Goal: Task Accomplishment & Management: Use online tool/utility

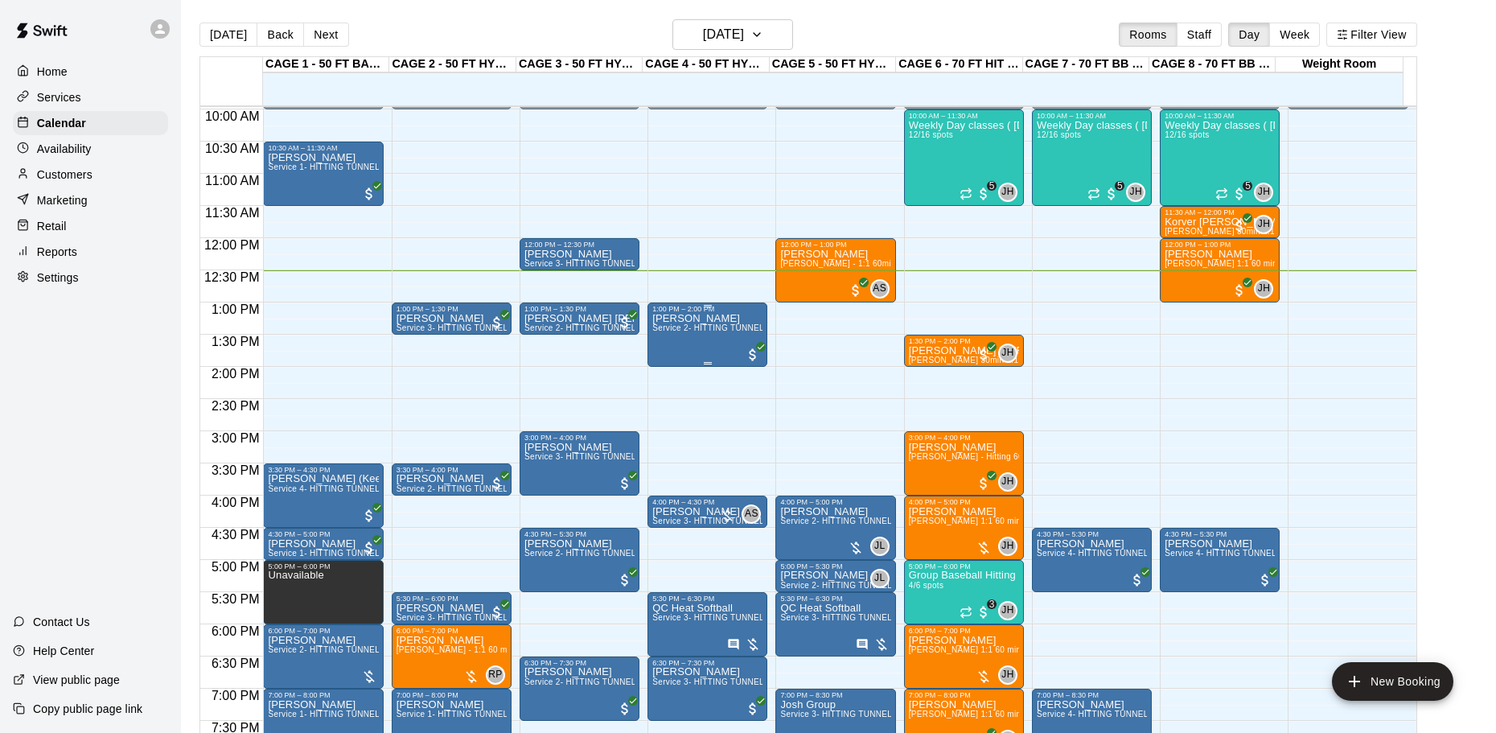
scroll to position [721, 0]
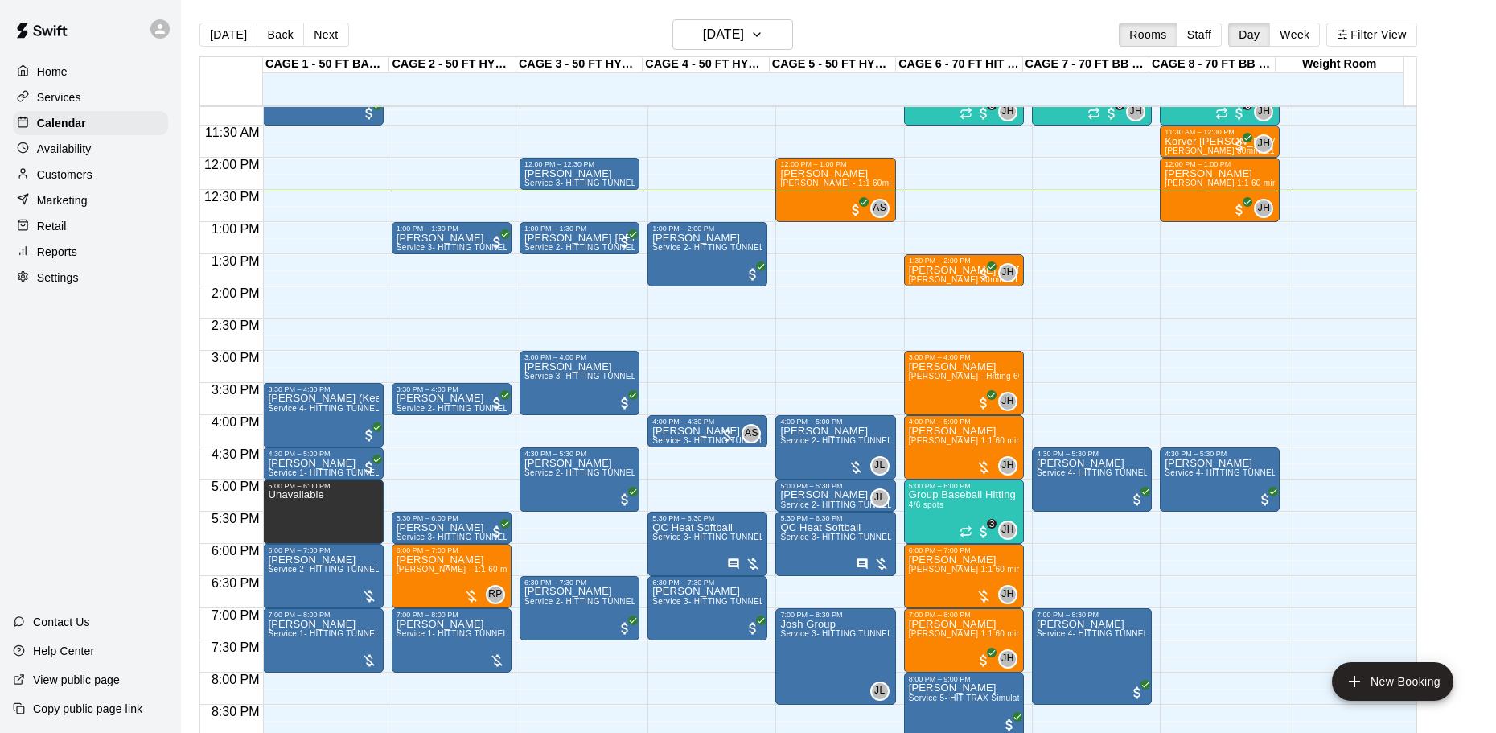
click at [133, 186] on div "Customers" at bounding box center [90, 174] width 155 height 24
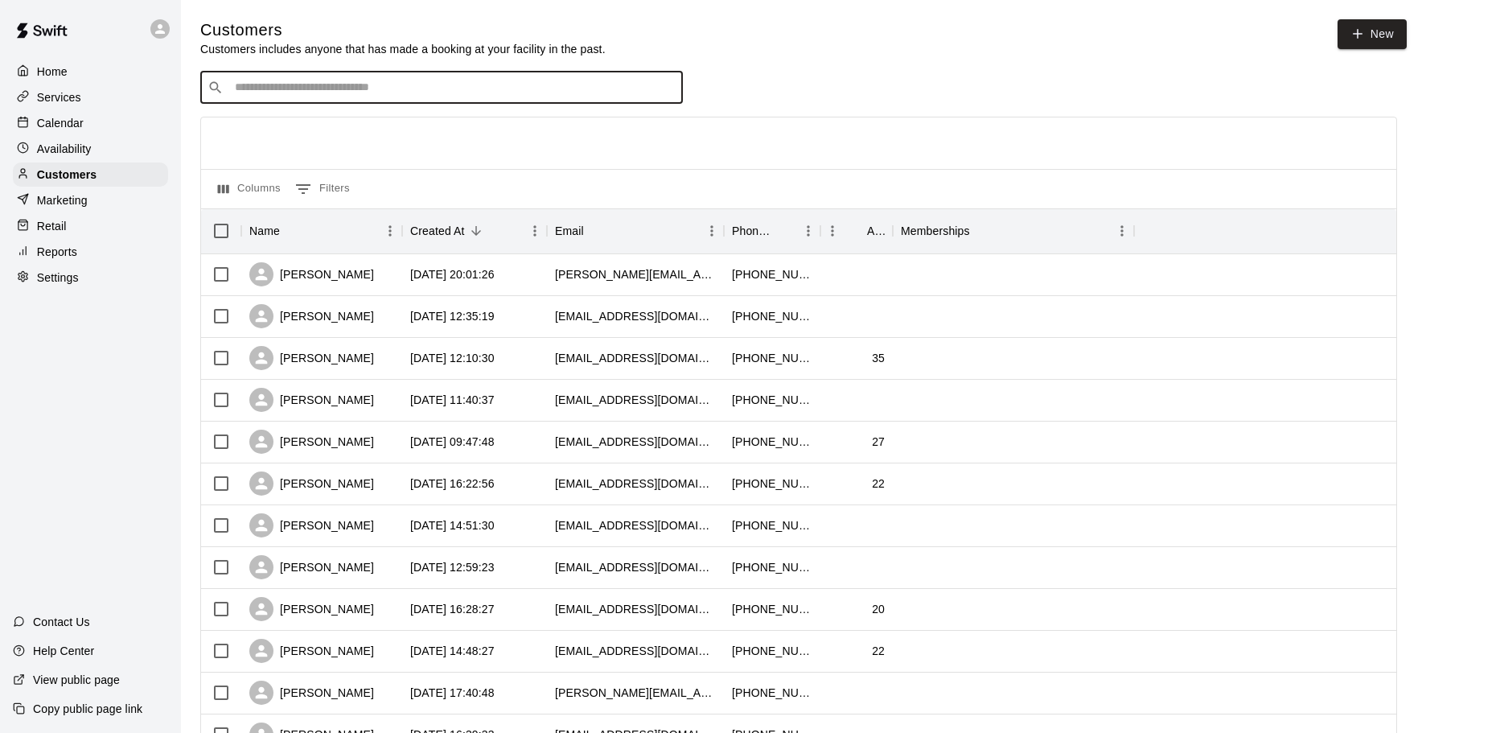
click at [482, 87] on input "Search customers by name or email" at bounding box center [452, 88] width 445 height 16
type input "*******"
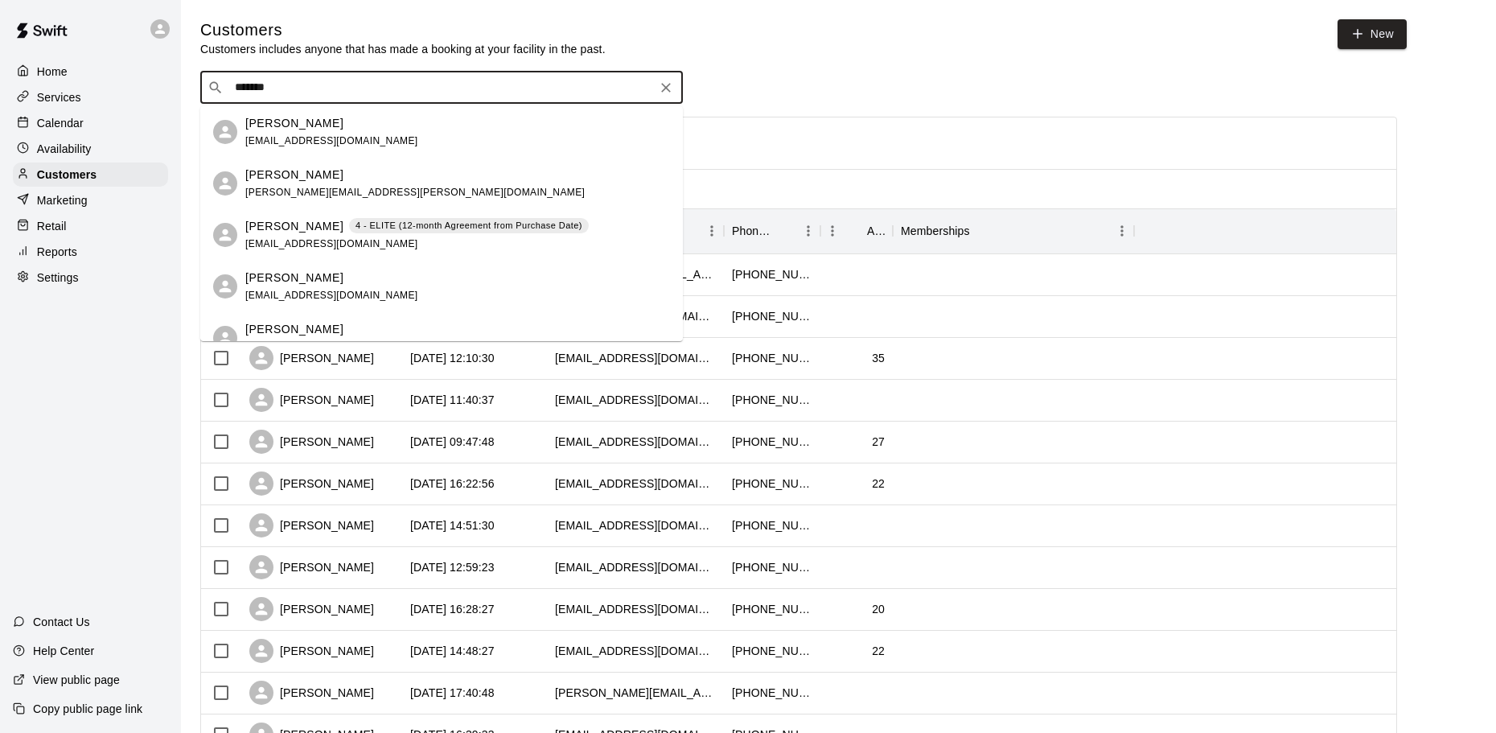
click at [355, 228] on p "4 - ELITE (12-month Agreement from Purchase Date)" at bounding box center [468, 226] width 227 height 14
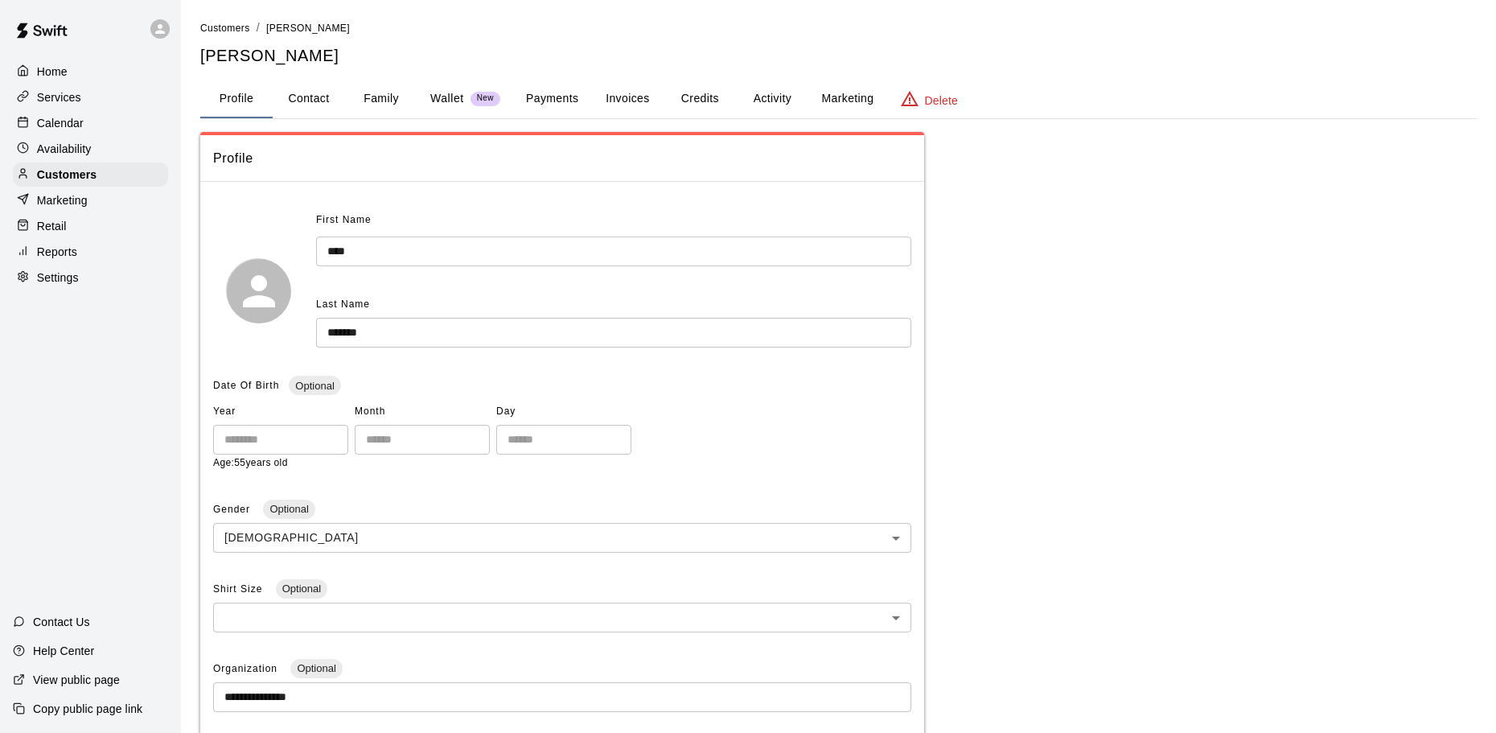
click at [350, 108] on button "Family" at bounding box center [381, 99] width 72 height 39
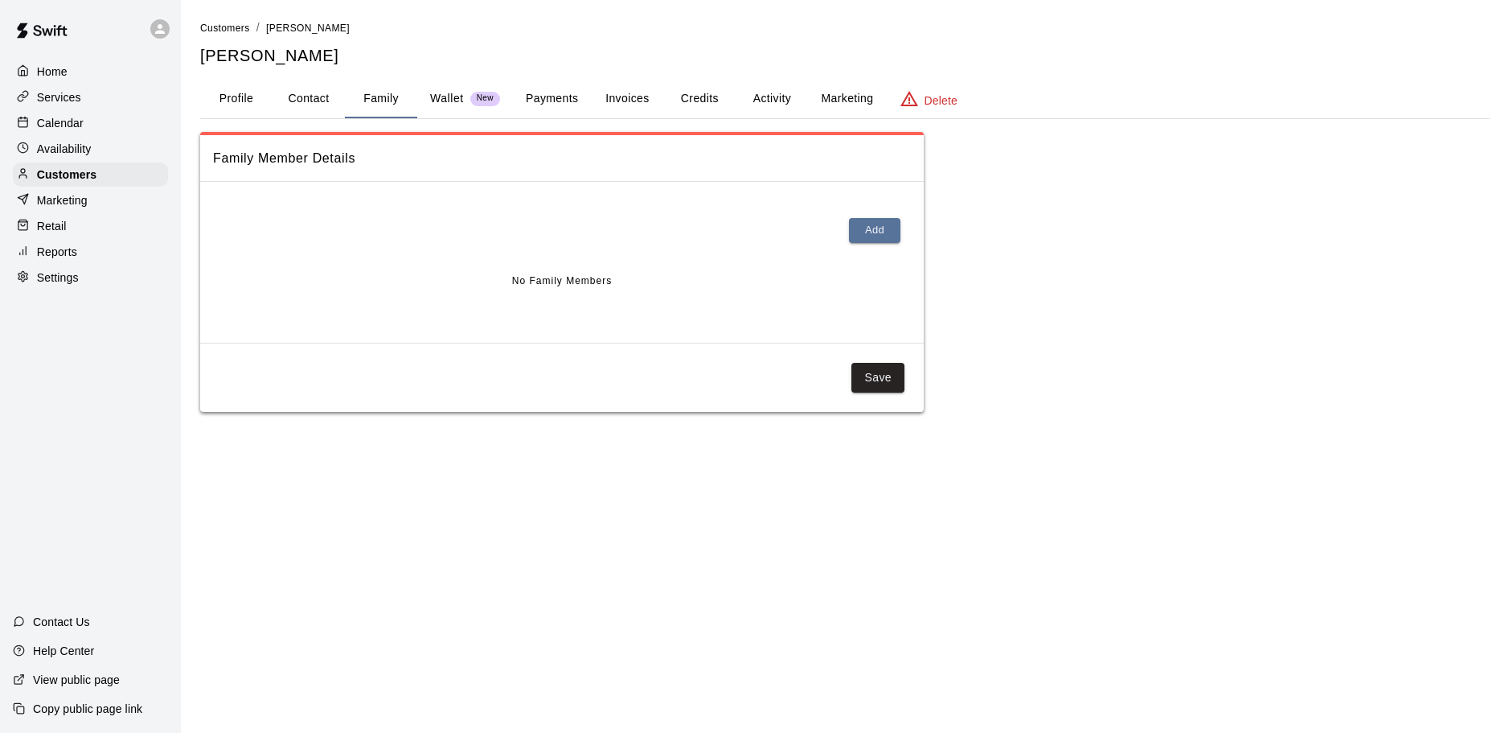
click at [258, 98] on button "Profile" at bounding box center [236, 99] width 72 height 39
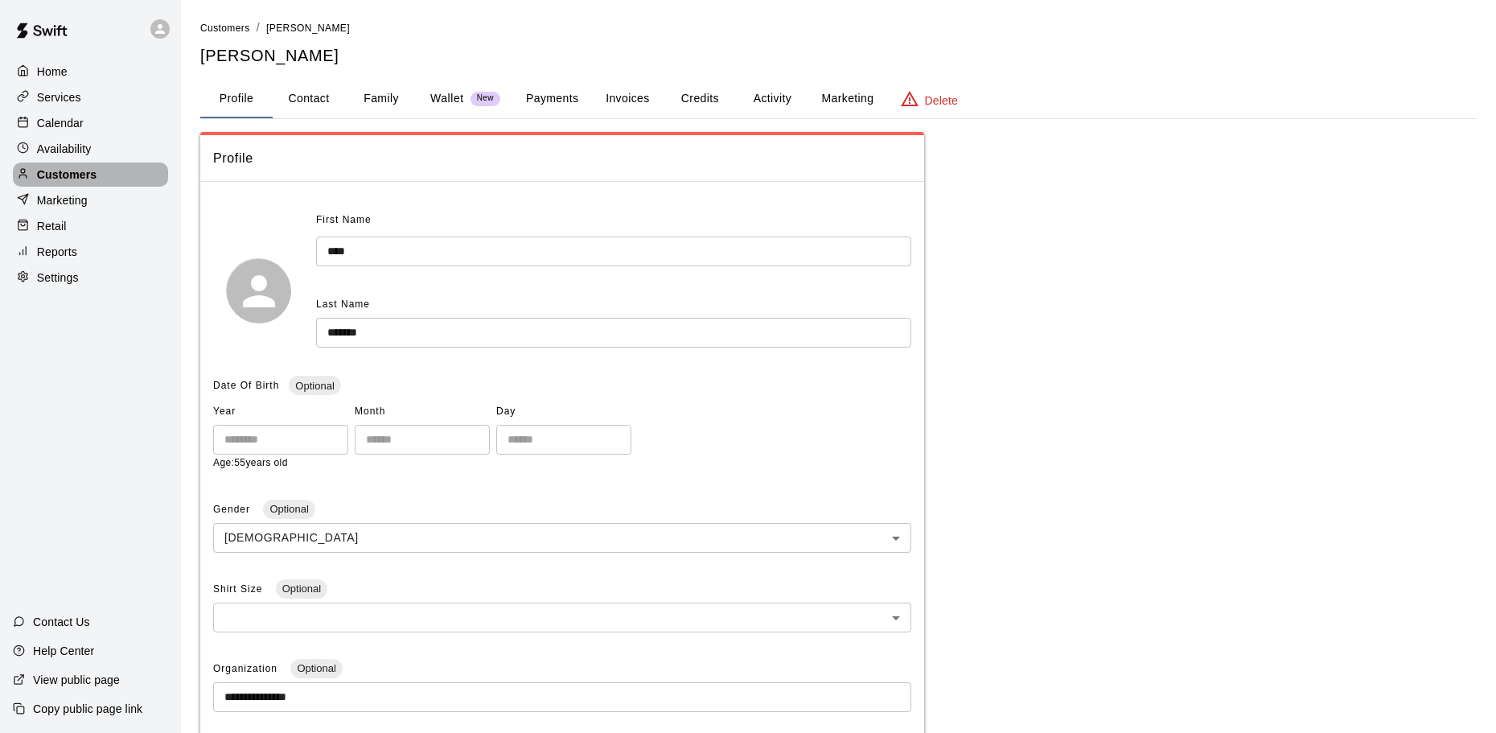
click at [150, 183] on div "Customers" at bounding box center [90, 174] width 155 height 24
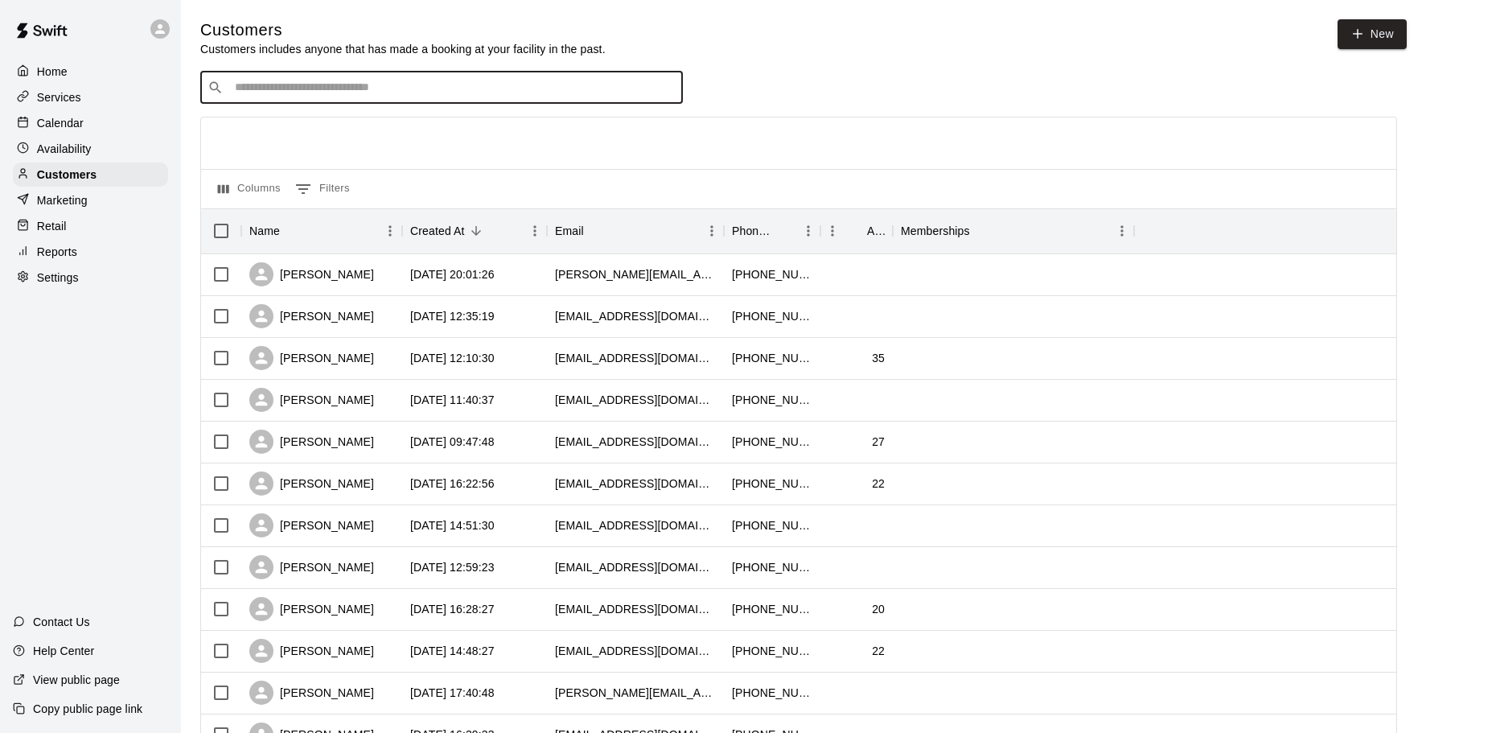
click at [285, 94] on input "Search customers by name or email" at bounding box center [452, 88] width 445 height 16
type input "*******"
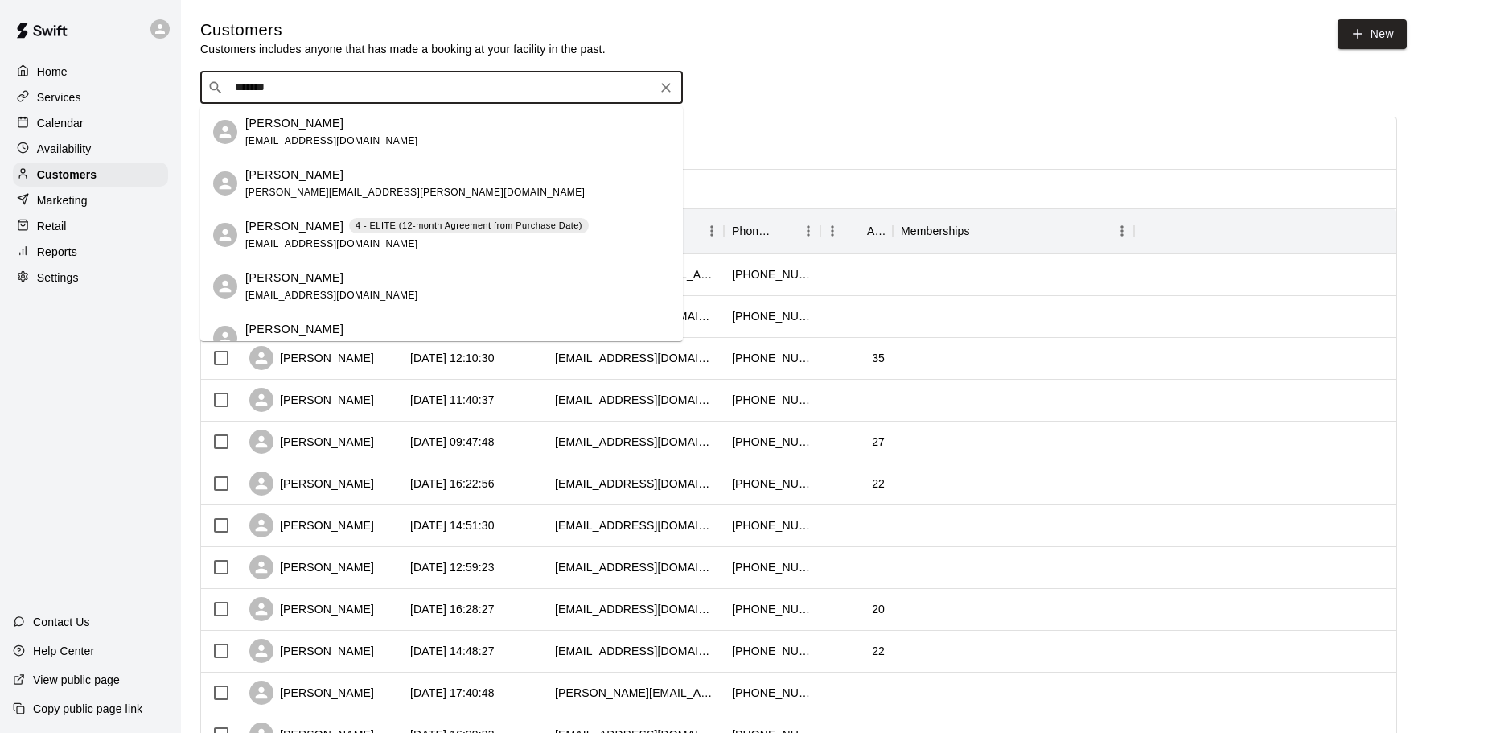
click at [360, 133] on div "Brixton Nielson nielsonjw@gmail.com" at bounding box center [457, 132] width 425 height 35
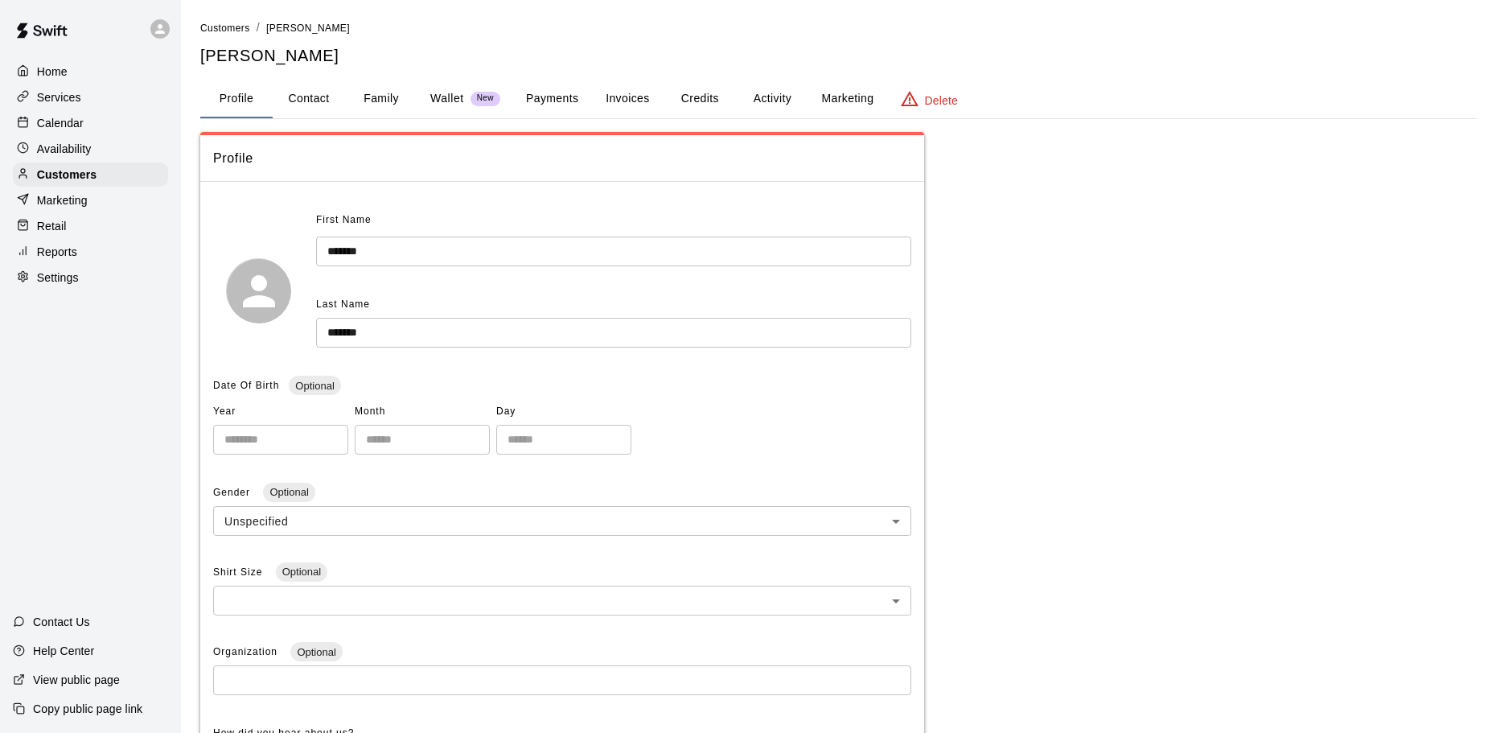
click at [368, 97] on button "Family" at bounding box center [381, 99] width 72 height 39
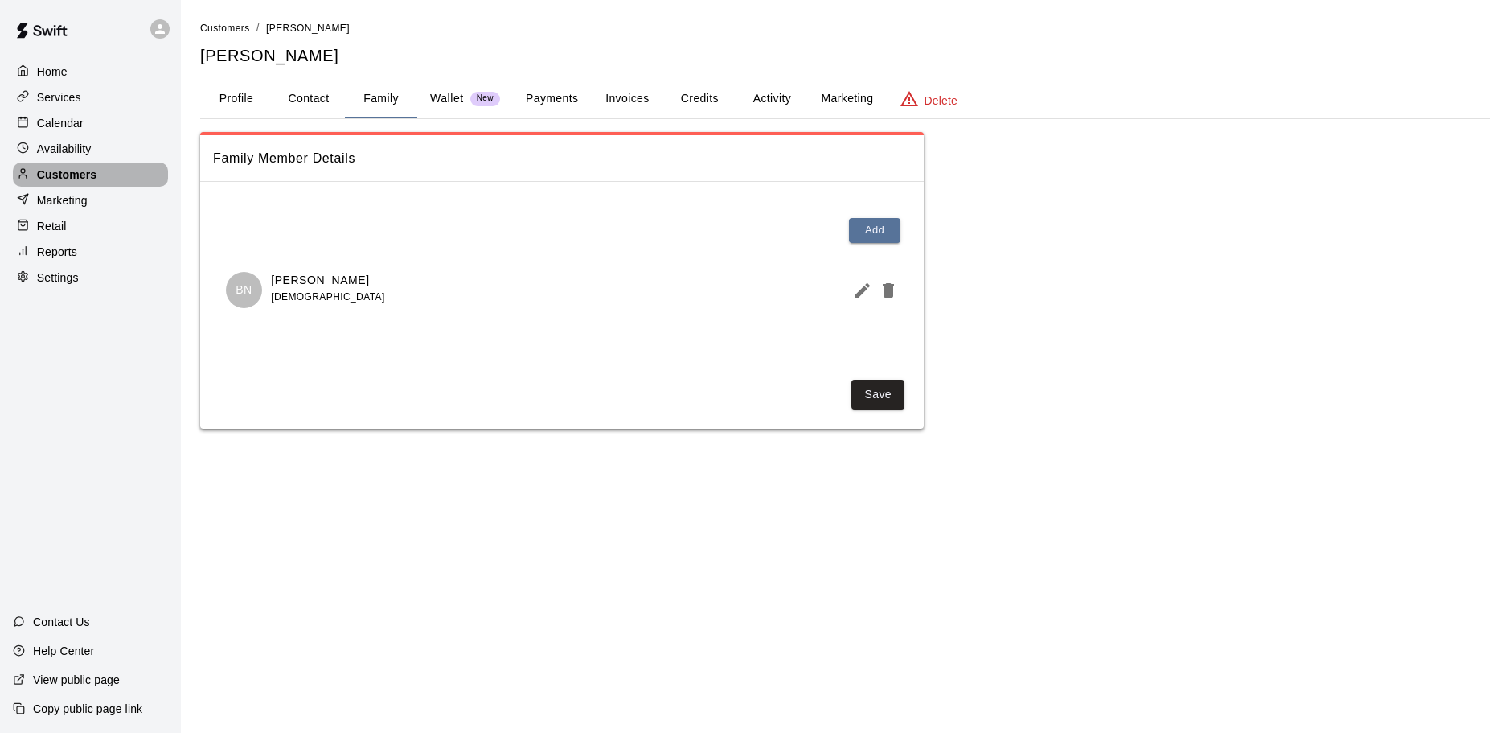
click at [138, 172] on div "Customers" at bounding box center [90, 174] width 155 height 24
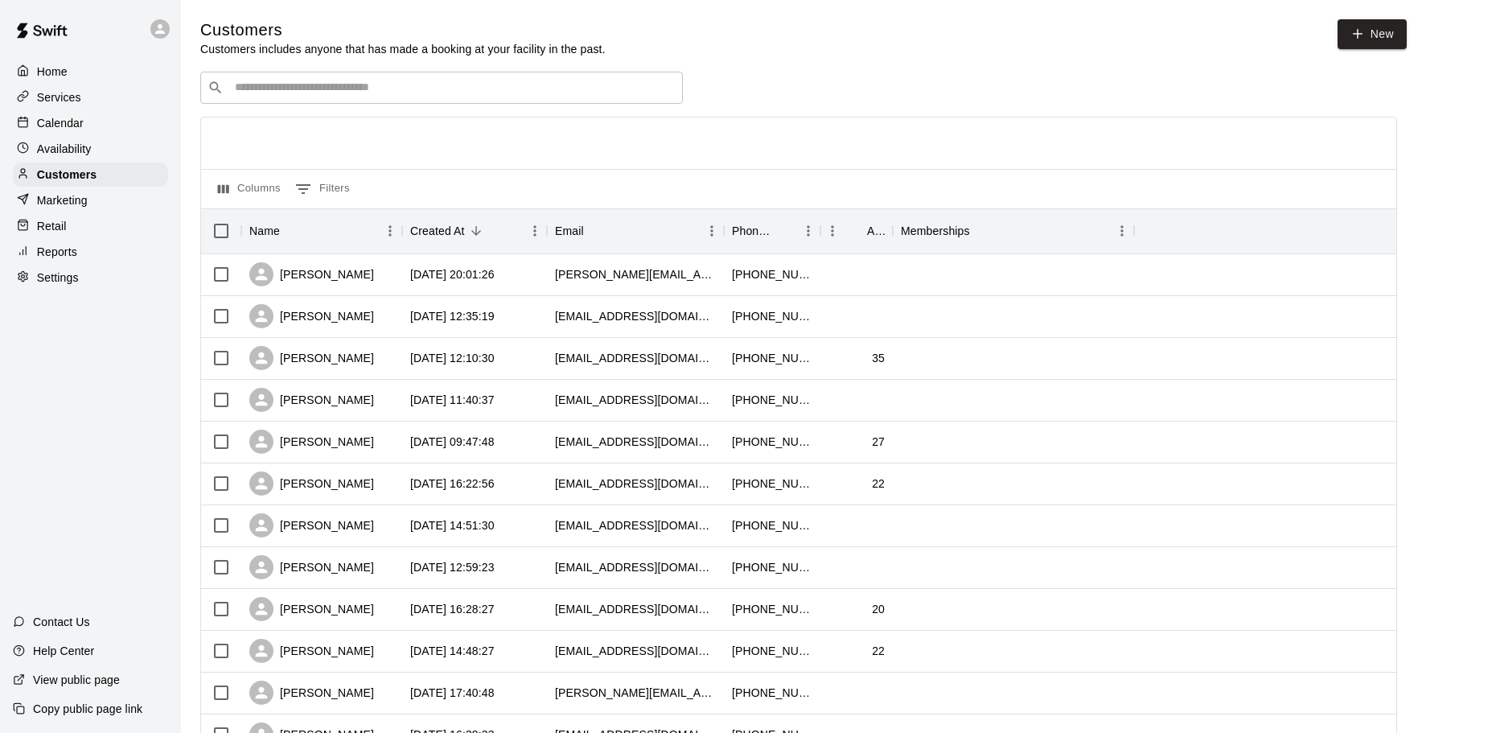
click at [298, 96] on input "Search customers by name or email" at bounding box center [452, 88] width 445 height 16
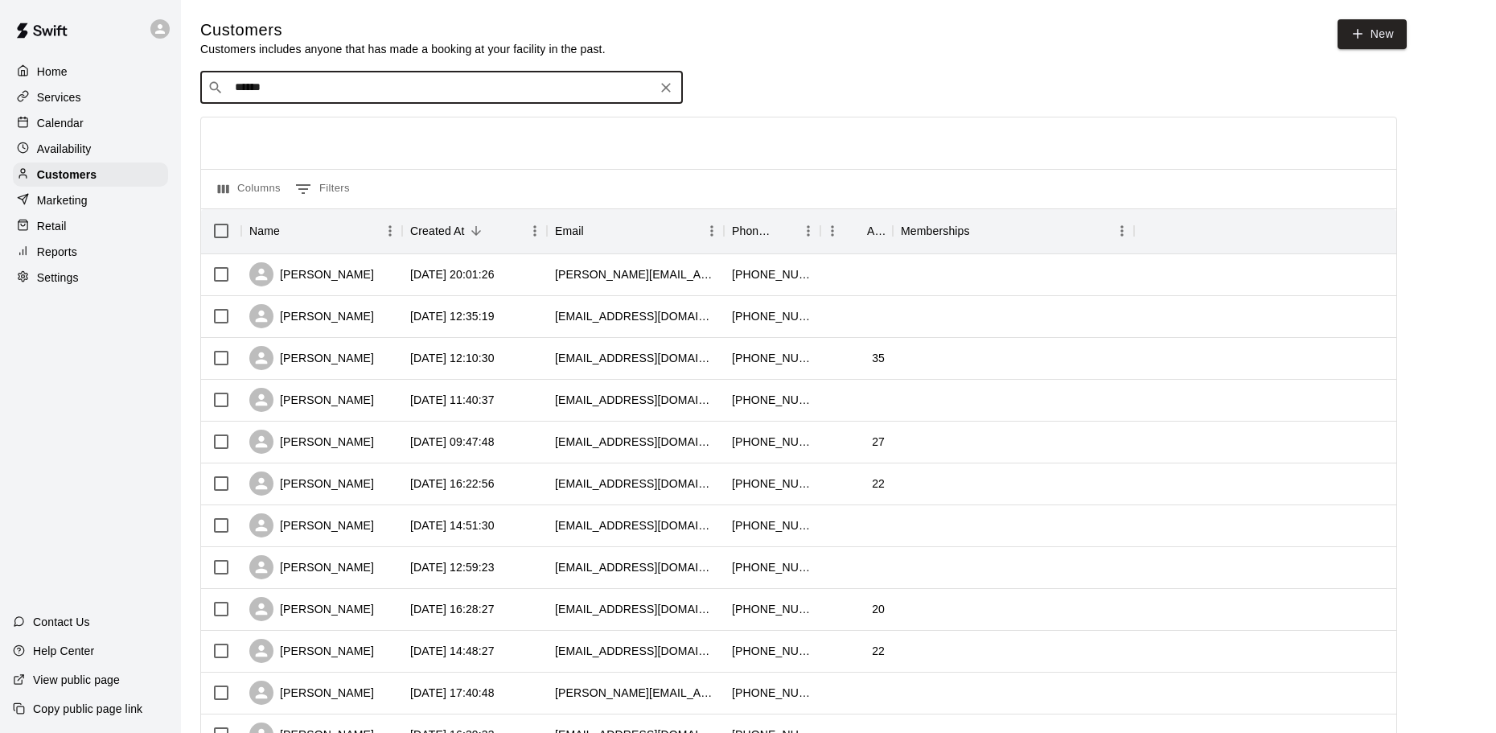
type input "*******"
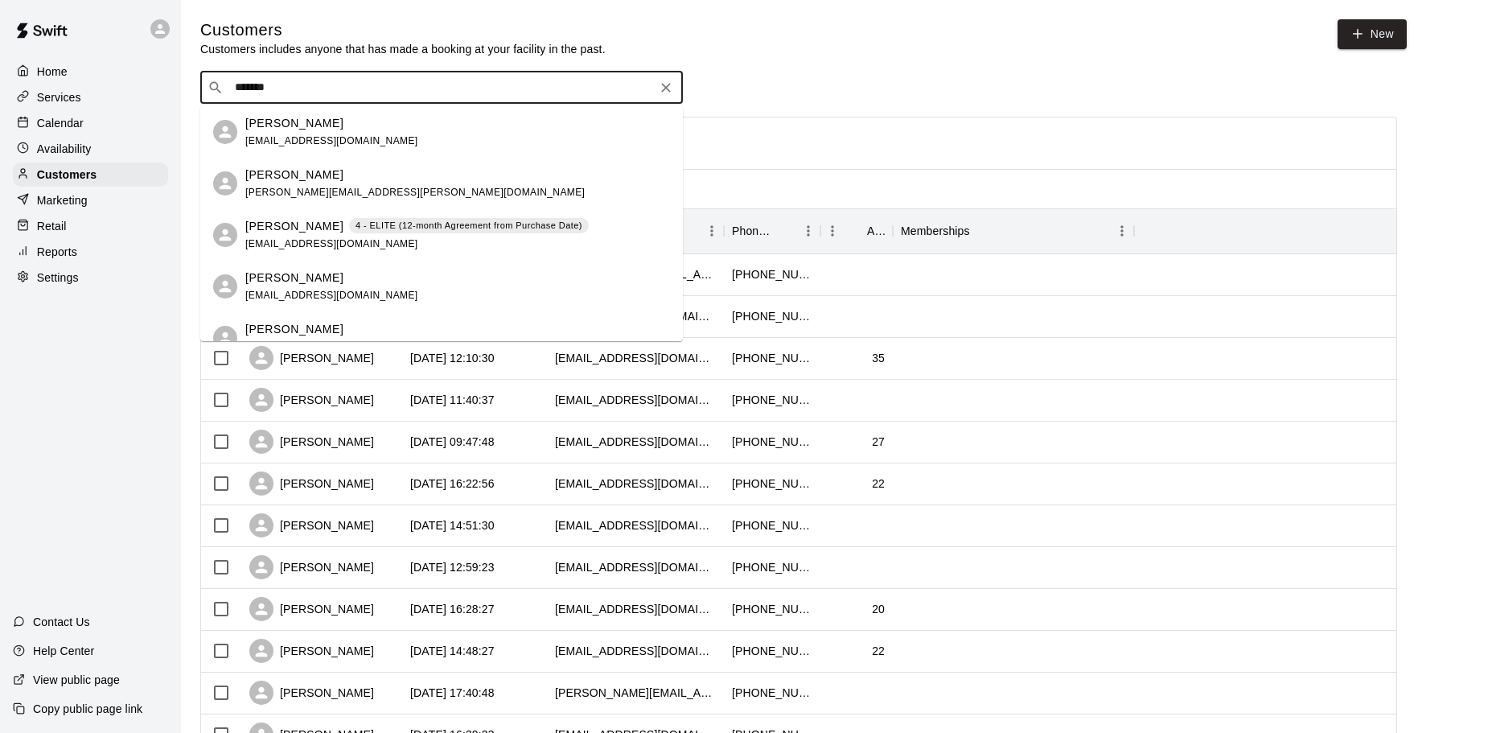
click at [298, 229] on p "Eric Nielson" at bounding box center [294, 226] width 98 height 17
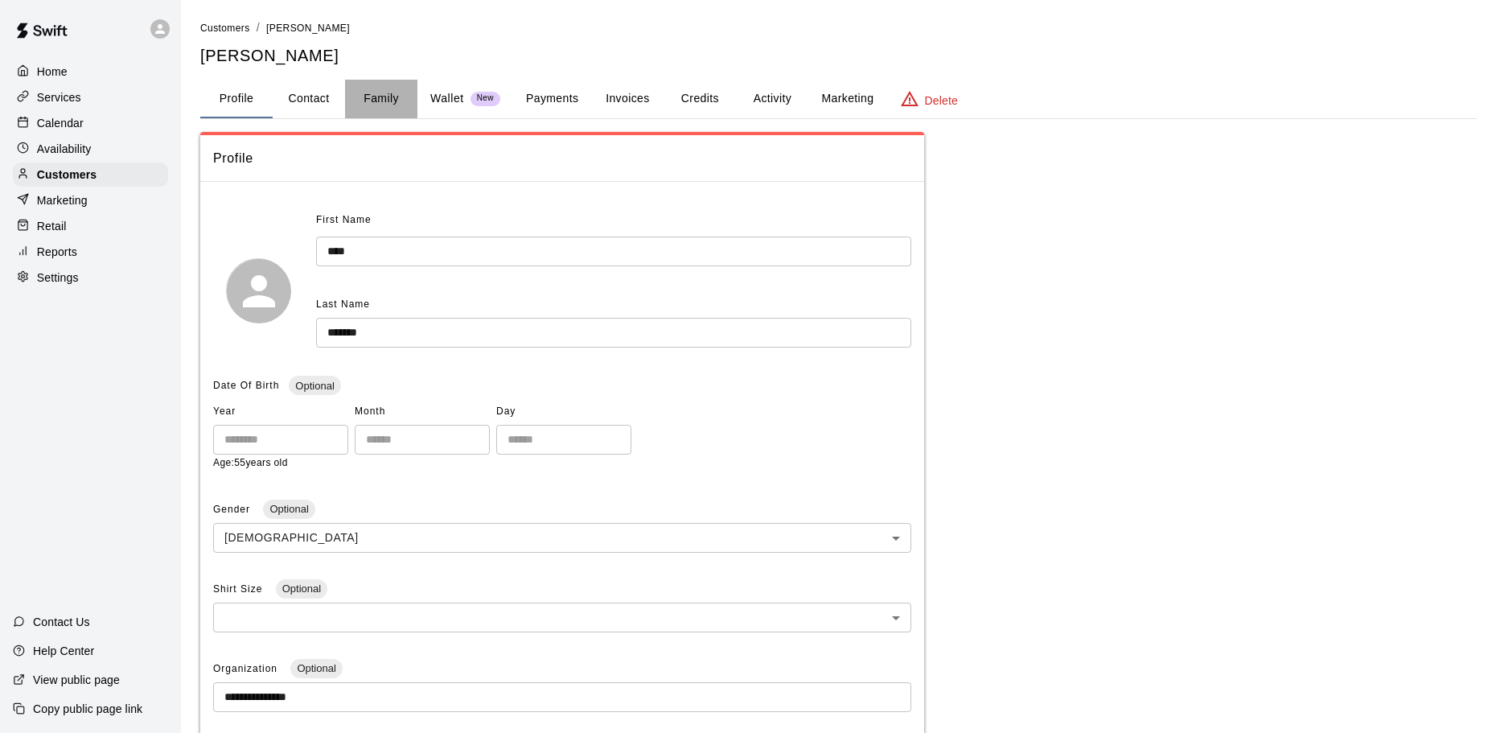
click at [347, 113] on button "Family" at bounding box center [381, 99] width 72 height 39
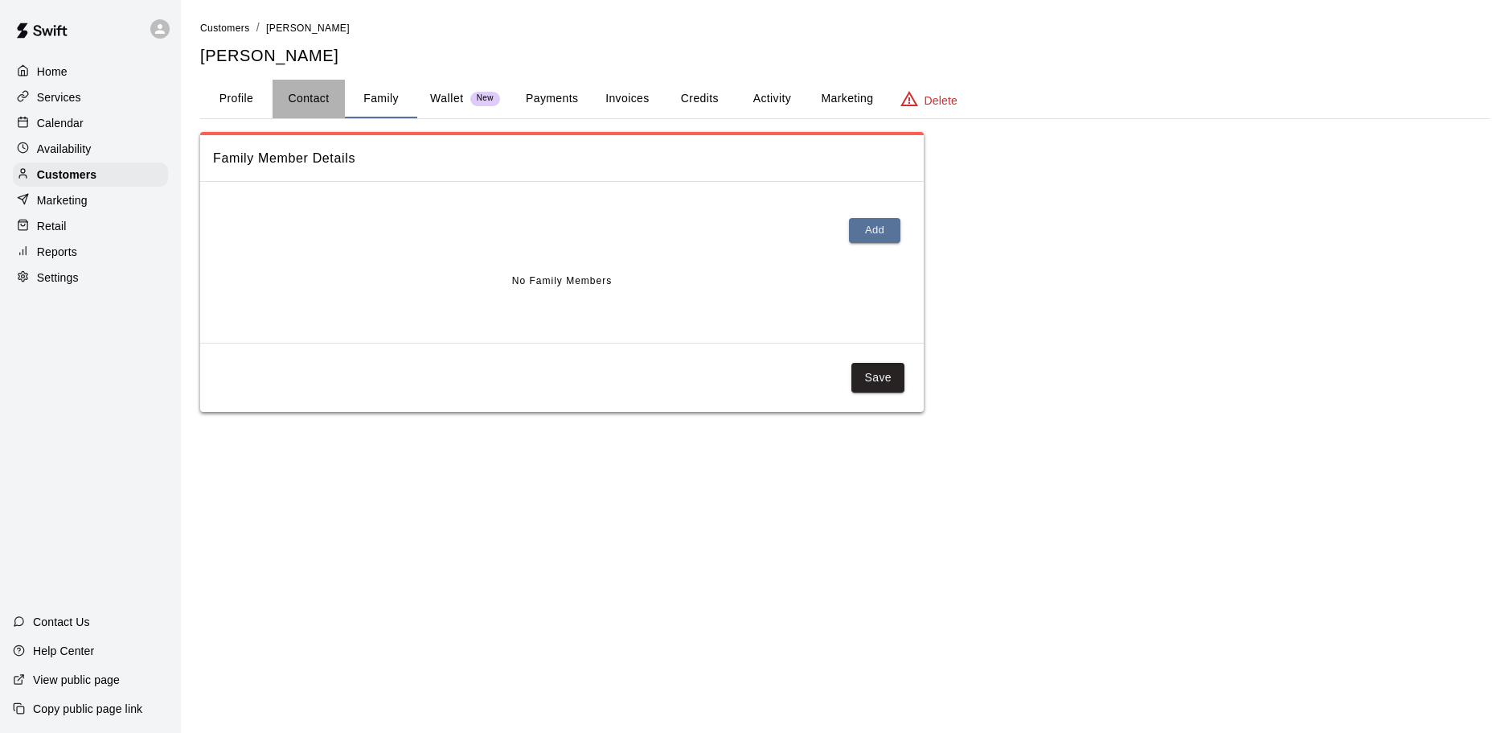
click at [319, 109] on button "Contact" at bounding box center [309, 99] width 72 height 39
select select "**"
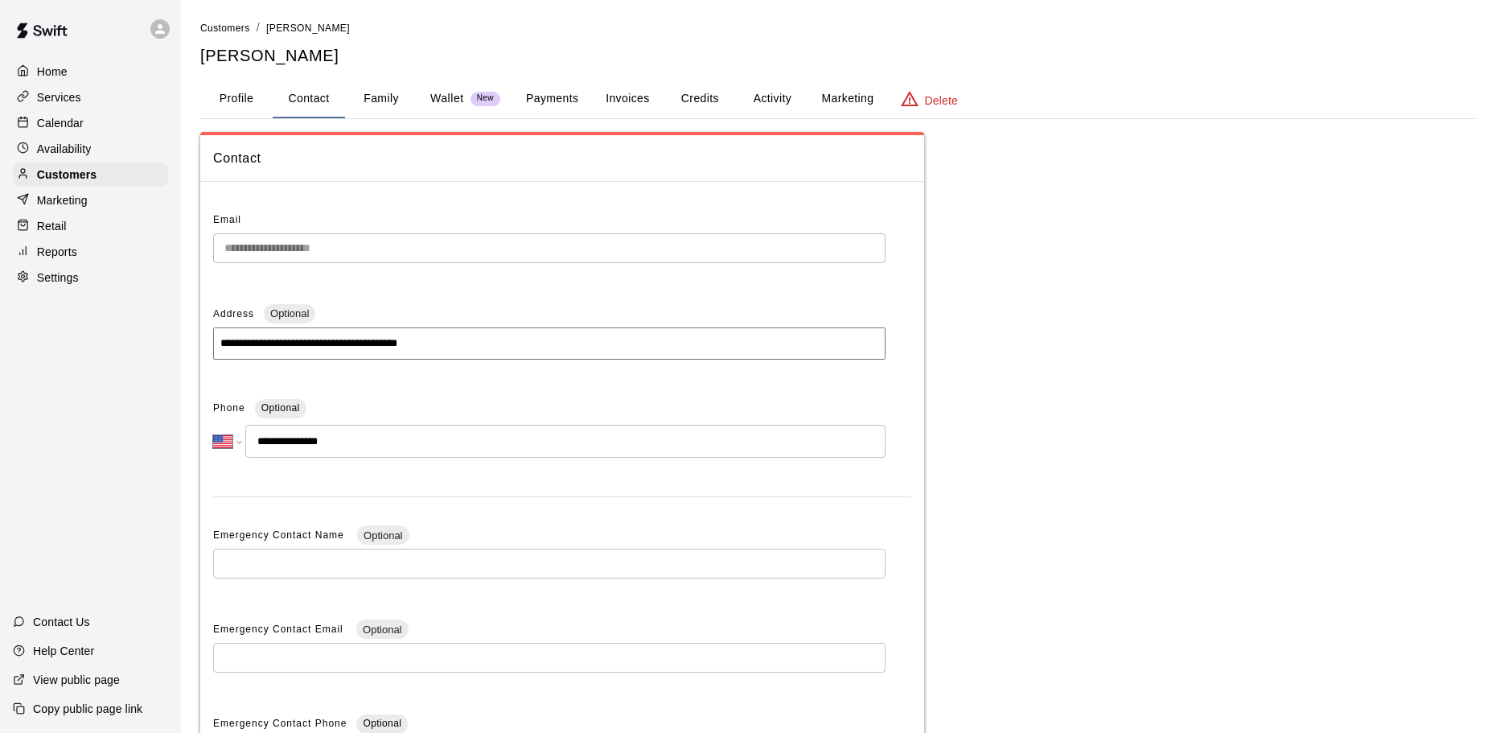
click at [474, 303] on div "Address Optional" at bounding box center [549, 315] width 672 height 26
click at [729, 89] on button "Credits" at bounding box center [699, 99] width 72 height 39
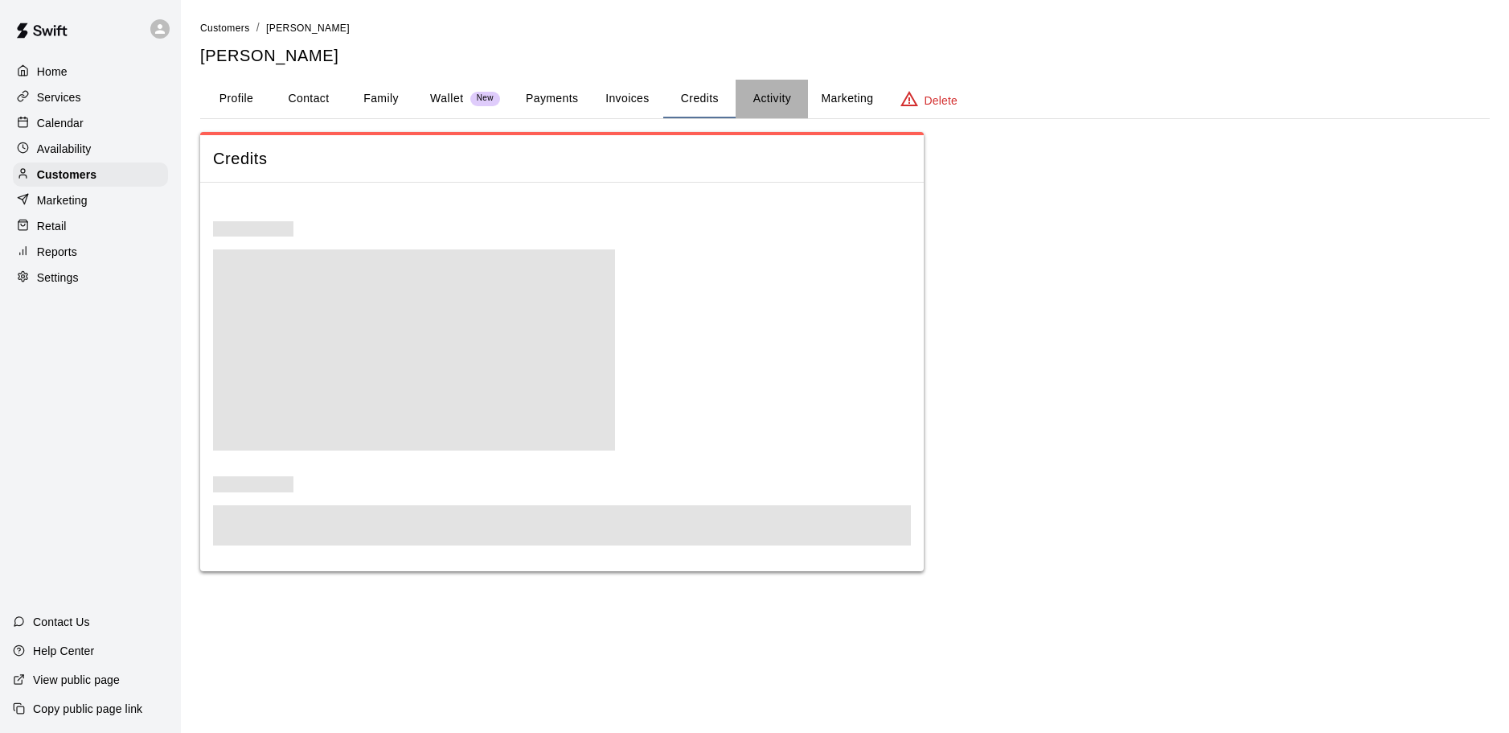
click at [771, 96] on button "Activity" at bounding box center [772, 99] width 72 height 39
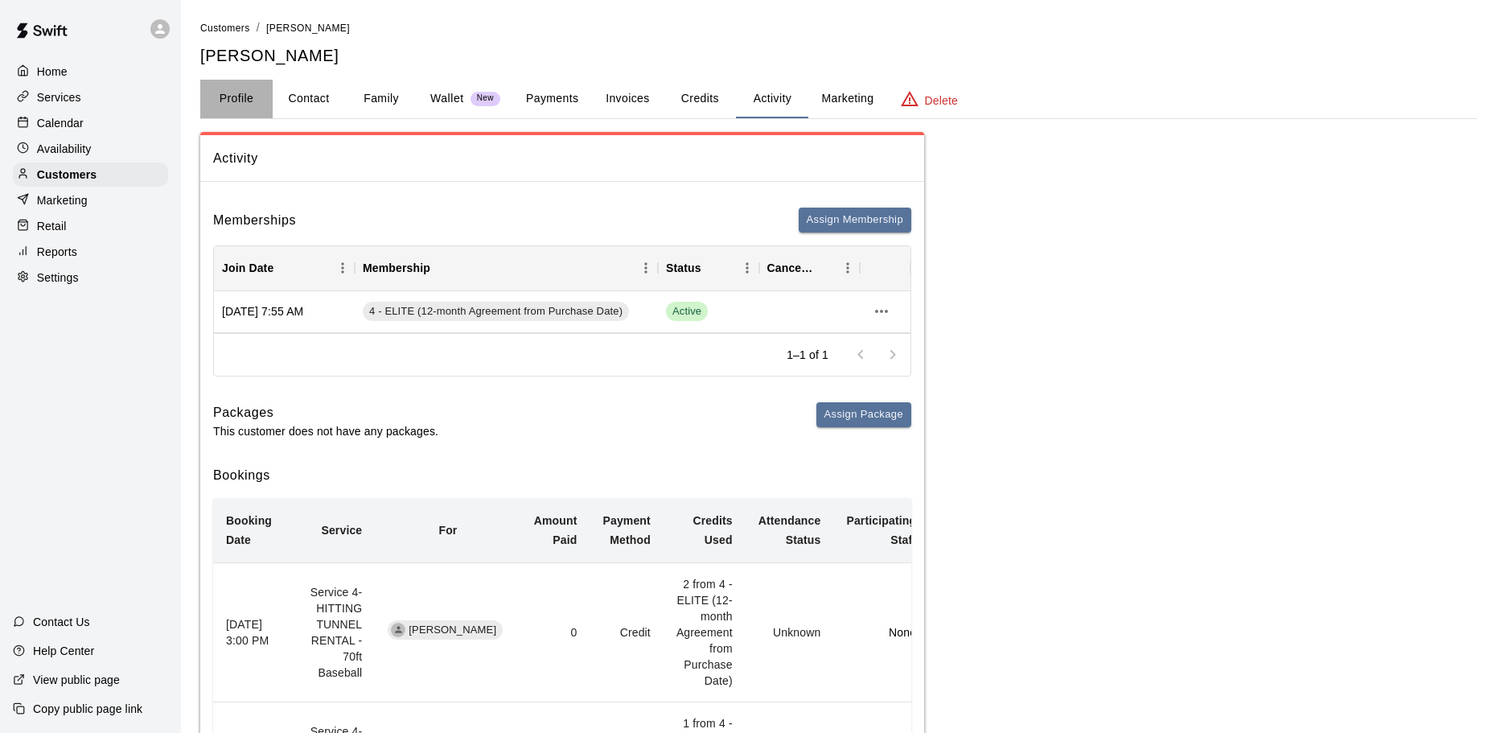
click at [248, 113] on button "Profile" at bounding box center [236, 99] width 72 height 39
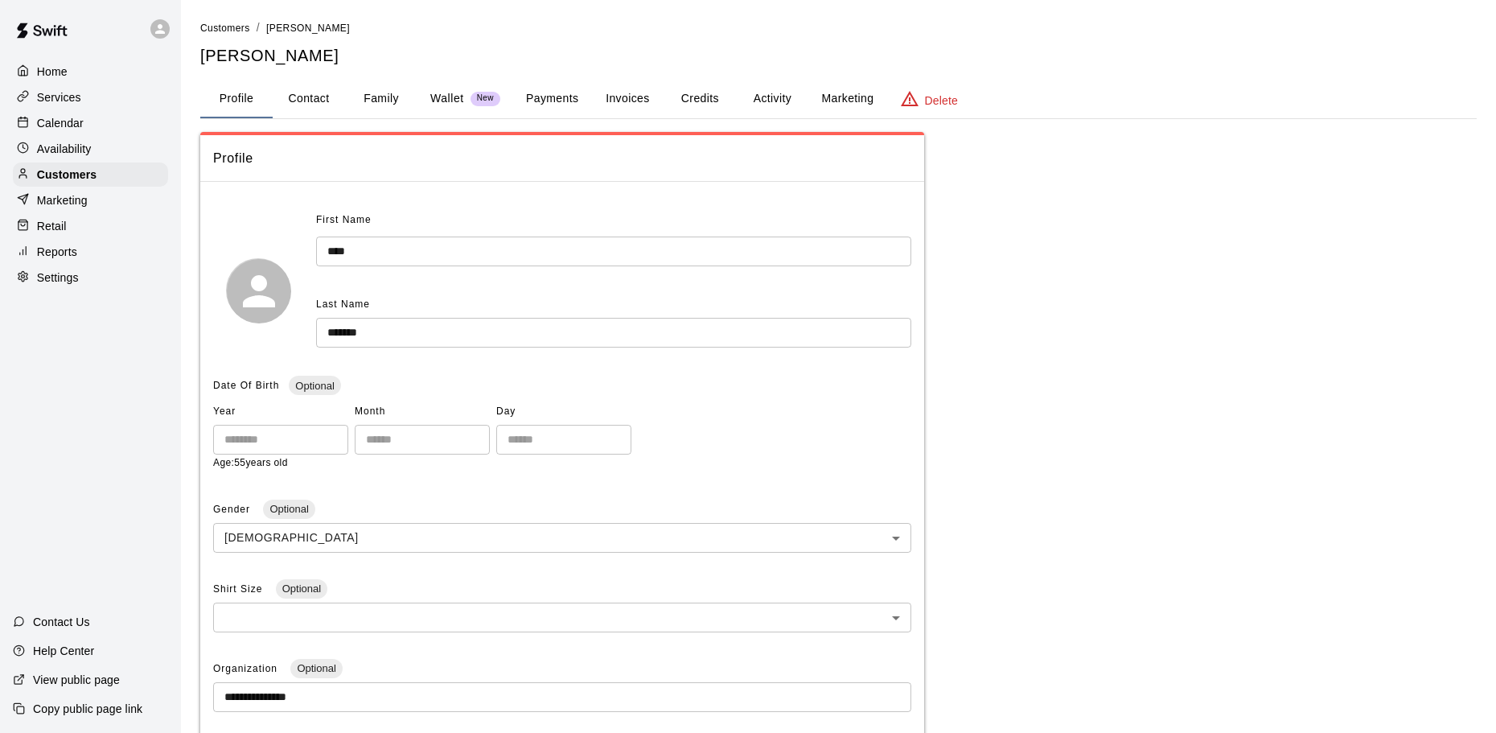
drag, startPoint x: 359, startPoint y: 112, endPoint x: 339, endPoint y: 111, distance: 20.9
click at [359, 112] on button "Family" at bounding box center [381, 99] width 72 height 39
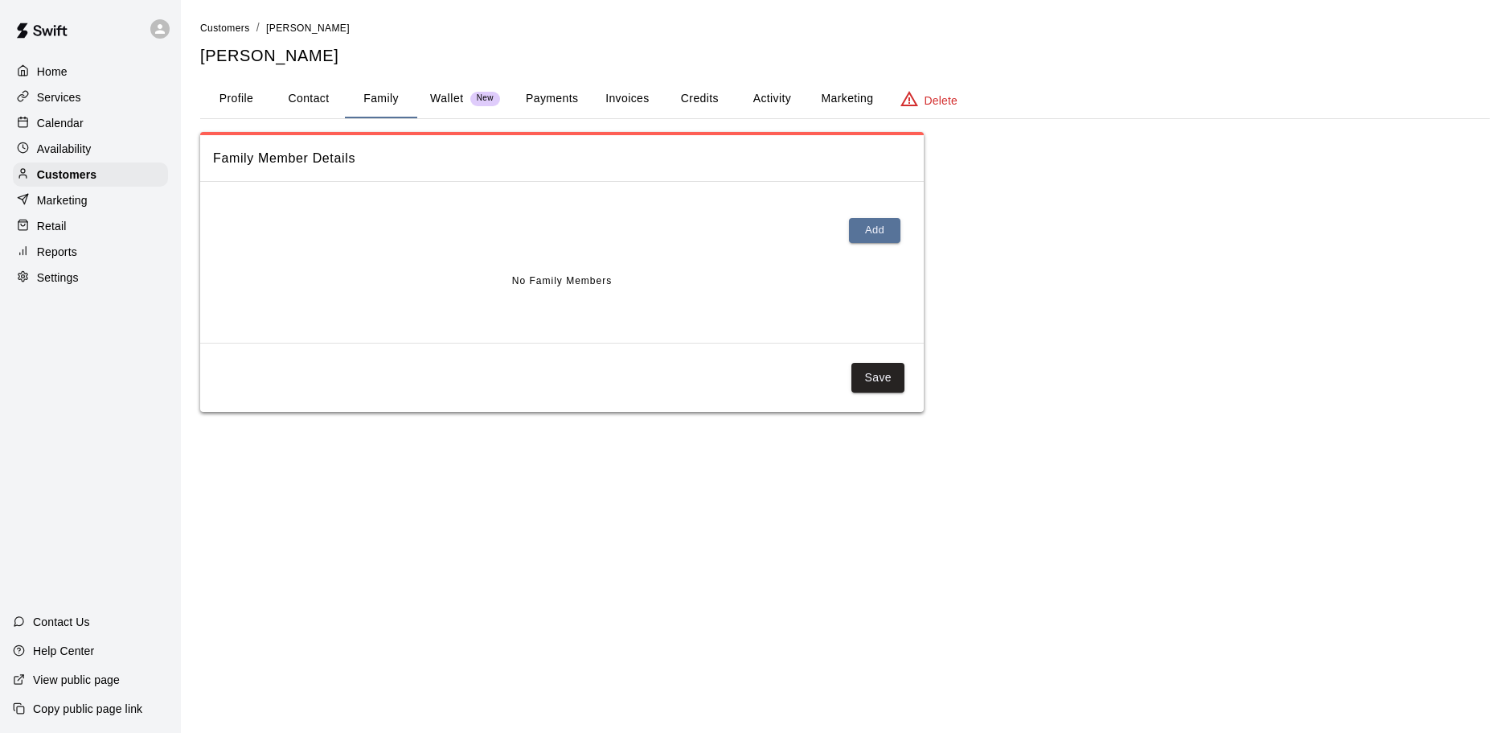
click at [310, 99] on button "Contact" at bounding box center [309, 99] width 72 height 39
select select "**"
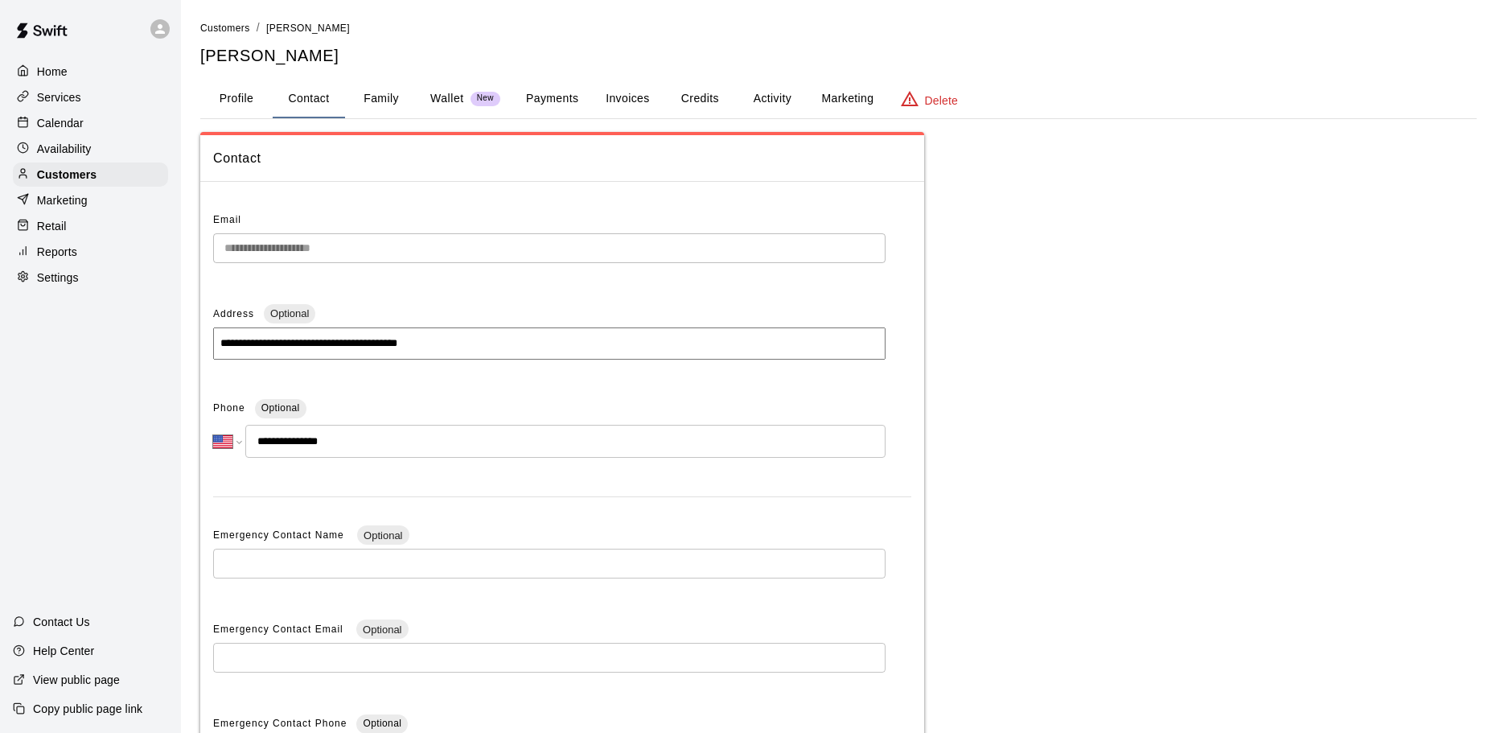
drag, startPoint x: 344, startPoint y: 438, endPoint x: 246, endPoint y: 446, distance: 98.4
click at [246, 446] on input "**********" at bounding box center [565, 441] width 640 height 33
click at [62, 98] on p "Services" at bounding box center [59, 97] width 44 height 16
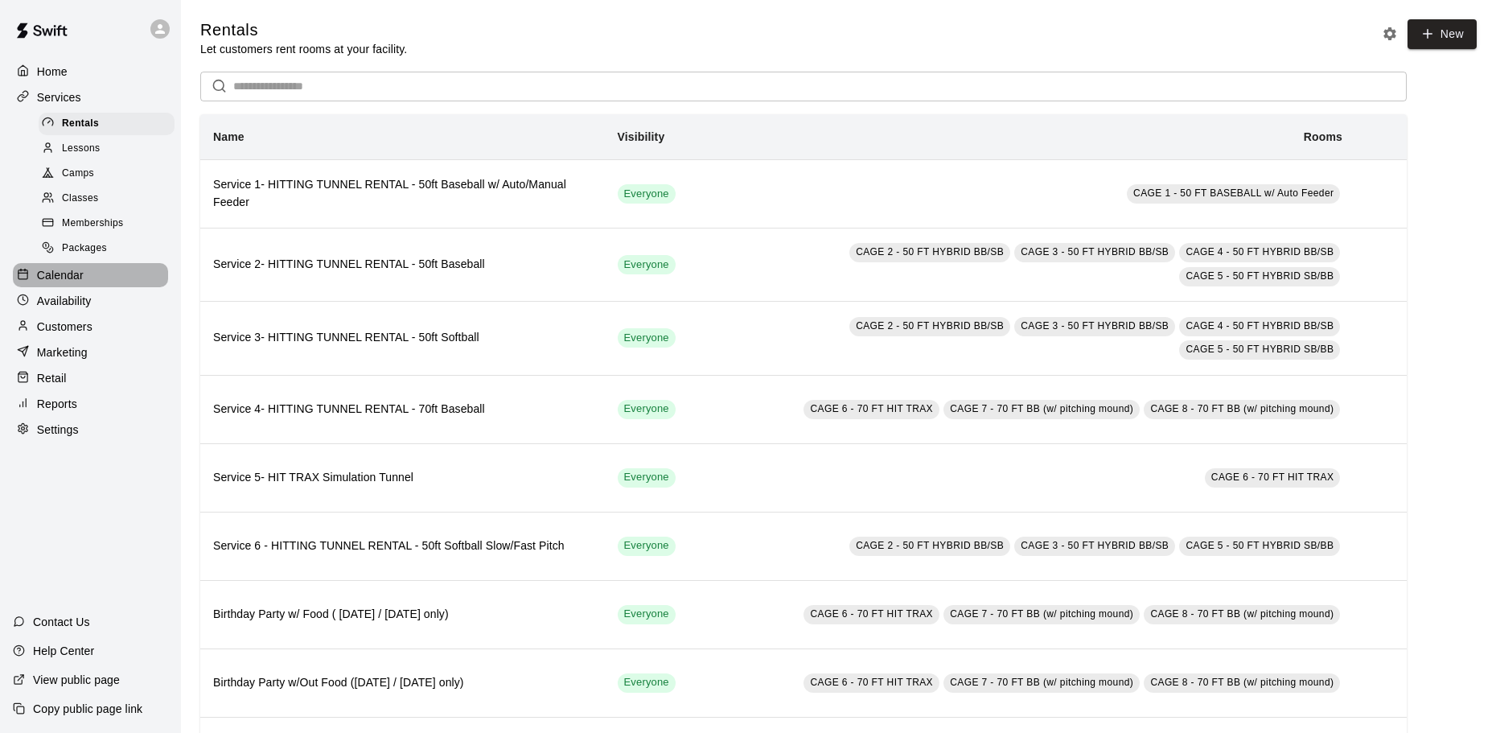
click at [69, 278] on p "Calendar" at bounding box center [60, 275] width 47 height 16
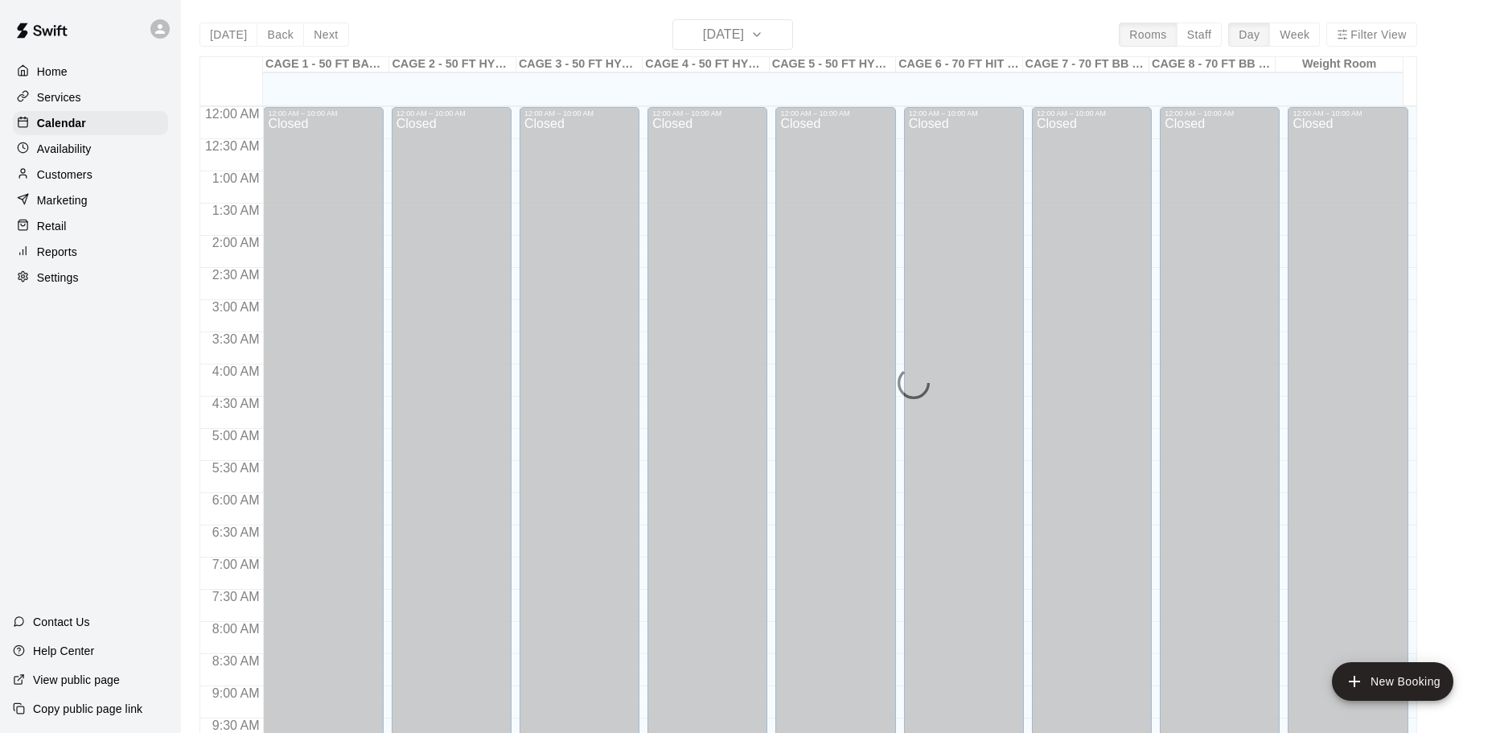
scroll to position [811, 0]
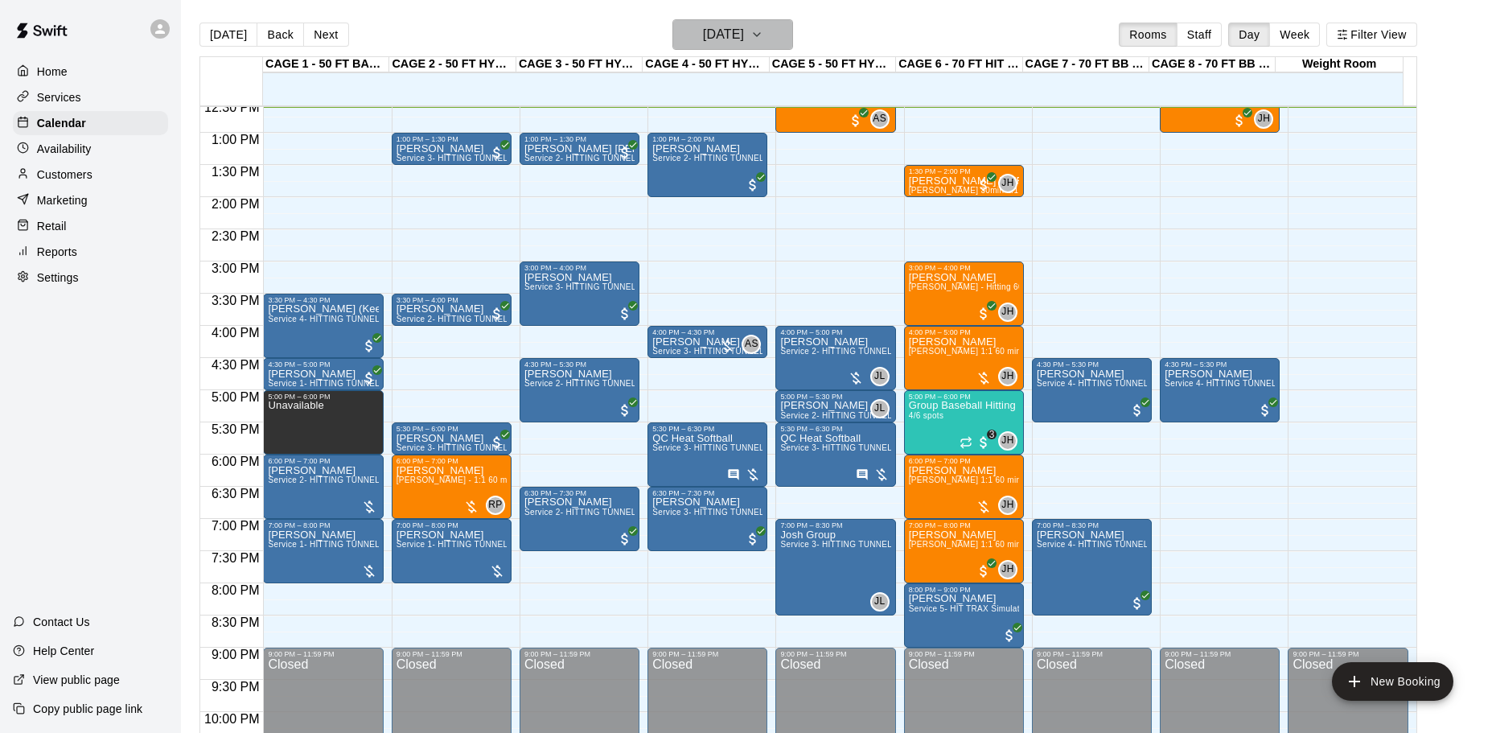
click at [729, 31] on h6 "[DATE]" at bounding box center [723, 34] width 41 height 23
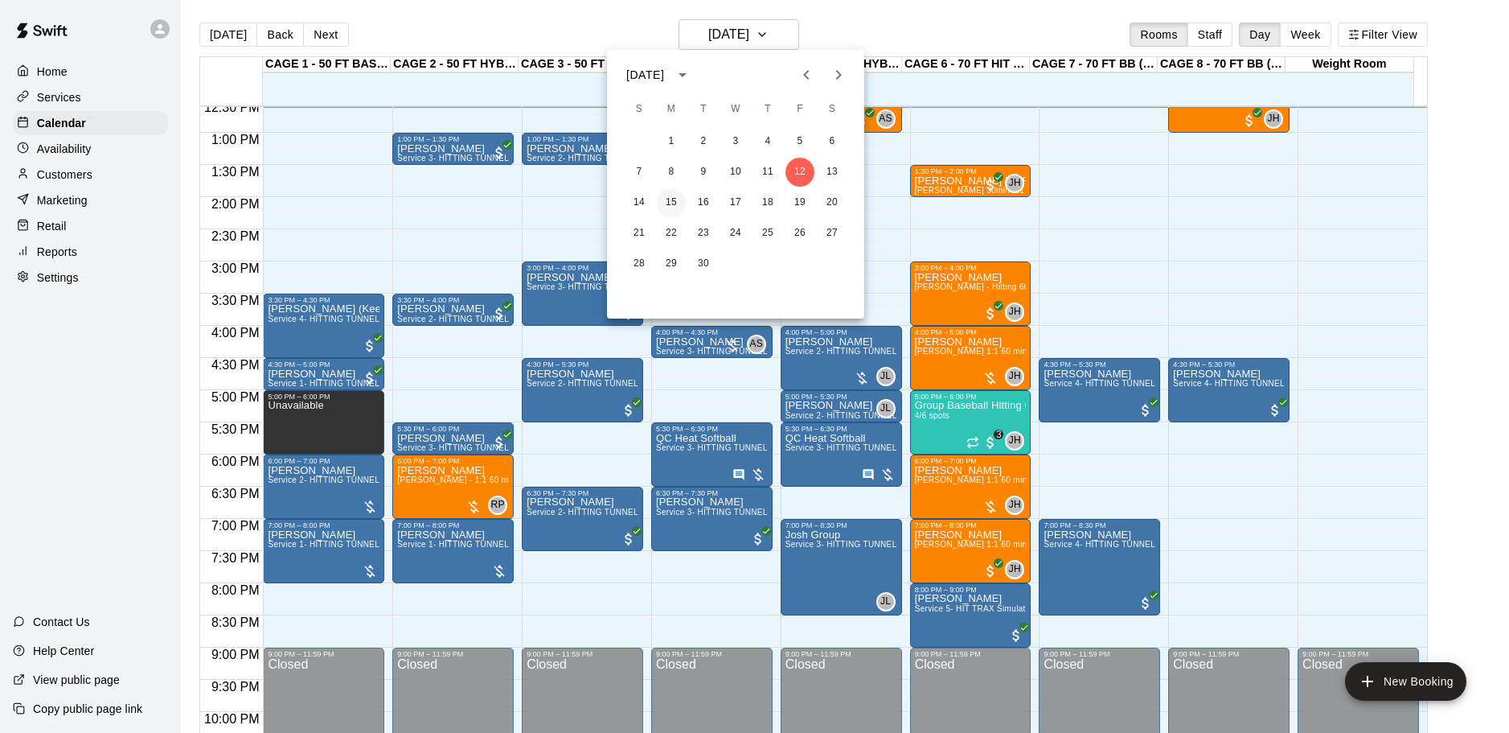
click at [667, 203] on button "15" at bounding box center [671, 202] width 29 height 29
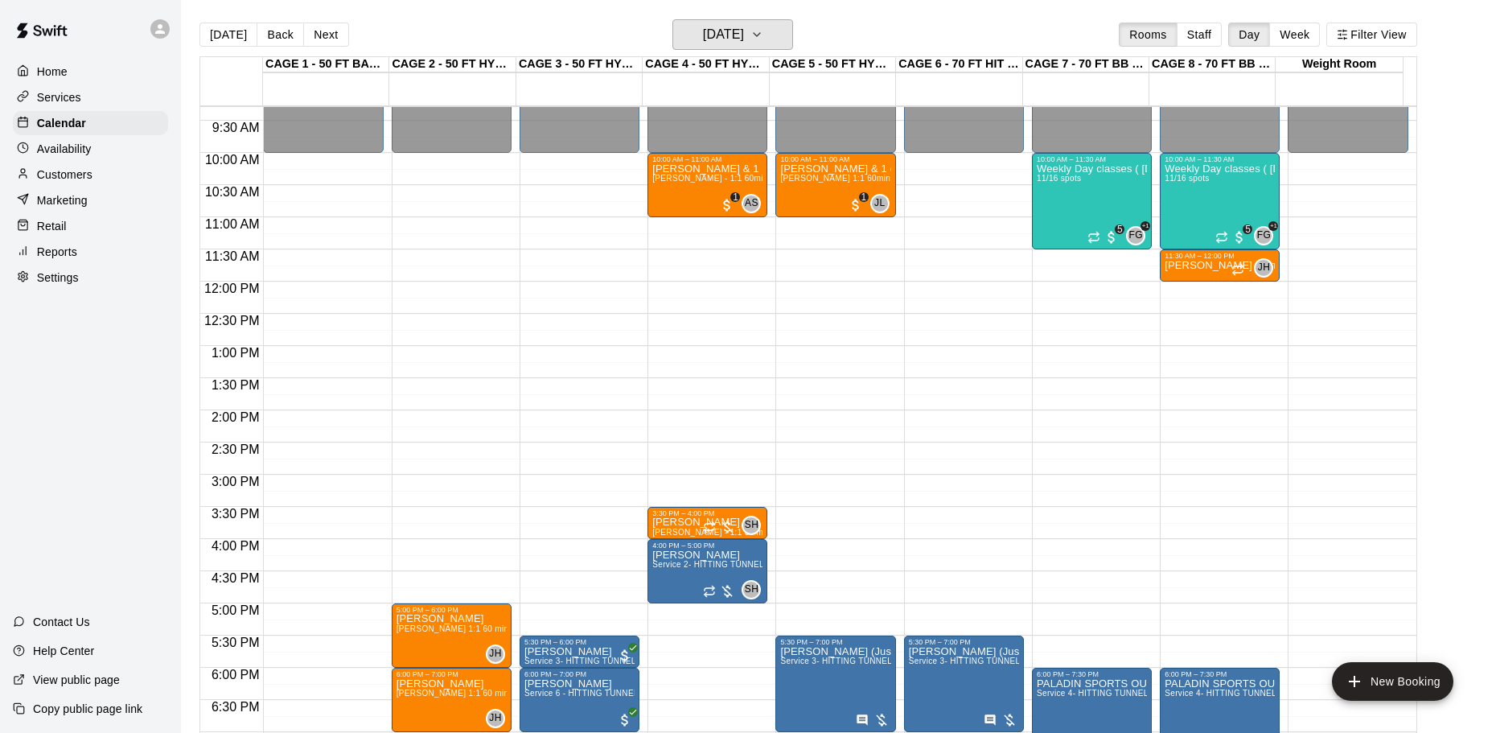
scroll to position [569, 0]
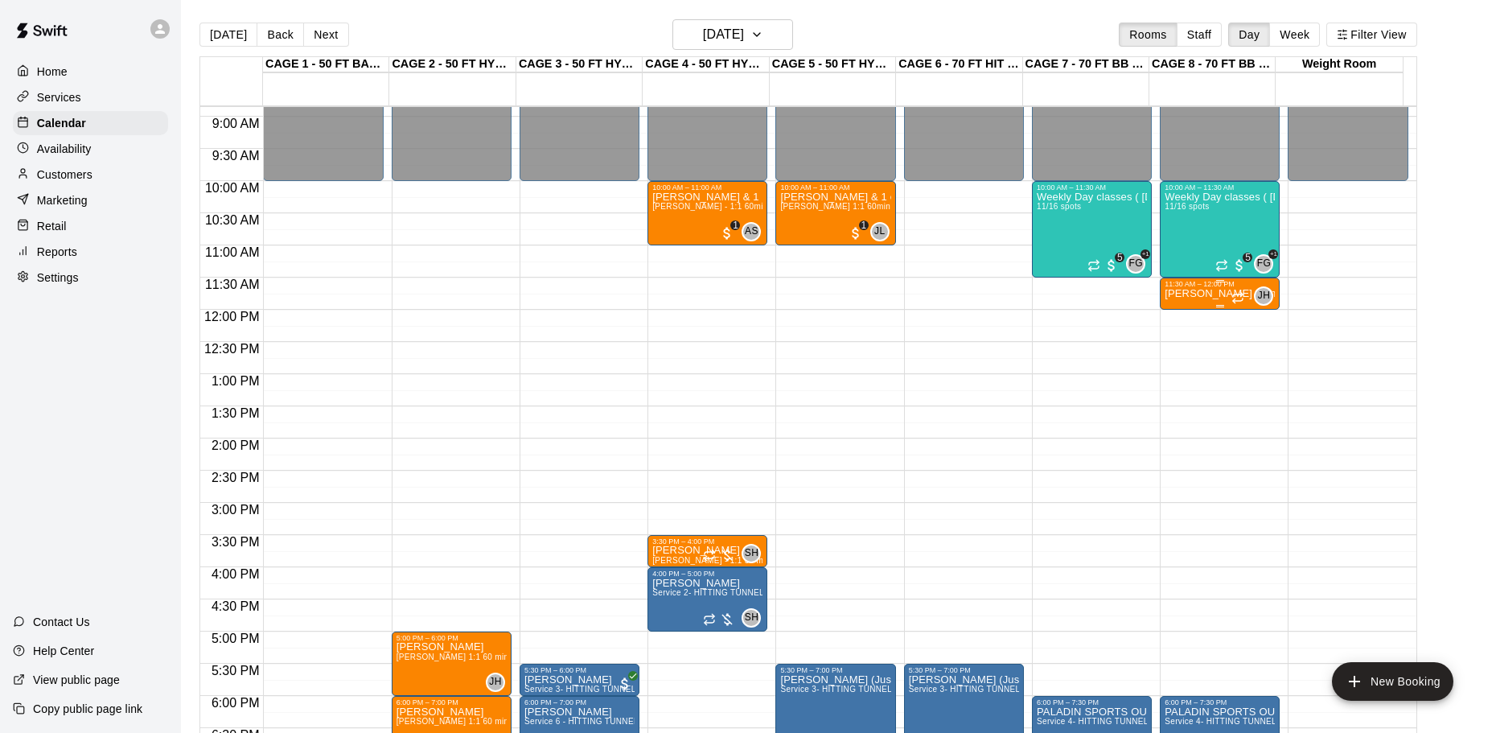
click at [1198, 294] on p "[PERSON_NAME] 30min 1:1 pitching Lesson (ages under [DEMOGRAPHIC_DATA])" at bounding box center [1219, 294] width 110 height 0
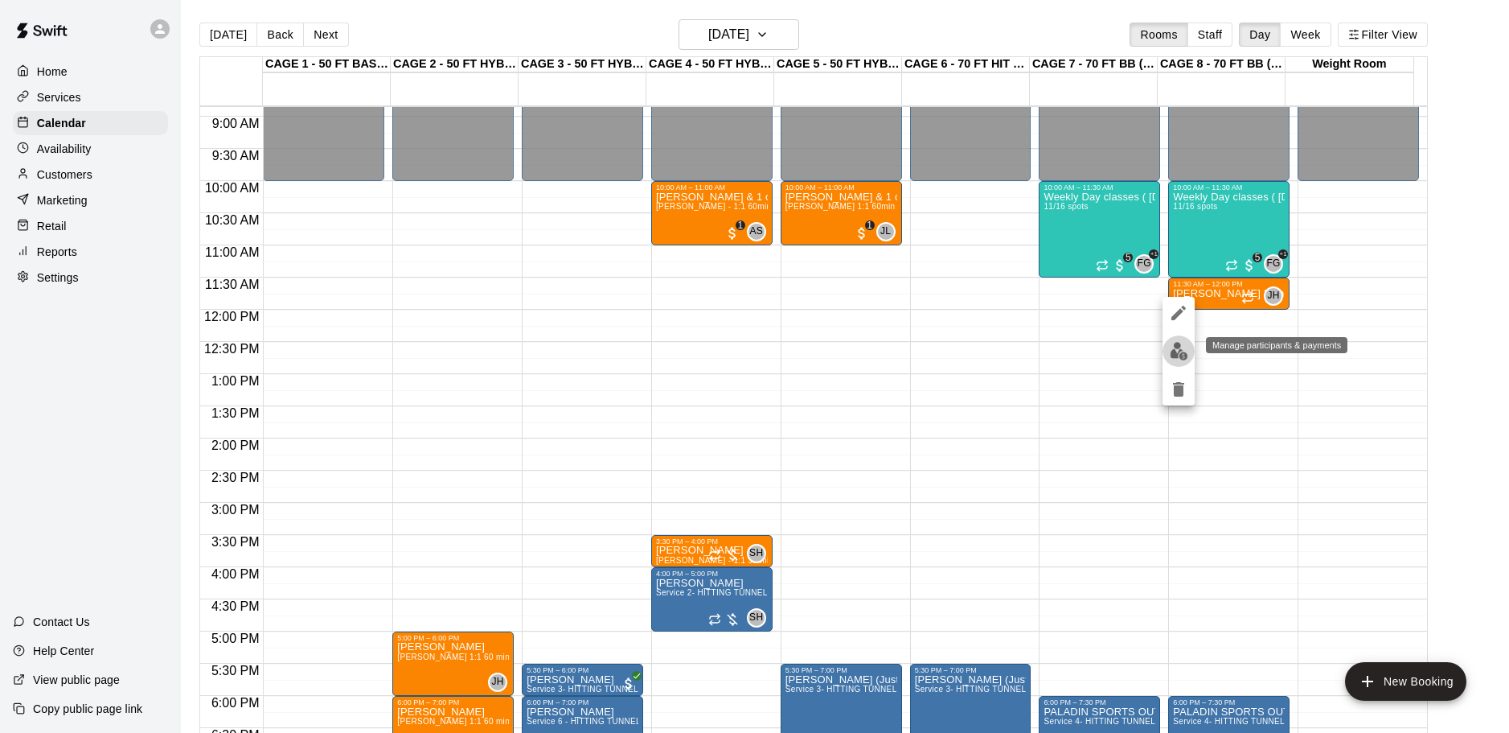
click at [1182, 349] on img "edit" at bounding box center [1179, 351] width 18 height 18
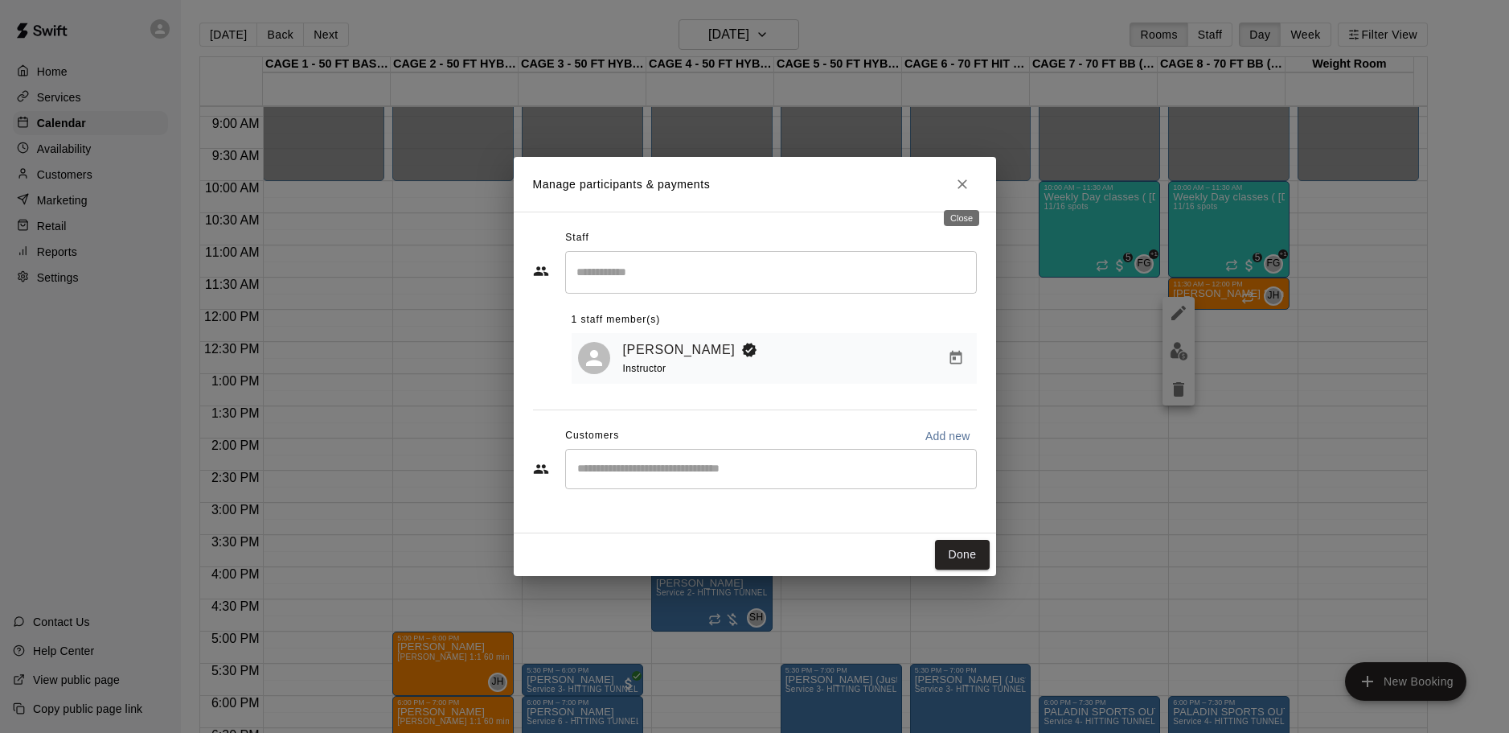
click at [964, 189] on icon "Close" at bounding box center [962, 184] width 16 height 16
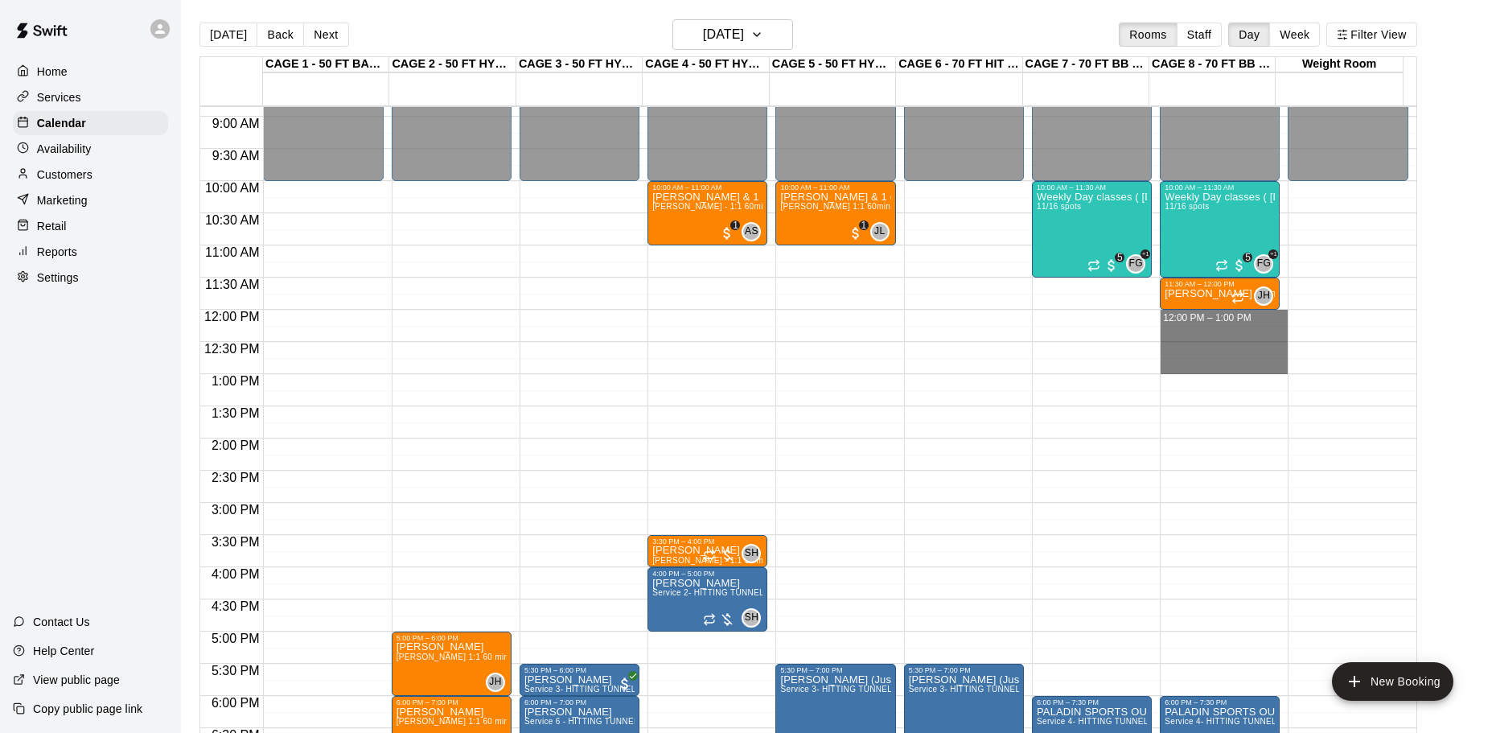
drag, startPoint x: 1218, startPoint y: 312, endPoint x: 1202, endPoint y: 367, distance: 57.8
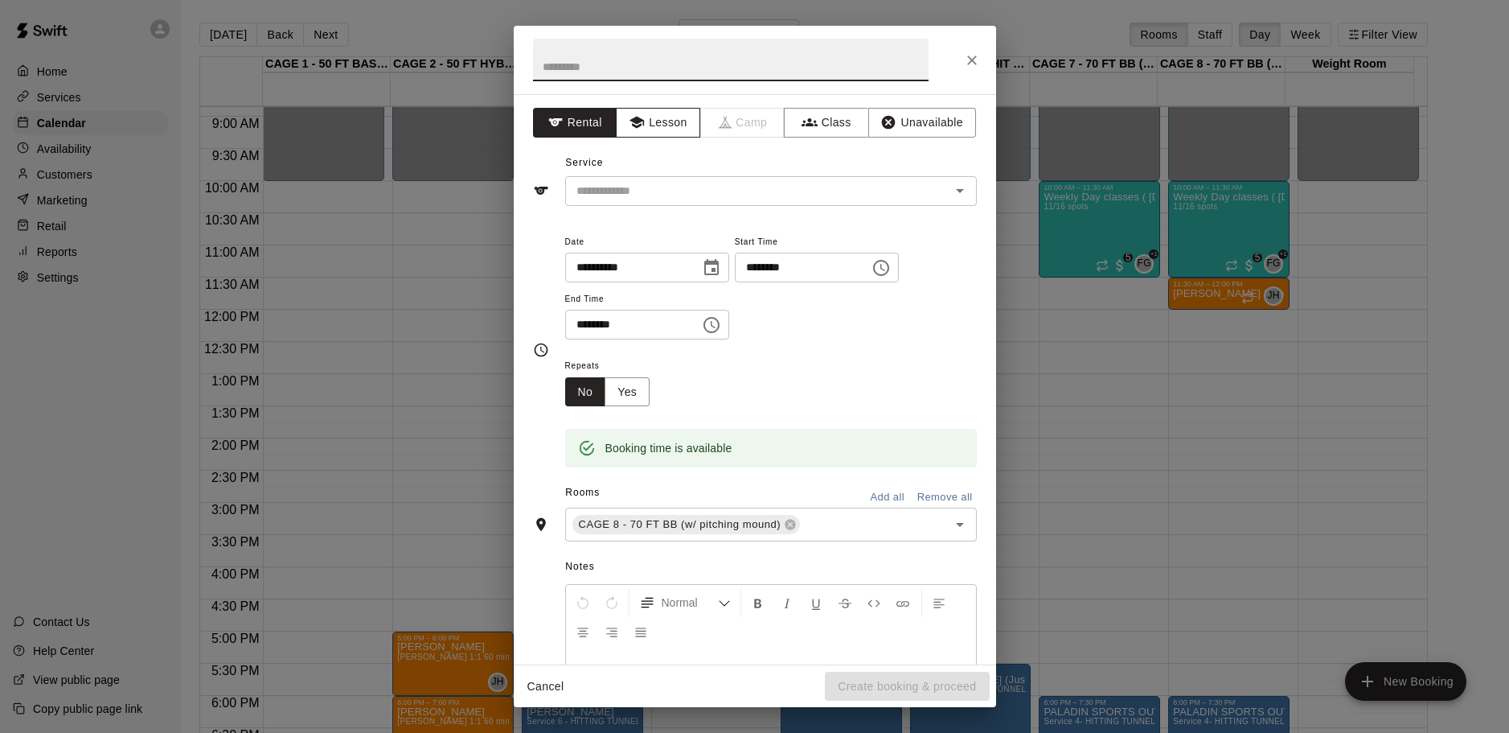
click at [663, 118] on button "Lesson" at bounding box center [658, 123] width 84 height 30
click at [660, 188] on input "text" at bounding box center [747, 191] width 355 height 20
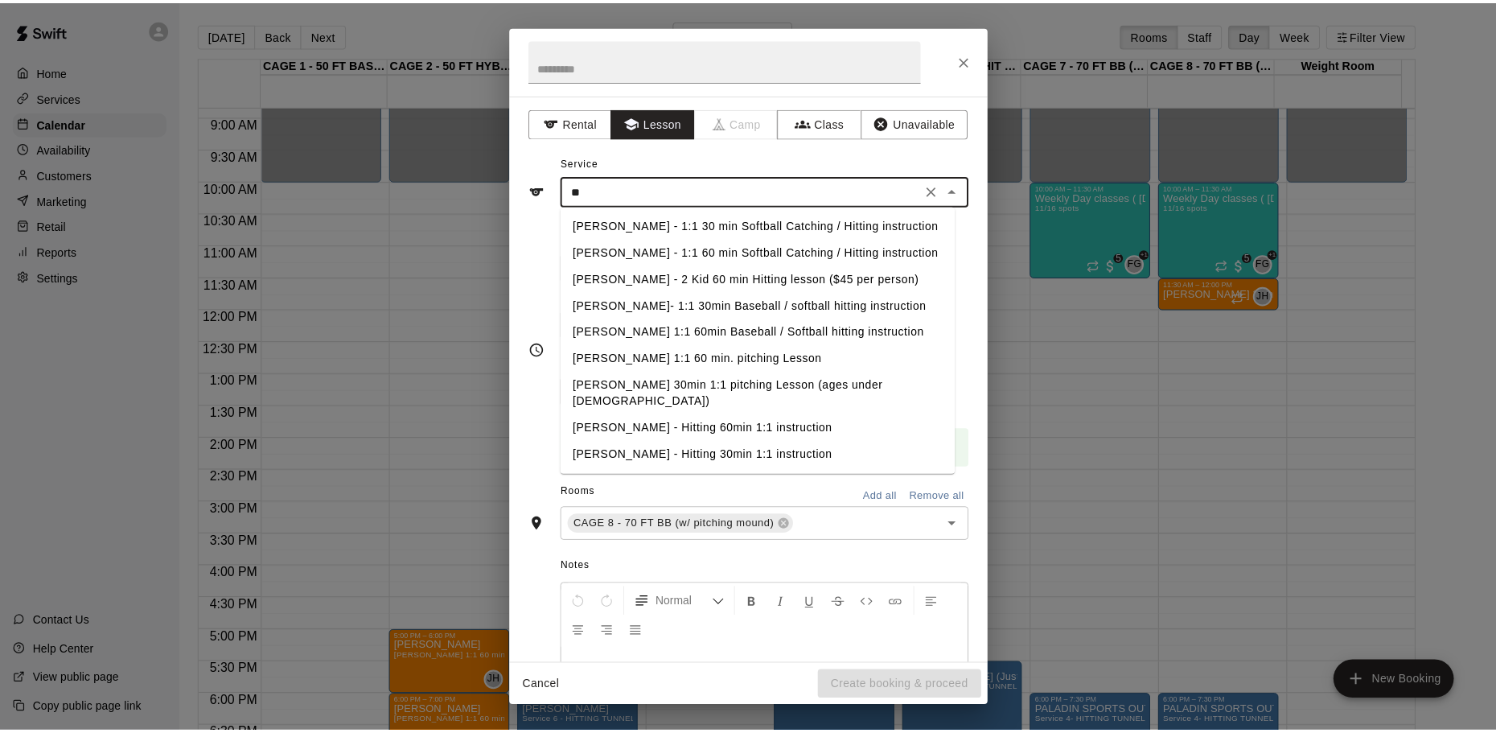
scroll to position [0, 0]
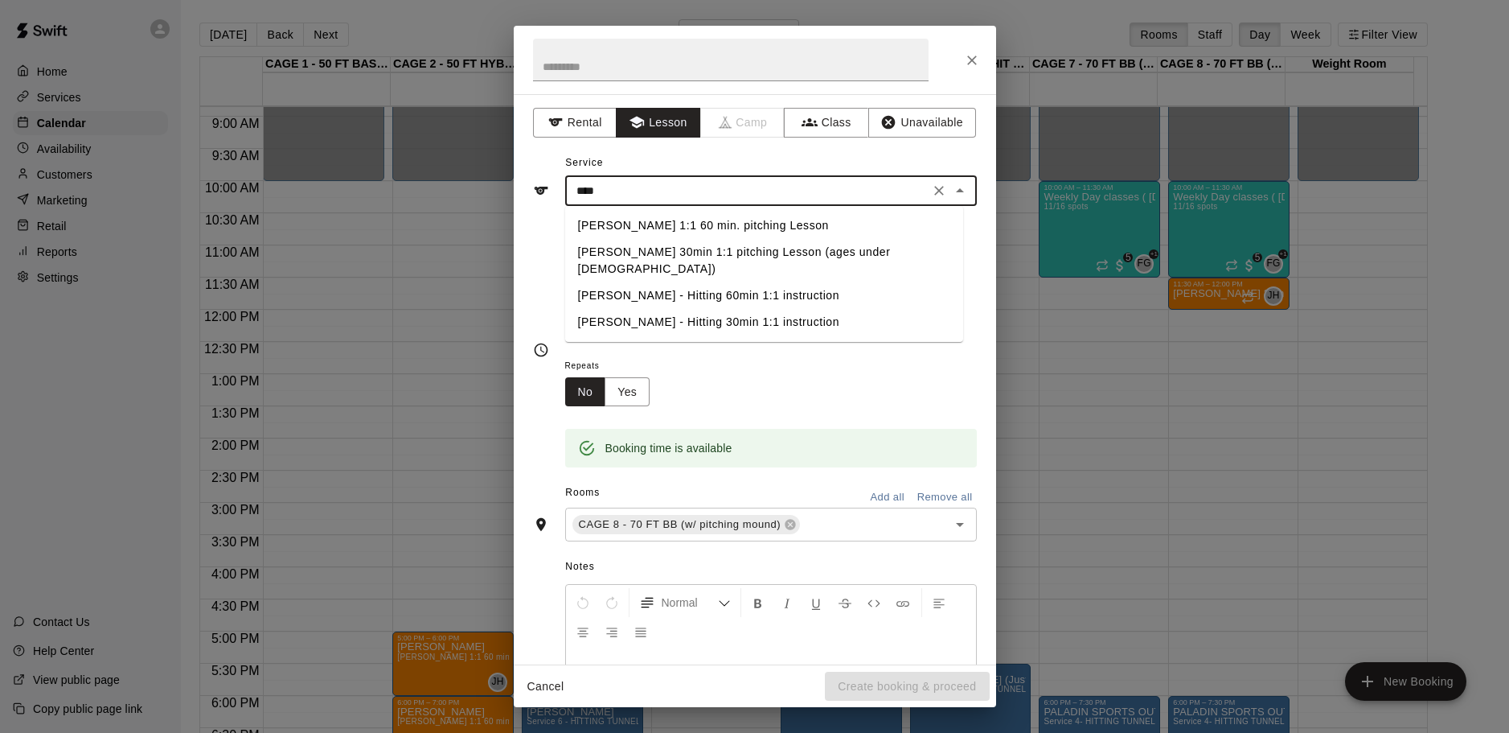
click at [711, 224] on li "John Havird 1:1 60 min. pitching Lesson" at bounding box center [764, 225] width 398 height 27
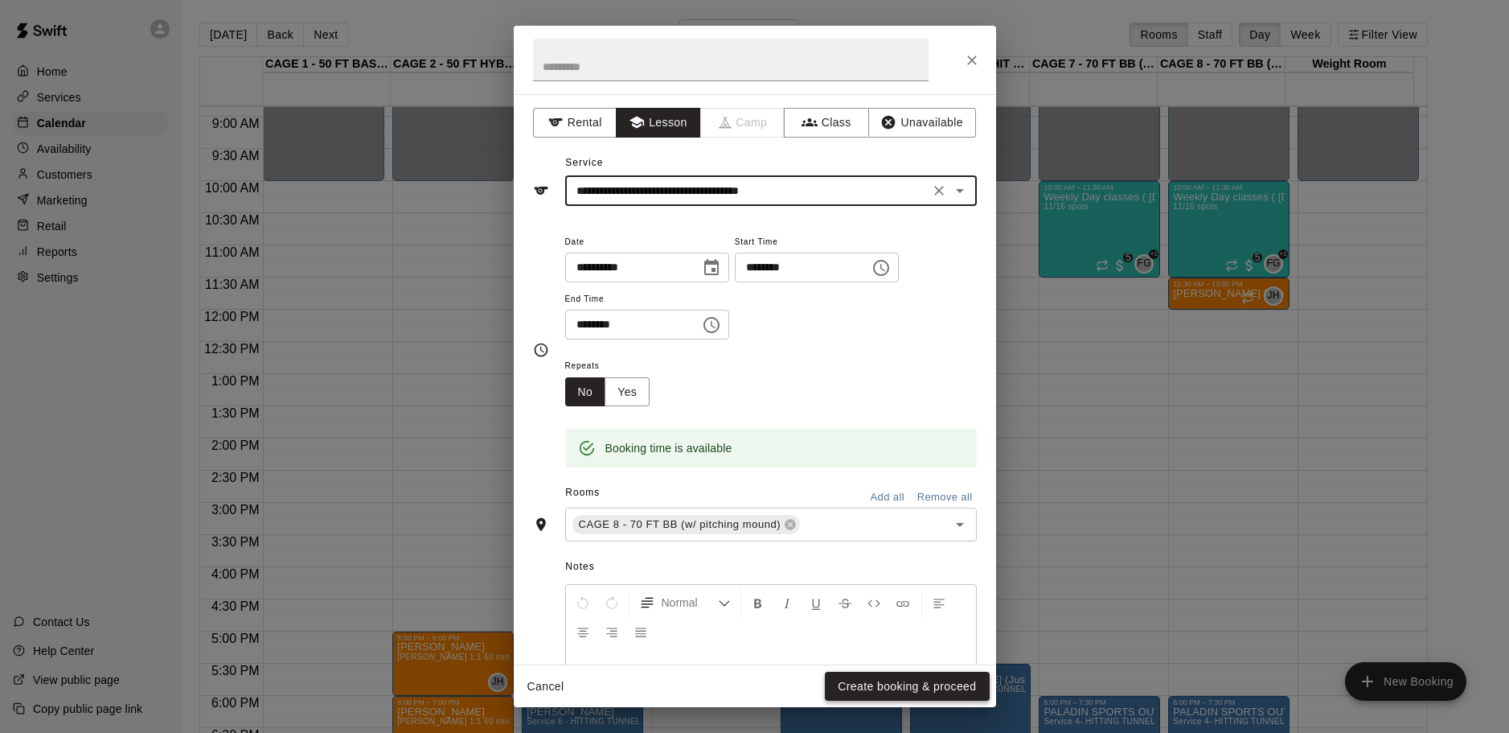
type input "**********"
click at [910, 676] on button "Create booking & proceed" at bounding box center [907, 686] width 164 height 30
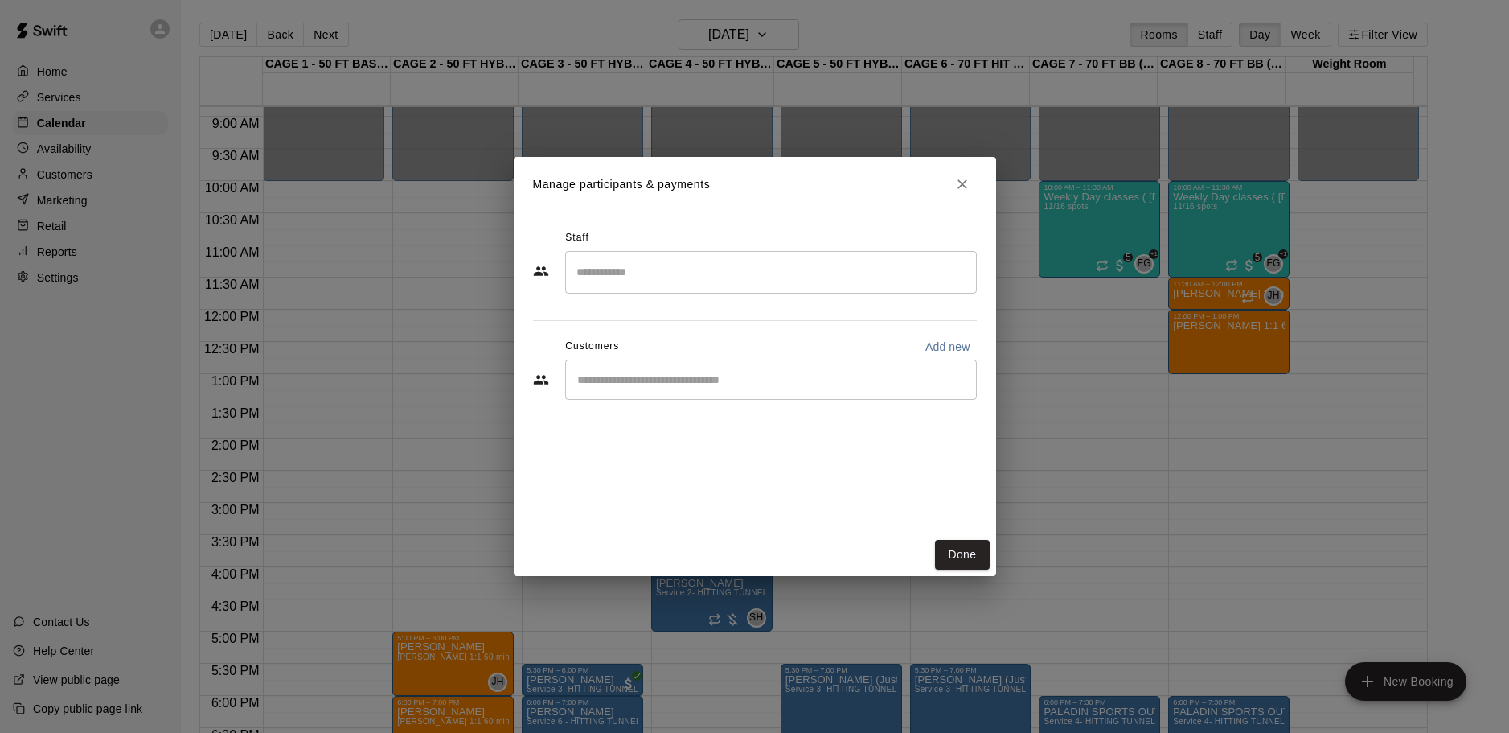
click at [749, 392] on div "​" at bounding box center [771, 379] width 412 height 40
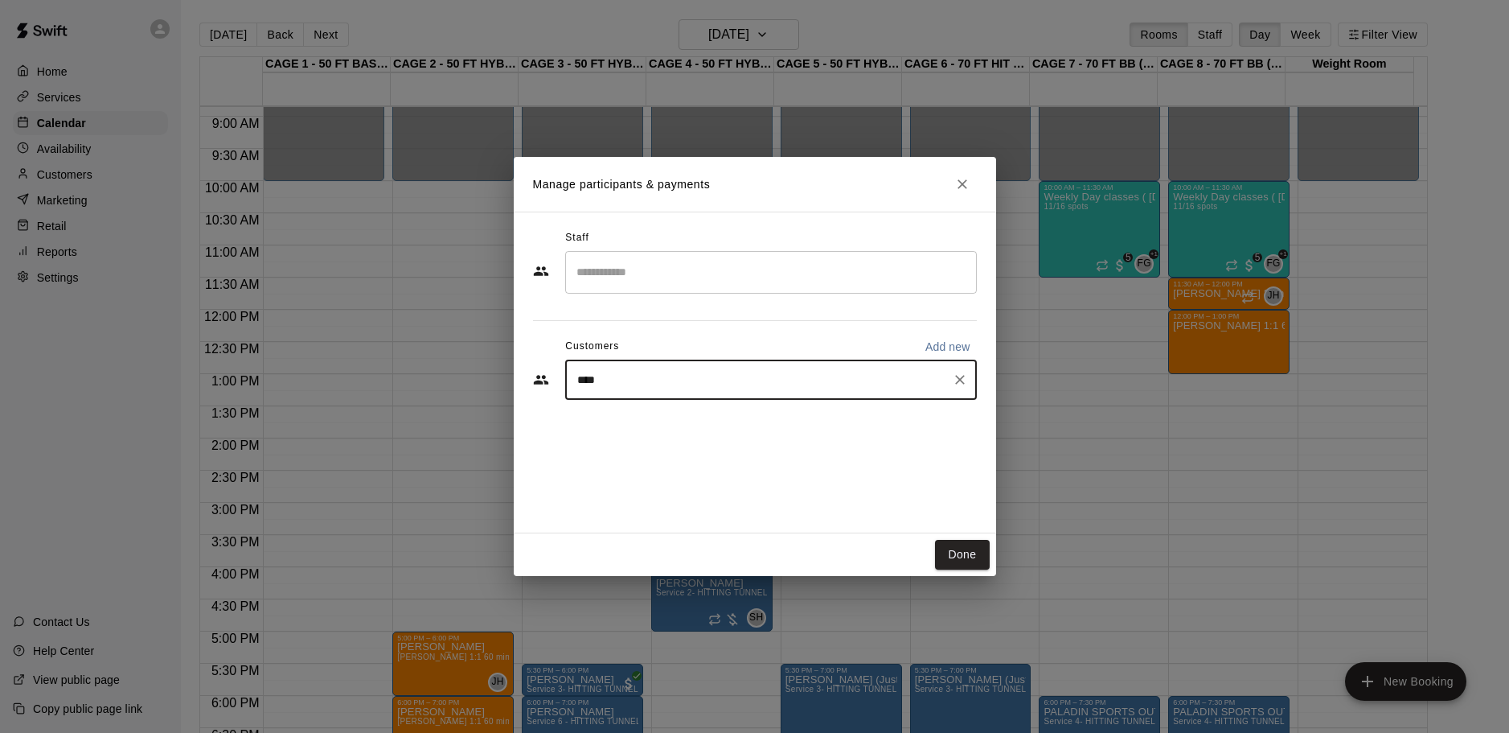
type input "*****"
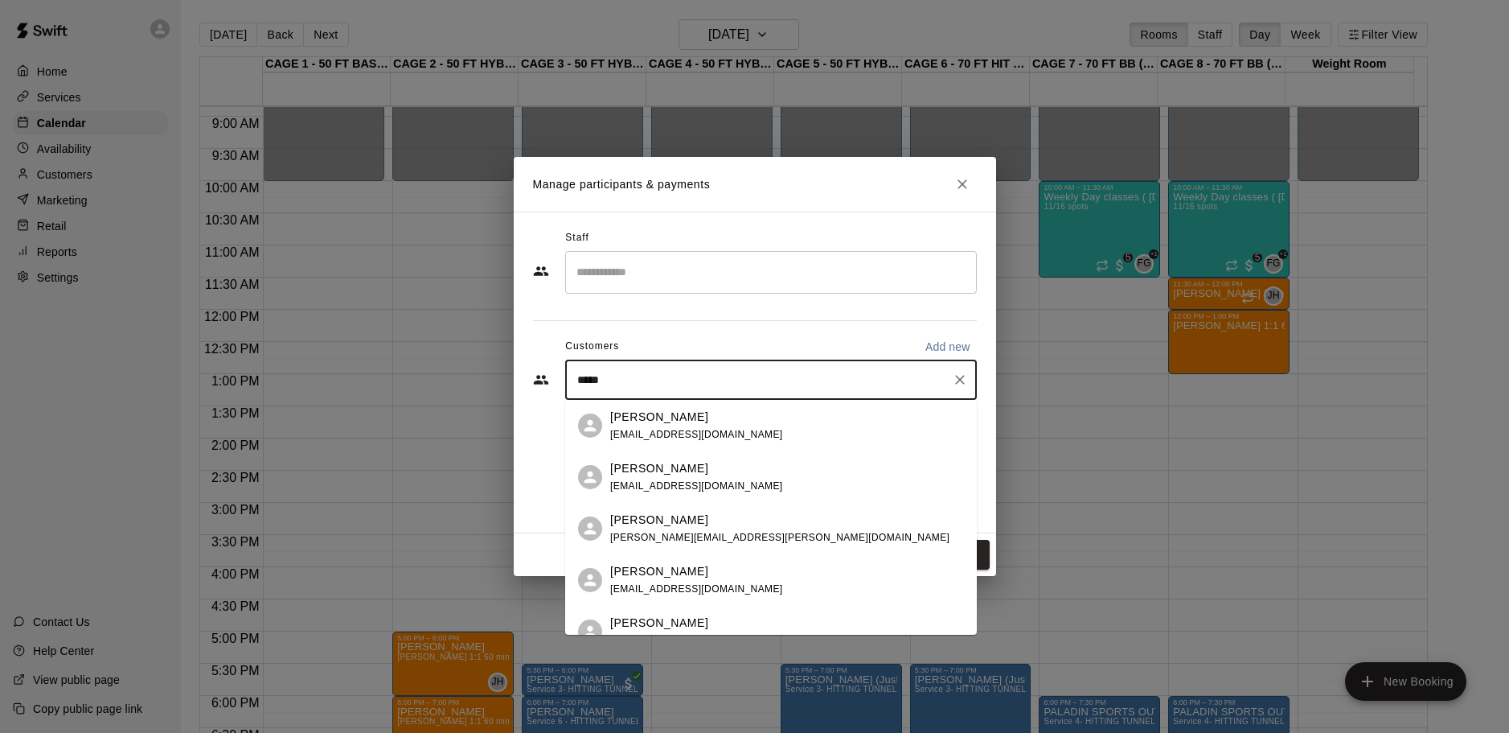
click at [730, 478] on div "Declan Roche nroche04@gmail.com" at bounding box center [787, 477] width 354 height 35
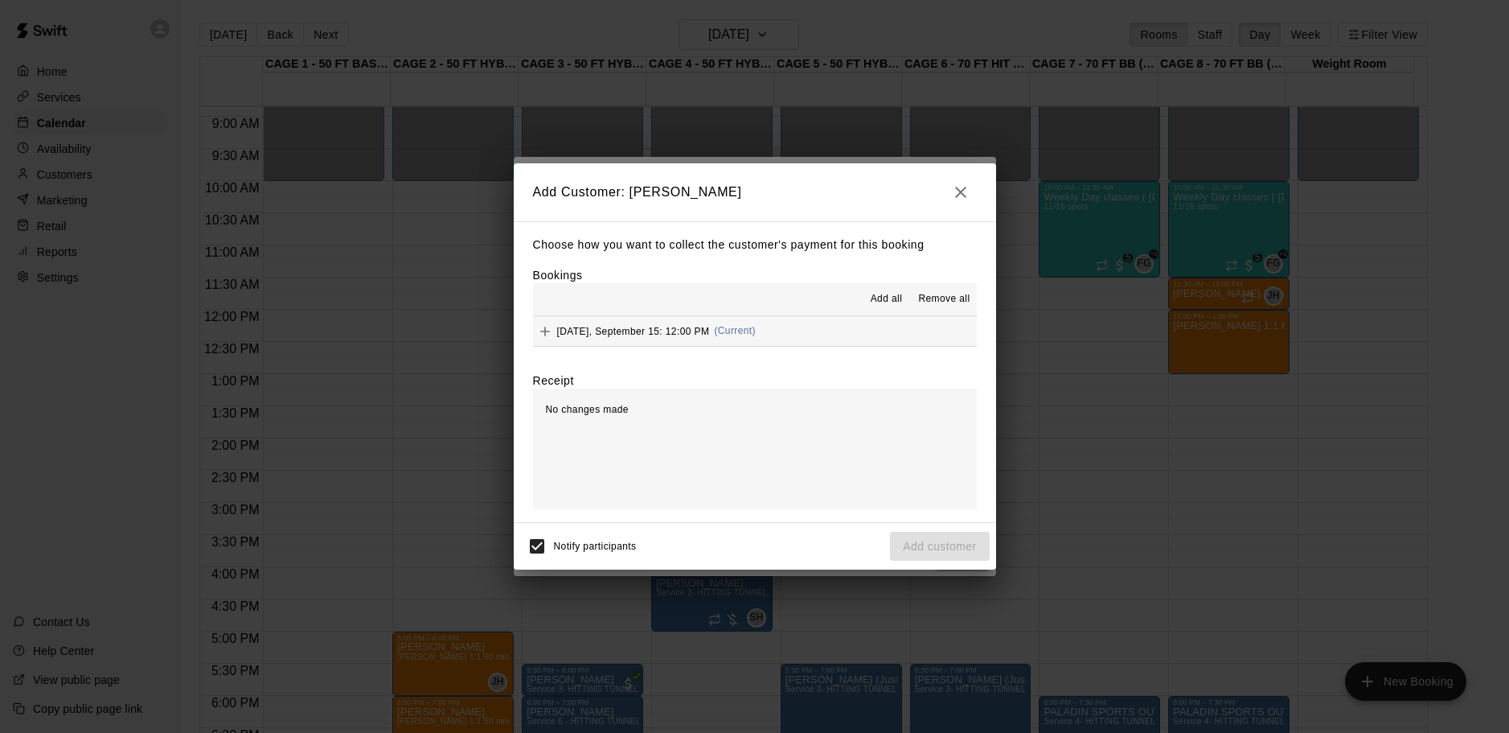
click at [776, 335] on button "Monday, September 15: 12:00 PM (Current)" at bounding box center [755, 331] width 444 height 30
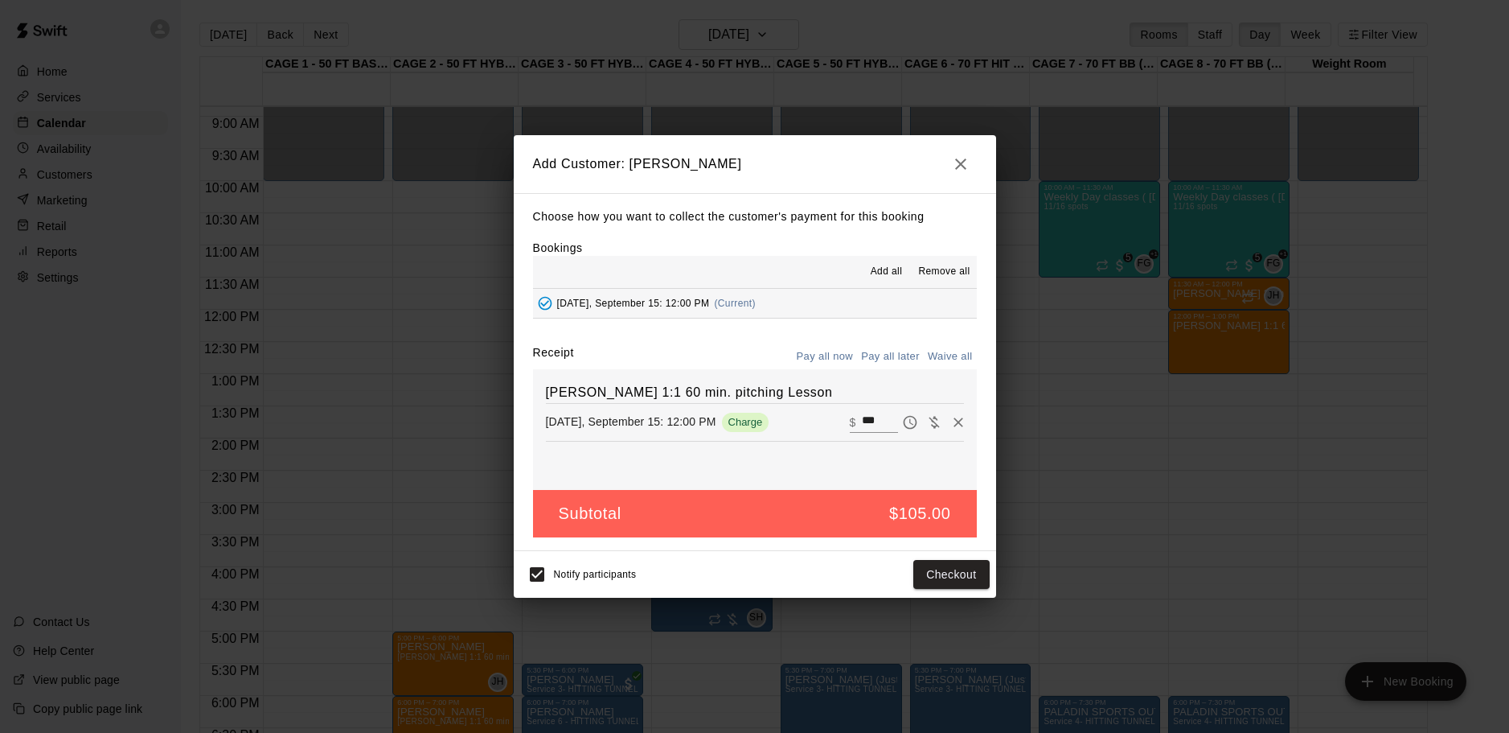
click at [884, 349] on button "Pay all later" at bounding box center [890, 356] width 67 height 25
click at [967, 579] on button "Add customer" at bounding box center [939, 575] width 99 height 30
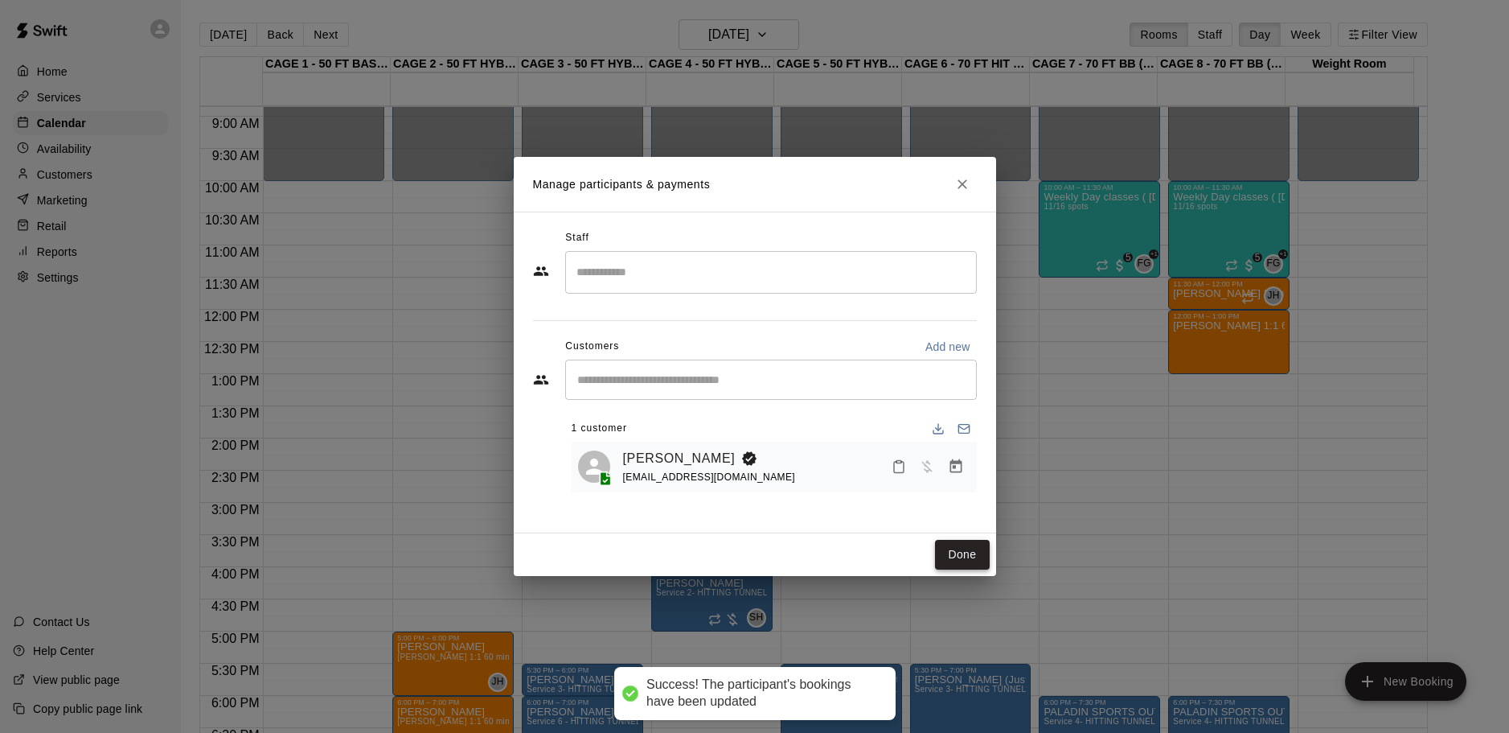
click at [985, 552] on button "Done" at bounding box center [962, 555] width 54 height 30
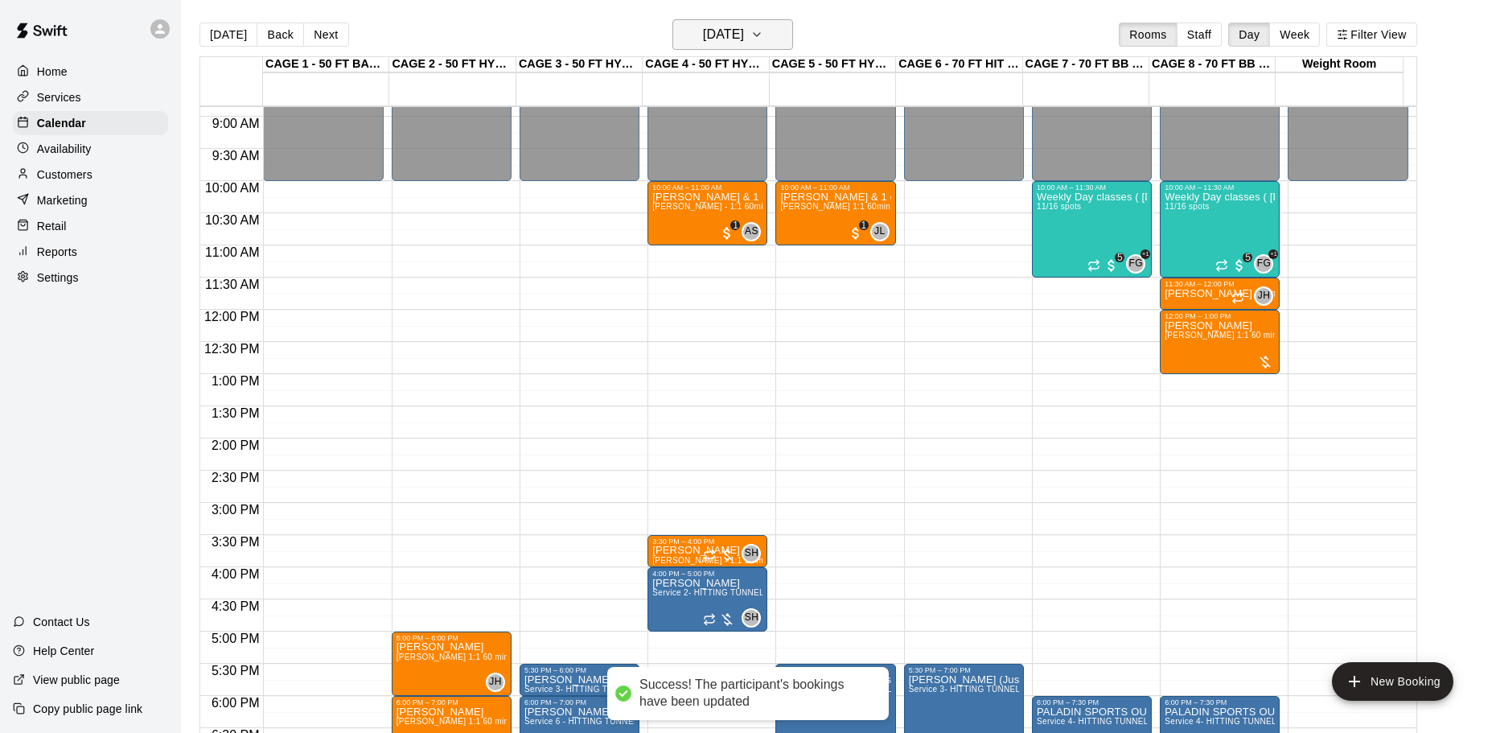
click at [744, 42] on h6 "Monday Sep 15" at bounding box center [723, 34] width 41 height 23
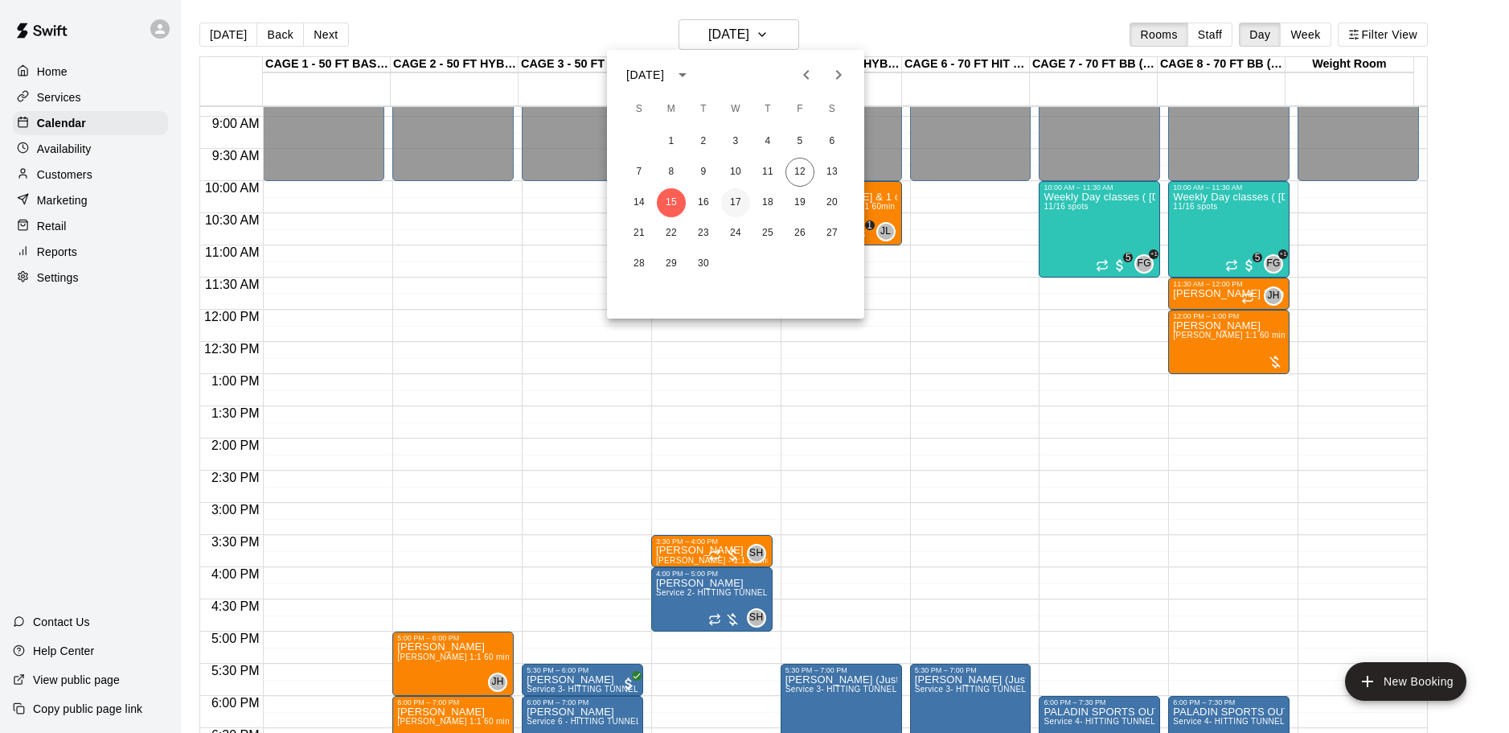
click at [744, 197] on button "17" at bounding box center [735, 202] width 29 height 29
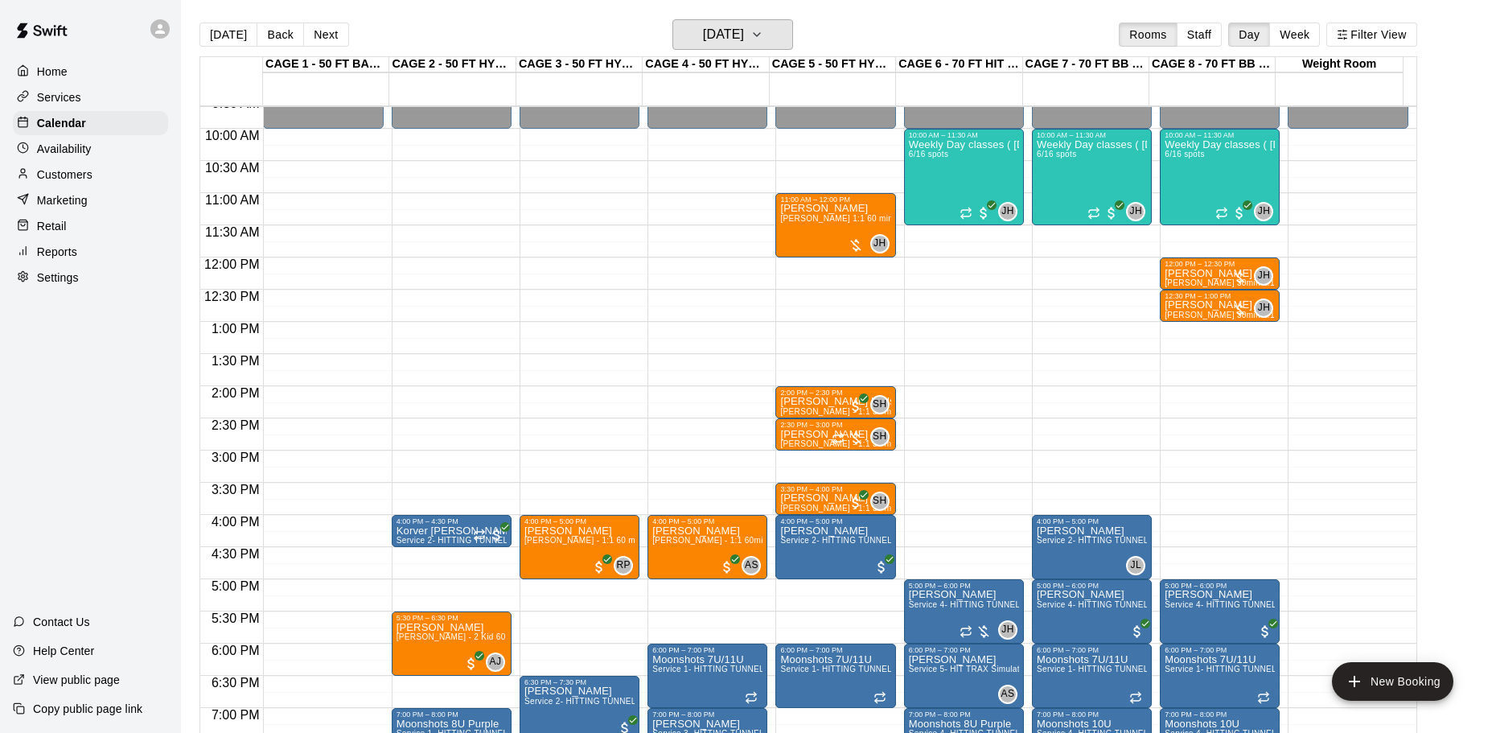
scroll to position [650, 0]
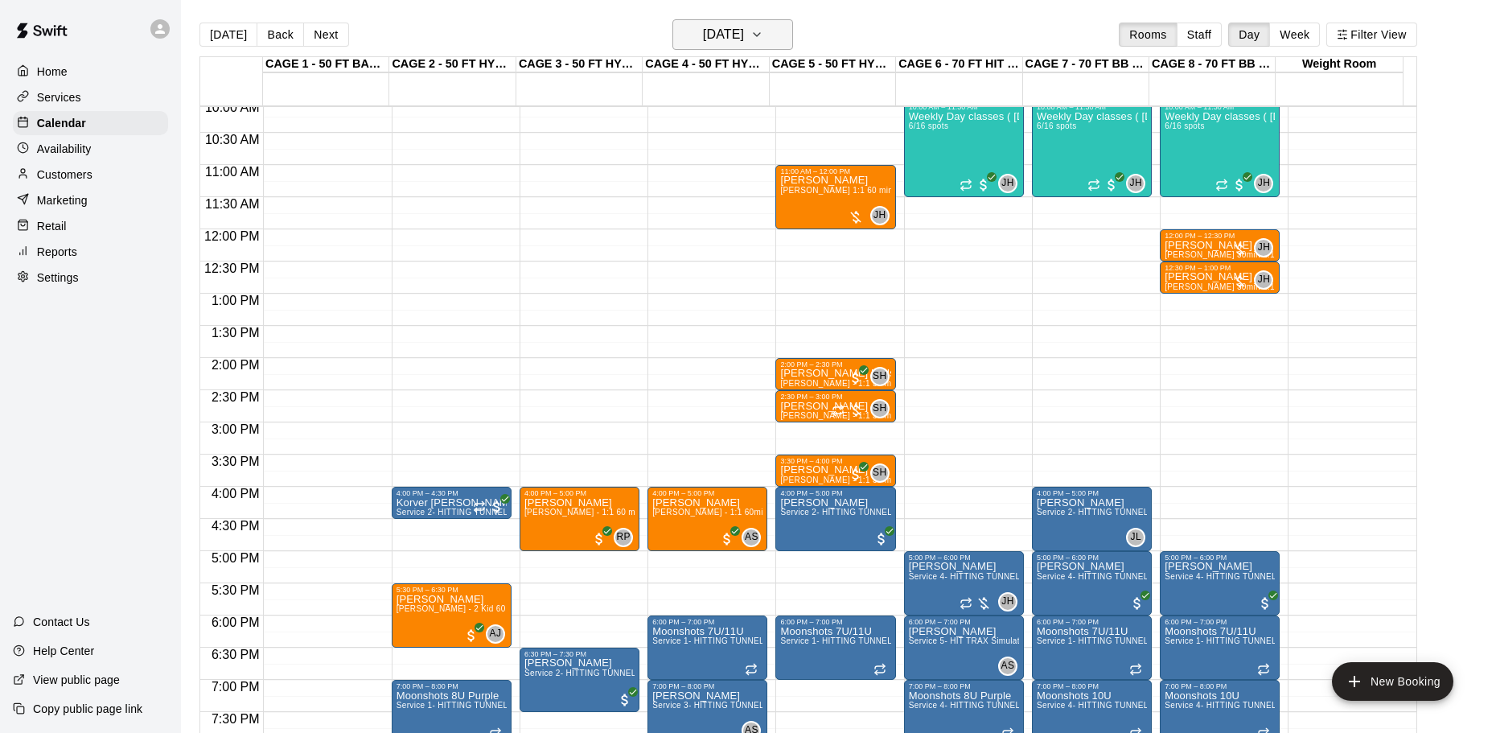
click at [743, 28] on h6 "Wednesday Sep 17" at bounding box center [723, 34] width 41 height 23
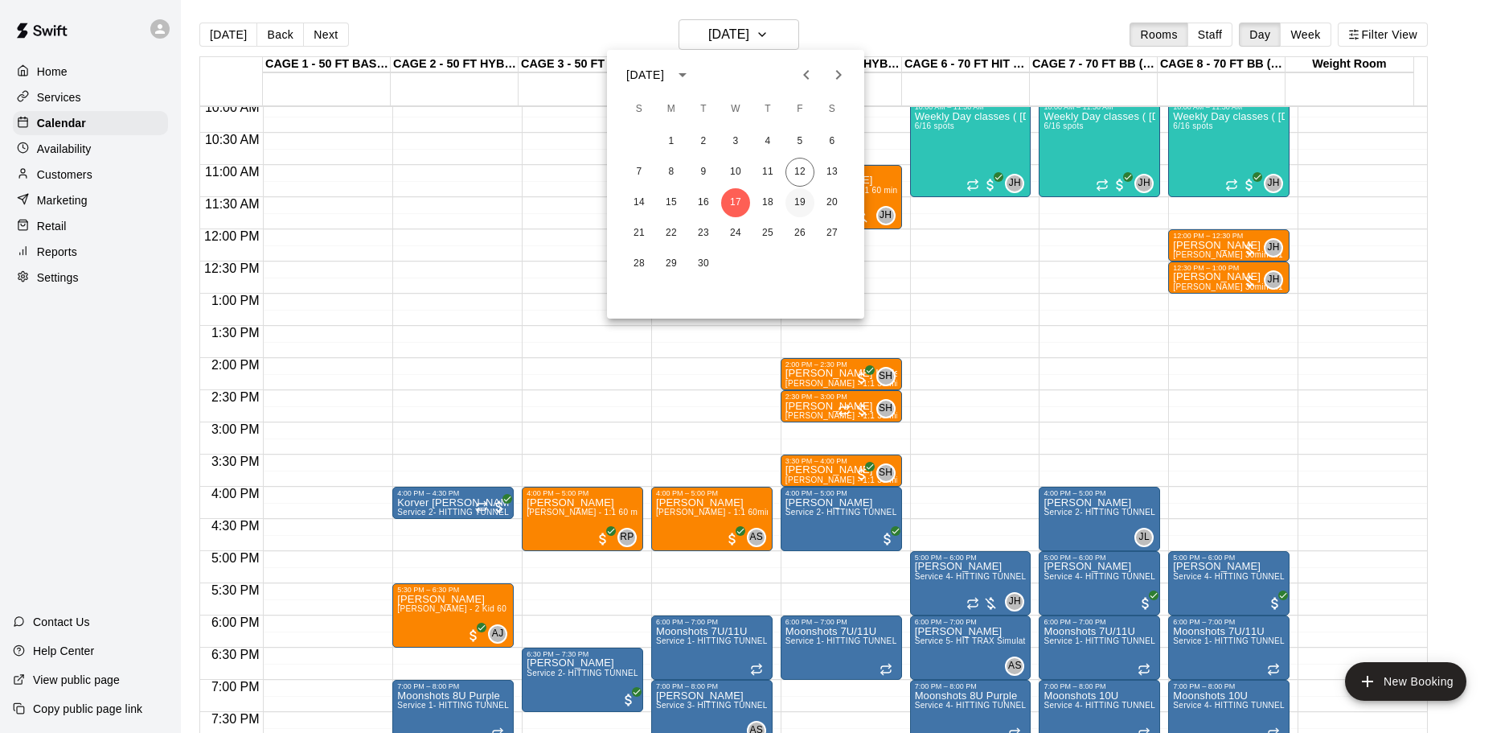
click at [796, 202] on button "19" at bounding box center [800, 202] width 29 height 29
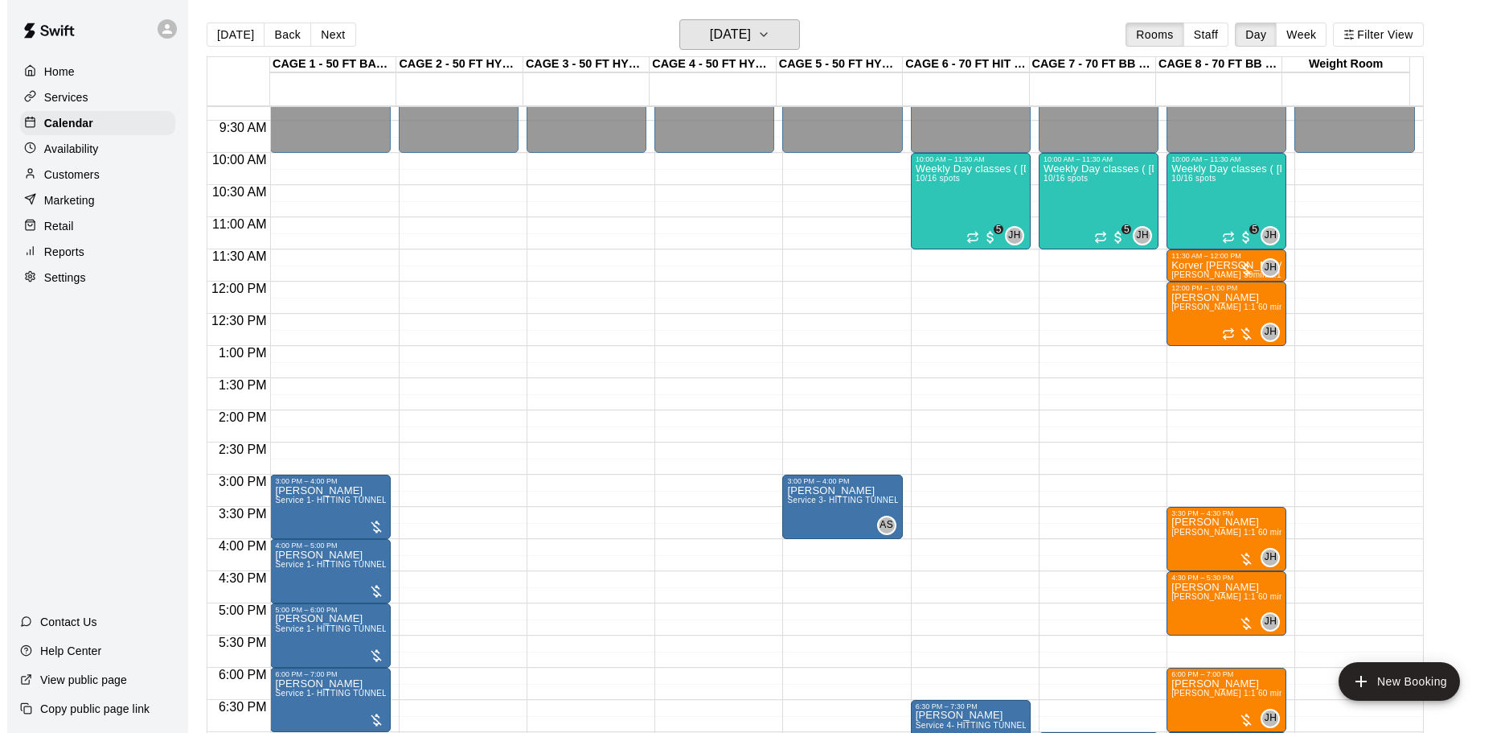
scroll to position [569, 0]
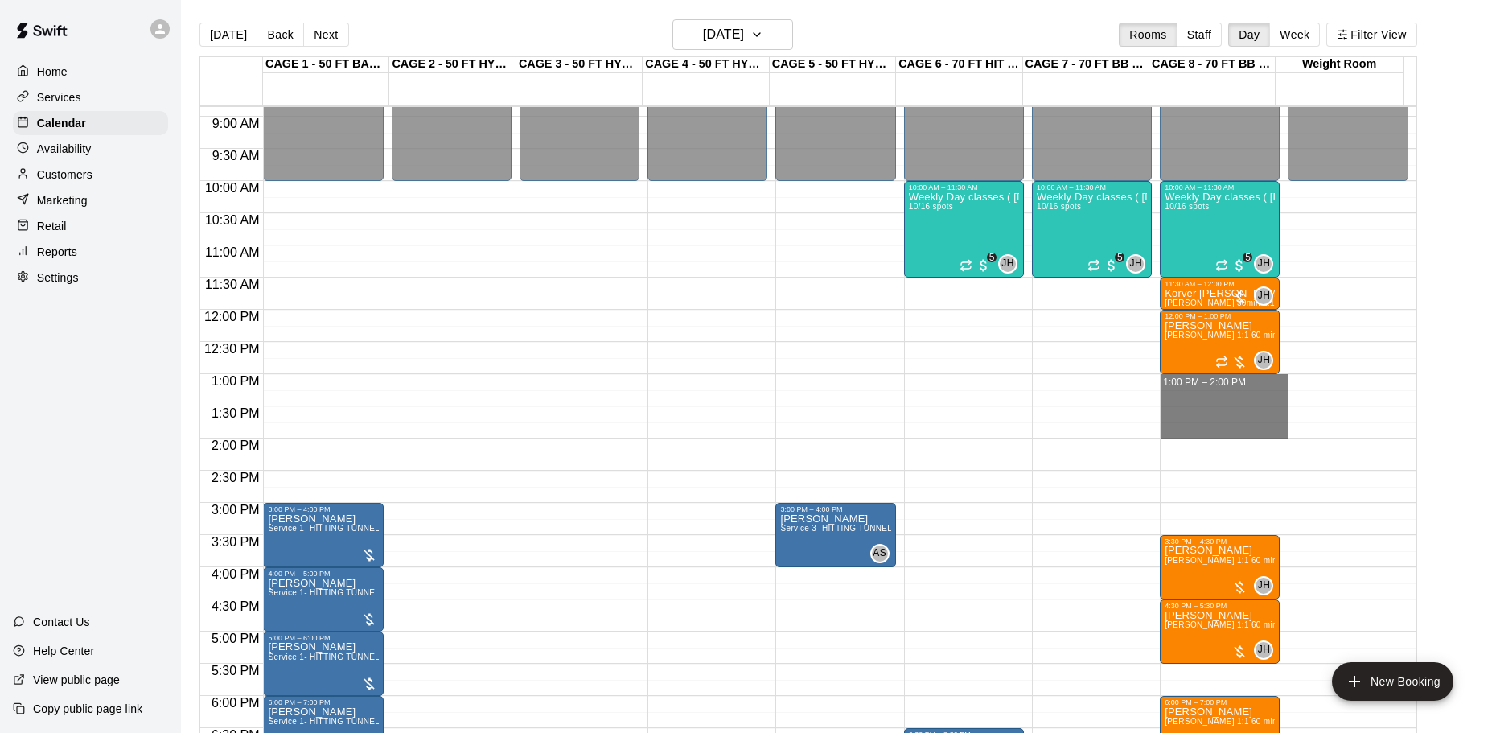
drag, startPoint x: 1189, startPoint y: 376, endPoint x: 1201, endPoint y: 437, distance: 61.5
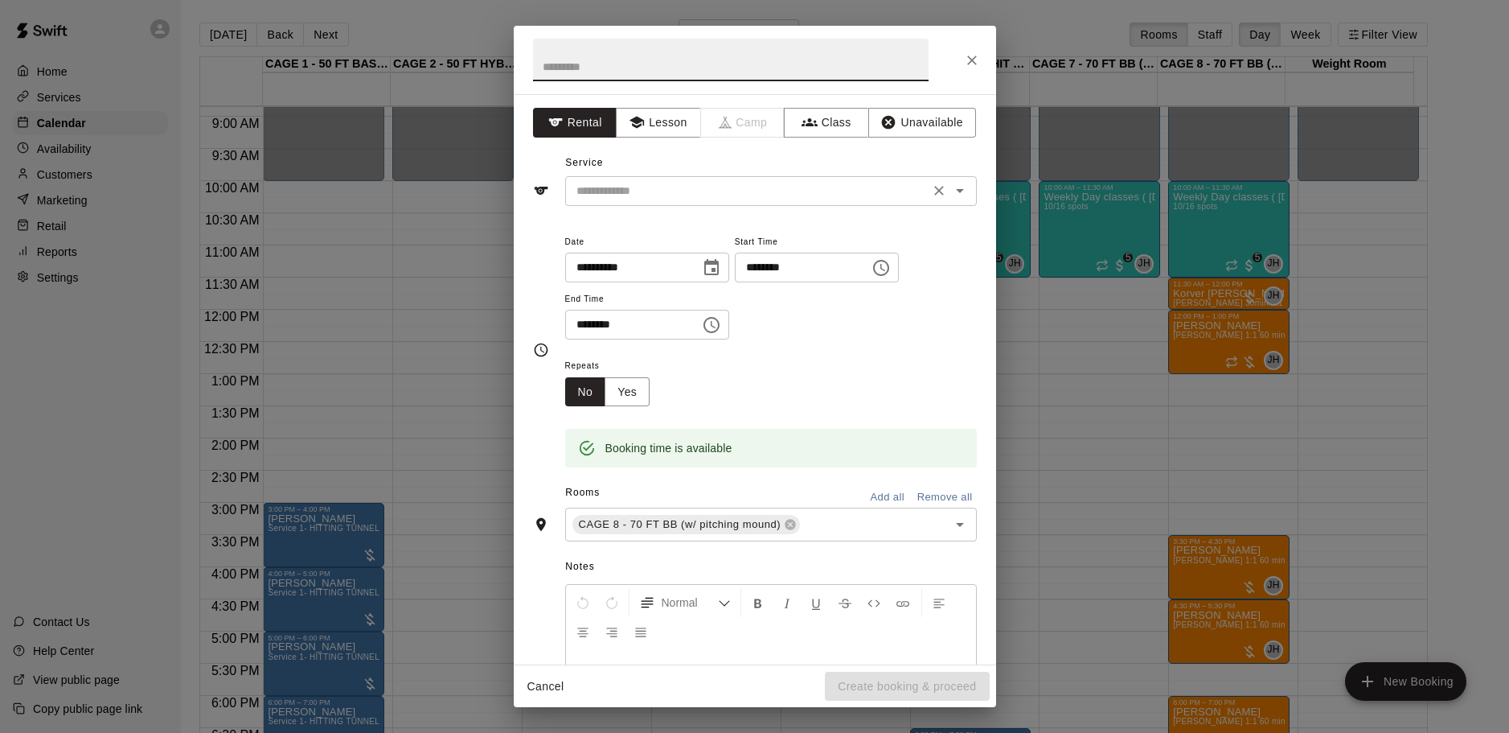
click at [736, 189] on input "text" at bounding box center [747, 191] width 355 height 20
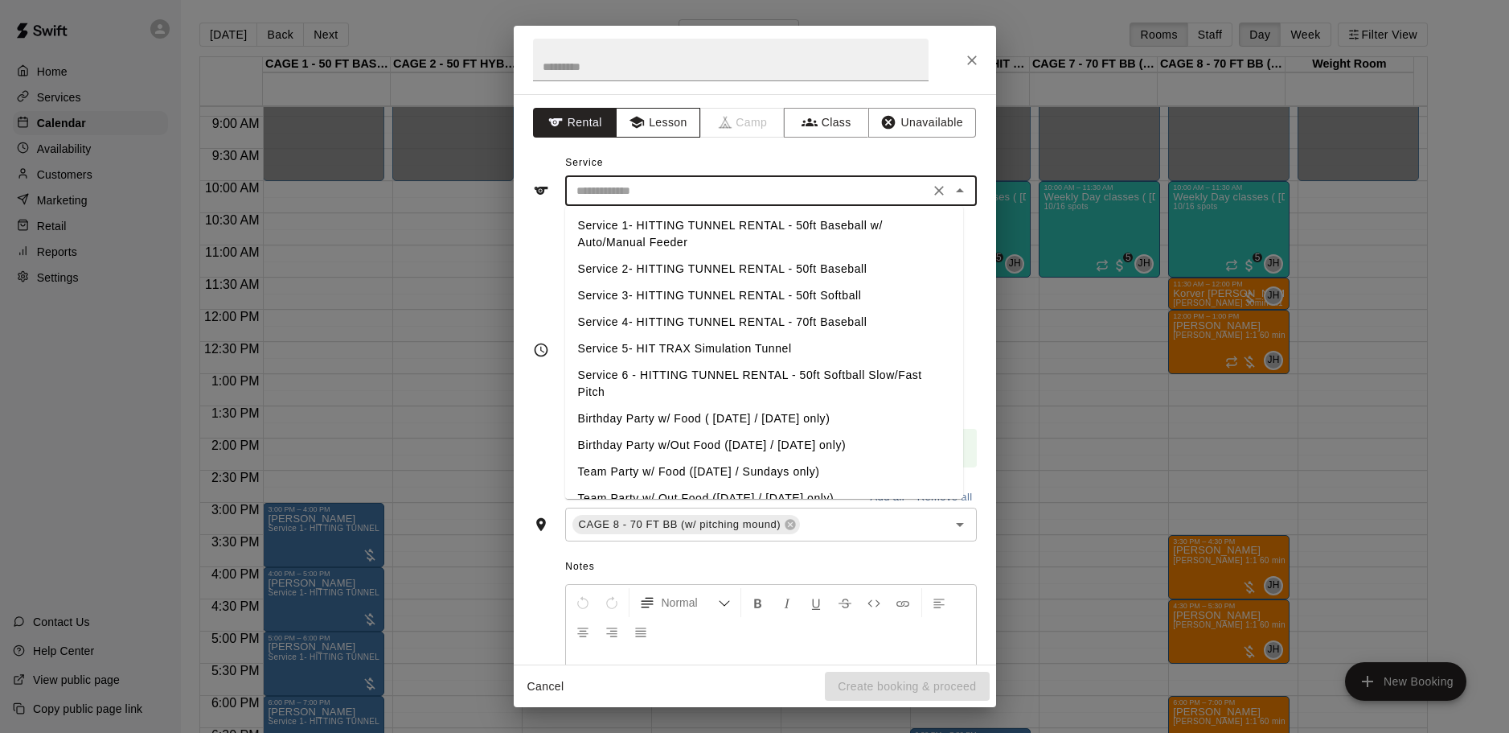
click at [670, 126] on button "Lesson" at bounding box center [658, 123] width 84 height 30
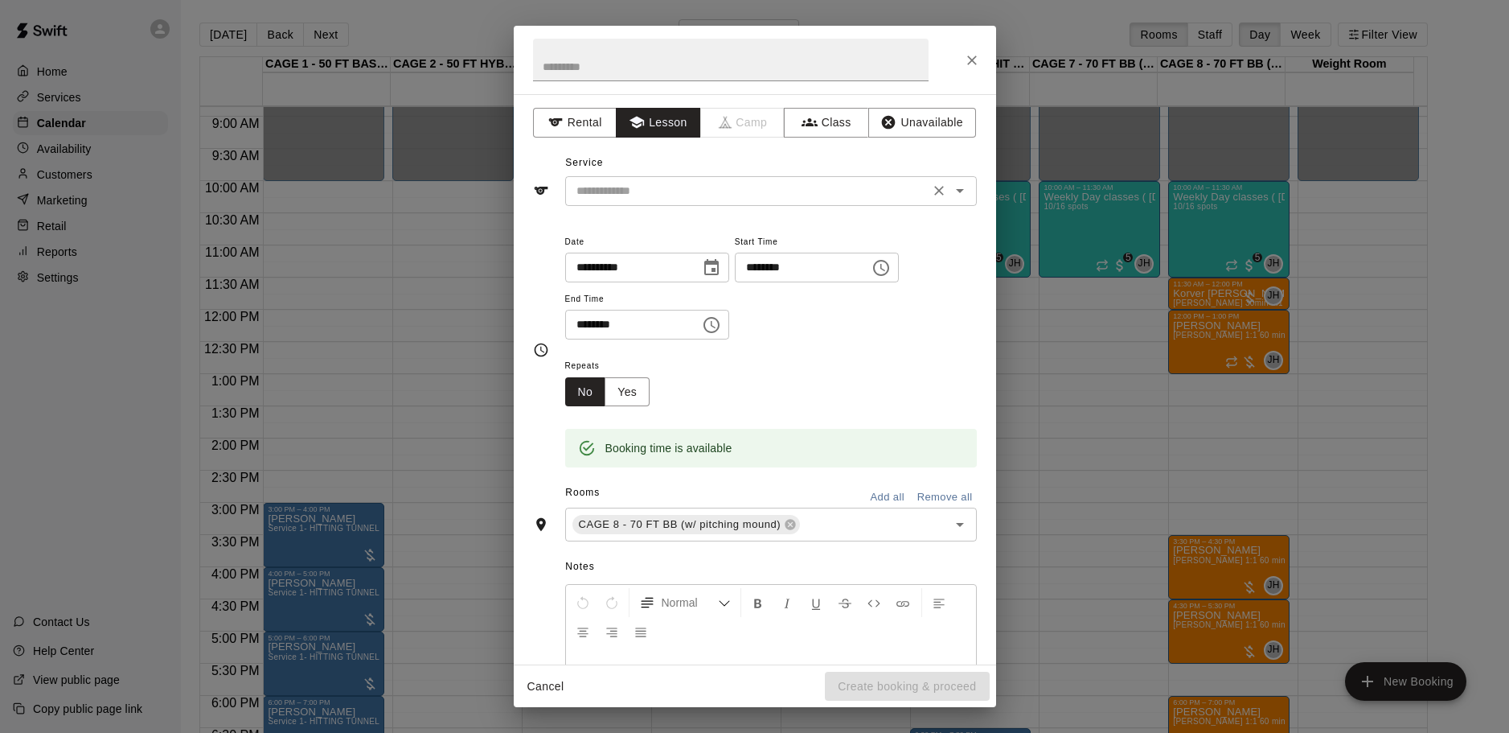
click at [732, 201] on div "​" at bounding box center [771, 191] width 412 height 30
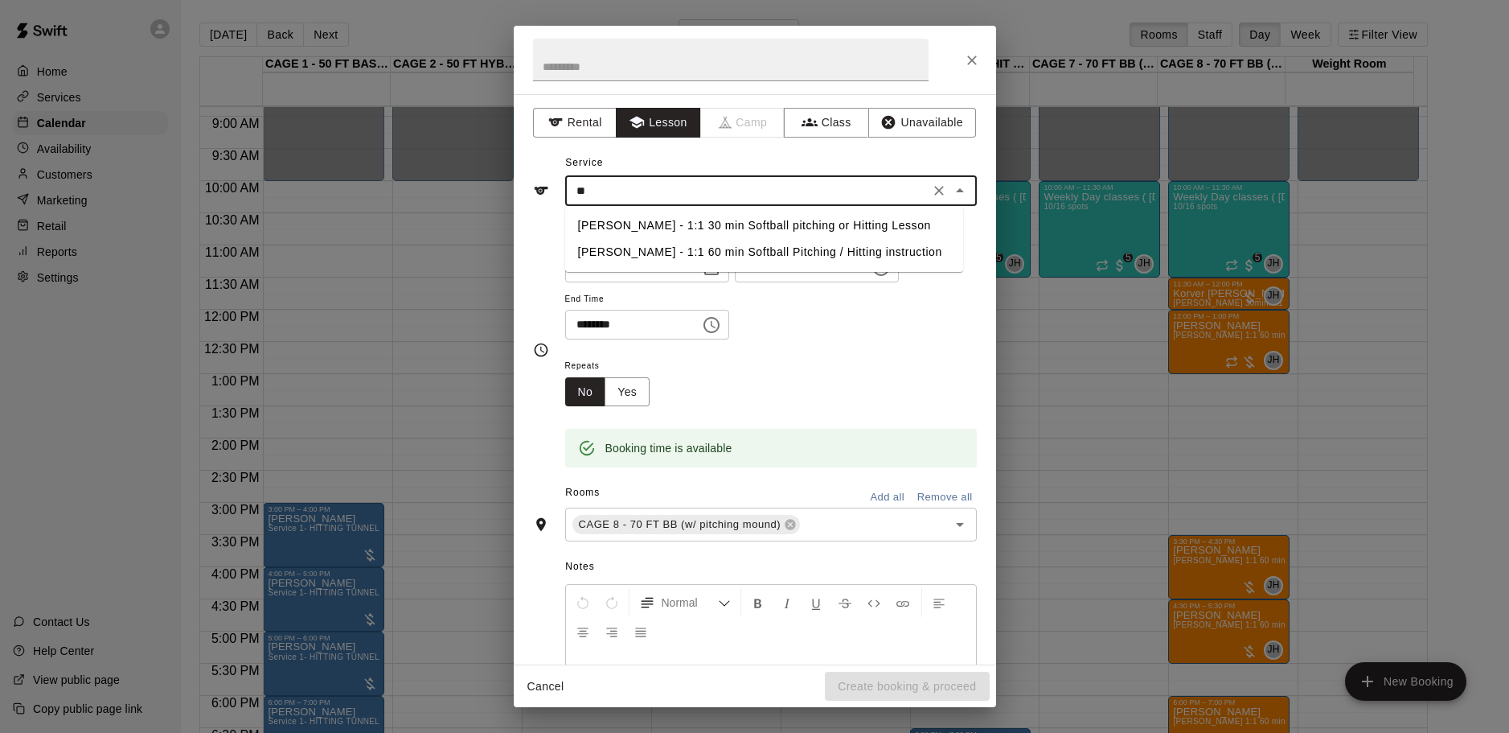
type input "*"
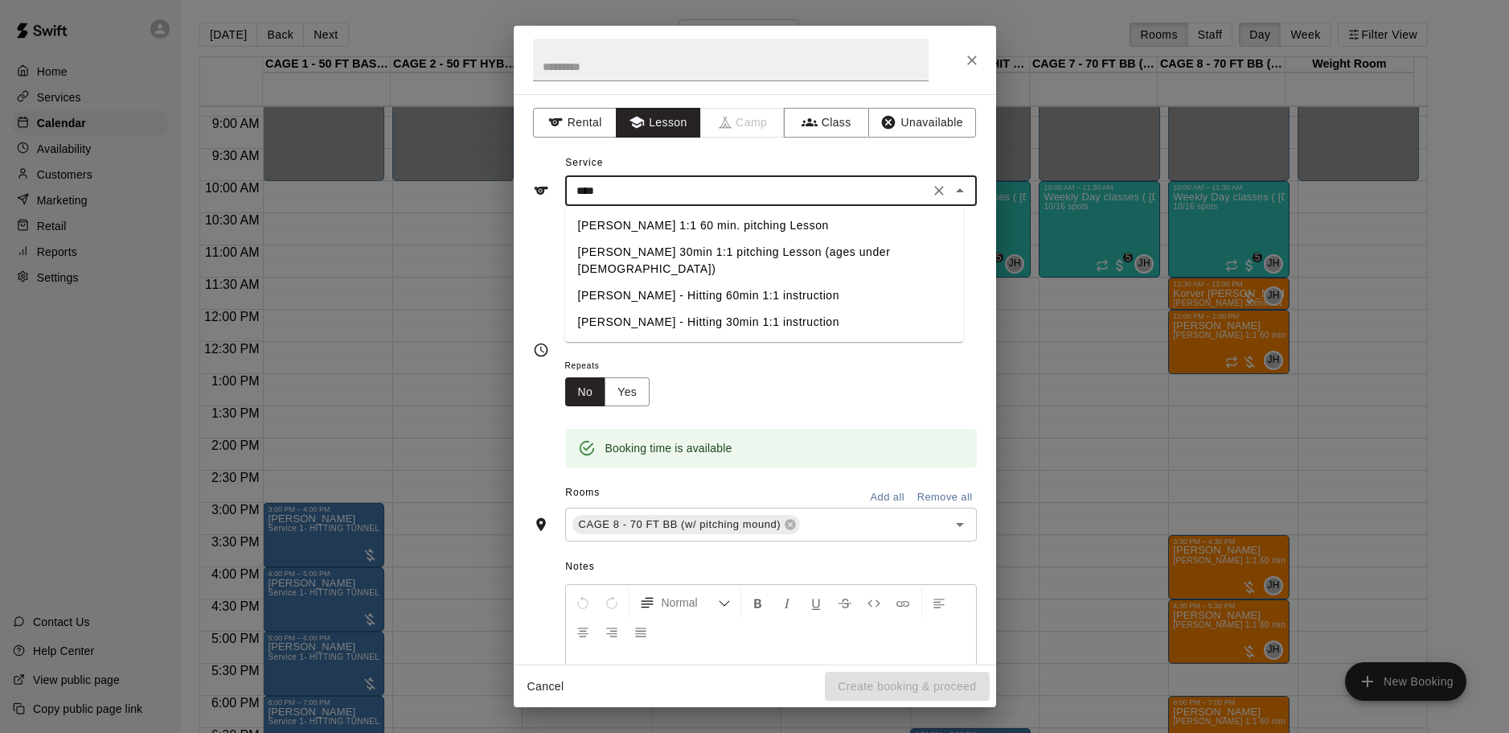
click at [745, 222] on li "[PERSON_NAME] 1:1 60 min. pitching Lesson" at bounding box center [764, 225] width 398 height 27
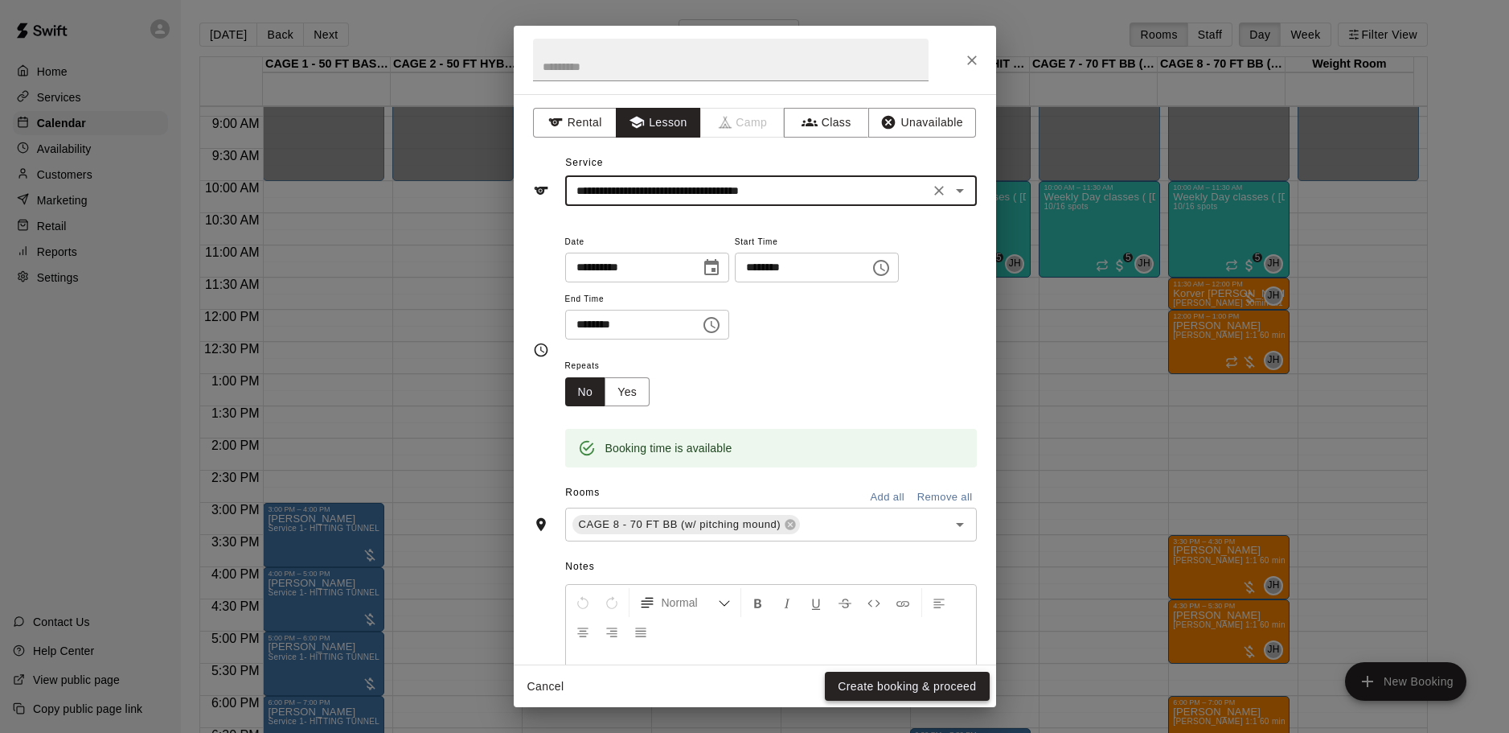
type input "**********"
click at [922, 680] on button "Create booking & proceed" at bounding box center [907, 686] width 164 height 30
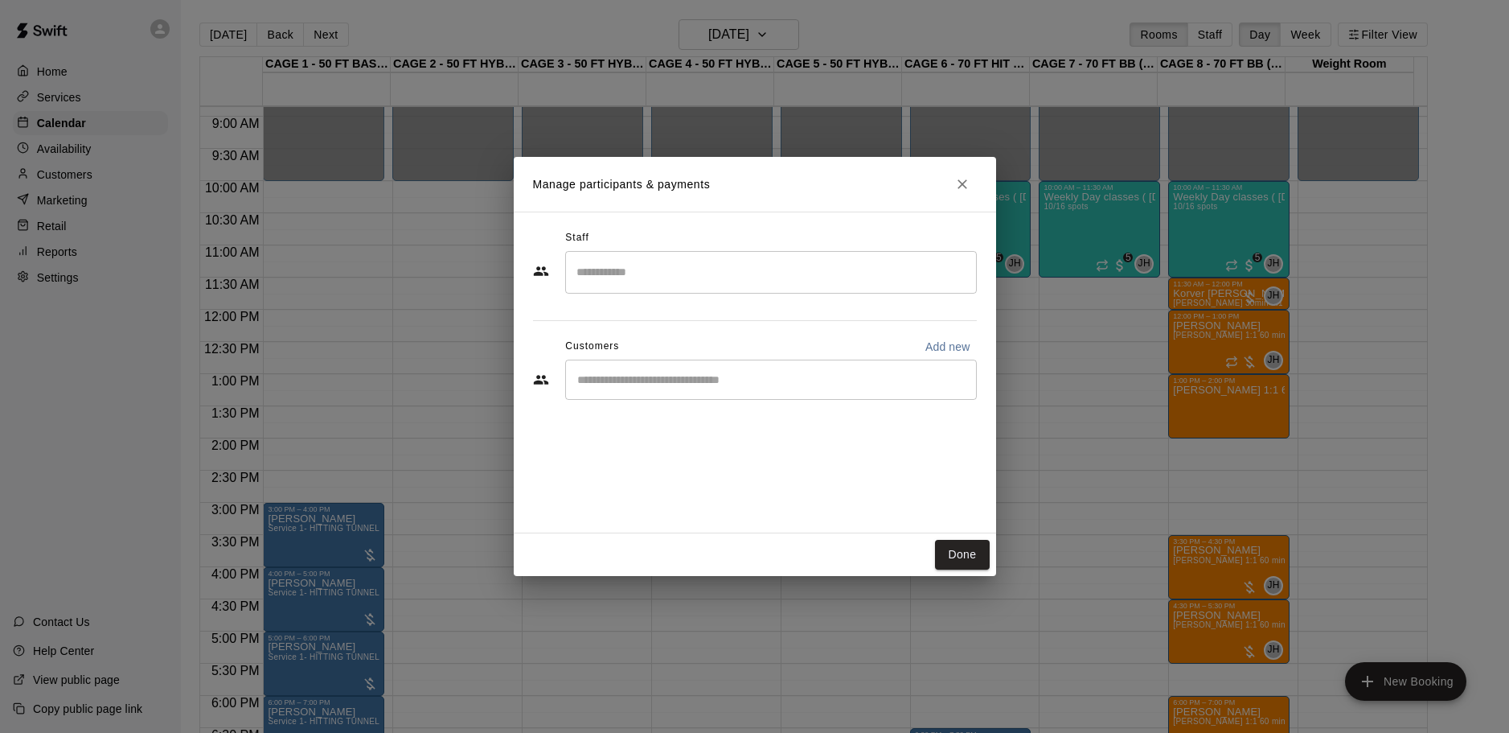
click at [700, 400] on div "​" at bounding box center [755, 380] width 444 height 43
click at [700, 398] on div "​" at bounding box center [771, 379] width 412 height 40
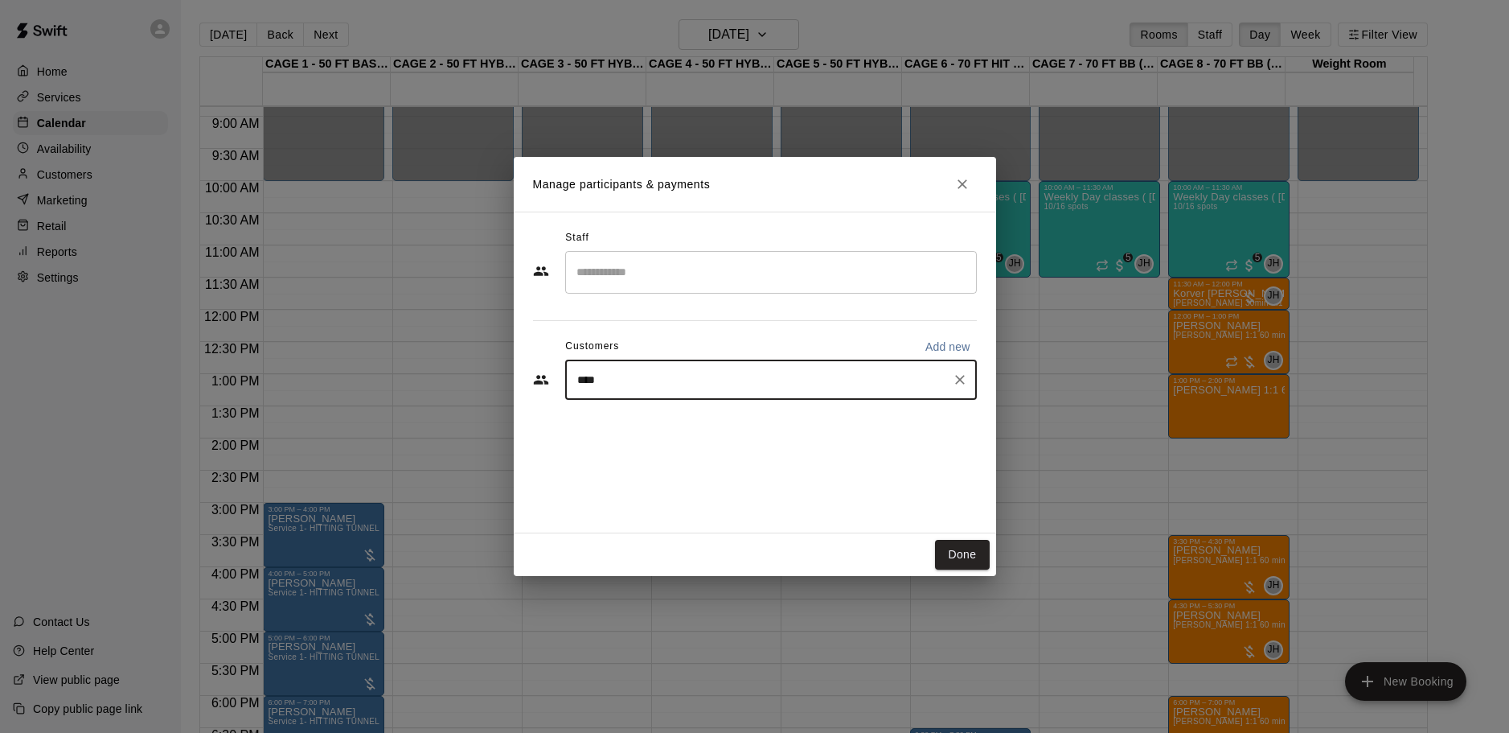
type input "*****"
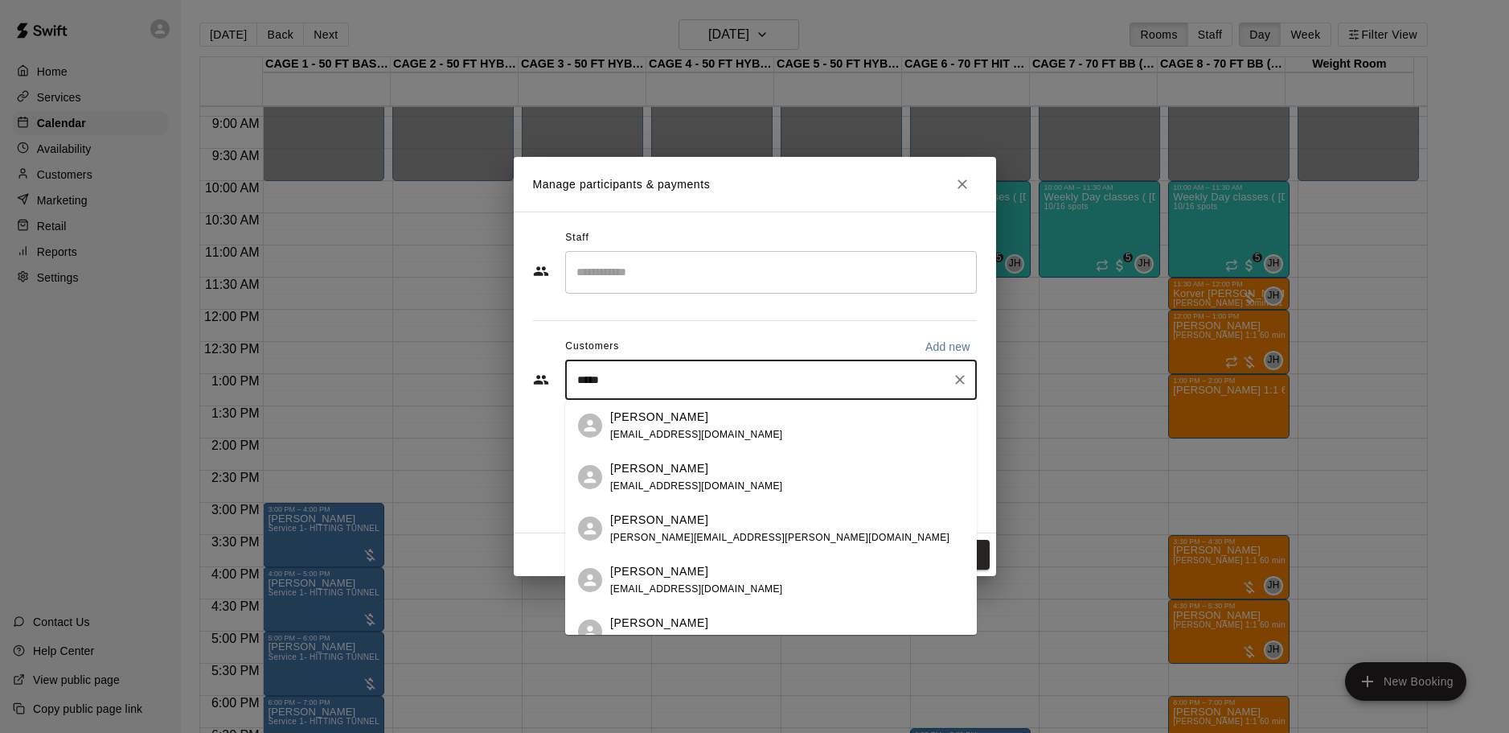
click at [701, 475] on div "[PERSON_NAME]" at bounding box center [696, 468] width 173 height 17
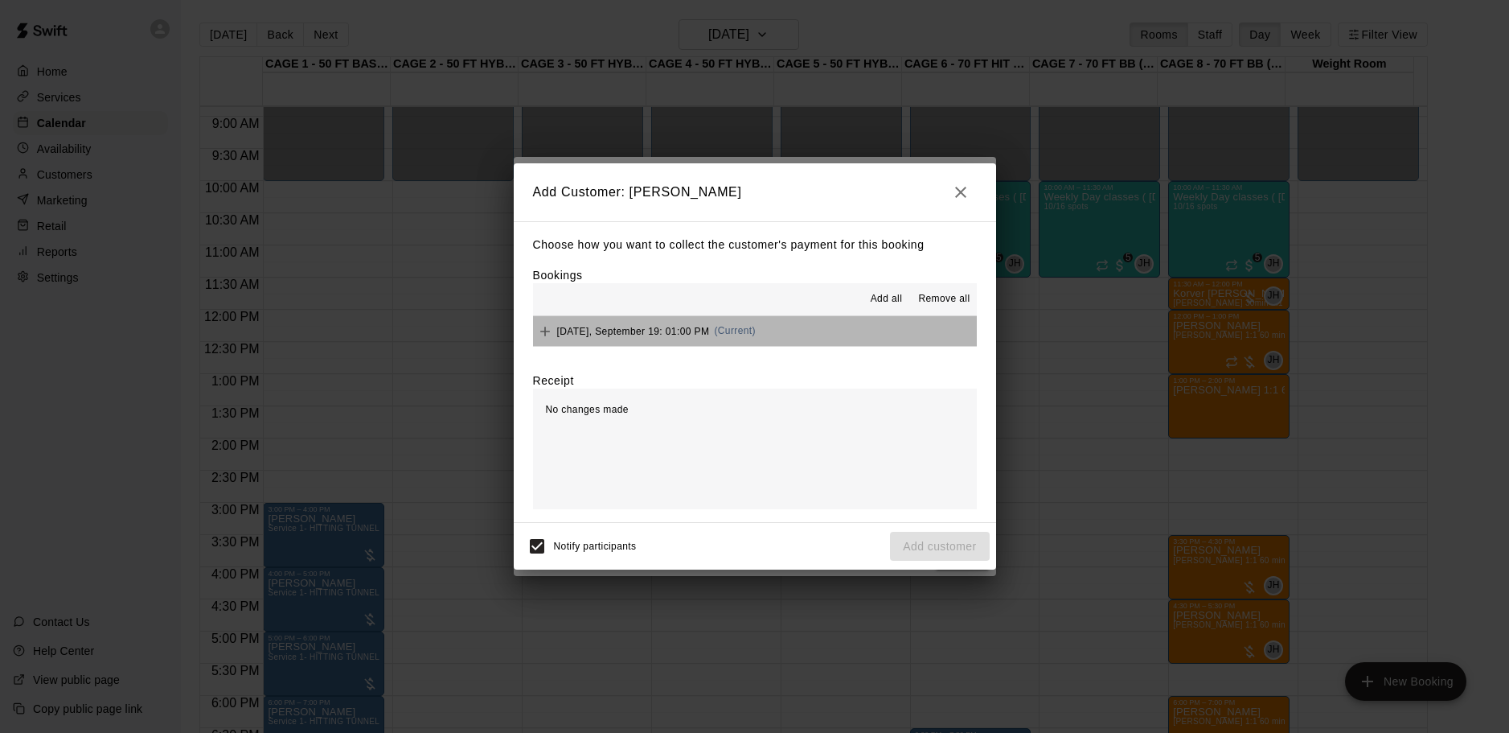
click at [859, 326] on button "Friday, September 19: 01:00 PM (Current)" at bounding box center [755, 331] width 444 height 30
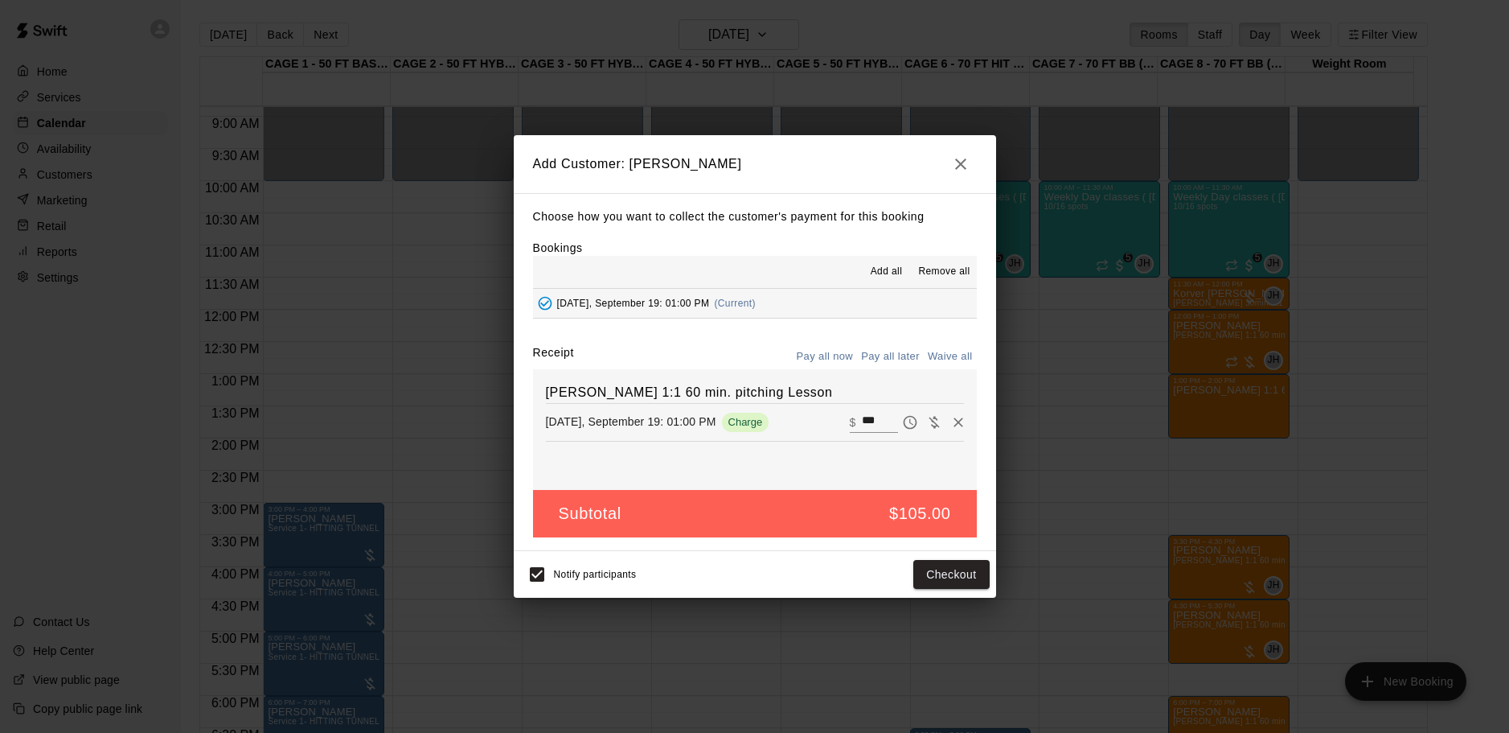
click at [886, 349] on button "Pay all later" at bounding box center [890, 356] width 67 height 25
click at [962, 569] on button "Add customer" at bounding box center [939, 575] width 99 height 30
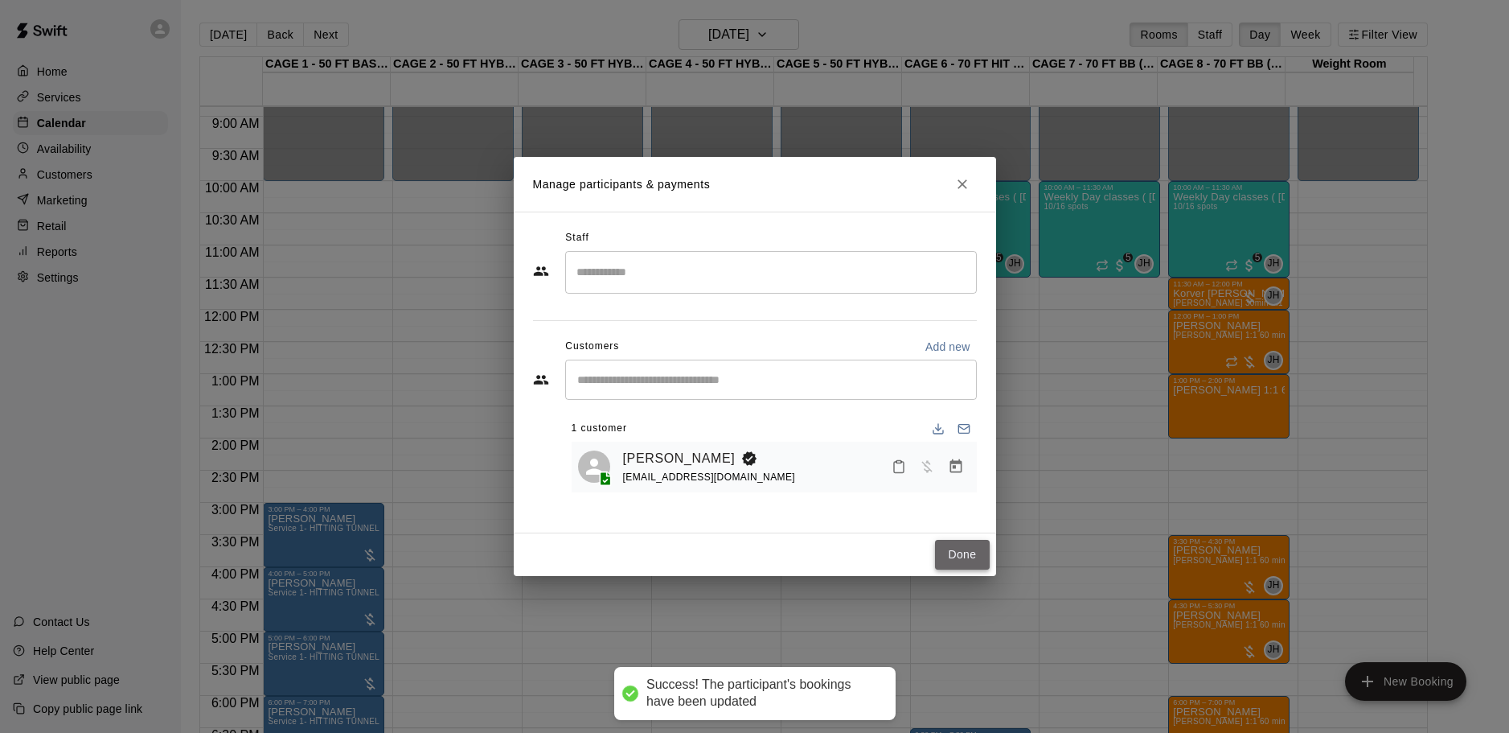
click at [954, 543] on button "Done" at bounding box center [962, 555] width 54 height 30
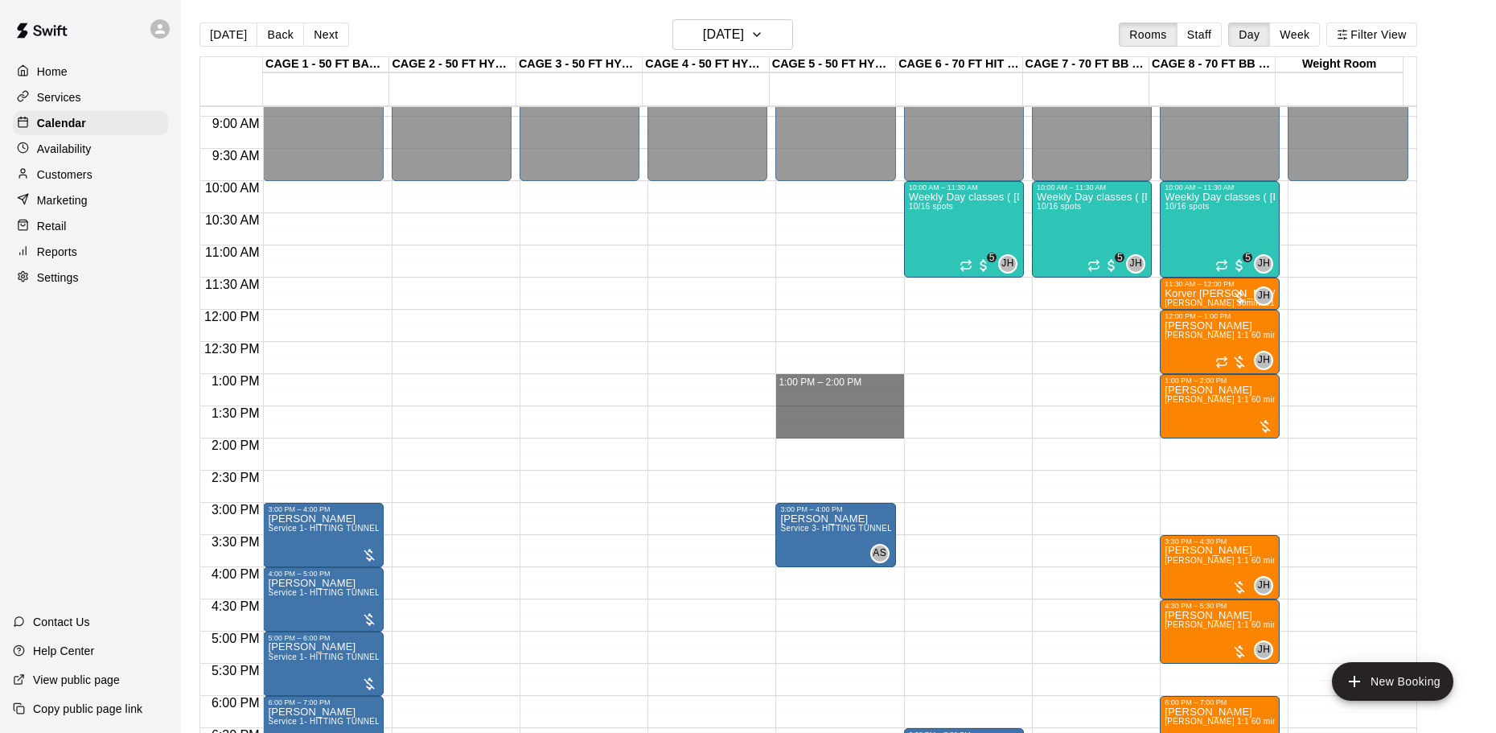
drag, startPoint x: 831, startPoint y: 377, endPoint x: 829, endPoint y: 434, distance: 57.1
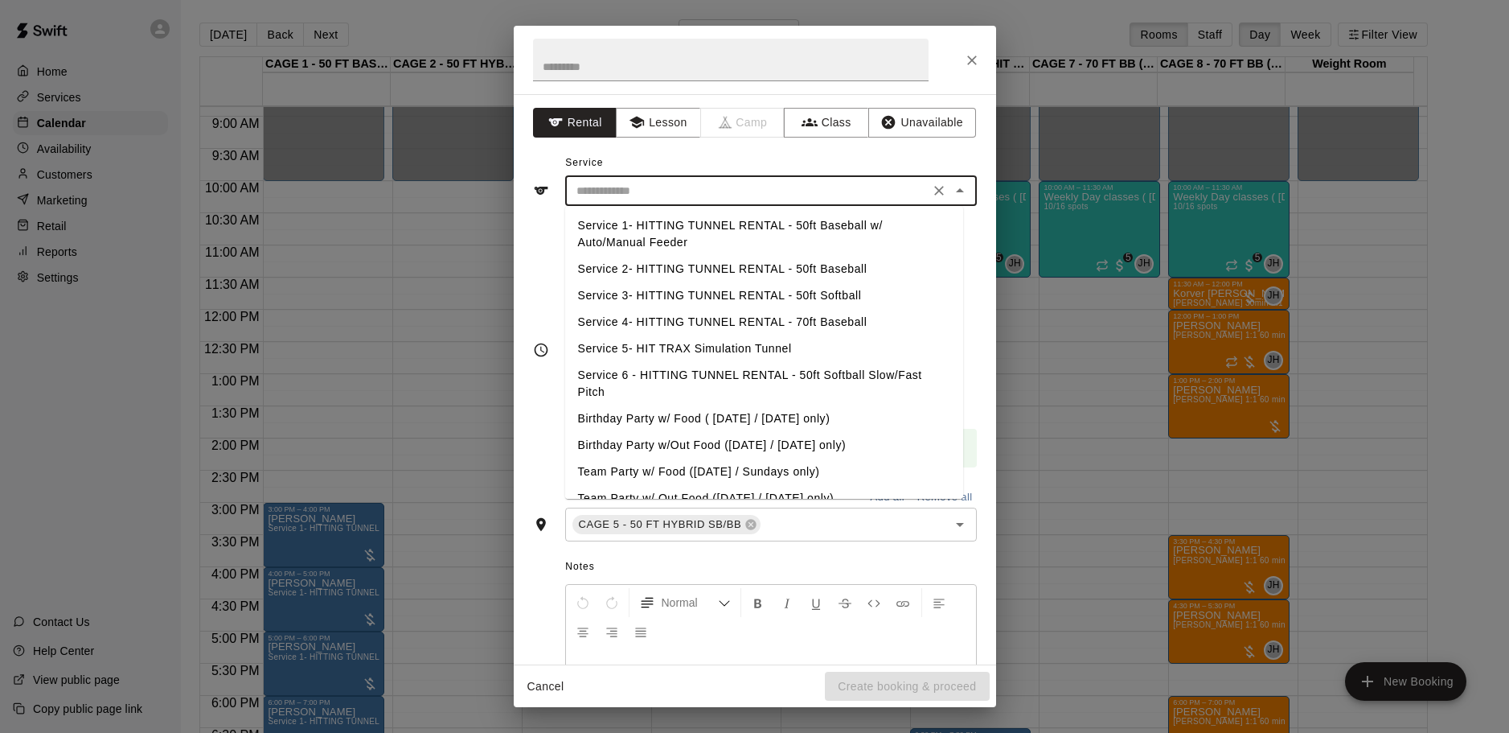
click at [704, 188] on input "text" at bounding box center [747, 191] width 355 height 20
click at [642, 129] on button "Lesson" at bounding box center [658, 123] width 84 height 30
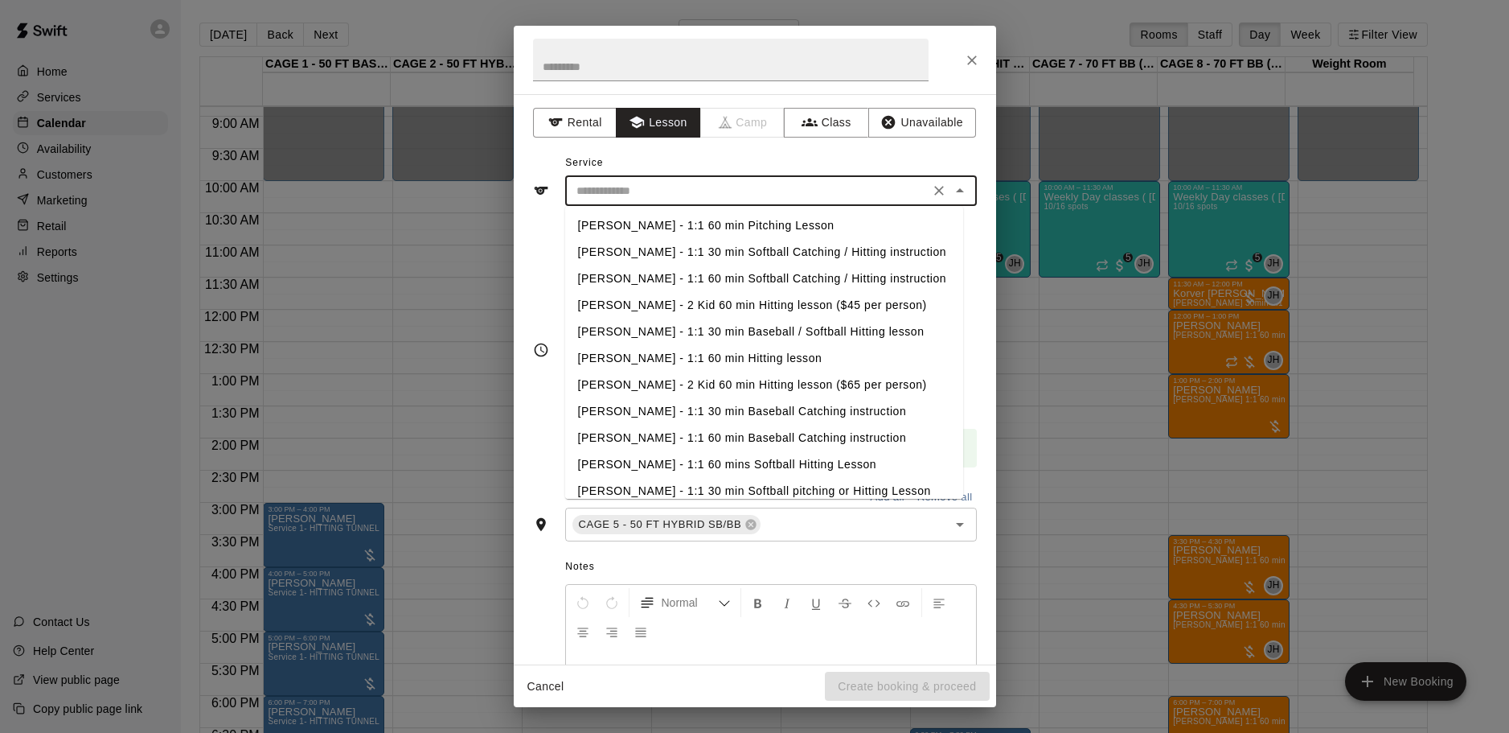
click at [695, 184] on input "text" at bounding box center [747, 191] width 355 height 20
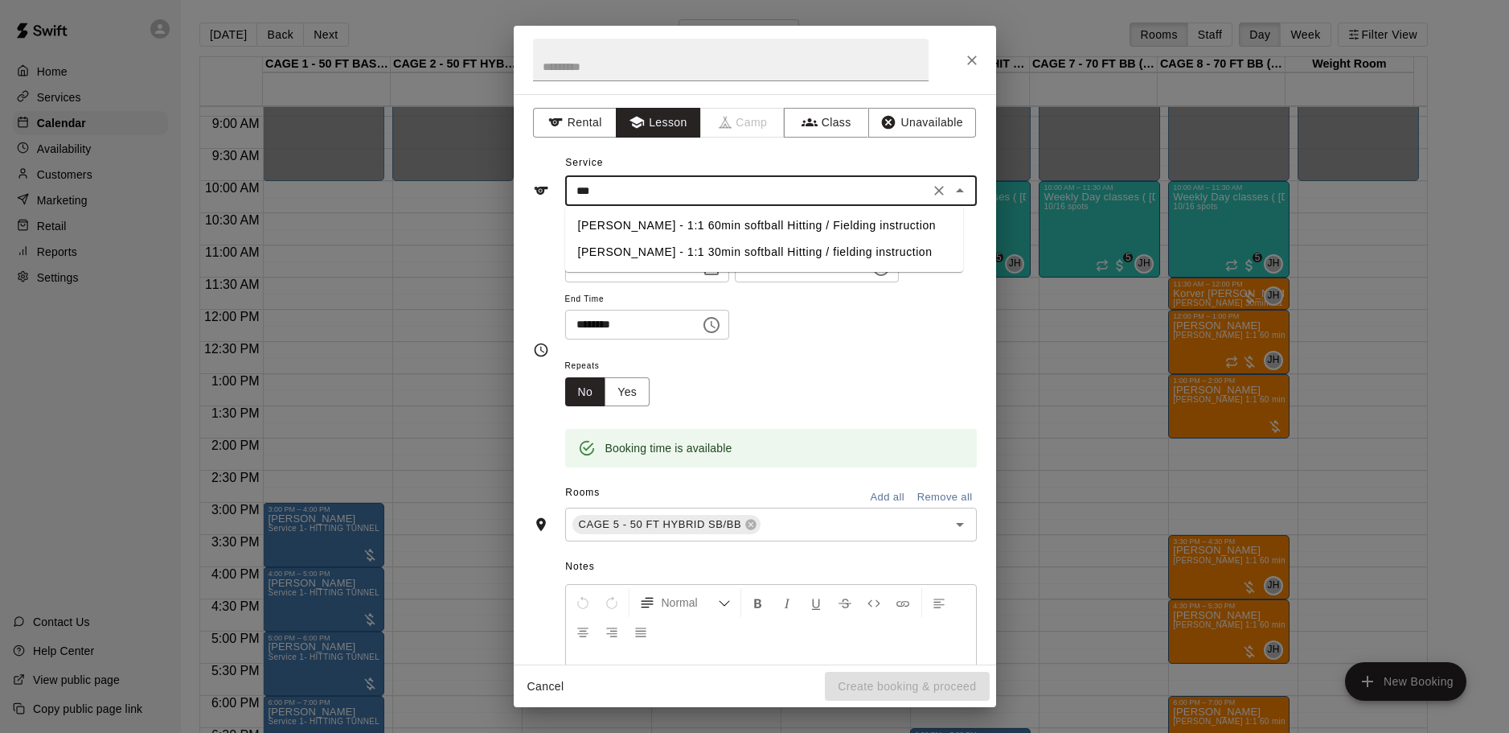
click at [698, 225] on li "[PERSON_NAME] - 1:1 60min softball Hitting / Fielding instruction" at bounding box center [764, 225] width 398 height 27
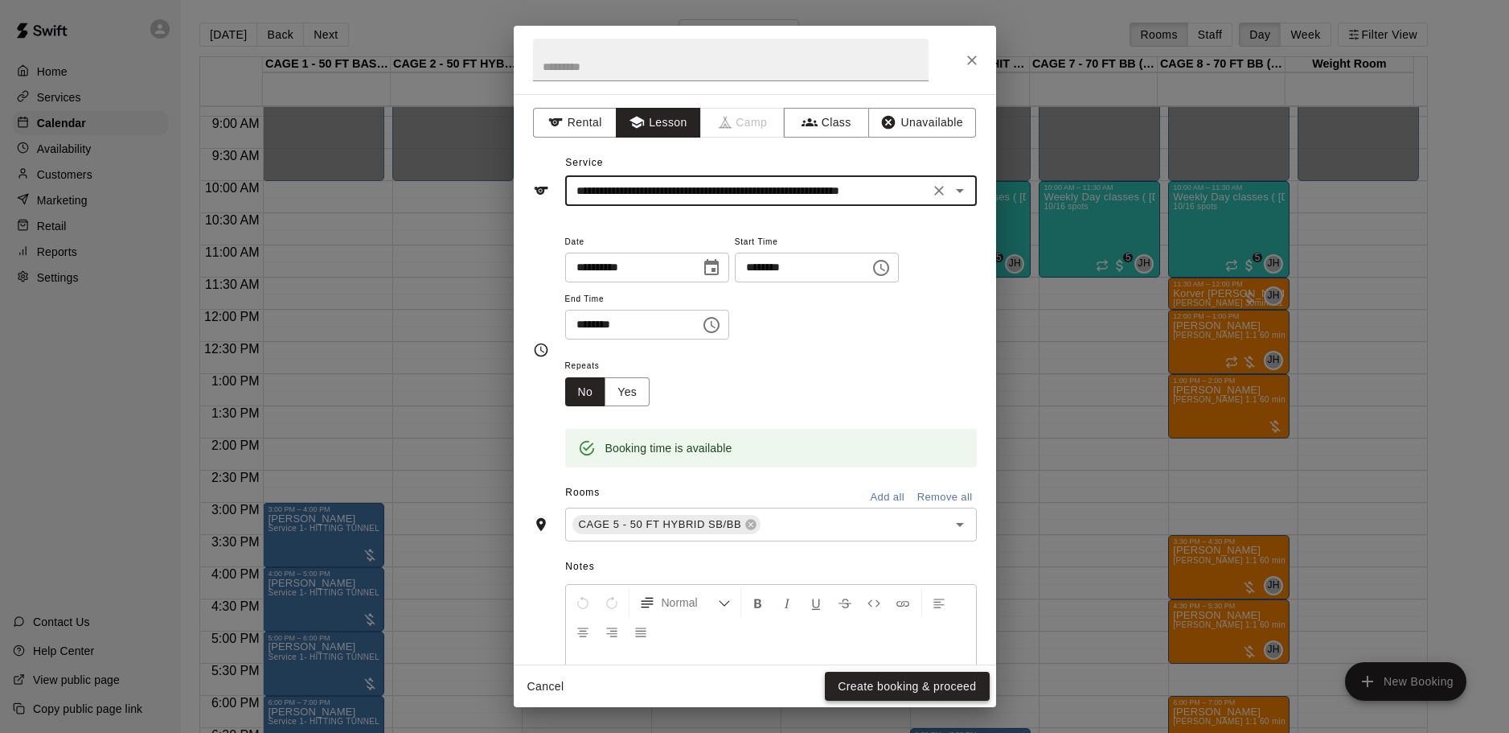
type input "**********"
click at [967, 679] on button "Create booking & proceed" at bounding box center [907, 686] width 164 height 30
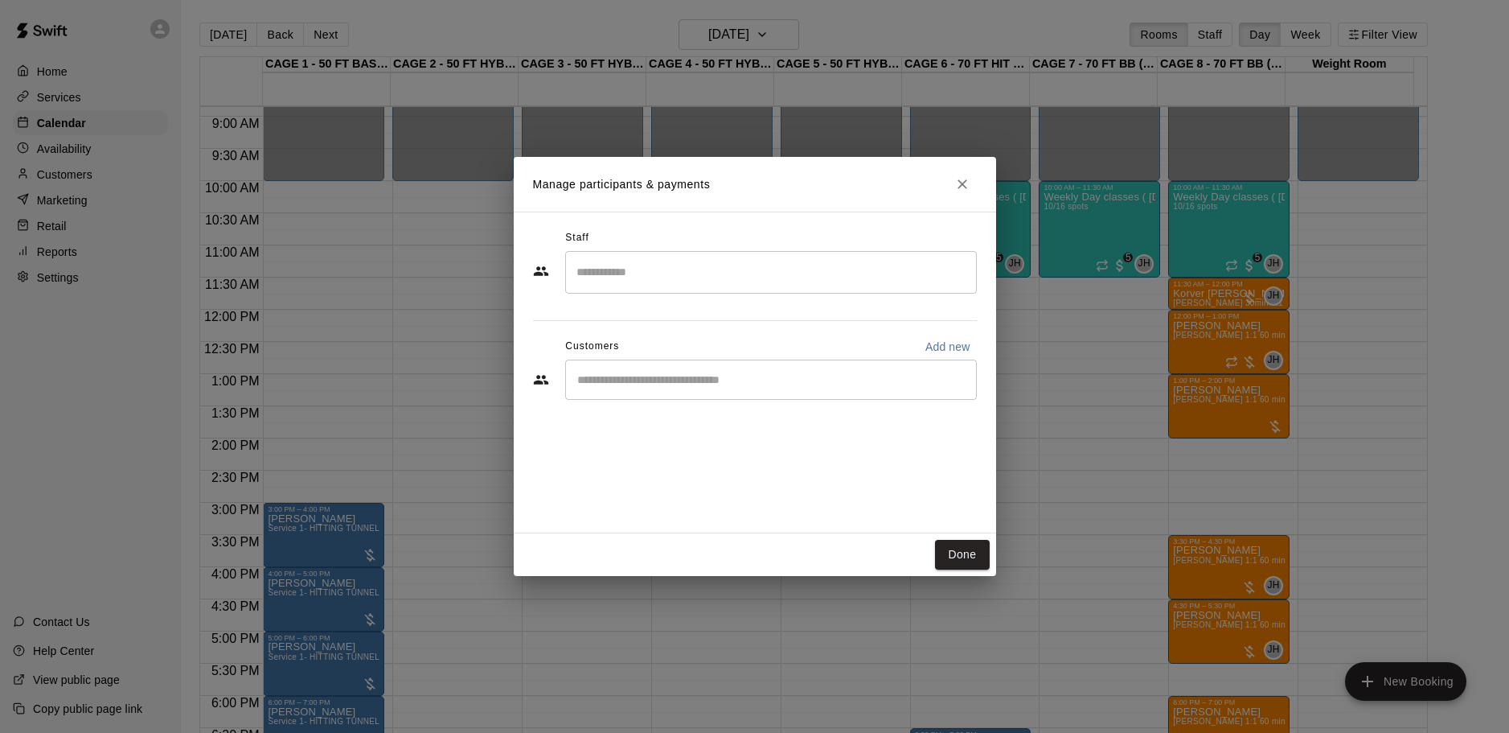
click at [747, 377] on input "Start typing to search customers..." at bounding box center [771, 380] width 397 height 16
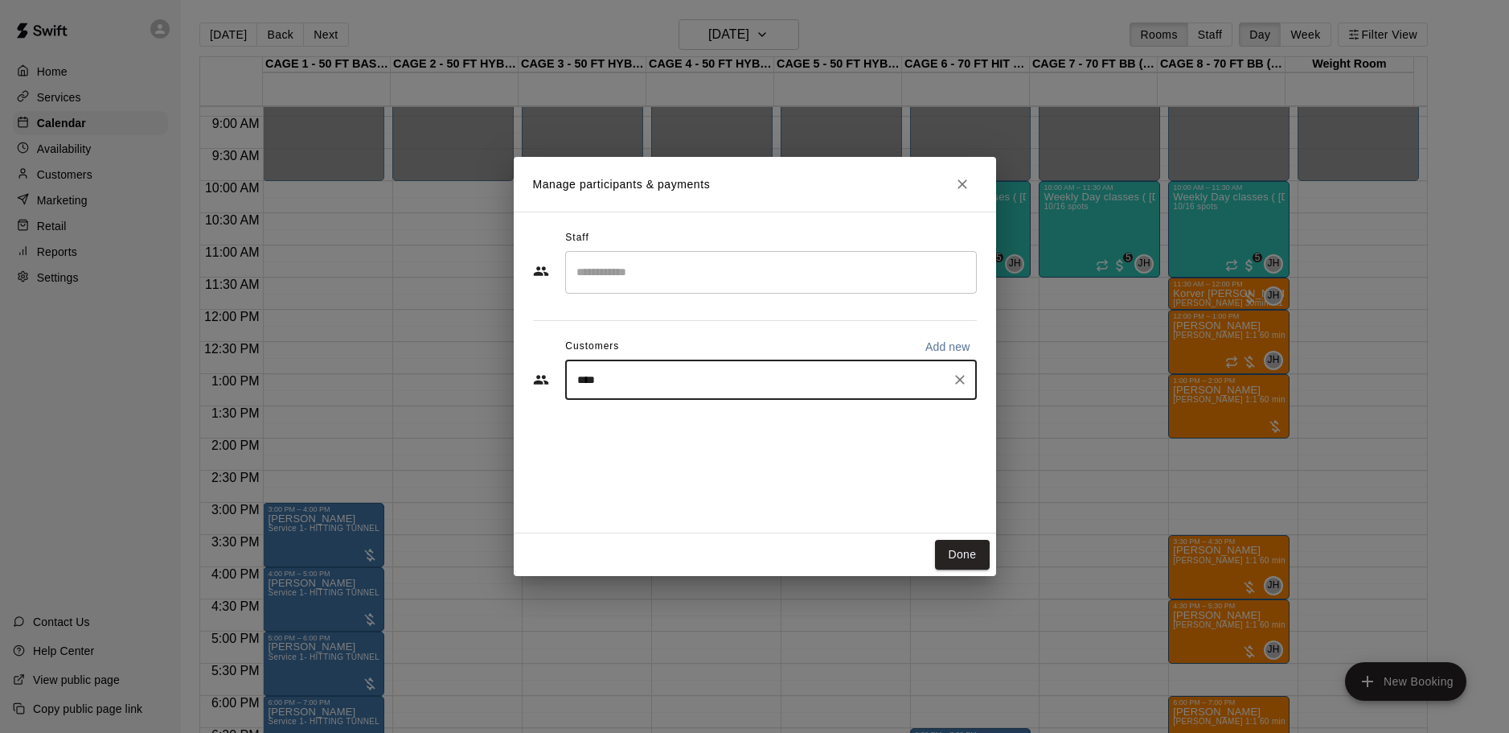
type input "*****"
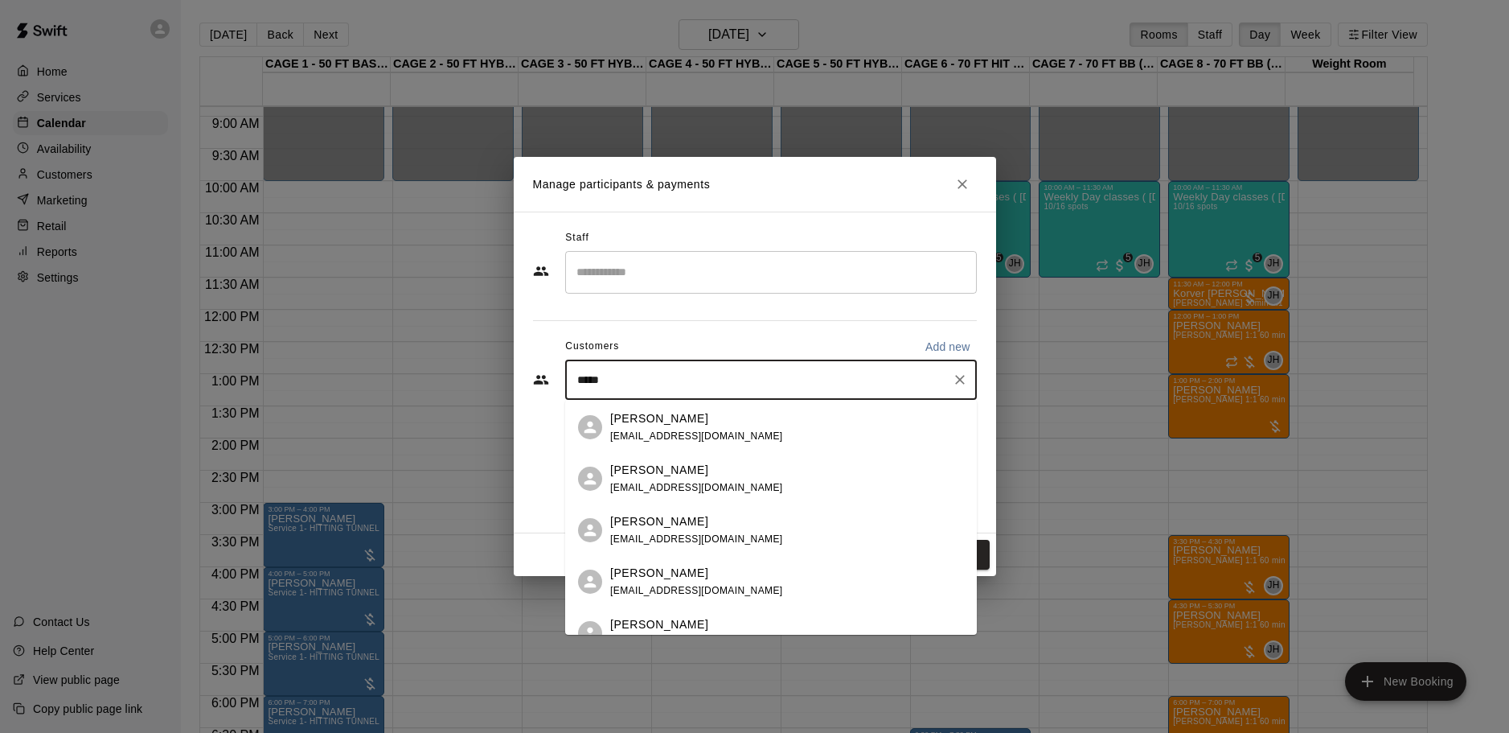
scroll to position [228, 0]
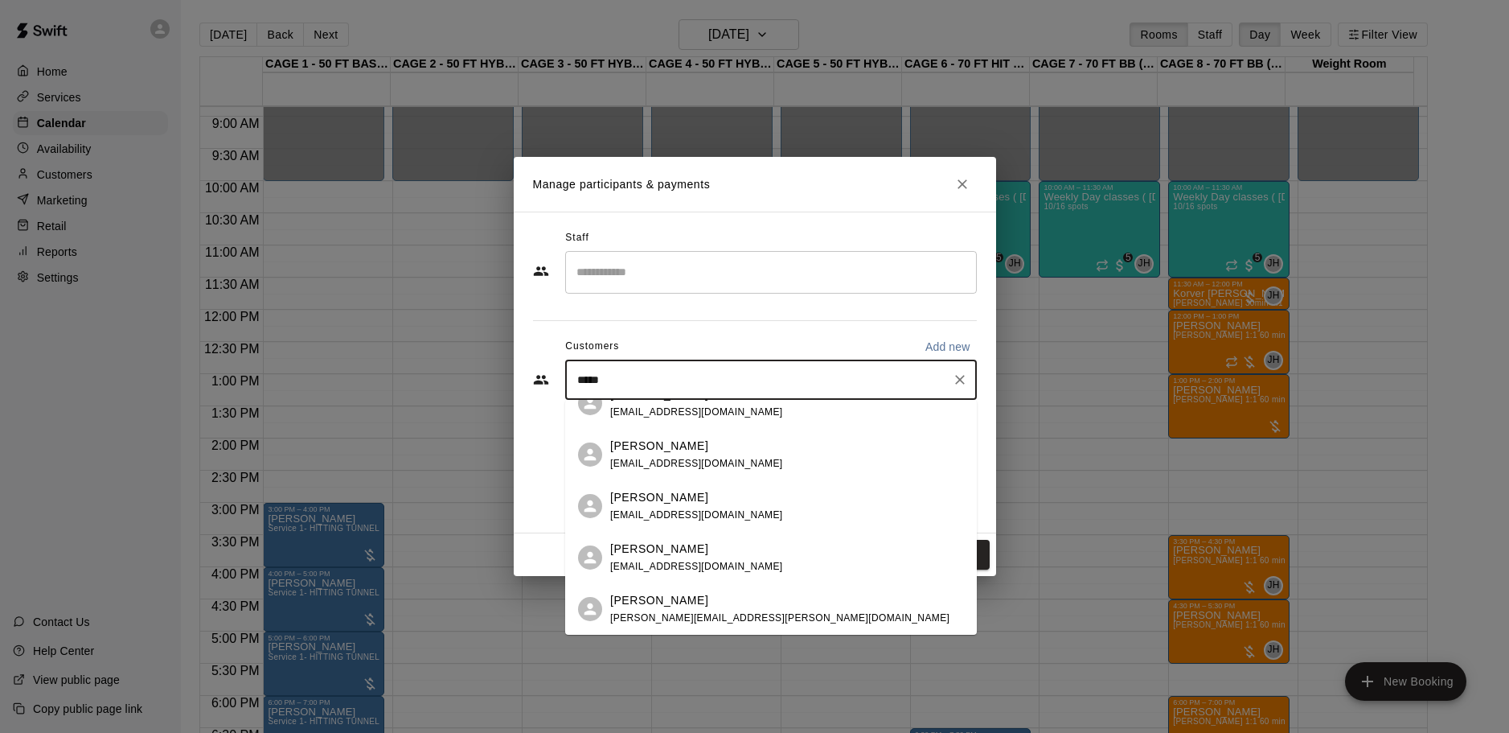
click at [723, 558] on div "Sadie Roche nroche04@gmail.com" at bounding box center [787, 557] width 354 height 35
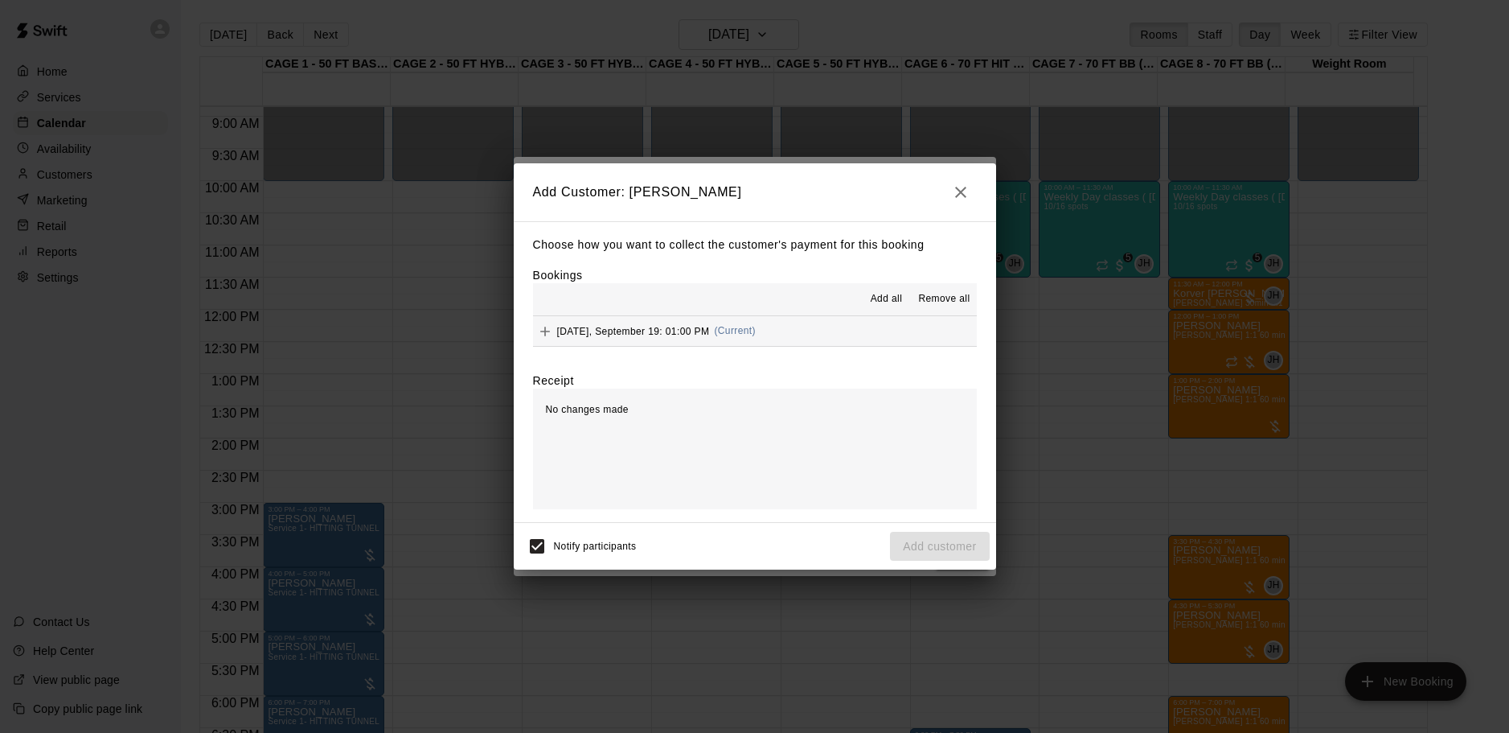
click at [786, 344] on button "Friday, September 19: 01:00 PM (Current)" at bounding box center [755, 331] width 444 height 30
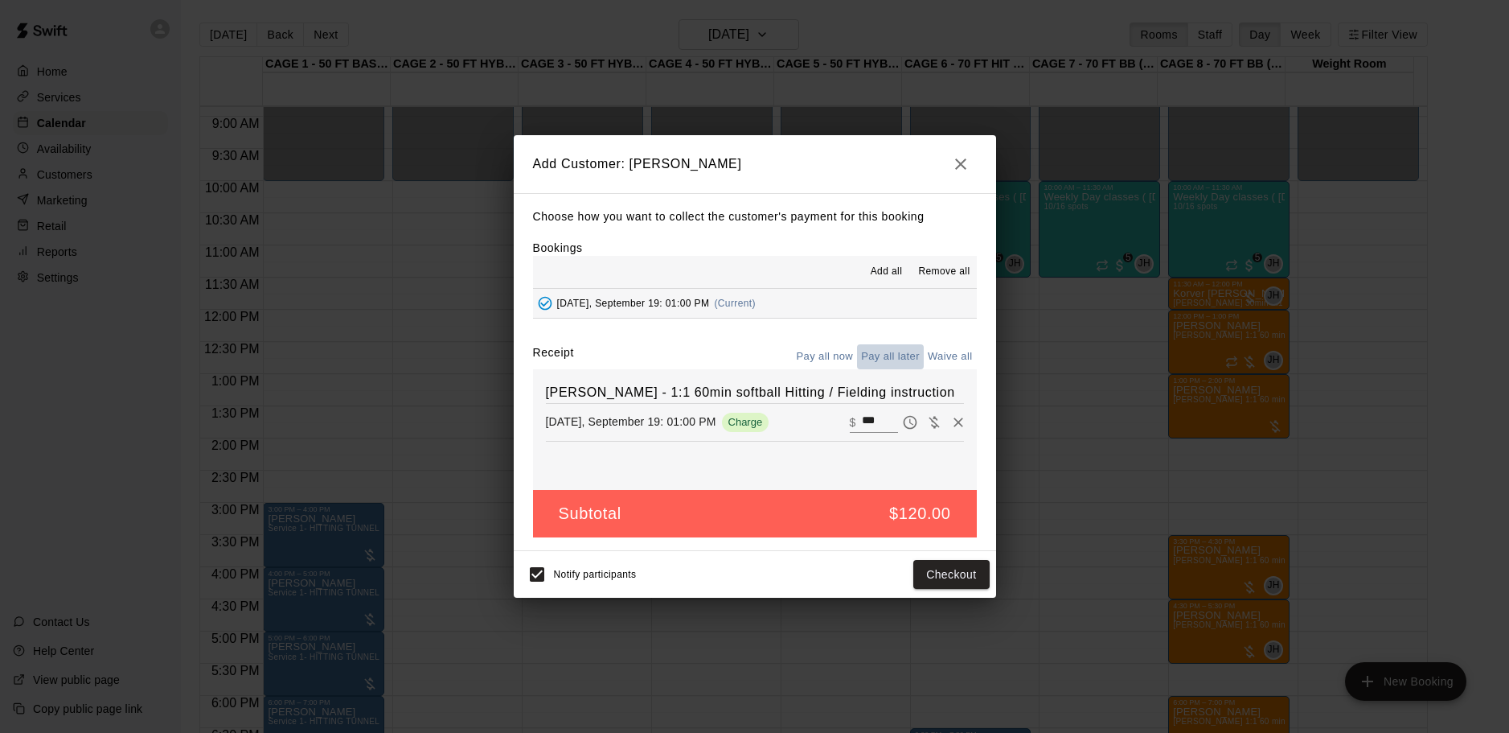
click at [864, 359] on button "Pay all later" at bounding box center [890, 356] width 67 height 25
click at [926, 561] on button "Add customer" at bounding box center [939, 575] width 99 height 30
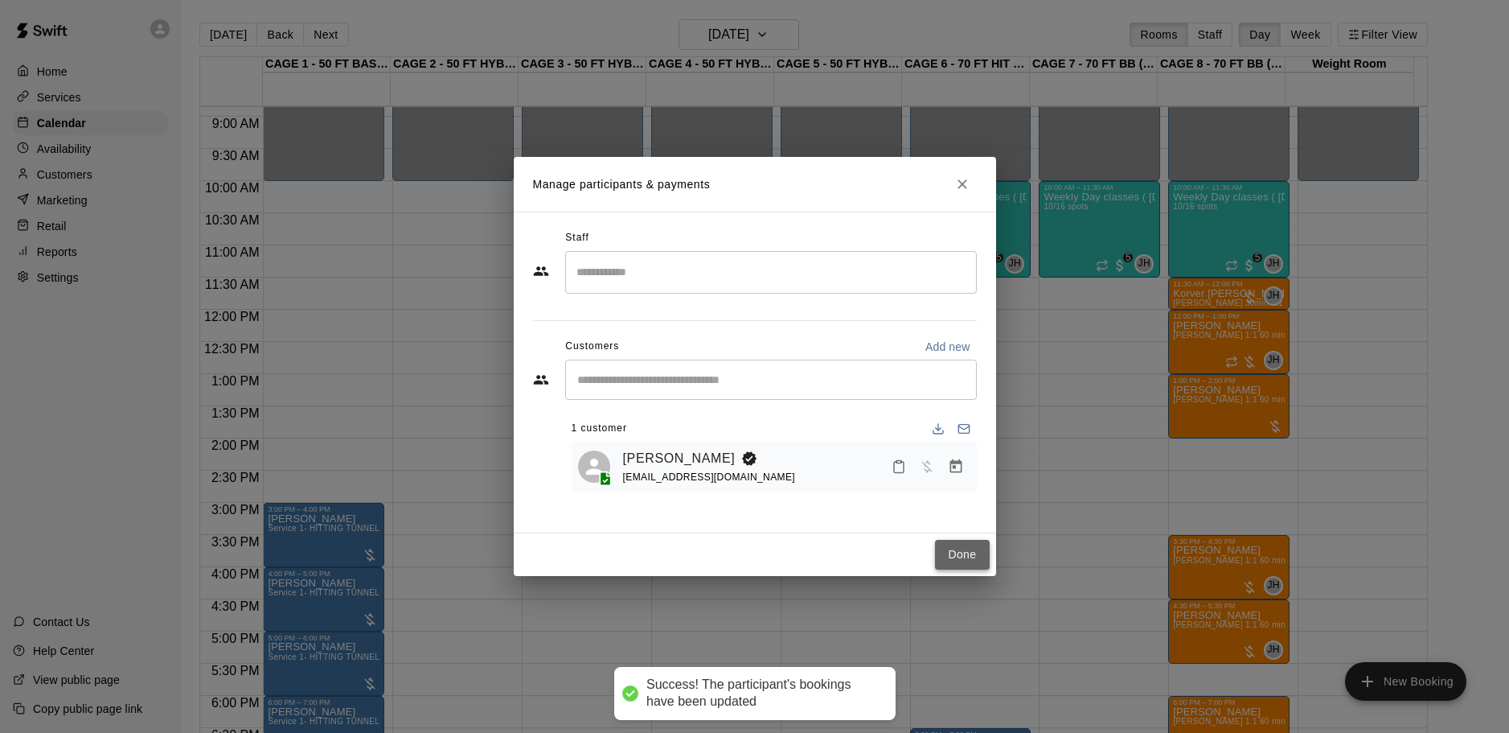
click at [979, 544] on button "Done" at bounding box center [962, 555] width 54 height 30
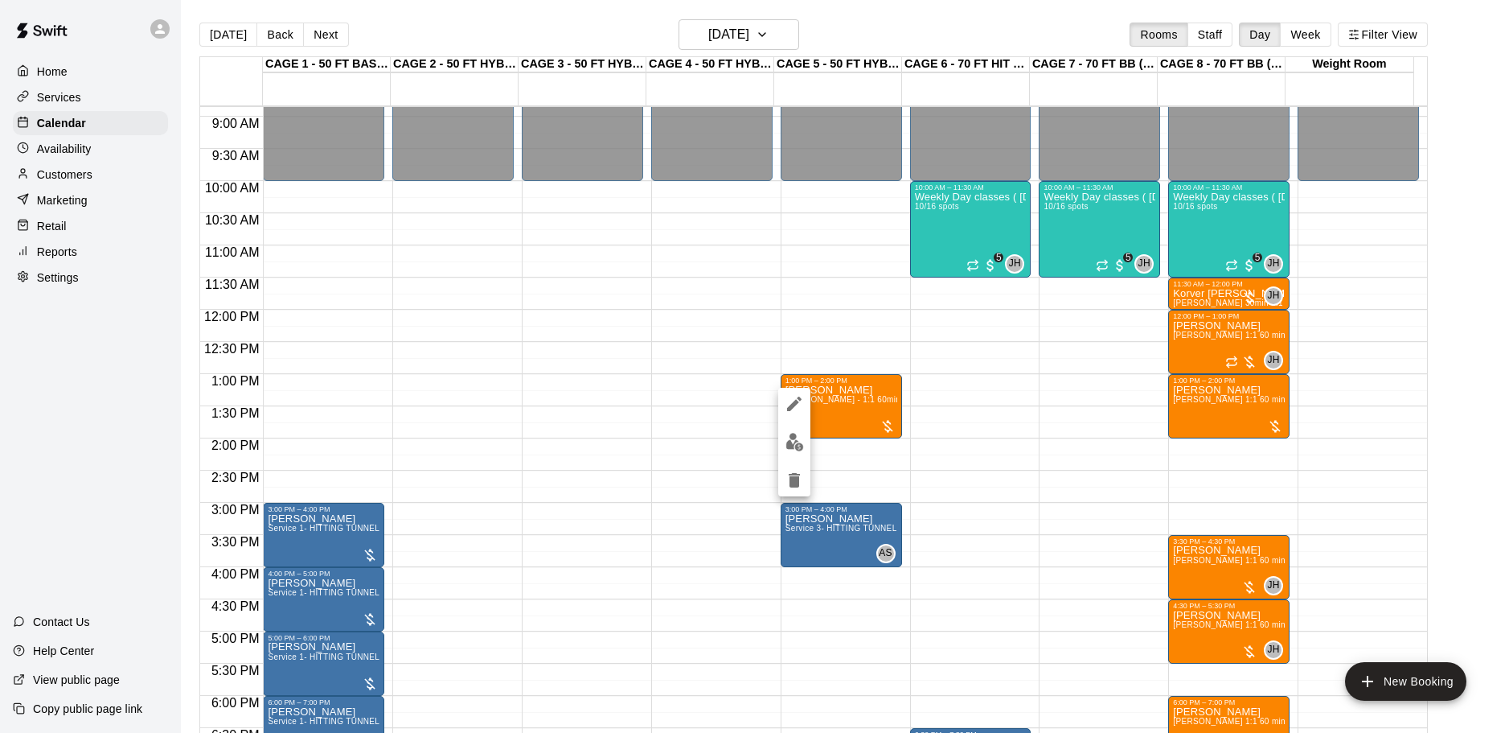
click at [797, 400] on icon "edit" at bounding box center [794, 403] width 14 height 14
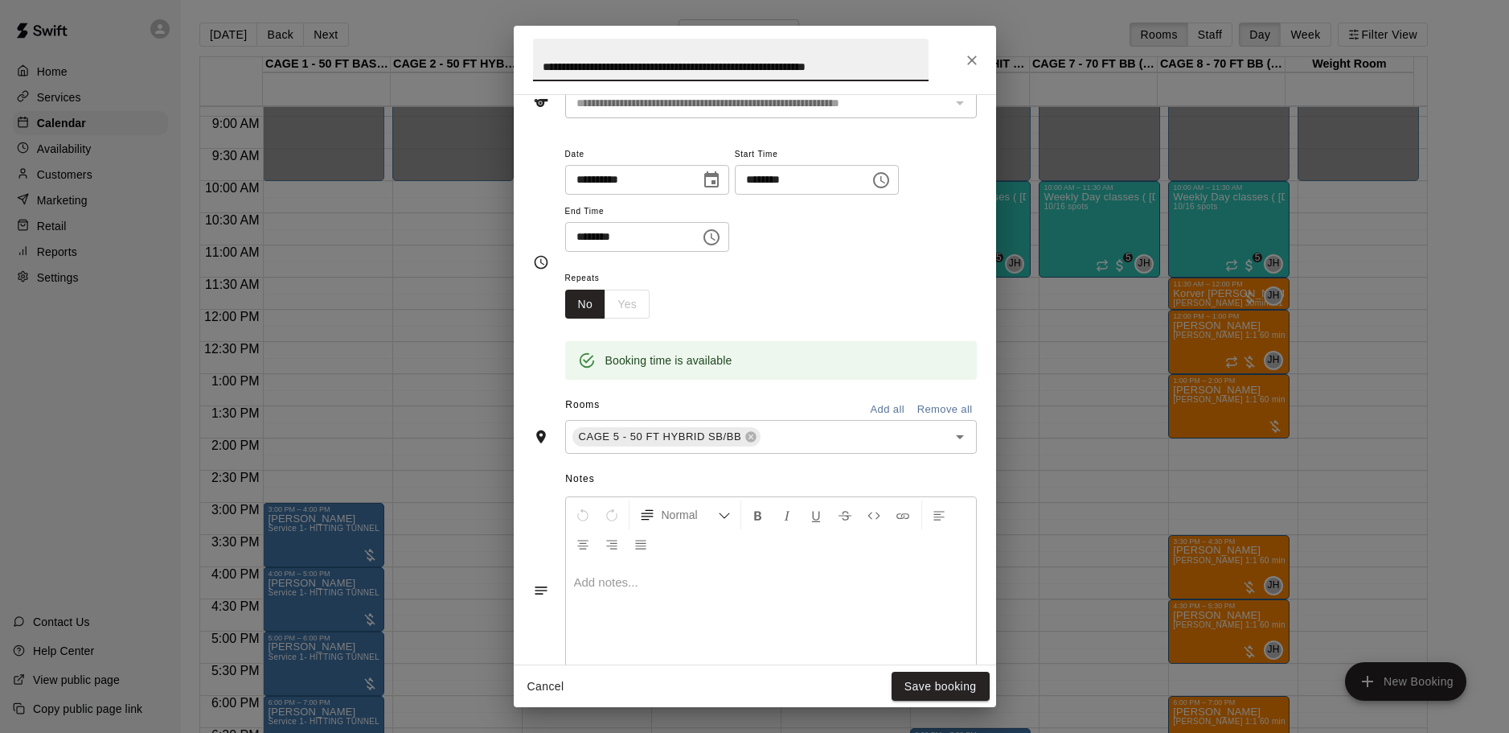
scroll to position [161, 0]
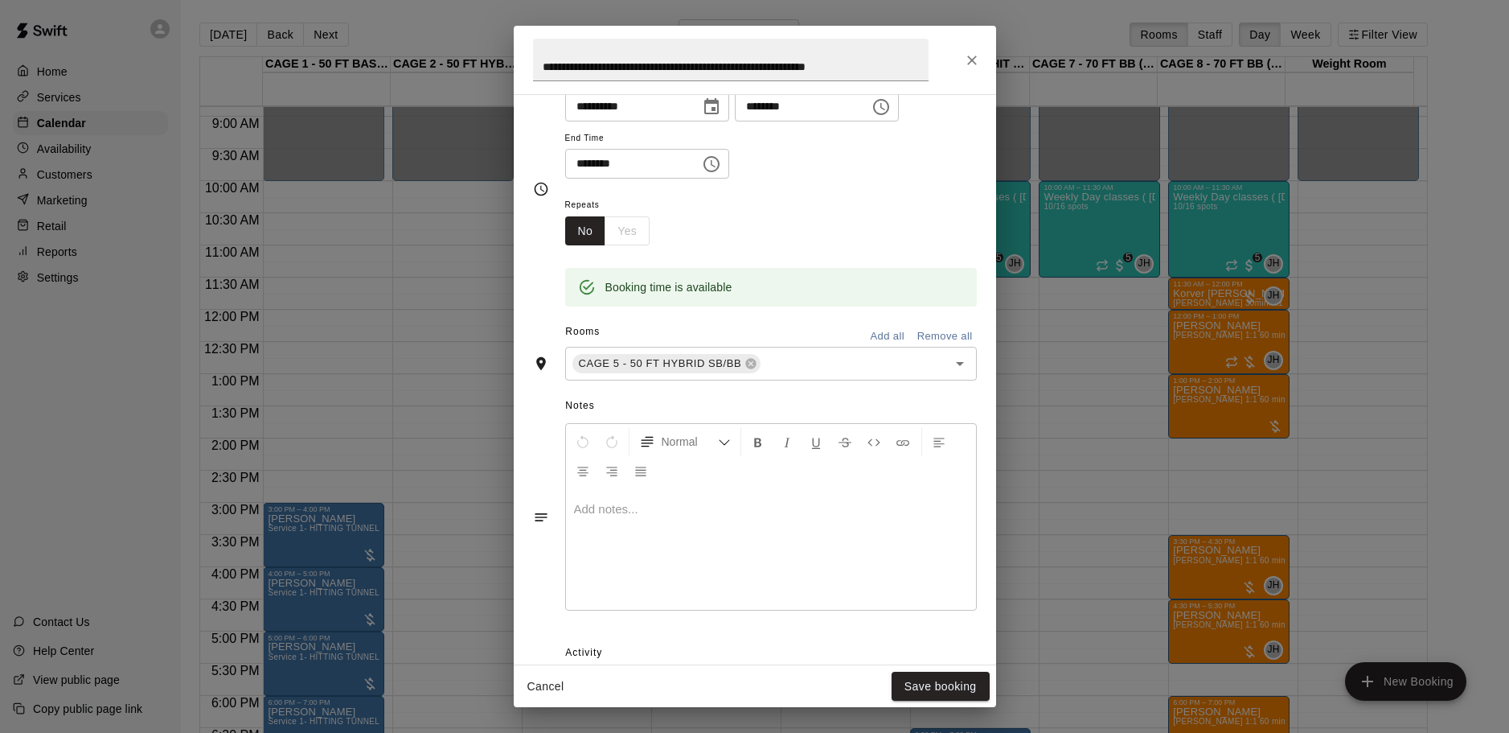
click at [714, 516] on p at bounding box center [771, 509] width 394 height 16
click at [928, 692] on button "Save booking" at bounding box center [941, 686] width 98 height 30
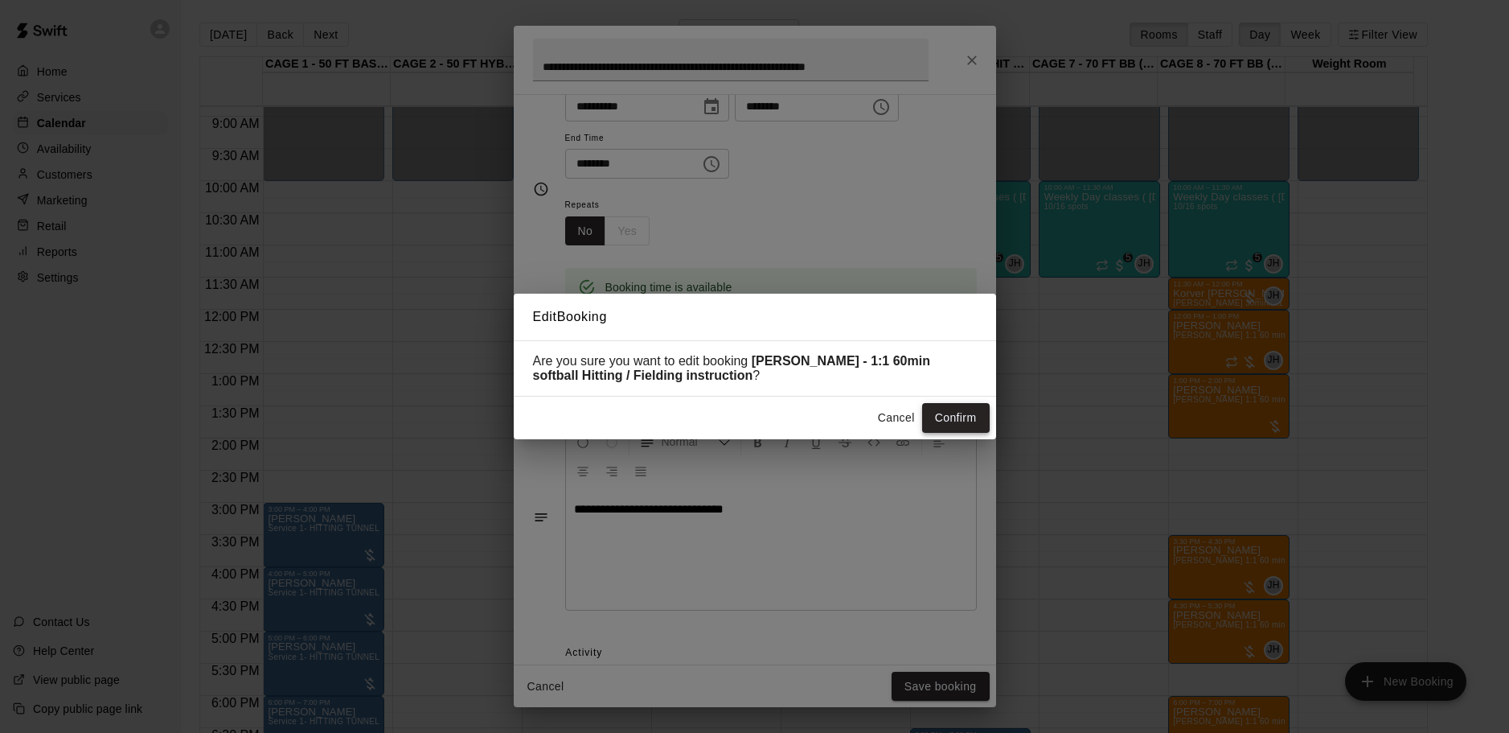
click at [939, 422] on button "Confirm" at bounding box center [956, 418] width 68 height 30
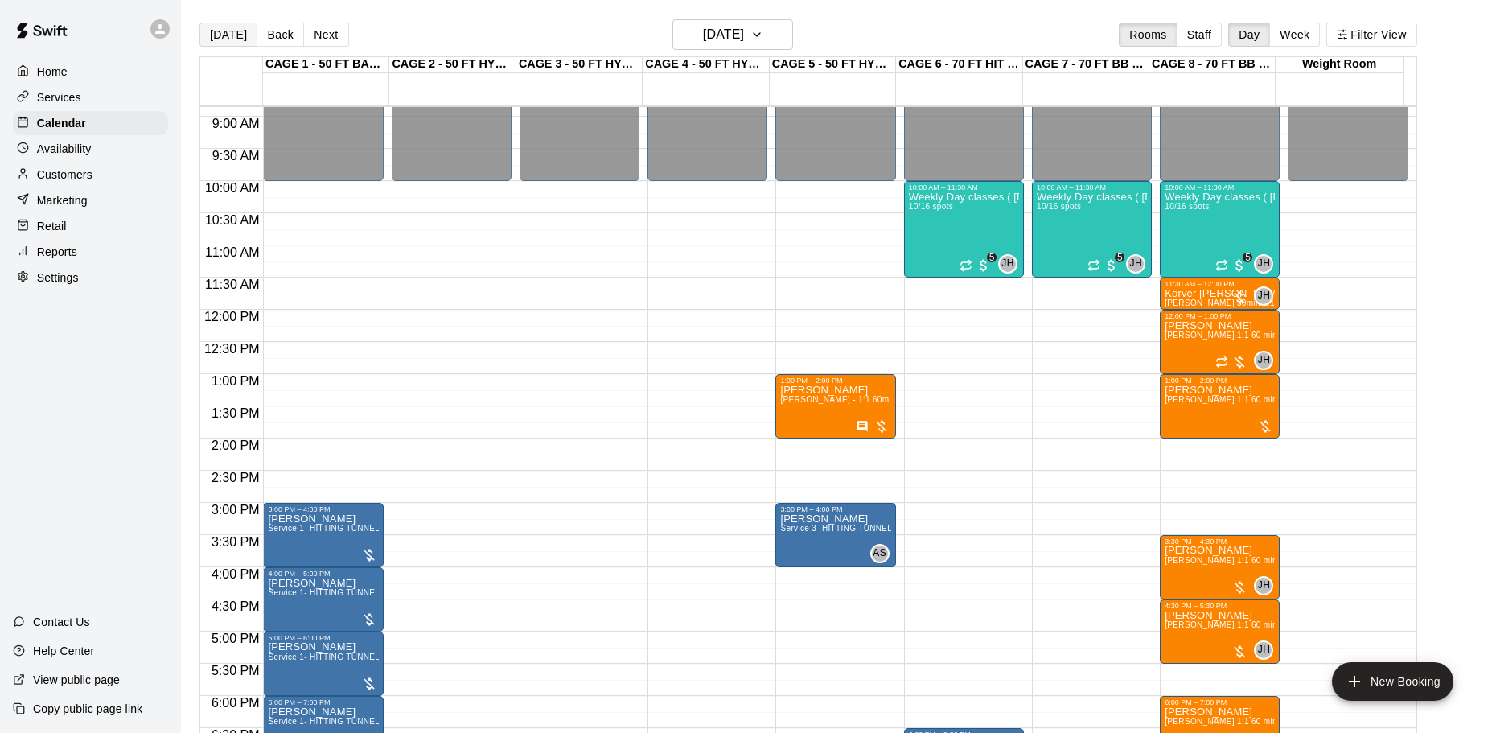
click at [224, 35] on button "[DATE]" at bounding box center [228, 35] width 58 height 24
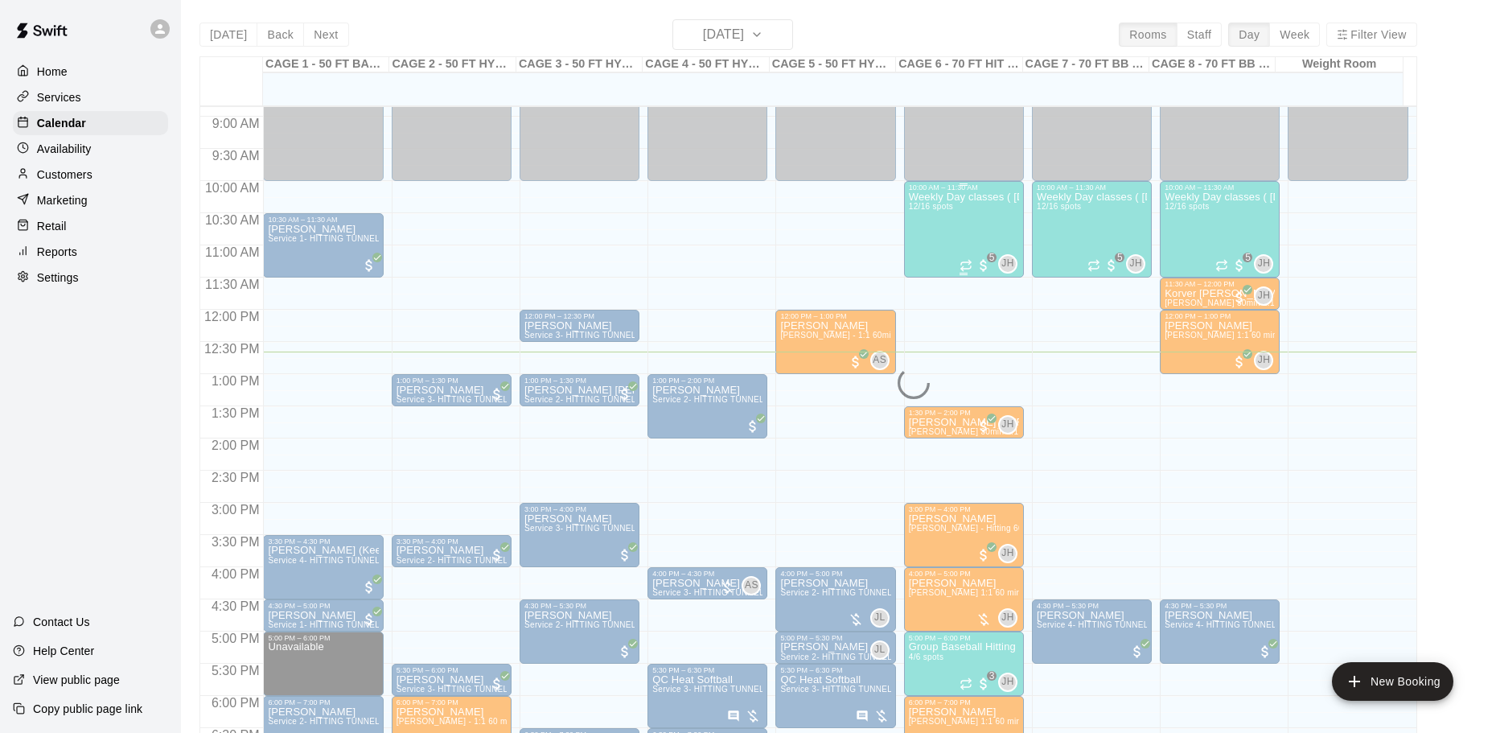
click at [976, 230] on div "Weekly Day classes ( Monday,Wednesday,Friday ) 10:00-11:30 ( monthly packages a…" at bounding box center [964, 557] width 110 height 733
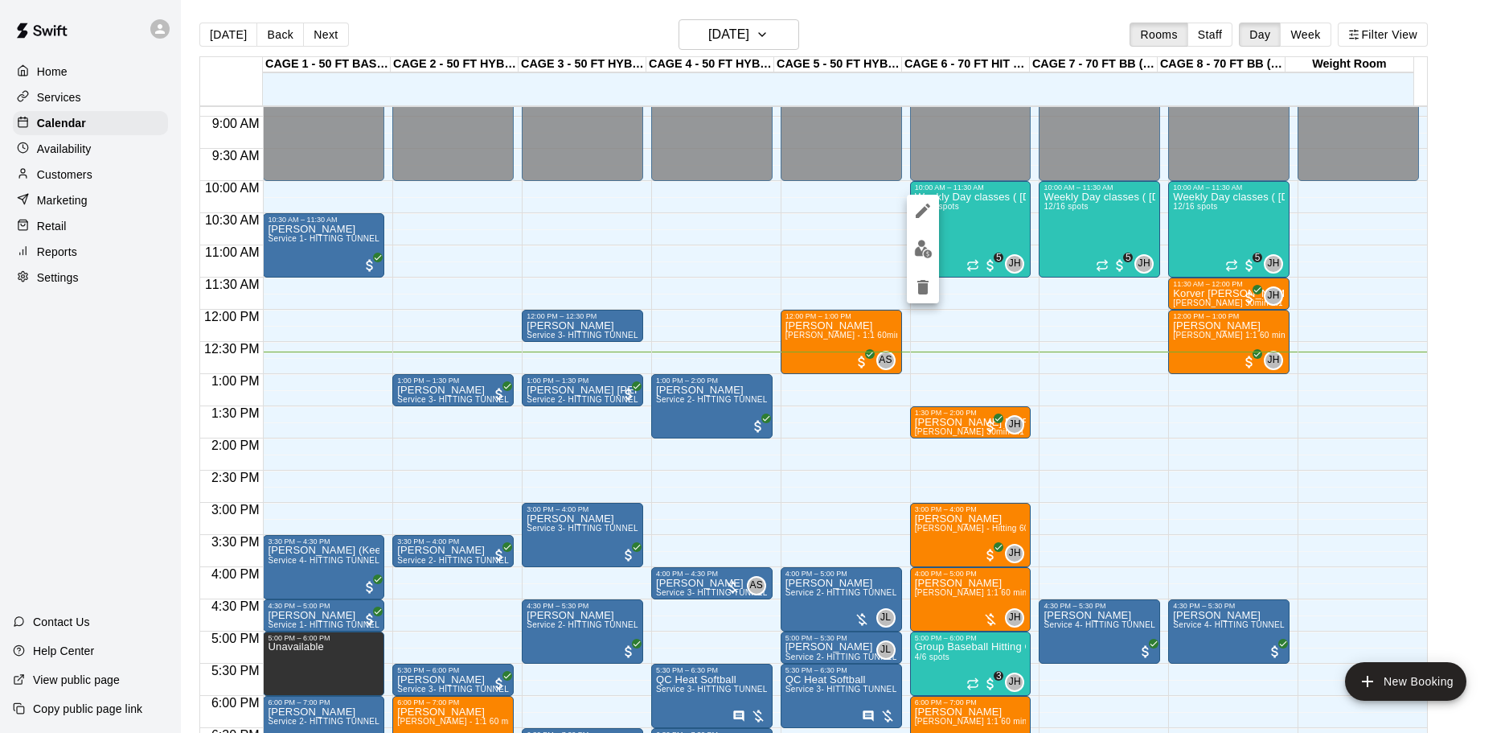
click at [931, 252] on img "edit" at bounding box center [923, 249] width 18 height 18
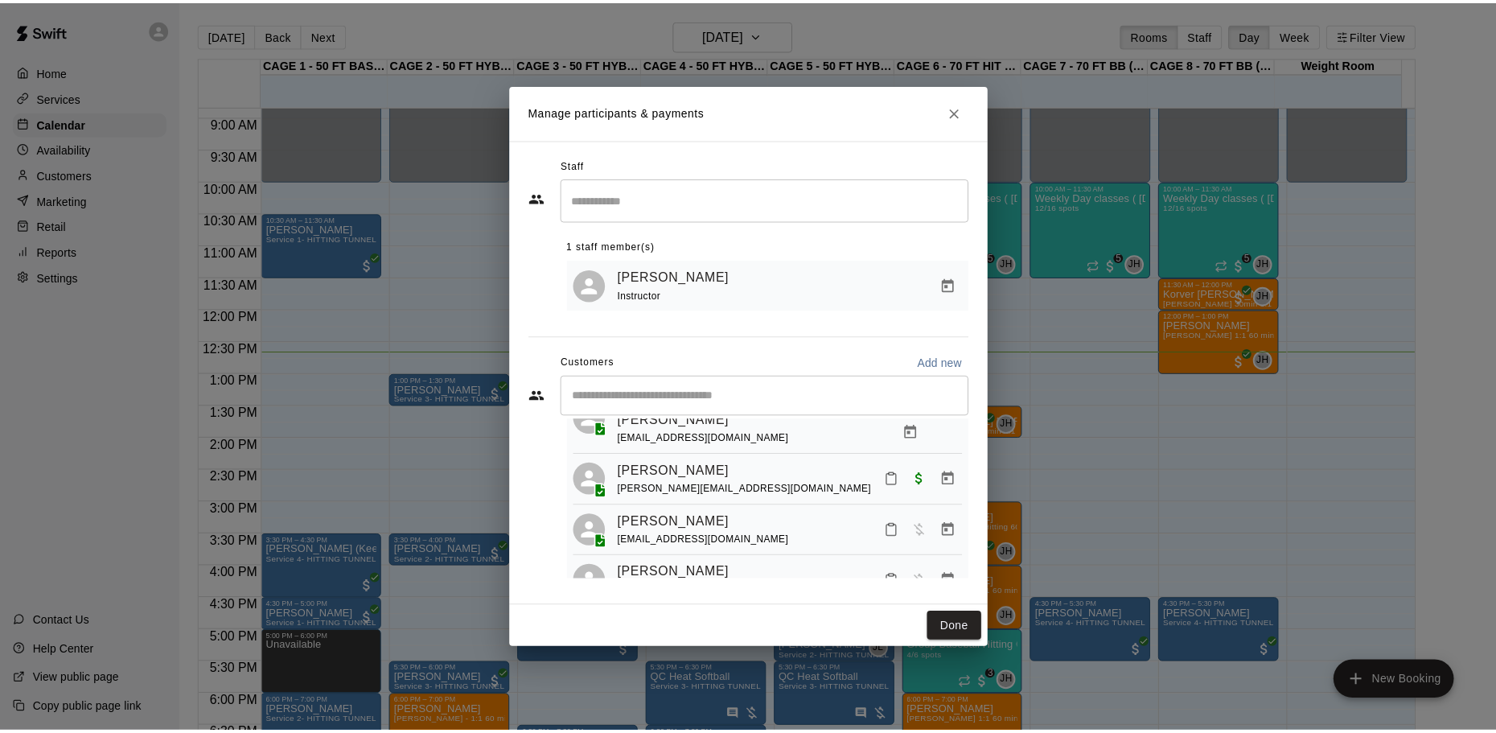
scroll to position [526, 0]
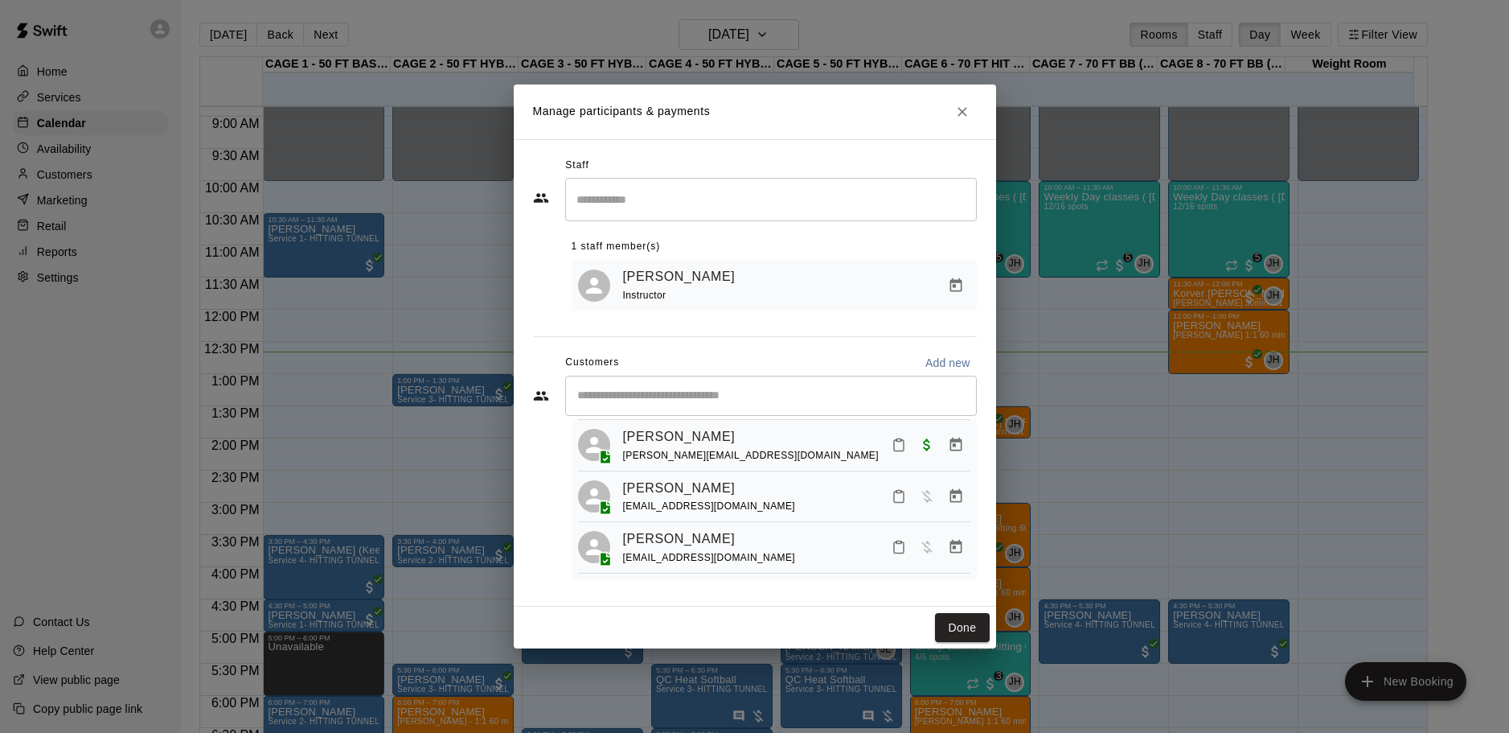
click at [966, 140] on div "Staff ​ 1 staff member(s) John Havird Instructor Customers Add new ​ 12 custome…" at bounding box center [755, 372] width 482 height 467
click at [967, 113] on icon "Close" at bounding box center [962, 112] width 16 height 16
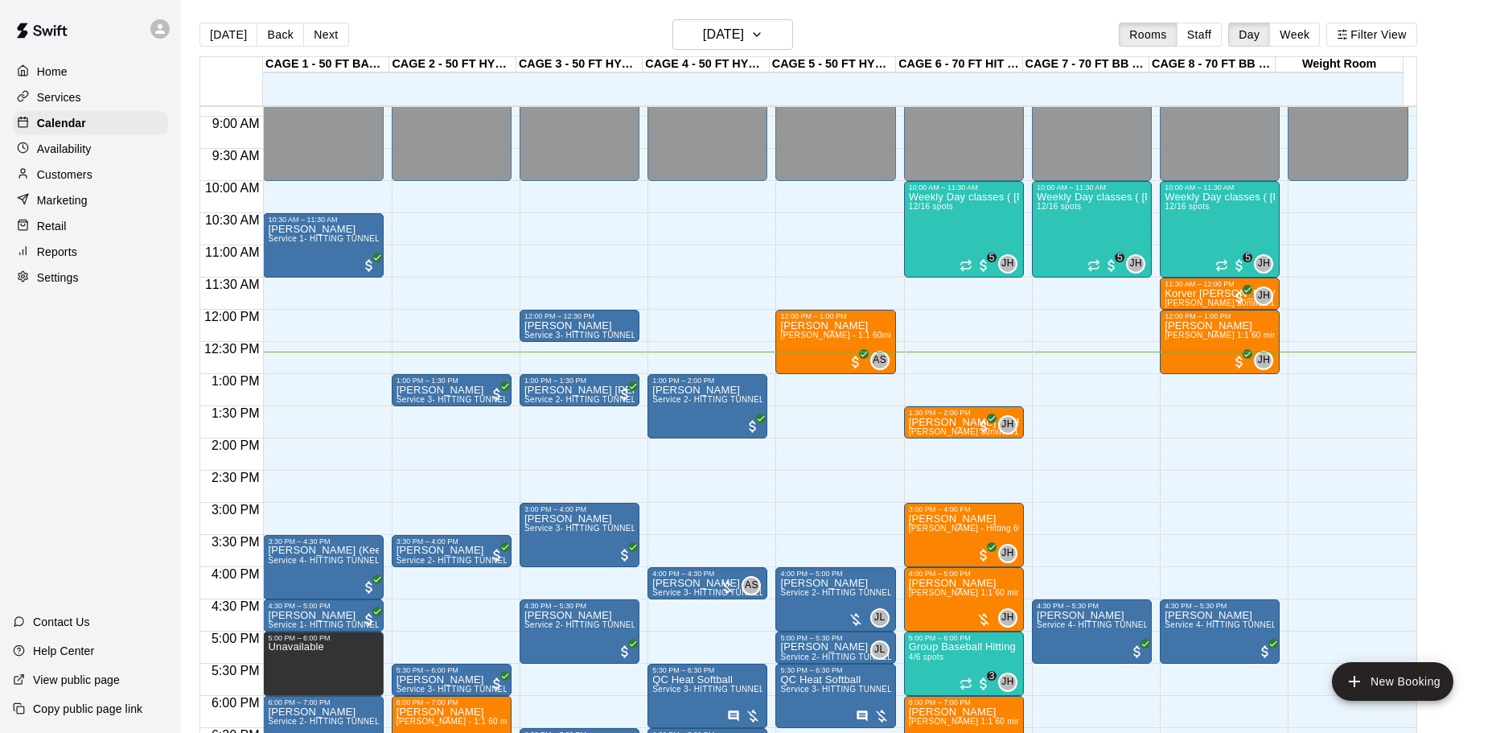
click at [78, 174] on p "Customers" at bounding box center [64, 174] width 55 height 16
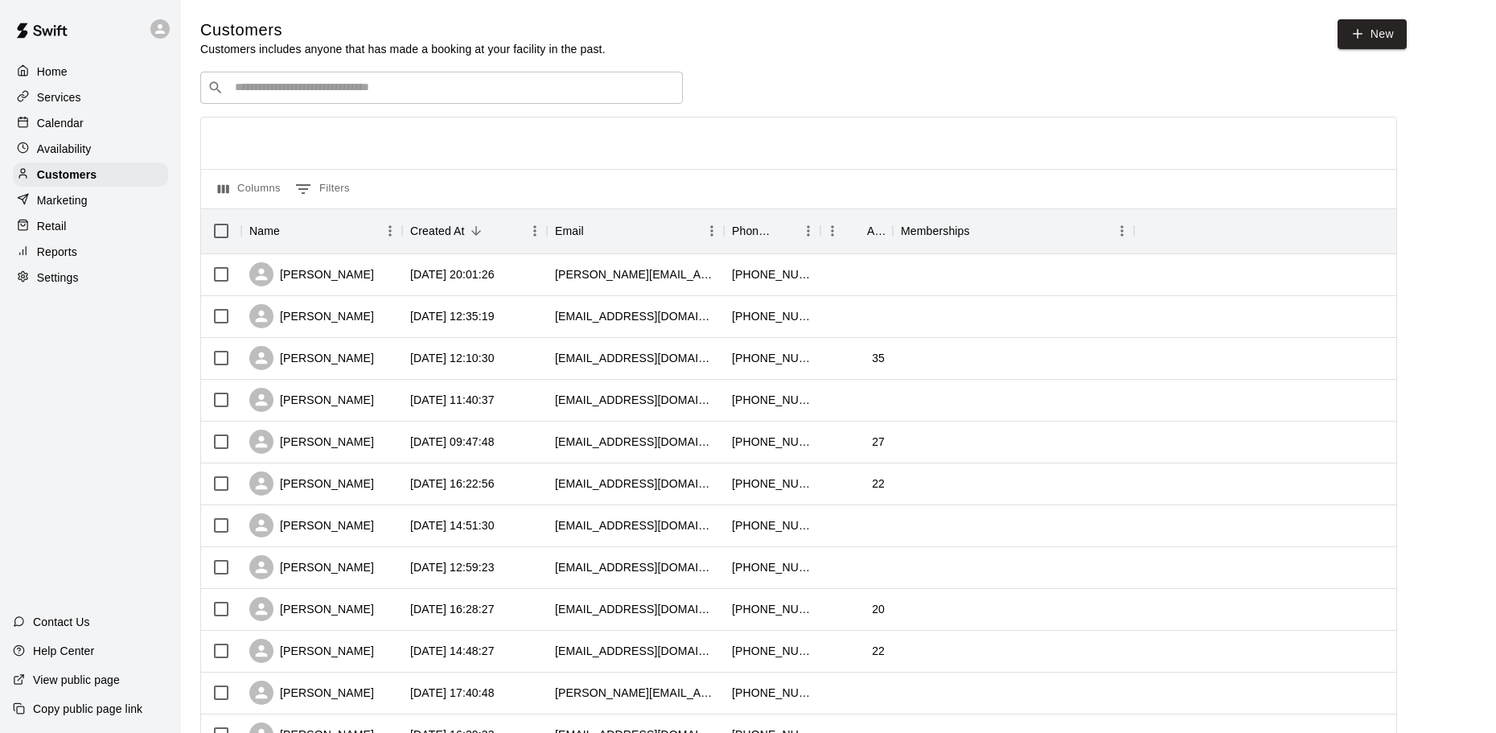
click at [430, 101] on div "​ ​" at bounding box center [441, 88] width 482 height 32
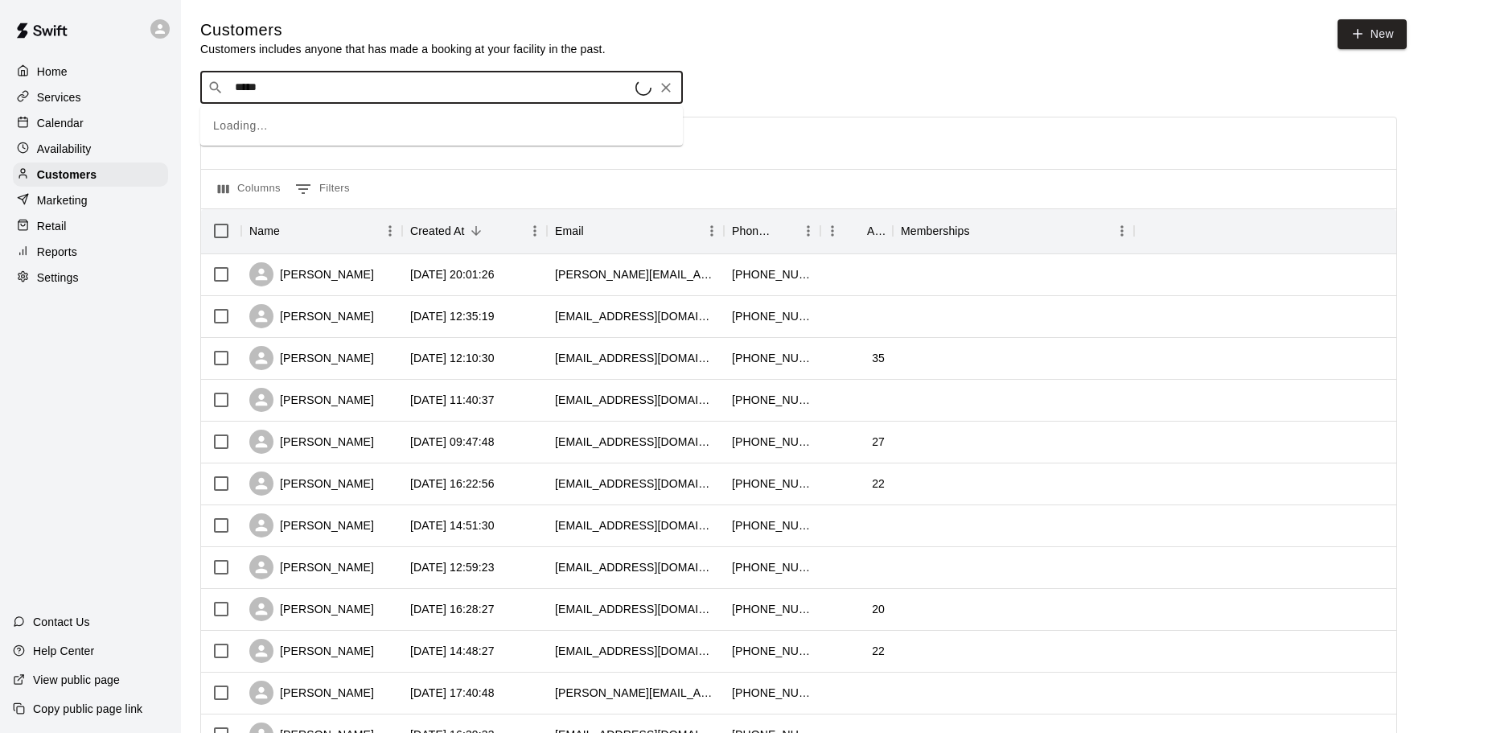
type input "******"
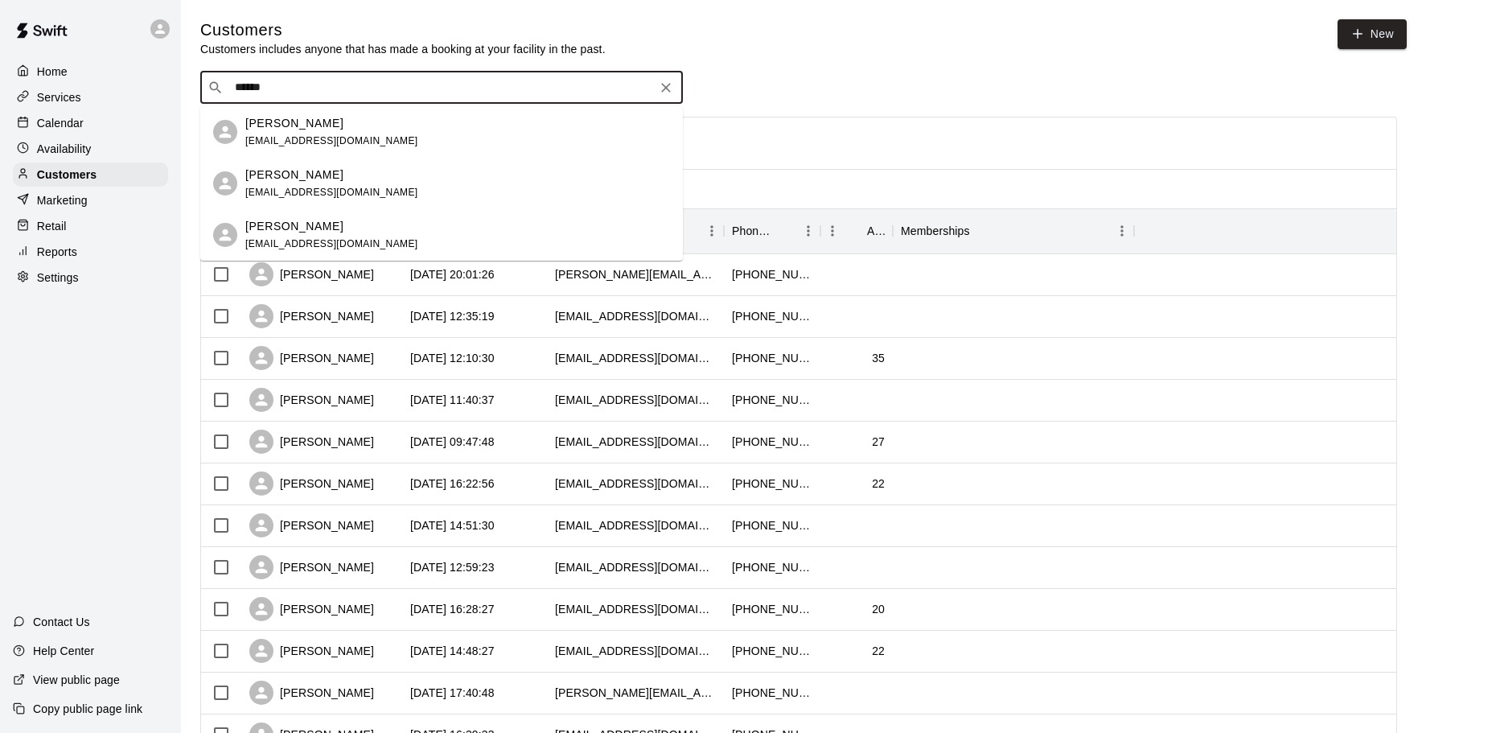
click at [399, 138] on div "Dawson Fackrell danandkatiejo@gmail.com" at bounding box center [457, 132] width 425 height 35
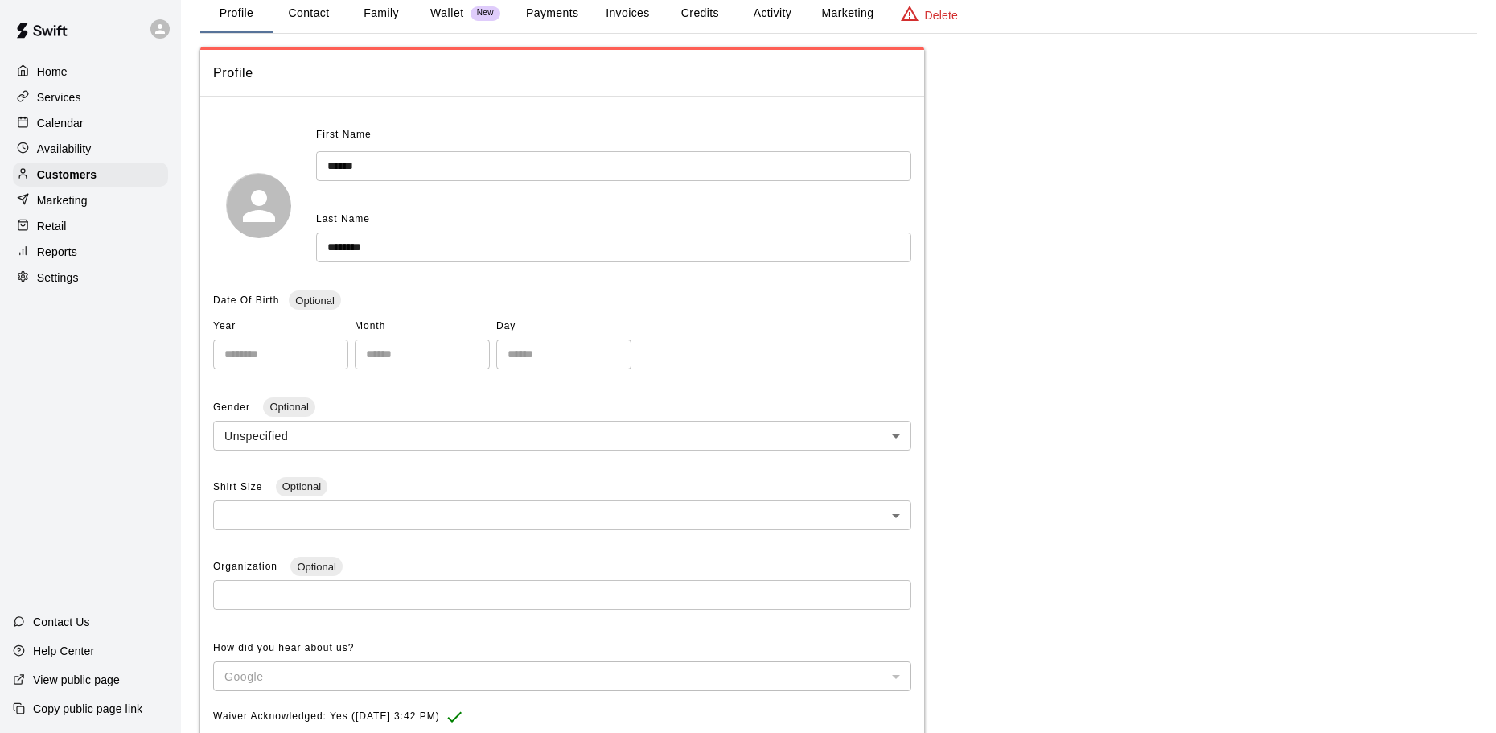
scroll to position [41, 0]
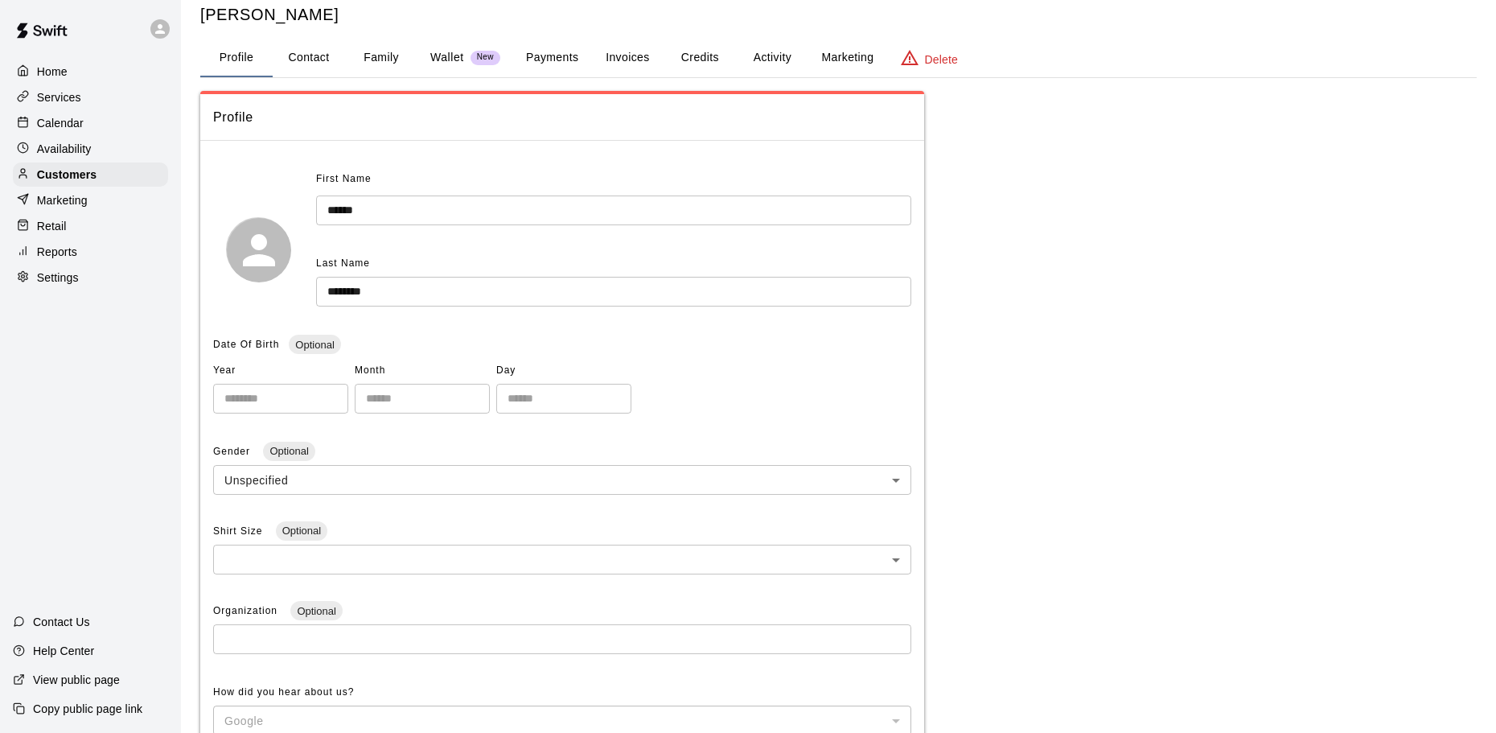
click at [559, 69] on button "Payments" at bounding box center [552, 58] width 78 height 39
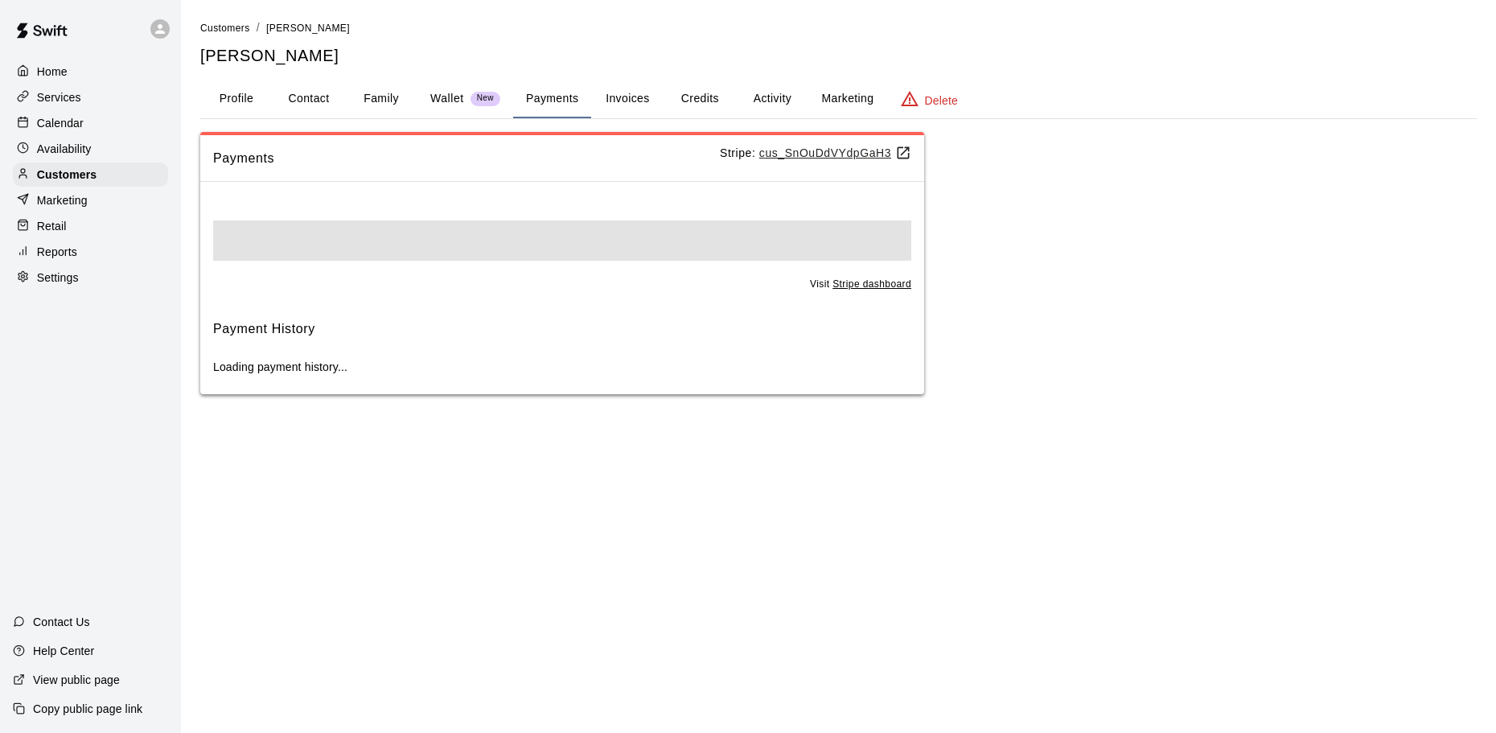
scroll to position [0, 0]
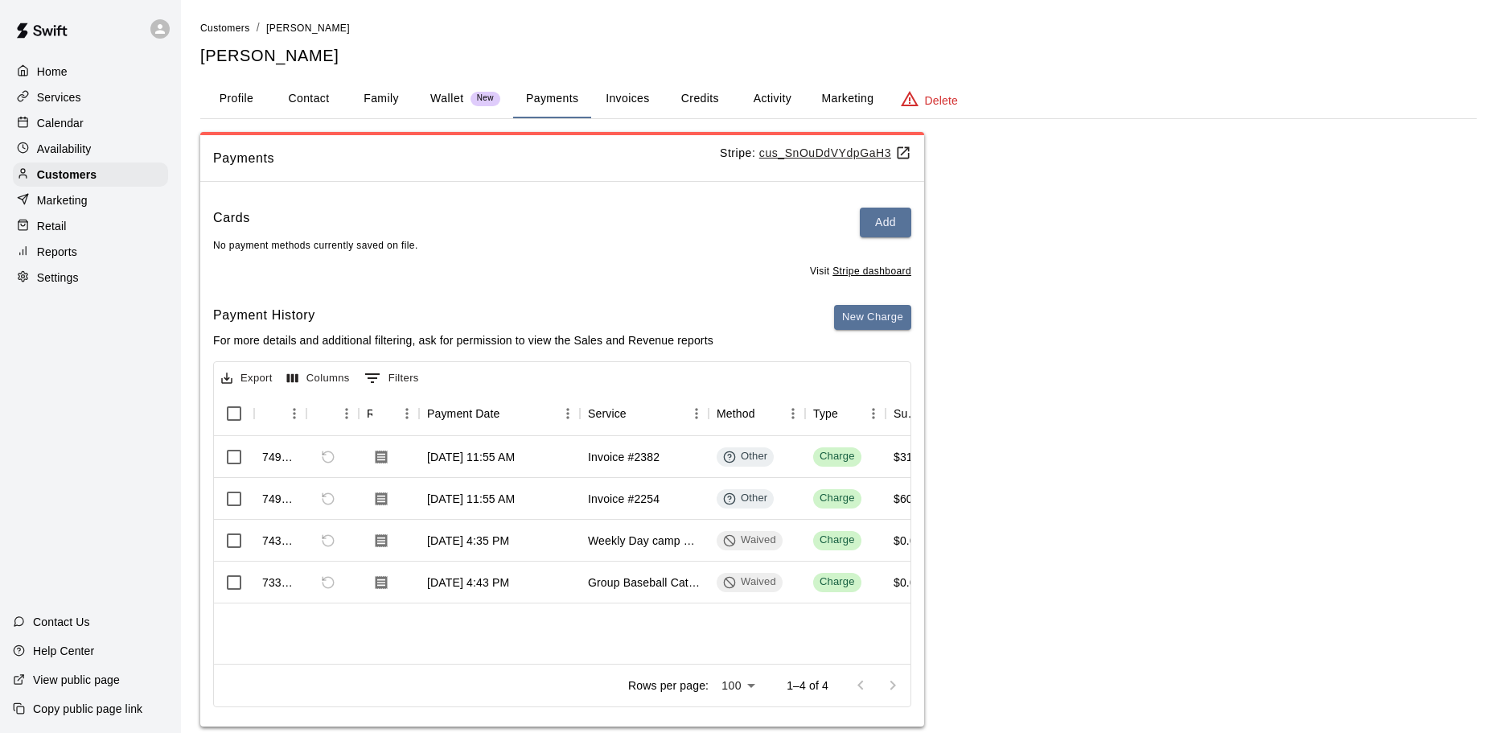
click at [299, 635] on div "749680 Aug 11, 2025, 11:55 AM Invoice #2382 Other Charge $310.00 $0.00 749678 A…" at bounding box center [1295, 550] width 2163 height 228
click at [424, 462] on div "Aug 11, 2025, 11:55 AM" at bounding box center [499, 457] width 161 height 42
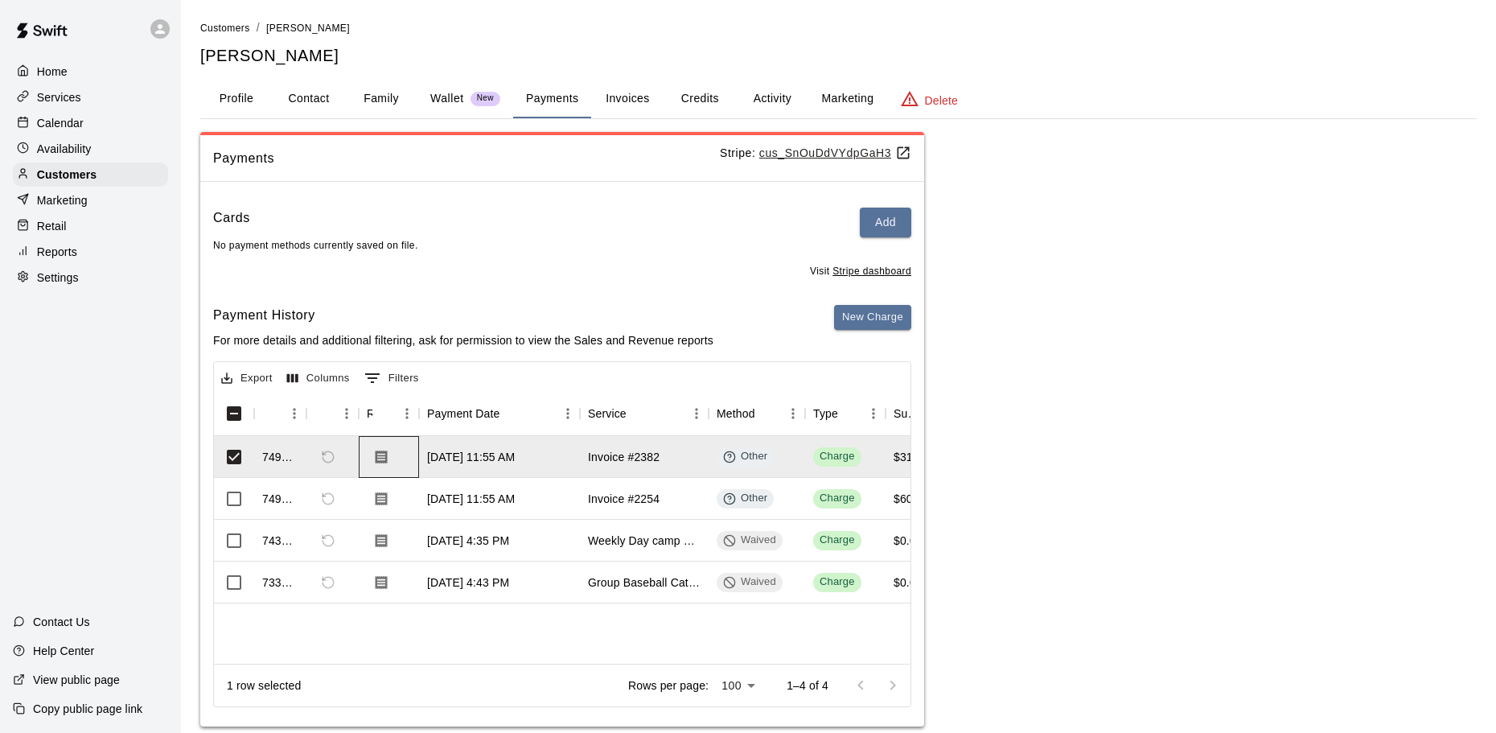
click at [399, 462] on div at bounding box center [389, 457] width 60 height 42
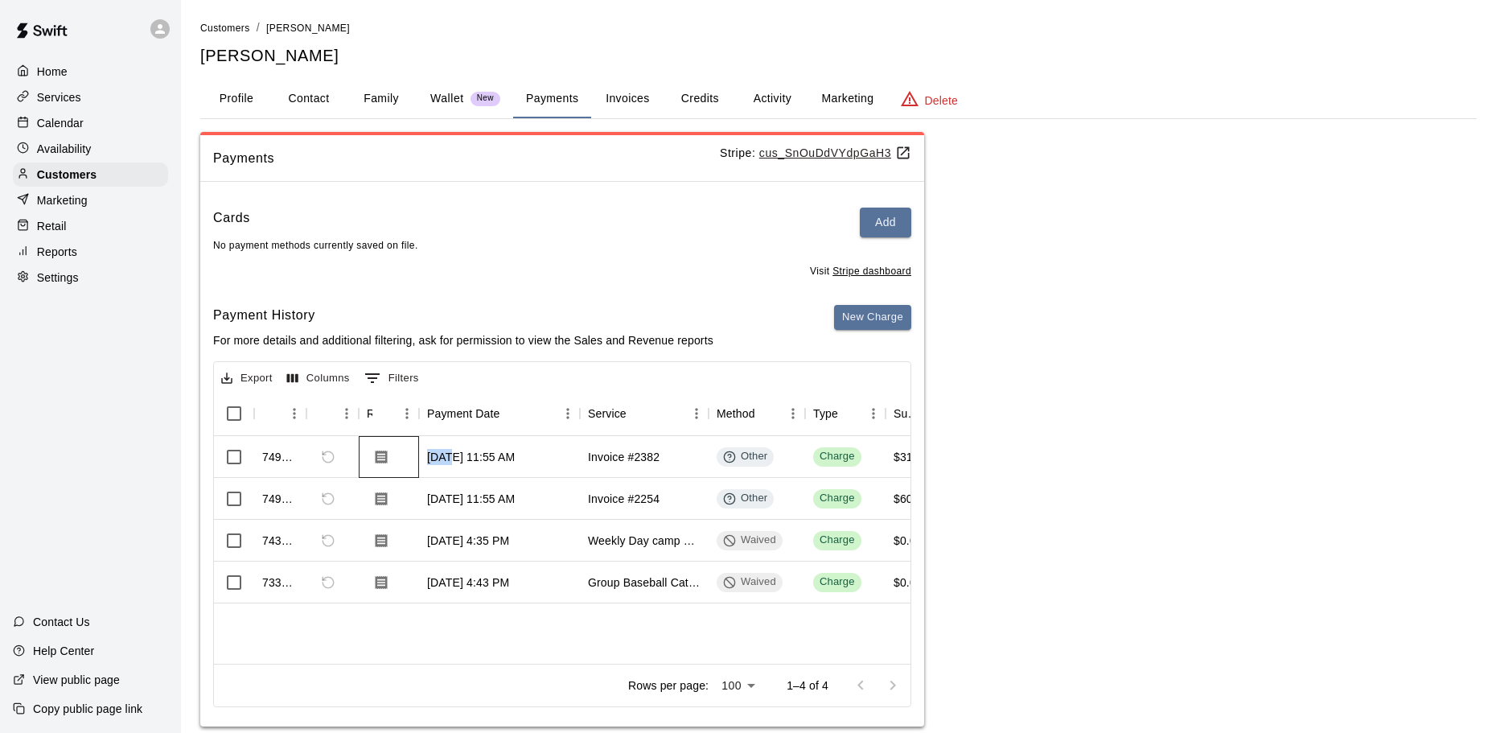
click at [399, 462] on div at bounding box center [389, 457] width 60 height 42
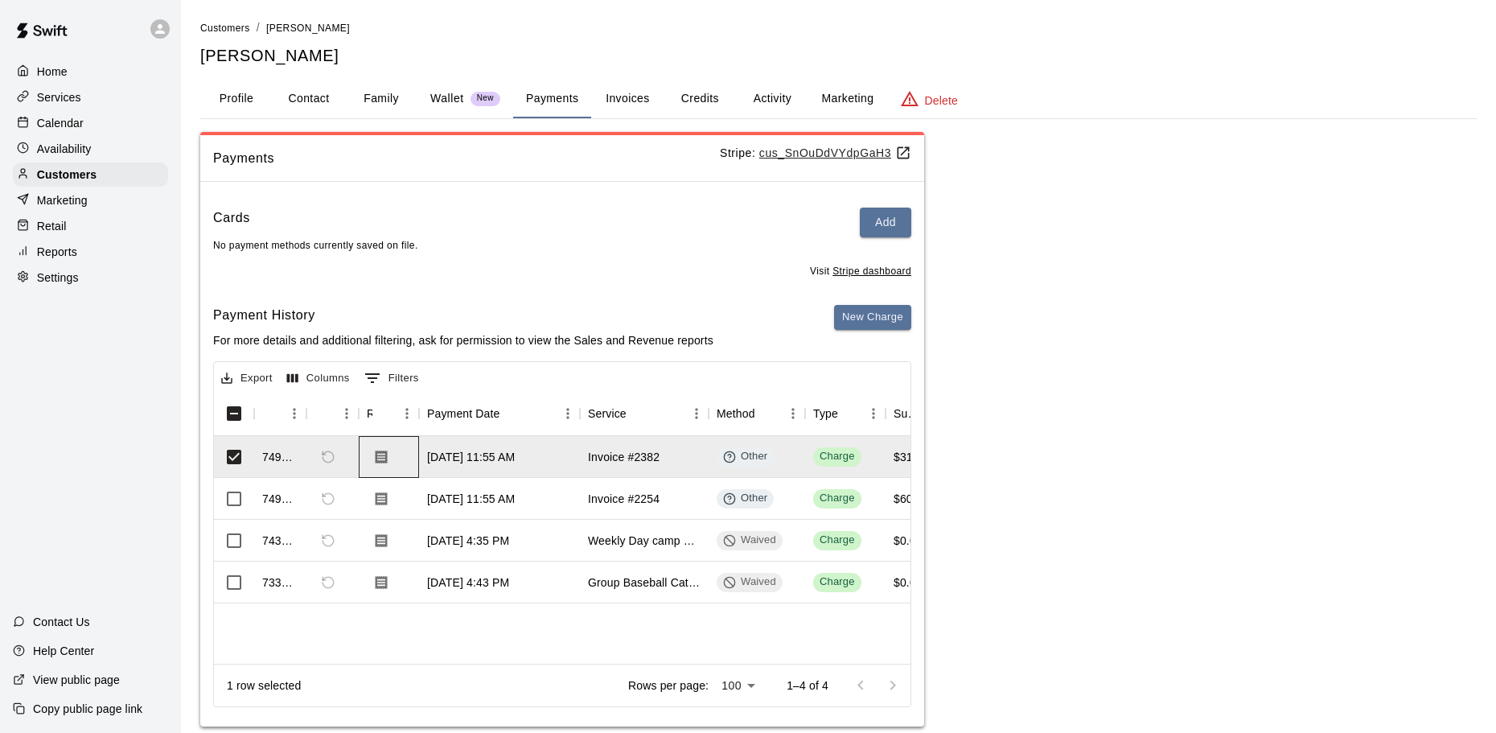
click at [405, 461] on div at bounding box center [389, 457] width 60 height 42
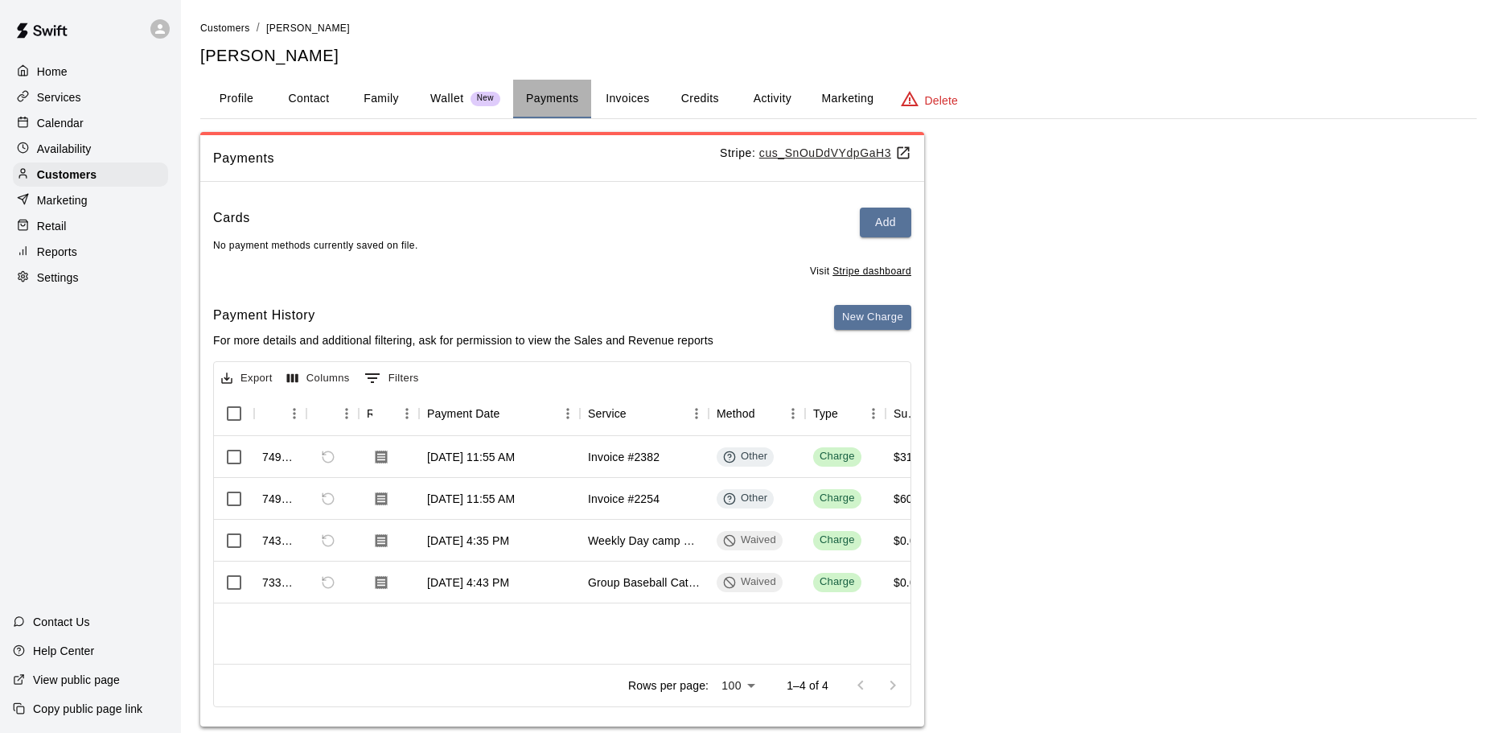
click at [577, 103] on button "Payments" at bounding box center [552, 99] width 78 height 39
click at [610, 97] on button "Invoices" at bounding box center [627, 99] width 72 height 39
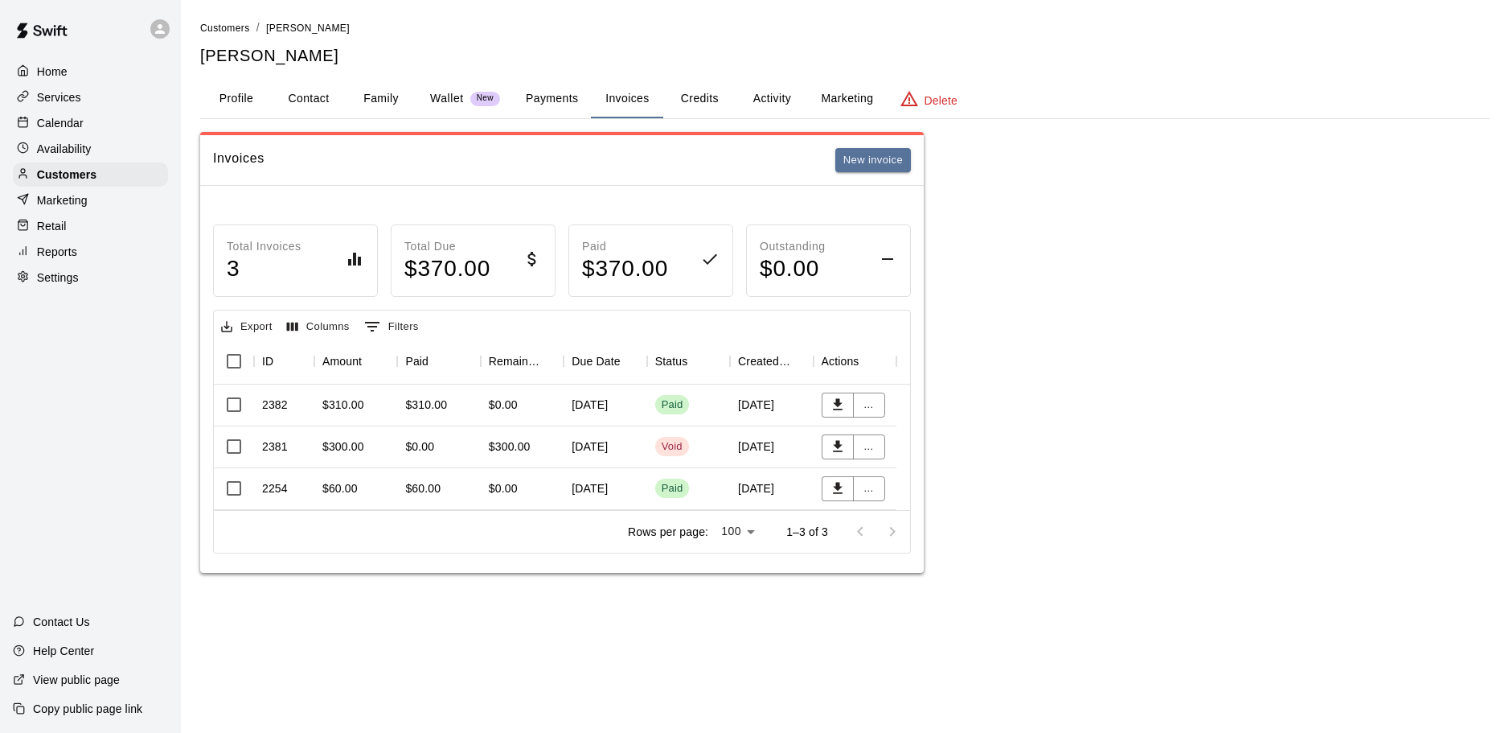
click at [714, 407] on div "Paid" at bounding box center [688, 404] width 67 height 19
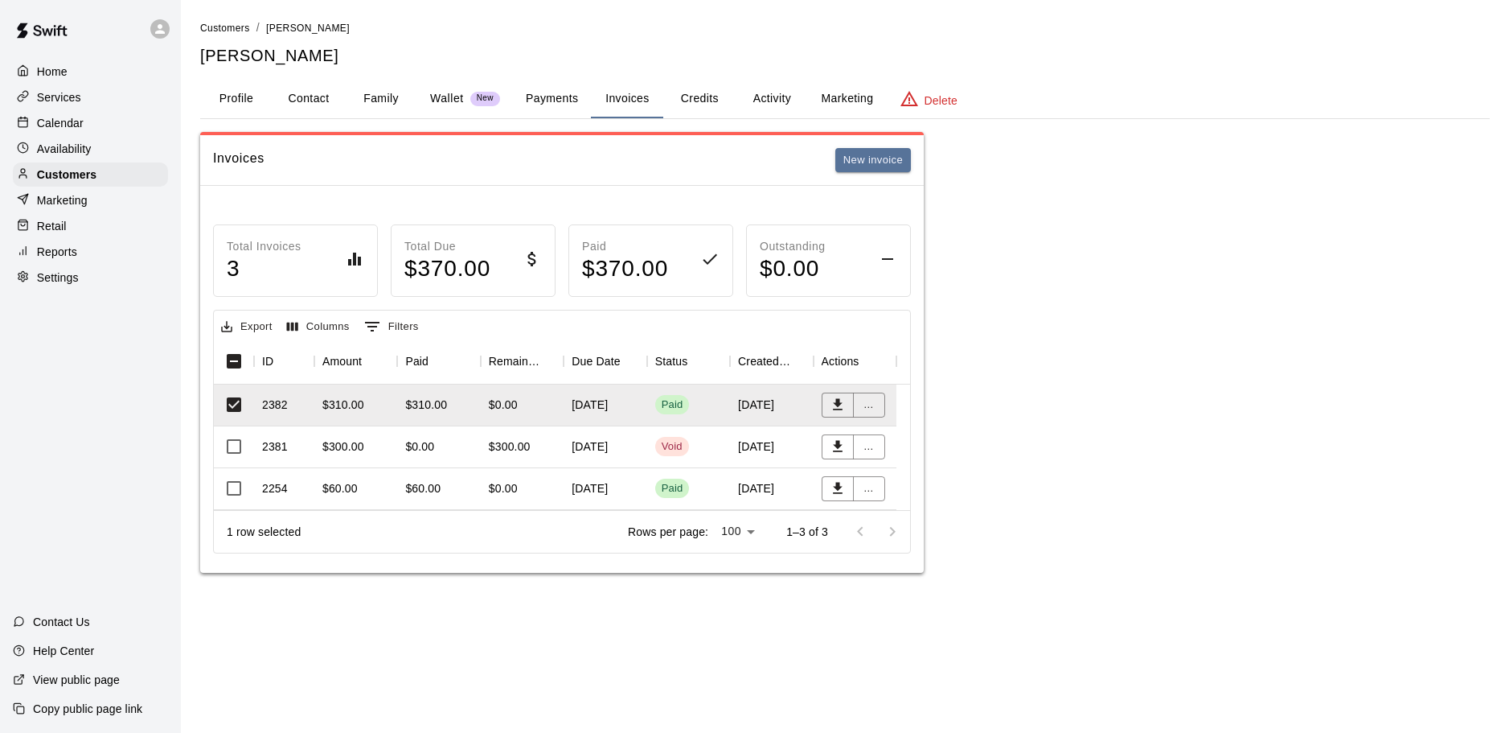
click at [116, 125] on div "Calendar" at bounding box center [90, 123] width 155 height 24
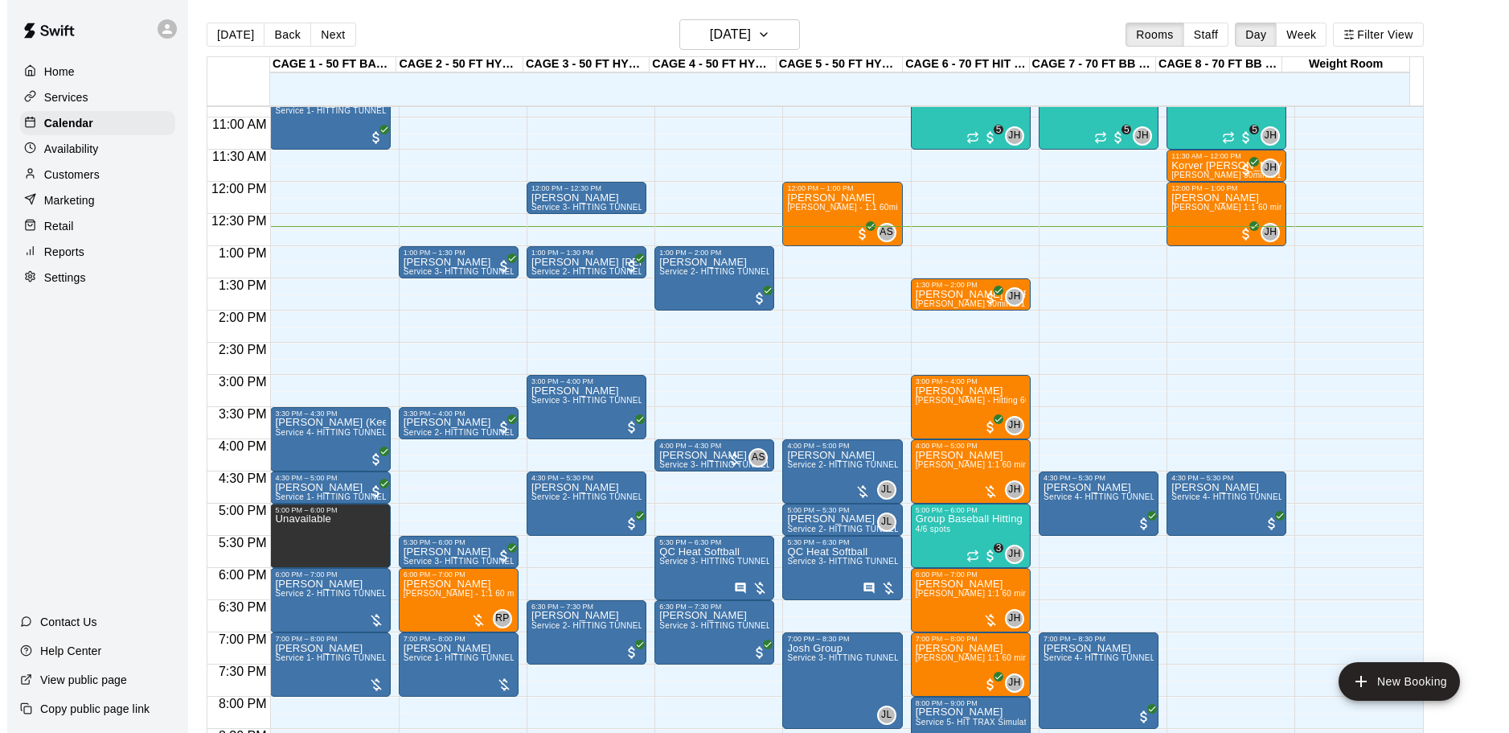
scroll to position [575, 0]
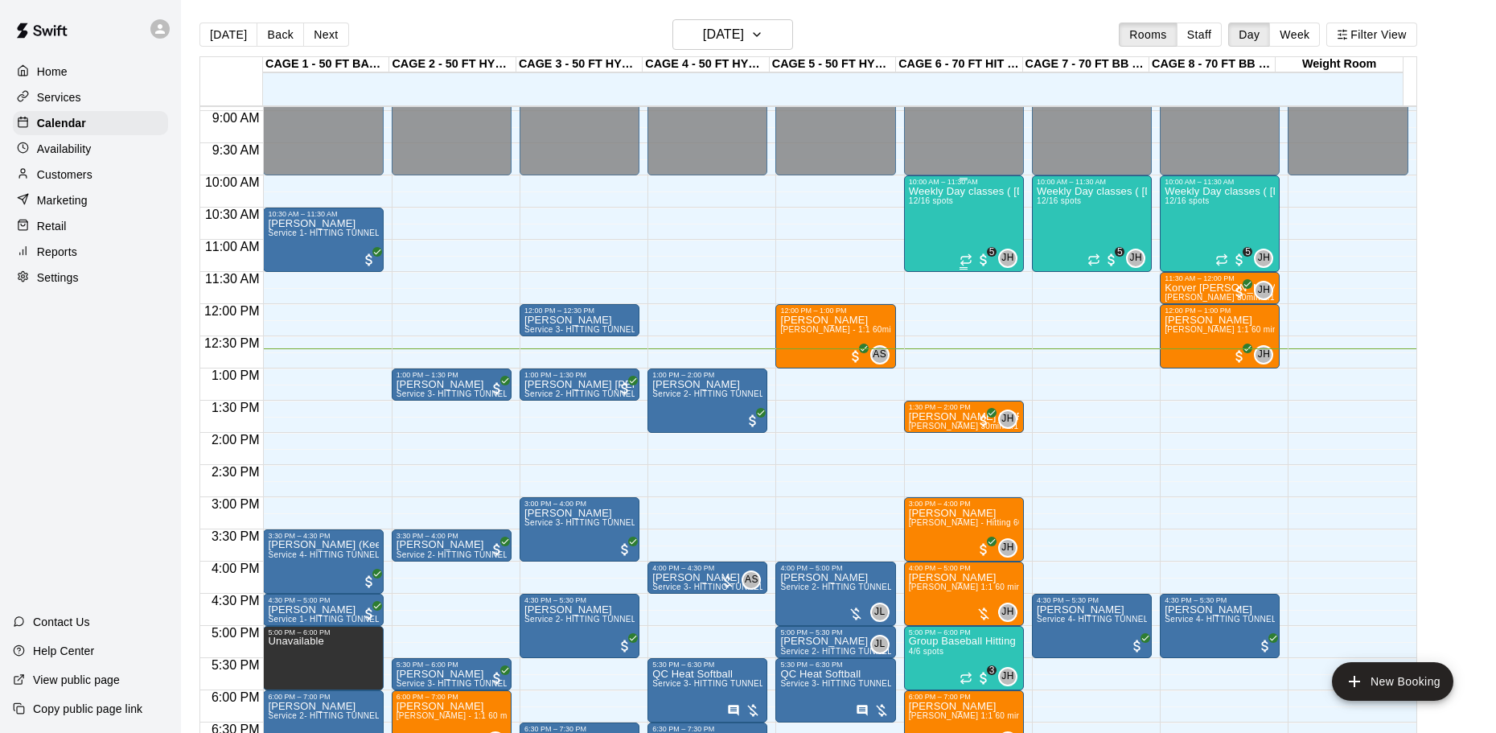
click at [981, 216] on div "Weekly Day classes ( Monday,Wednesday,Friday ) 10:00-11:30 ( monthly packages a…" at bounding box center [964, 552] width 110 height 733
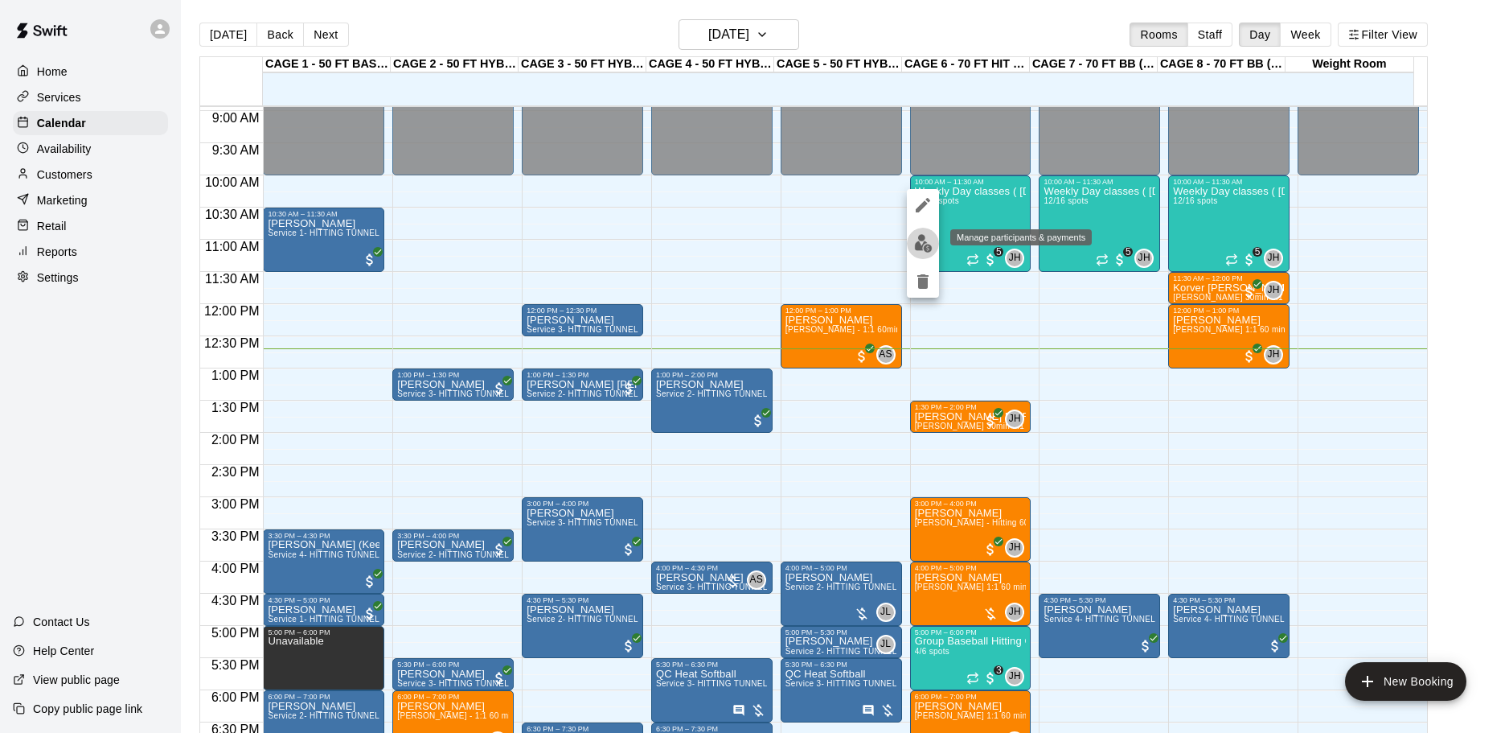
click at [923, 231] on button "edit" at bounding box center [923, 243] width 32 height 31
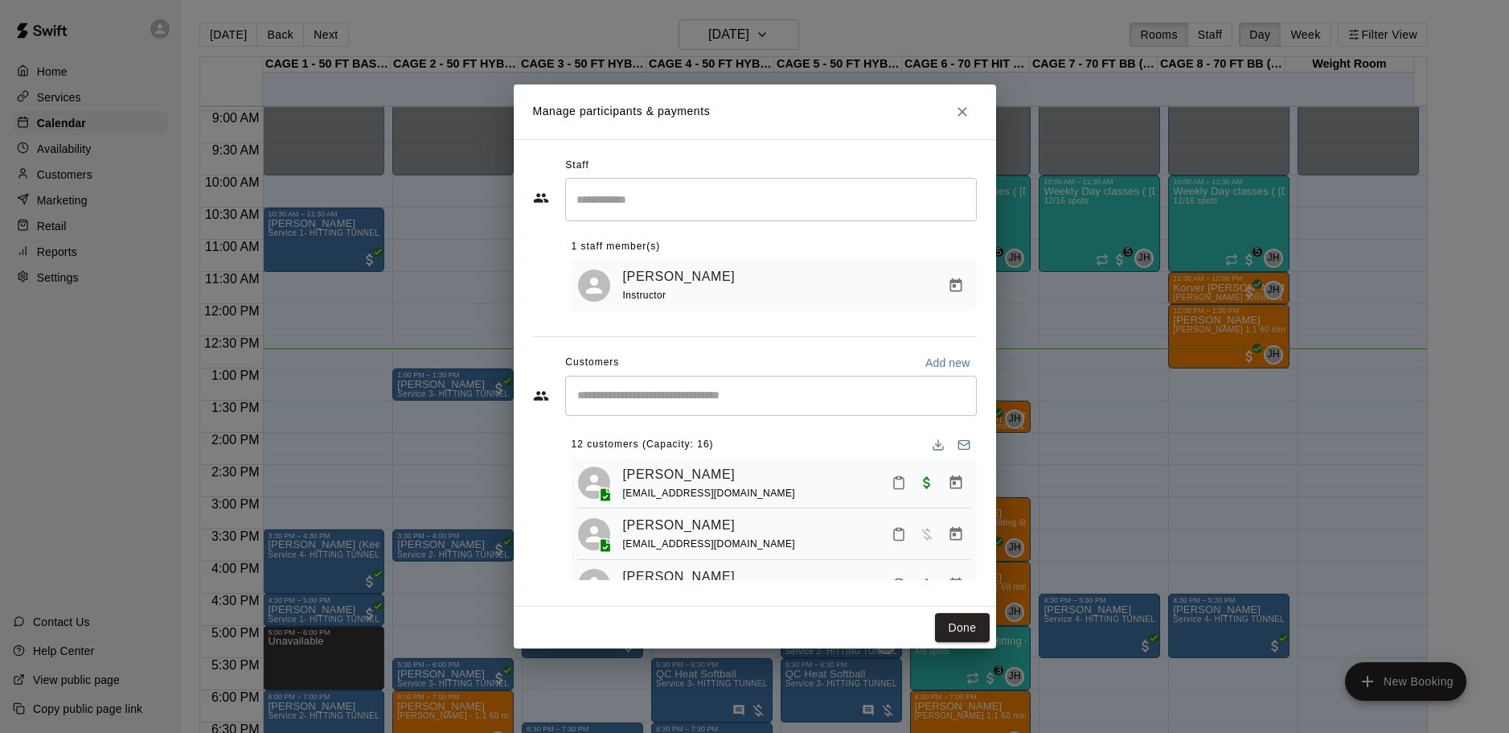
click at [787, 402] on input "Start typing to search customers..." at bounding box center [771, 396] width 397 height 16
type input "******"
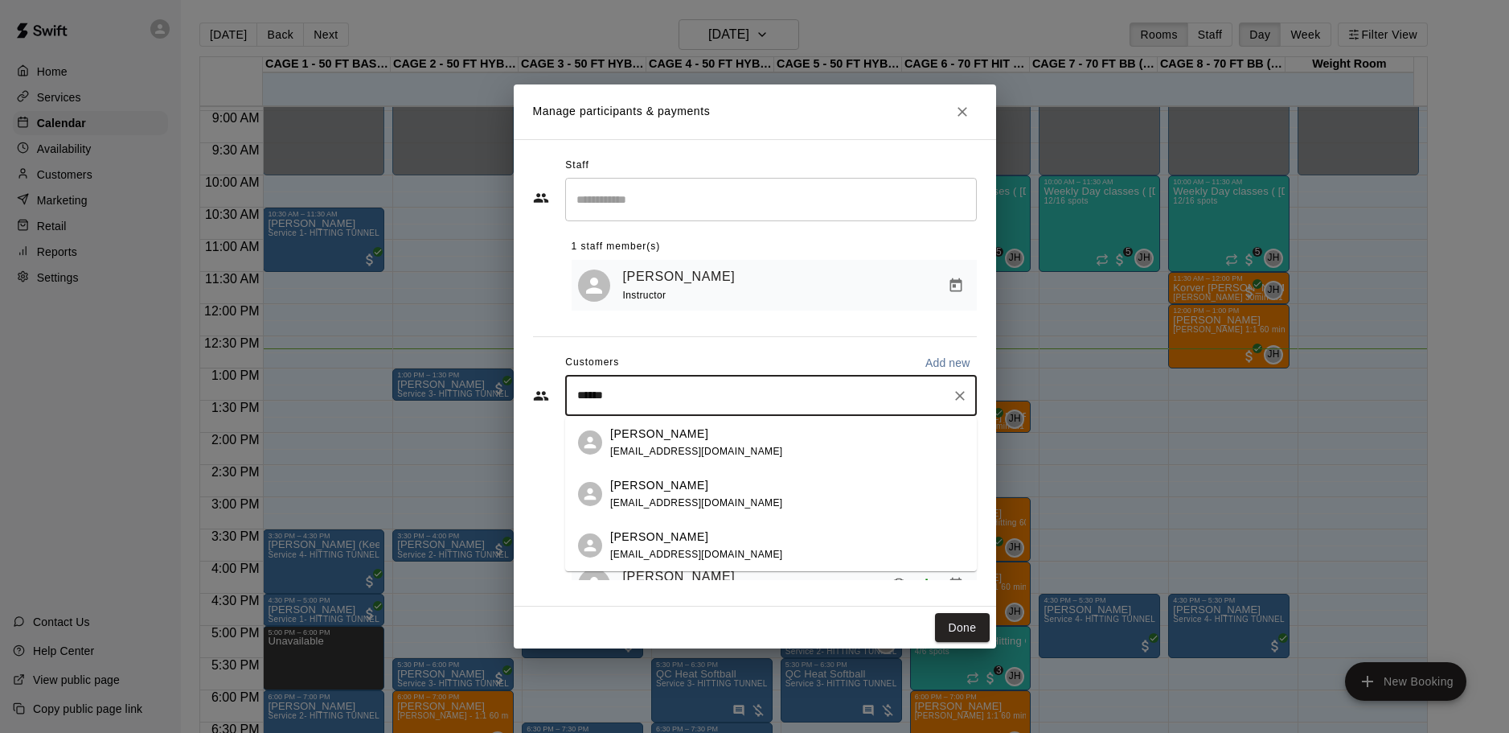
drag, startPoint x: 712, startPoint y: 452, endPoint x: 700, endPoint y: 458, distance: 13.0
click at [700, 458] on div "Dawson Fackrell danandkatiejo@gmail.com" at bounding box center [696, 442] width 173 height 35
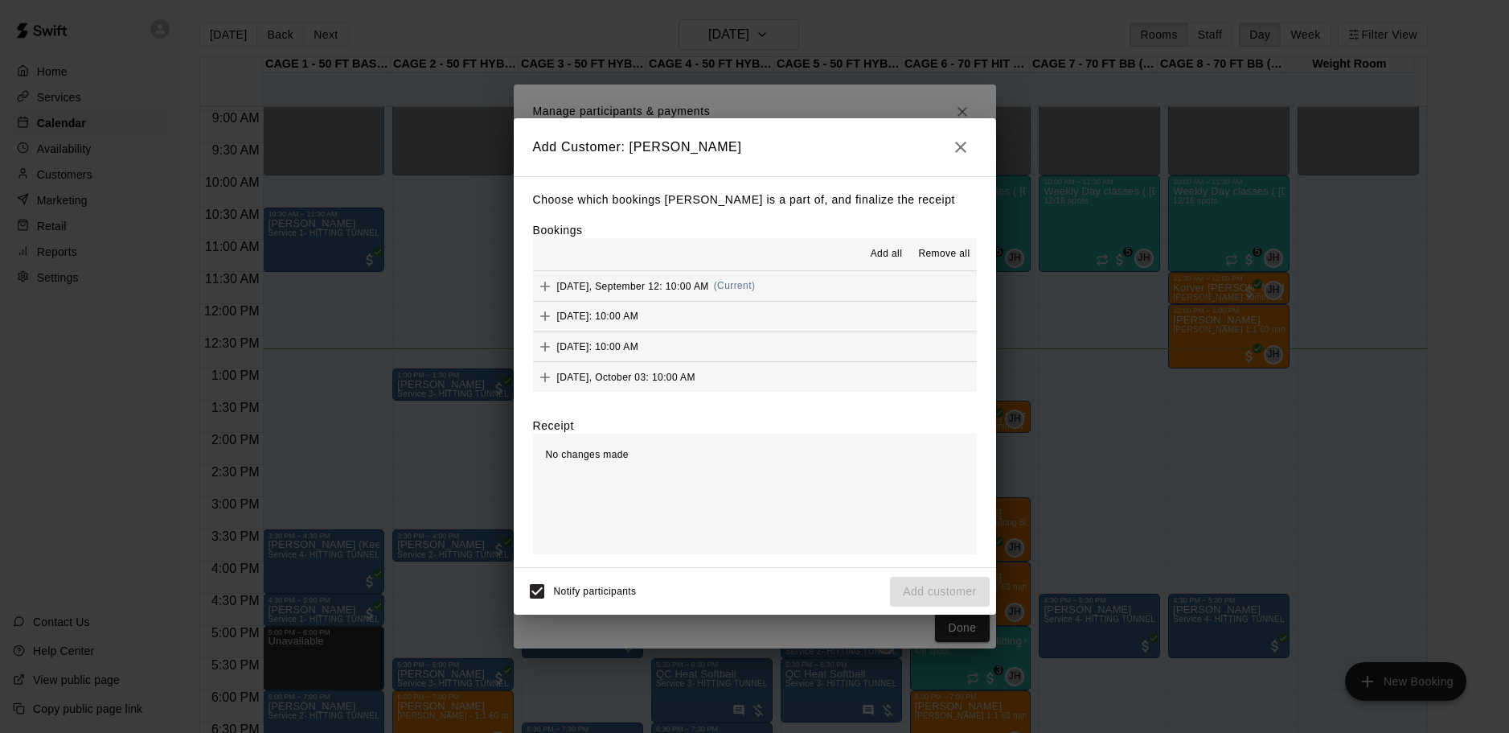
click at [776, 286] on button "Friday, September 12: 10:00 AM (Current)" at bounding box center [755, 286] width 444 height 30
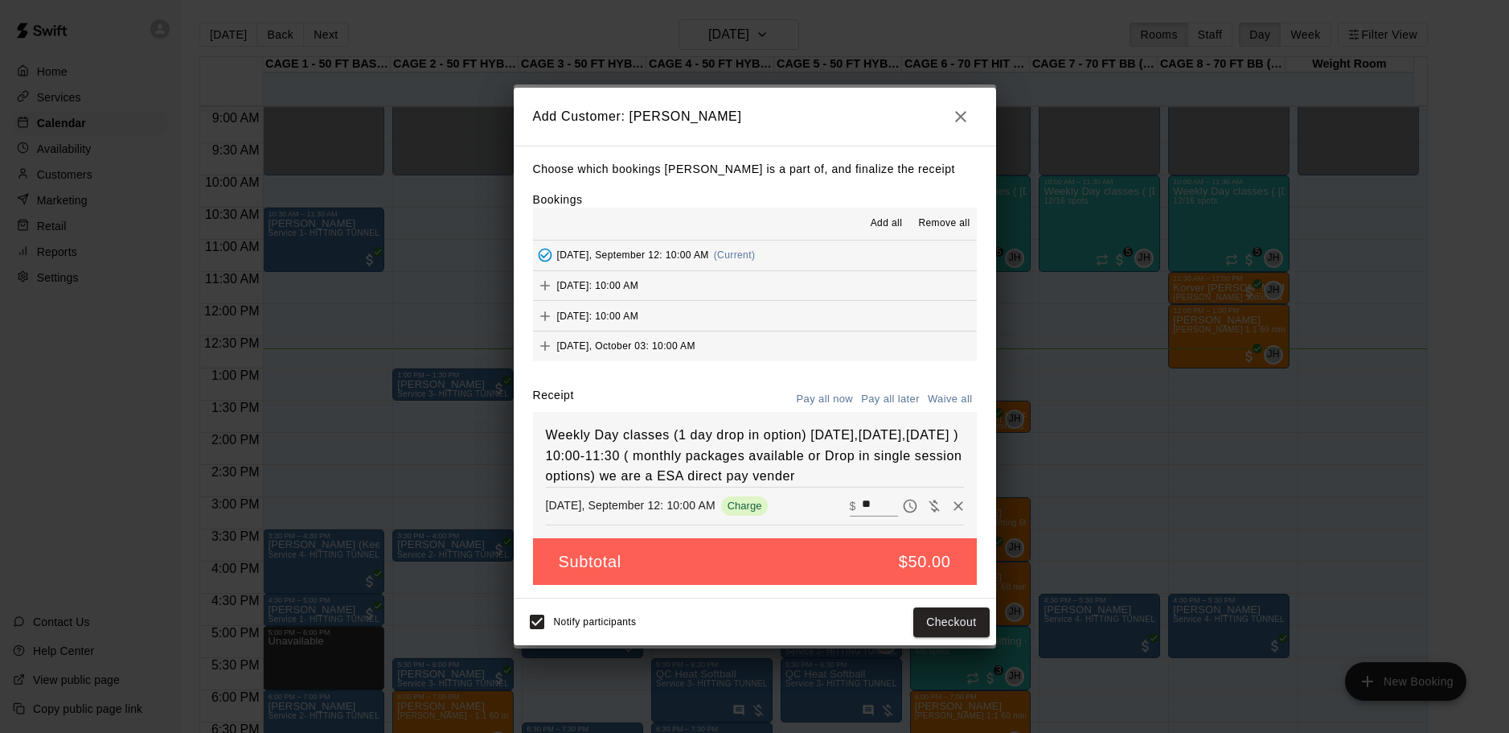
click at [768, 283] on button "Friday, September 19: 10:00 AM" at bounding box center [755, 286] width 444 height 30
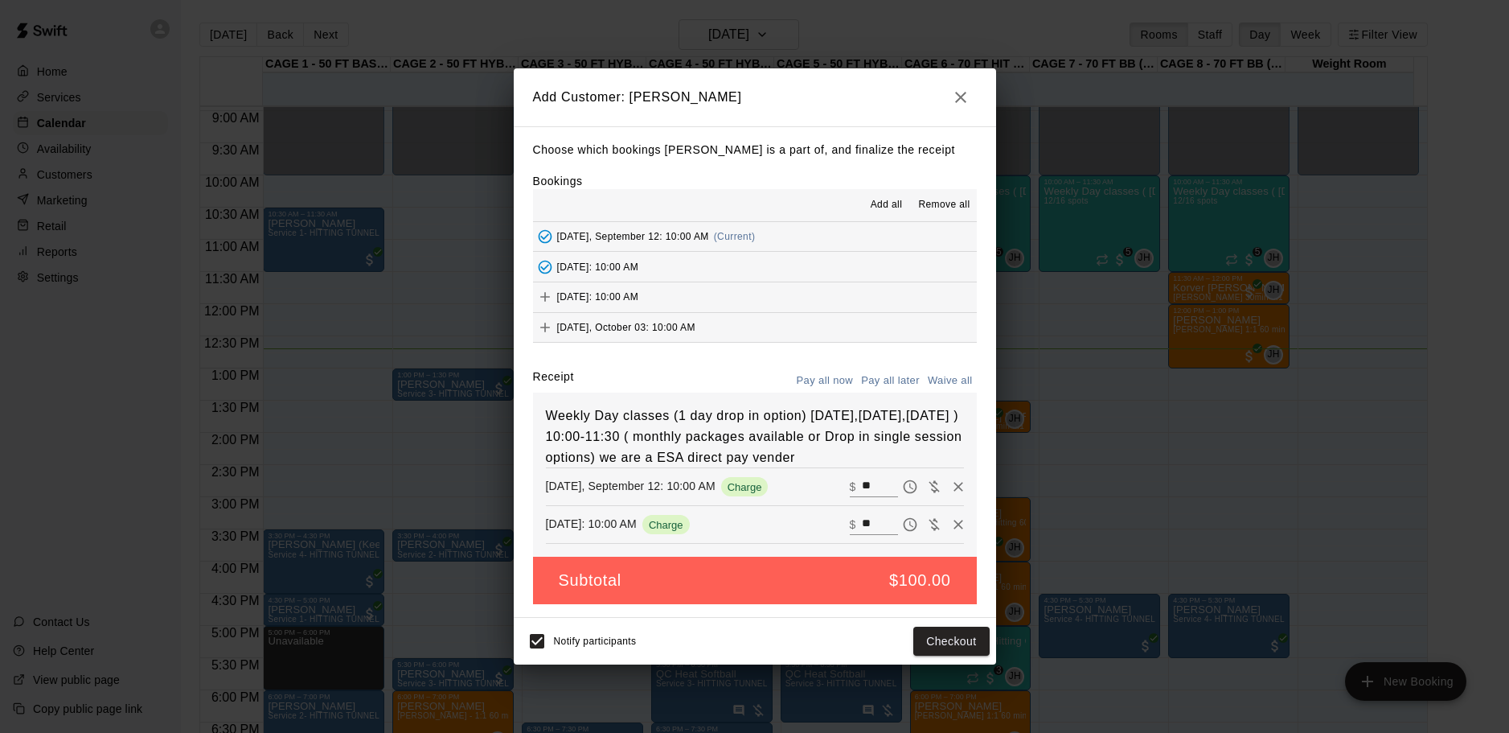
click at [893, 368] on button "Pay all later" at bounding box center [890, 380] width 67 height 25
click at [926, 368] on button "Waive all" at bounding box center [950, 380] width 53 height 25
type input "*"
click at [972, 649] on button "Add customer" at bounding box center [939, 641] width 99 height 30
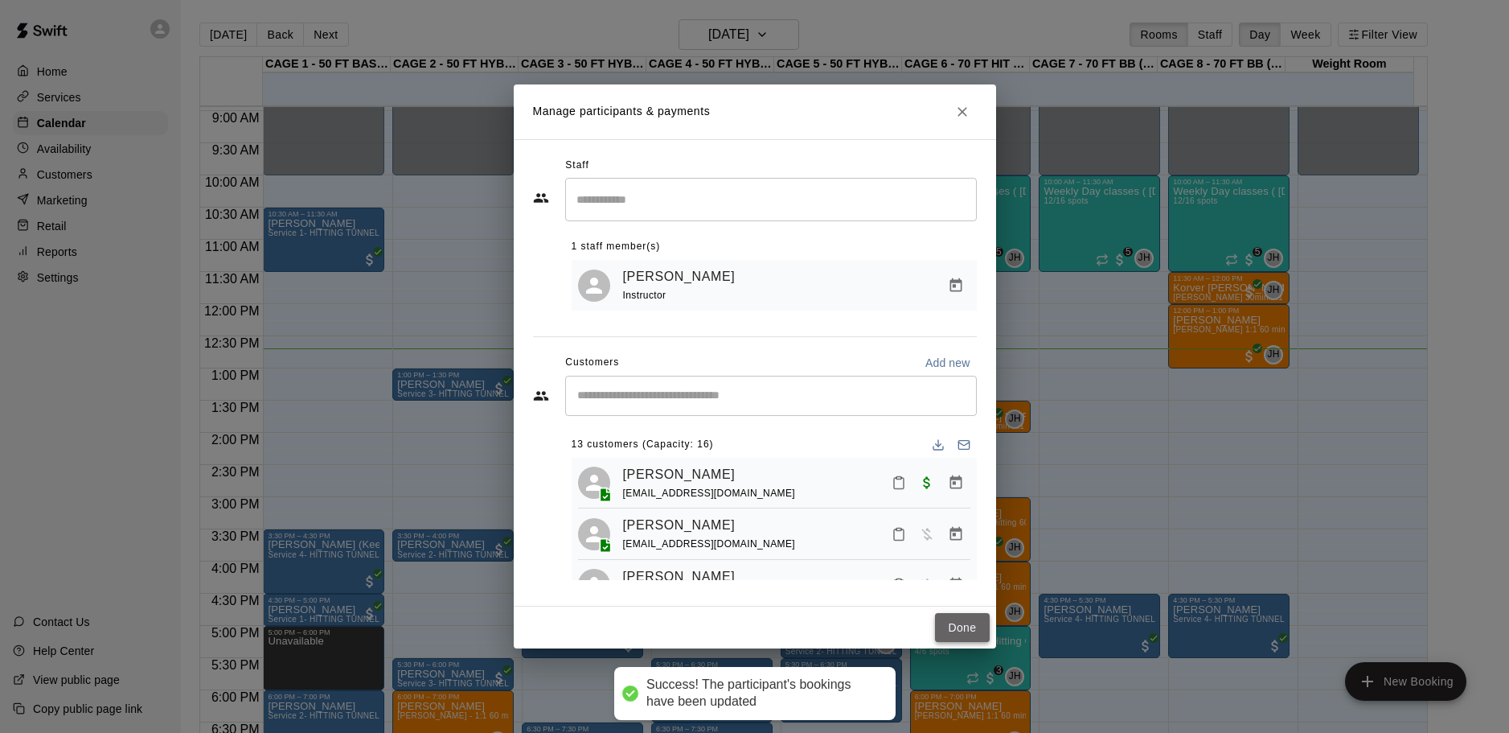
click at [961, 623] on button "Done" at bounding box center [962, 628] width 54 height 30
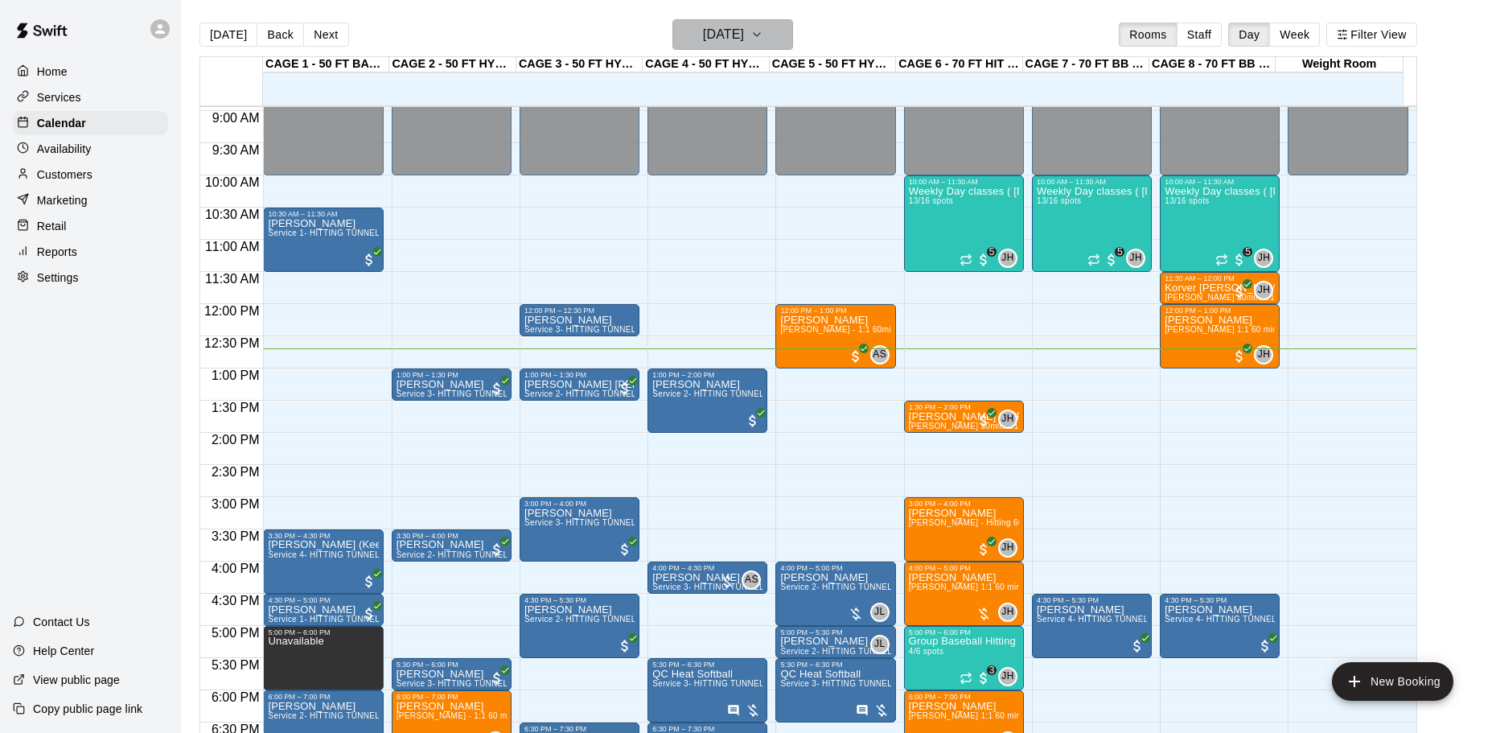
click at [737, 44] on h6 "[DATE]" at bounding box center [723, 34] width 41 height 23
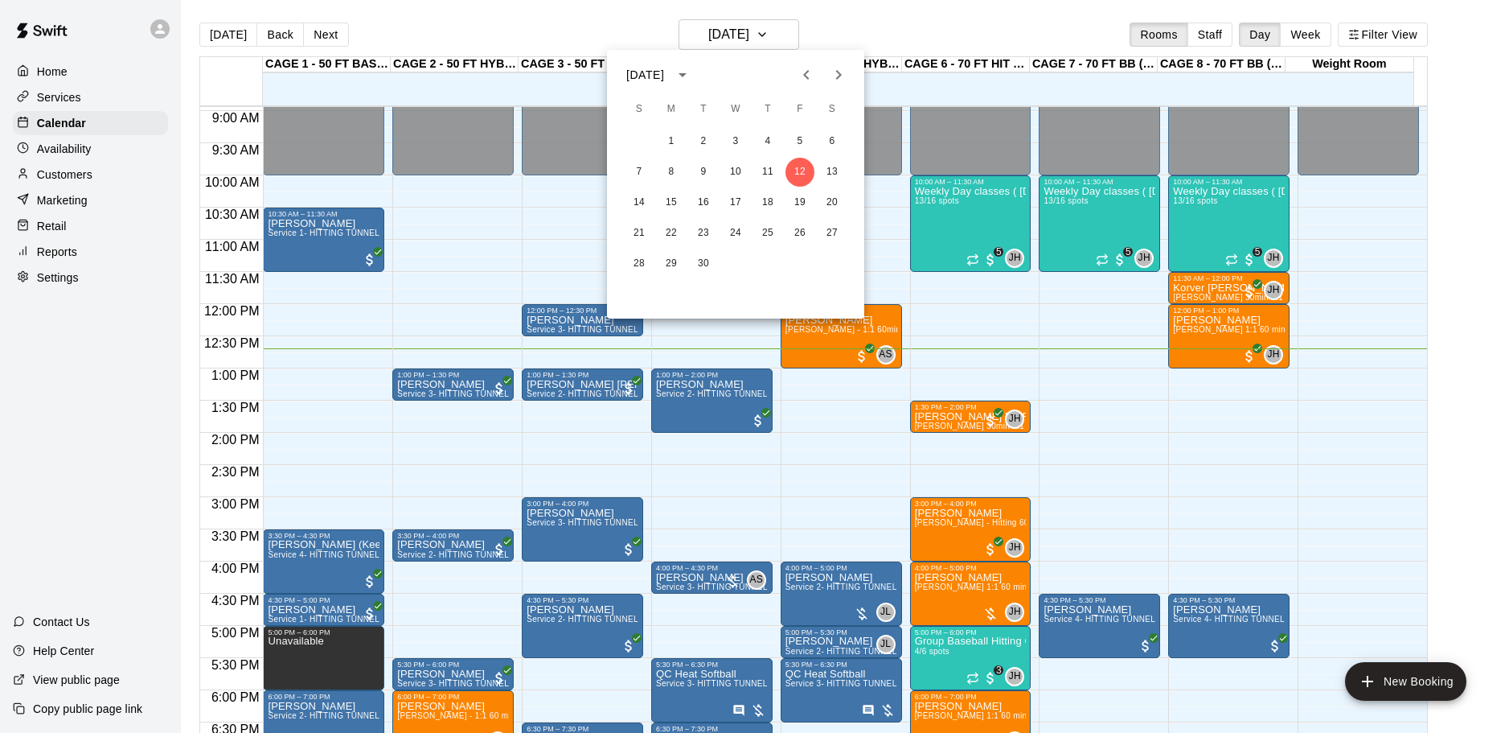
click at [733, 46] on div at bounding box center [754, 366] width 1509 height 733
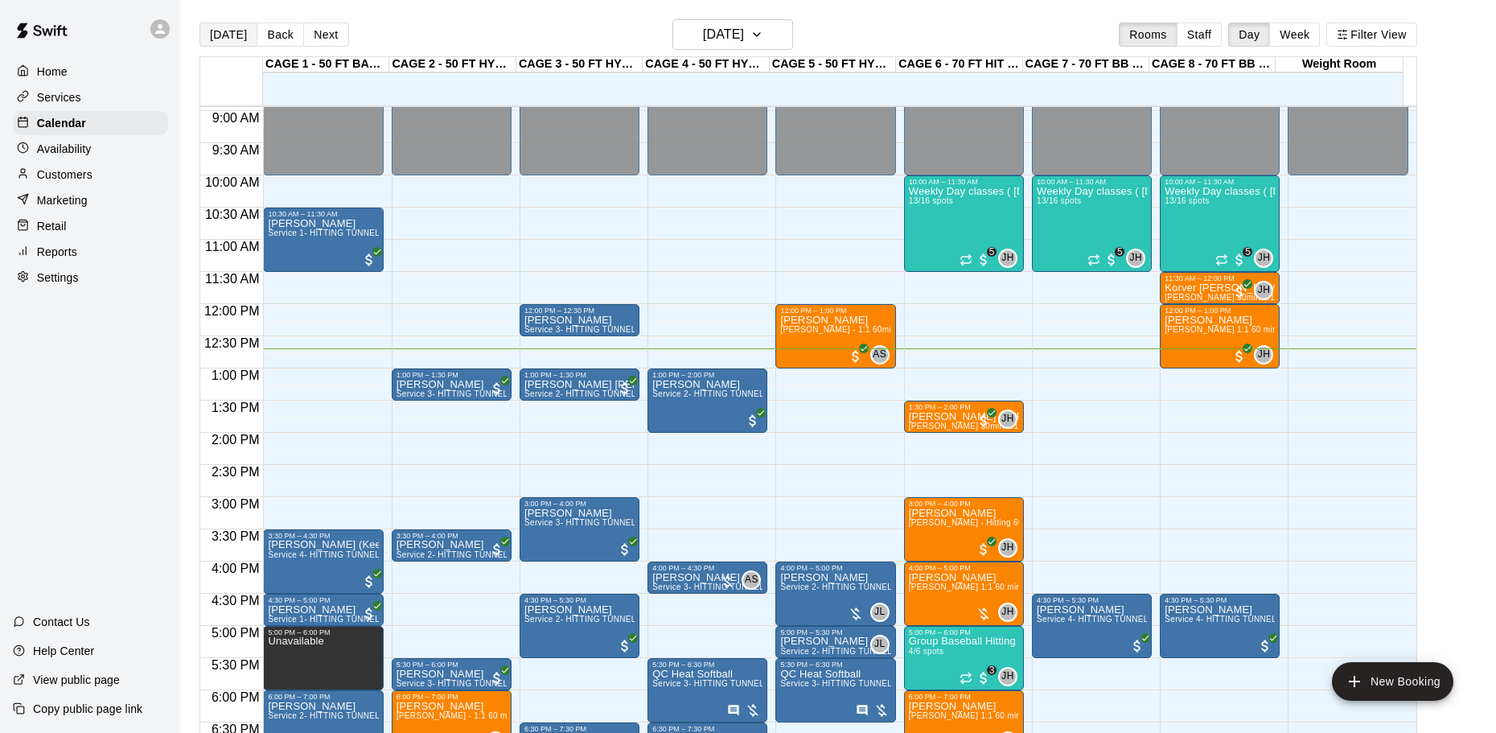
click at [233, 29] on button "[DATE]" at bounding box center [228, 35] width 58 height 24
click at [933, 224] on div "Weekly Day classes ( Monday,Wednesday,Friday ) 10:00-11:30 ( monthly packages a…" at bounding box center [964, 552] width 110 height 733
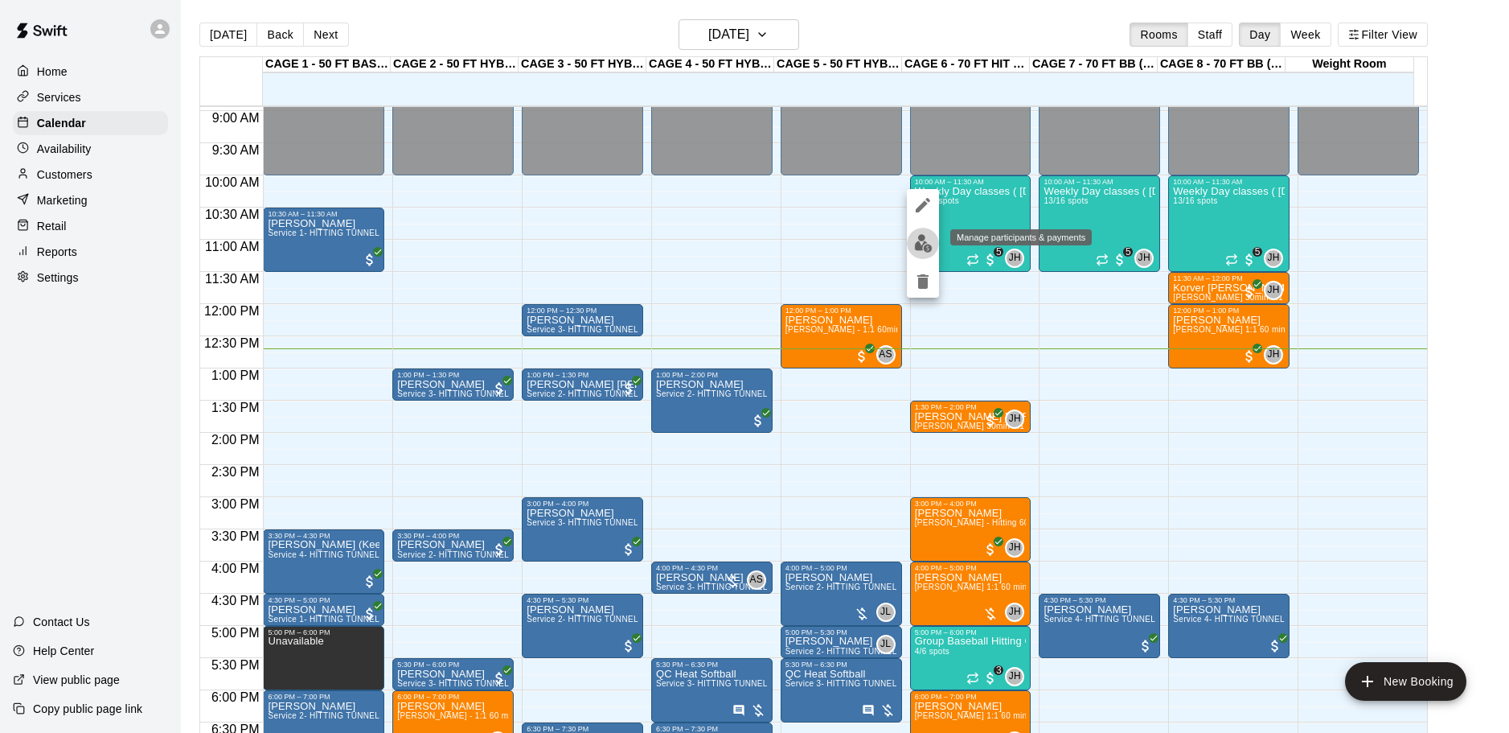
click at [921, 241] on img "edit" at bounding box center [923, 243] width 18 height 18
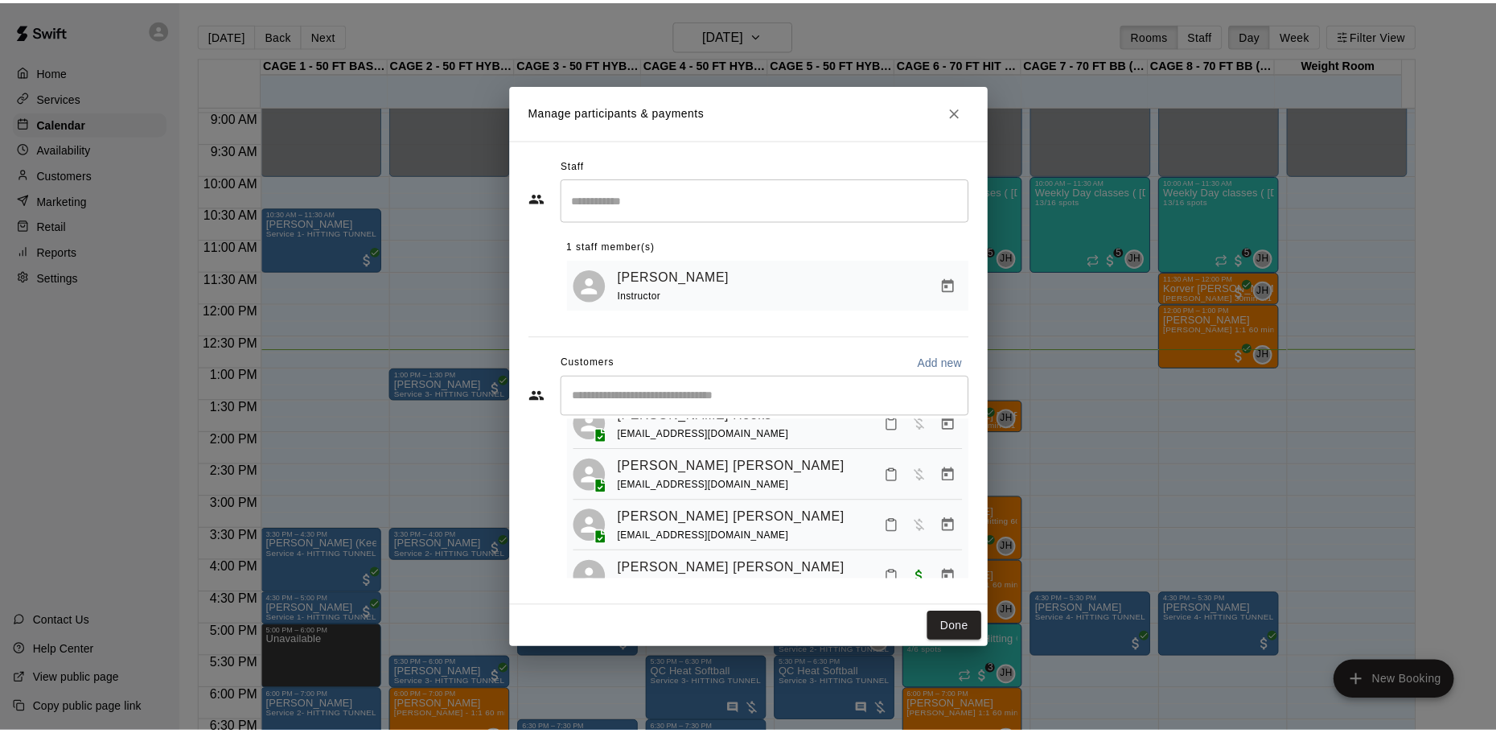
scroll to position [258, 0]
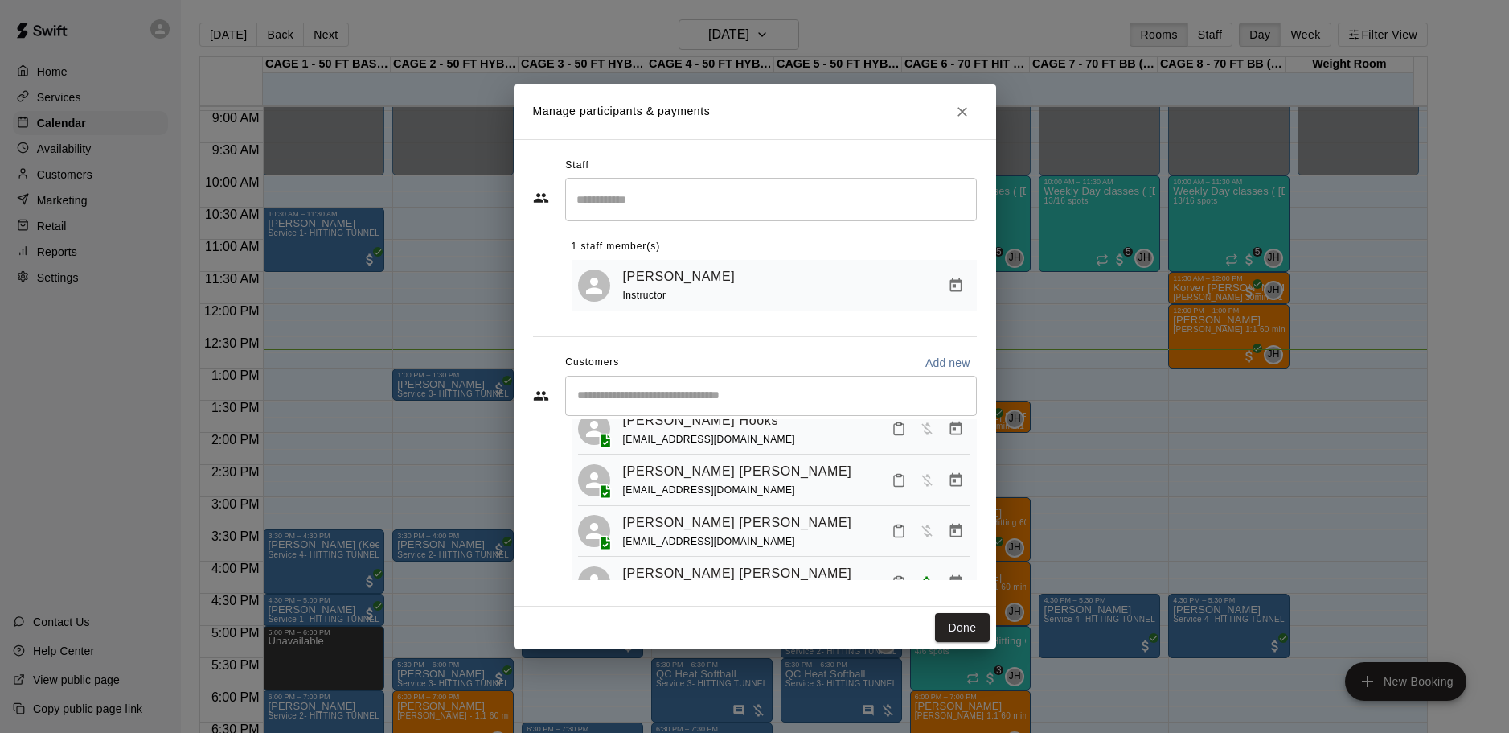
click at [679, 425] on link "Hudson Hooks" at bounding box center [701, 420] width 156 height 21
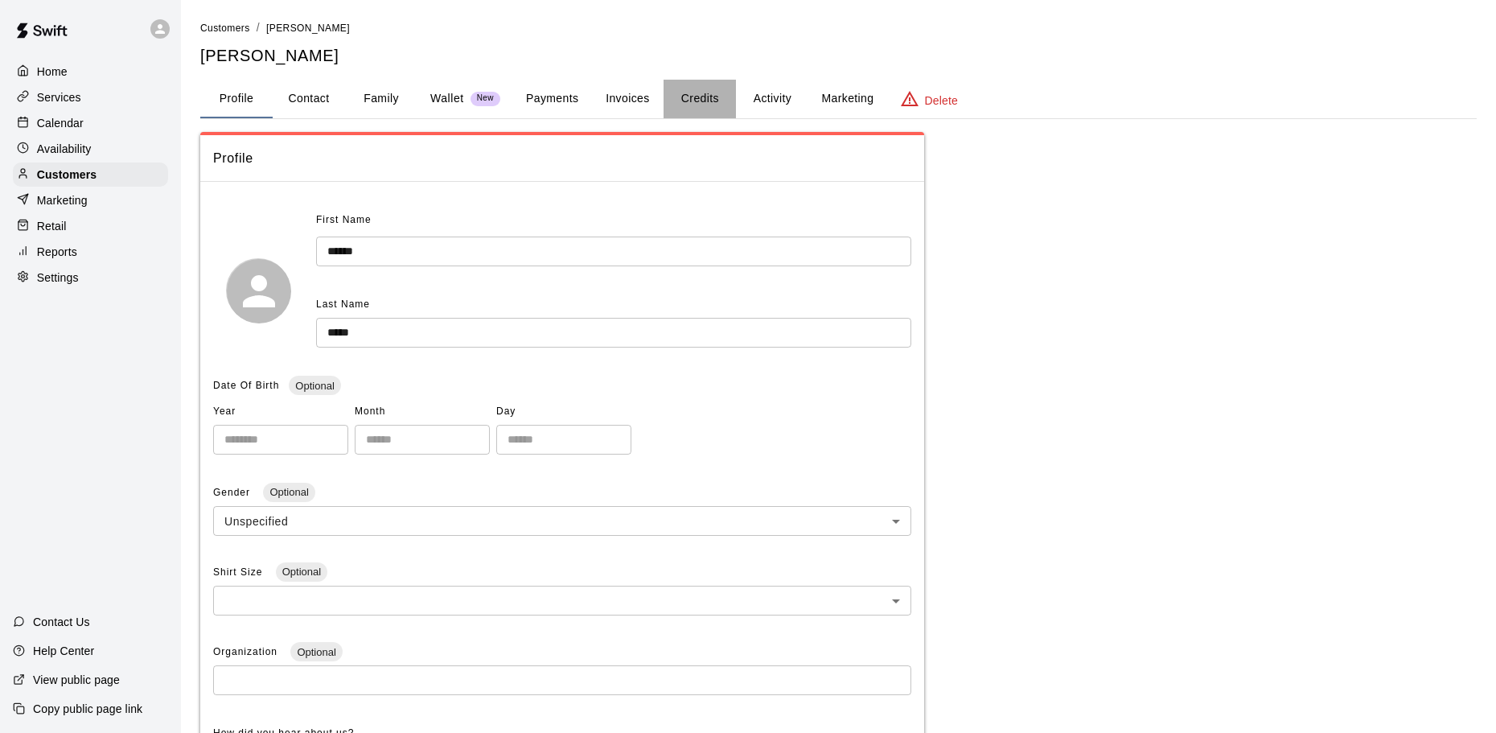
click at [709, 100] on button "Credits" at bounding box center [699, 99] width 72 height 39
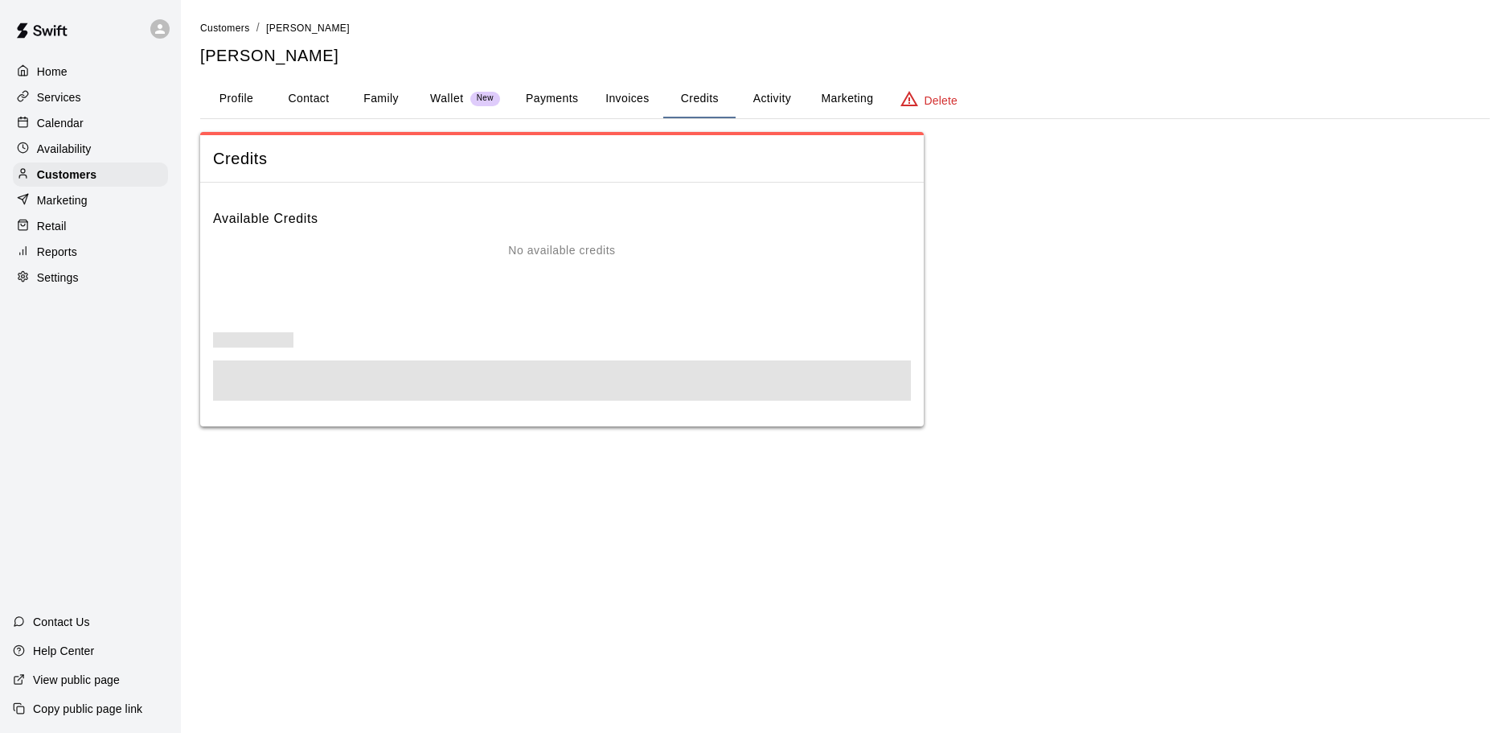
click at [629, 100] on button "Invoices" at bounding box center [627, 99] width 72 height 39
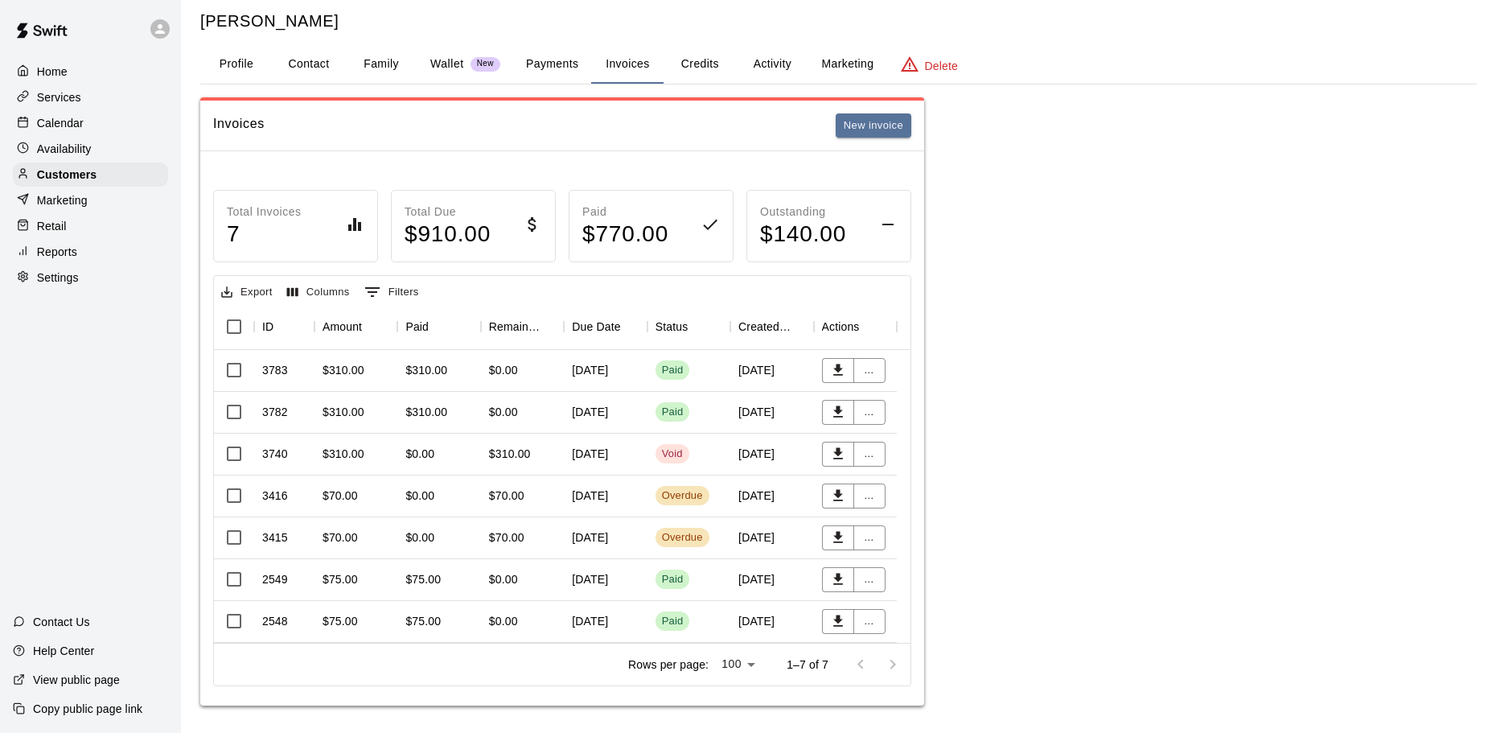
scroll to position [53, 0]
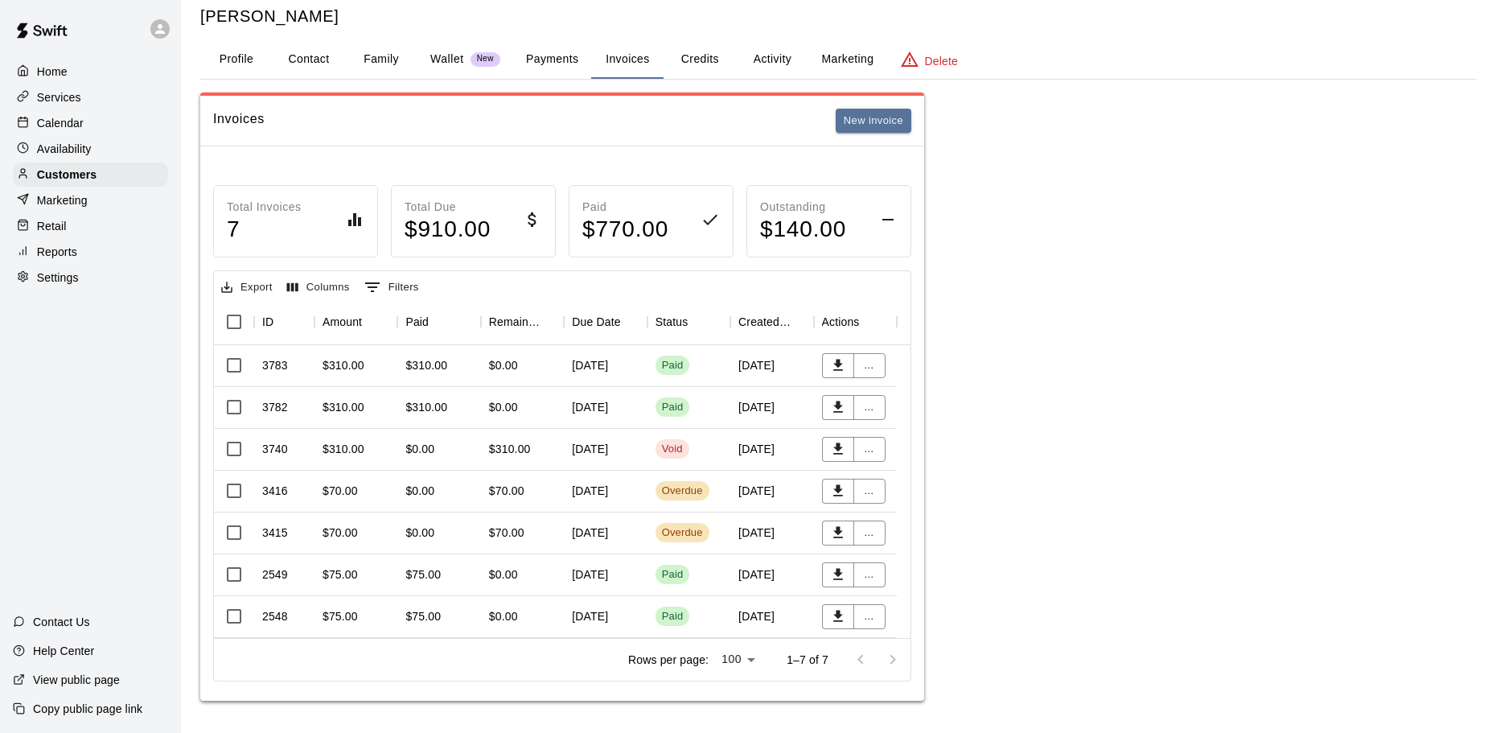
click at [551, 354] on div "$0.00" at bounding box center [522, 366] width 83 height 42
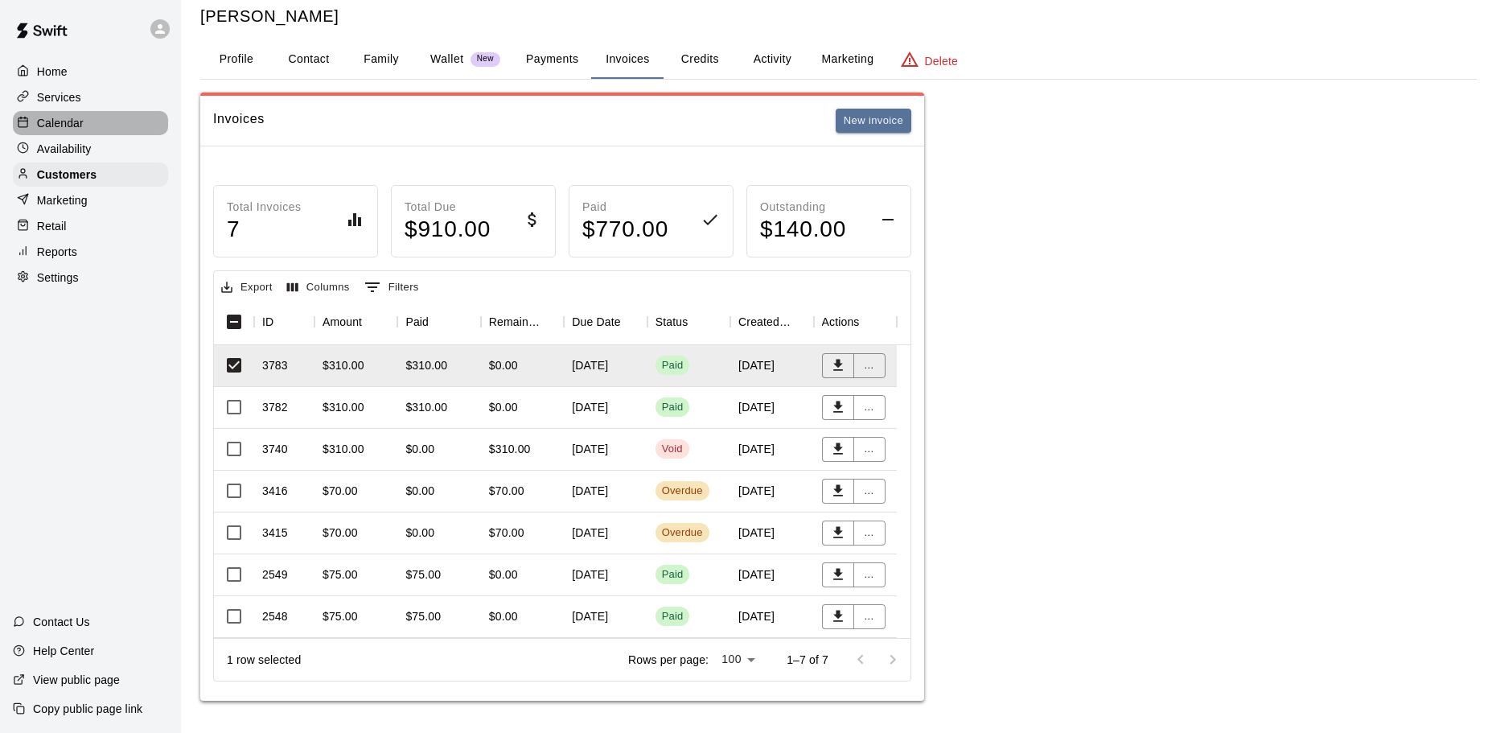
click at [125, 119] on div "Calendar" at bounding box center [90, 123] width 155 height 24
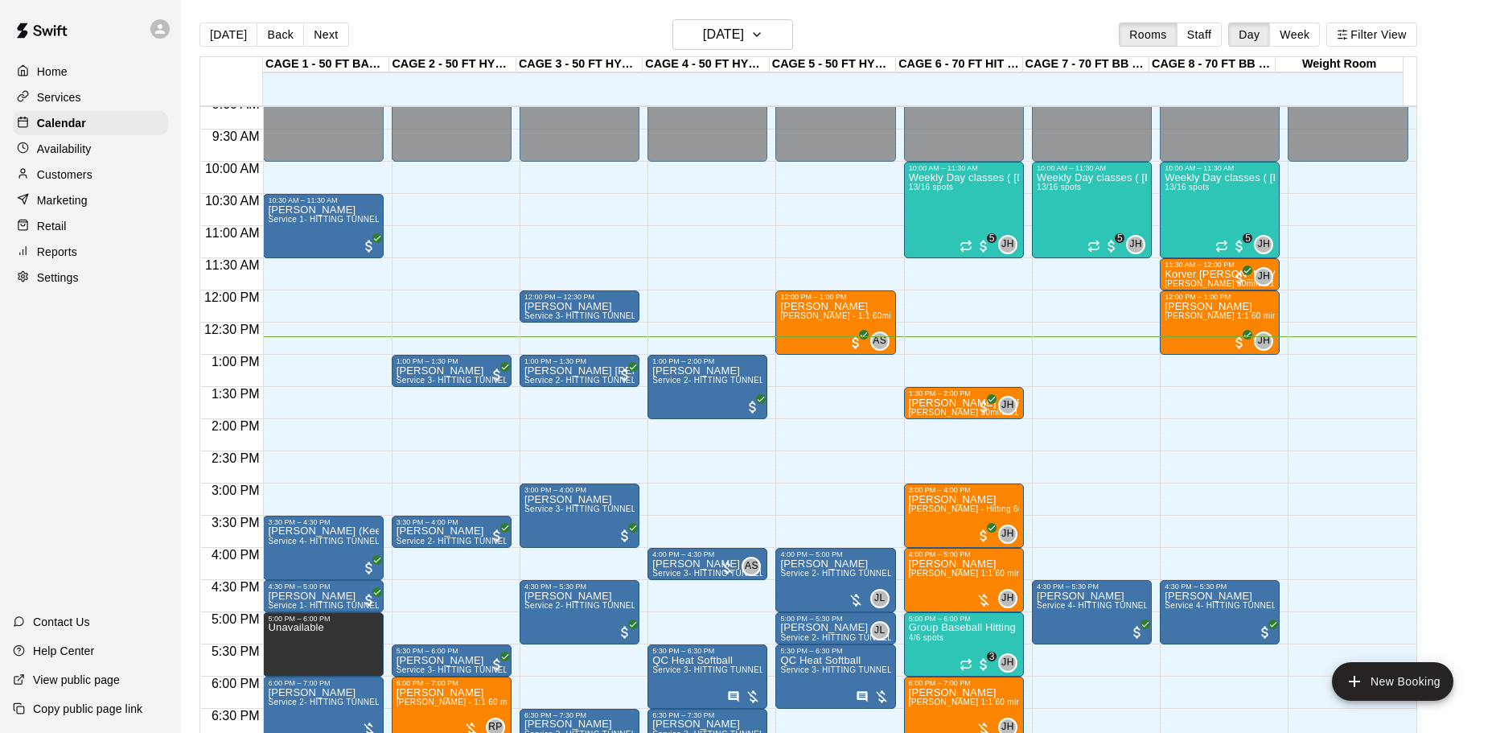
scroll to position [496, 0]
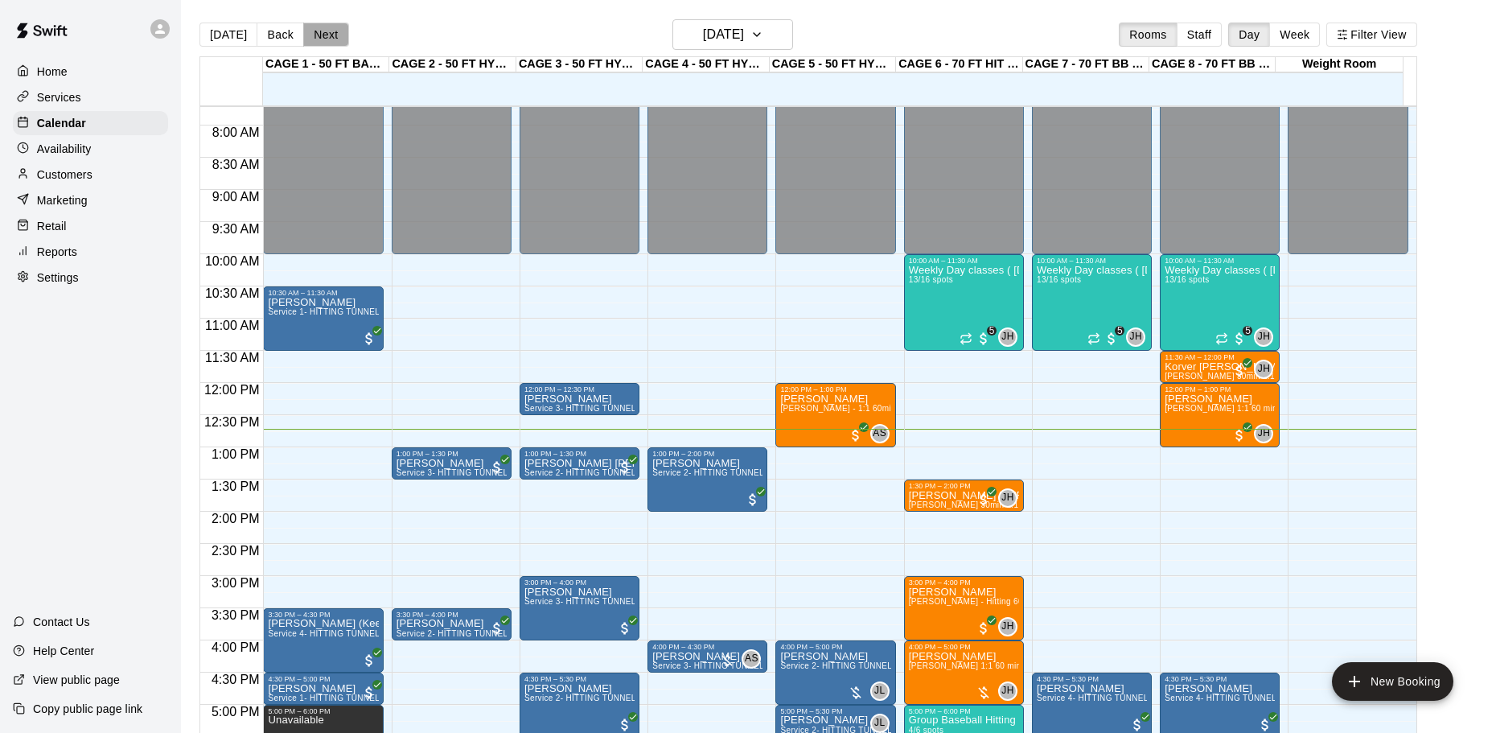
click at [329, 34] on button "Next" at bounding box center [325, 35] width 45 height 24
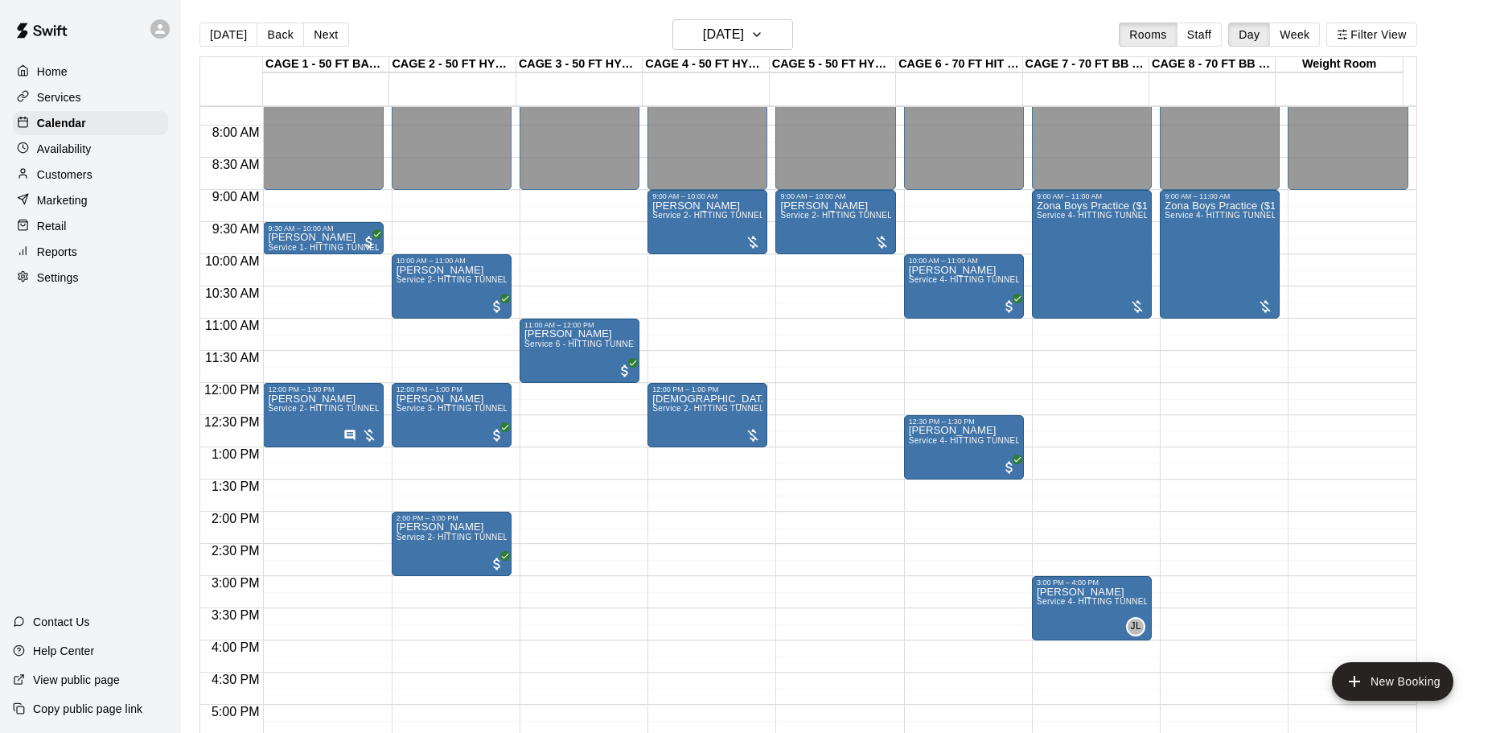
scroll to position [577, 0]
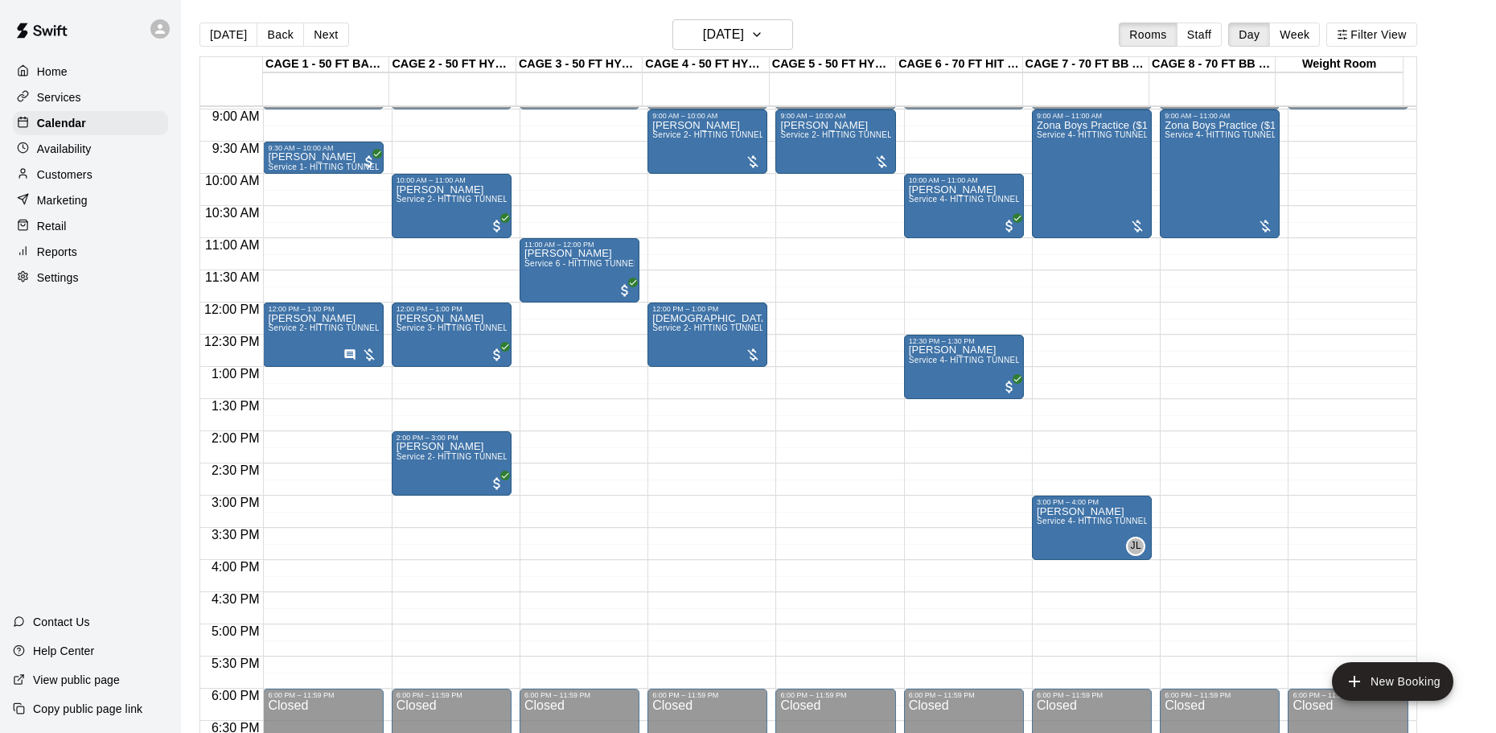
click at [268, 54] on div "Today Back Next Saturday Sep 13 Rooms Staff Day Week Filter View" at bounding box center [807, 37] width 1217 height 37
click at [268, 43] on button "Back" at bounding box center [280, 35] width 47 height 24
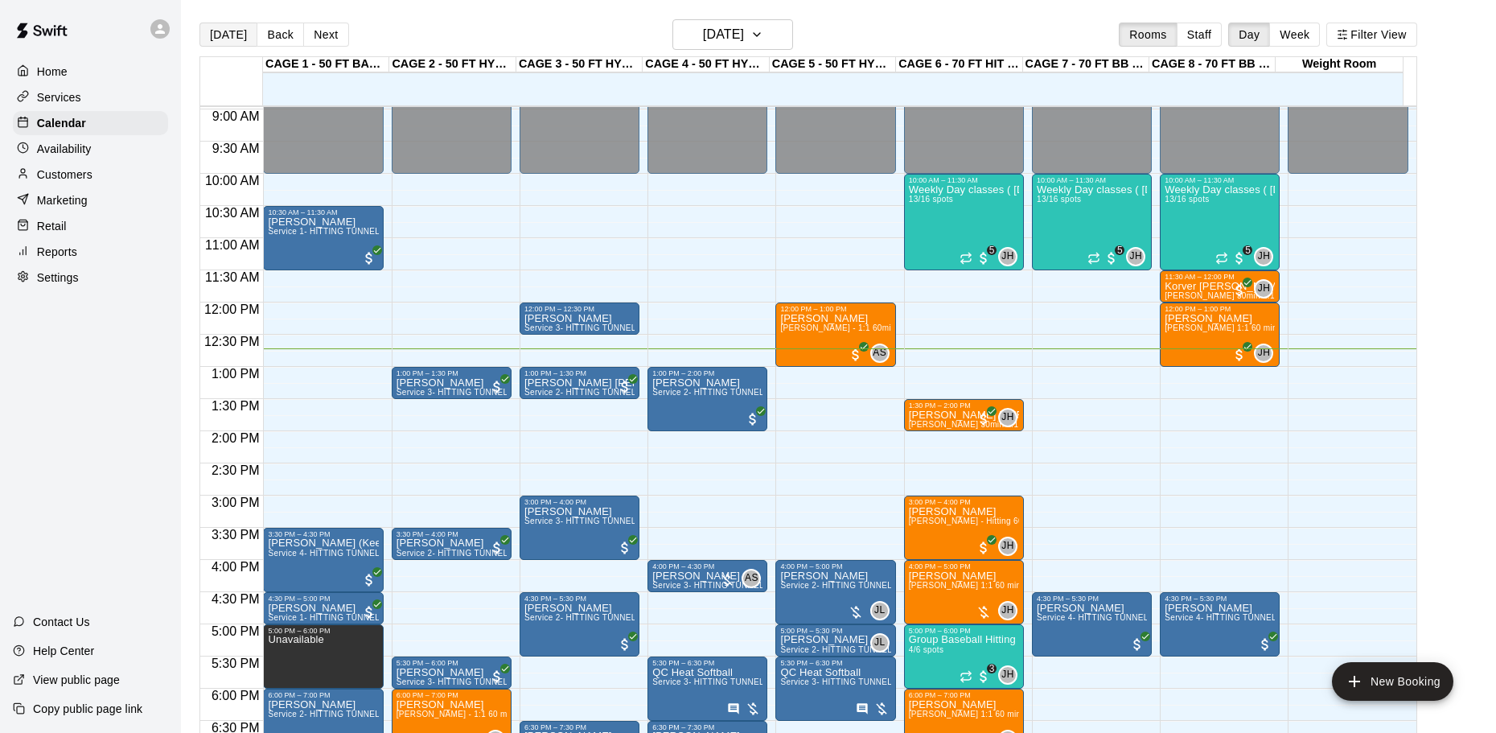
click at [222, 39] on button "[DATE]" at bounding box center [228, 35] width 58 height 24
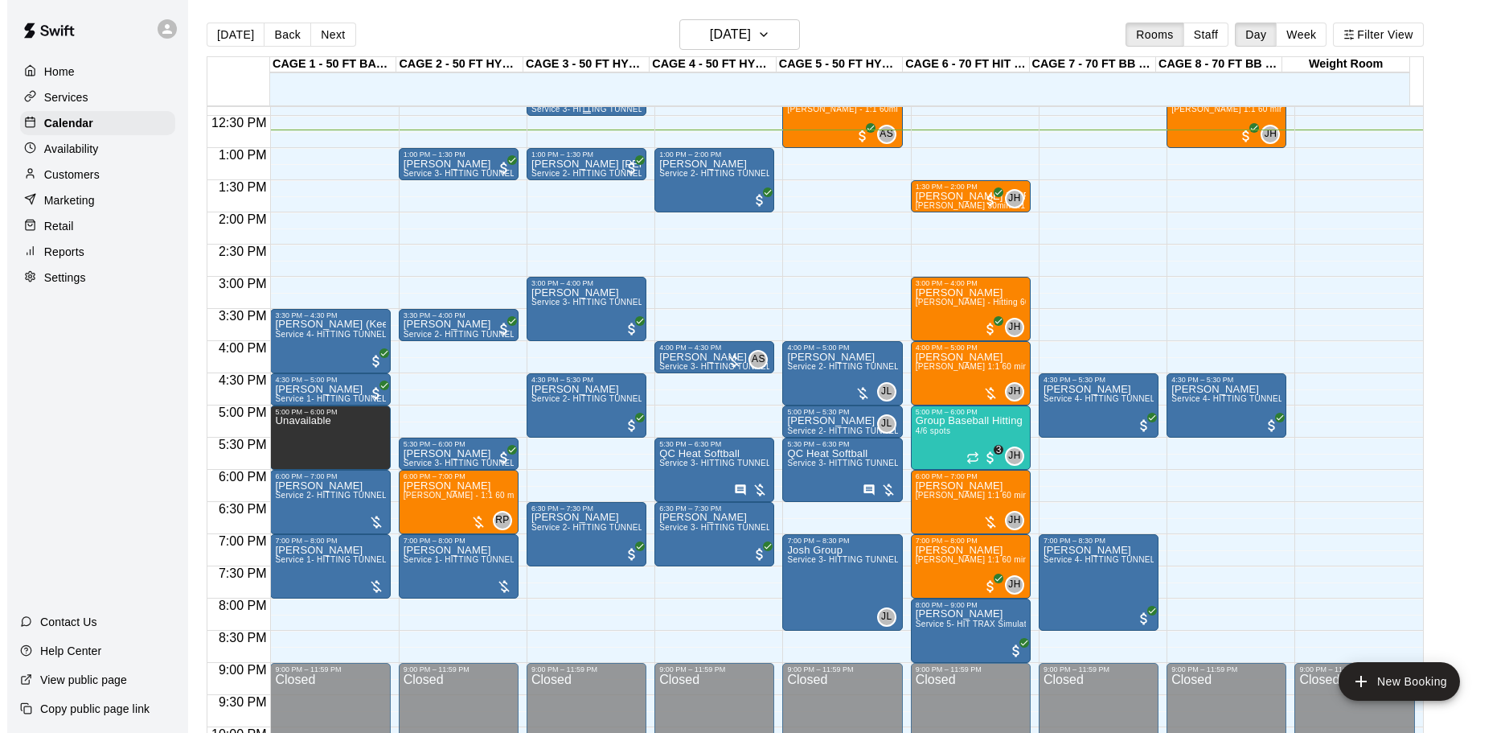
scroll to position [818, 0]
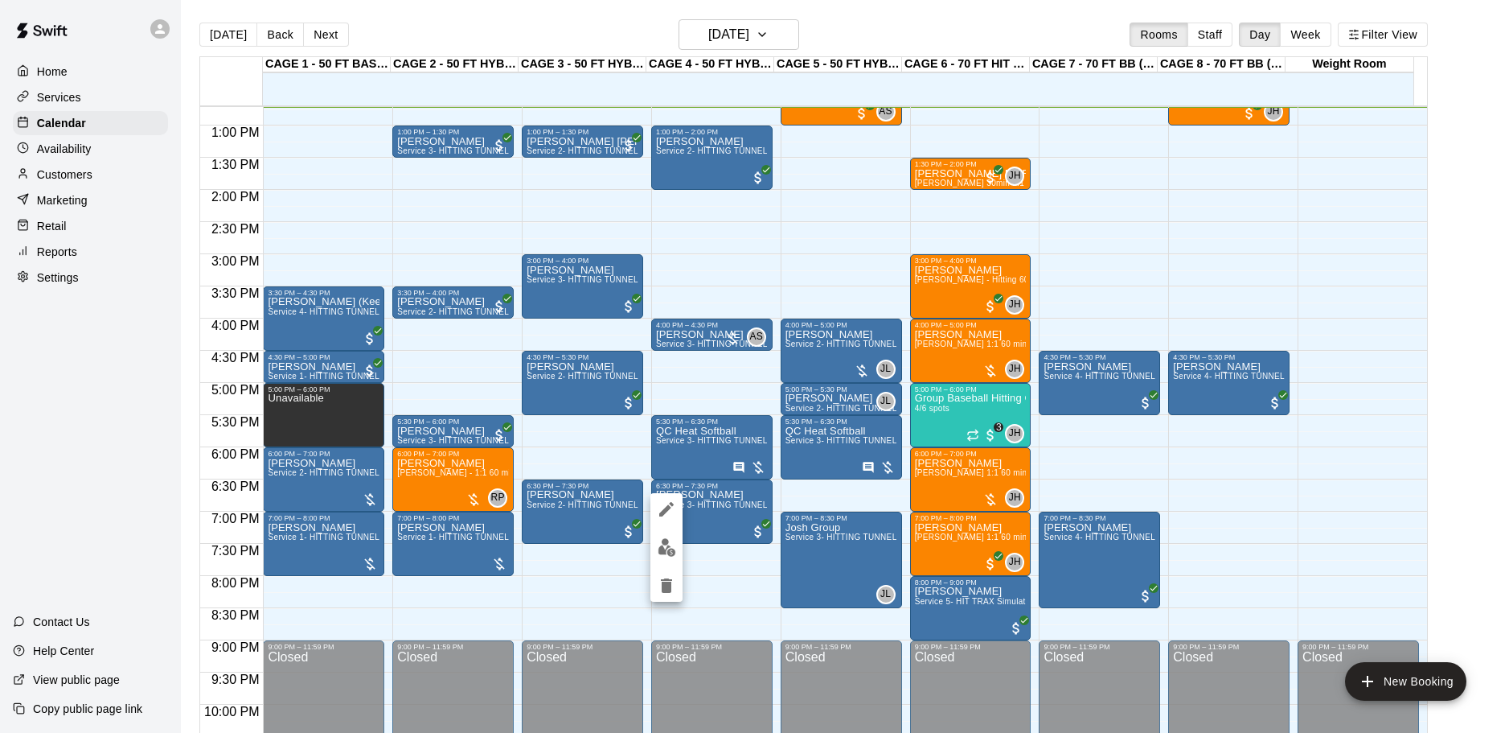
click at [659, 542] on img "edit" at bounding box center [667, 547] width 18 height 18
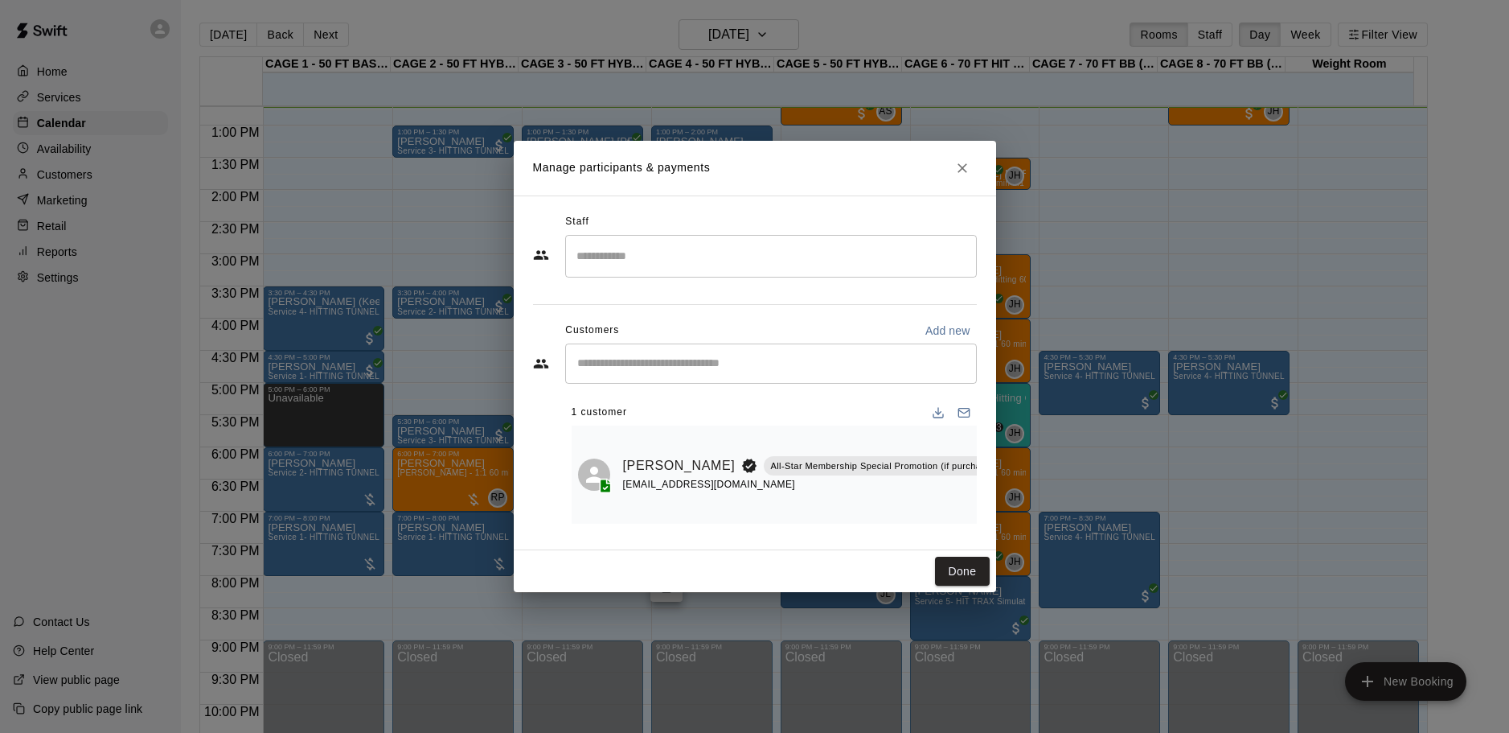
click at [745, 510] on div "Dan Cook All-Star Membership Special Promotion (if purchased August - September…" at bounding box center [819, 474] width 392 height 85
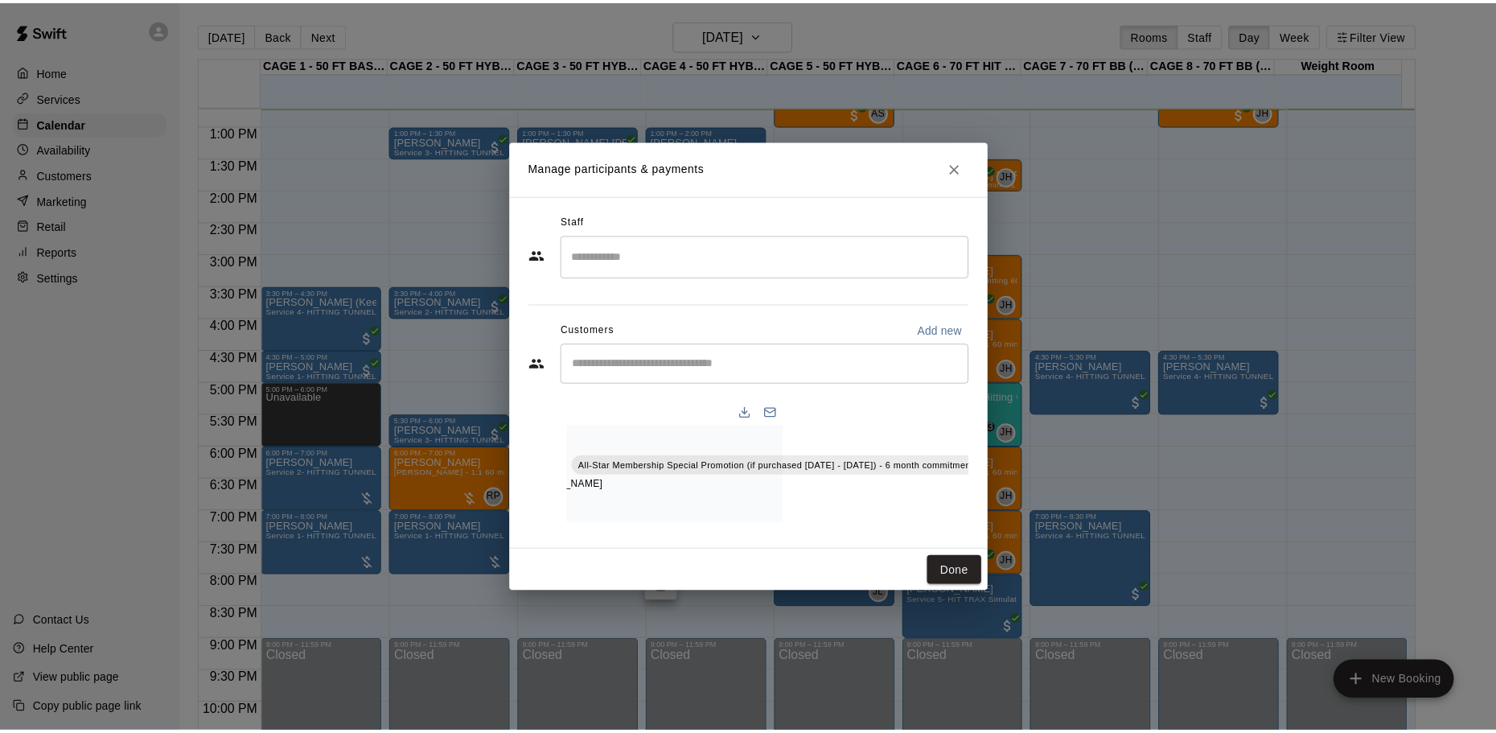
scroll to position [0, 0]
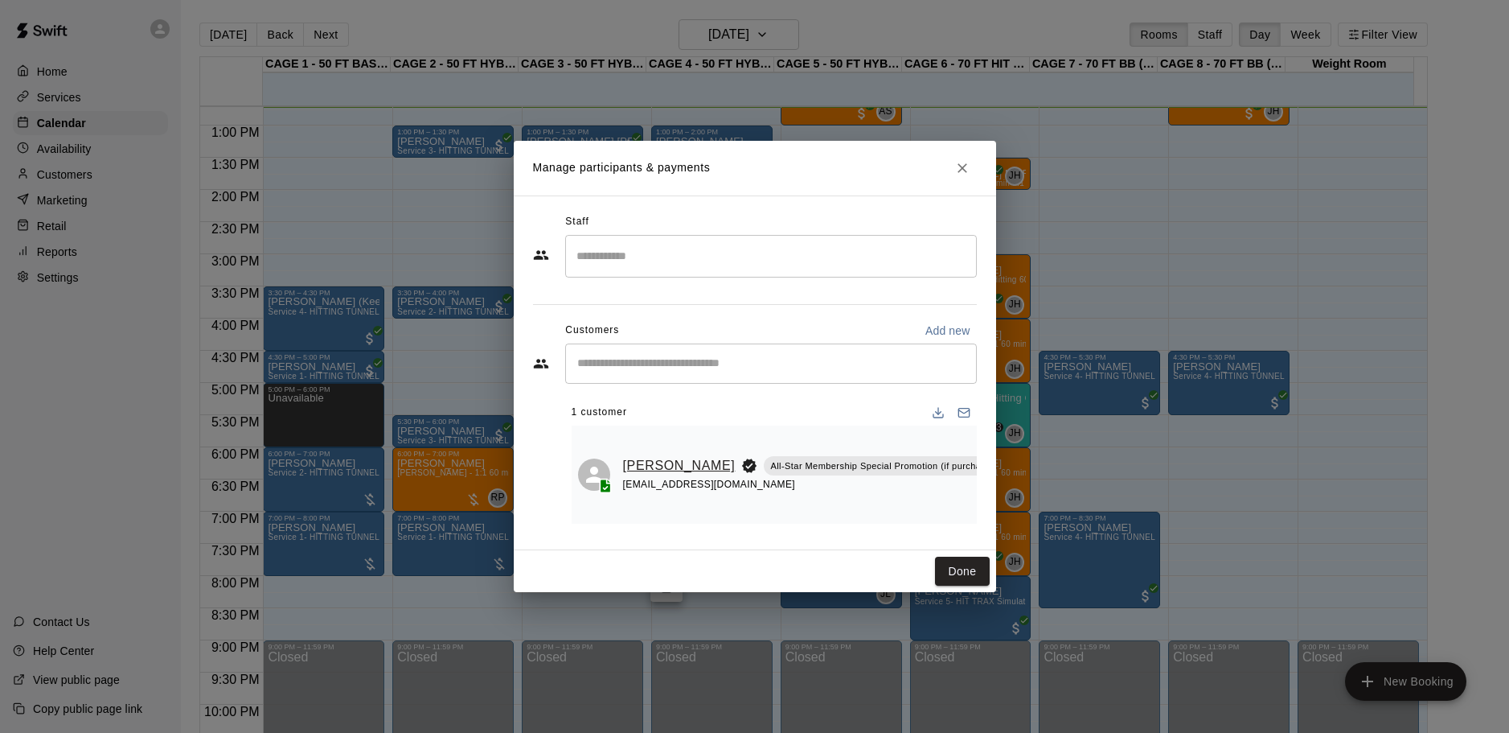
click at [638, 460] on link "[PERSON_NAME]" at bounding box center [679, 465] width 113 height 21
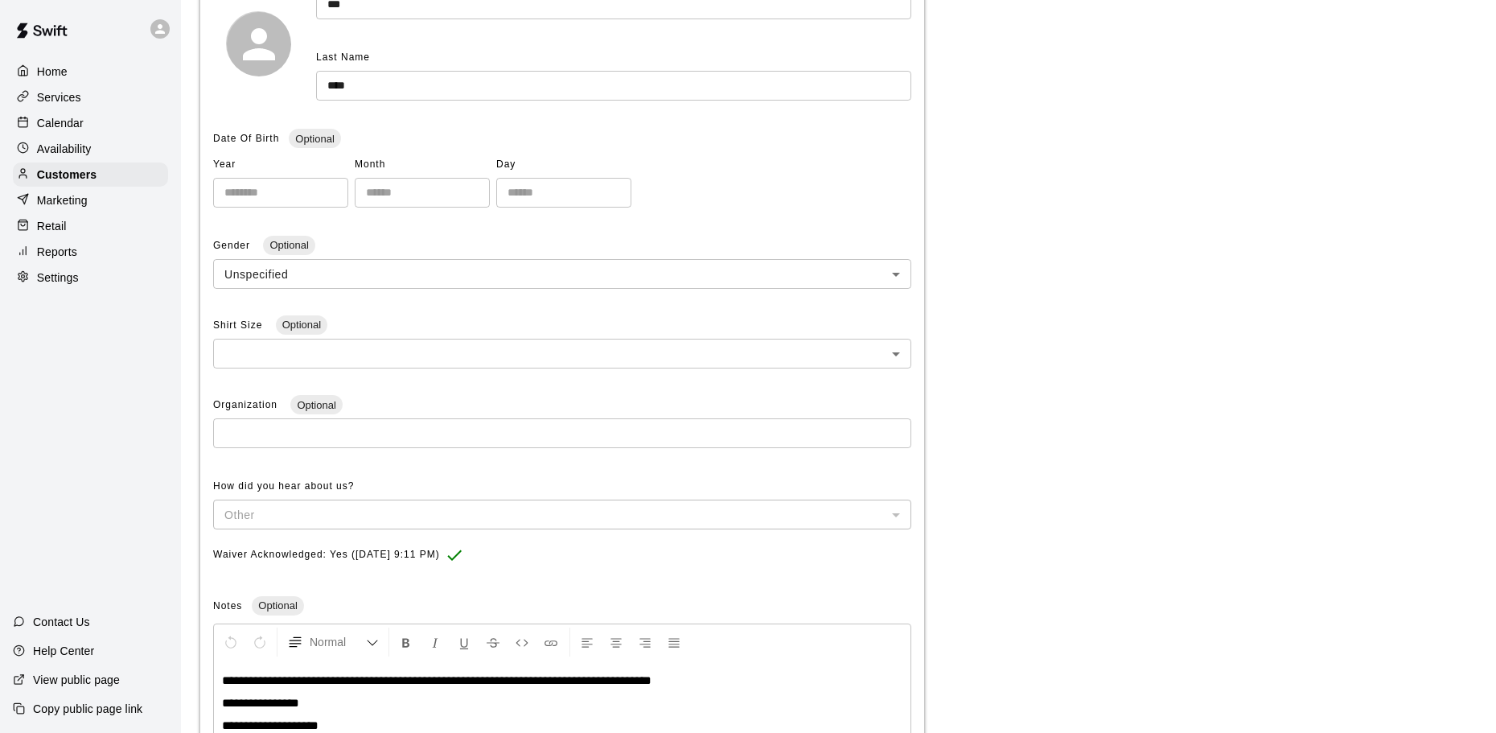
scroll to position [327, 0]
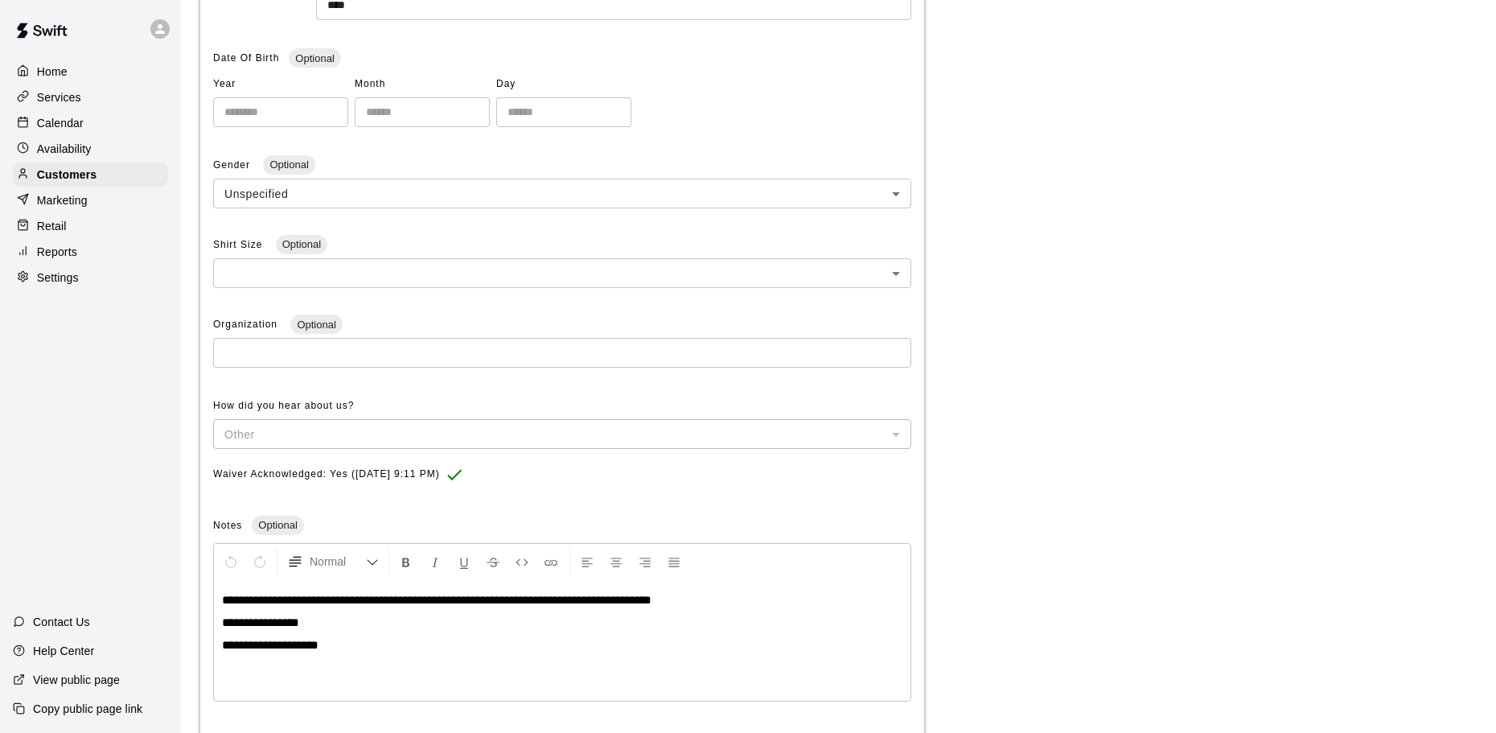
click at [1102, 388] on div "**********" at bounding box center [838, 292] width 1276 height 975
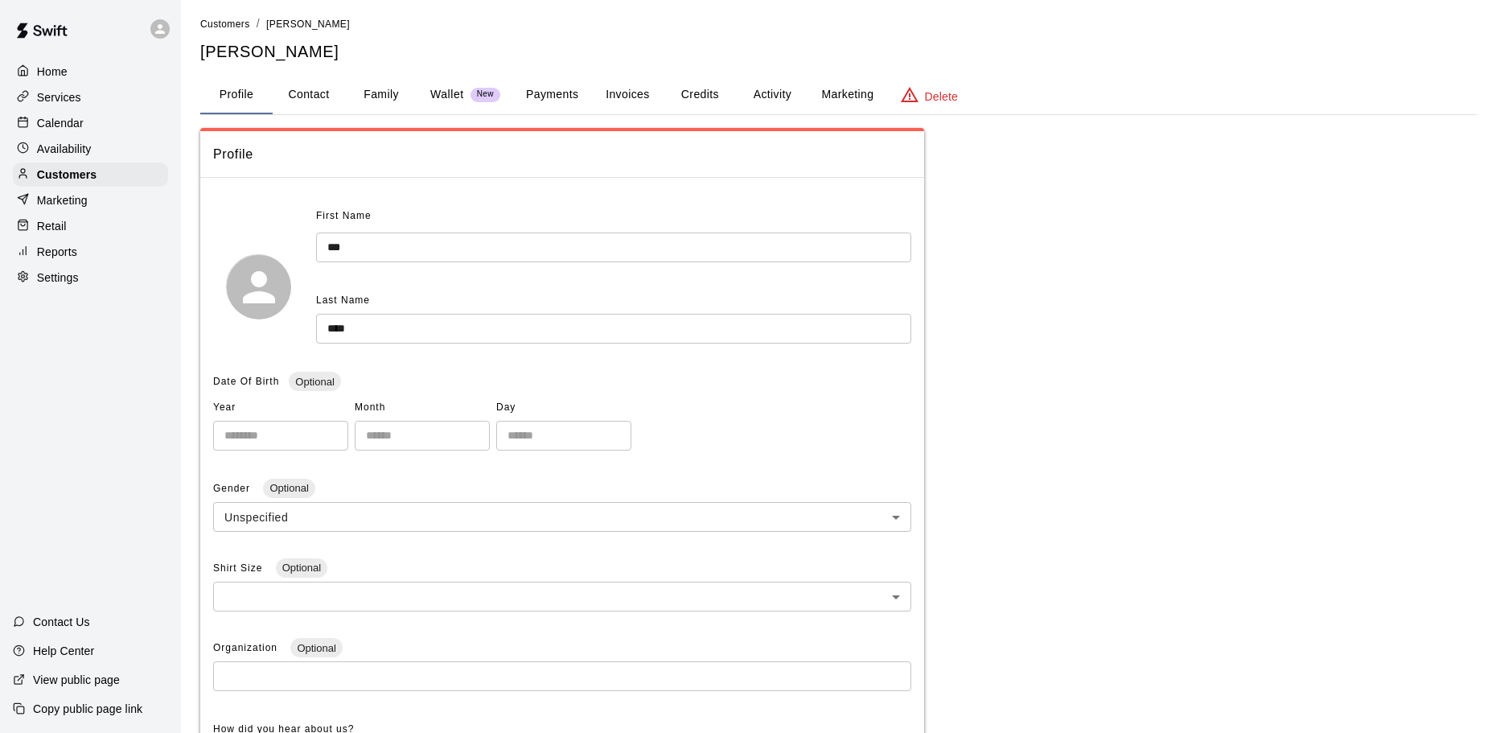
scroll to position [0, 0]
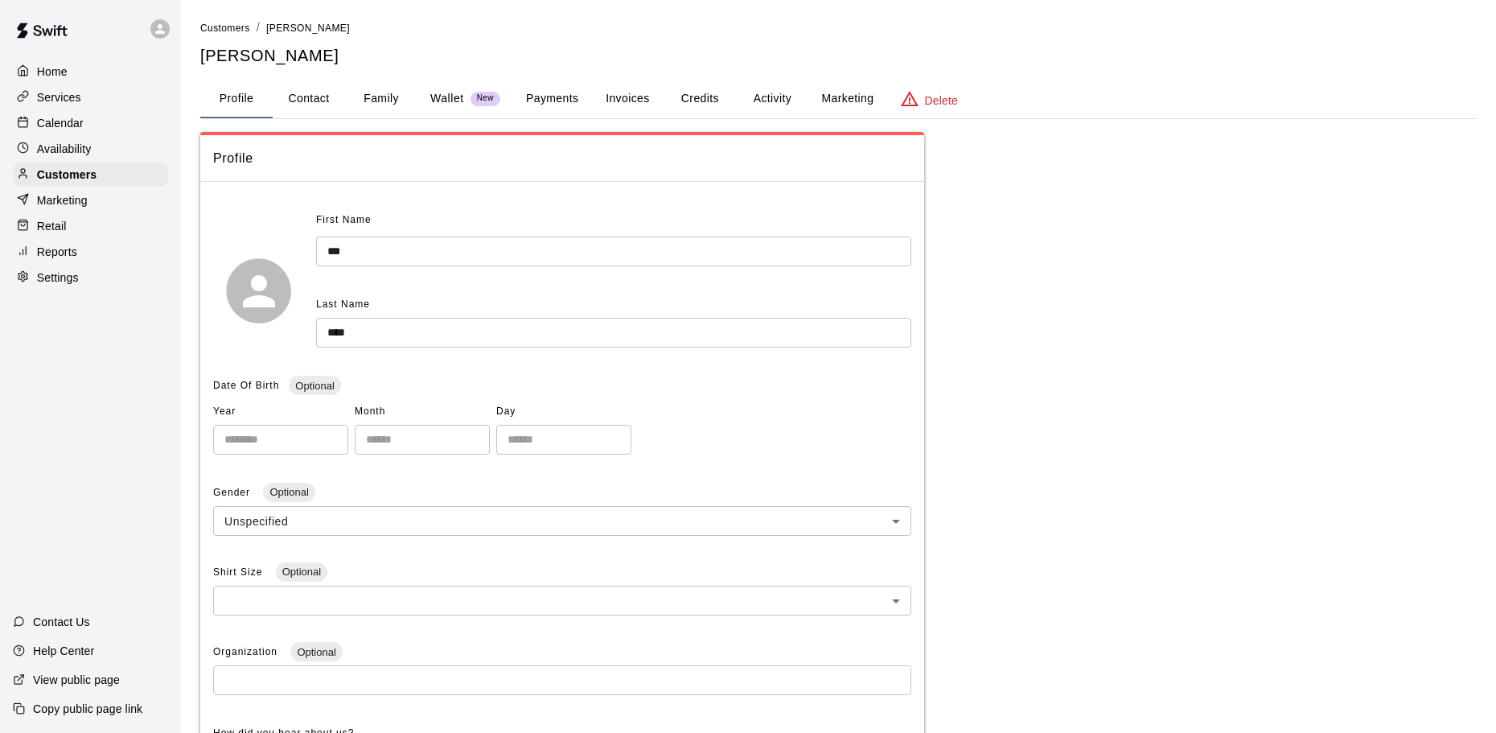
click at [756, 90] on button "Activity" at bounding box center [772, 99] width 72 height 39
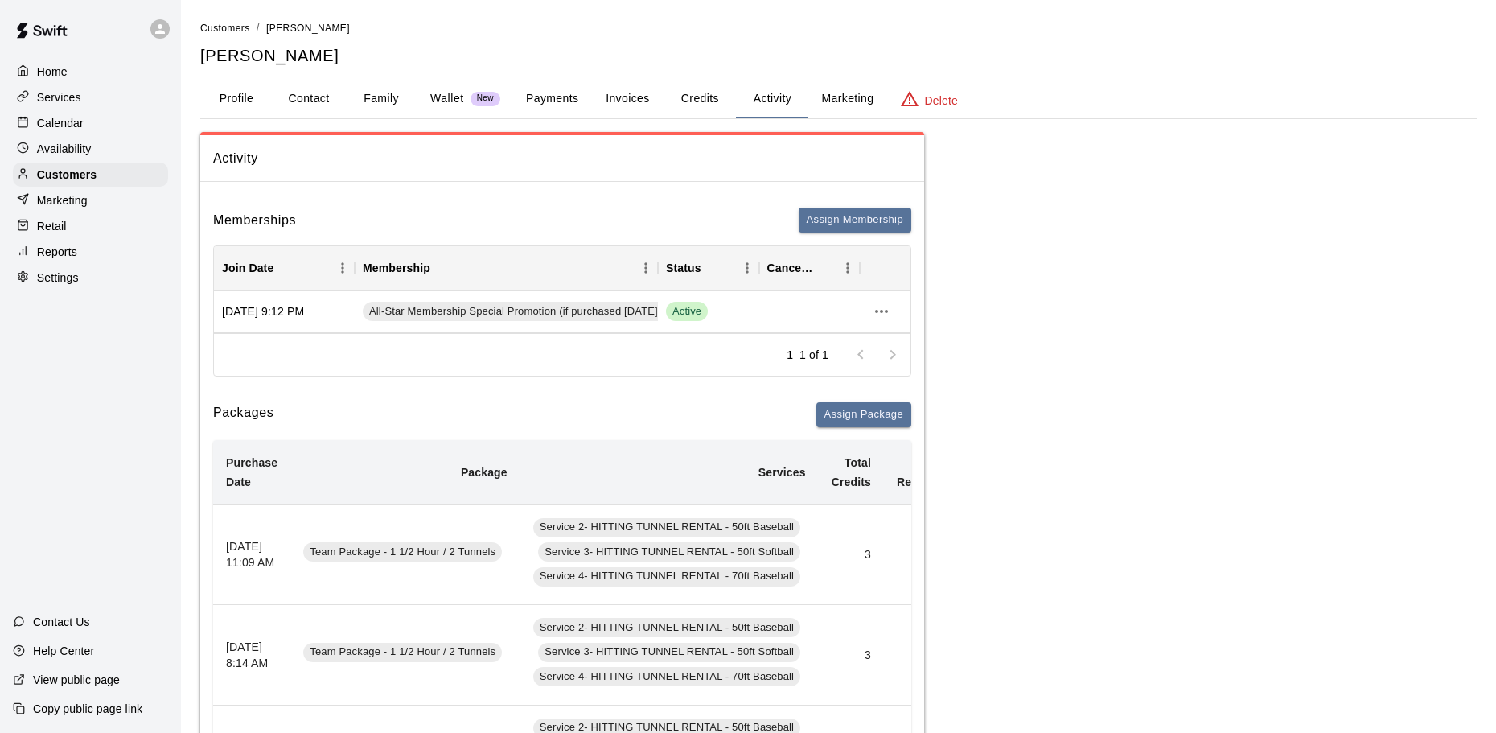
click at [671, 98] on button "Credits" at bounding box center [699, 99] width 72 height 39
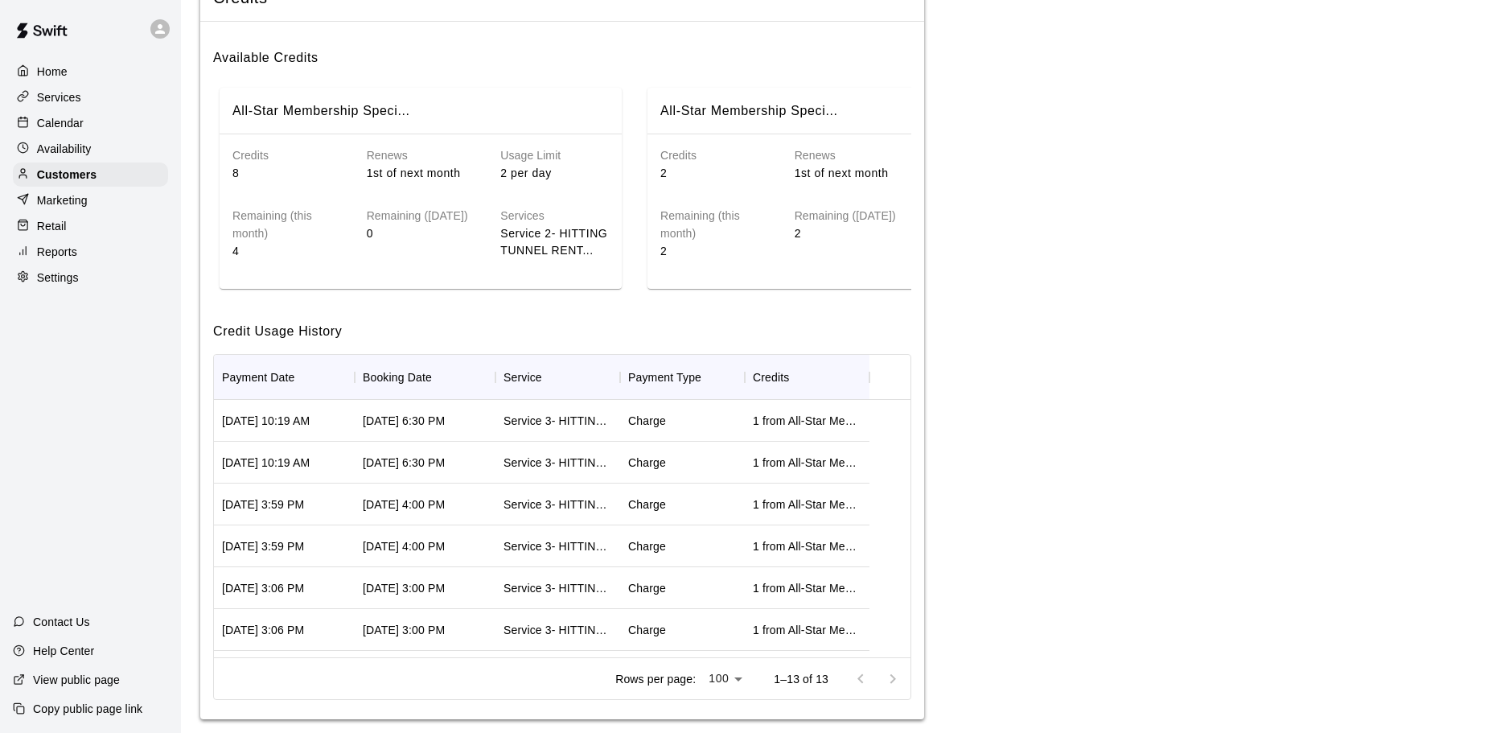
scroll to position [80, 0]
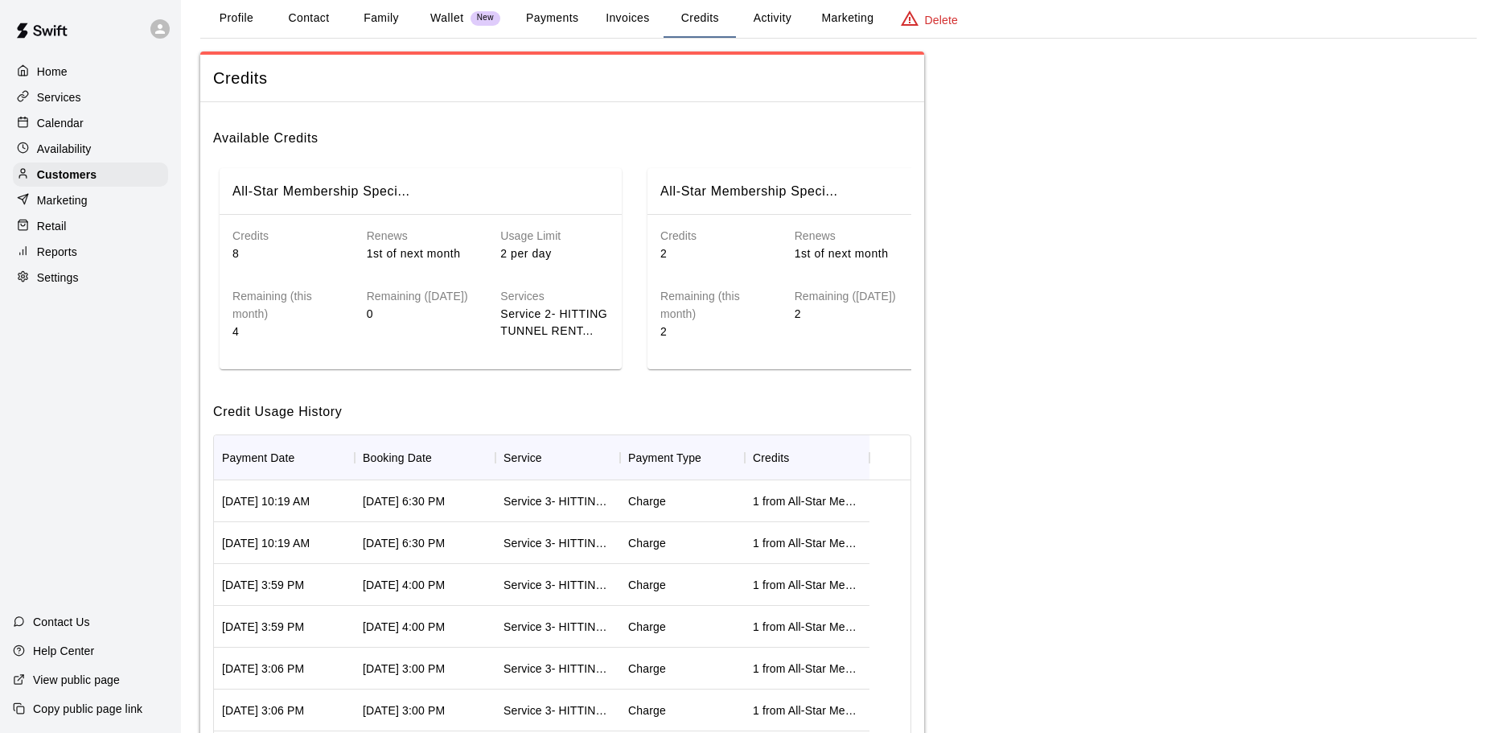
click at [85, 111] on div "Home Services Calendar Availability Customers Marketing Retail Reports Settings" at bounding box center [90, 174] width 181 height 233
click at [85, 125] on div "Calendar" at bounding box center [90, 123] width 155 height 24
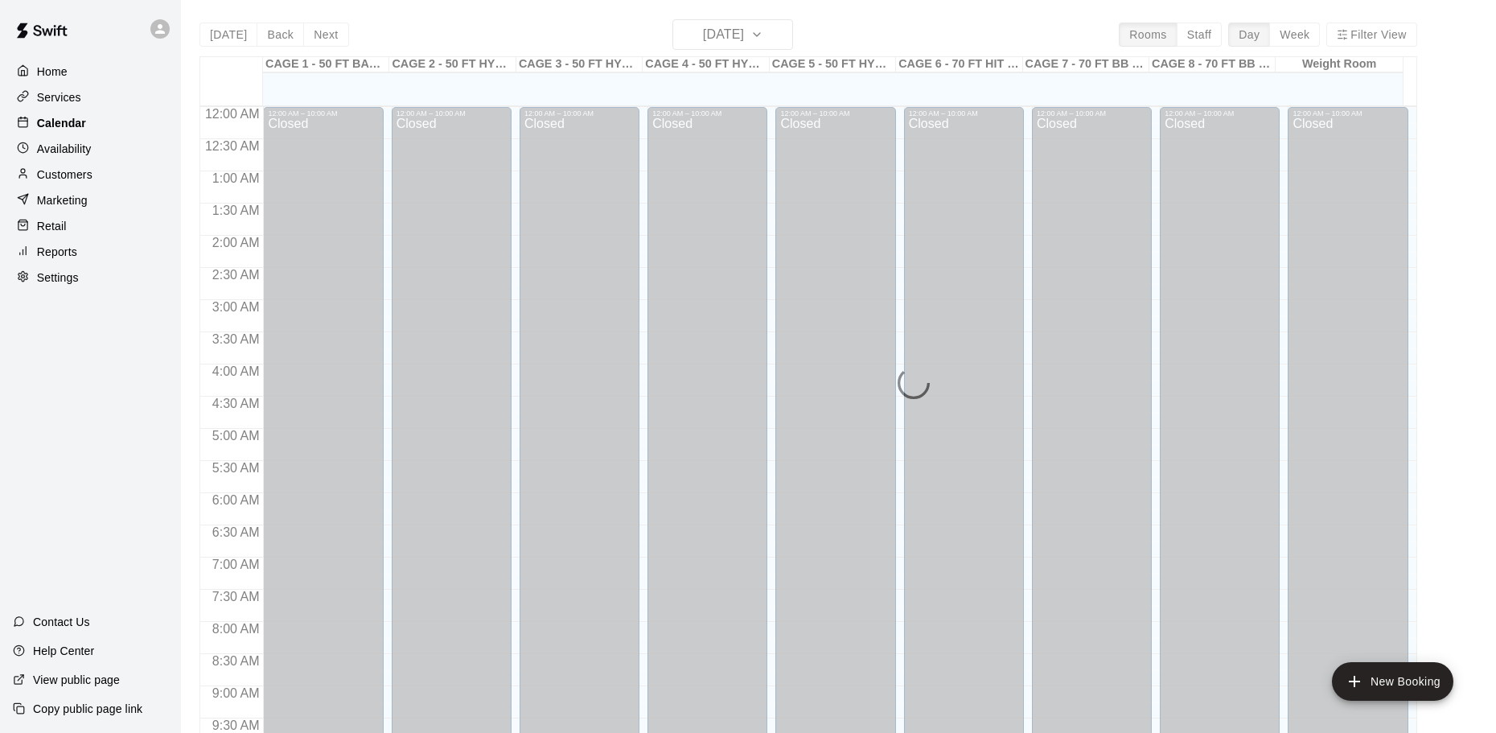
scroll to position [819, 0]
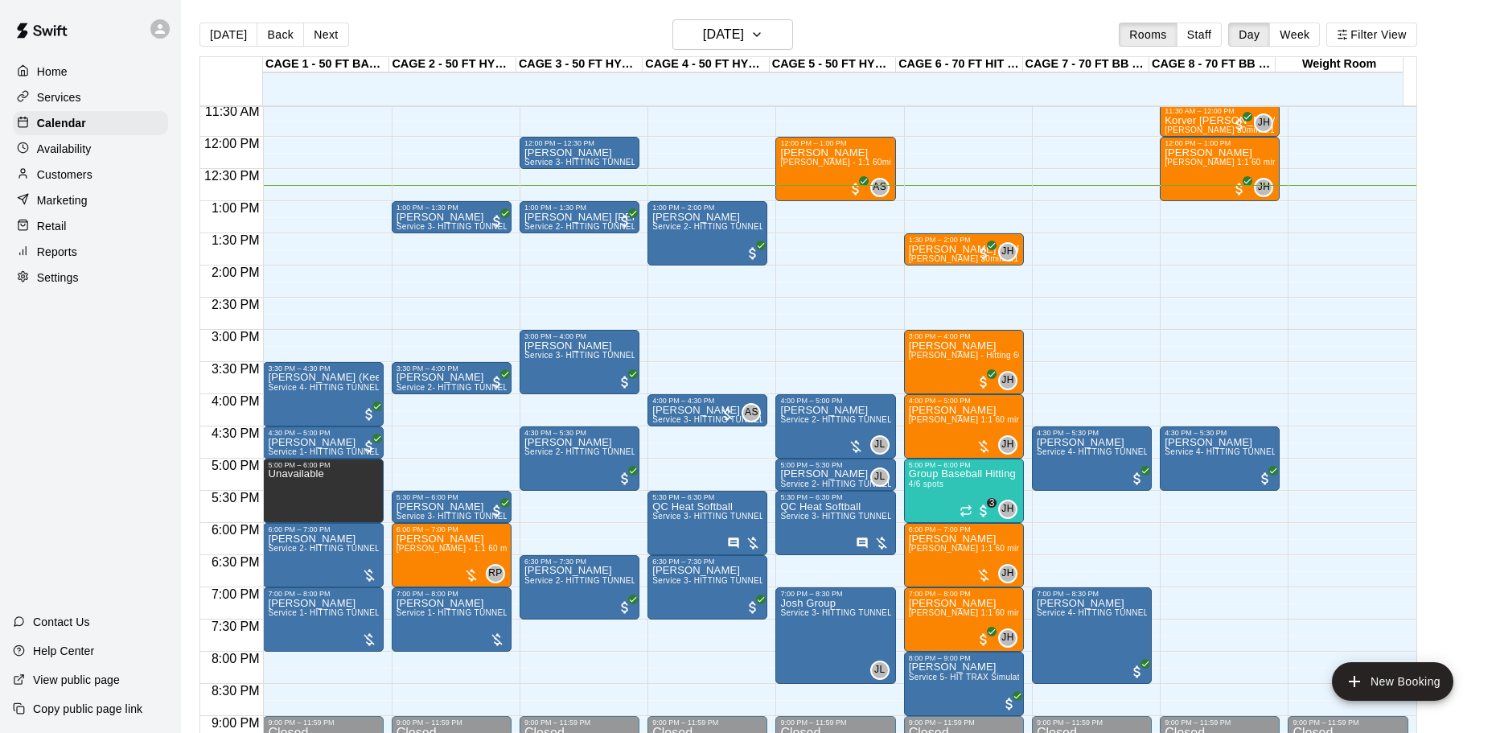
scroll to position [659, 0]
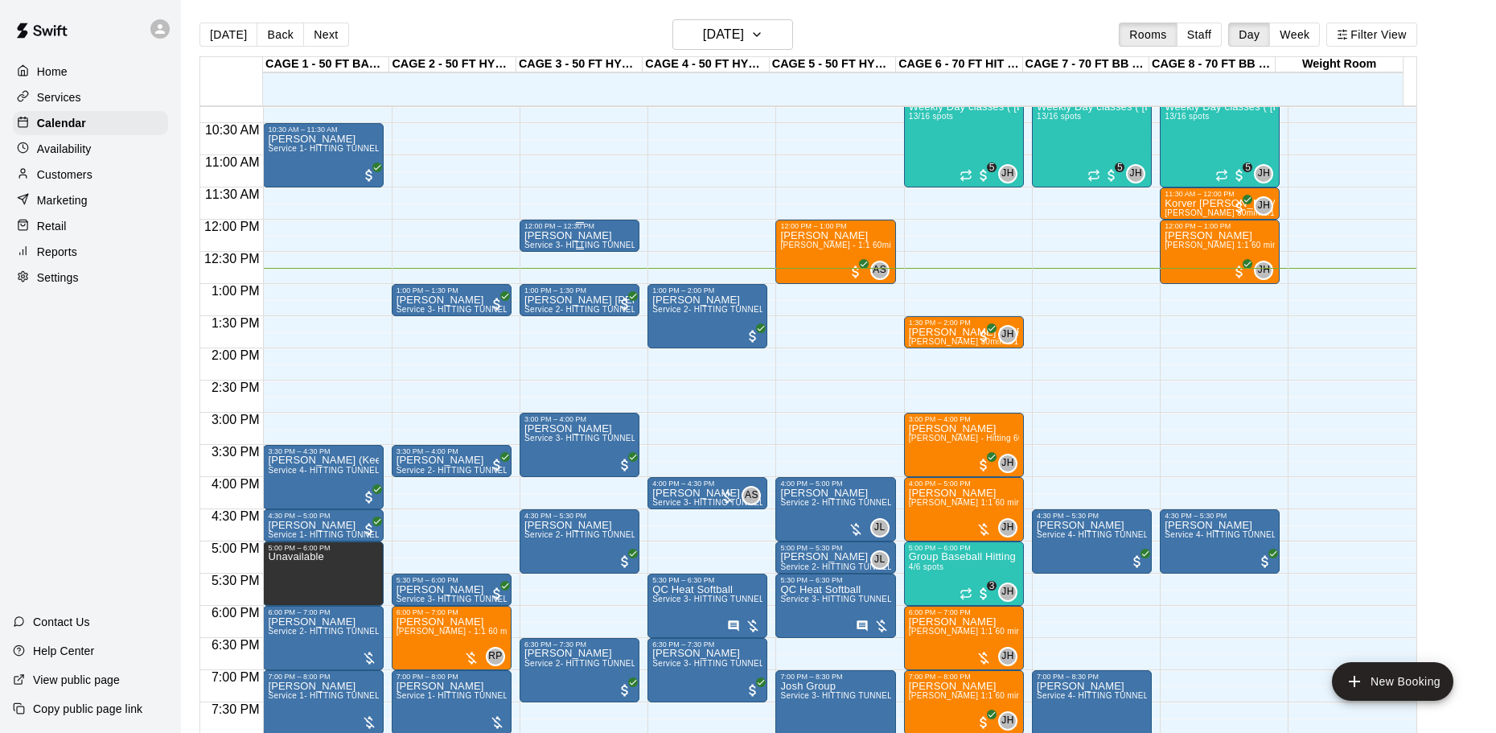
click at [599, 240] on div "nielson Service 3- HITTING TUNNEL RENTAL - 50ft Softball" at bounding box center [579, 596] width 110 height 733
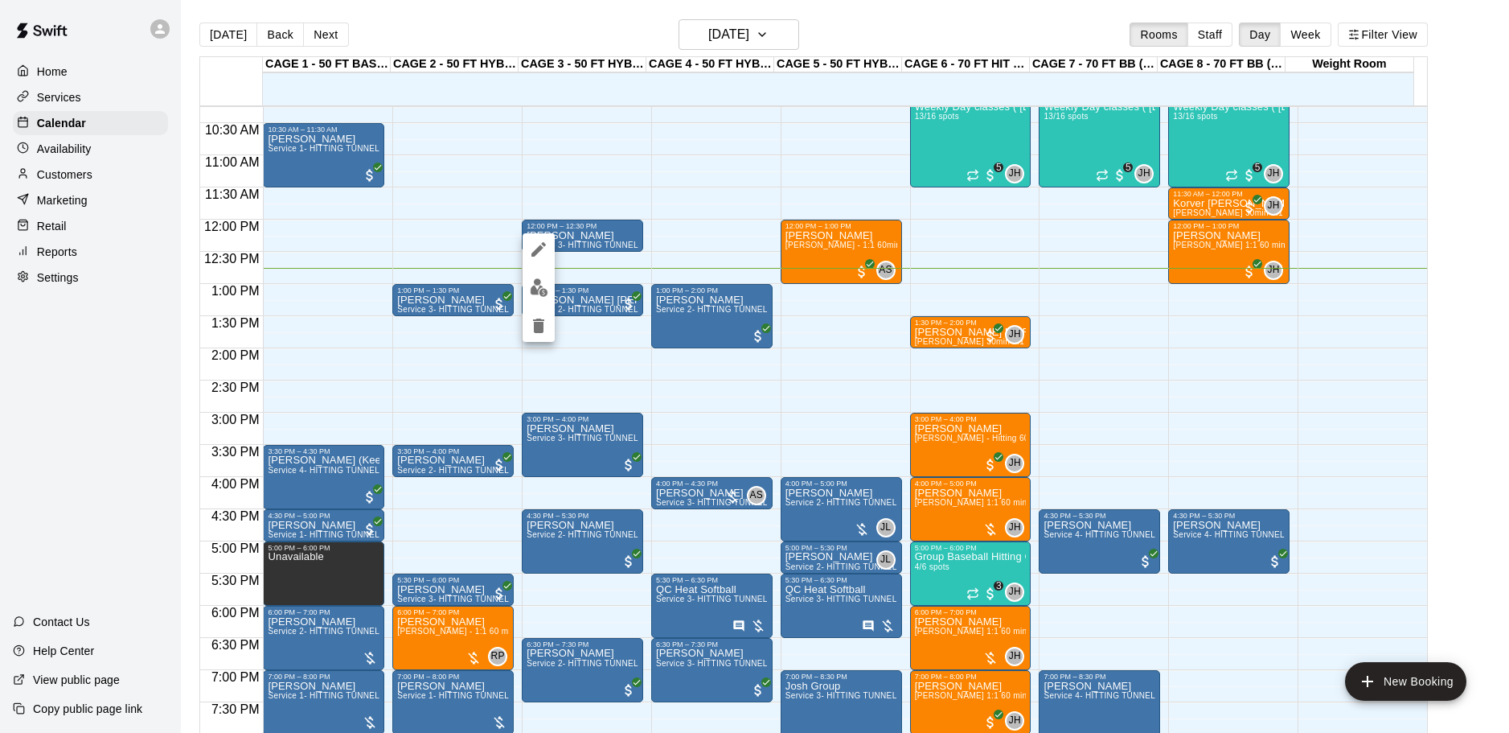
click at [548, 291] on button "edit" at bounding box center [539, 287] width 32 height 31
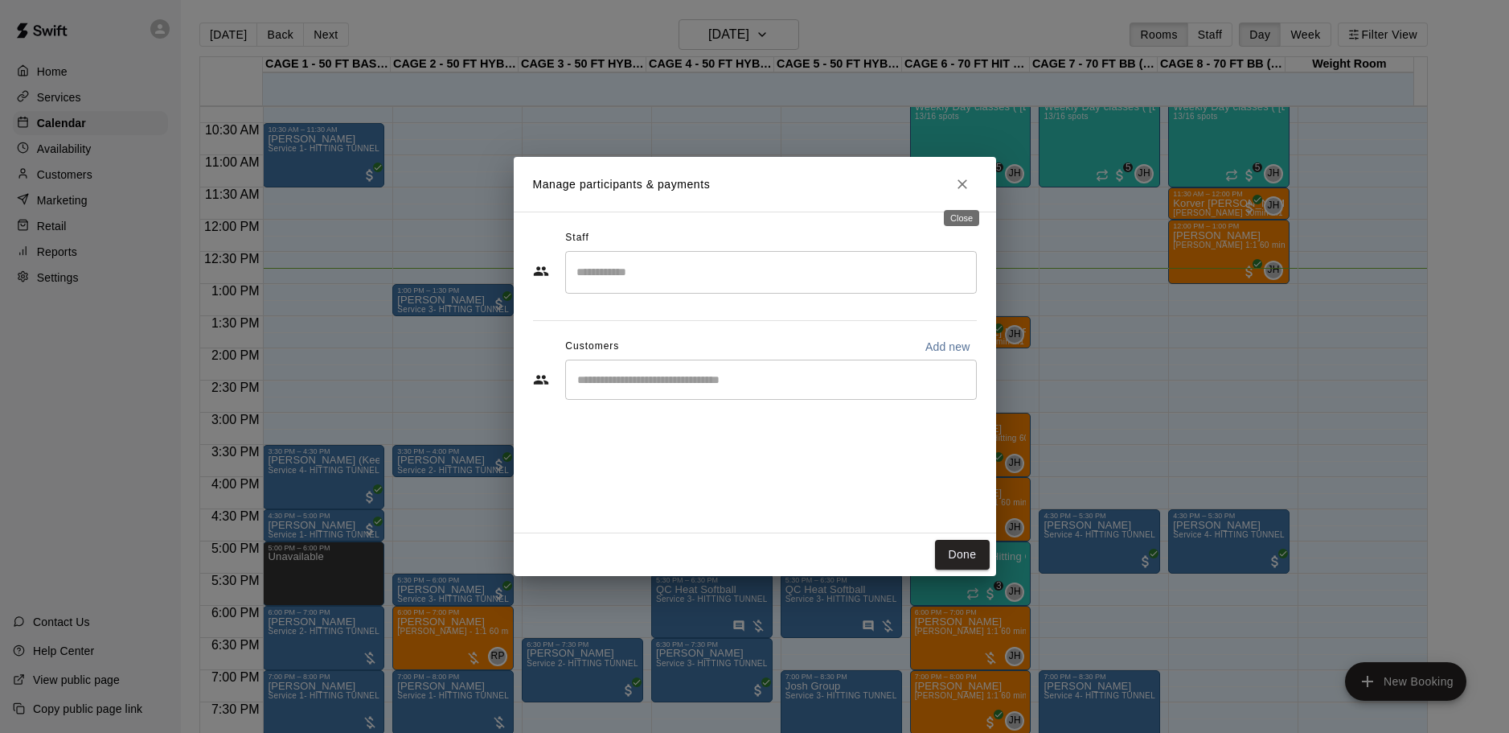
click at [963, 183] on icon "Close" at bounding box center [962, 184] width 16 height 16
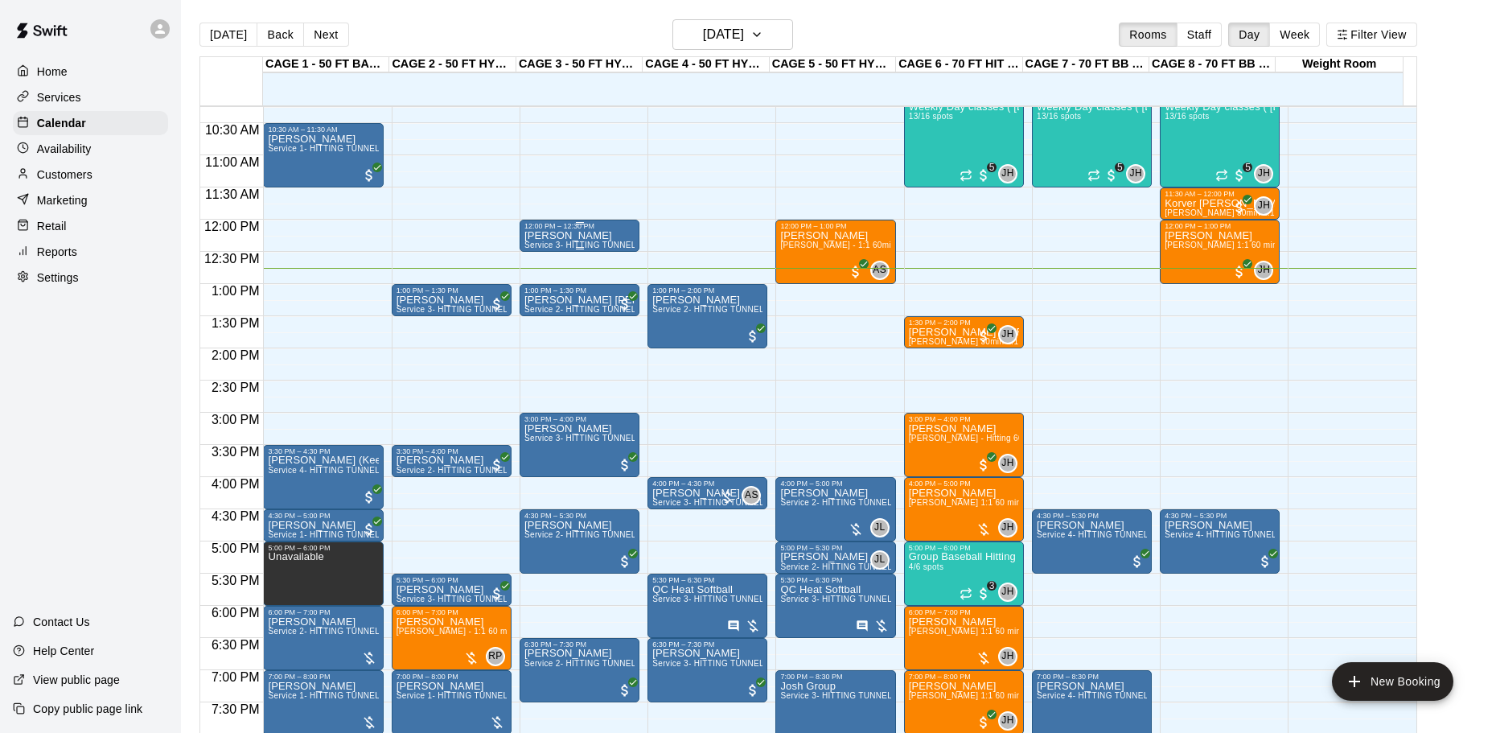
click at [601, 242] on div "nielson Service 3- HITTING TUNNEL RENTAL - 50ft Softball" at bounding box center [579, 596] width 110 height 733
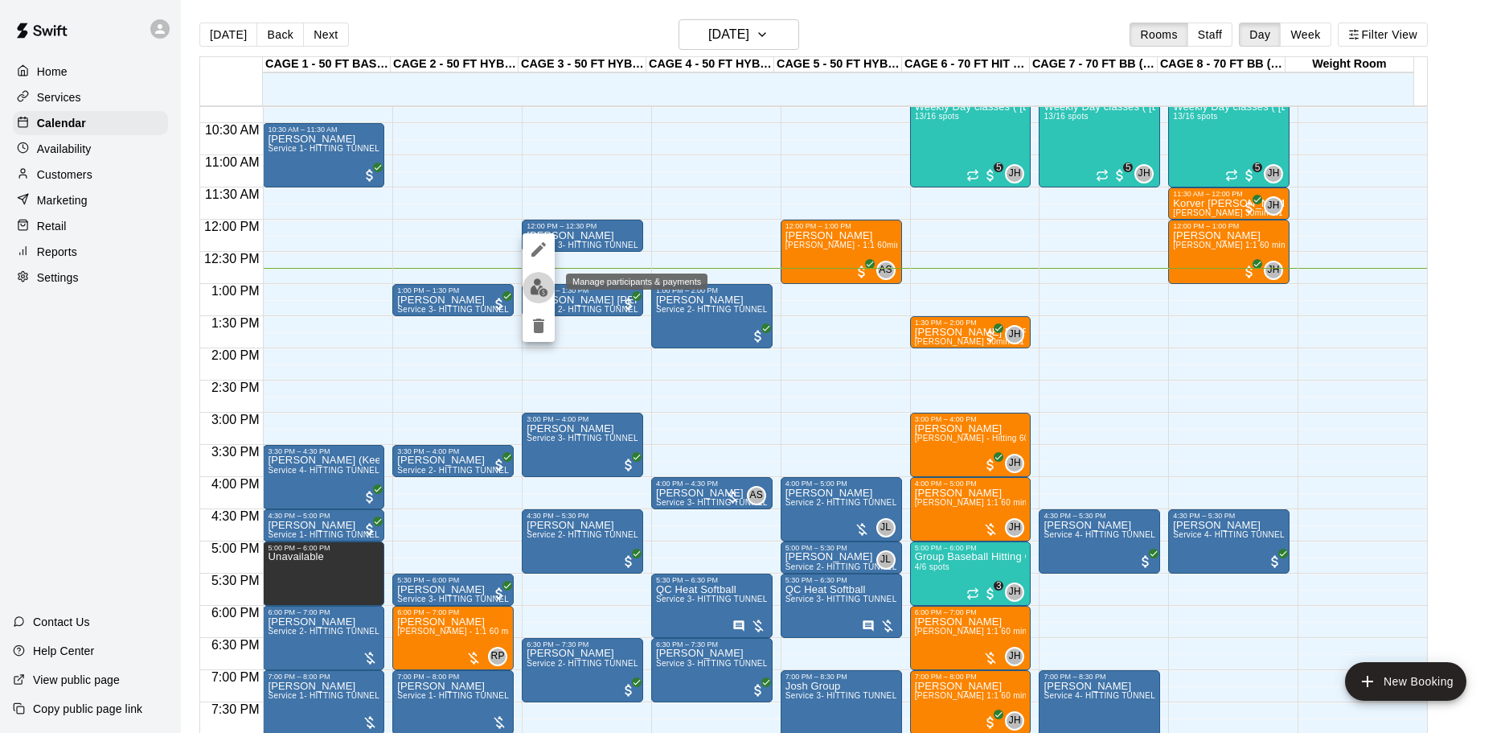
click at [540, 276] on button "edit" at bounding box center [539, 287] width 32 height 31
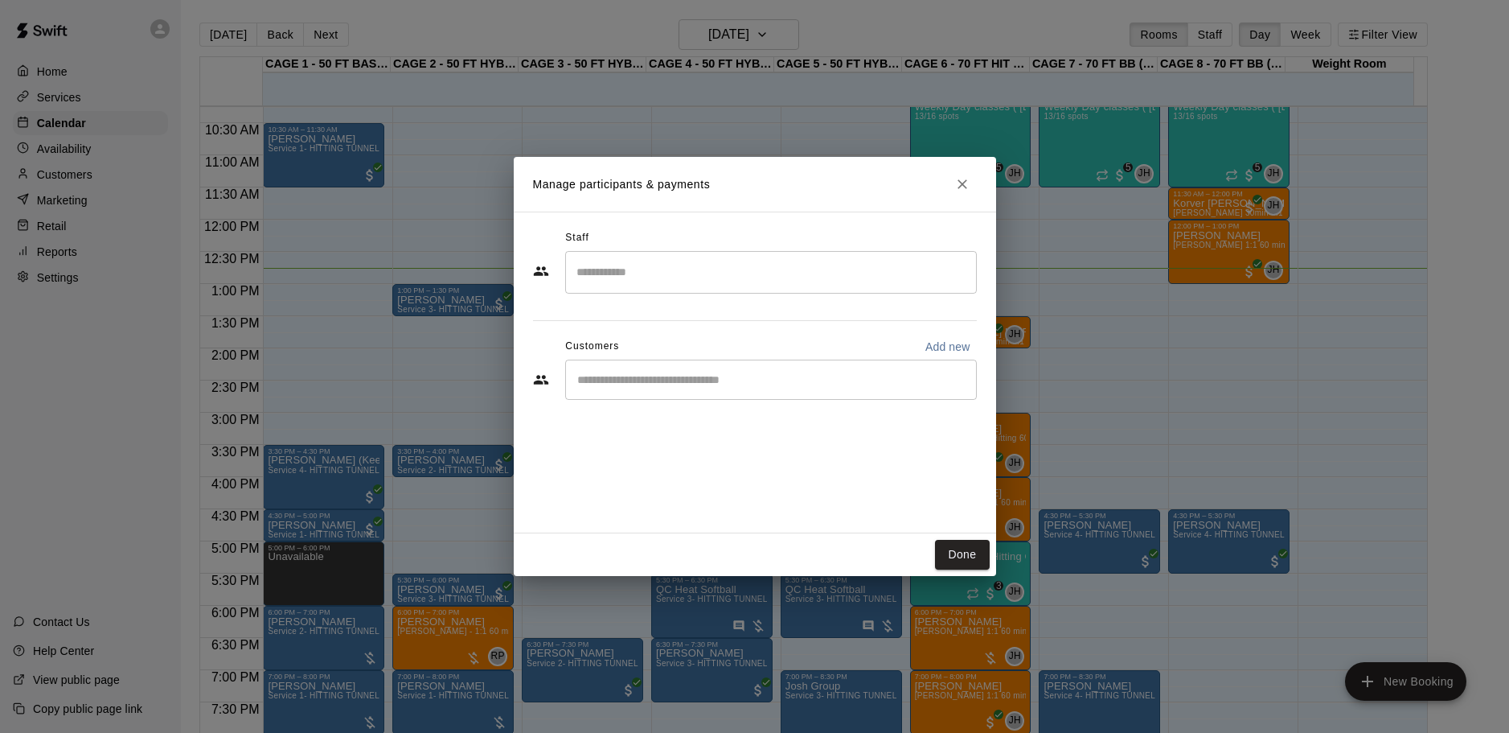
click at [711, 371] on div "​" at bounding box center [771, 379] width 412 height 40
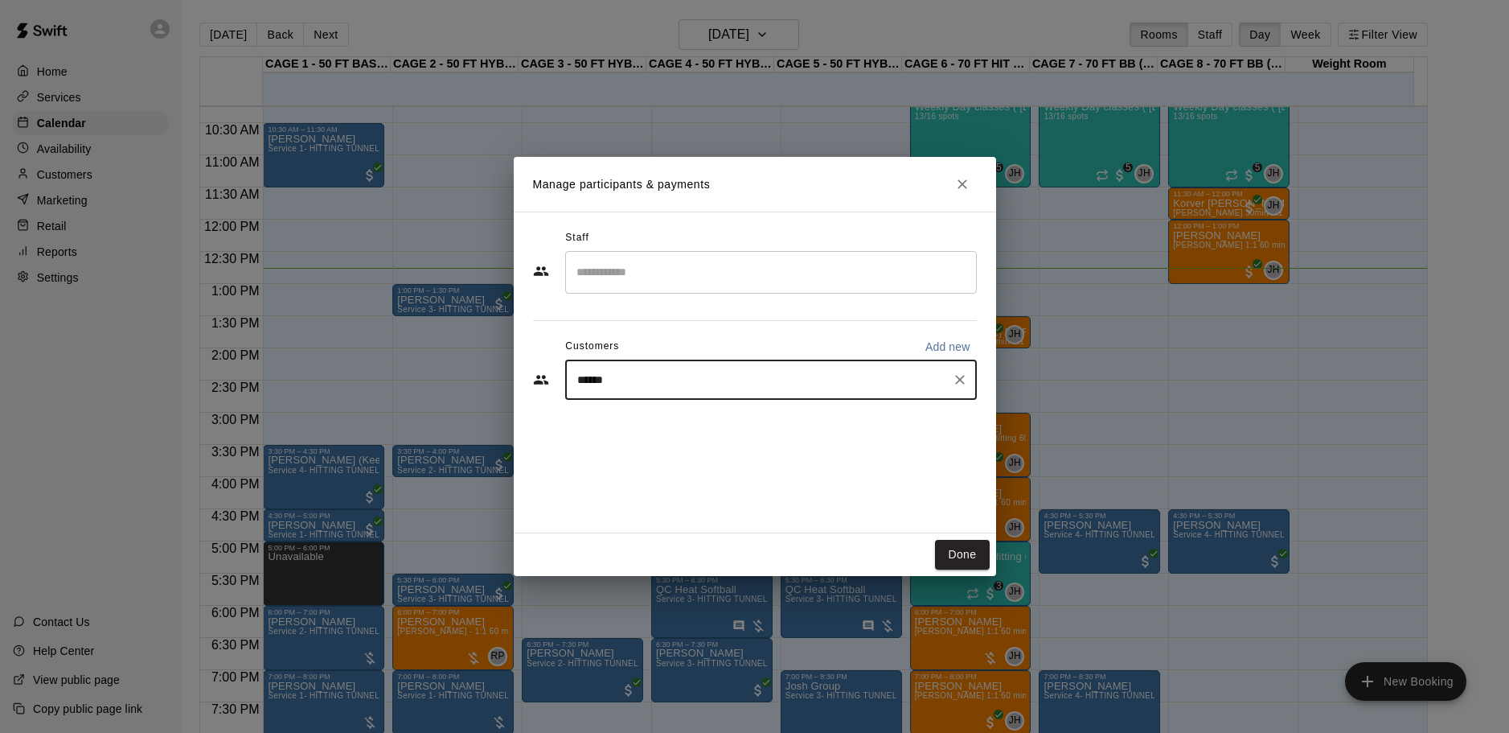
type input "*******"
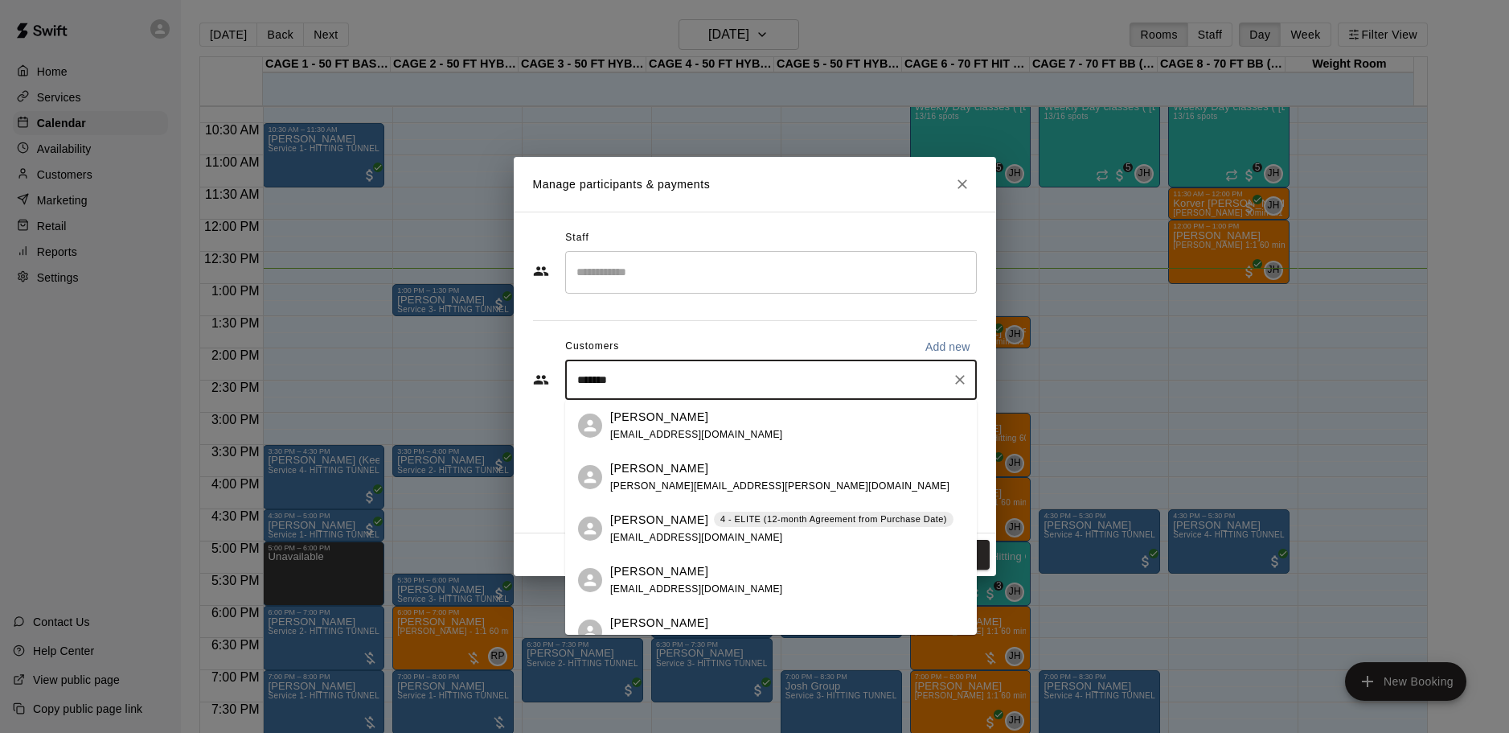
click at [635, 517] on p "Eric Nielson" at bounding box center [659, 519] width 98 height 17
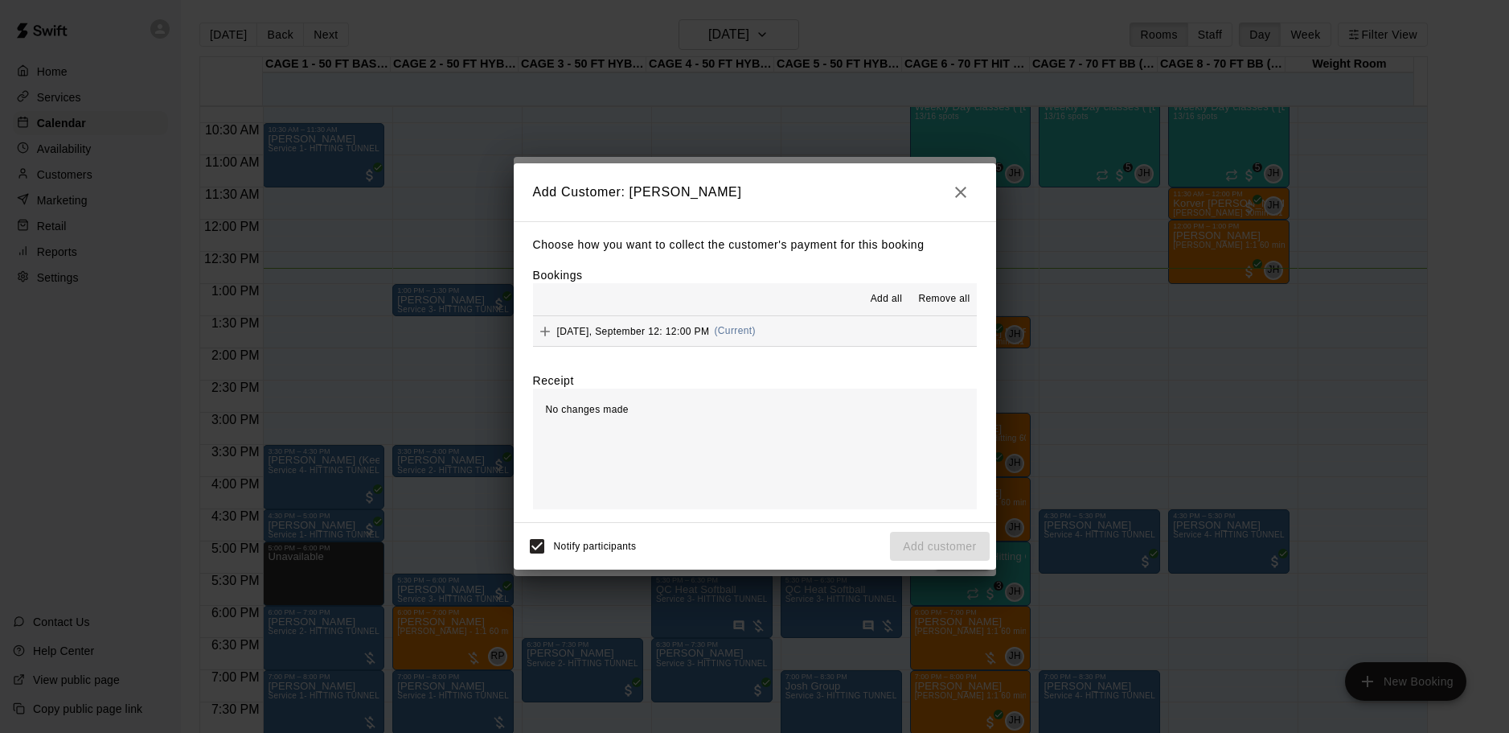
click at [878, 323] on button "Friday, September 12: 12:00 PM (Current)" at bounding box center [755, 331] width 444 height 30
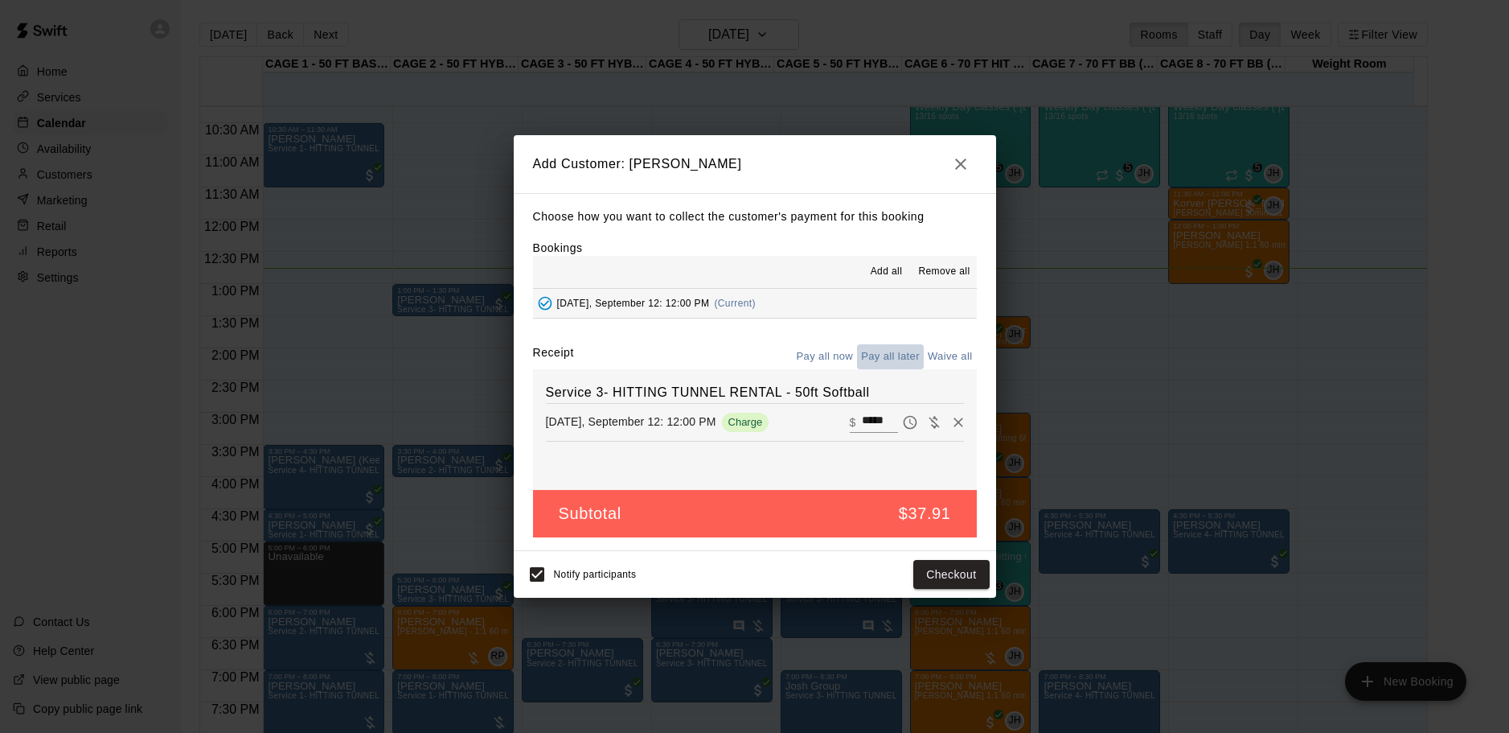
click at [876, 353] on button "Pay all later" at bounding box center [890, 356] width 67 height 25
click at [844, 347] on button "Pay all now" at bounding box center [825, 356] width 65 height 25
click at [933, 570] on button "Checkout" at bounding box center [951, 575] width 76 height 30
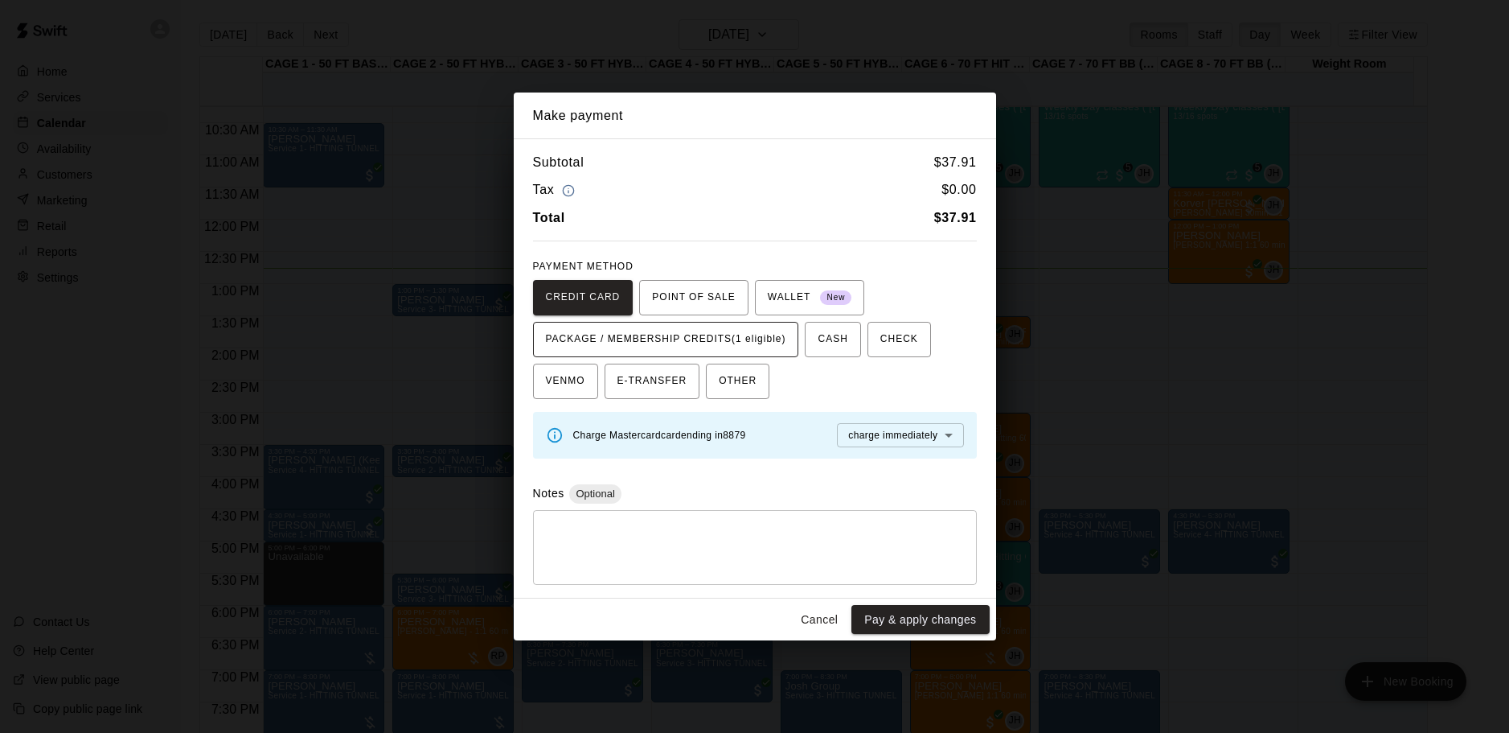
click at [777, 335] on span "PACKAGE / MEMBERSHIP CREDITS (1 eligible)" at bounding box center [666, 339] width 240 height 26
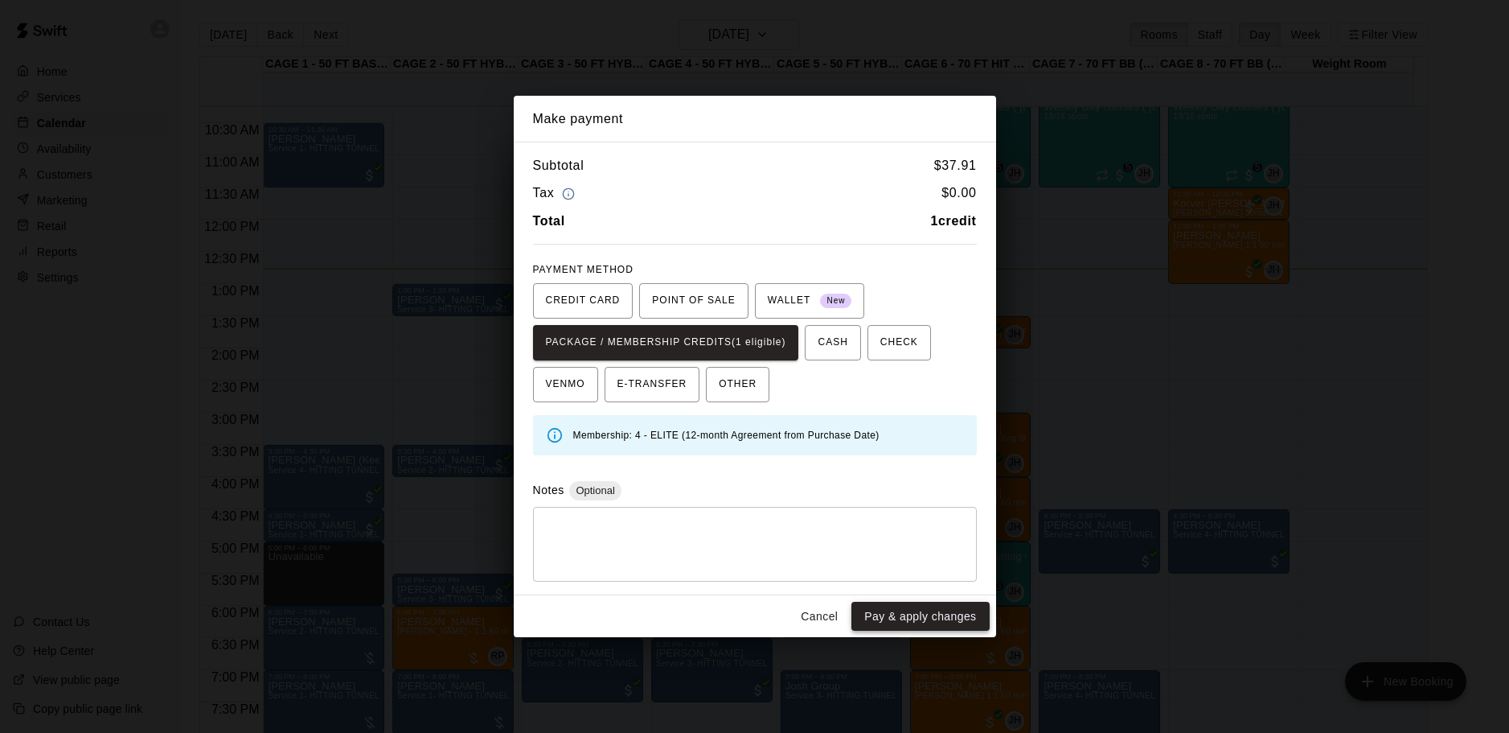
click at [889, 606] on button "Pay & apply changes" at bounding box center [921, 616] width 138 height 30
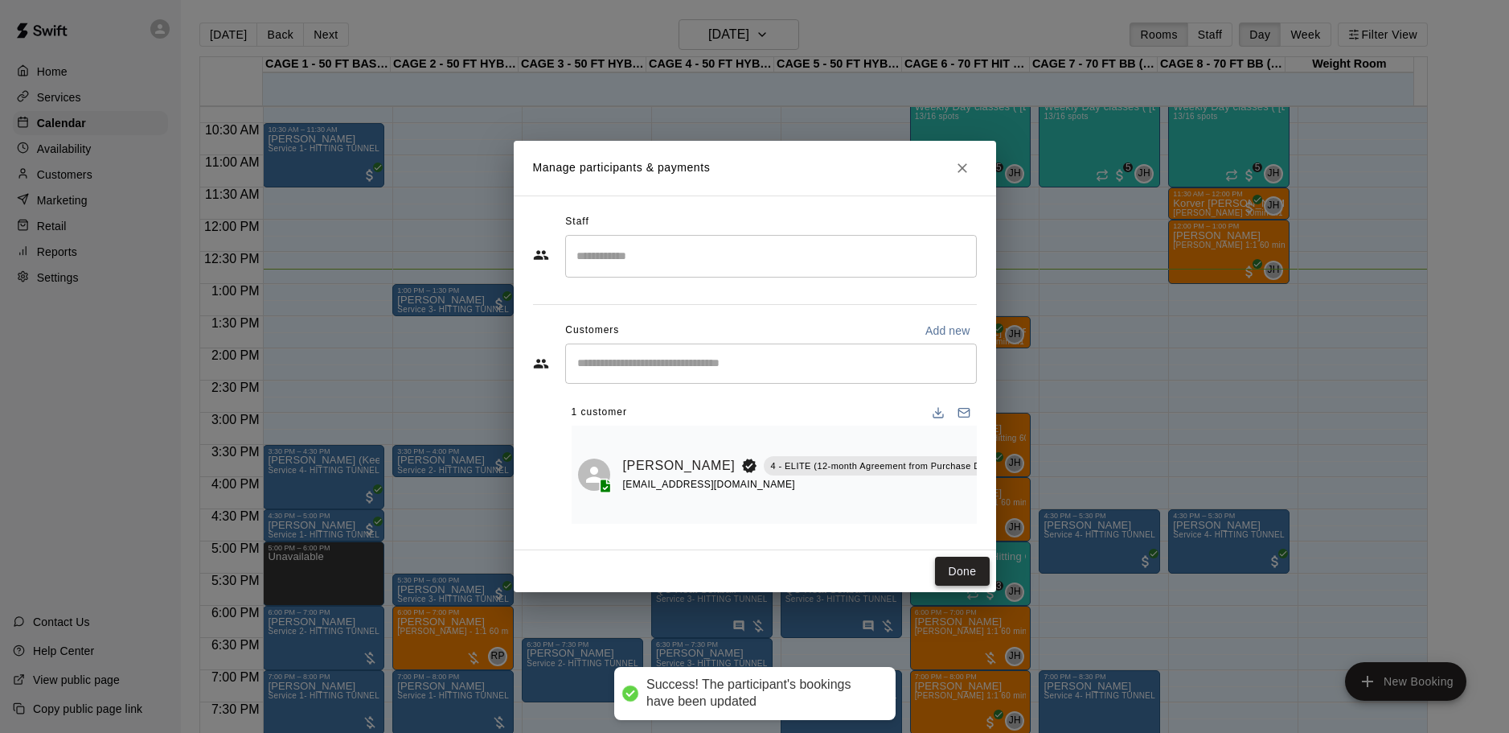
click at [955, 573] on button "Done" at bounding box center [962, 571] width 54 height 30
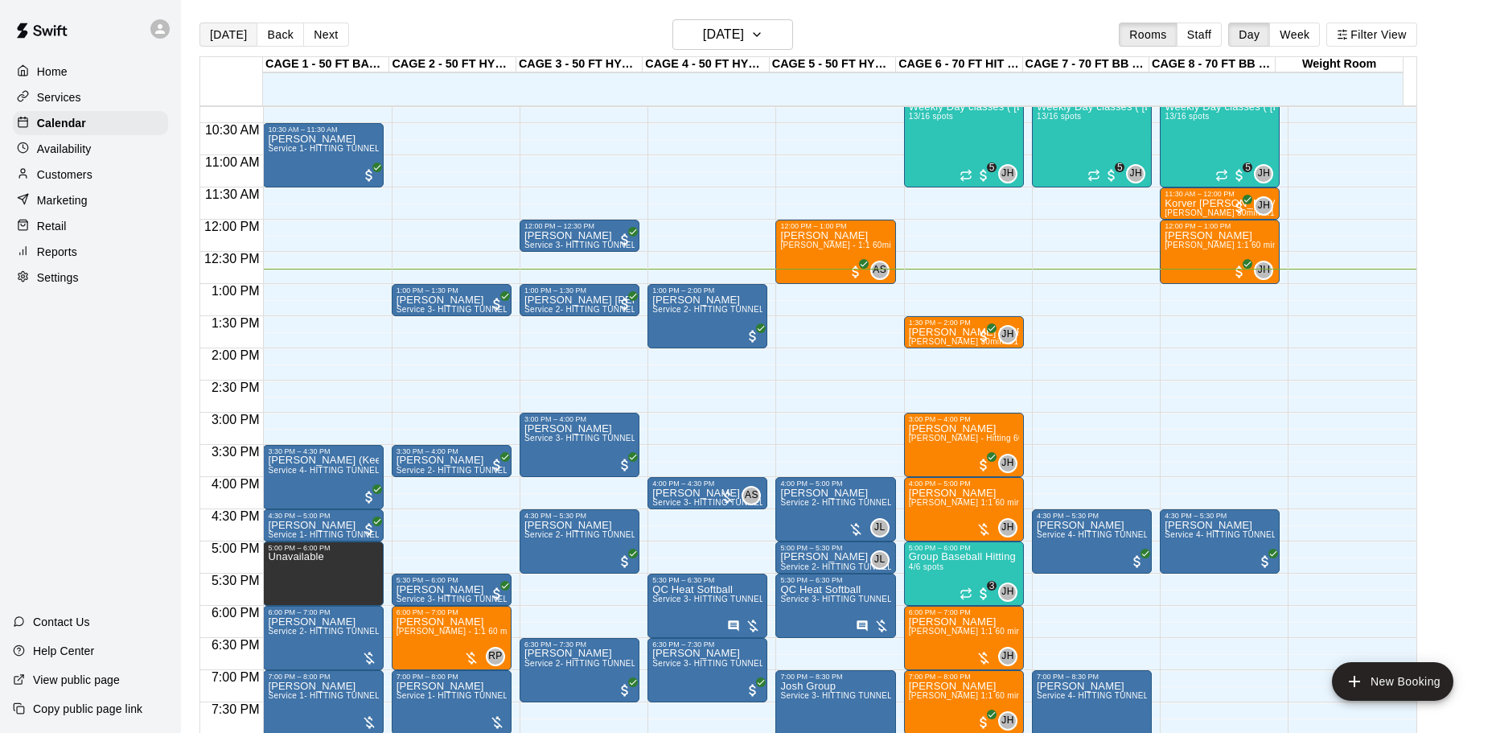
click at [235, 34] on button "[DATE]" at bounding box center [228, 35] width 58 height 24
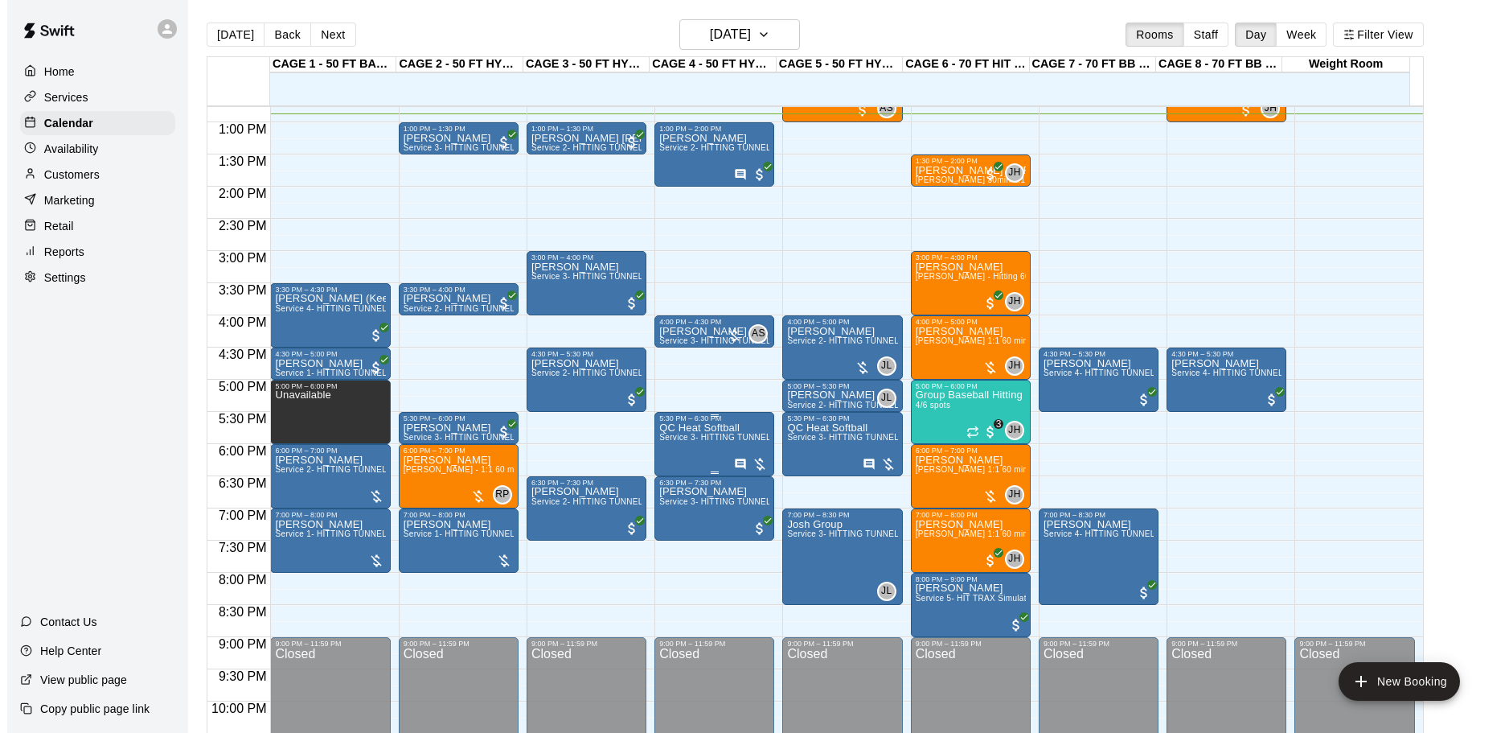
scroll to position [660, 0]
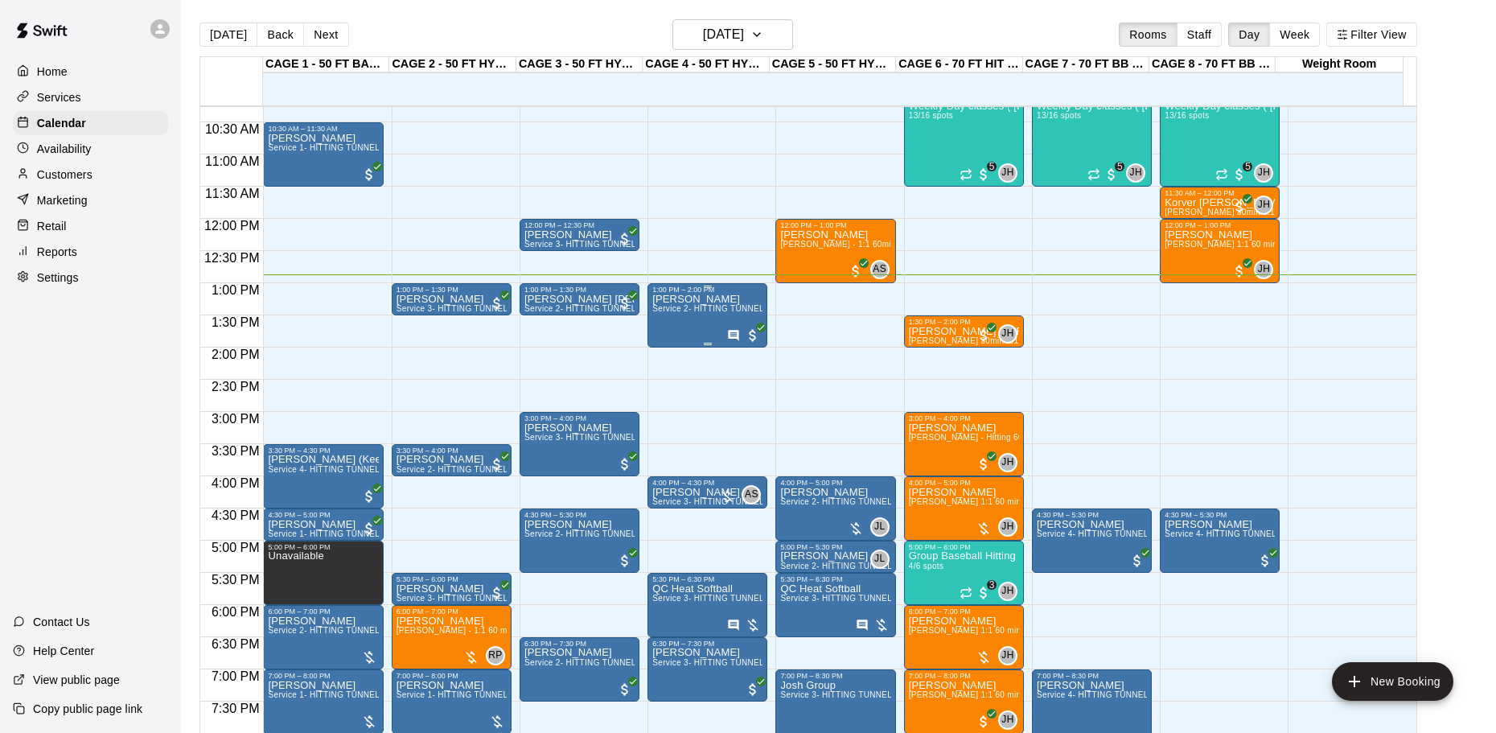
click at [705, 299] on p "[PERSON_NAME]" at bounding box center [707, 299] width 110 height 0
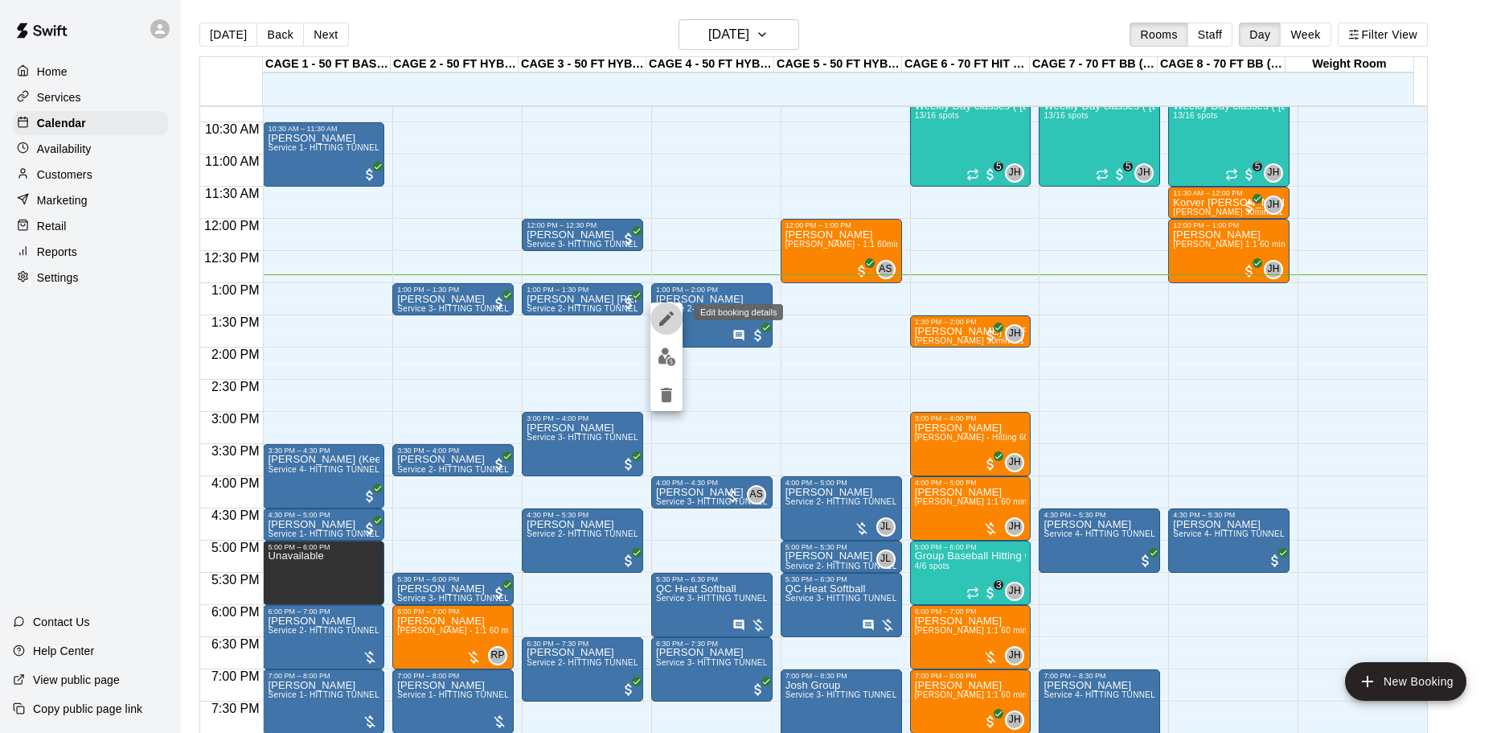
click at [668, 312] on icon "edit" at bounding box center [666, 318] width 19 height 19
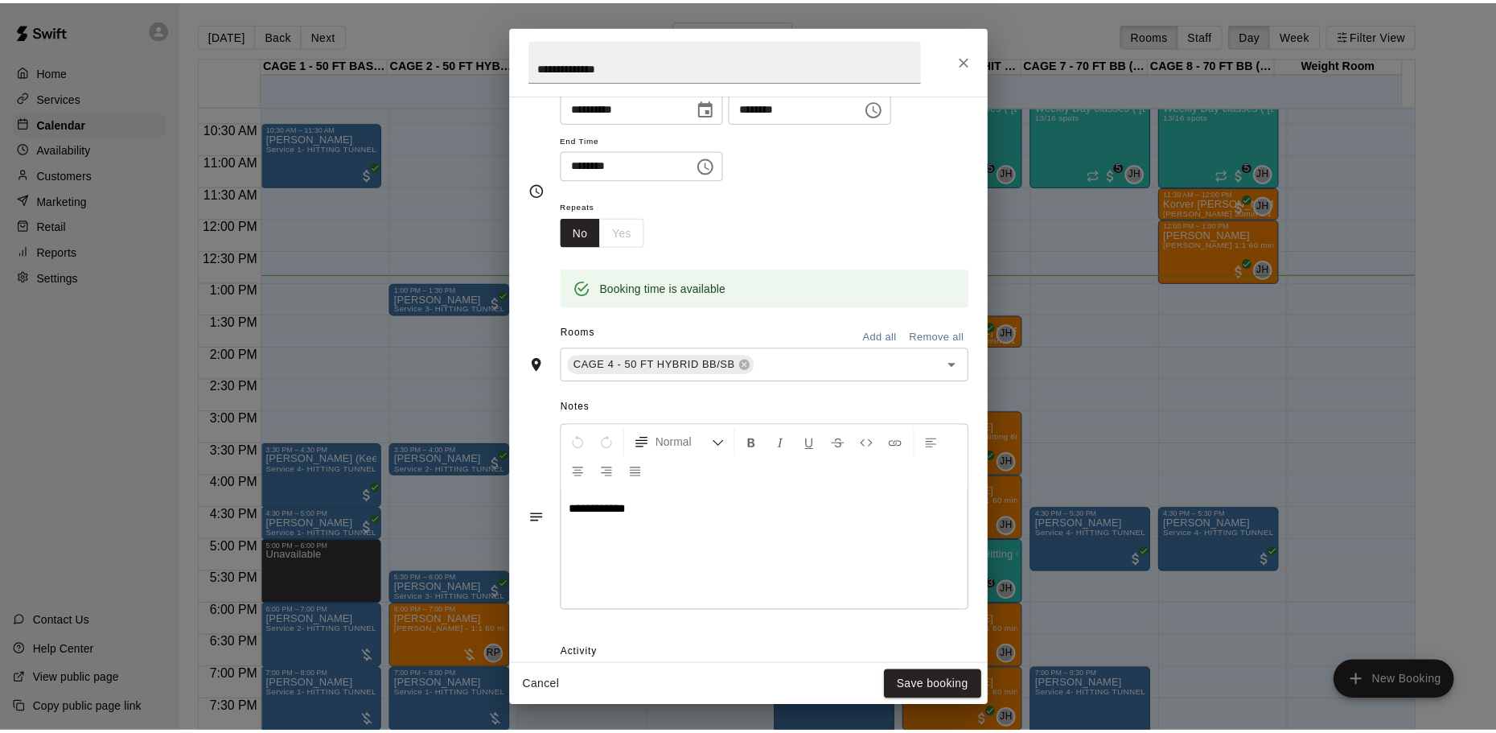
scroll to position [161, 0]
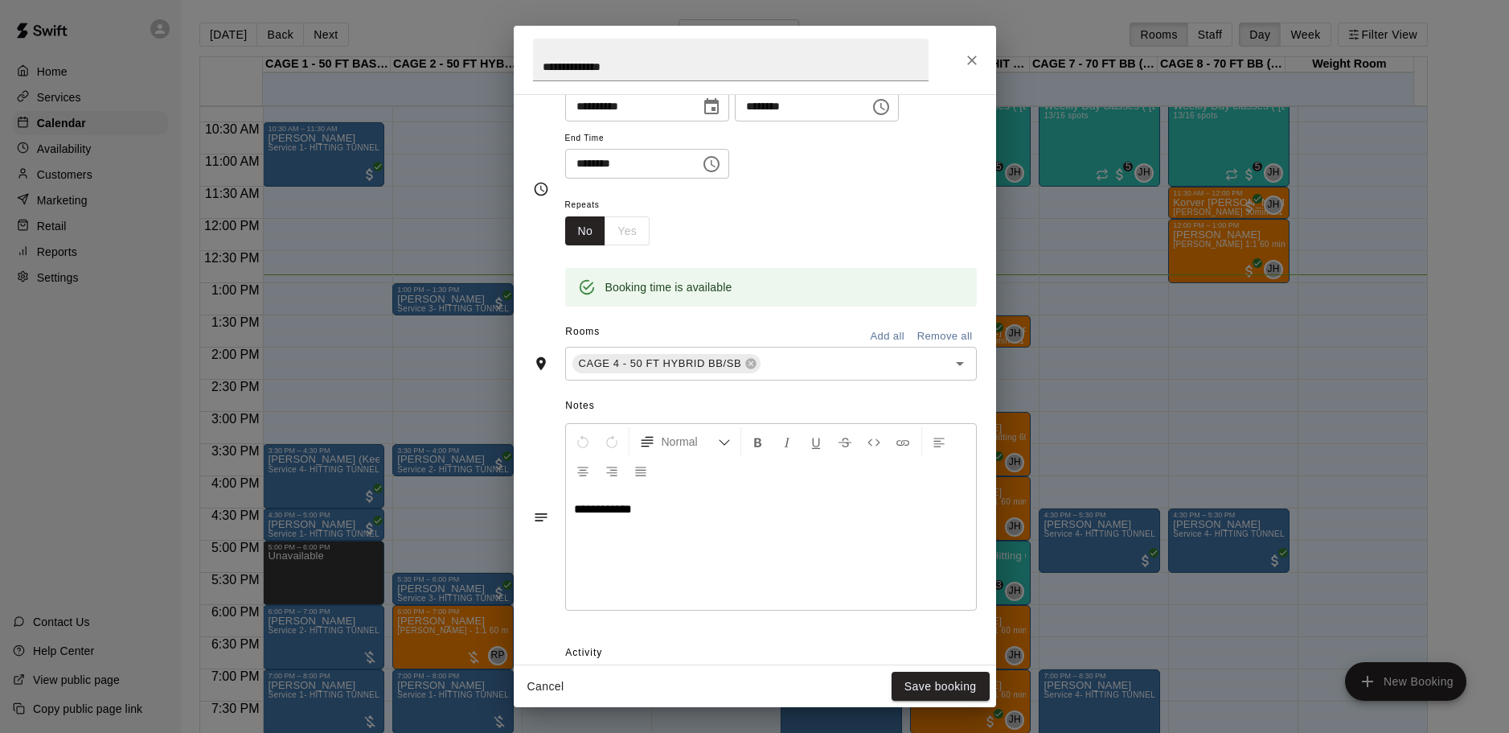
click at [968, 62] on icon "Close" at bounding box center [972, 60] width 16 height 16
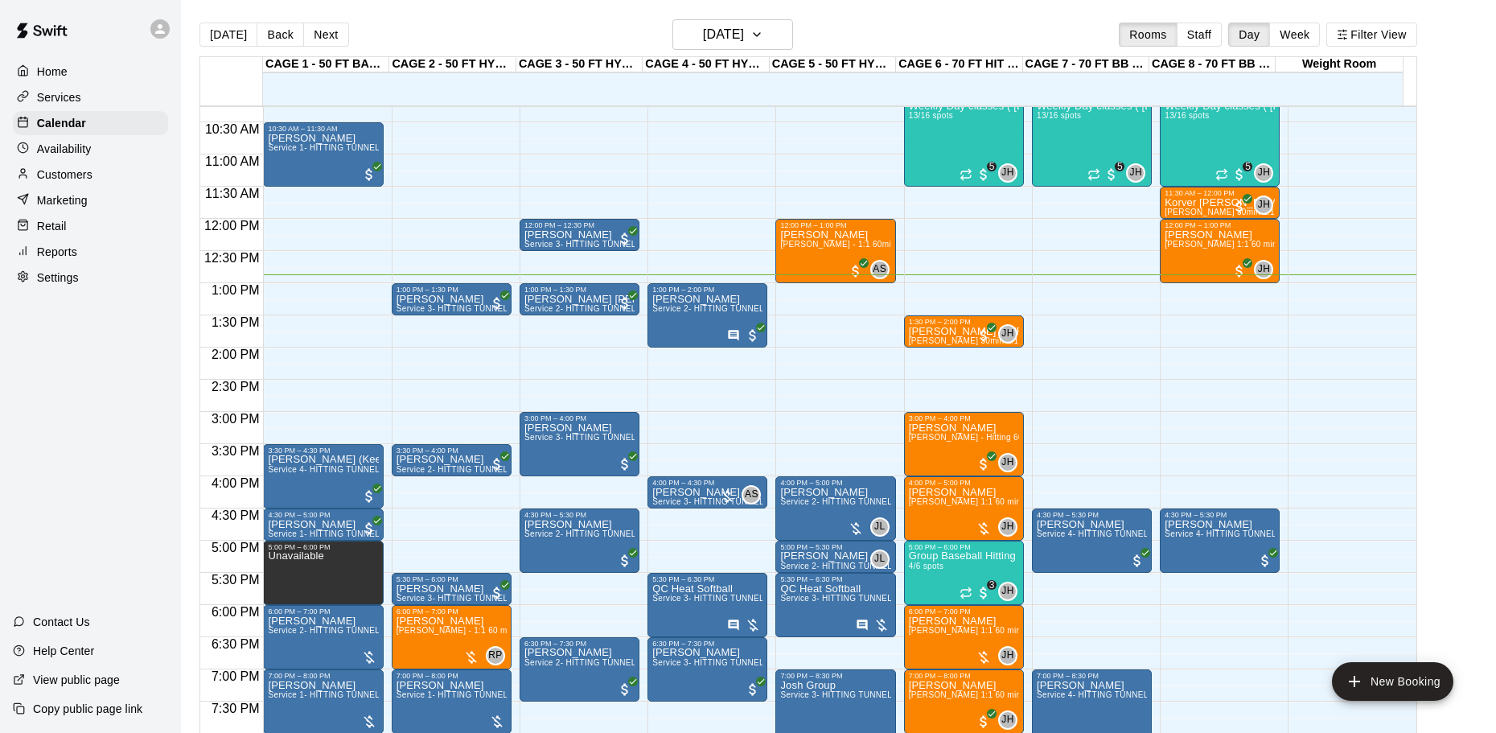
click at [109, 259] on div "Reports" at bounding box center [90, 252] width 155 height 24
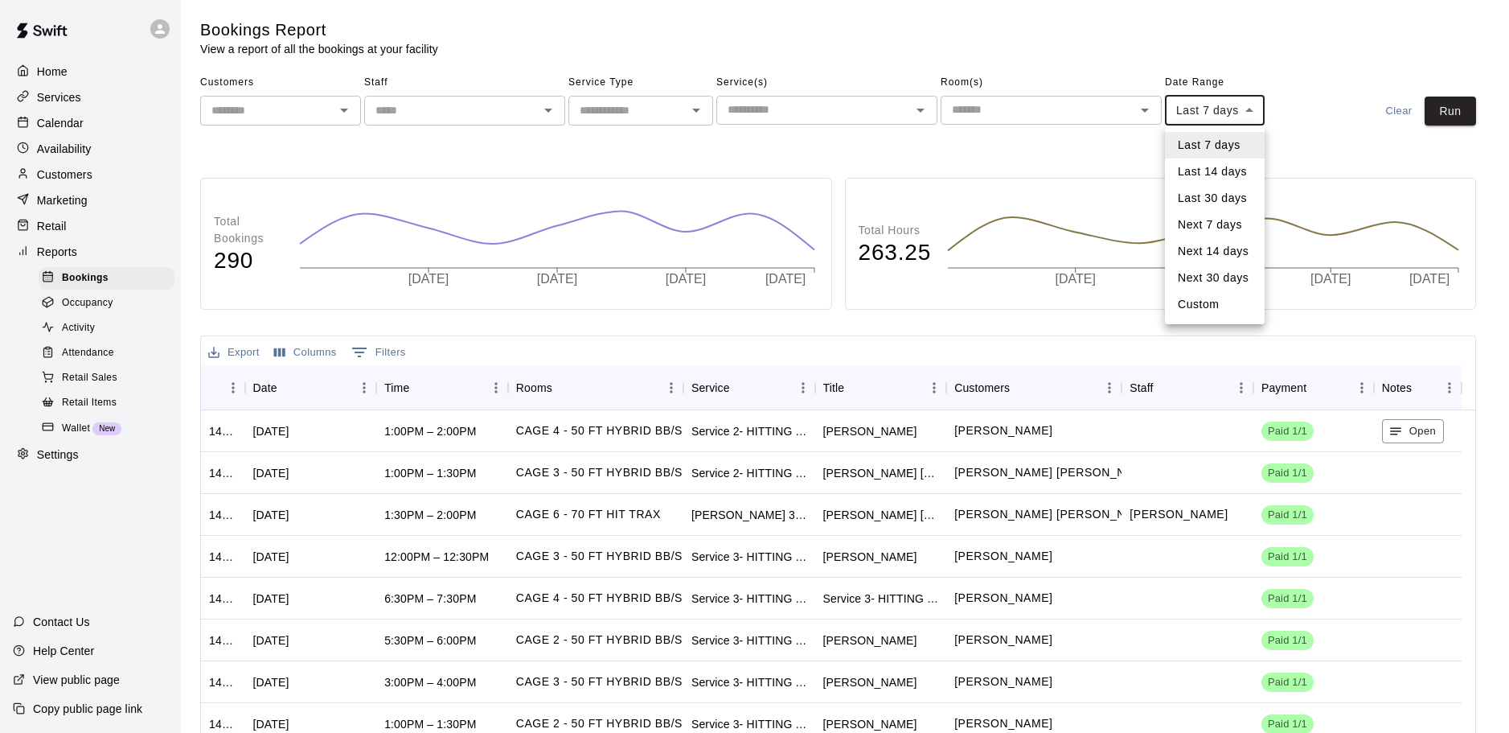
click at [1208, 107] on body "Home Services Calendar Availability Customers Marketing Retail Reports Bookings…" at bounding box center [754, 452] width 1509 height 905
click at [1219, 298] on li "Custom" at bounding box center [1215, 304] width 100 height 27
type input "******"
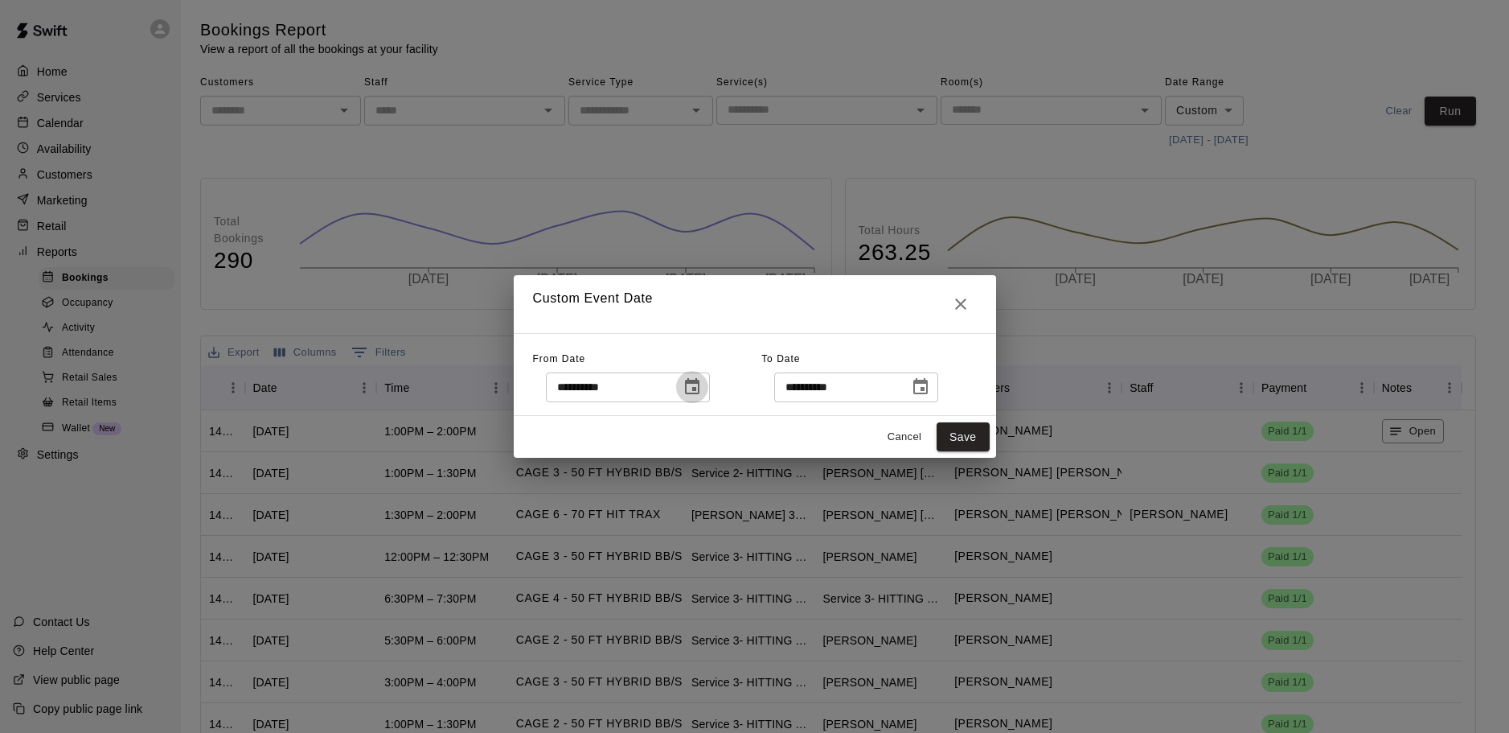
click at [702, 396] on icon "Choose date, selected date is Sep 5, 2025" at bounding box center [692, 386] width 19 height 19
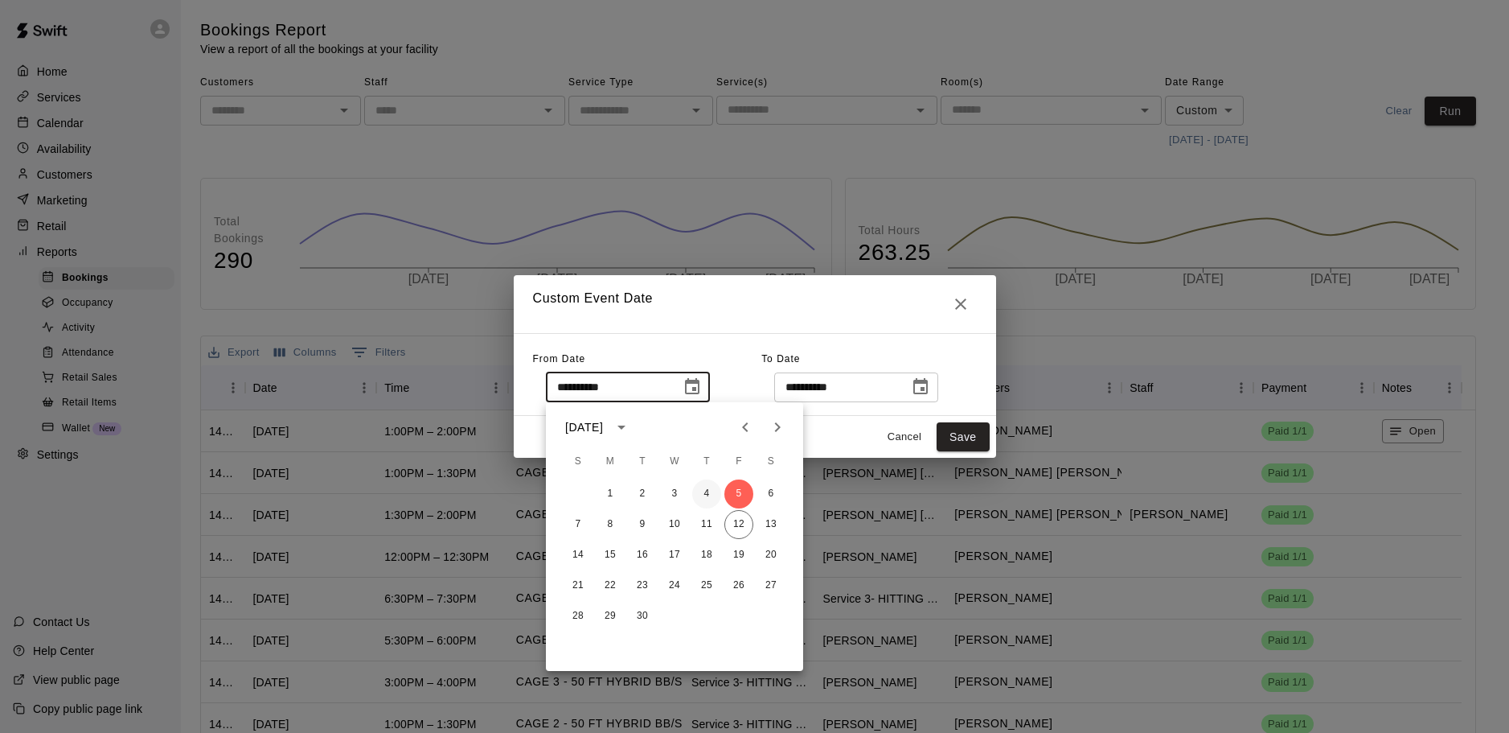
click at [708, 503] on button "4" at bounding box center [706, 493] width 29 height 29
type input "**********"
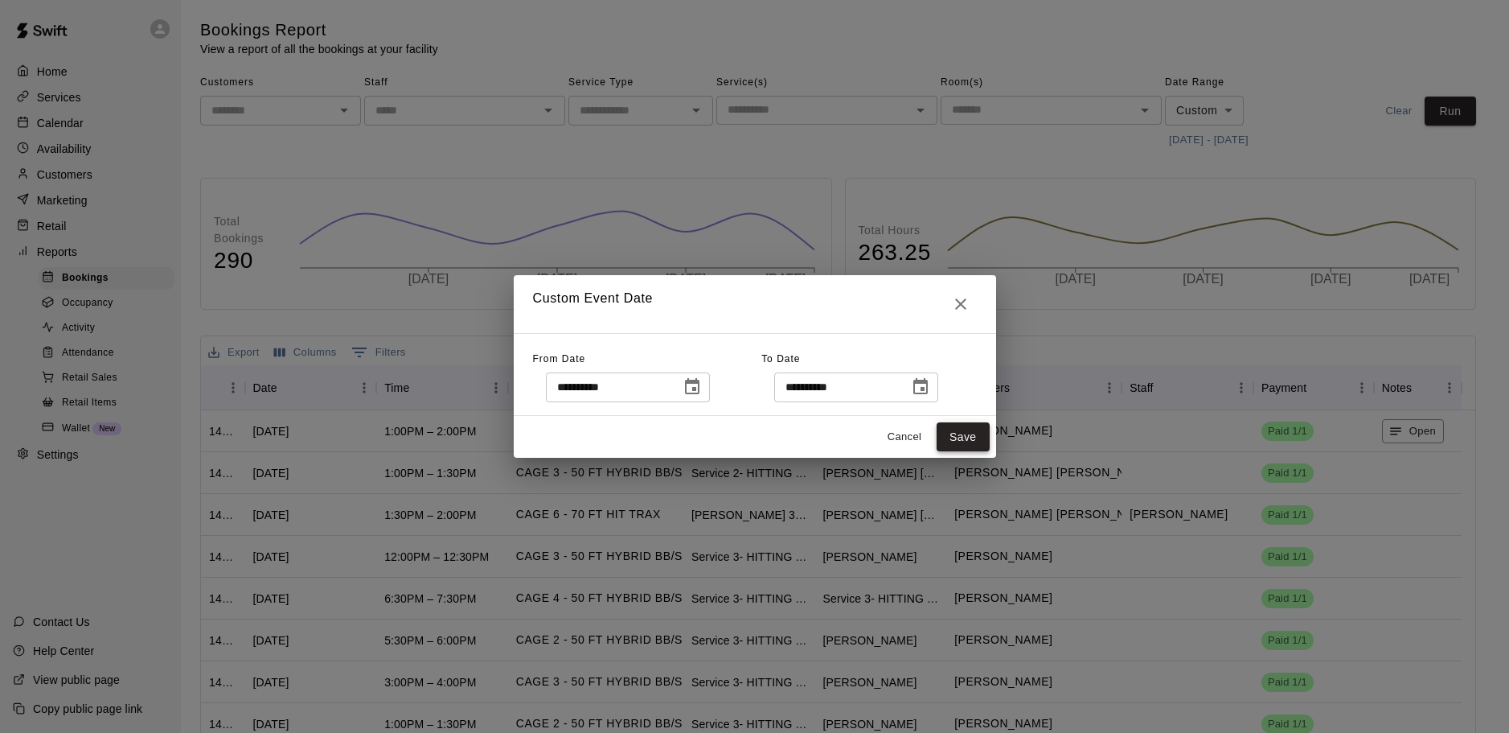
click at [951, 436] on button "Save" at bounding box center [963, 437] width 53 height 30
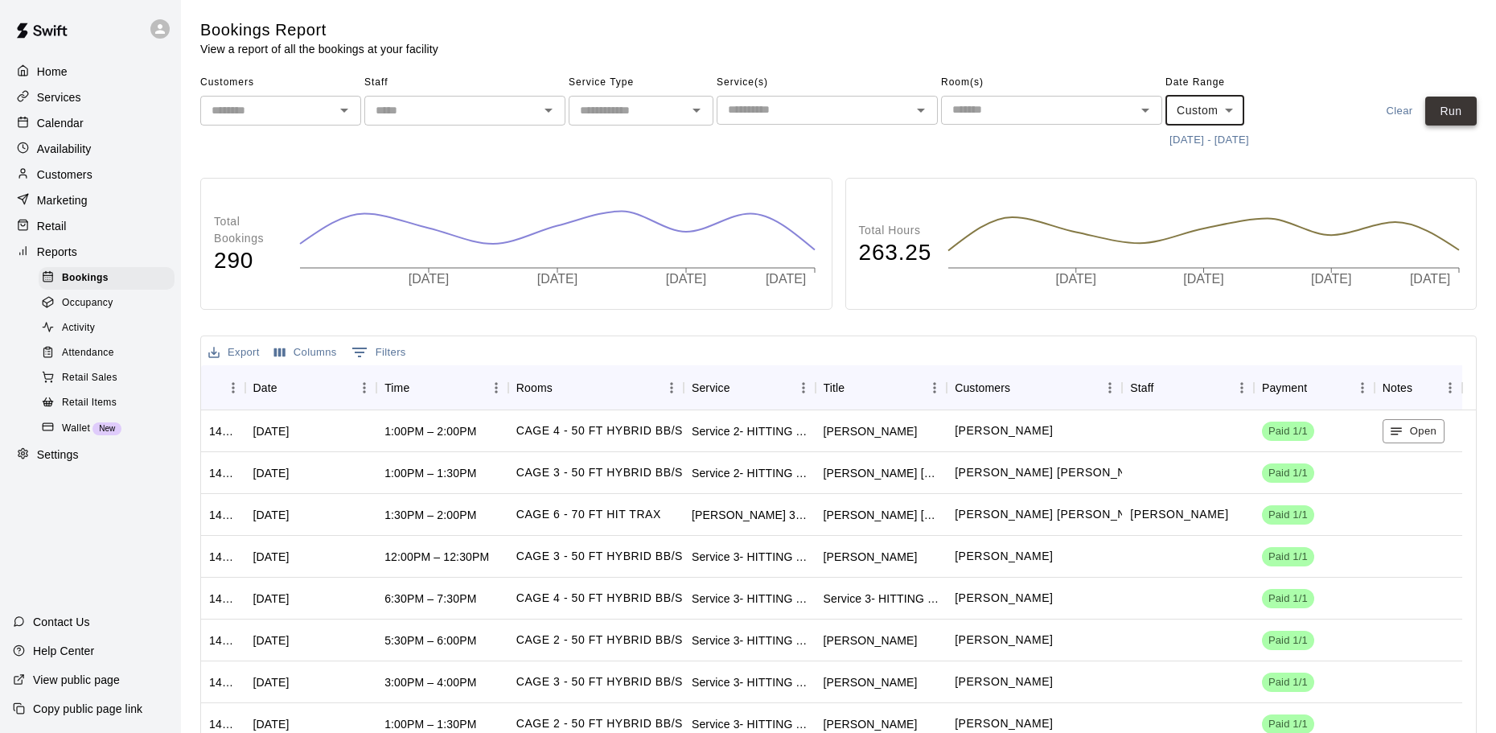
click at [1446, 106] on button "Run" at bounding box center [1450, 111] width 51 height 30
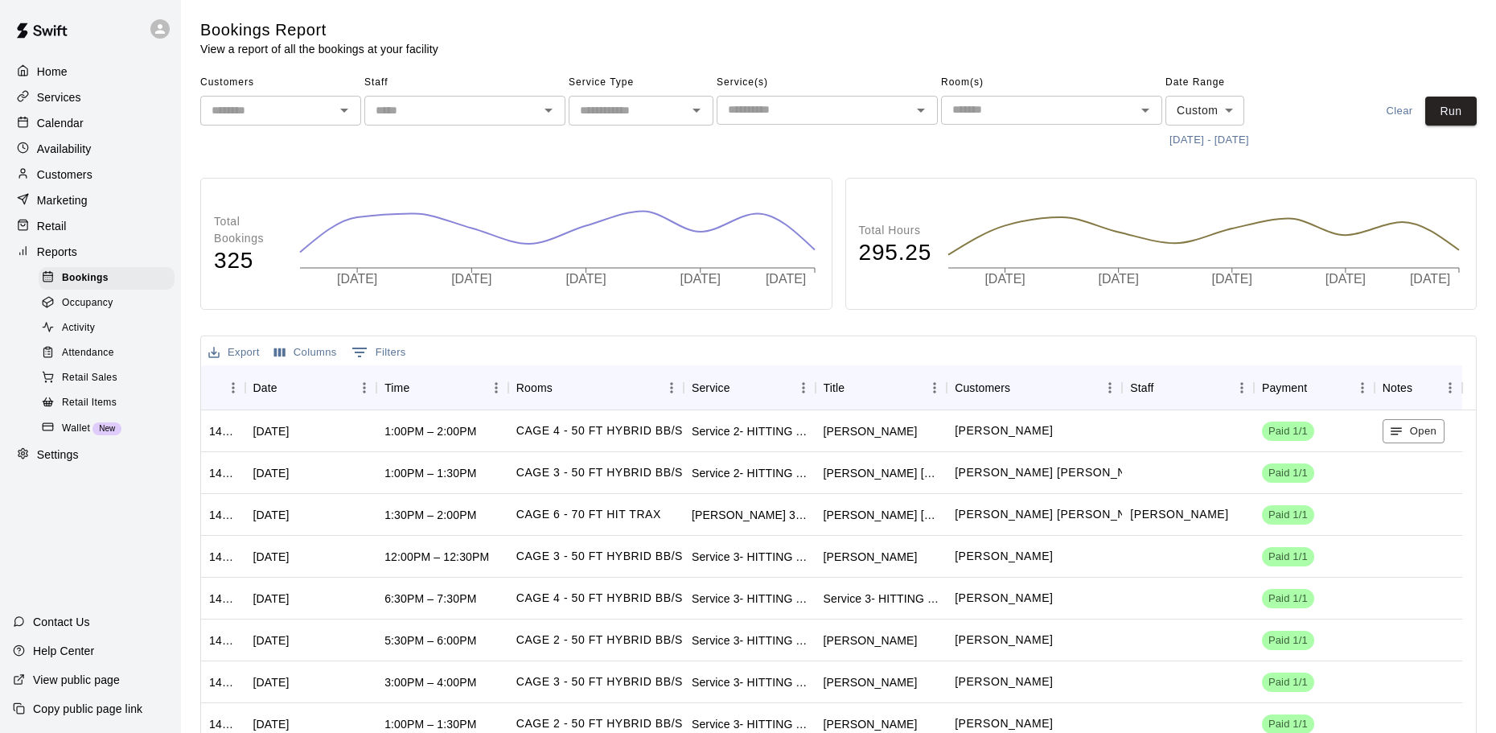
click at [1383, 111] on button "Clear" at bounding box center [1398, 111] width 51 height 30
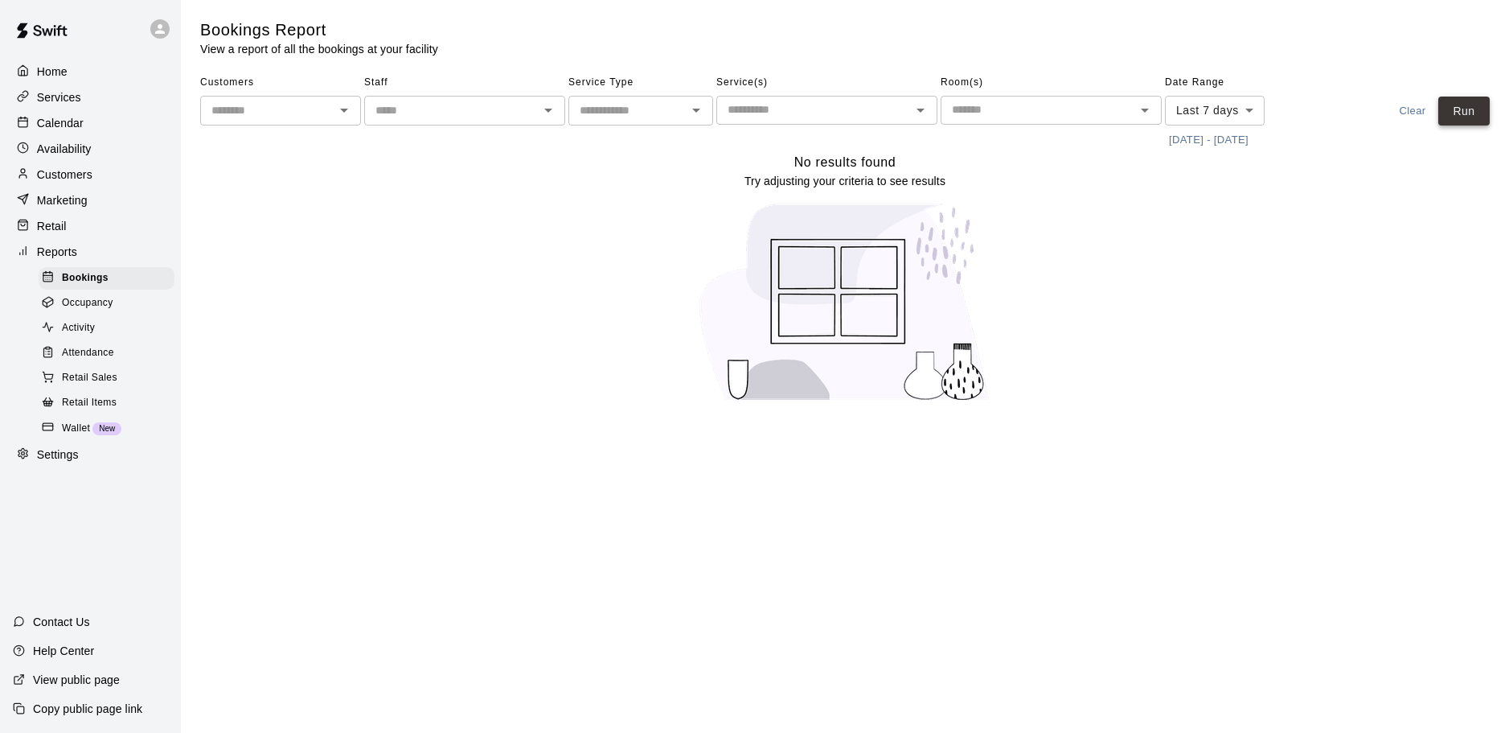
click at [1467, 118] on button "Run" at bounding box center [1464, 111] width 51 height 30
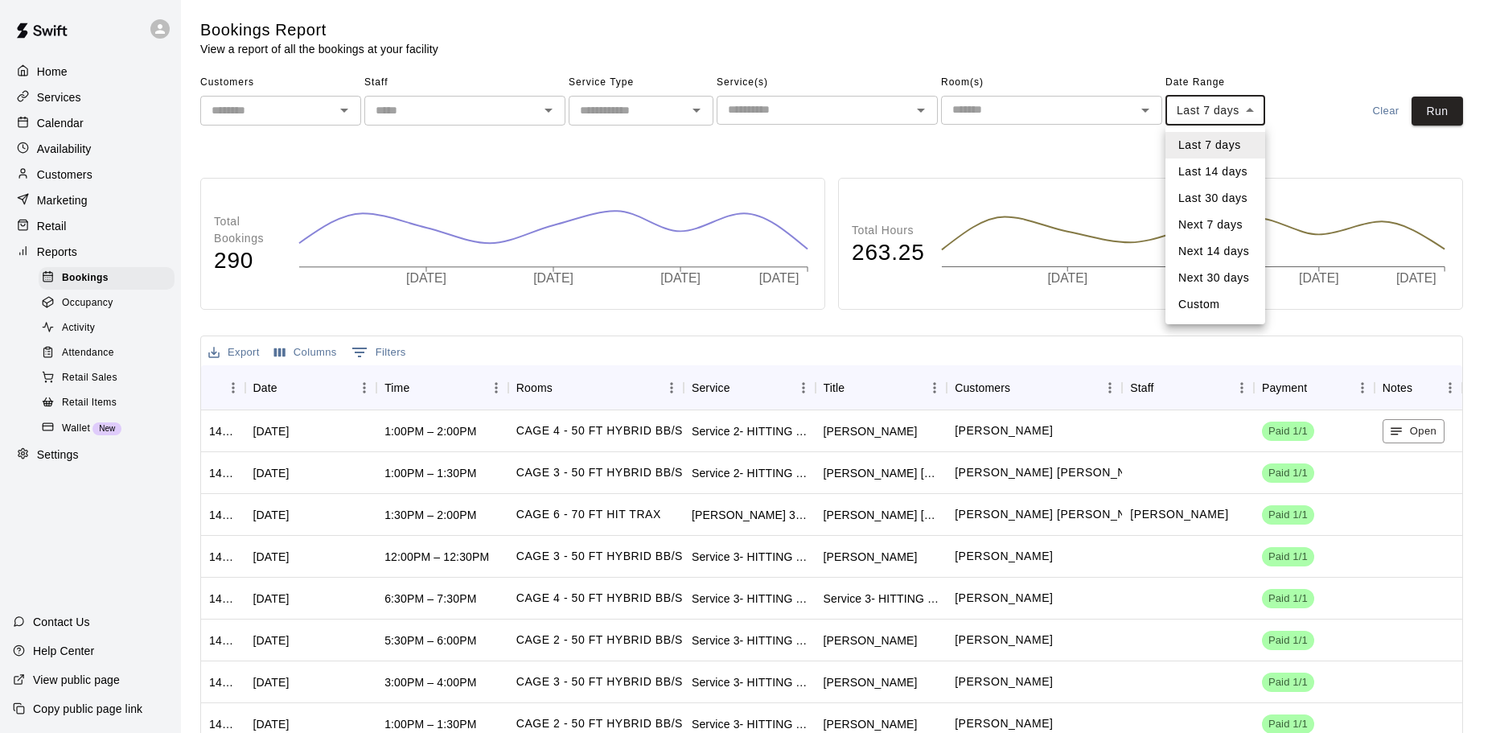
click at [1250, 95] on body "Home Services Calendar Availability Customers Marketing Retail Reports Bookings…" at bounding box center [748, 452] width 1496 height 905
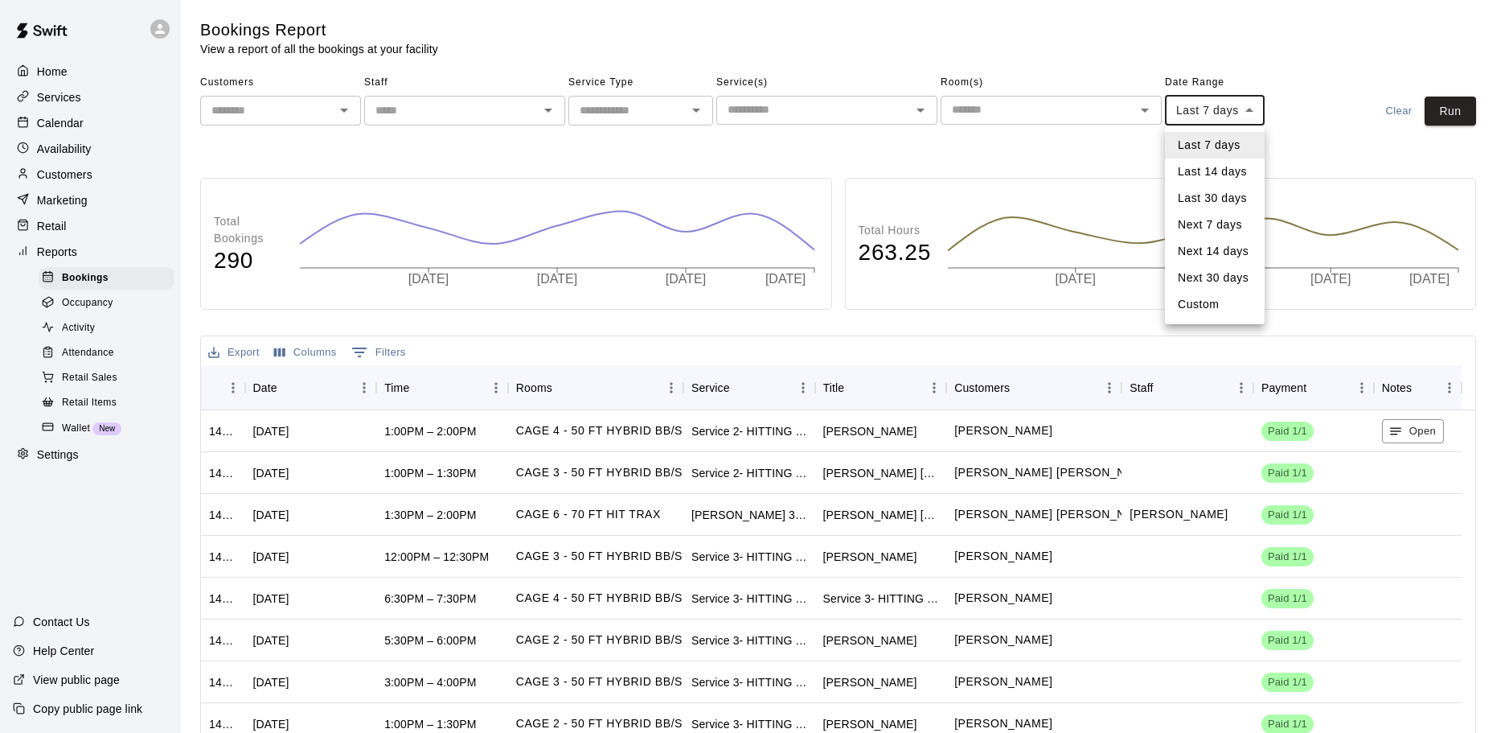
click at [1224, 306] on li "Custom" at bounding box center [1215, 304] width 100 height 27
type input "******"
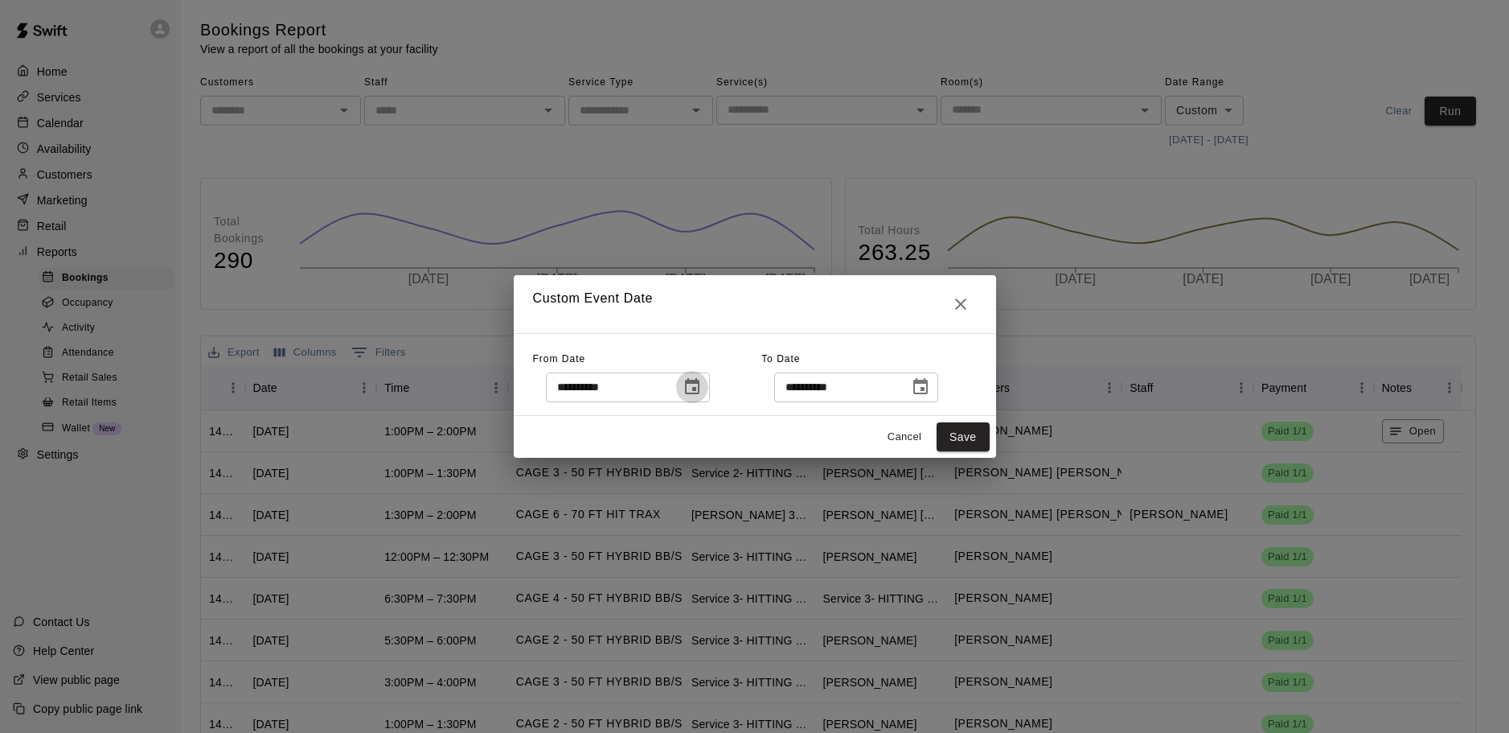
click at [702, 387] on icon "Choose date, selected date is Sep 5, 2025" at bounding box center [692, 386] width 19 height 19
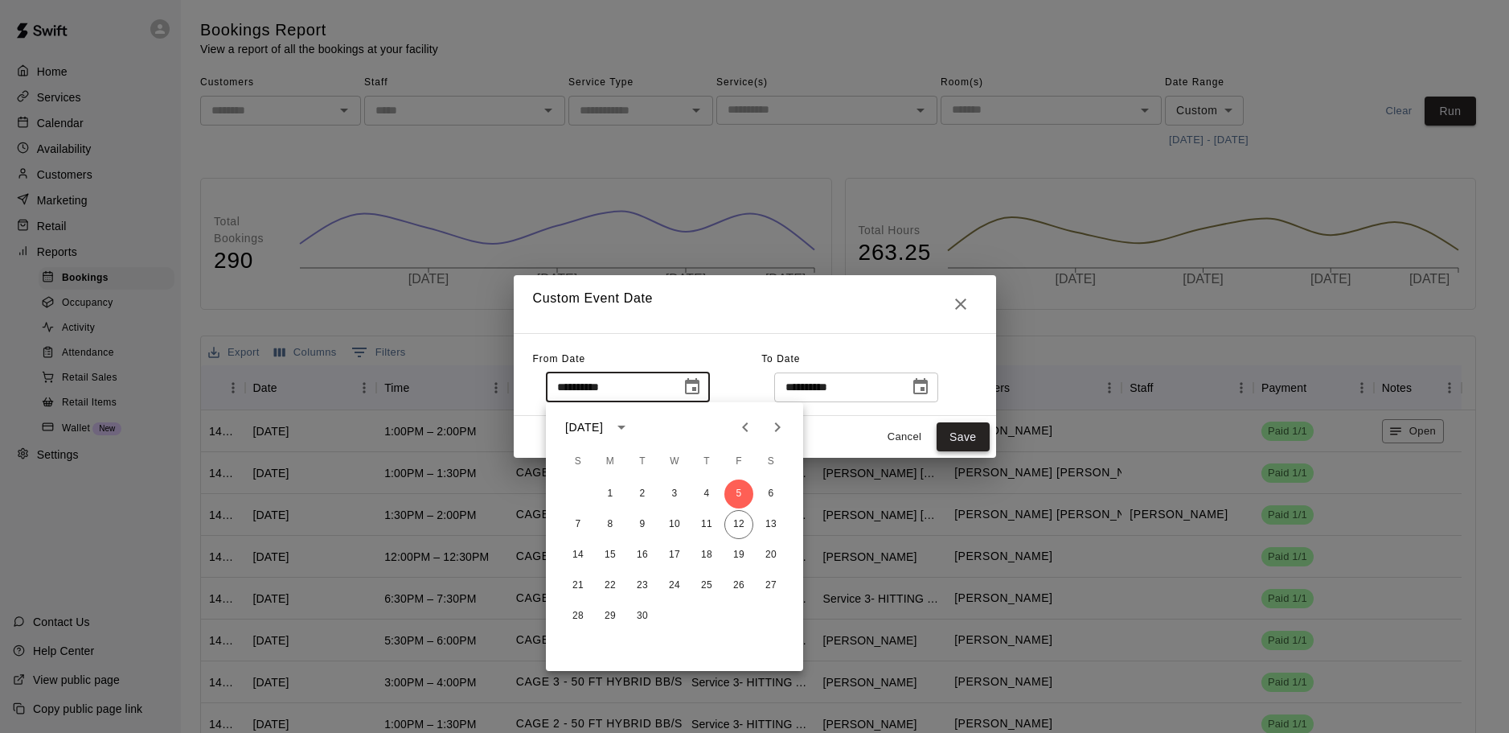
click at [946, 435] on button "Save" at bounding box center [963, 437] width 53 height 30
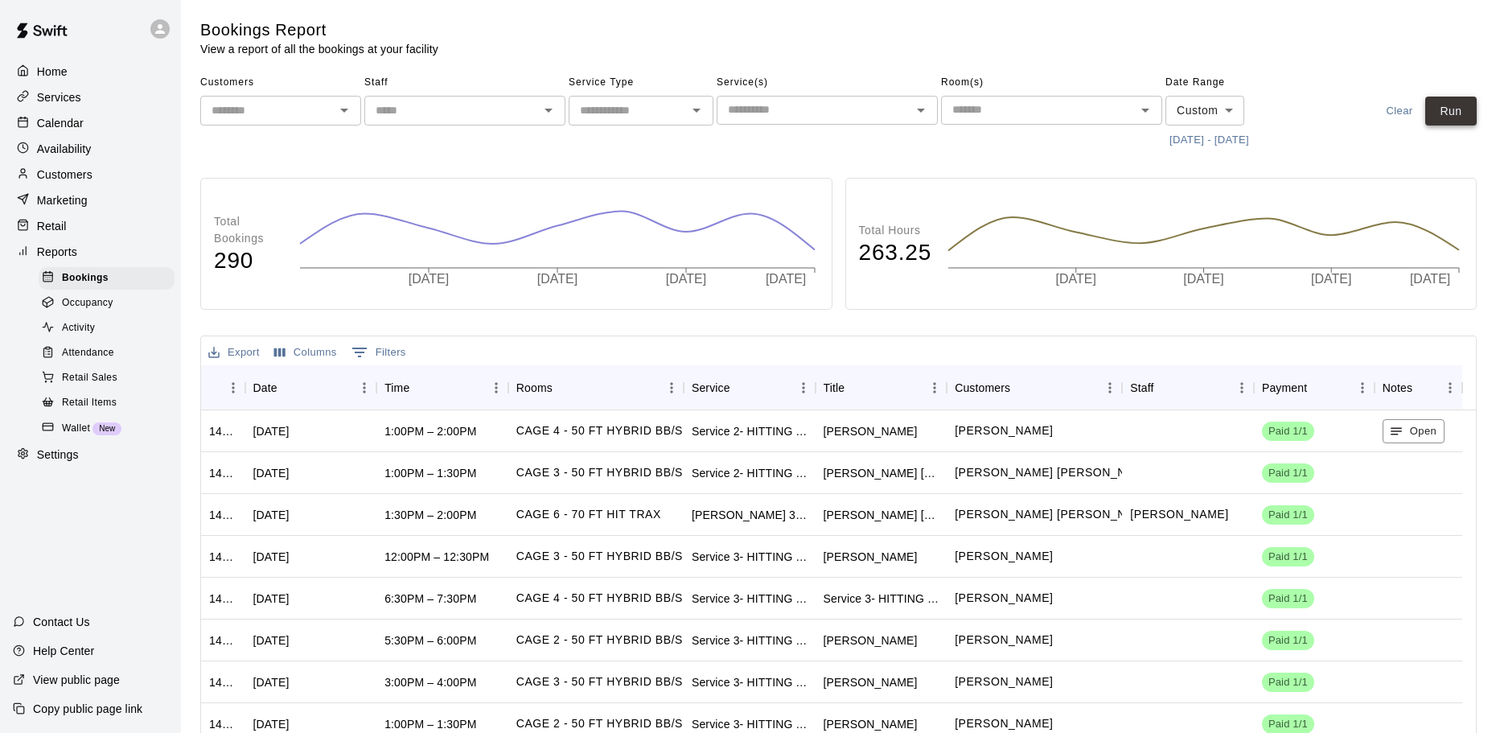
click at [1453, 121] on button "Run" at bounding box center [1450, 111] width 51 height 30
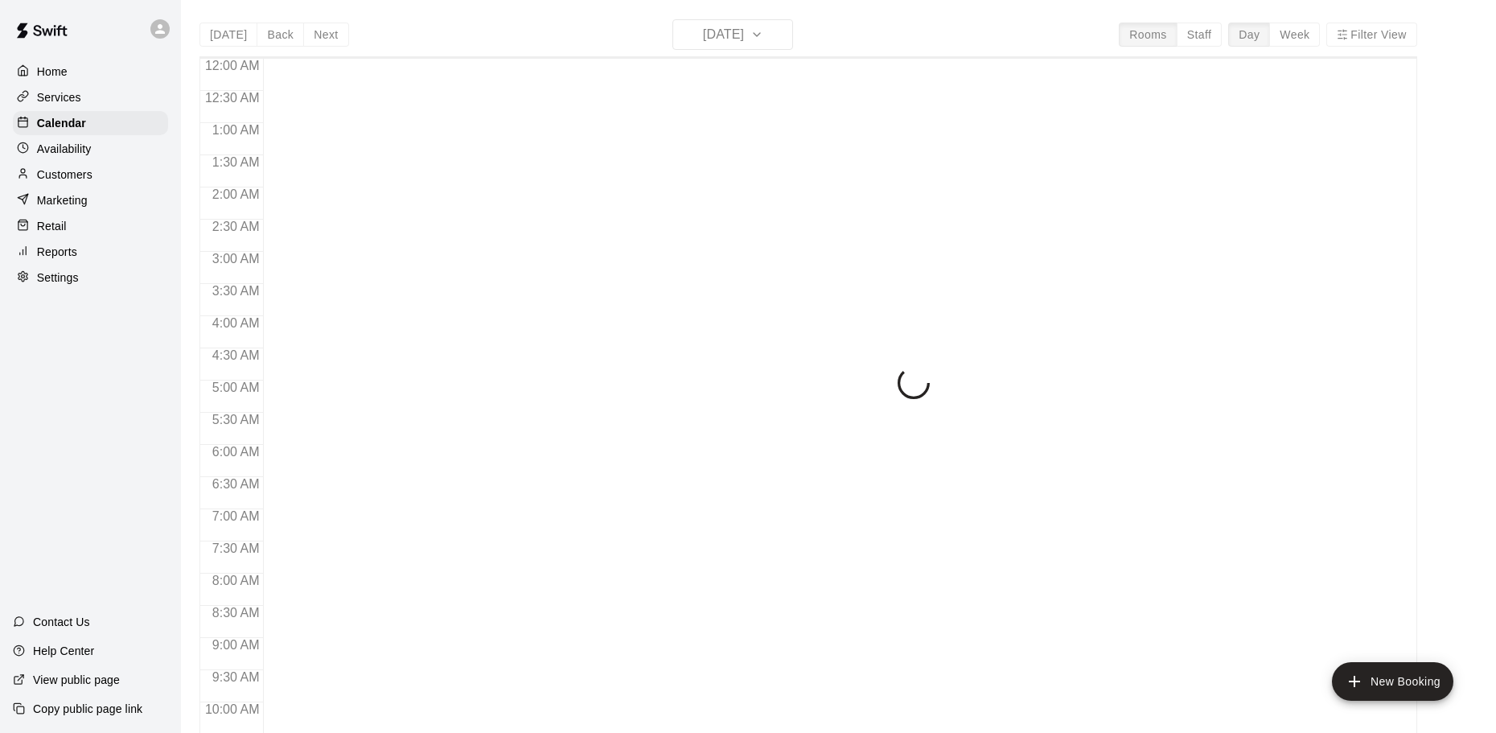
scroll to position [840, 0]
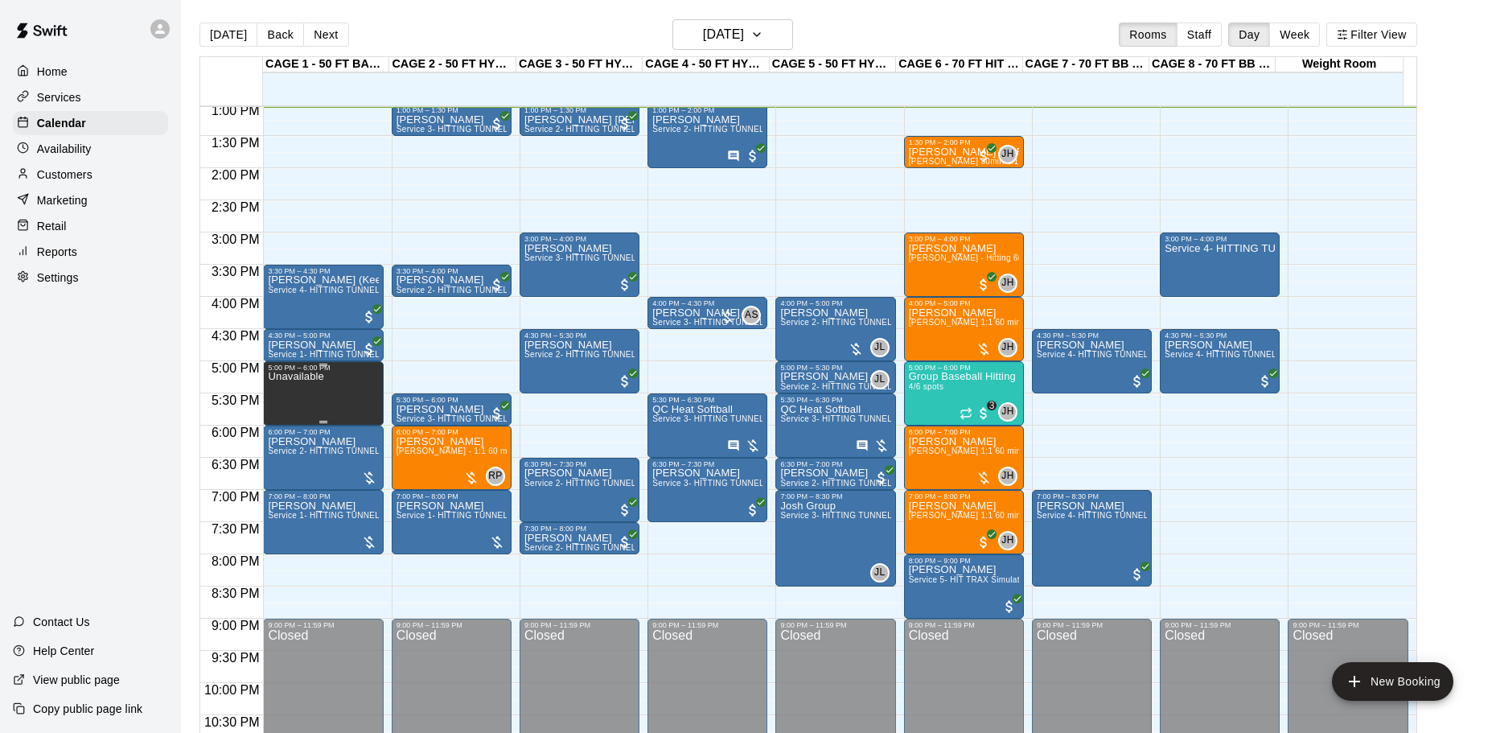
click at [351, 391] on div "Unavailable" at bounding box center [323, 738] width 110 height 733
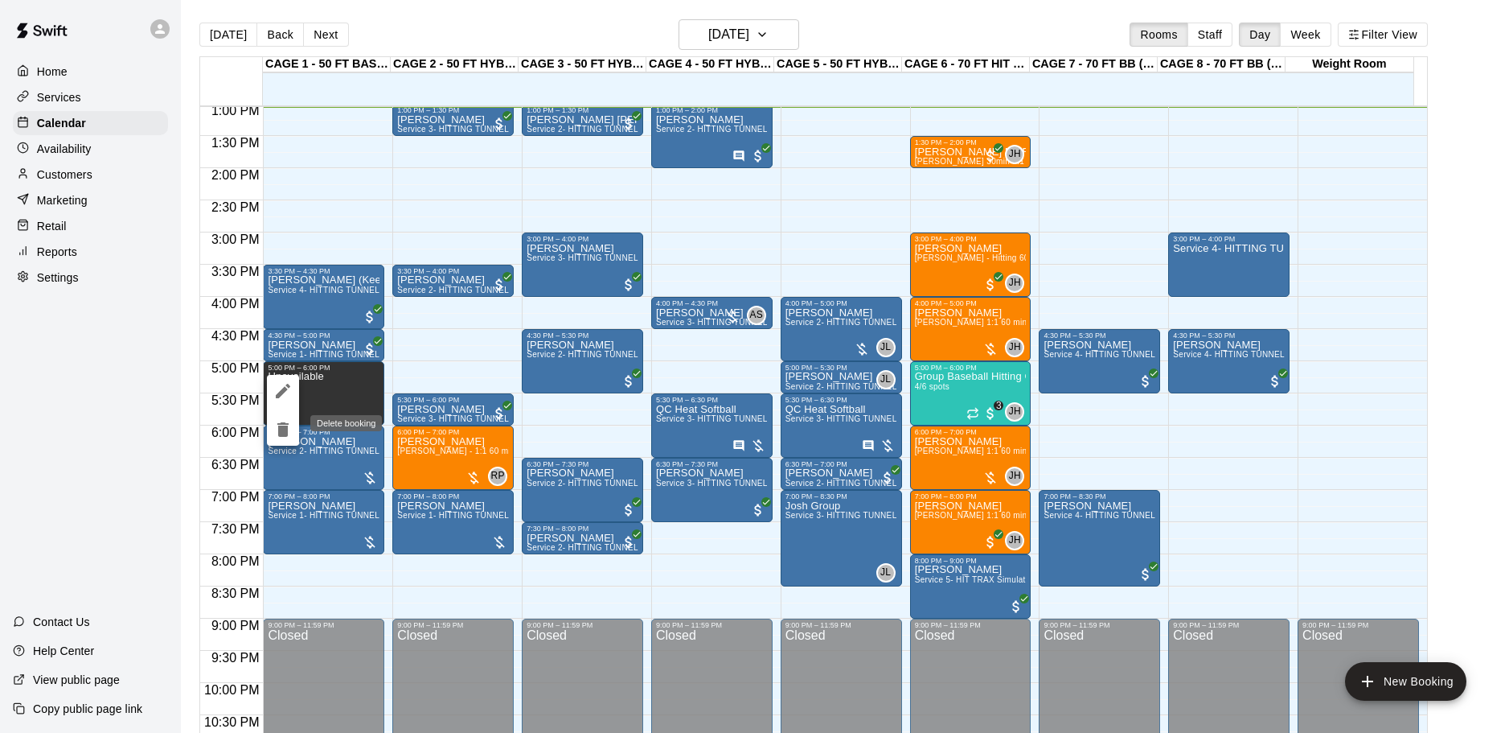
click at [277, 431] on icon "delete" at bounding box center [282, 429] width 19 height 19
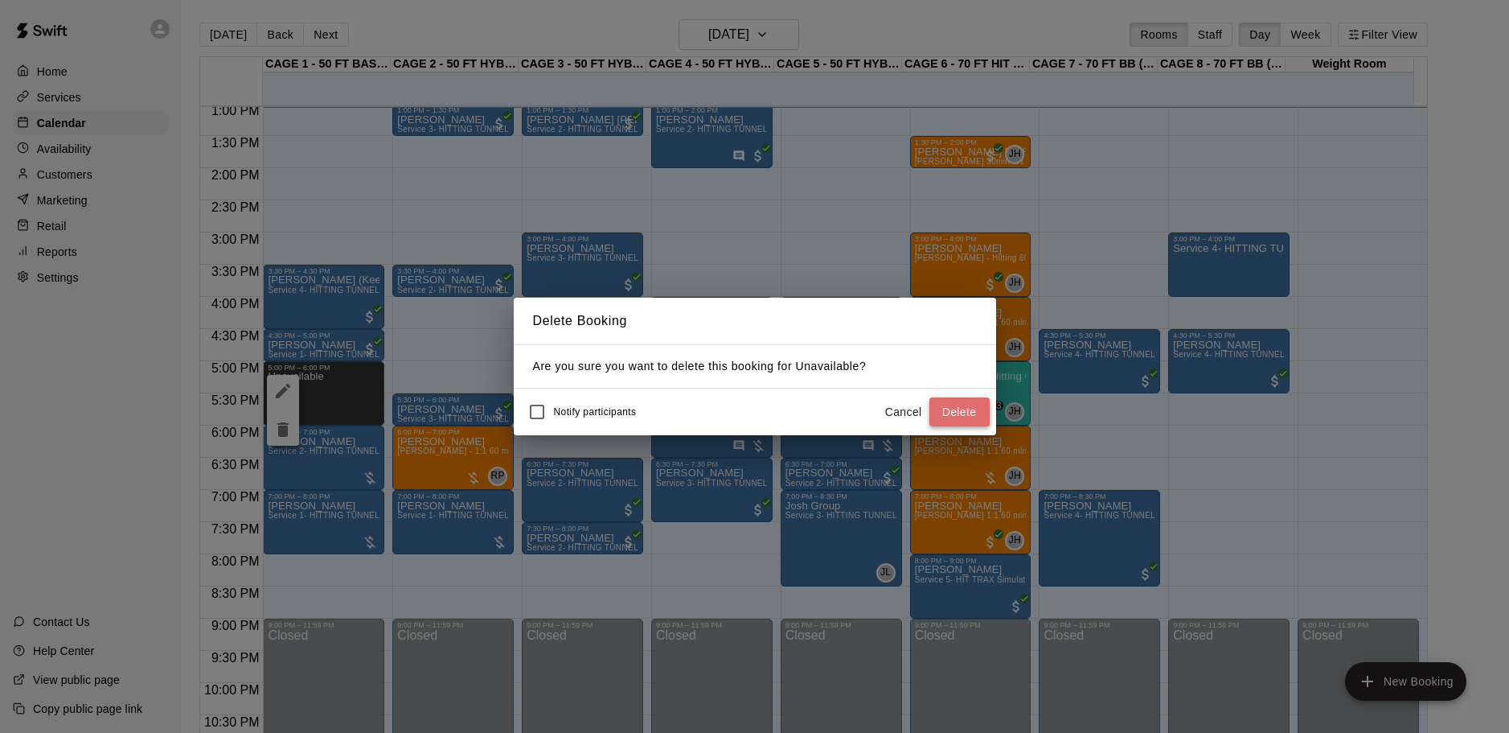
click at [949, 409] on button "Delete" at bounding box center [960, 412] width 60 height 30
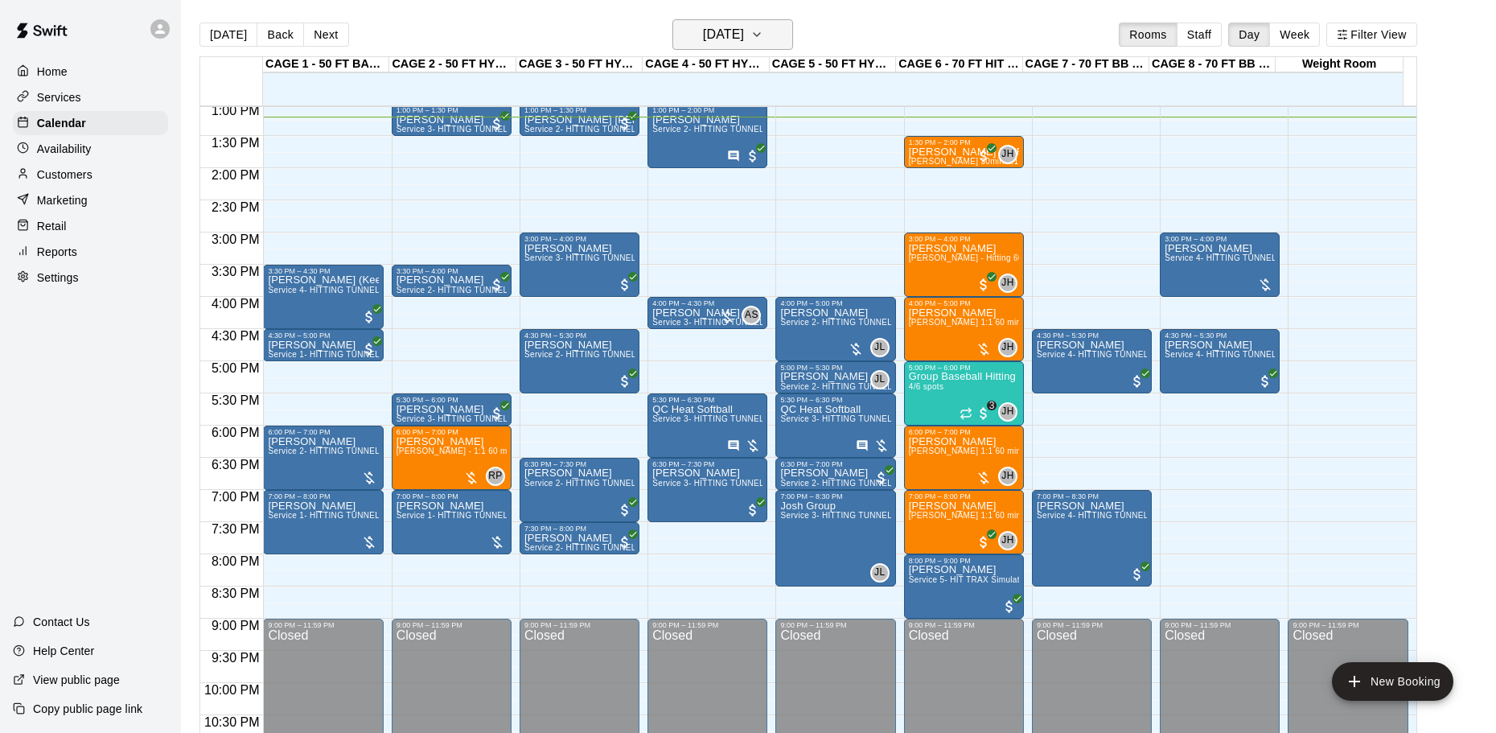
click at [782, 22] on main "[DATE] Back [DATE][DATE] Rooms Staff Day Week Filter View CAGE 1 - 50 FT BASEBA…" at bounding box center [838, 379] width 1315 height 758
click at [782, 22] on button "[DATE]" at bounding box center [732, 34] width 121 height 31
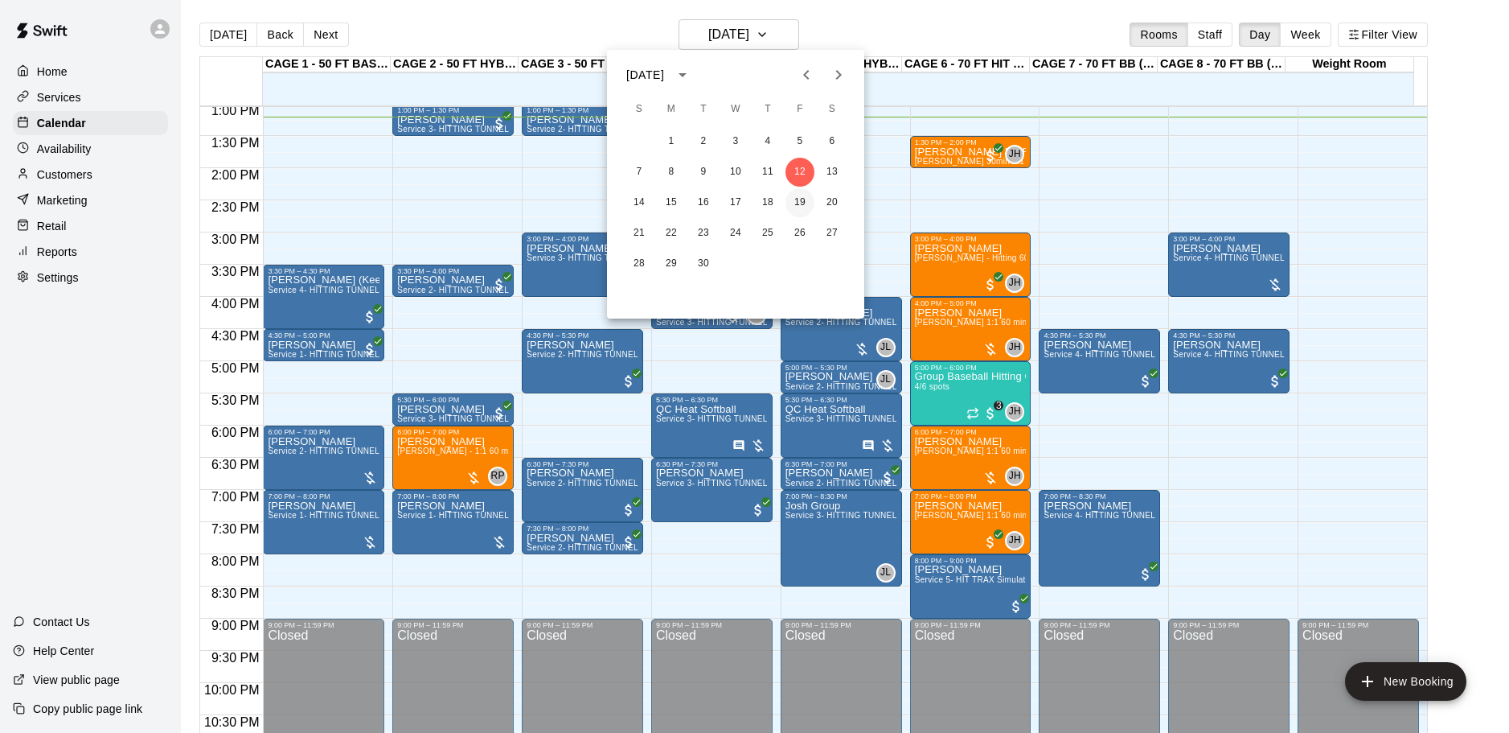
click at [804, 195] on button "19" at bounding box center [800, 202] width 29 height 29
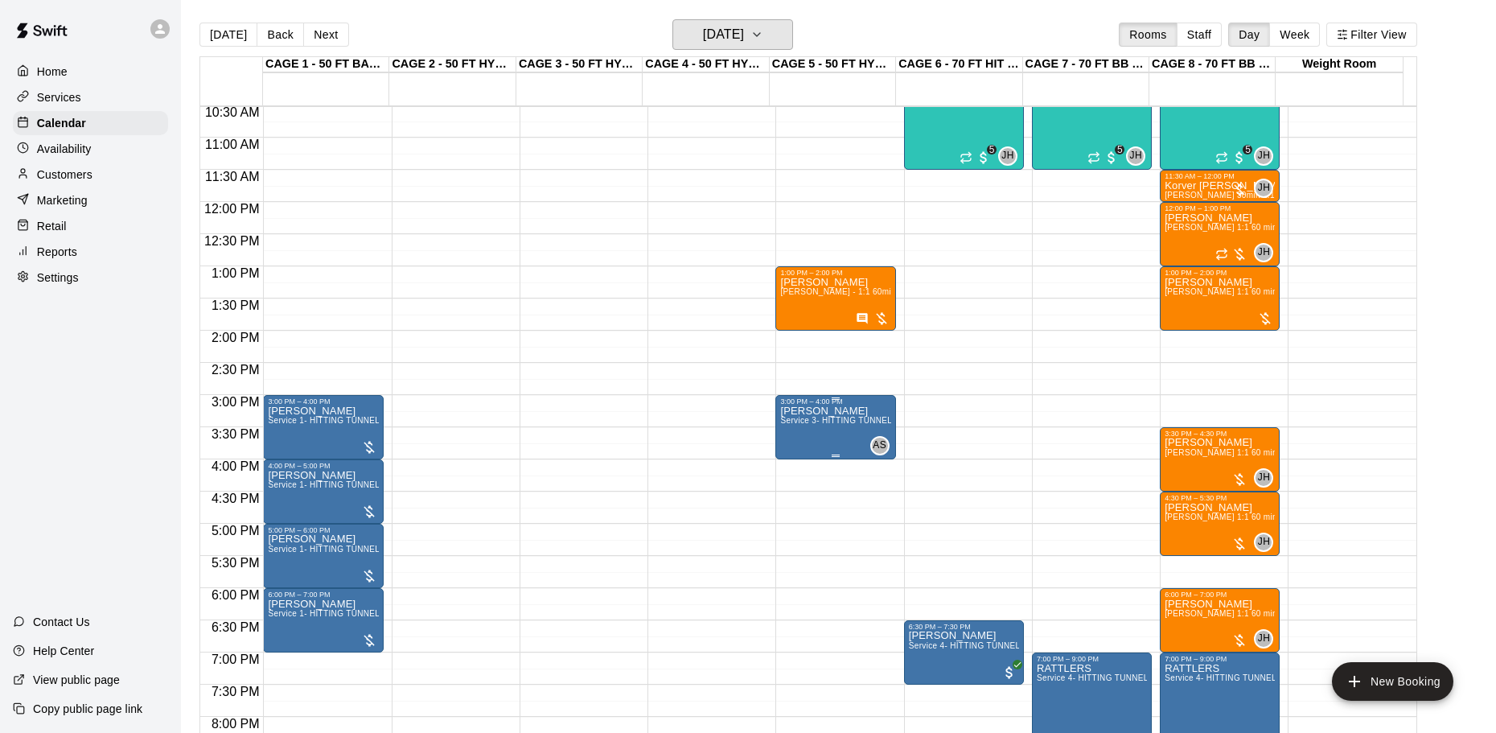
scroll to position [679, 0]
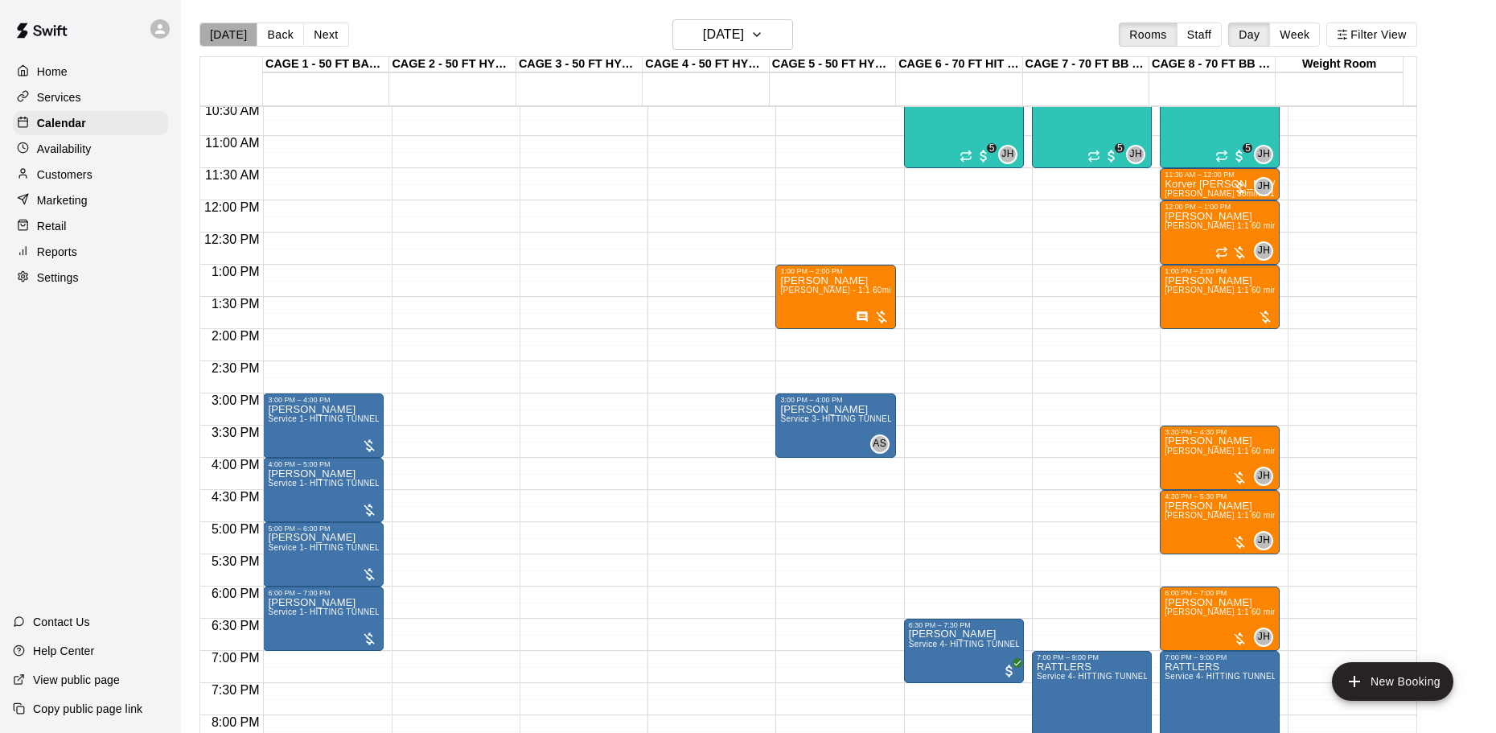
click at [233, 43] on button "[DATE]" at bounding box center [228, 35] width 58 height 24
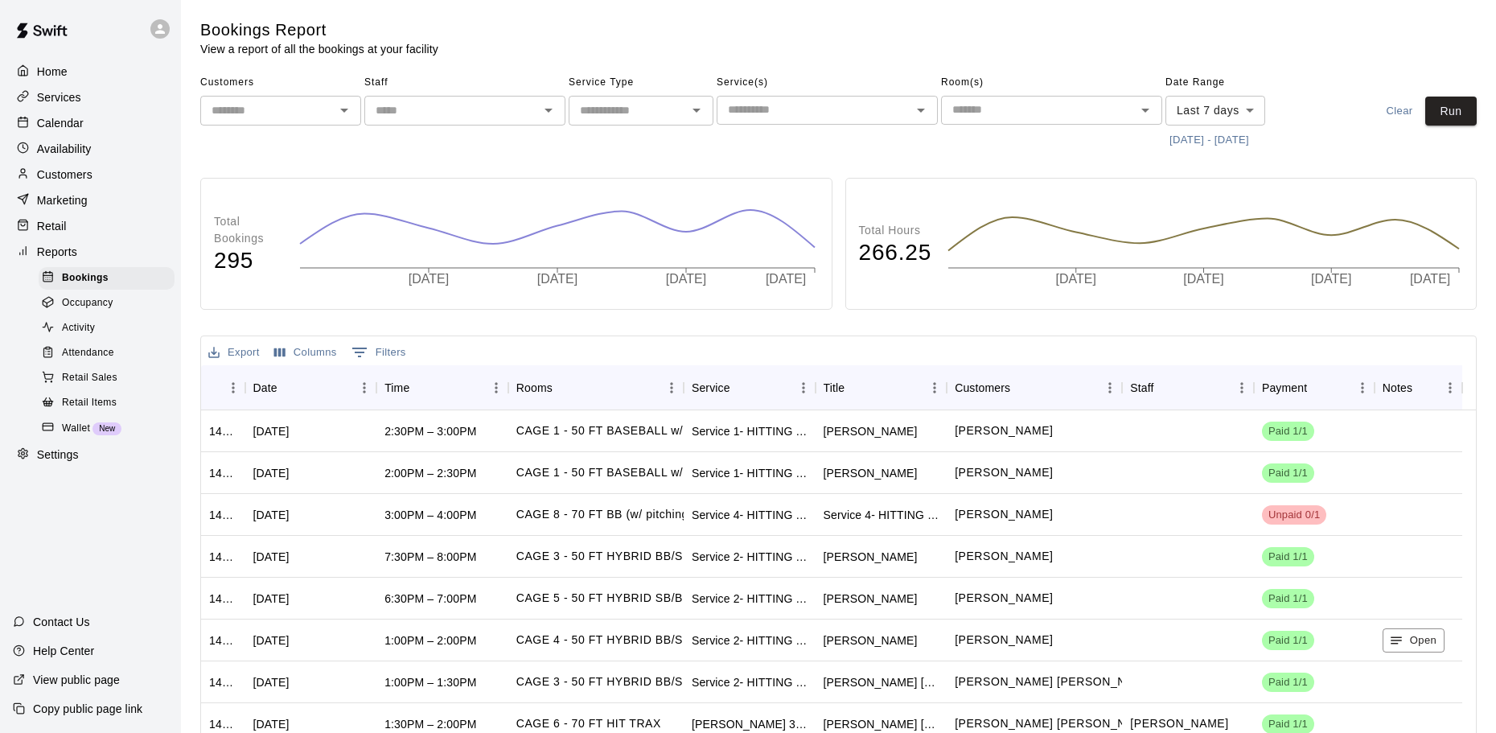
click at [29, 128] on div at bounding box center [27, 123] width 20 height 15
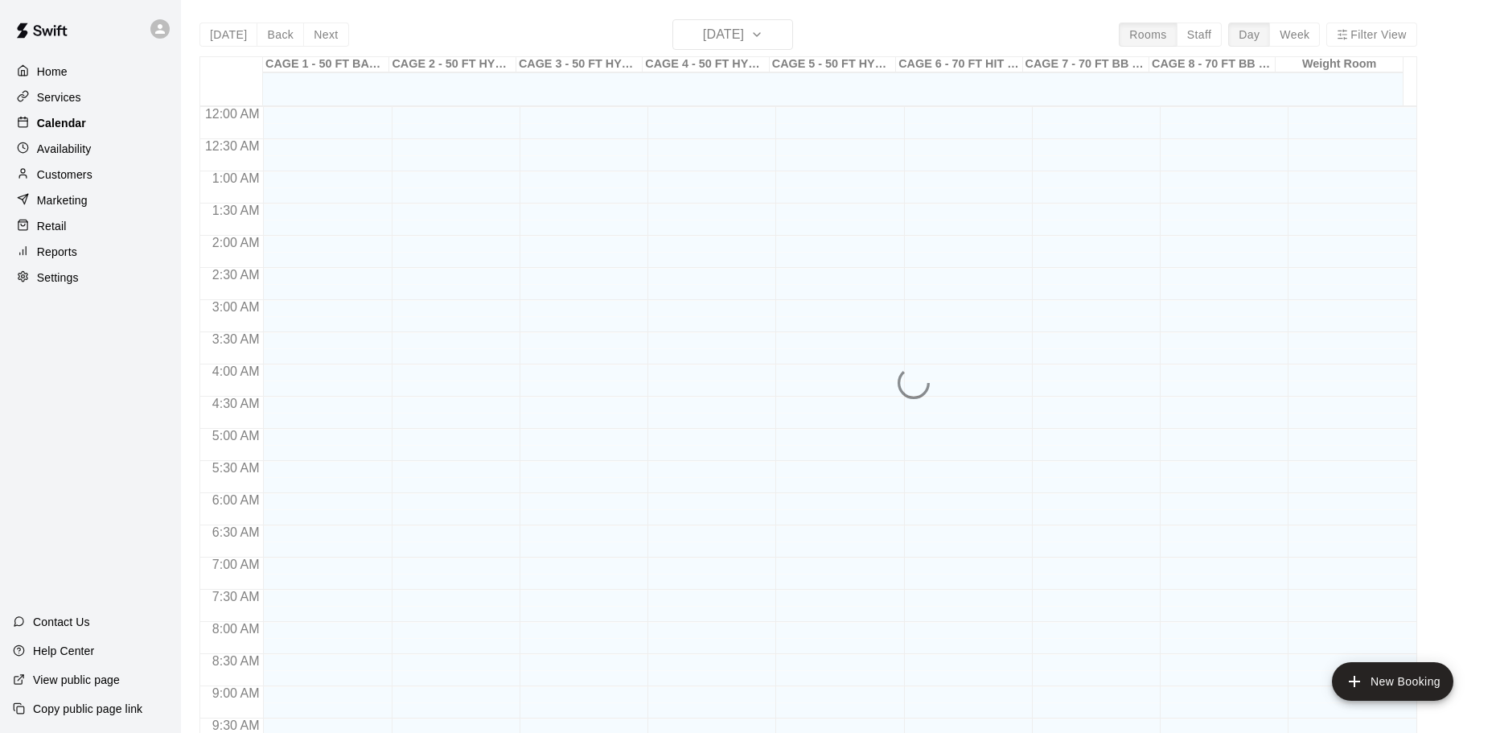
scroll to position [852, 0]
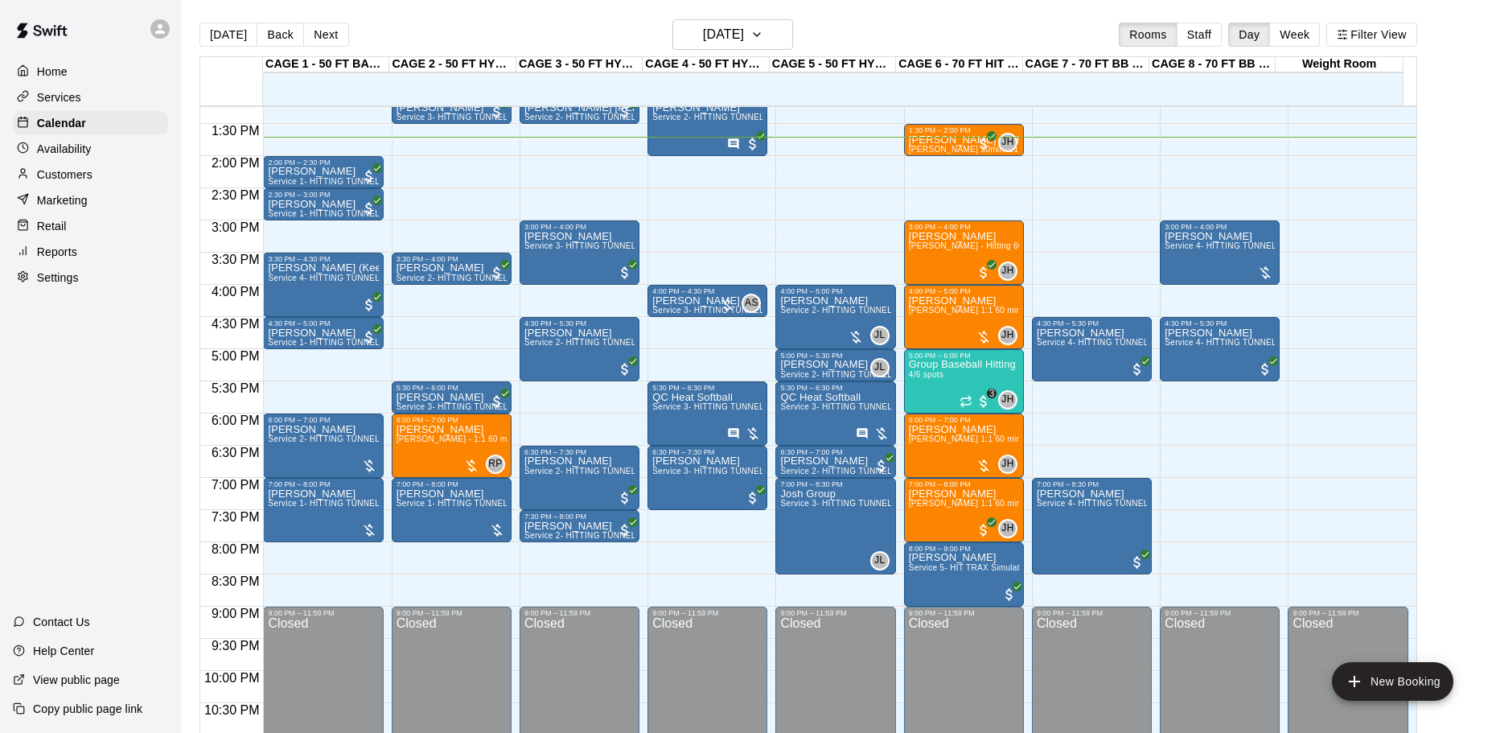
click at [88, 212] on div "Marketing" at bounding box center [90, 200] width 155 height 24
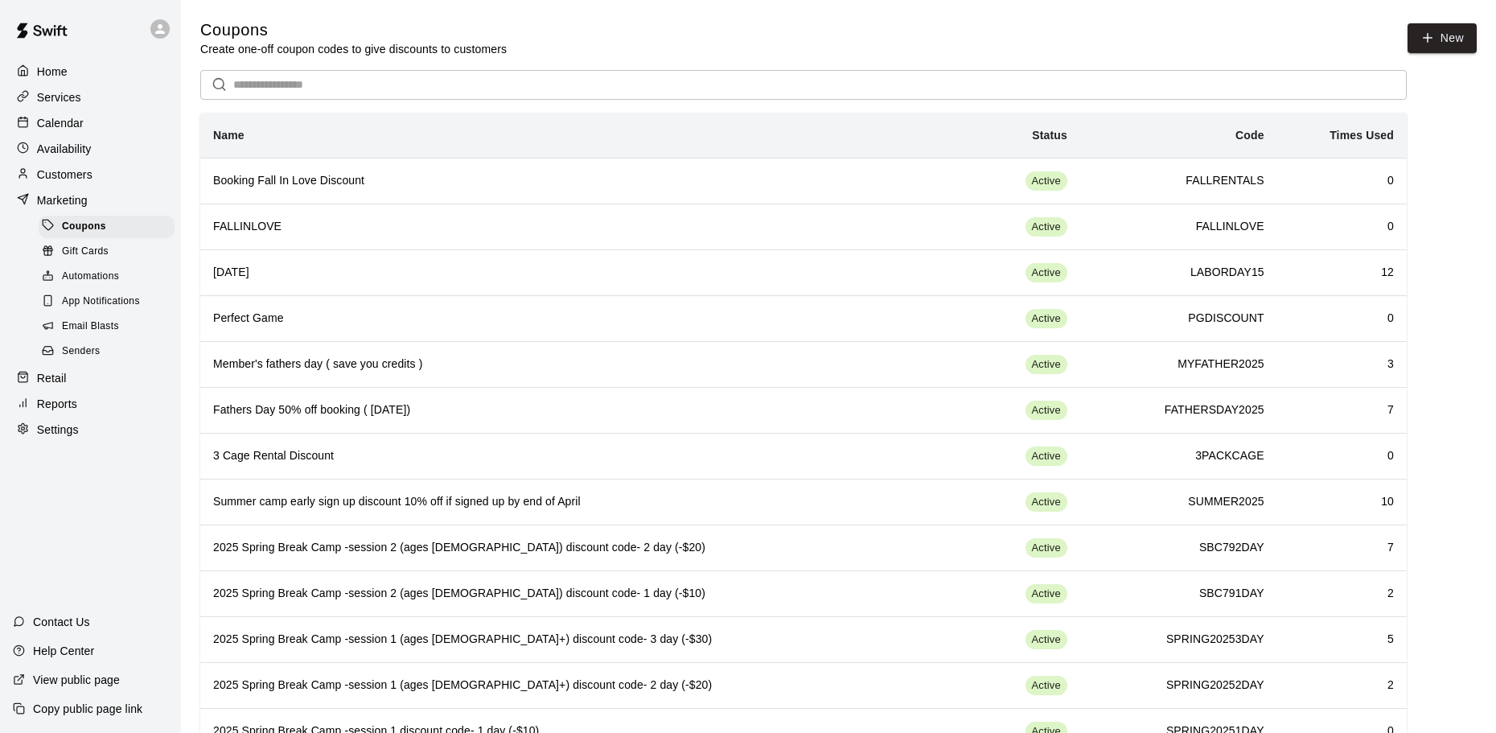
click at [73, 173] on p "Customers" at bounding box center [64, 174] width 55 height 16
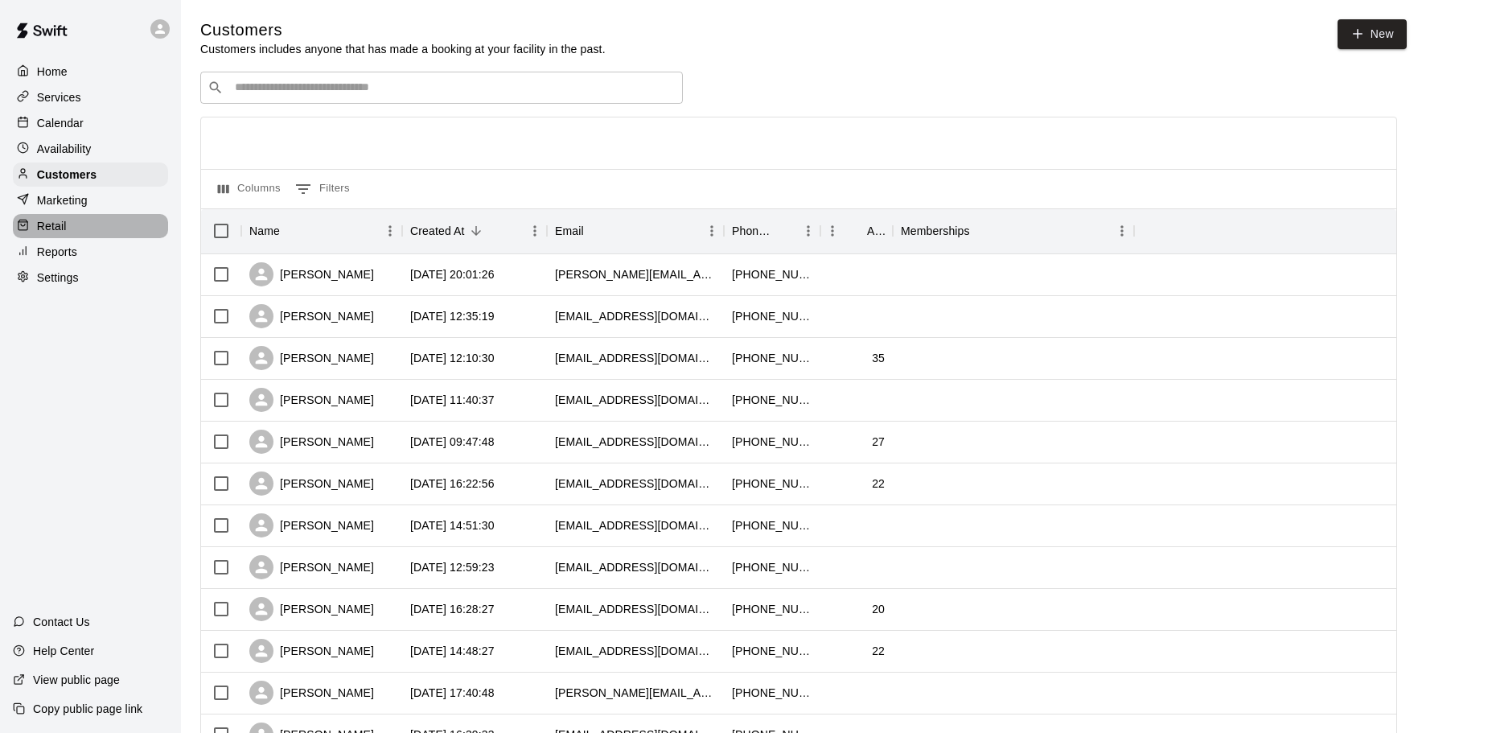
click at [60, 225] on p "Retail" at bounding box center [52, 226] width 30 height 16
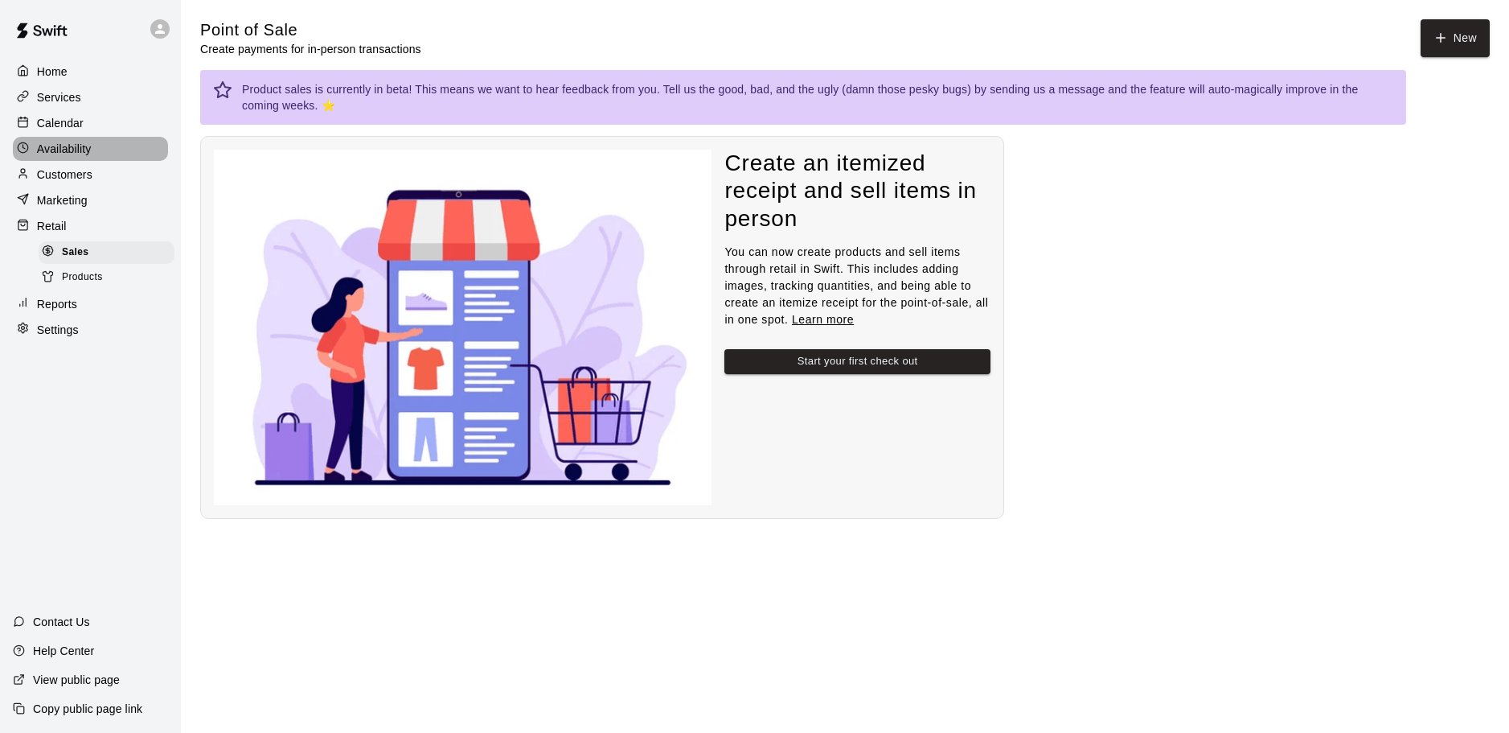
click at [73, 155] on p "Availability" at bounding box center [64, 149] width 55 height 16
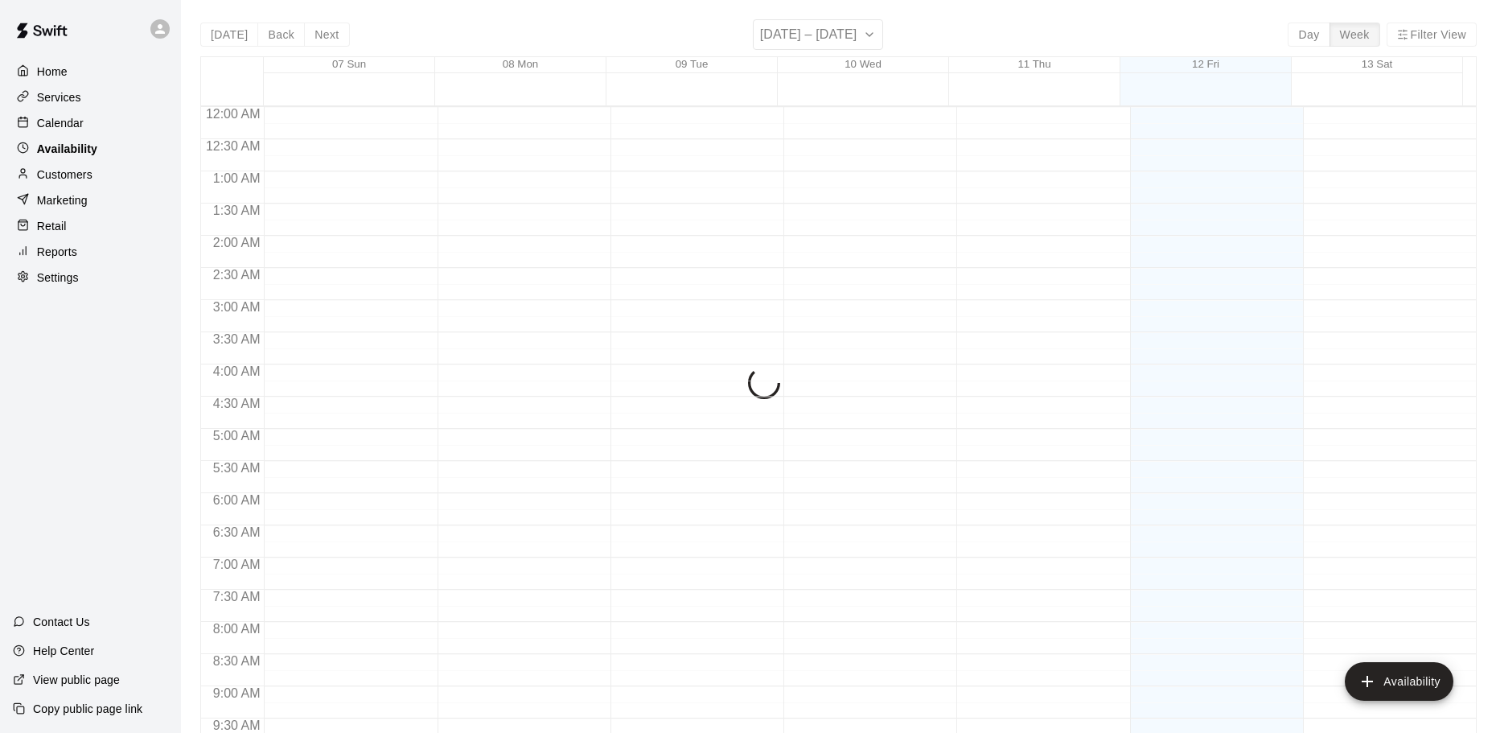
scroll to position [882, 0]
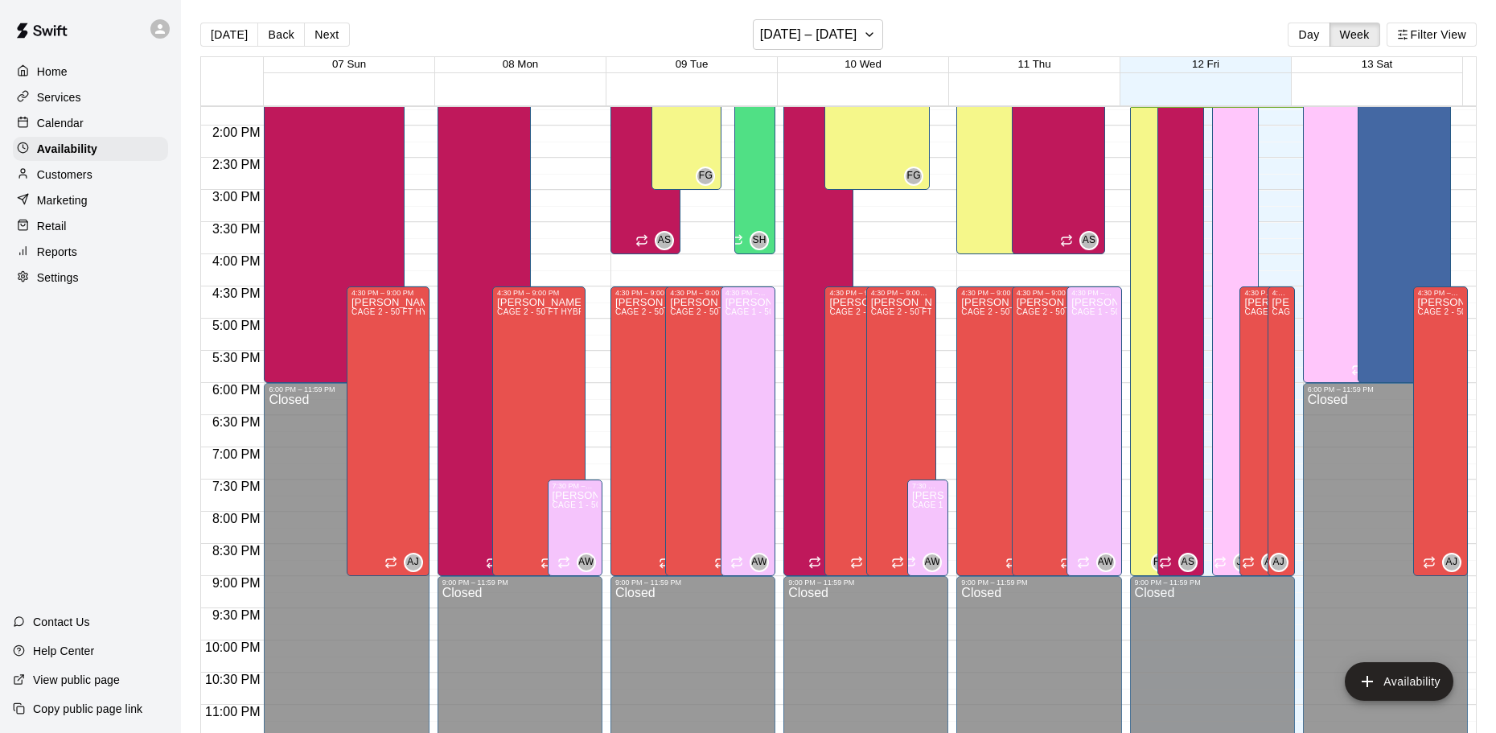
click at [71, 195] on div "Marketing" at bounding box center [90, 200] width 155 height 24
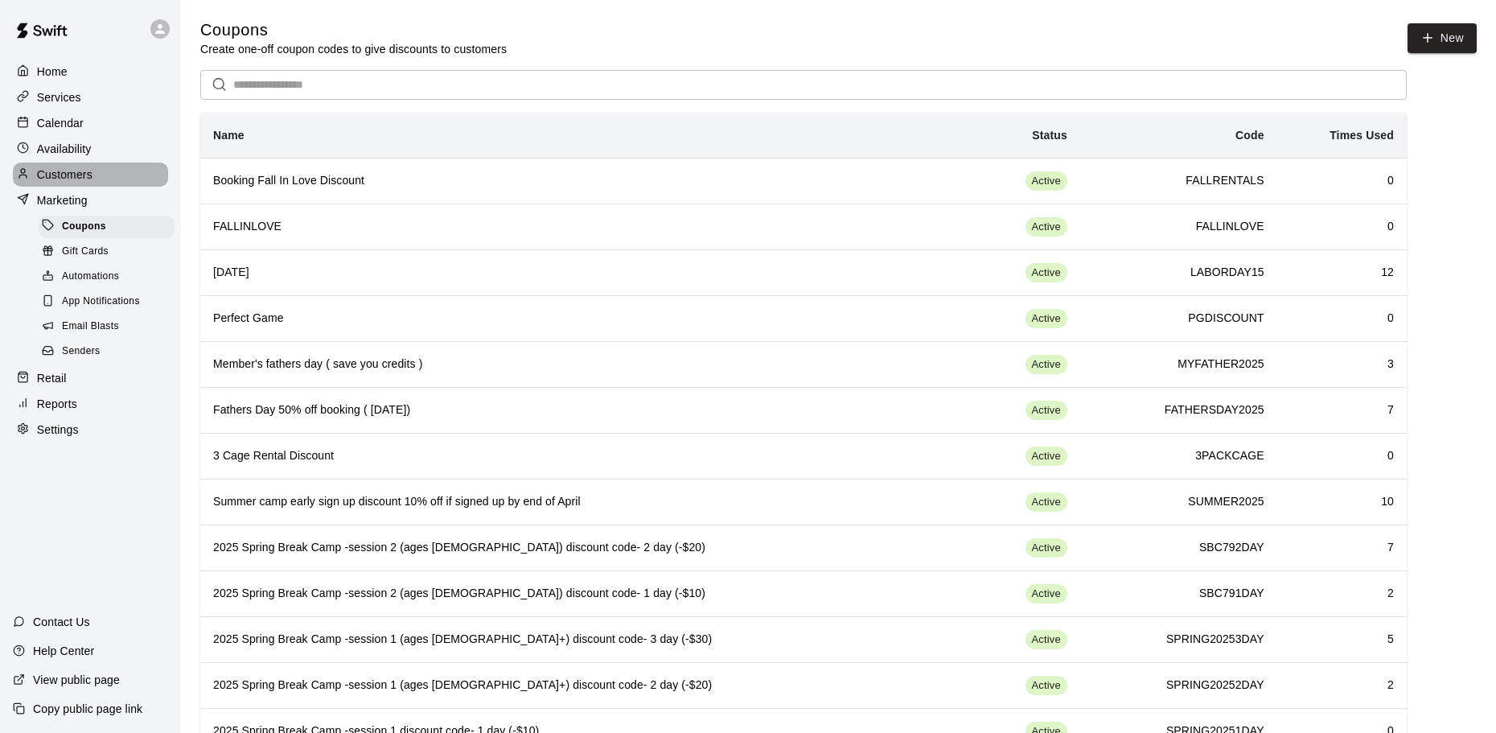
click at [78, 175] on p "Customers" at bounding box center [64, 174] width 55 height 16
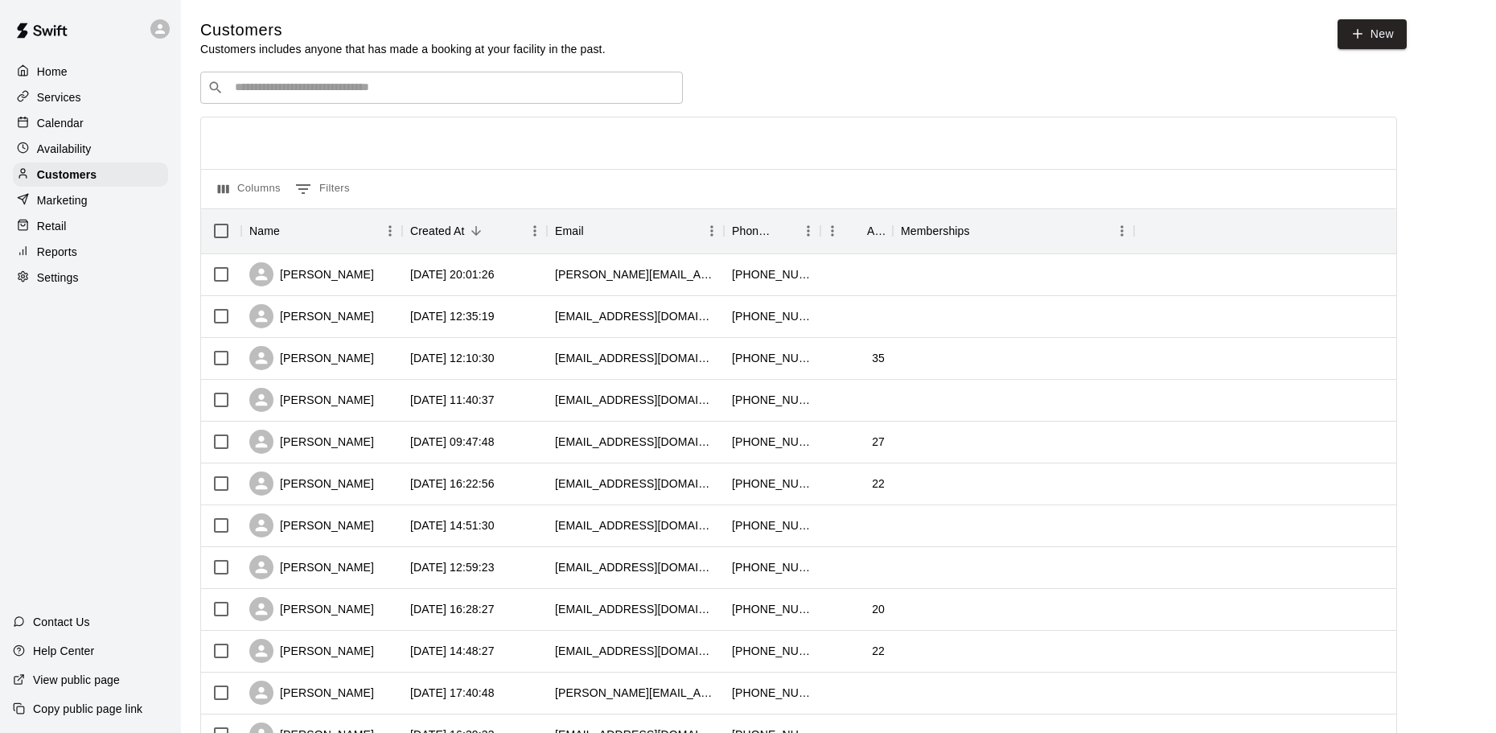
click at [56, 193] on div "Marketing" at bounding box center [90, 200] width 155 height 24
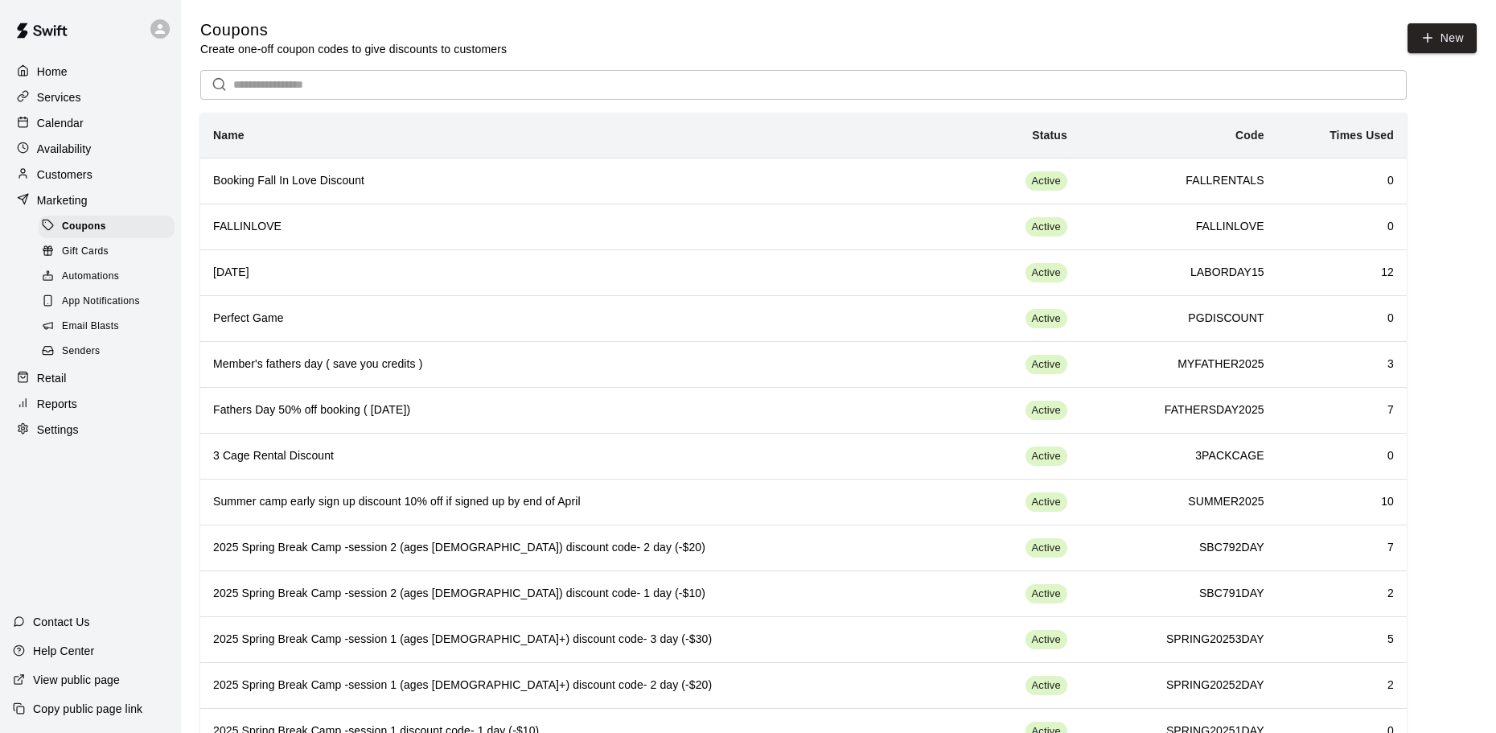
click at [84, 390] on div "Retail" at bounding box center [90, 378] width 155 height 24
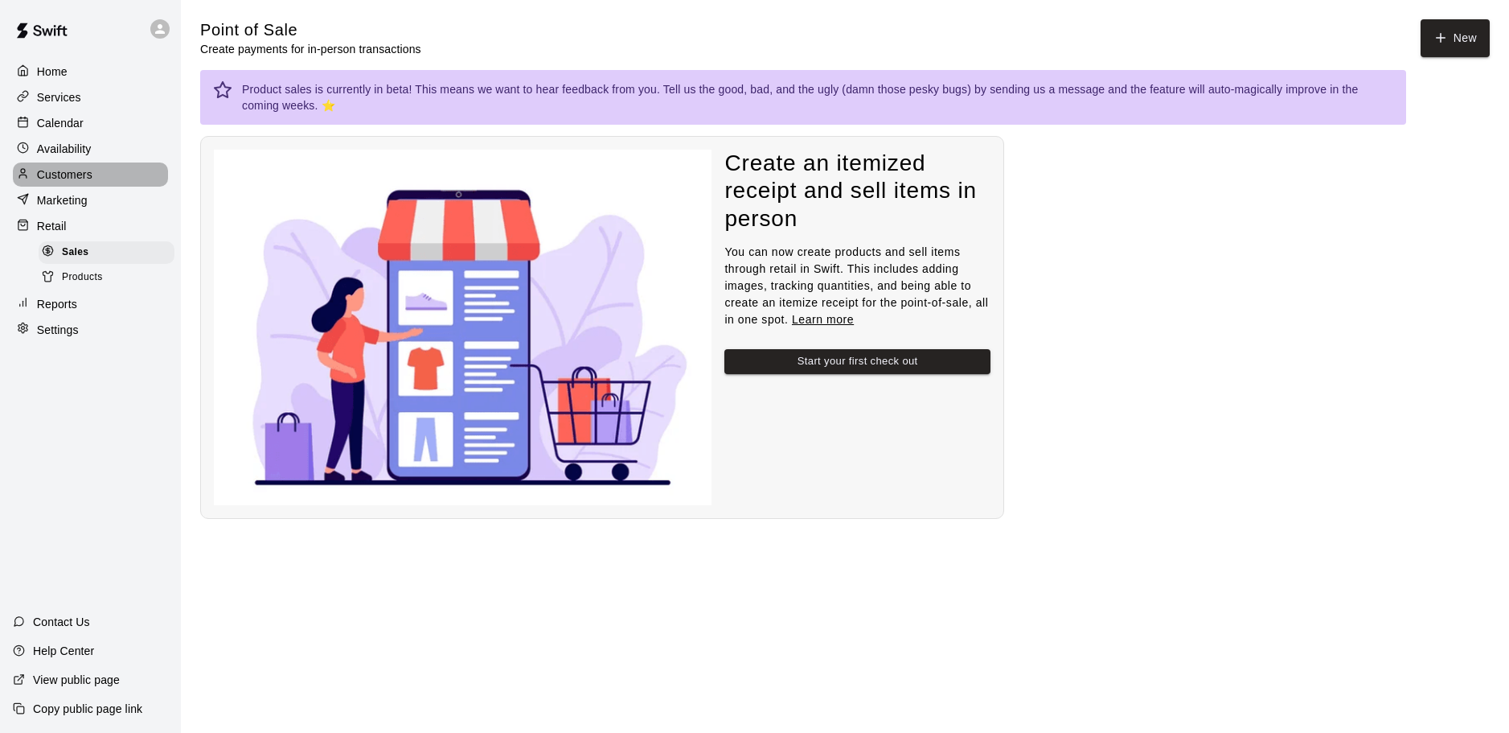
click at [45, 171] on p "Customers" at bounding box center [64, 174] width 55 height 16
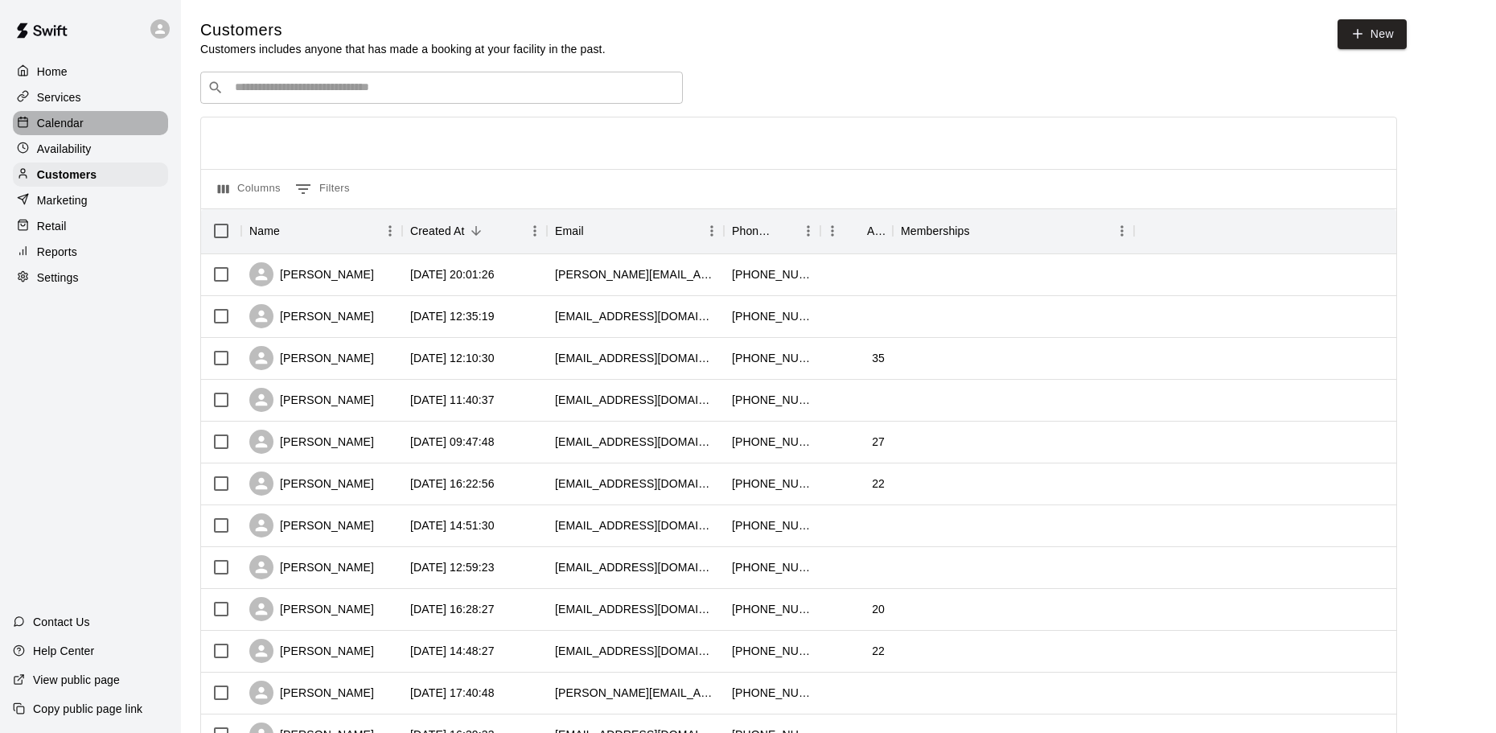
click at [68, 116] on div "Calendar" at bounding box center [90, 123] width 155 height 24
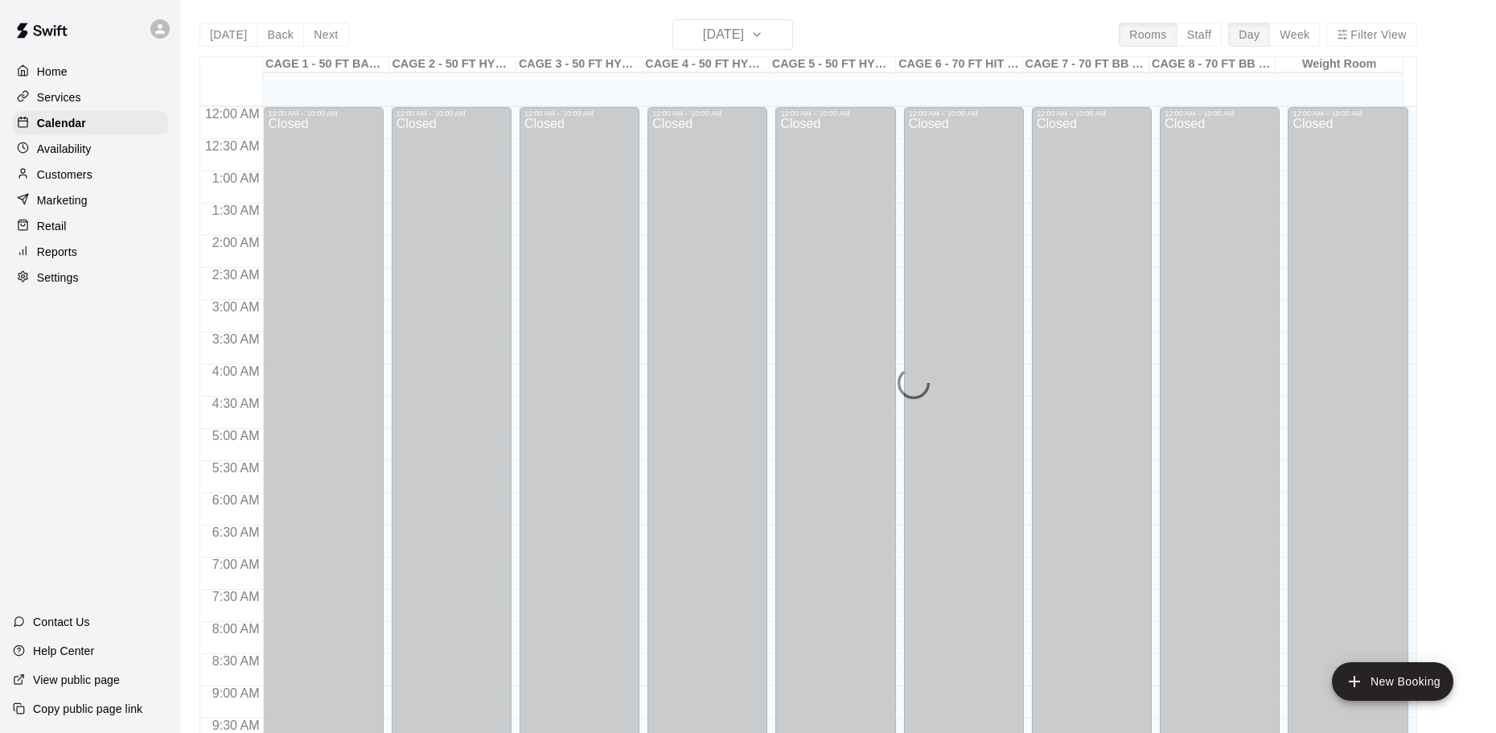
click at [66, 142] on div "Availability" at bounding box center [90, 149] width 155 height 24
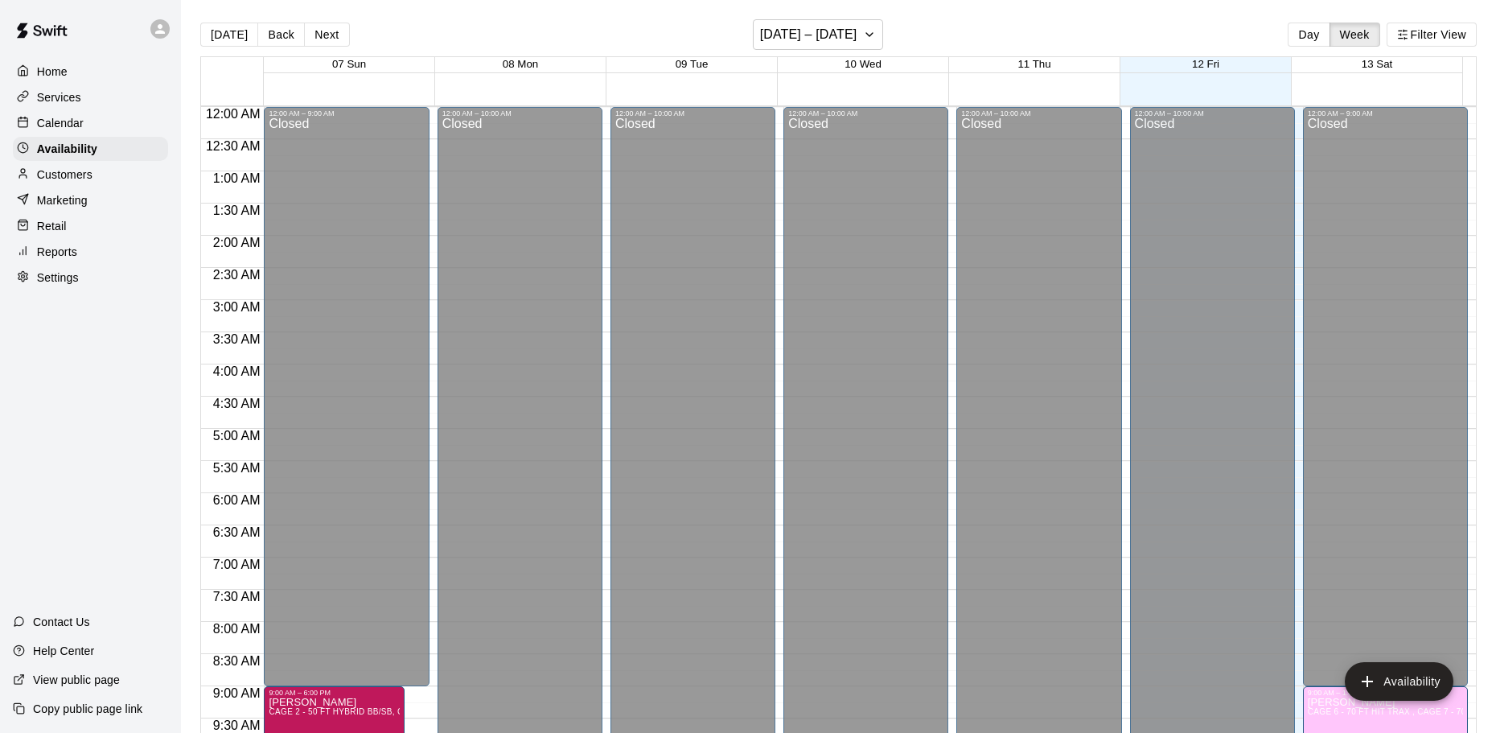
scroll to position [883, 0]
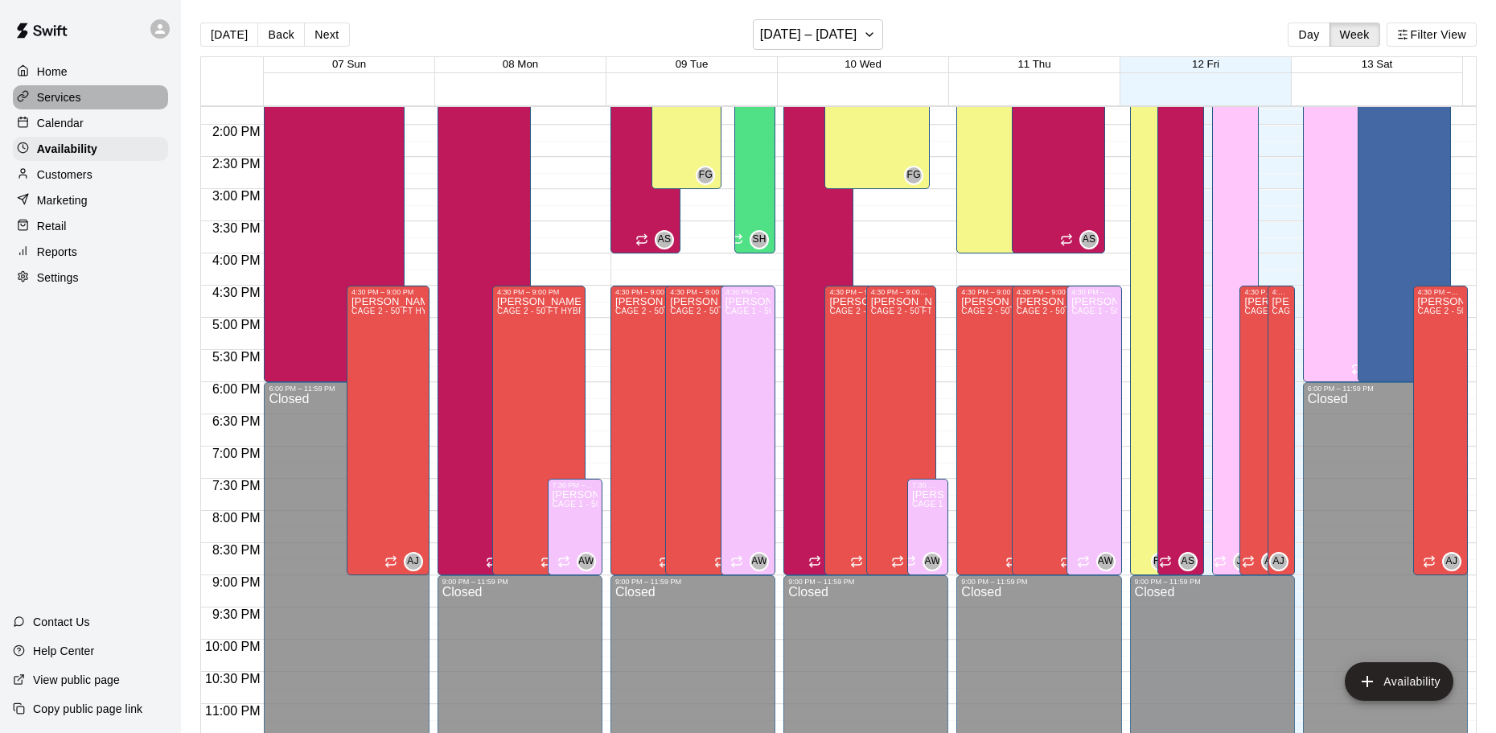
click at [83, 101] on div "Services" at bounding box center [90, 97] width 155 height 24
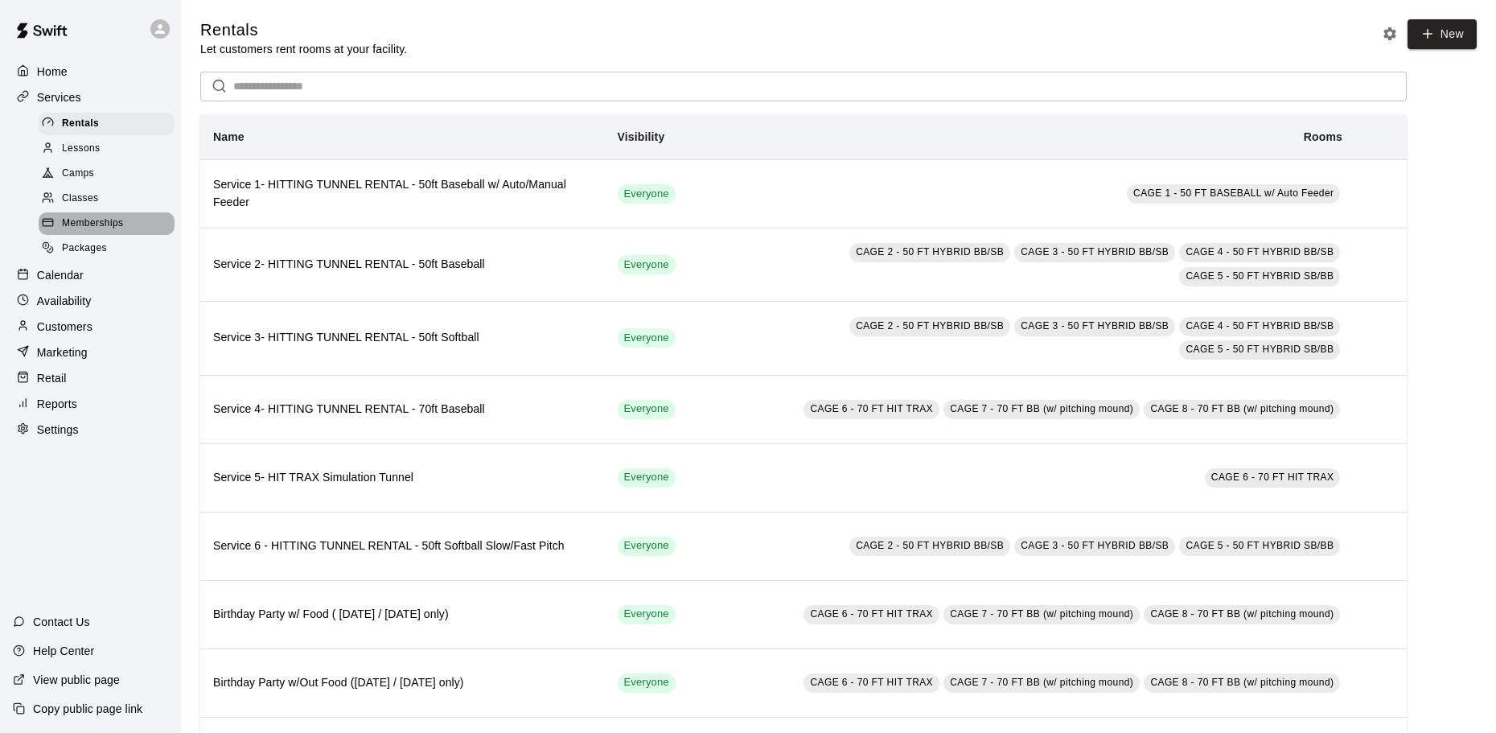
click at [80, 228] on span "Memberships" at bounding box center [92, 224] width 61 height 16
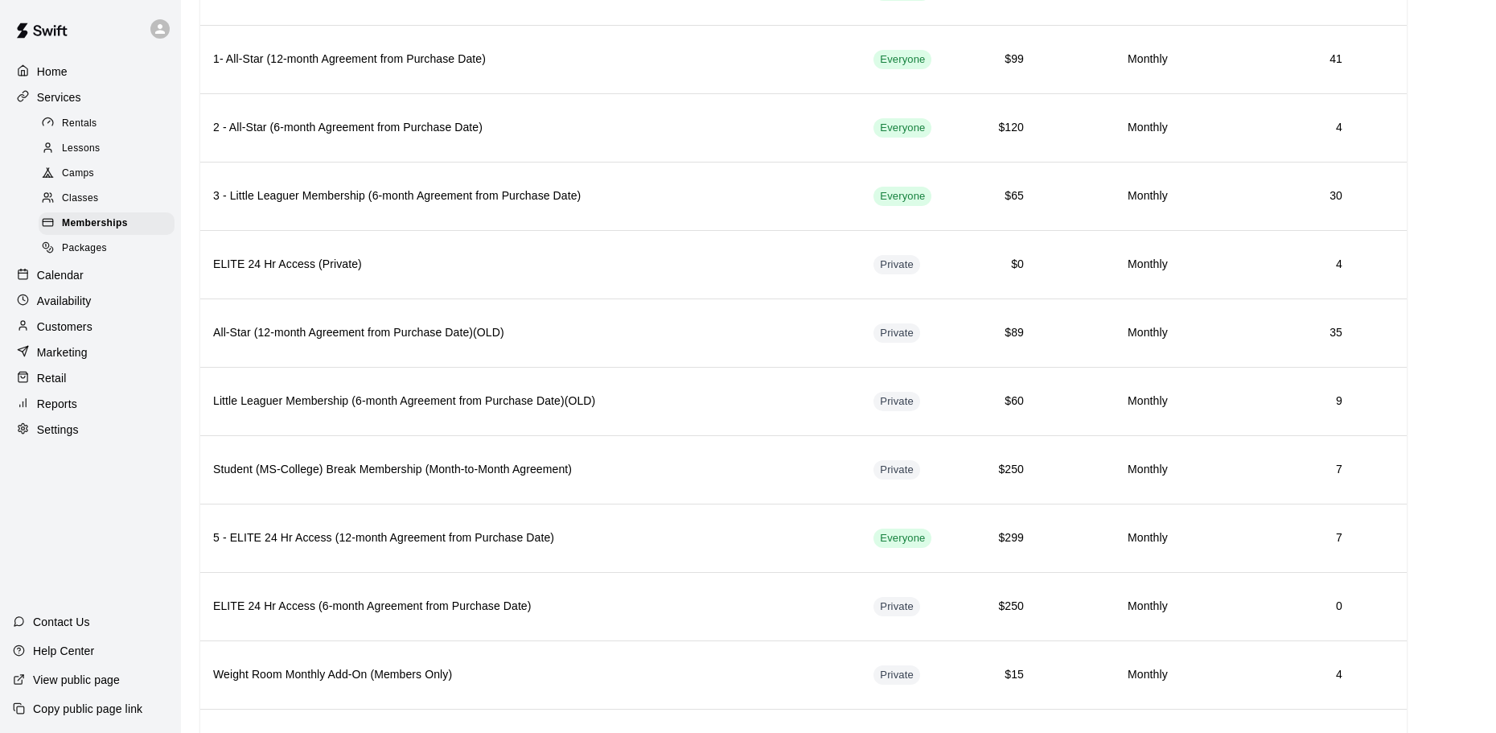
scroll to position [117, 0]
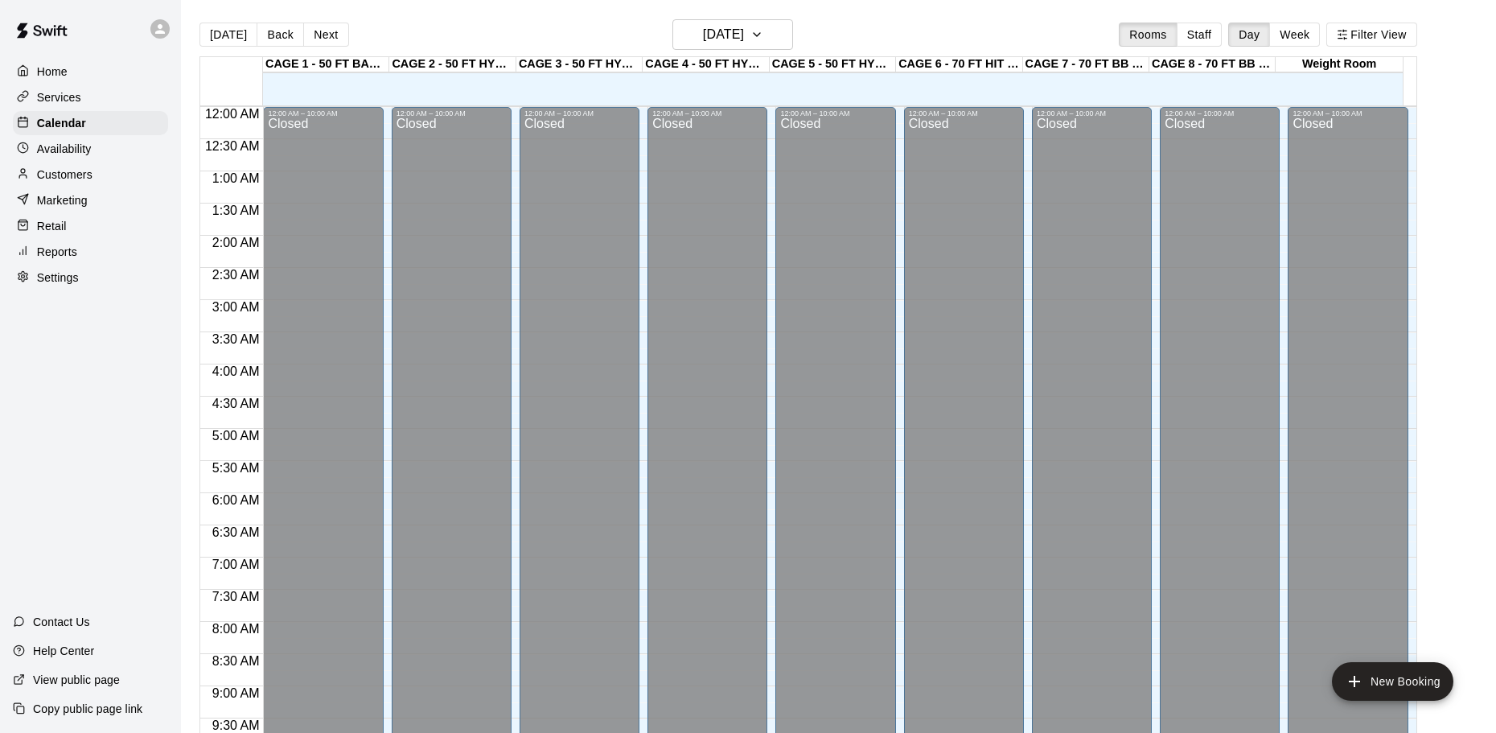
scroll to position [679, 0]
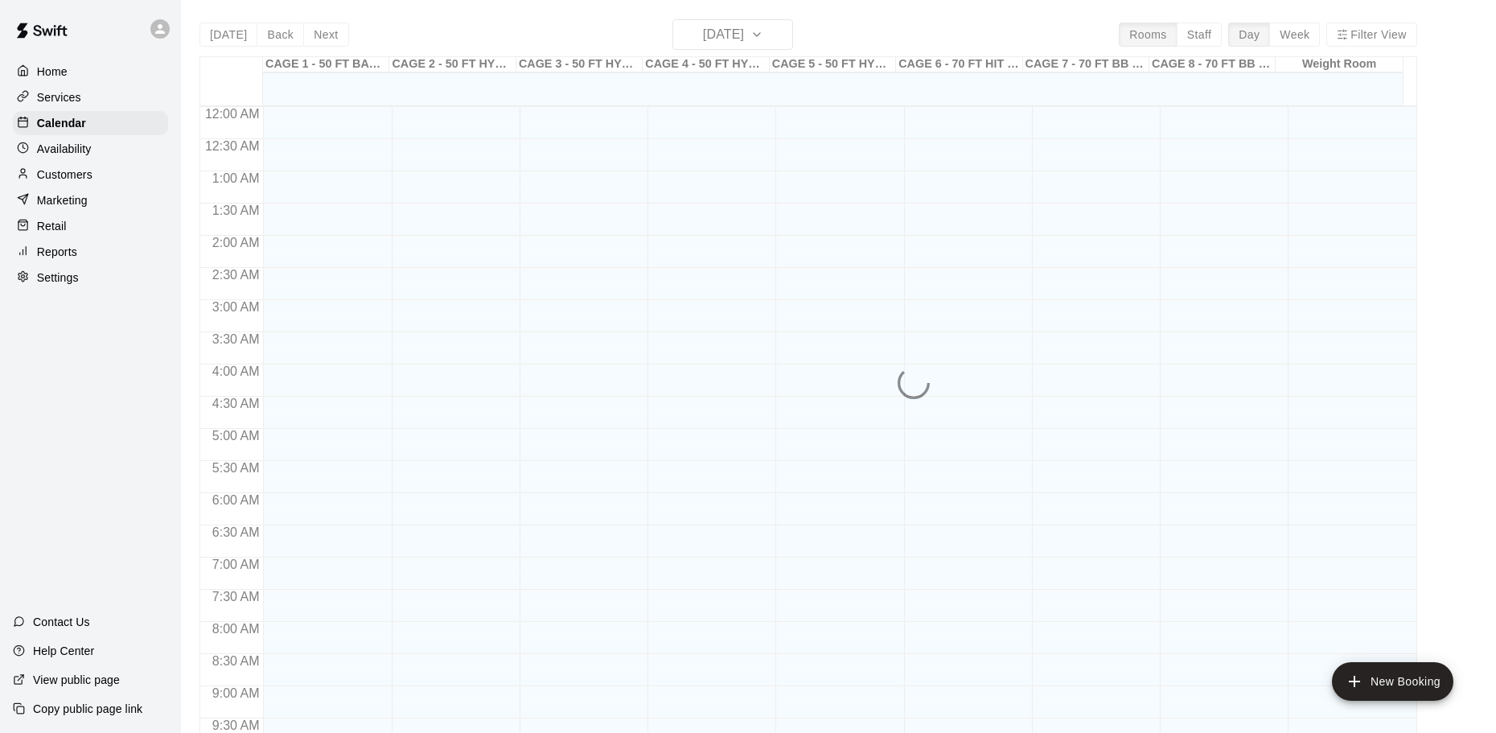
scroll to position [852, 0]
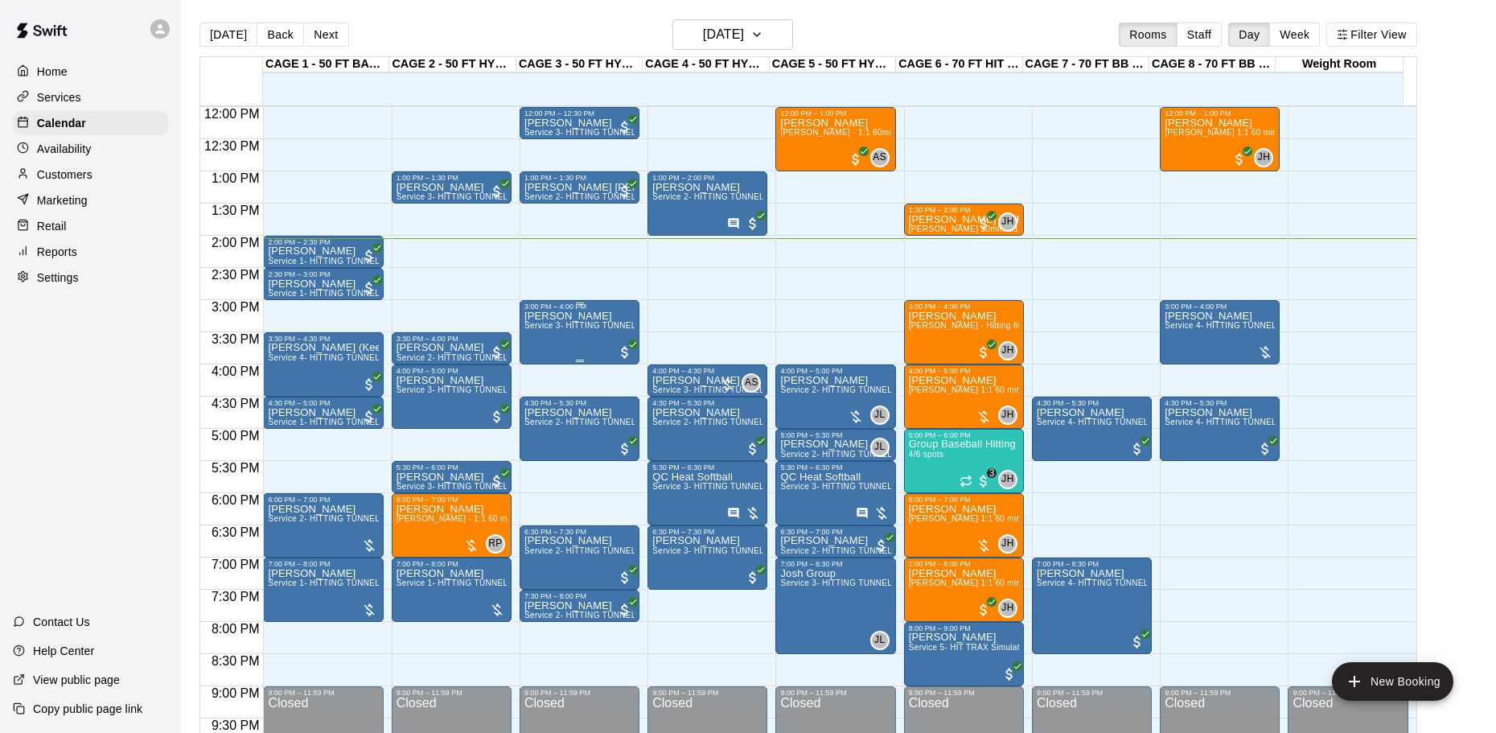
scroll to position [771, 0]
click at [346, 31] on div "[DATE] Back [DATE][DATE] Rooms Staff Day Week Filter View" at bounding box center [807, 37] width 1217 height 37
drag, startPoint x: 343, startPoint y: 31, endPoint x: 332, endPoint y: 37, distance: 12.6
click at [343, 31] on div "Today Back Next Friday Sep 12 Rooms Staff Day Week Filter View" at bounding box center [807, 37] width 1217 height 37
click at [332, 37] on button "Next" at bounding box center [325, 35] width 45 height 24
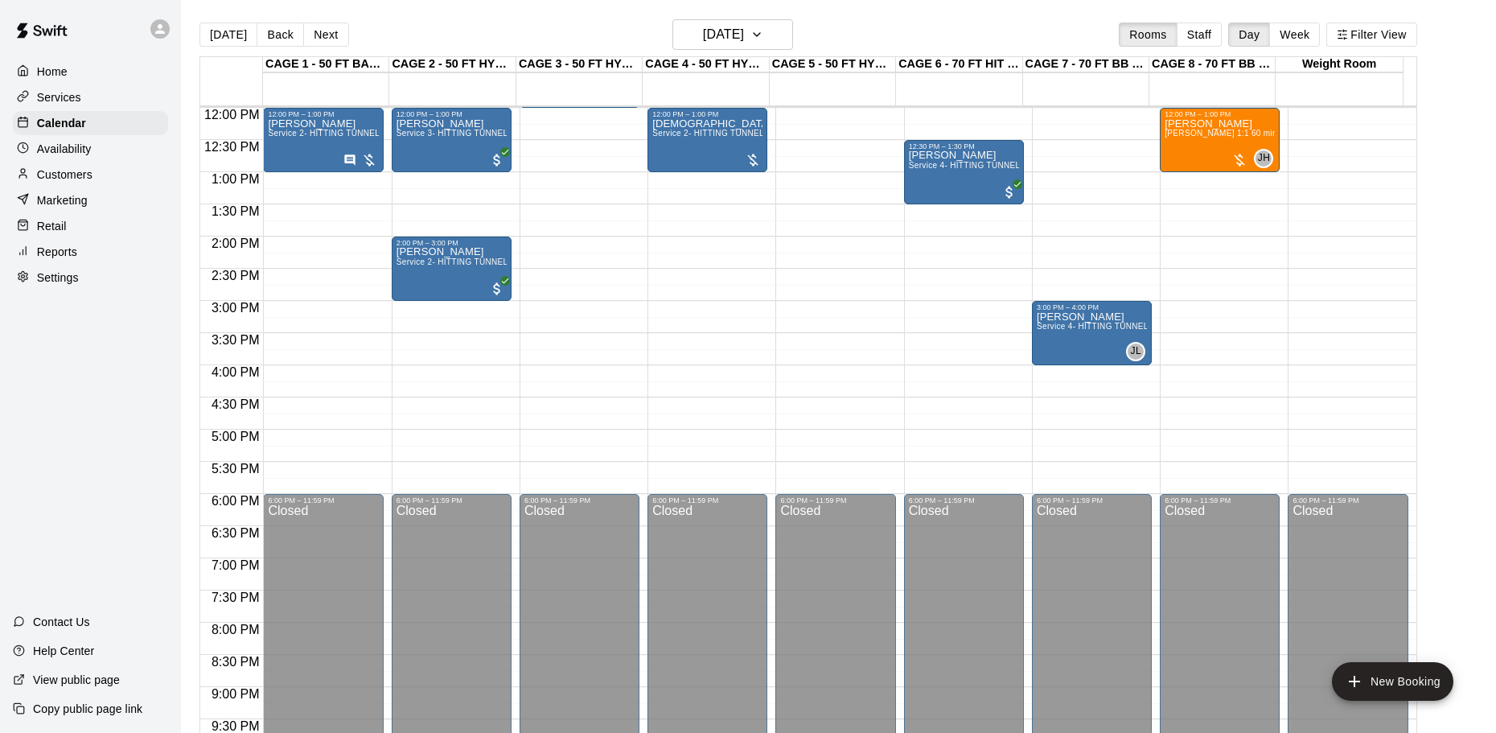
click at [329, 49] on div "Today Back Next Saturday Sep 13 Rooms Staff Day Week Filter View" at bounding box center [807, 37] width 1217 height 37
click at [329, 42] on button "Next" at bounding box center [325, 35] width 45 height 24
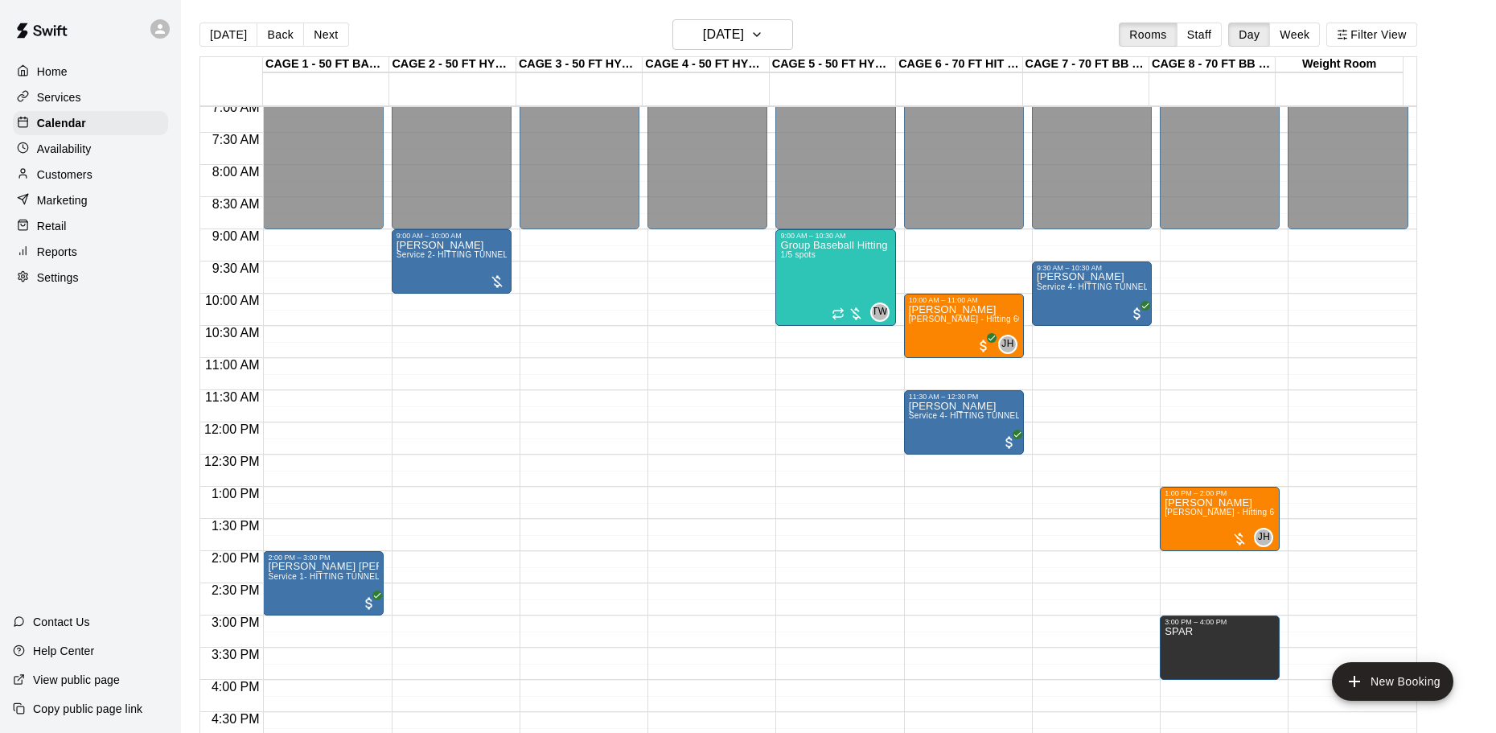
scroll to position [450, 0]
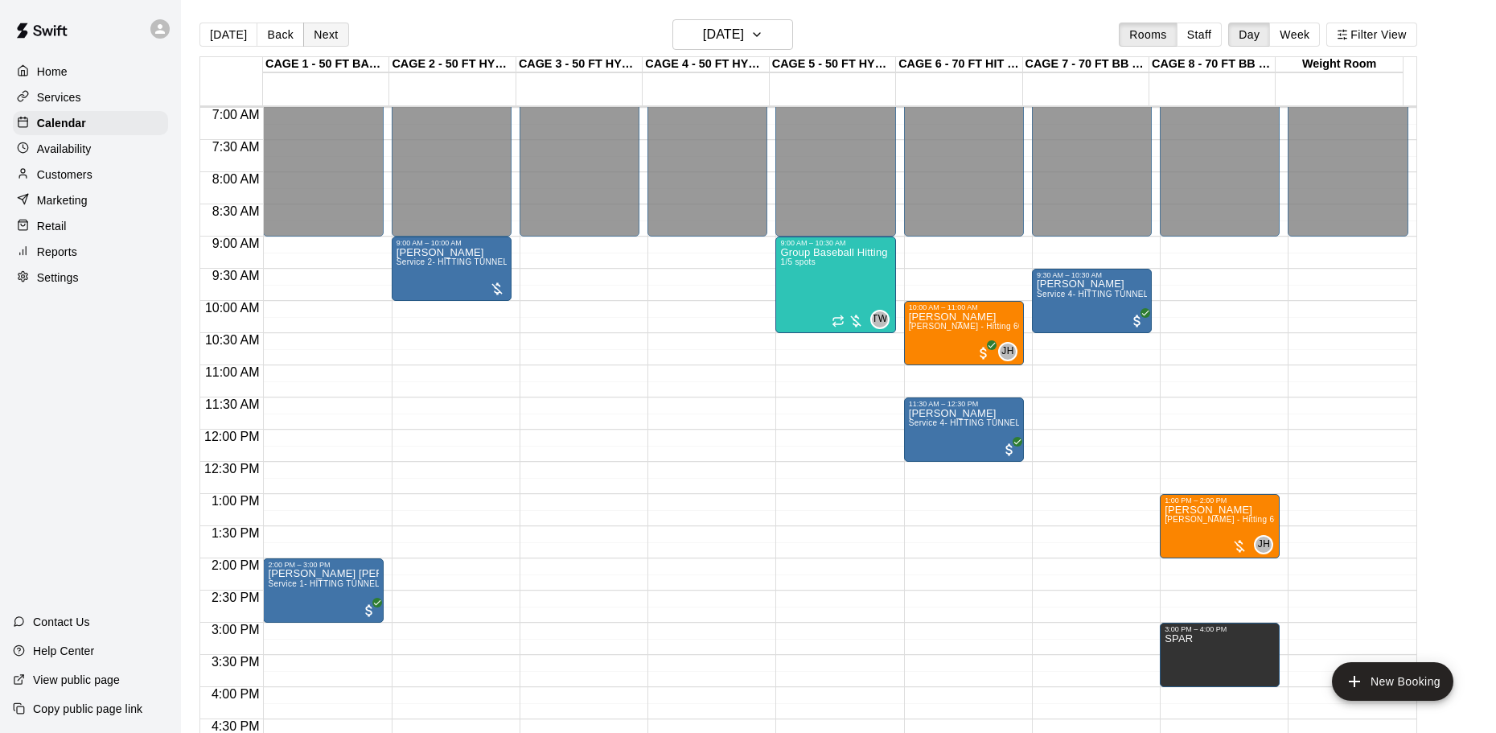
click at [329, 38] on button "Next" at bounding box center [325, 35] width 45 height 24
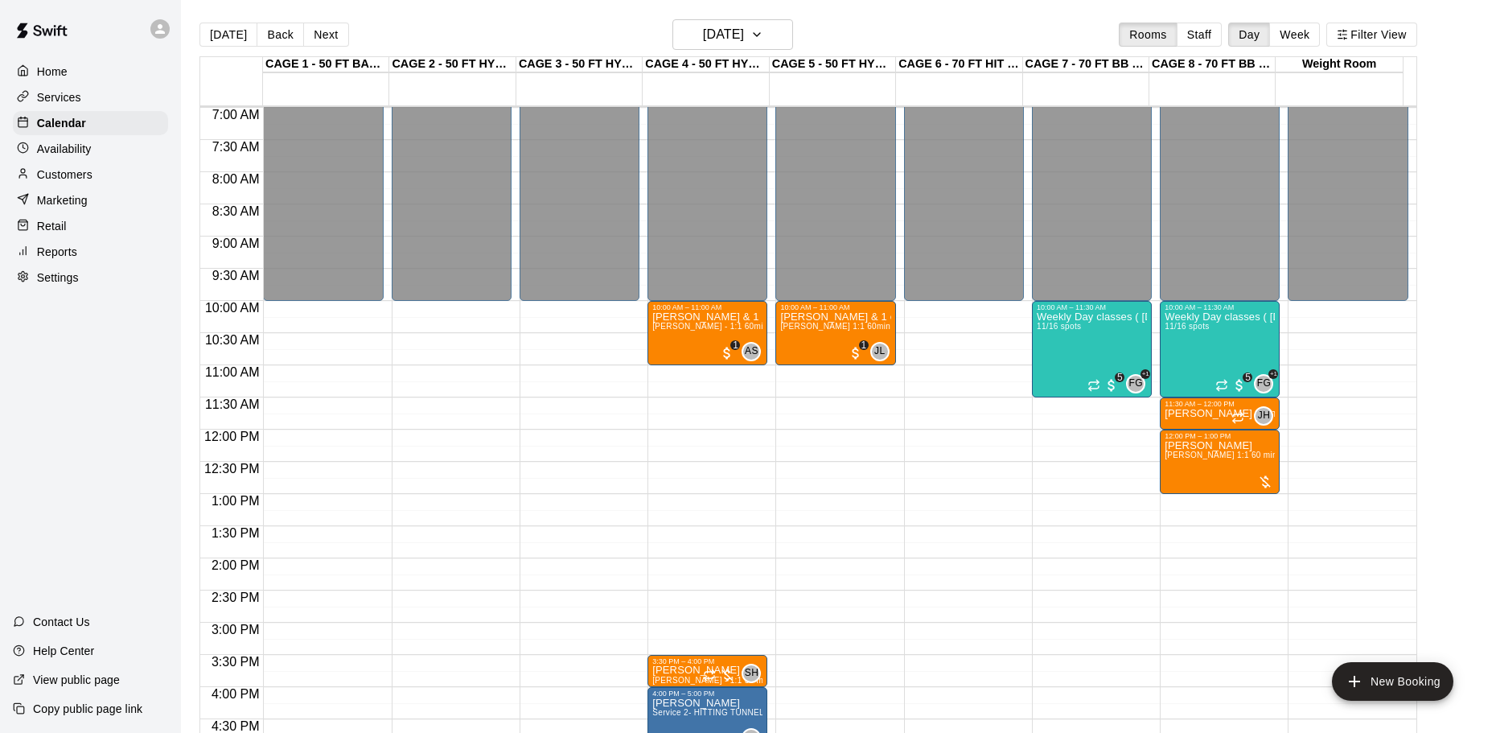
click at [326, 38] on button "Next" at bounding box center [325, 35] width 45 height 24
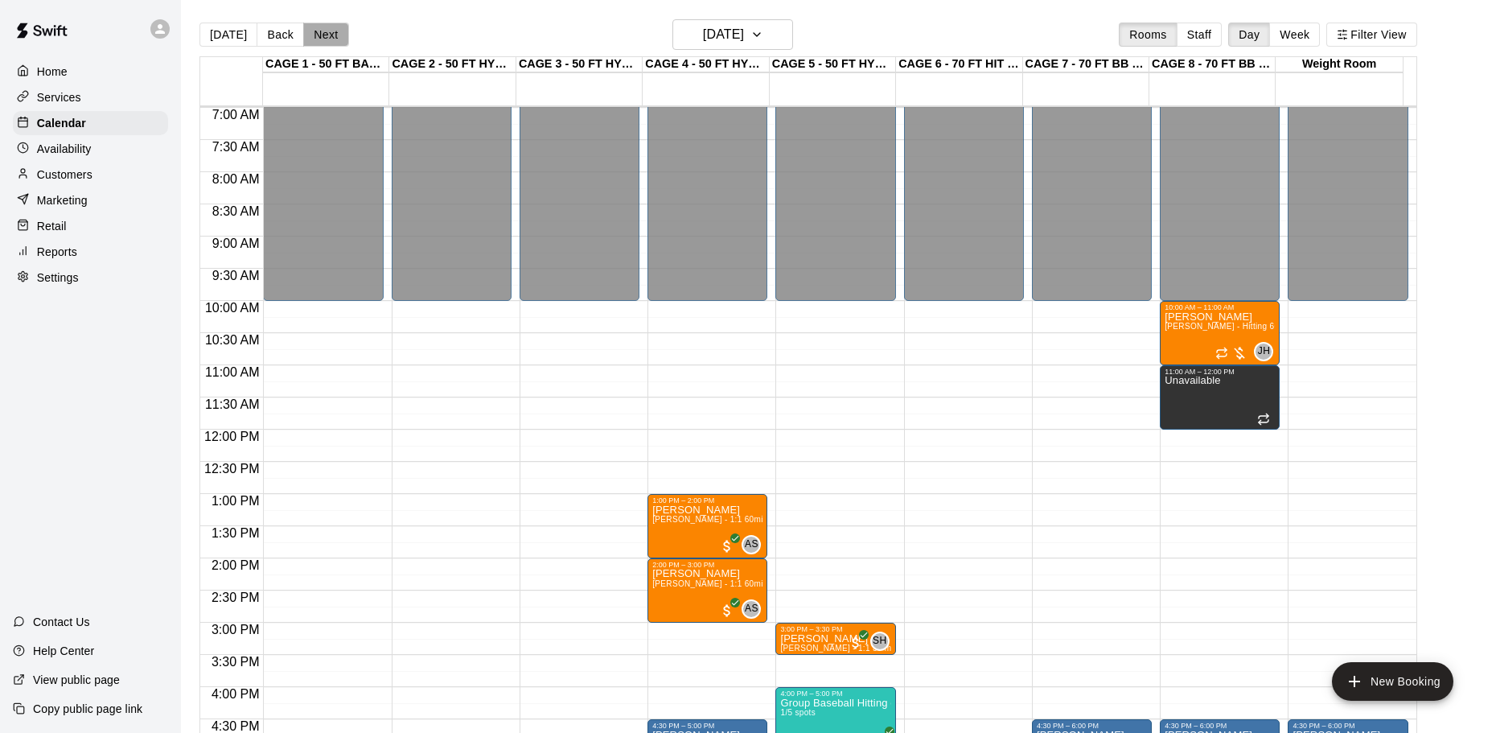
click at [328, 43] on button "Next" at bounding box center [325, 35] width 45 height 24
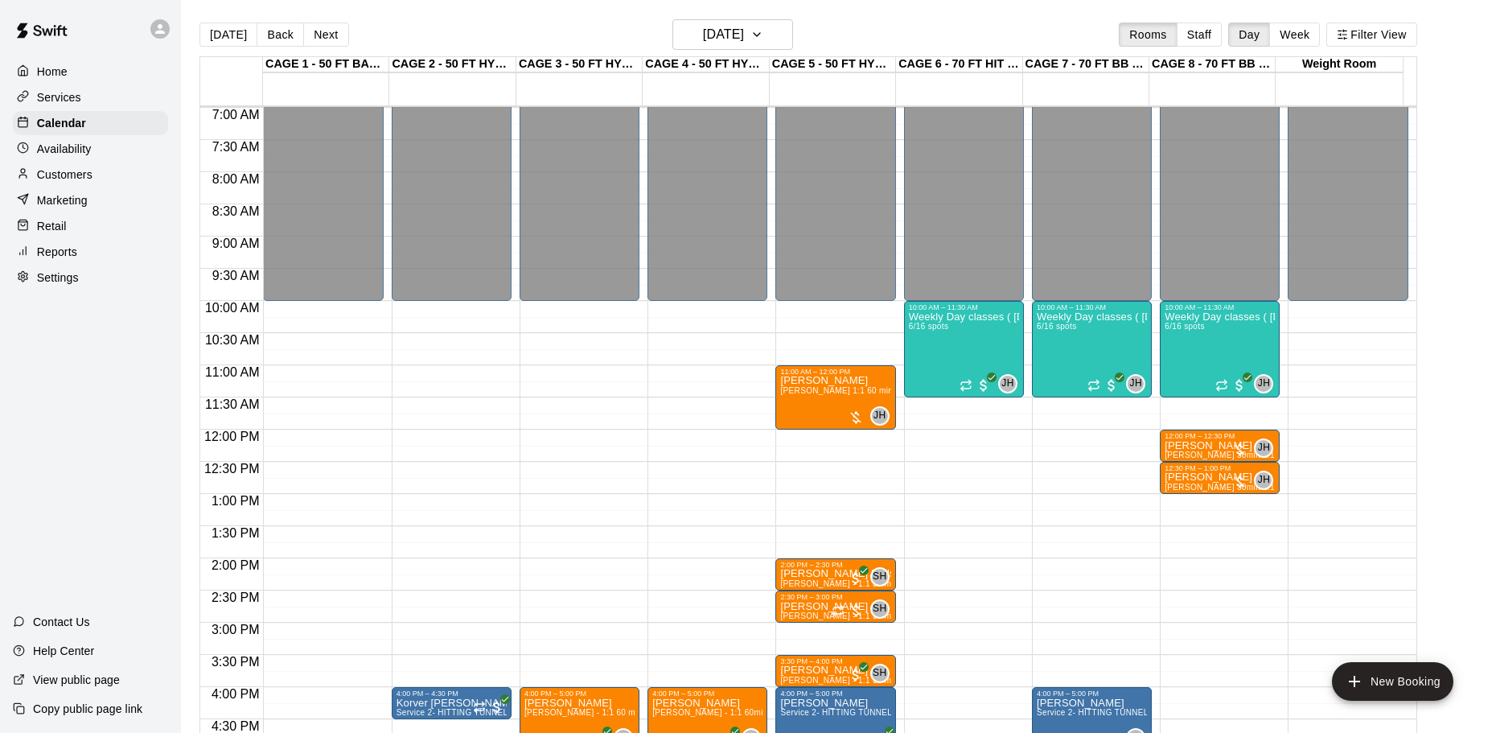
click at [272, 50] on div "Today Back Next Wednesday Sep 17 Rooms Staff Day Week Filter View" at bounding box center [807, 37] width 1217 height 37
click at [273, 44] on button "Back" at bounding box center [280, 35] width 47 height 24
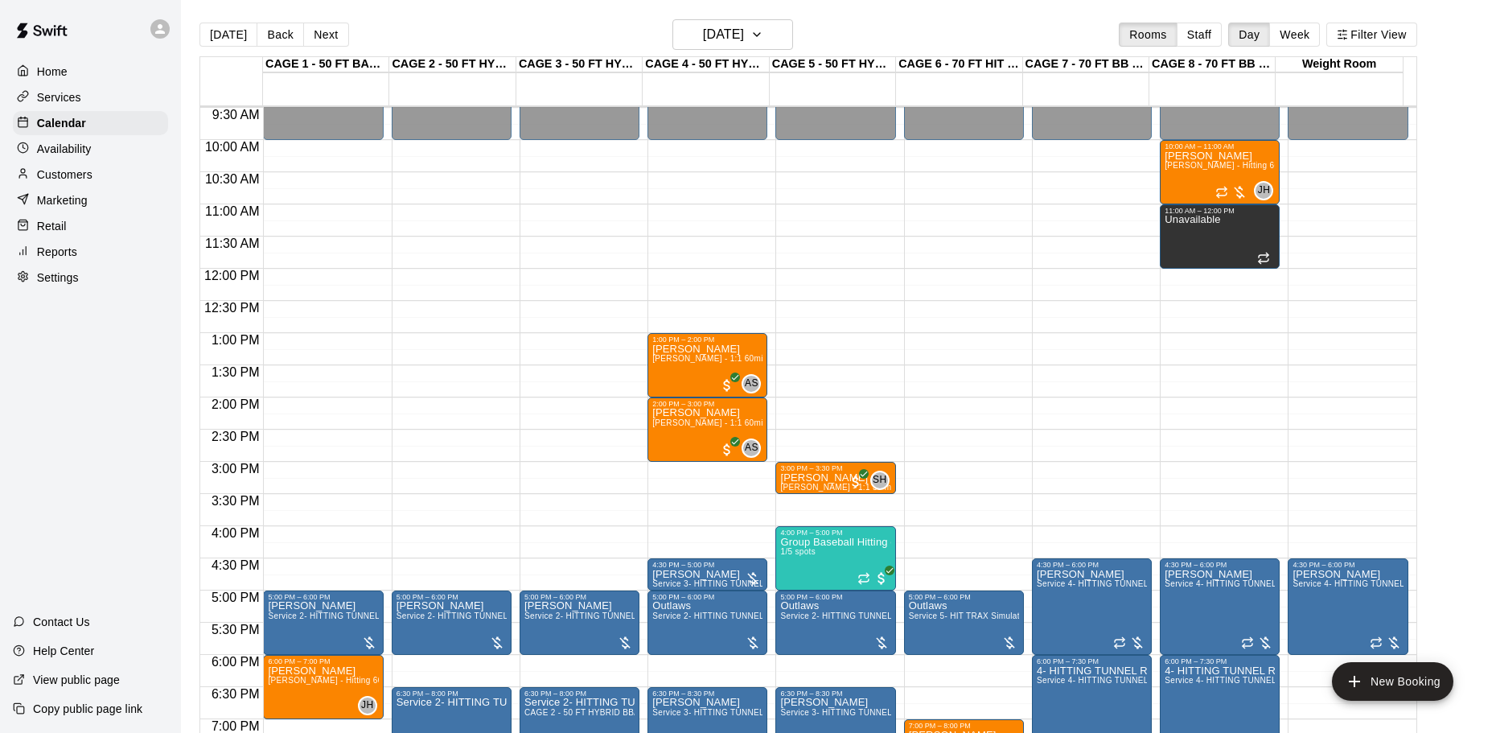
scroll to position [771, 0]
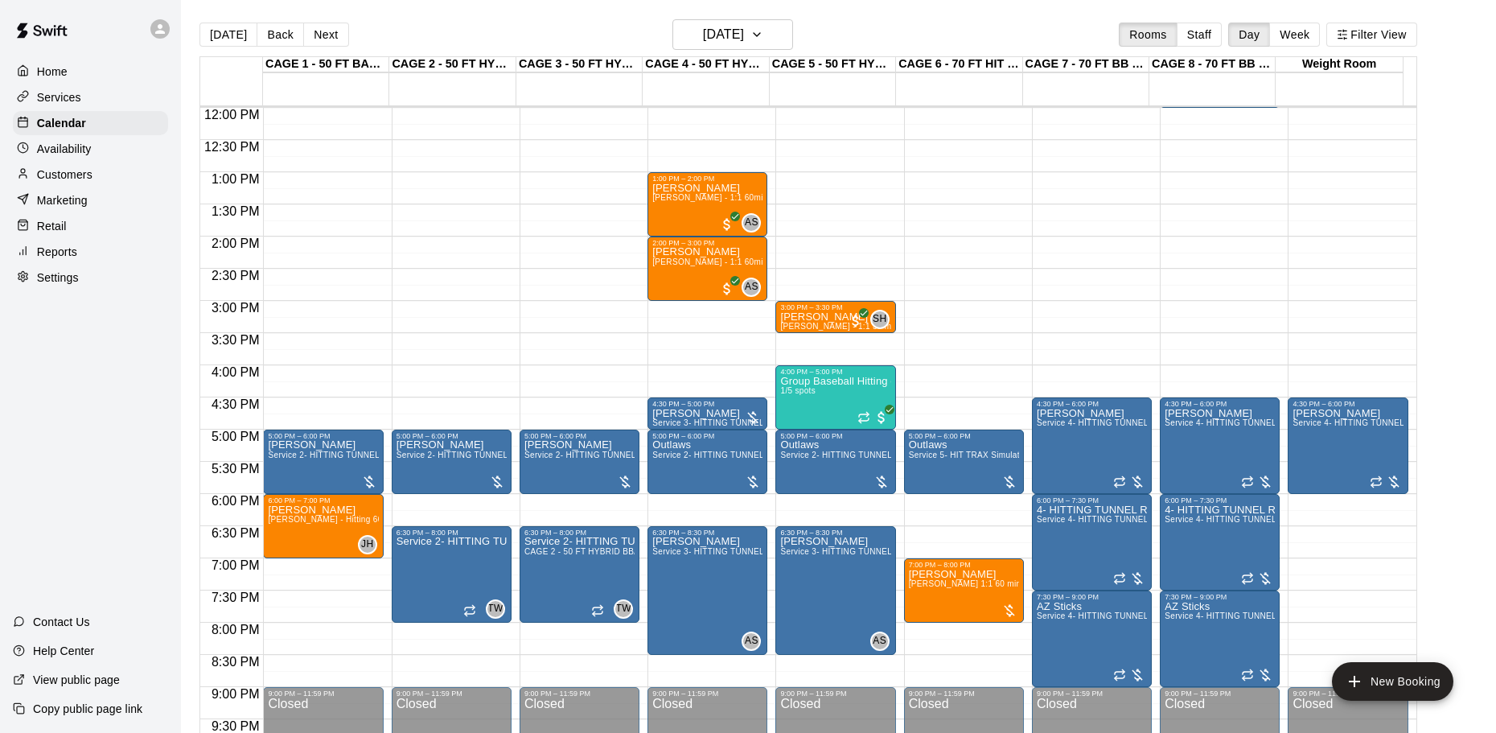
click at [239, 46] on button "[DATE]" at bounding box center [228, 35] width 58 height 24
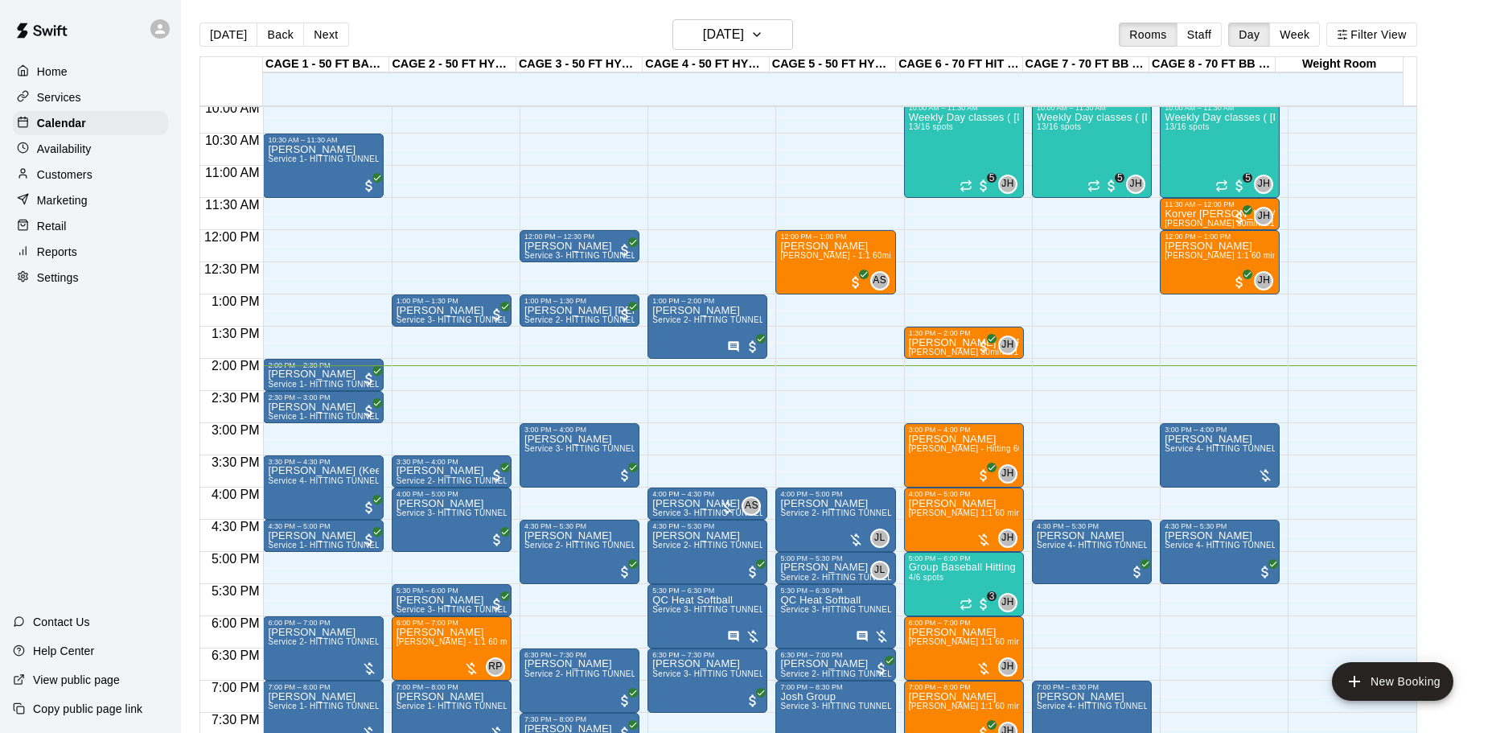
scroll to position [610, 0]
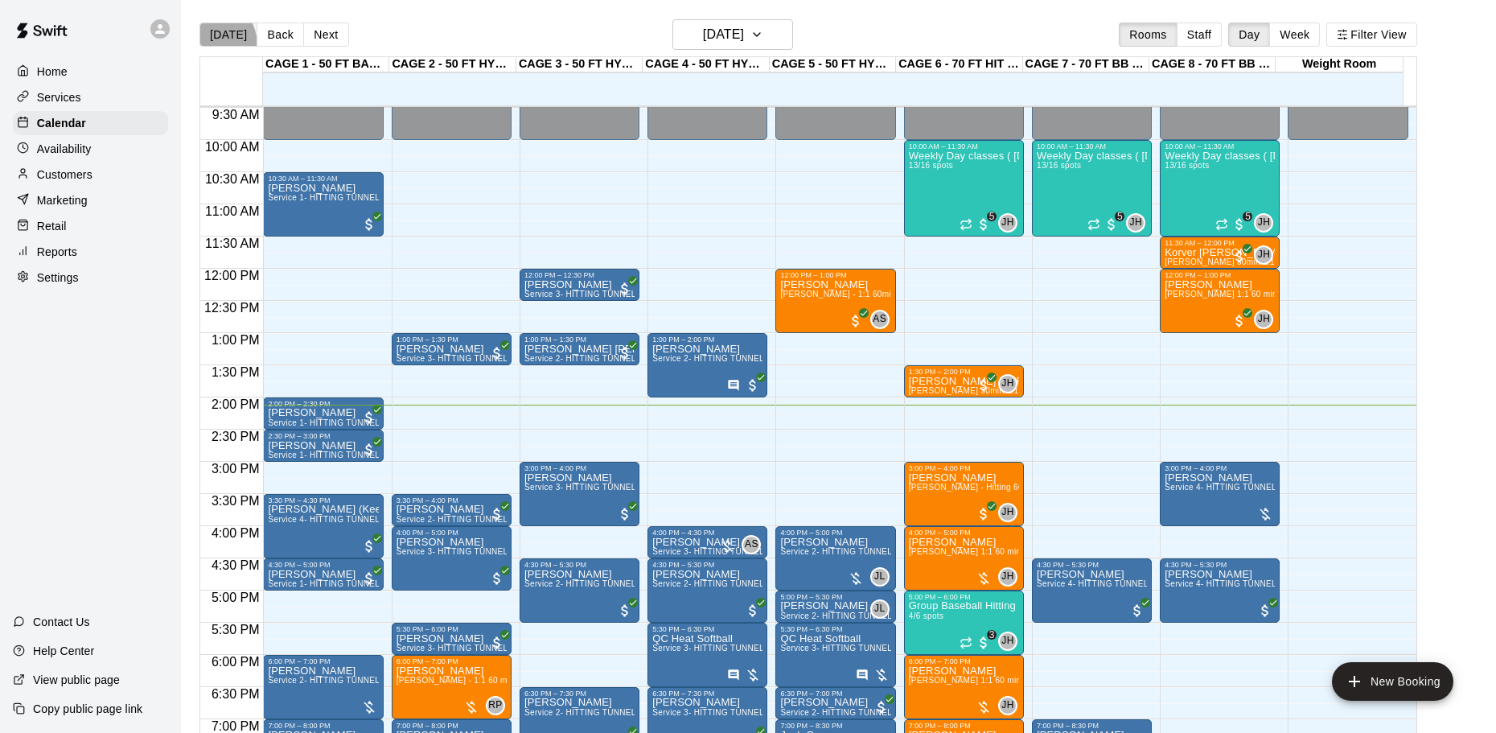
click at [204, 46] on button "[DATE]" at bounding box center [228, 35] width 58 height 24
click at [235, 23] on button "[DATE]" at bounding box center [228, 35] width 58 height 24
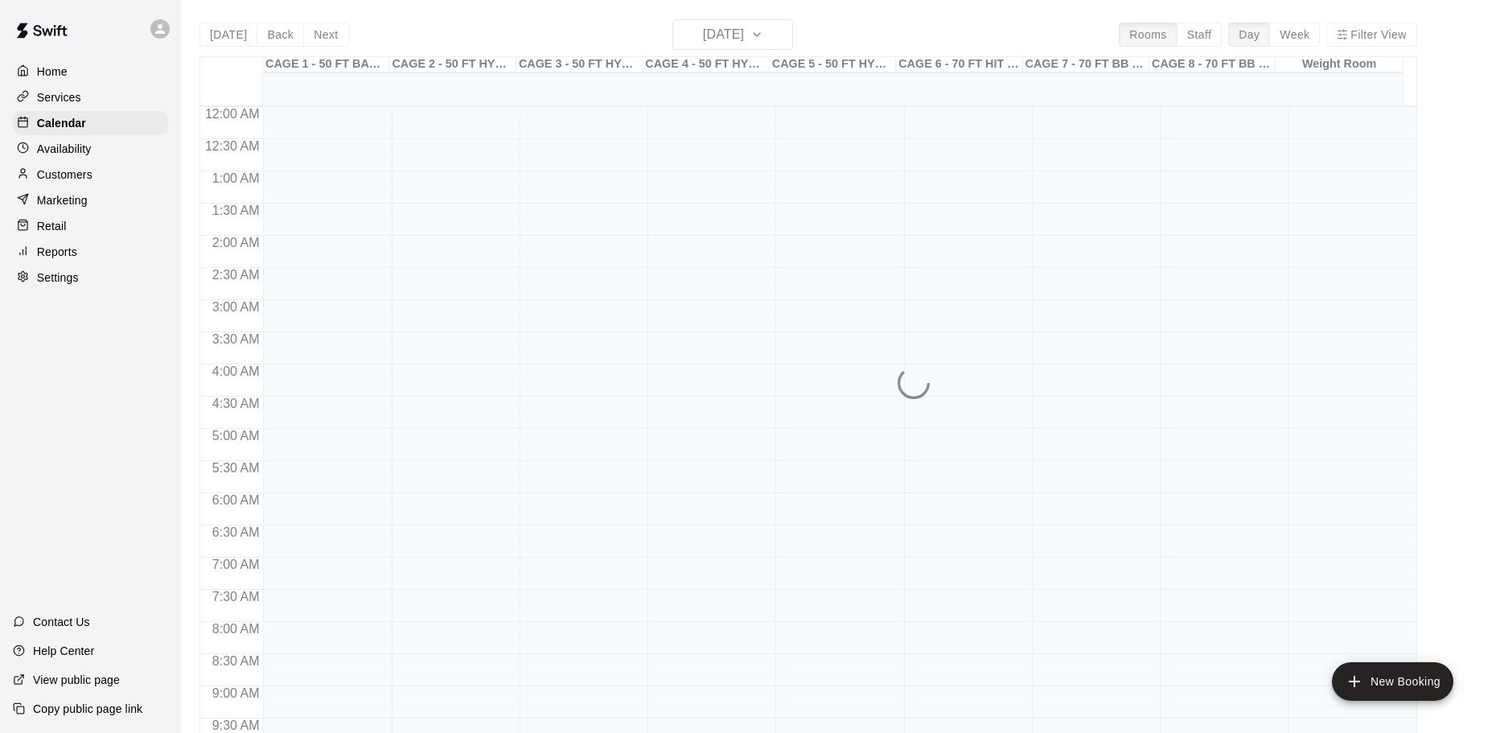
scroll to position [852, 0]
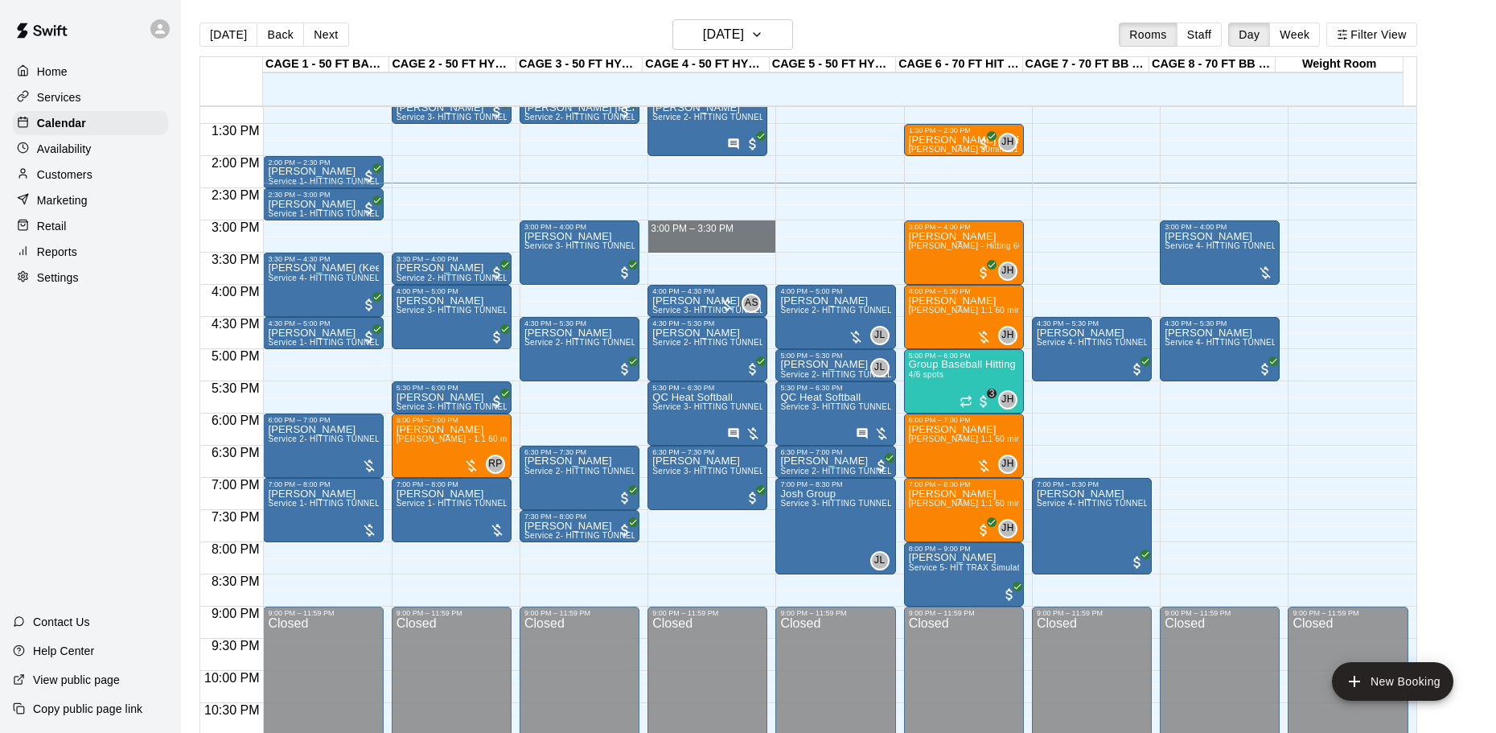
drag, startPoint x: 737, startPoint y: 224, endPoint x: 740, endPoint y: 243, distance: 19.4
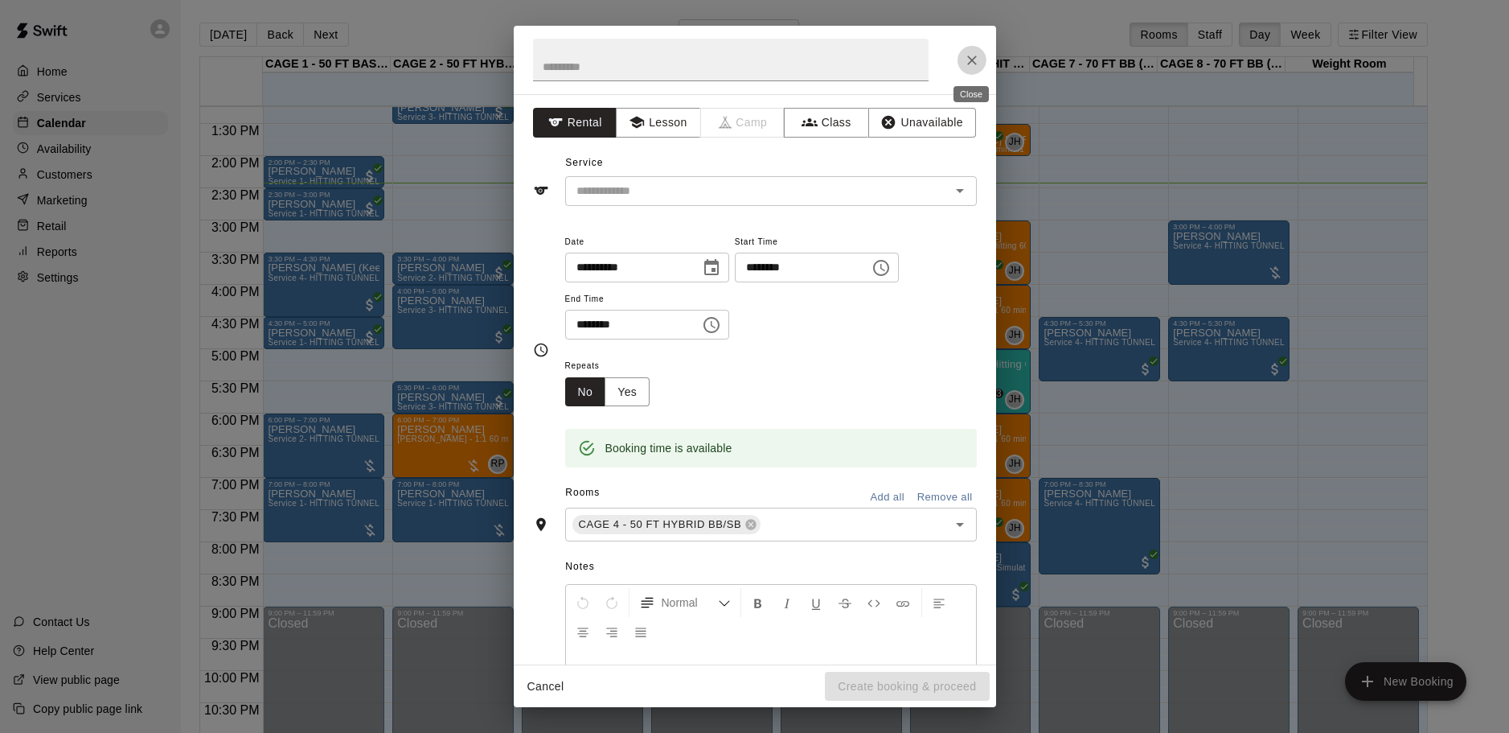
click at [974, 65] on icon "Close" at bounding box center [972, 60] width 16 height 16
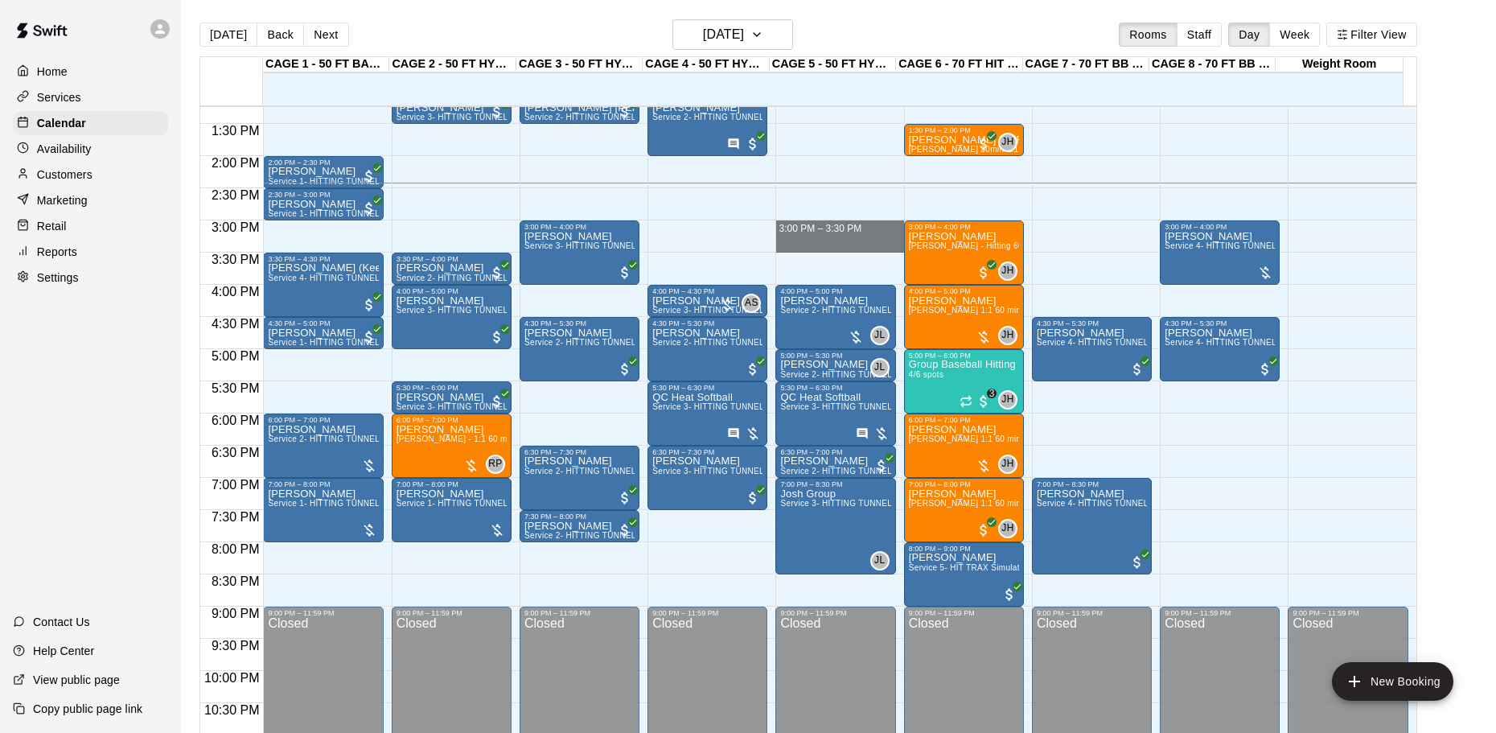
drag, startPoint x: 823, startPoint y: 222, endPoint x: 822, endPoint y: 247, distance: 25.0
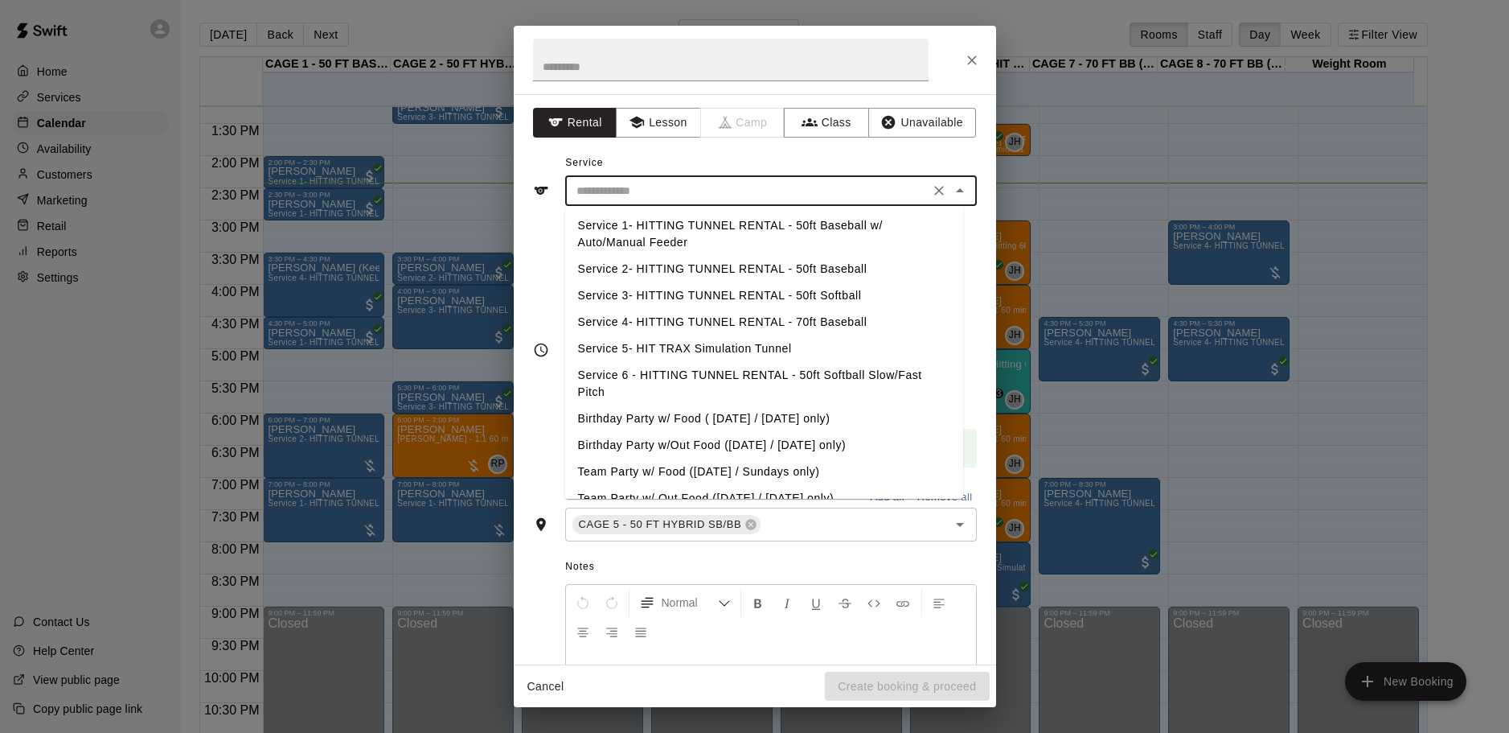
click at [815, 186] on input "text" at bounding box center [747, 191] width 355 height 20
click at [772, 268] on li "Service 2- HITTING TUNNEL RENTAL - 50ft Baseball" at bounding box center [764, 269] width 398 height 27
type input "**********"
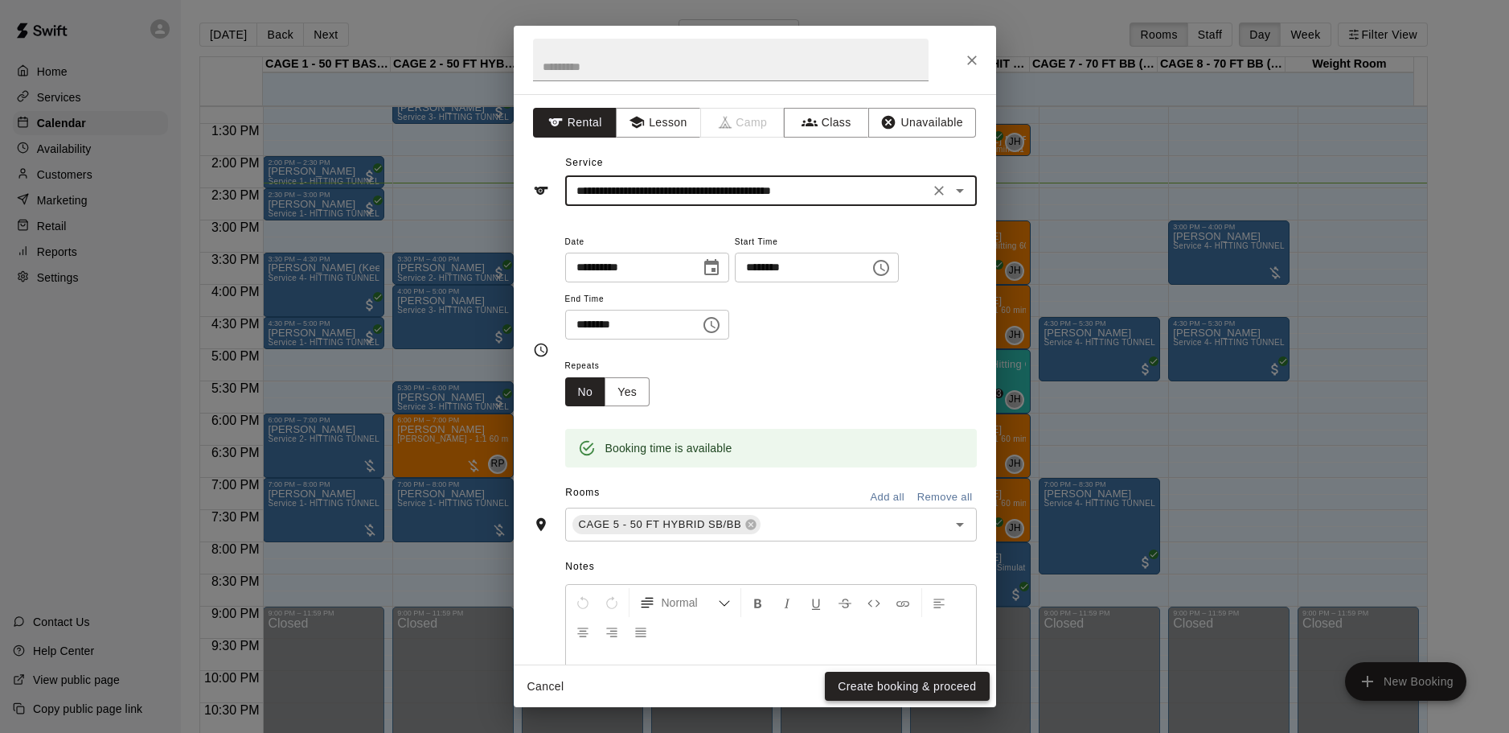
click at [884, 677] on button "Create booking & proceed" at bounding box center [907, 686] width 164 height 30
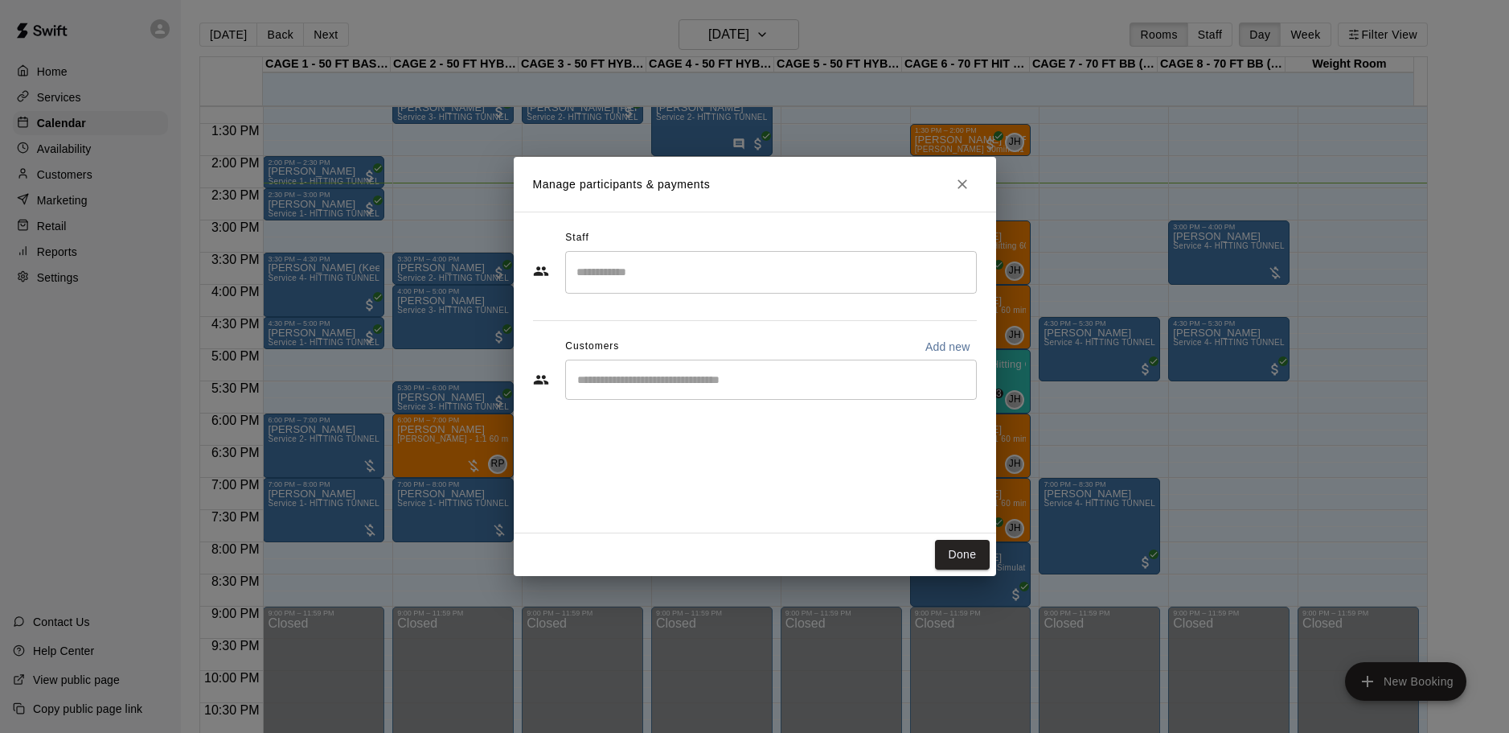
click at [704, 371] on div "​" at bounding box center [771, 379] width 412 height 40
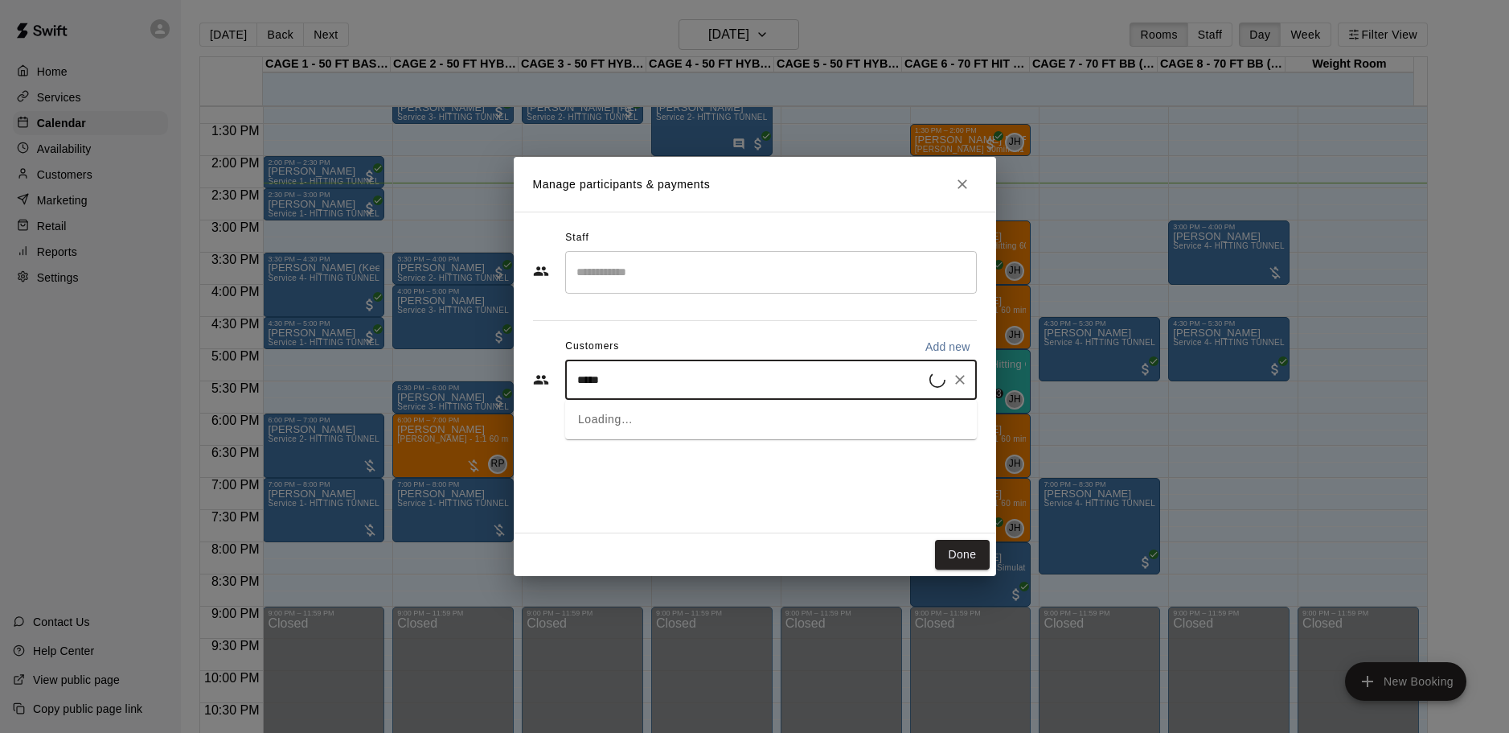
type input "******"
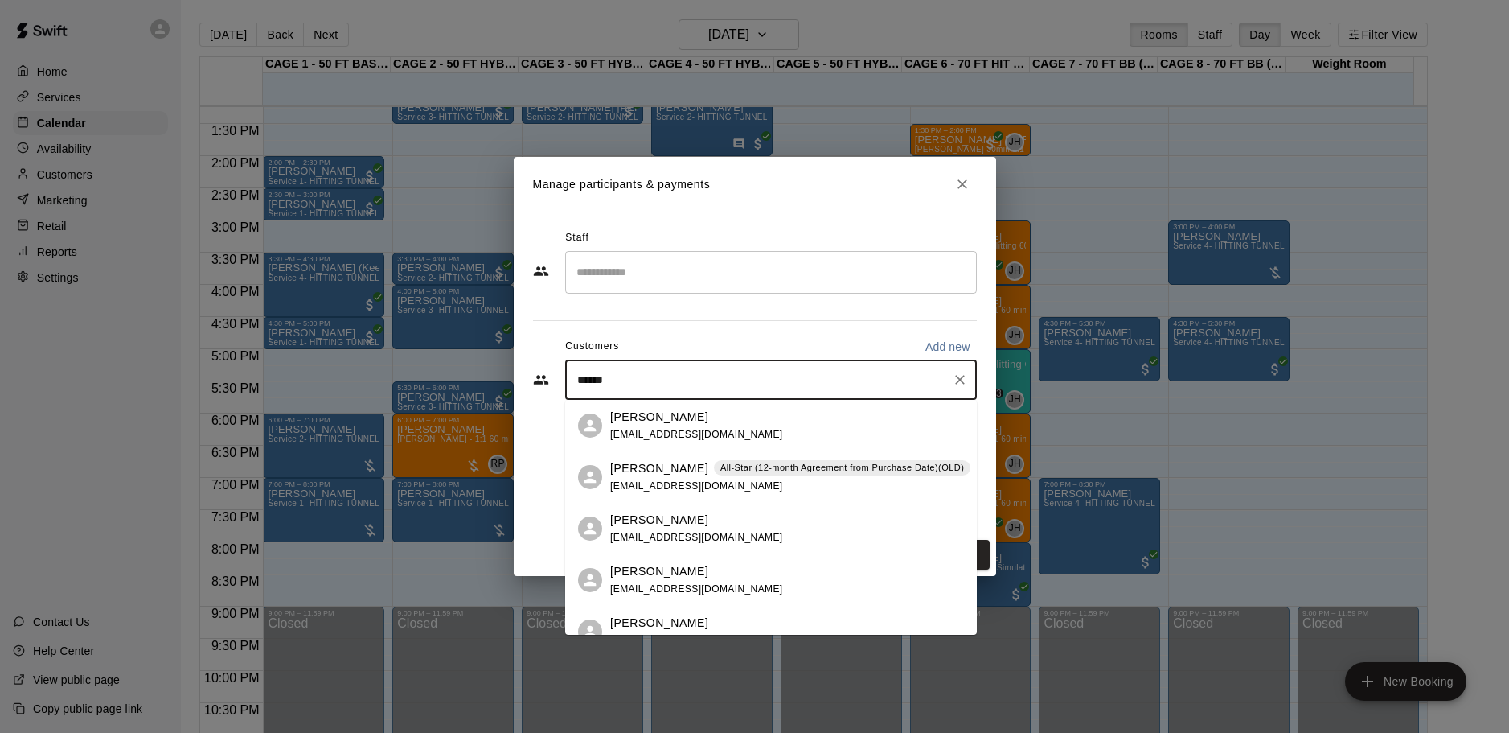
click at [614, 475] on p "GERARD FARRELLY" at bounding box center [659, 468] width 98 height 17
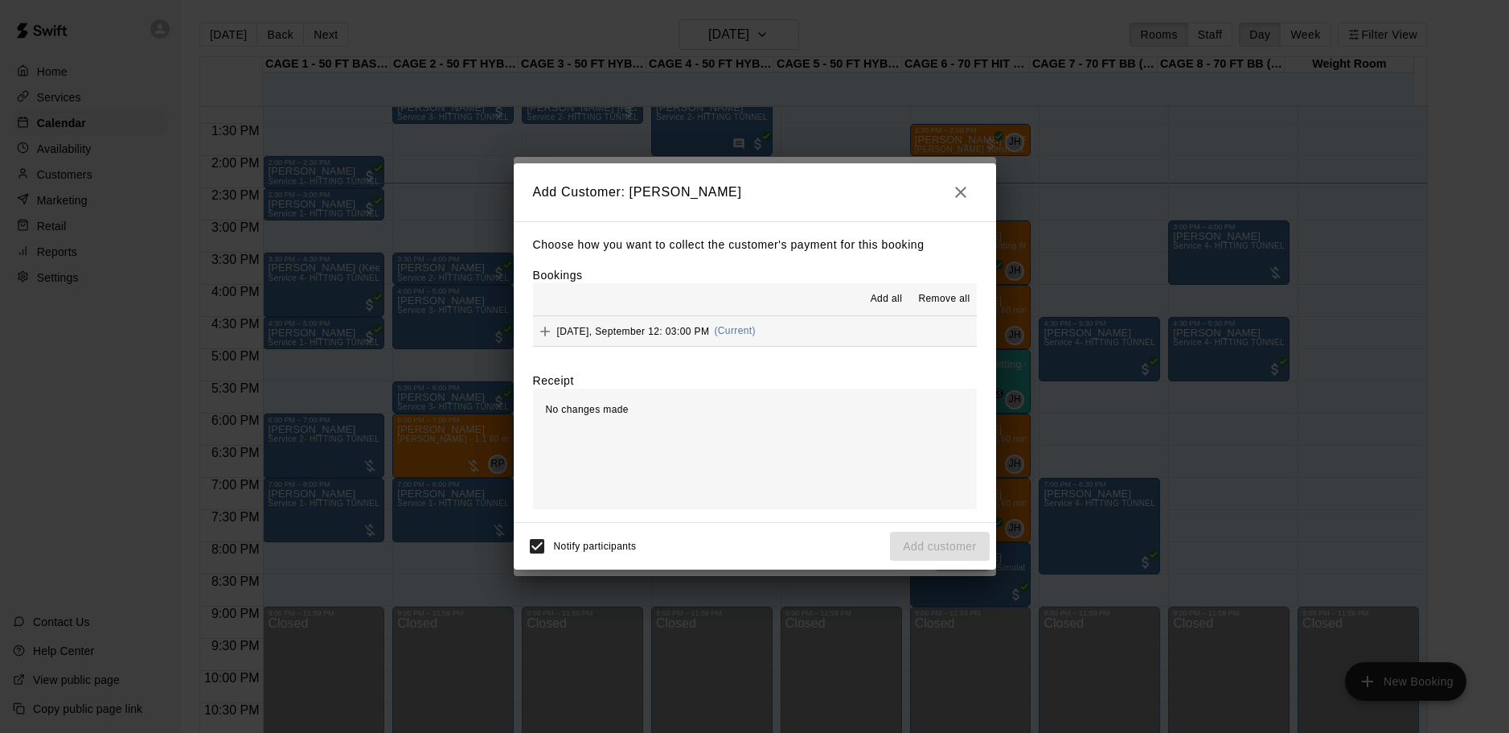
click at [765, 360] on div "Choose how you want to collect the customer's payment for this booking Bookings…" at bounding box center [755, 372] width 482 height 302
click at [767, 342] on button "Friday, September 12: 03:00 PM (Current)" at bounding box center [755, 331] width 444 height 30
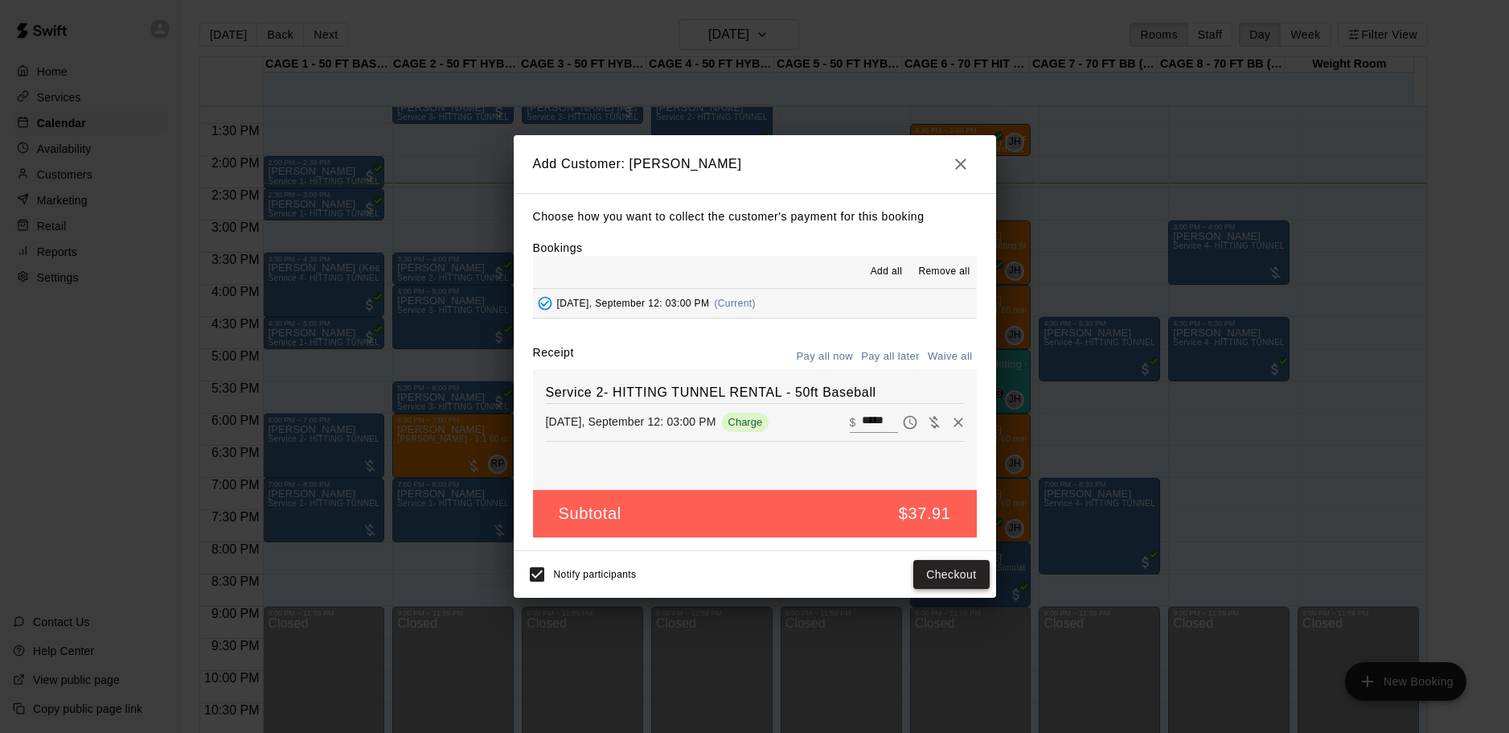
click at [931, 568] on button "Checkout" at bounding box center [951, 575] width 76 height 30
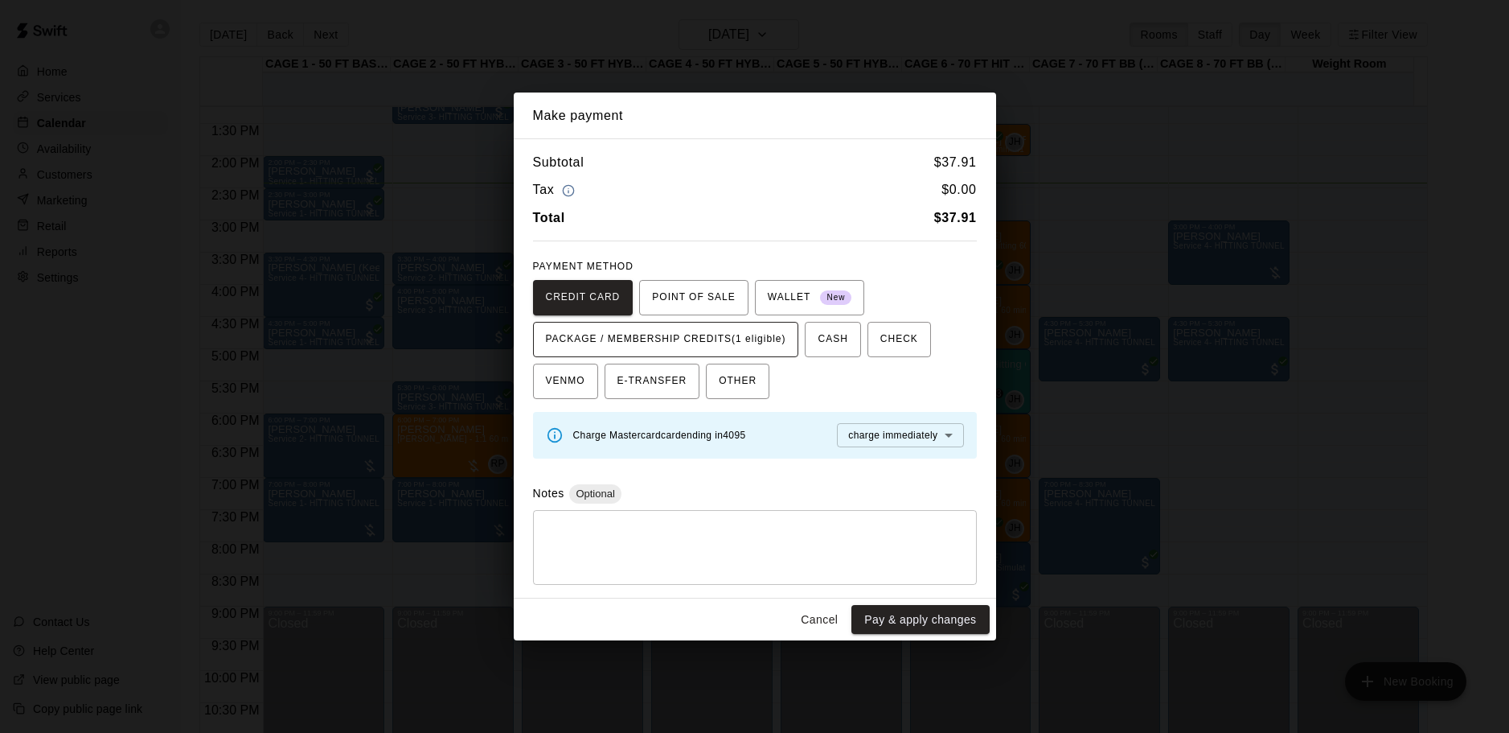
click at [737, 346] on span "PACKAGE / MEMBERSHIP CREDITS (1 eligible)" at bounding box center [666, 339] width 240 height 26
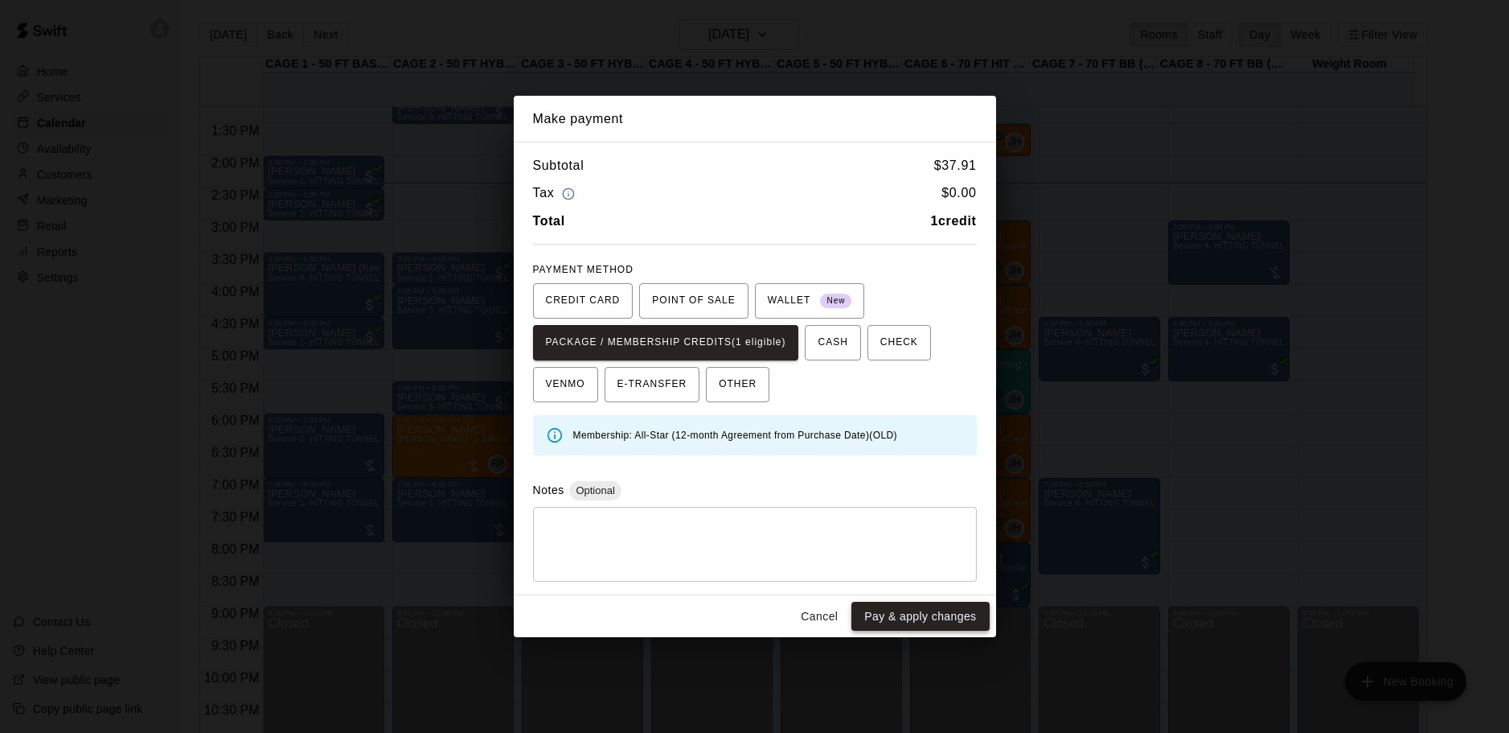
click at [922, 620] on button "Pay & apply changes" at bounding box center [921, 616] width 138 height 30
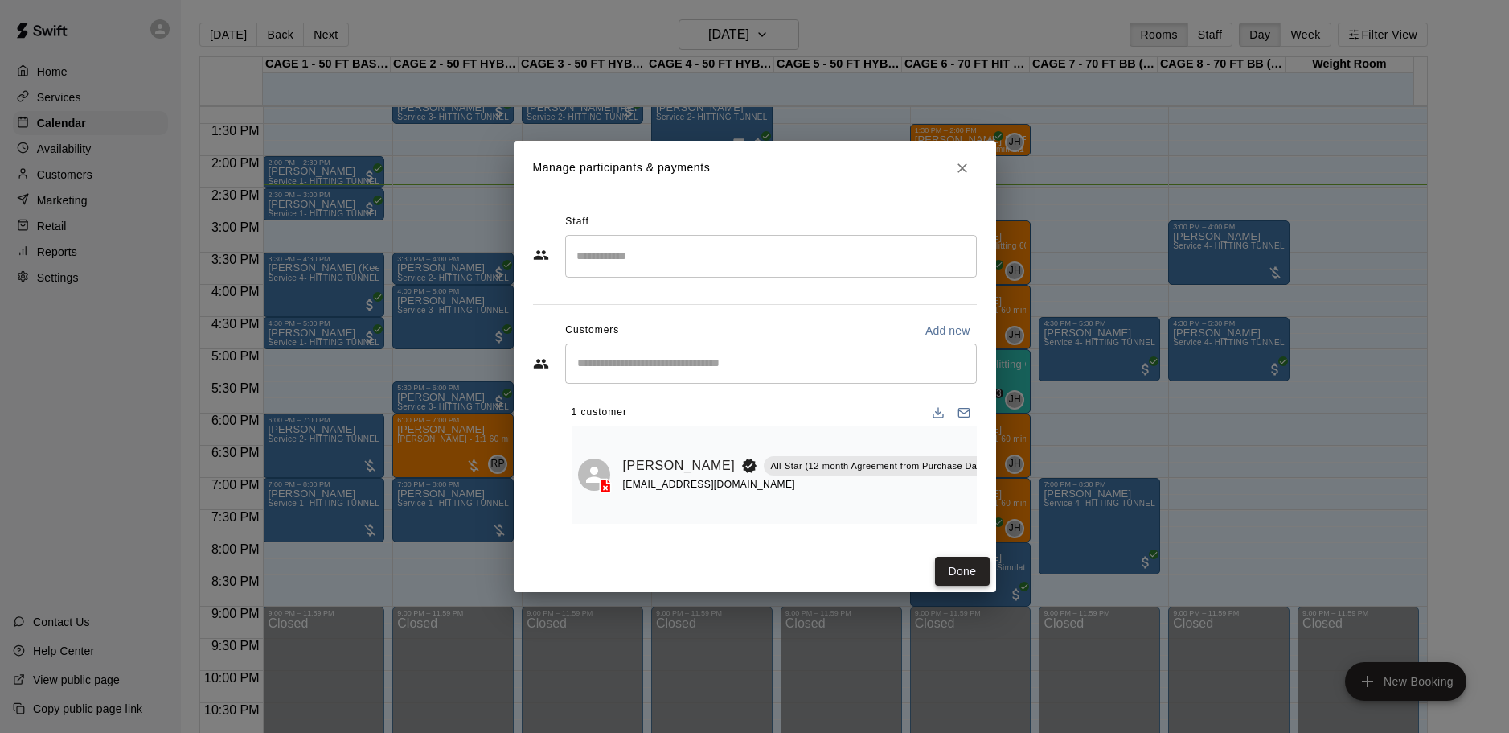
click at [983, 578] on button "Done" at bounding box center [962, 571] width 54 height 30
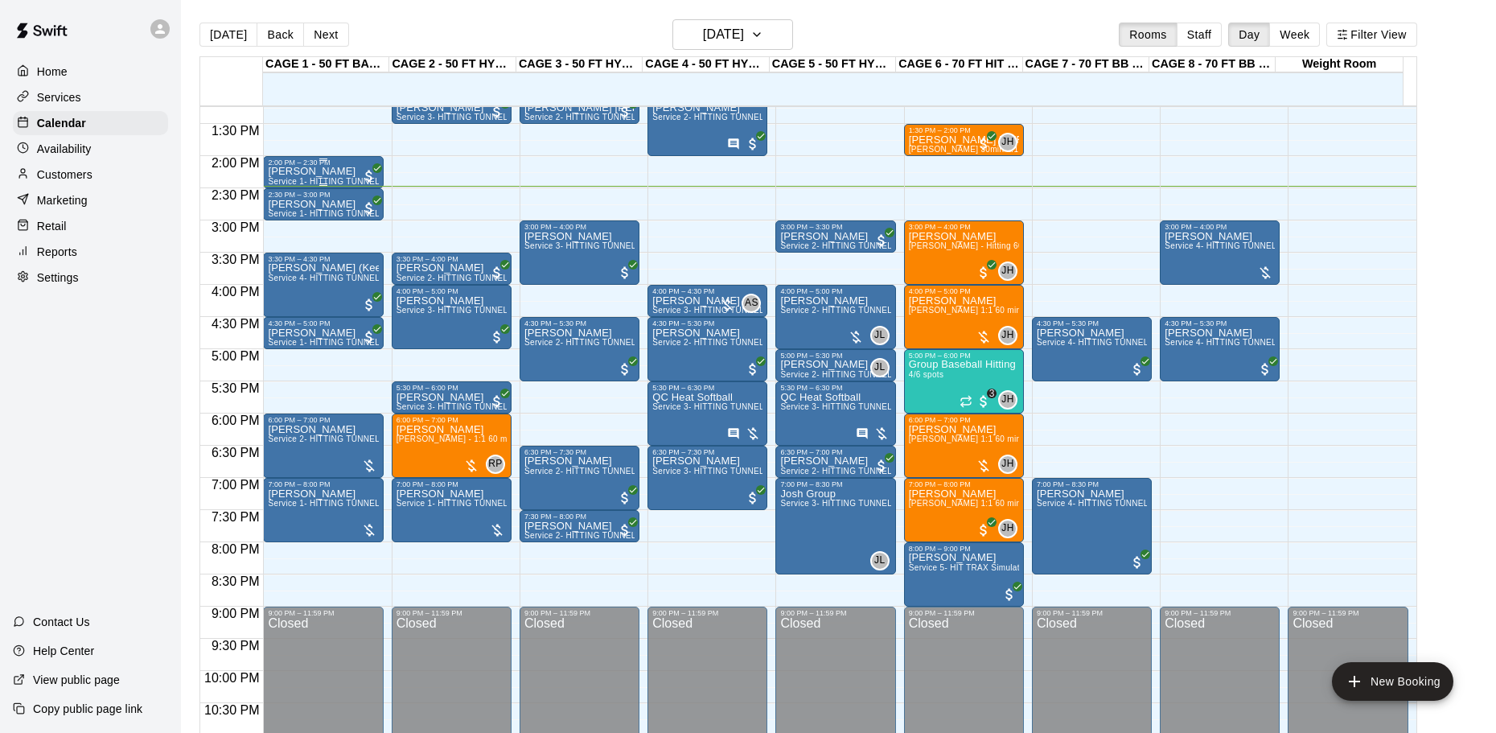
click at [322, 166] on div "2:00 PM – 2:30 PM" at bounding box center [323, 162] width 110 height 8
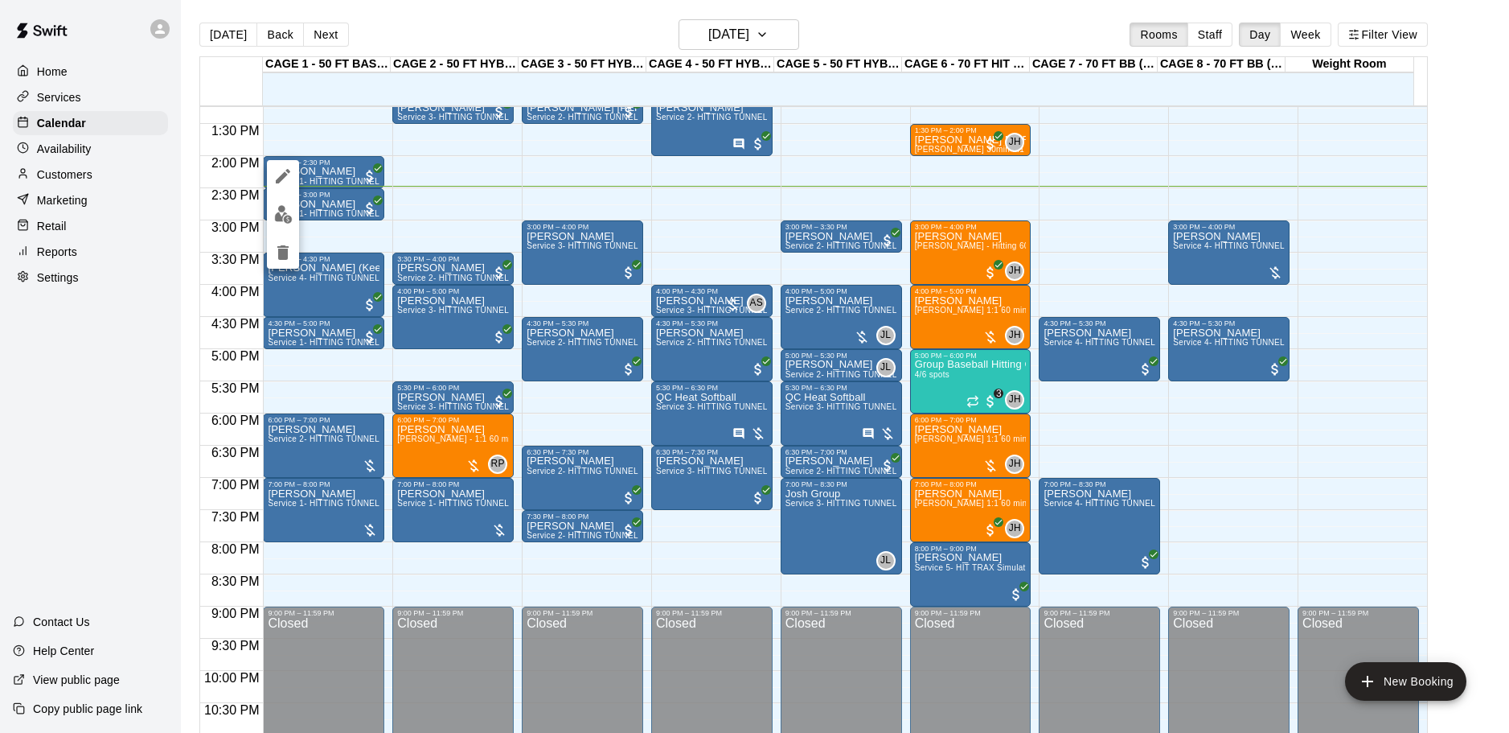
click at [404, 179] on div at bounding box center [754, 366] width 1509 height 733
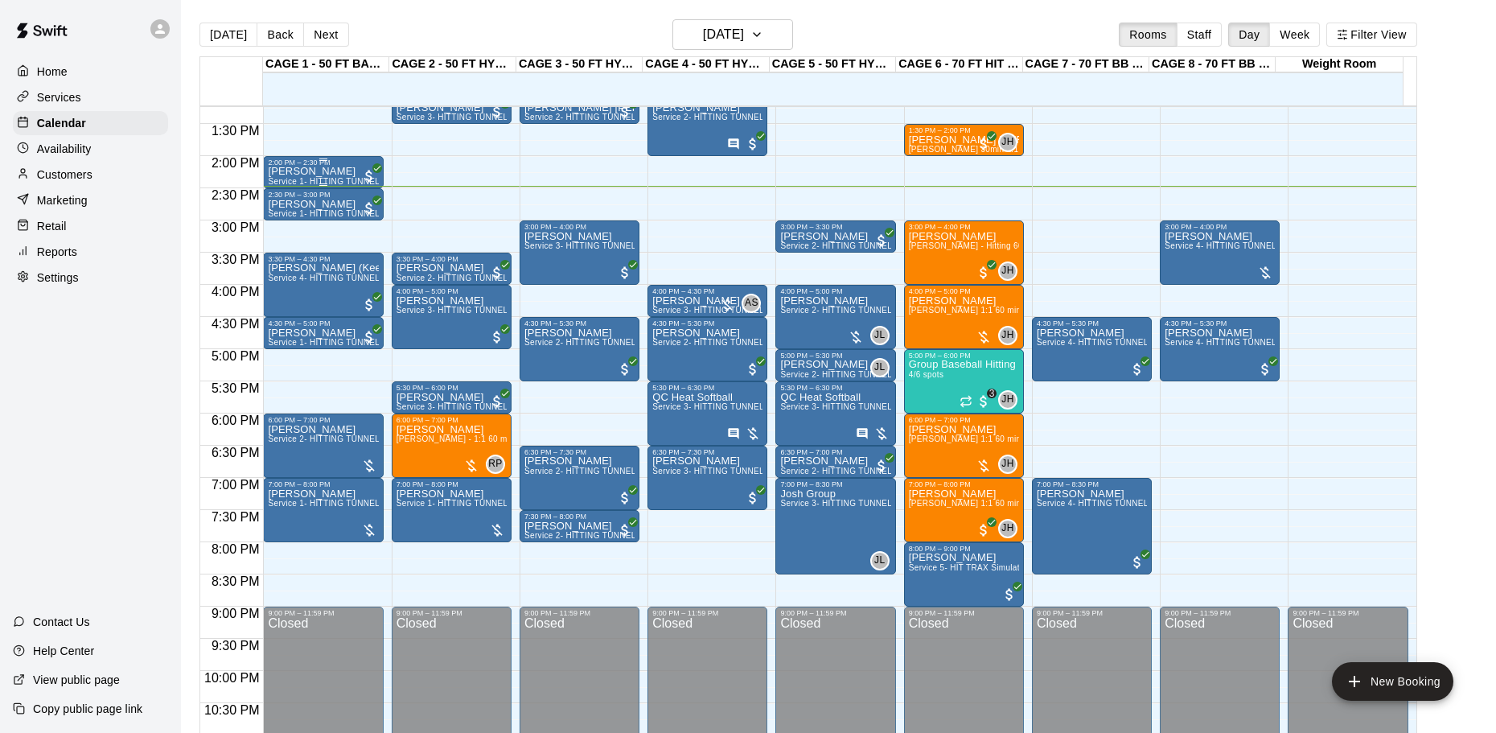
click at [318, 166] on div "2:00 PM – 2:30 PM" at bounding box center [323, 162] width 110 height 8
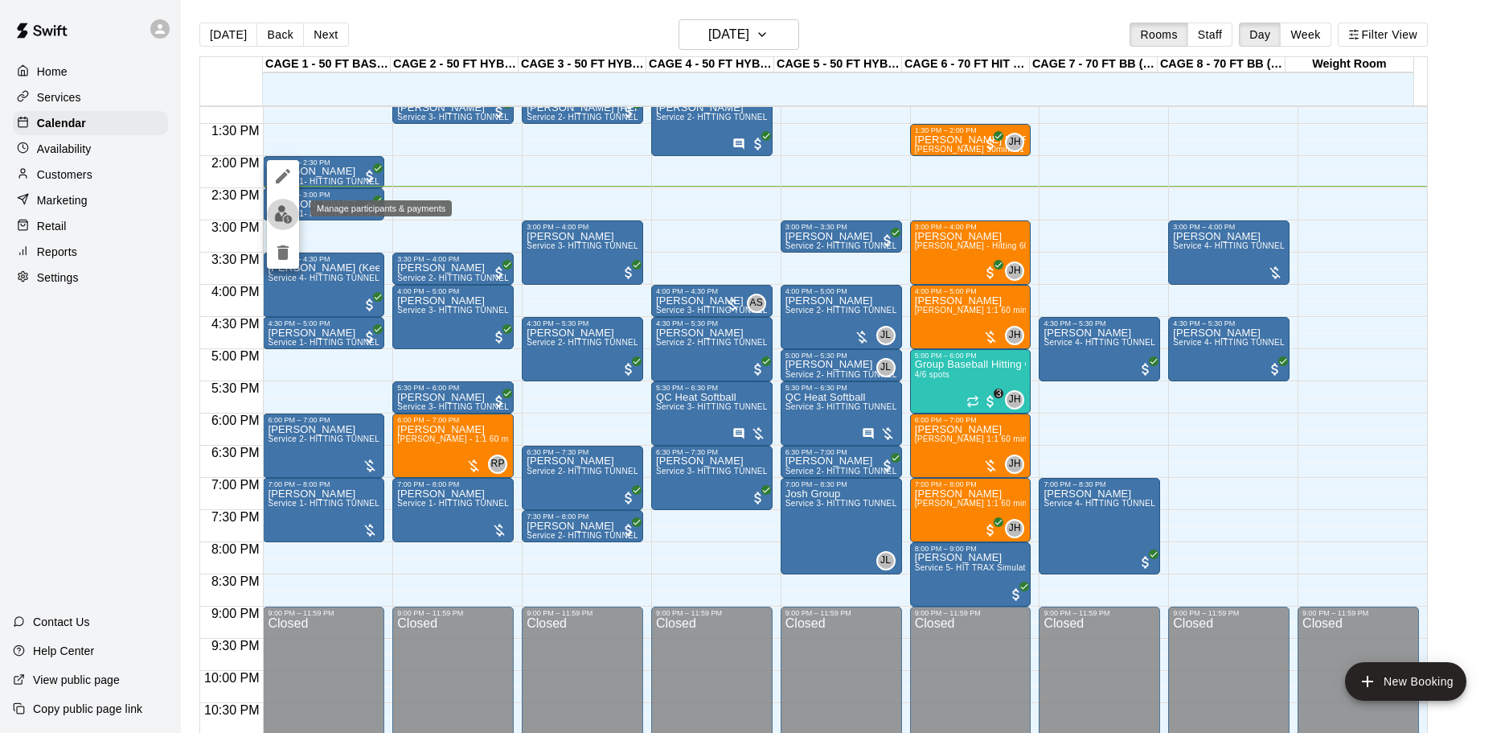
click at [287, 211] on img "edit" at bounding box center [283, 214] width 18 height 18
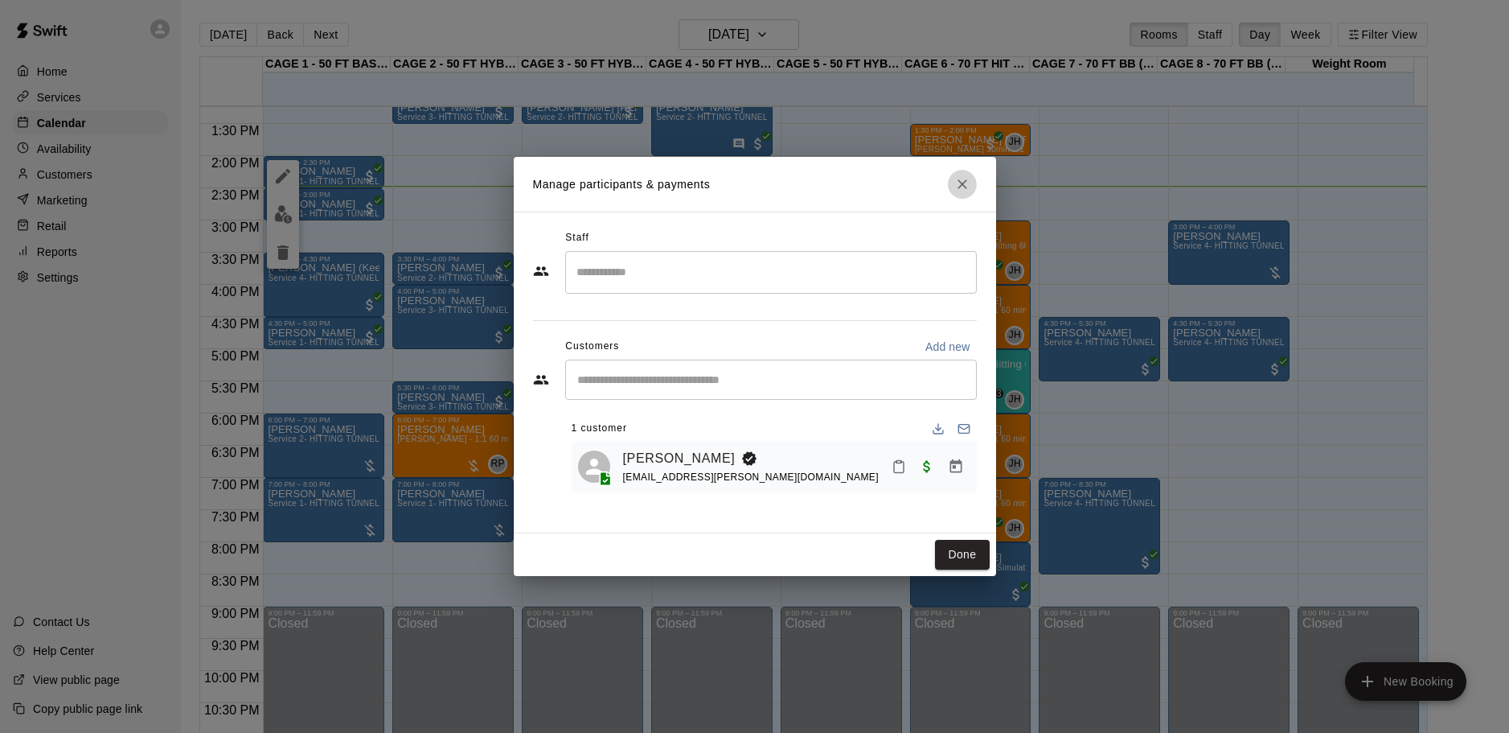
click at [956, 179] on icon "Close" at bounding box center [962, 184] width 16 height 16
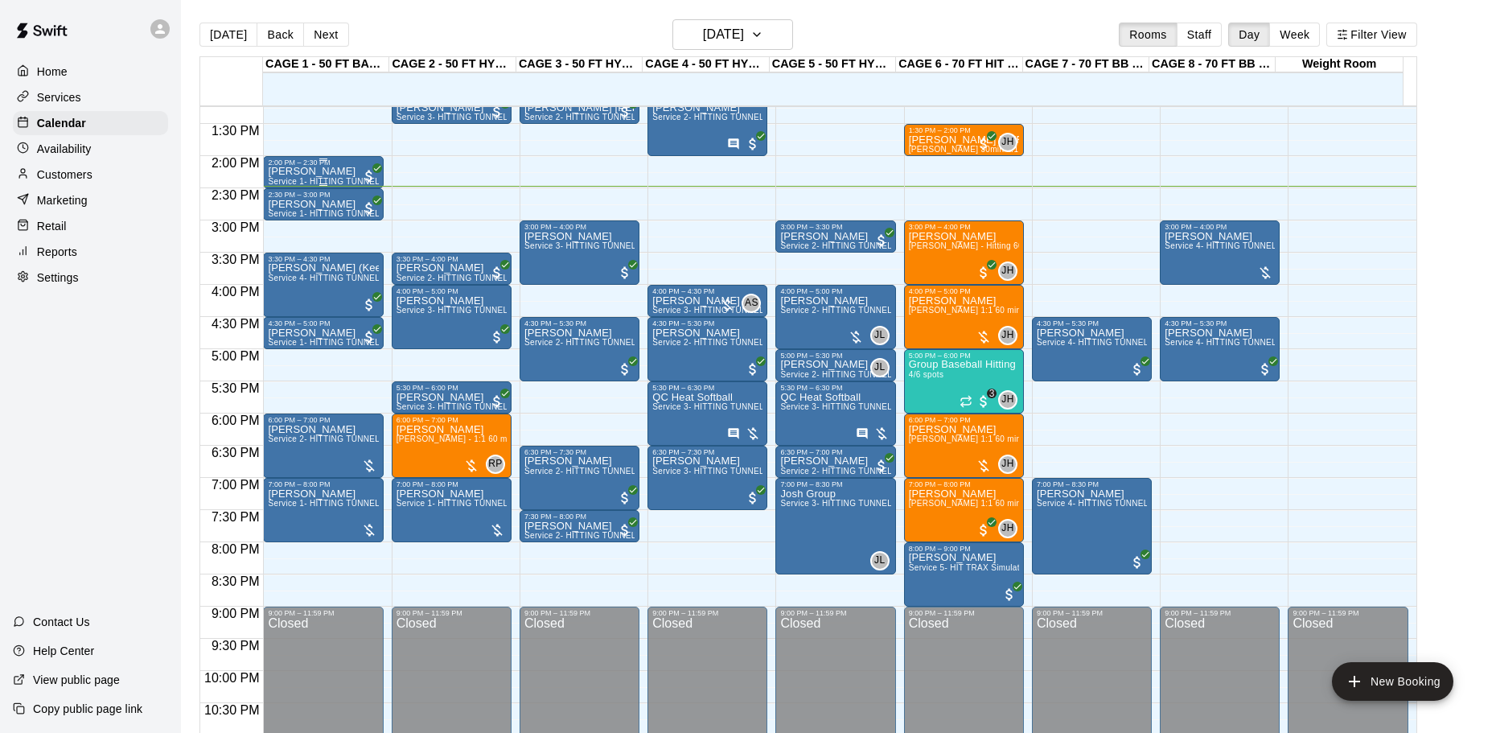
click at [299, 161] on div at bounding box center [323, 159] width 110 height 2
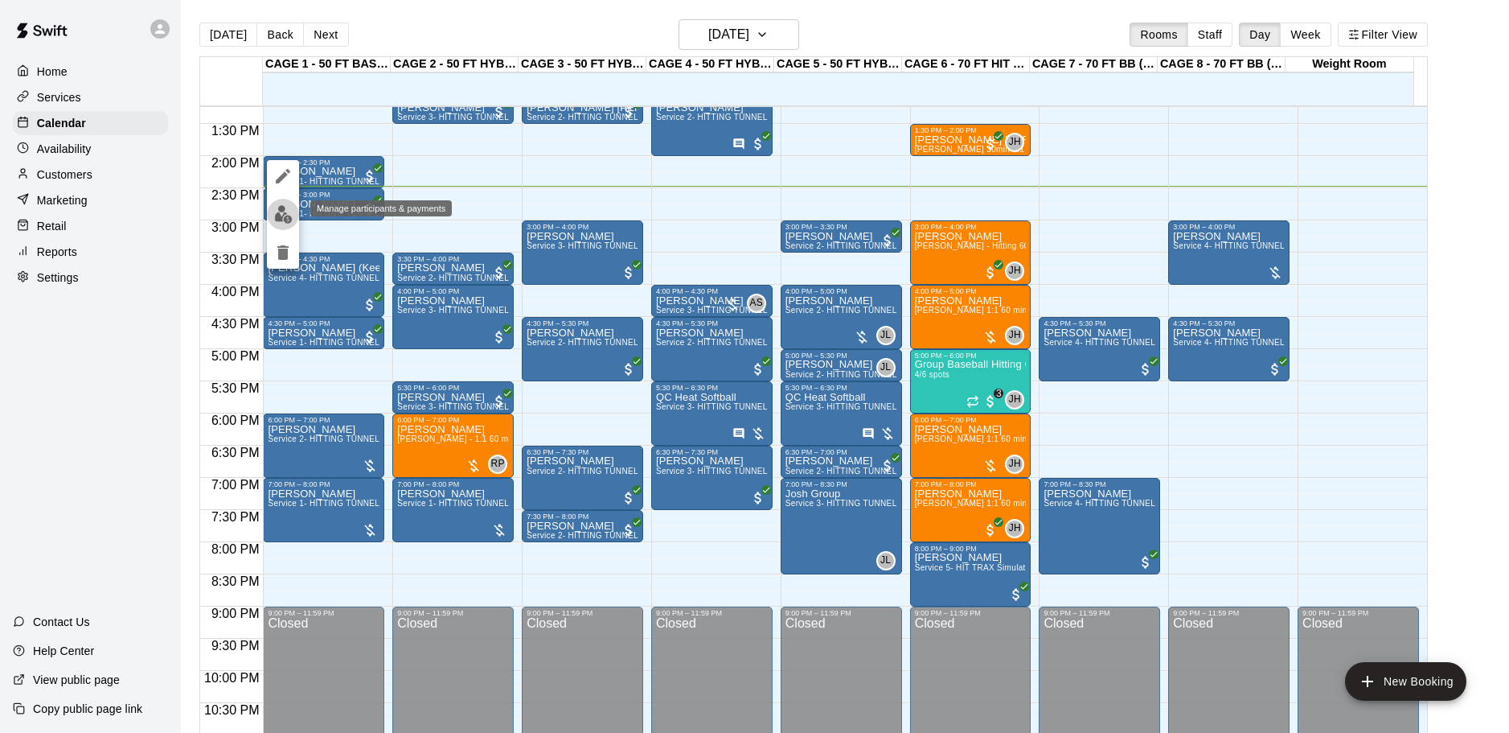
click at [280, 214] on img "edit" at bounding box center [283, 214] width 18 height 18
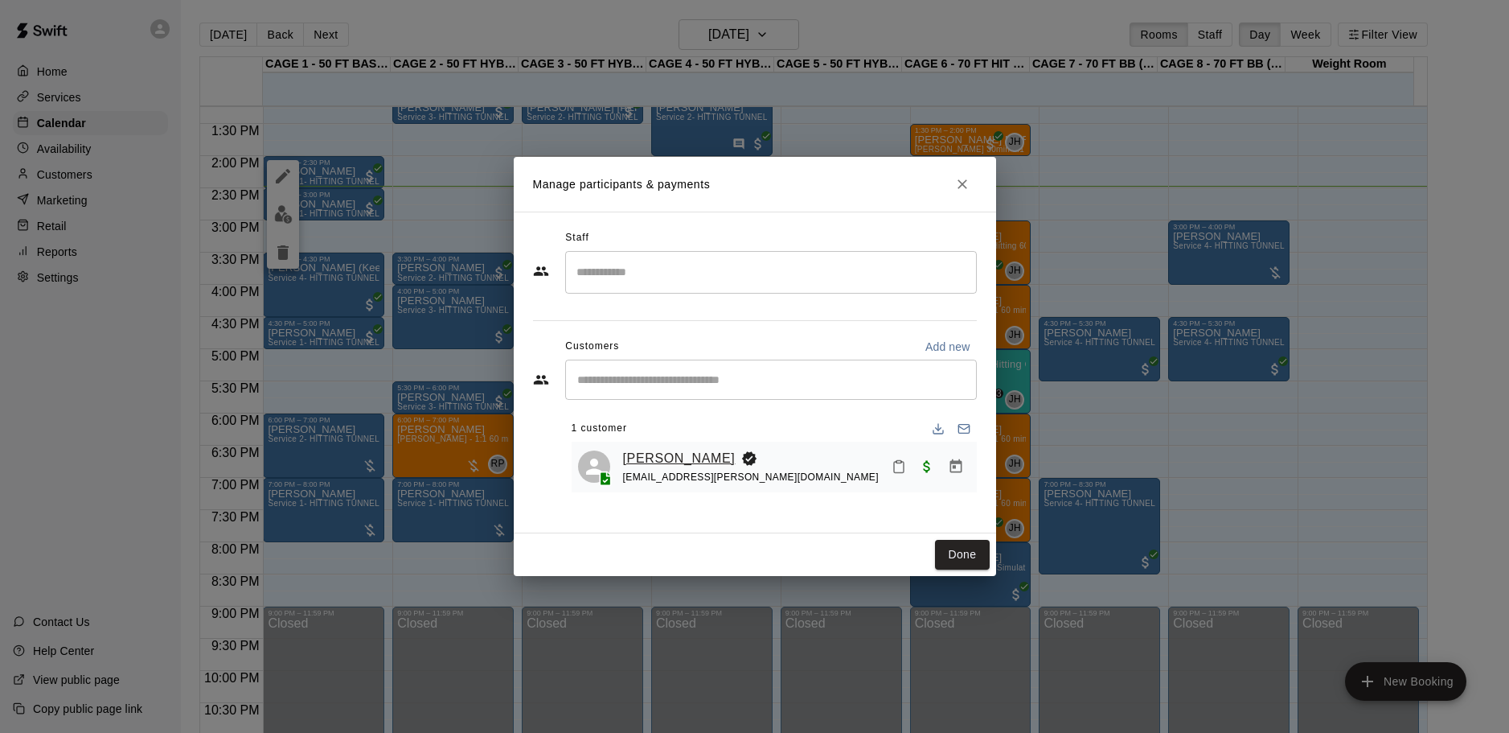
click at [654, 456] on link "[PERSON_NAME]" at bounding box center [679, 458] width 113 height 21
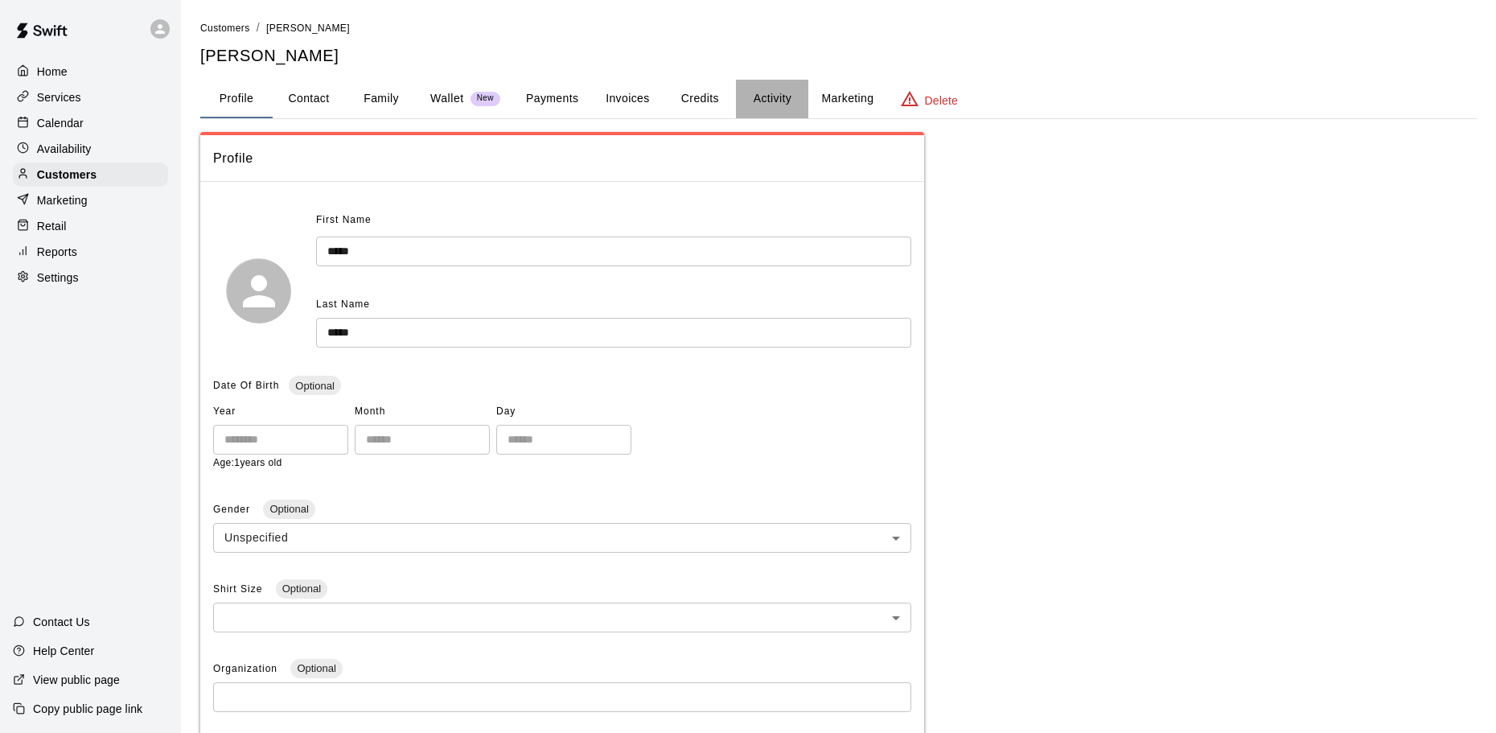
click at [738, 109] on button "Activity" at bounding box center [772, 99] width 72 height 39
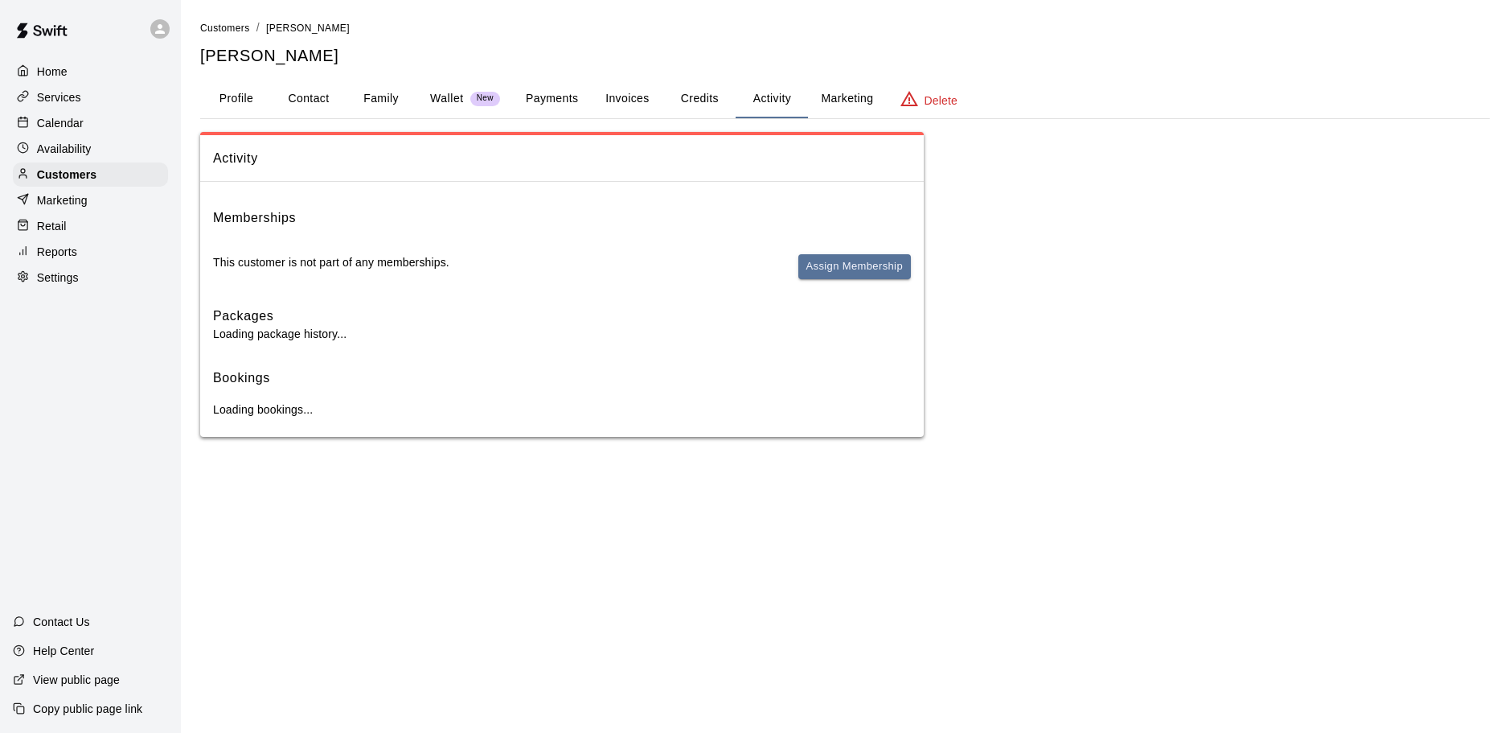
click at [716, 108] on button "Credits" at bounding box center [699, 99] width 72 height 39
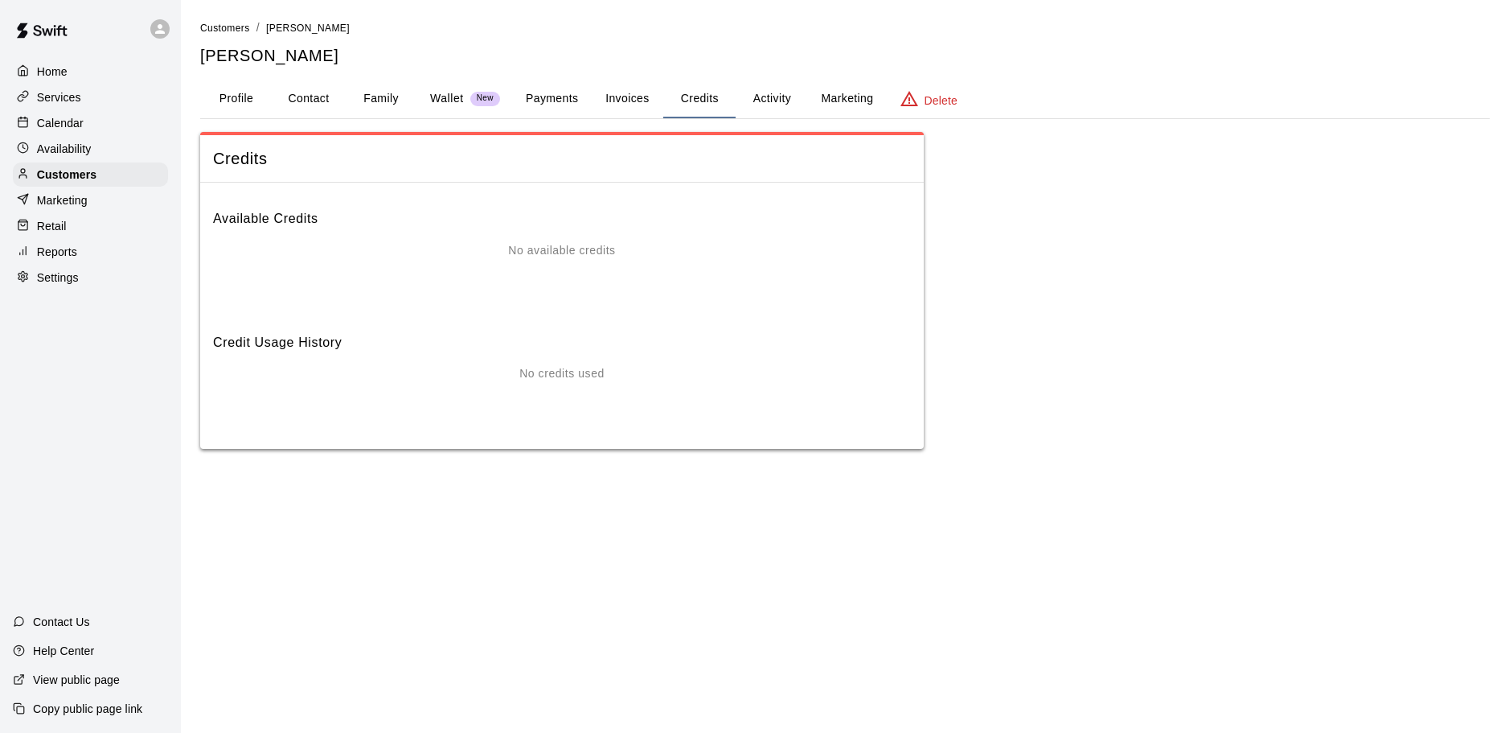
click at [651, 90] on button "Invoices" at bounding box center [627, 99] width 72 height 39
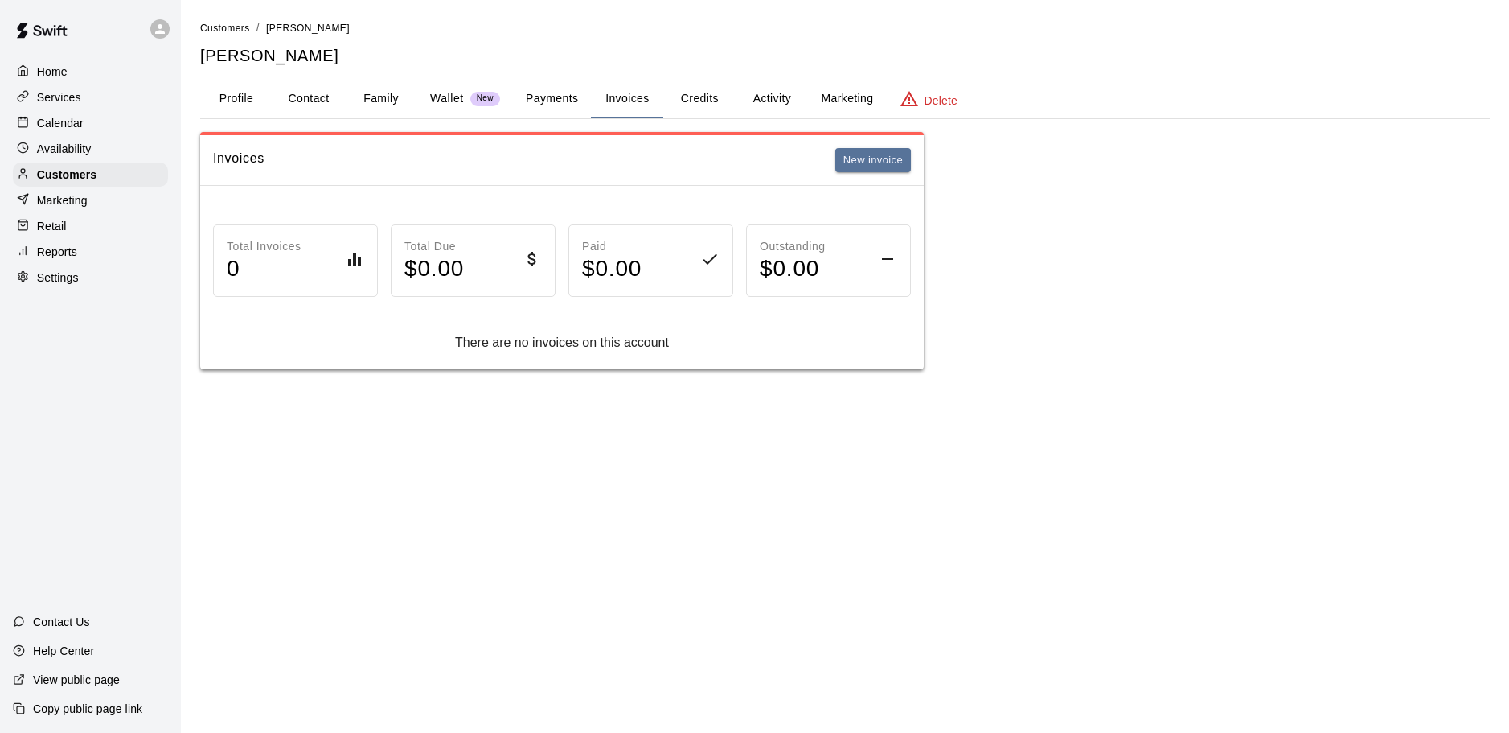
click at [745, 89] on button "Activity" at bounding box center [772, 99] width 72 height 39
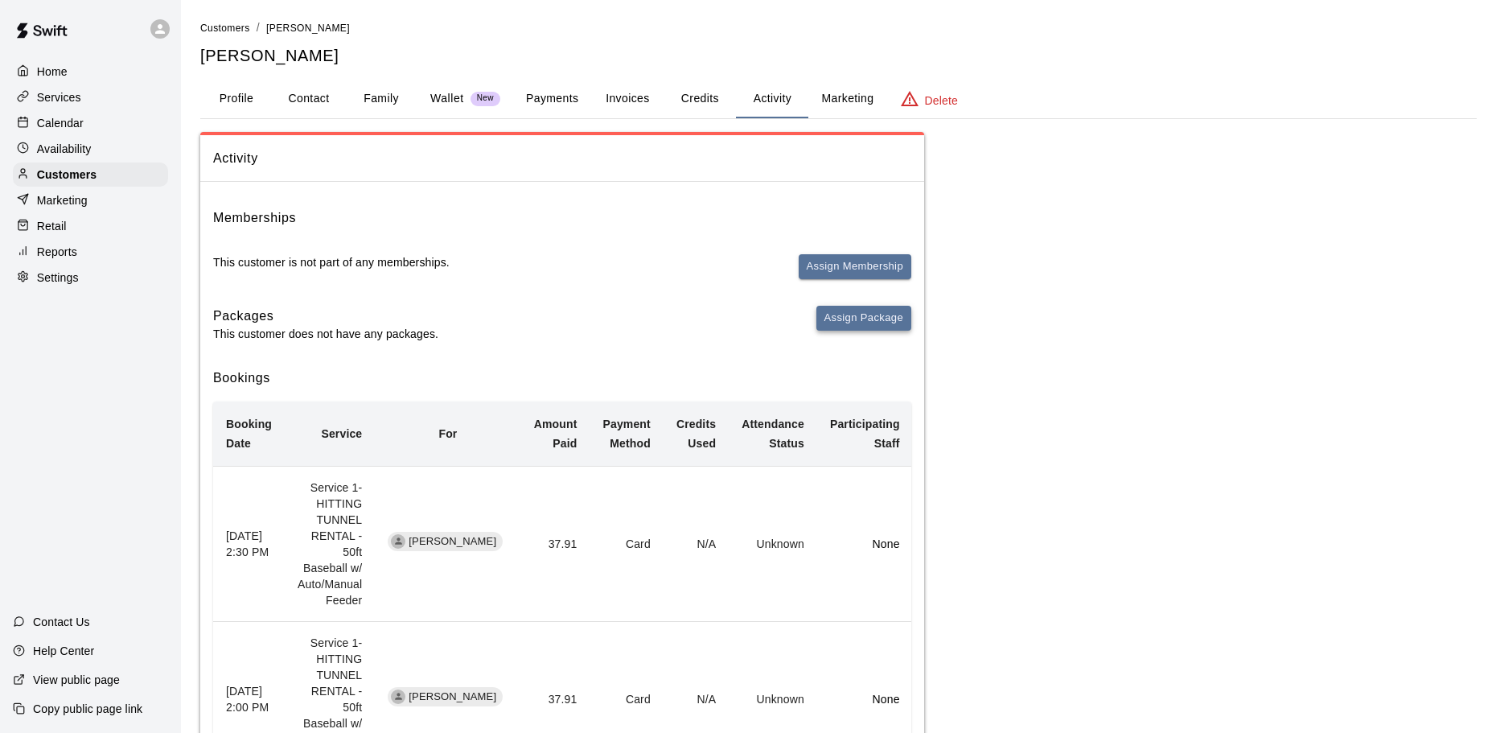
click at [839, 316] on button "Assign Package" at bounding box center [863, 318] width 95 height 25
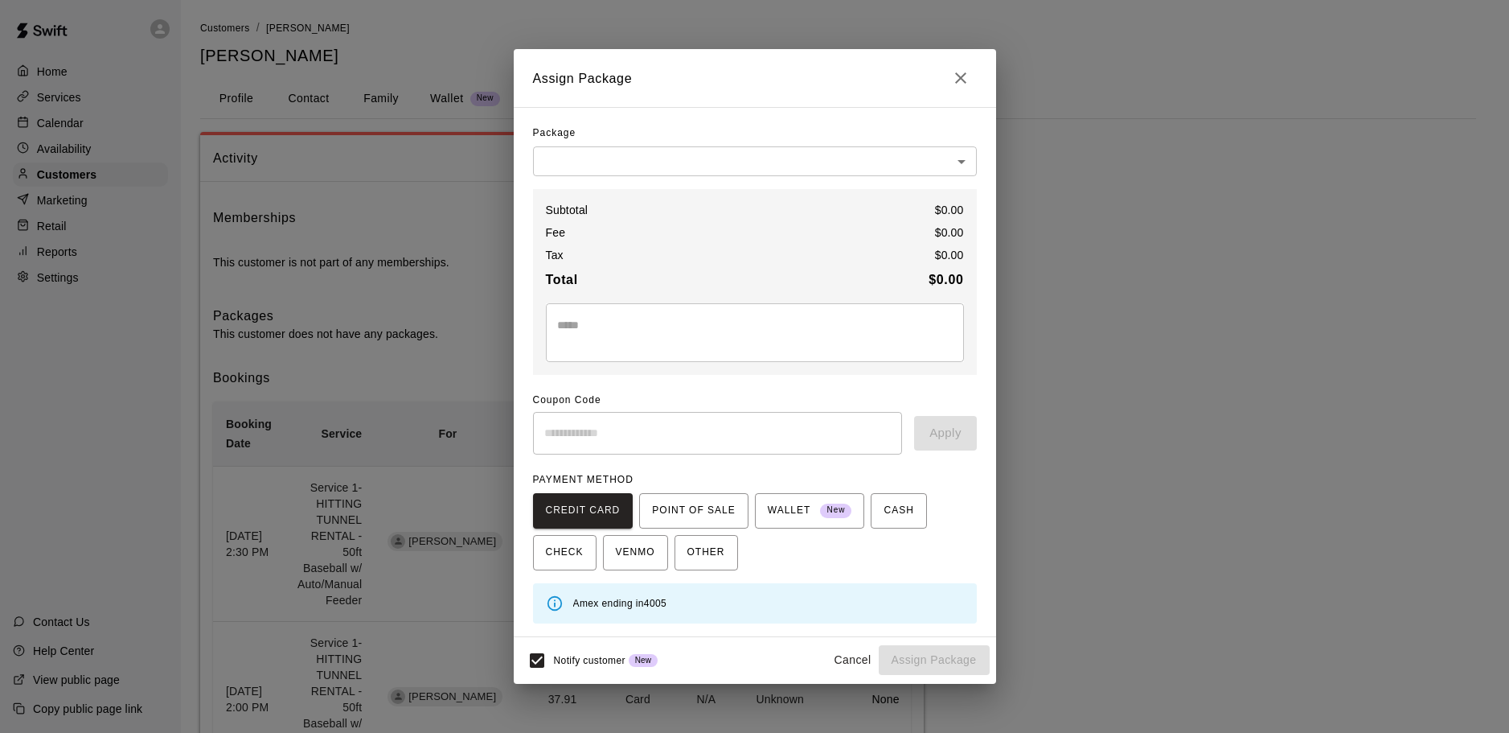
click at [904, 146] on div "Package" at bounding box center [755, 134] width 444 height 26
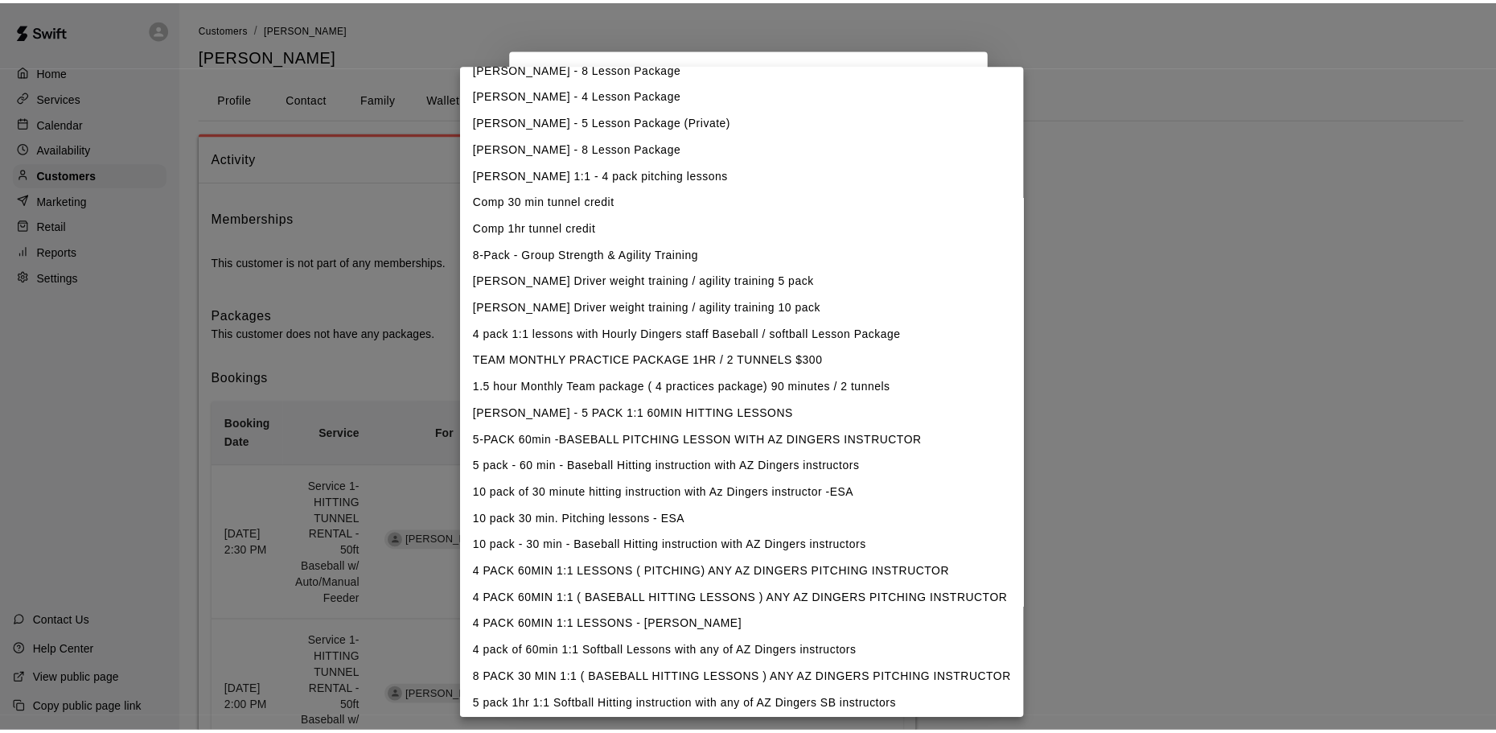
scroll to position [258, 0]
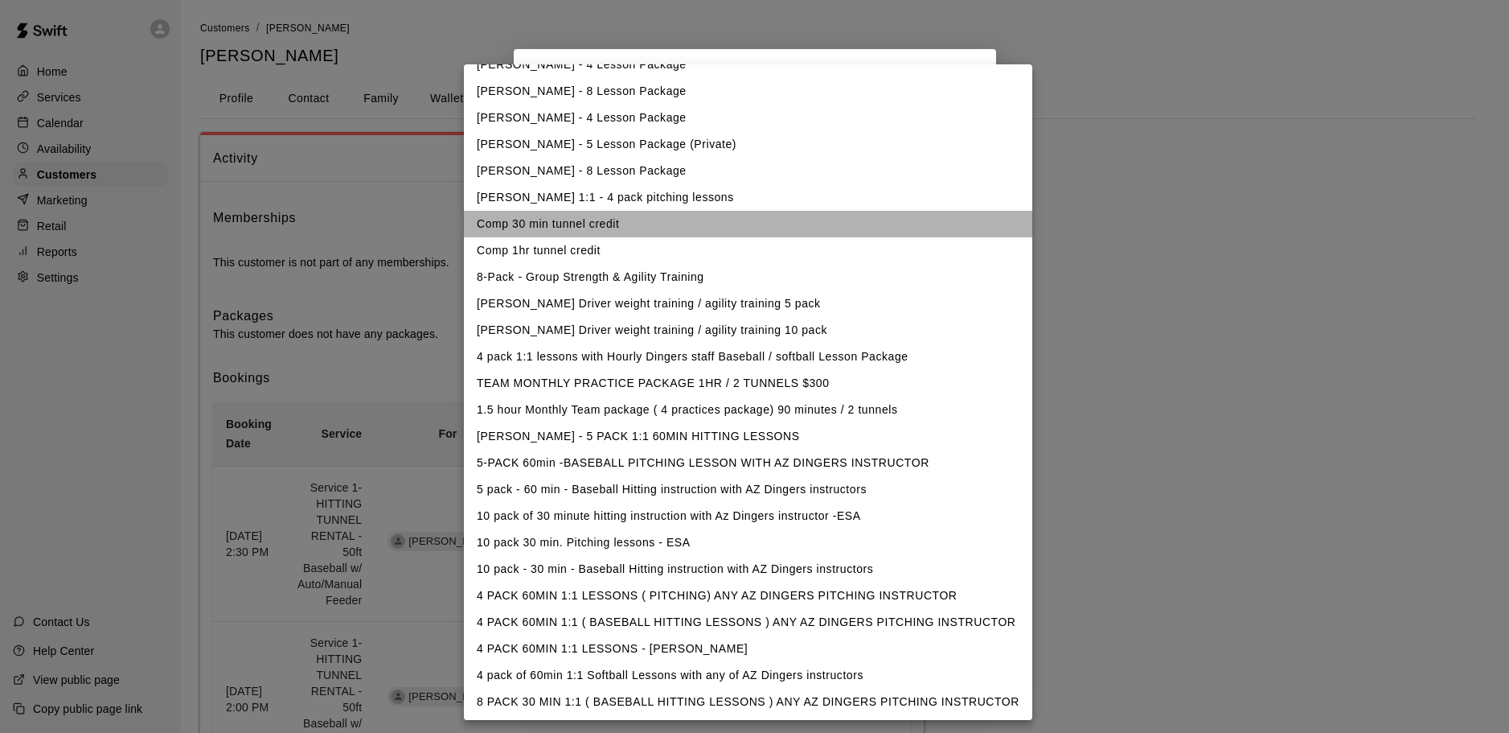
click at [577, 230] on li "Comp 30 min tunnel credit" at bounding box center [748, 224] width 569 height 27
type input "**********"
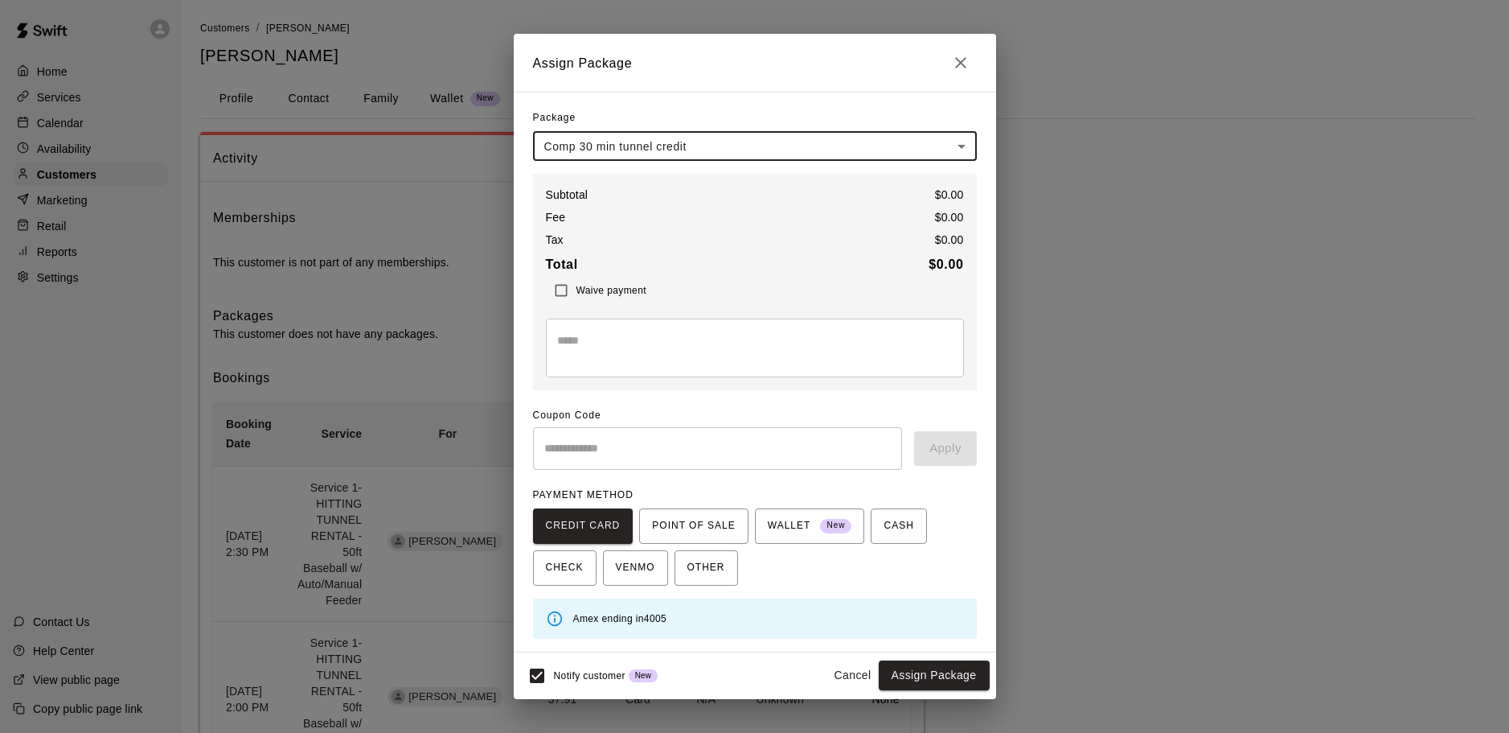
click at [710, 344] on textarea at bounding box center [755, 348] width 396 height 32
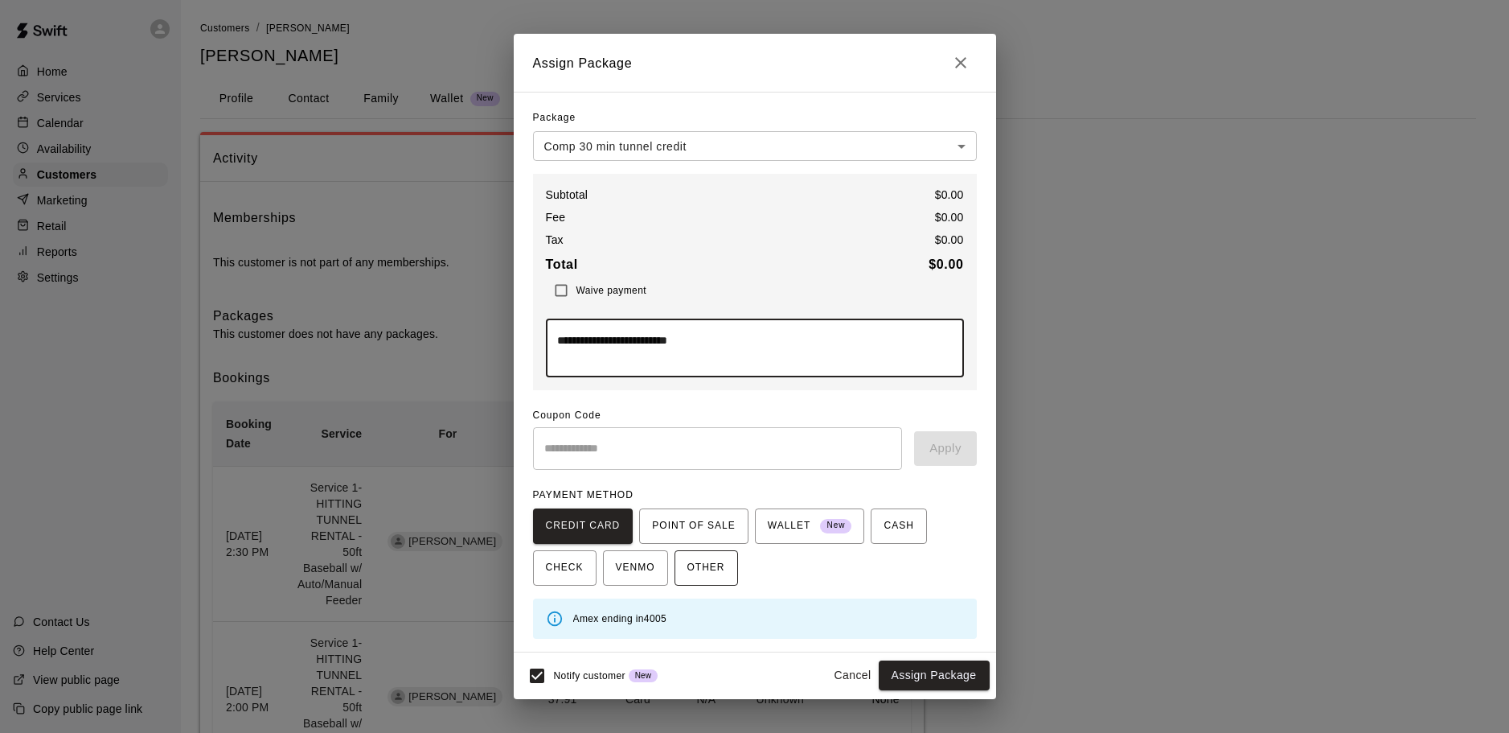
type textarea "**********"
click at [734, 564] on button "OTHER" at bounding box center [707, 567] width 64 height 35
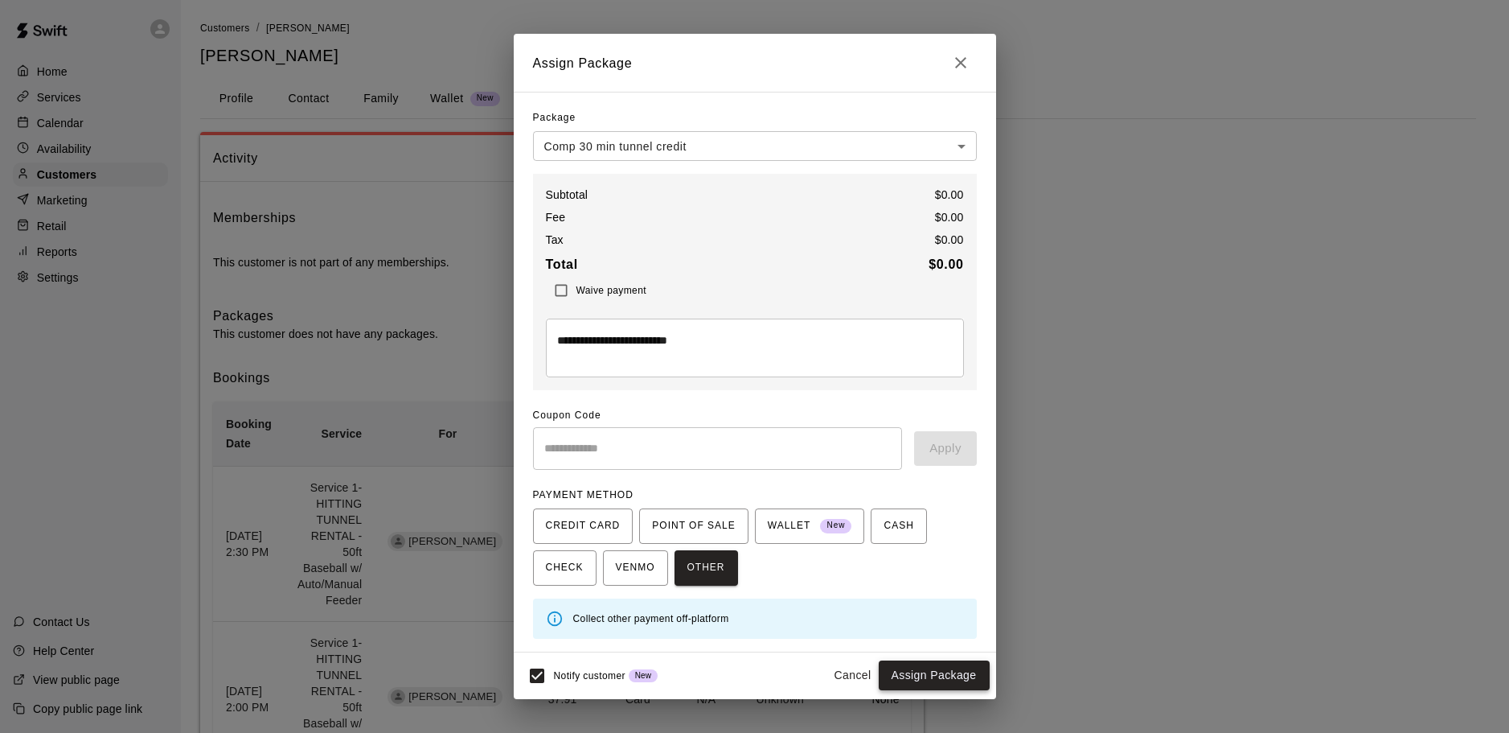
click at [931, 671] on button "Assign Package" at bounding box center [934, 675] width 111 height 30
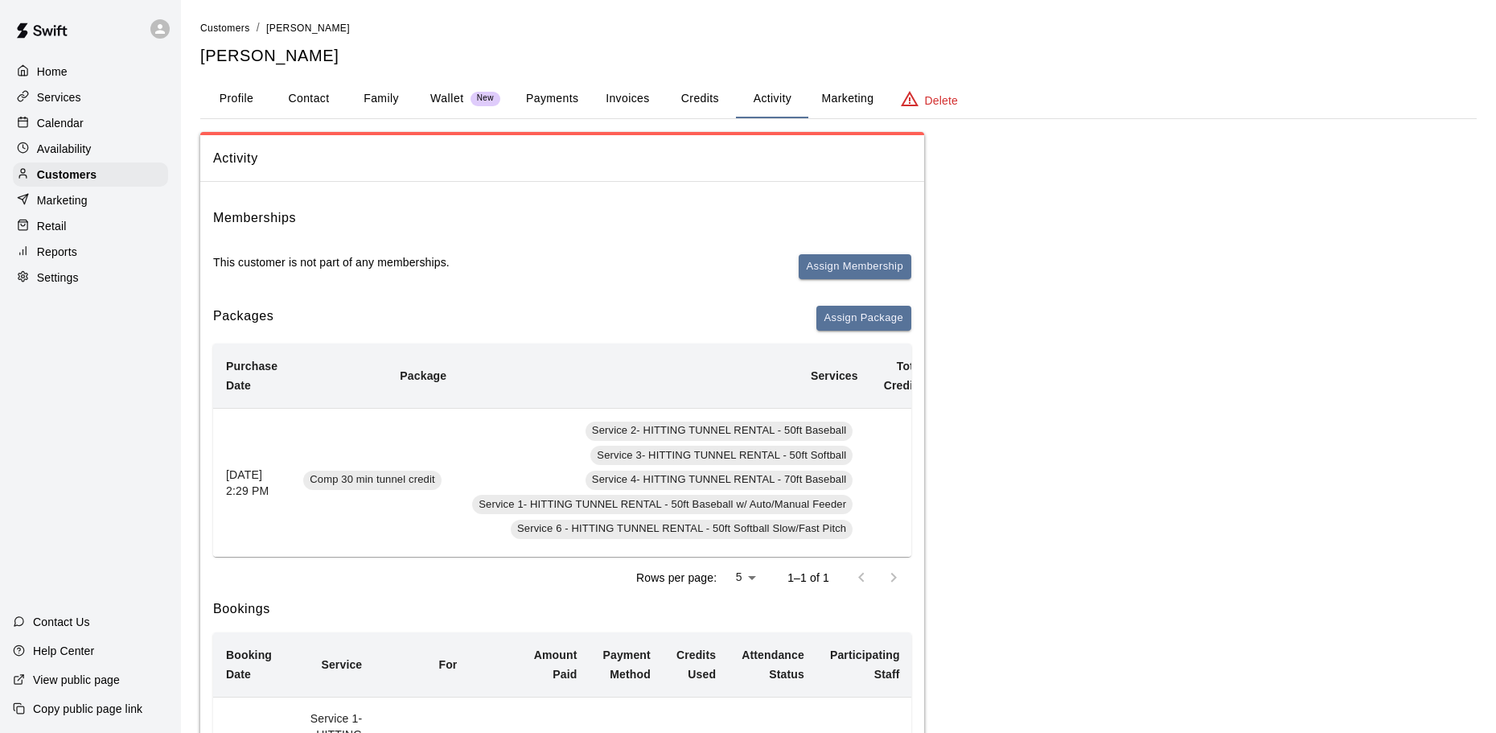
click at [45, 116] on div "Calendar" at bounding box center [90, 123] width 155 height 24
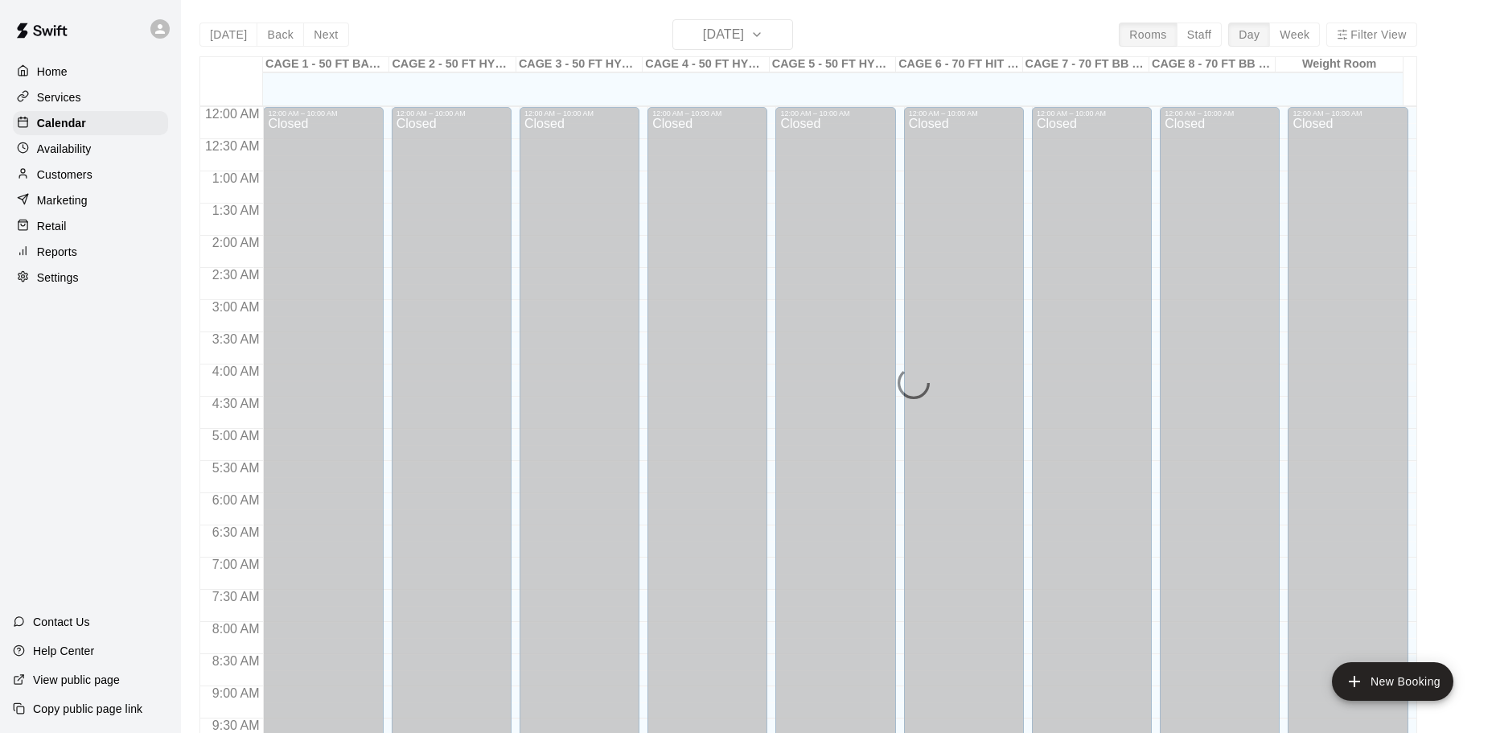
scroll to position [852, 0]
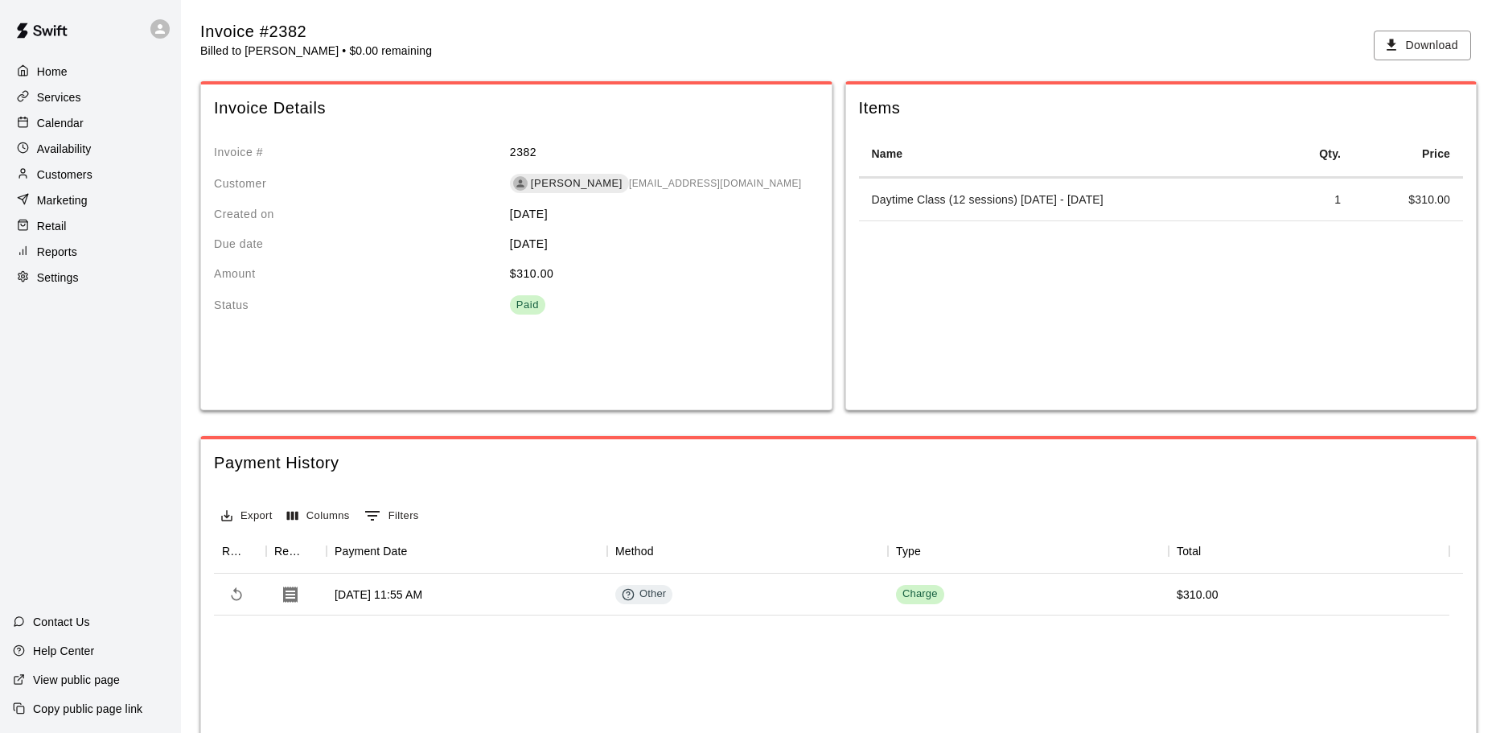
click at [87, 126] on div "Calendar" at bounding box center [90, 123] width 155 height 24
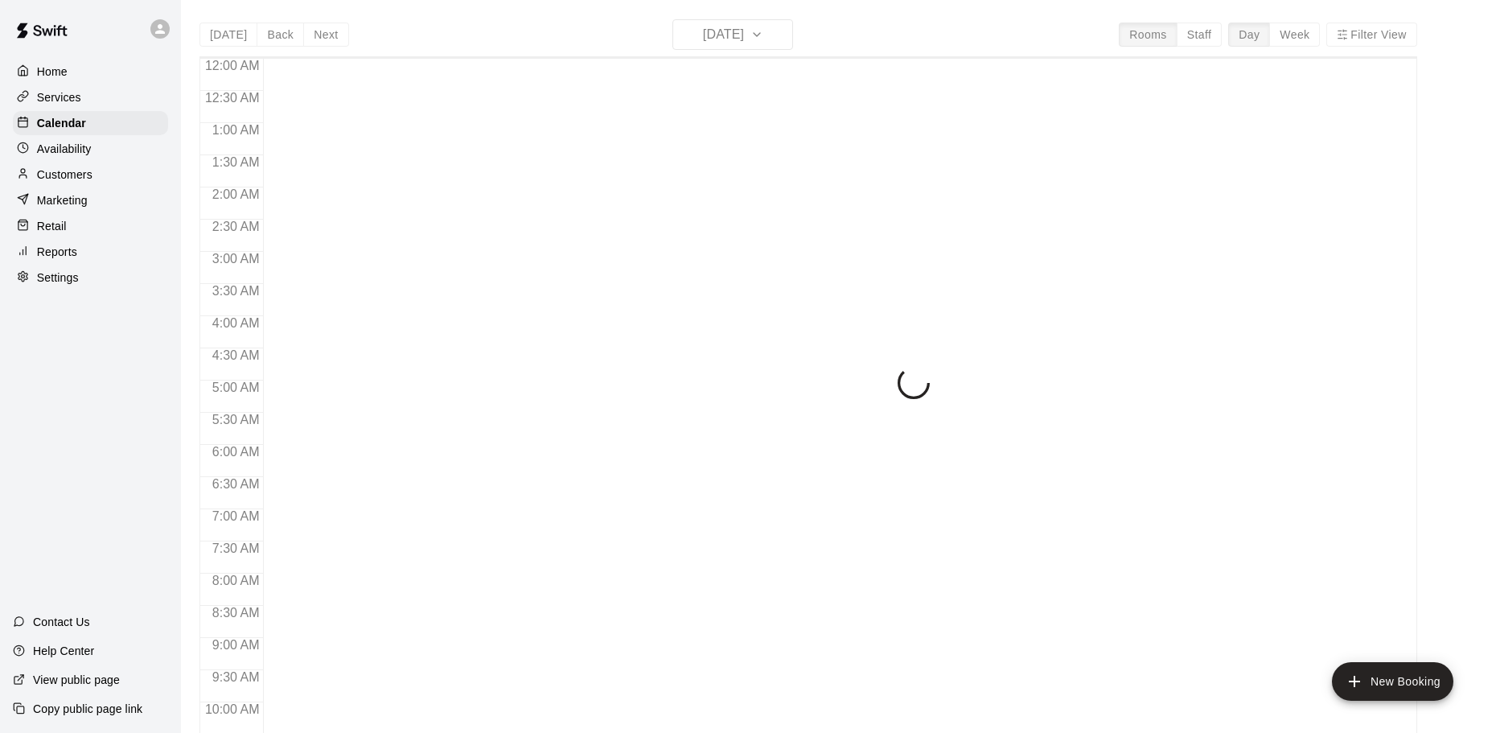
scroll to position [852, 0]
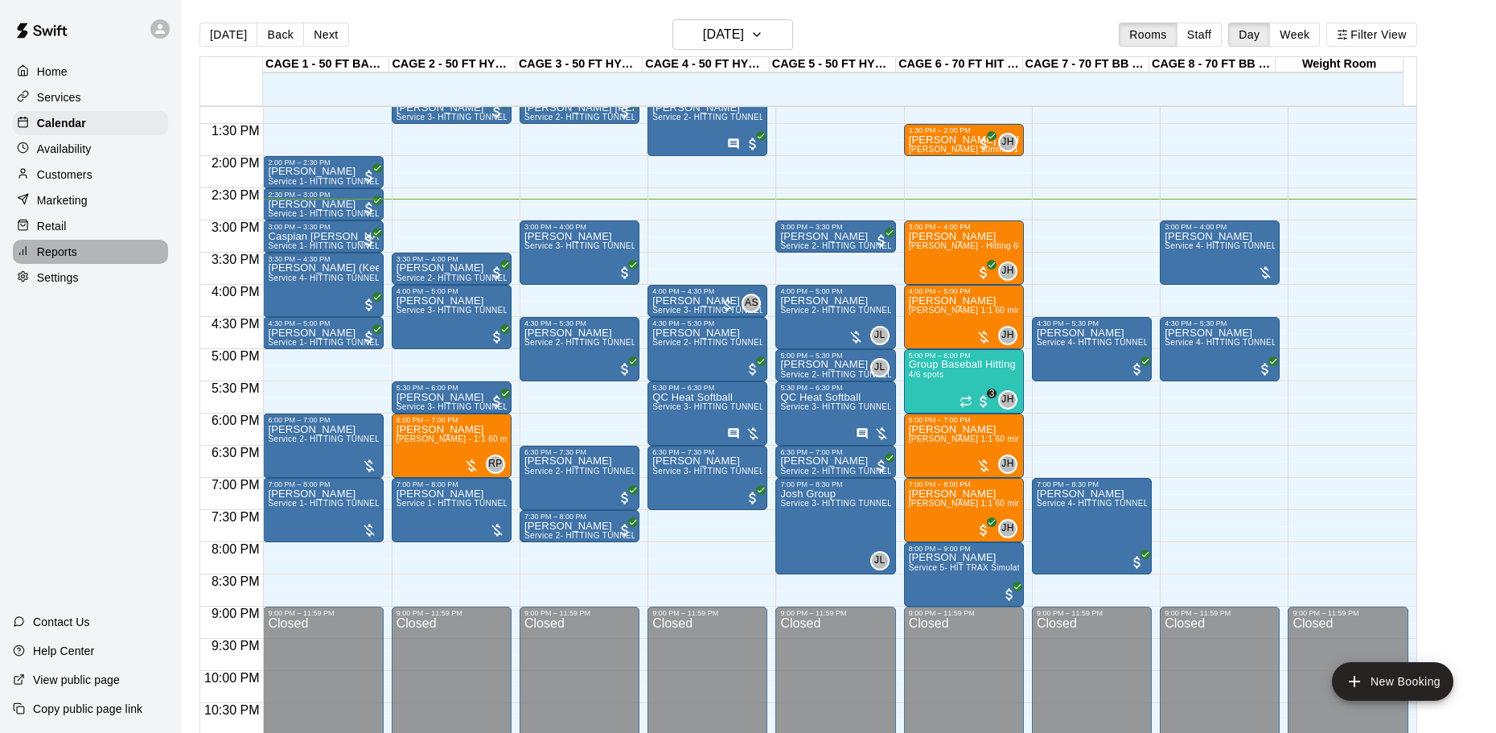
click at [84, 253] on div "Reports" at bounding box center [90, 252] width 155 height 24
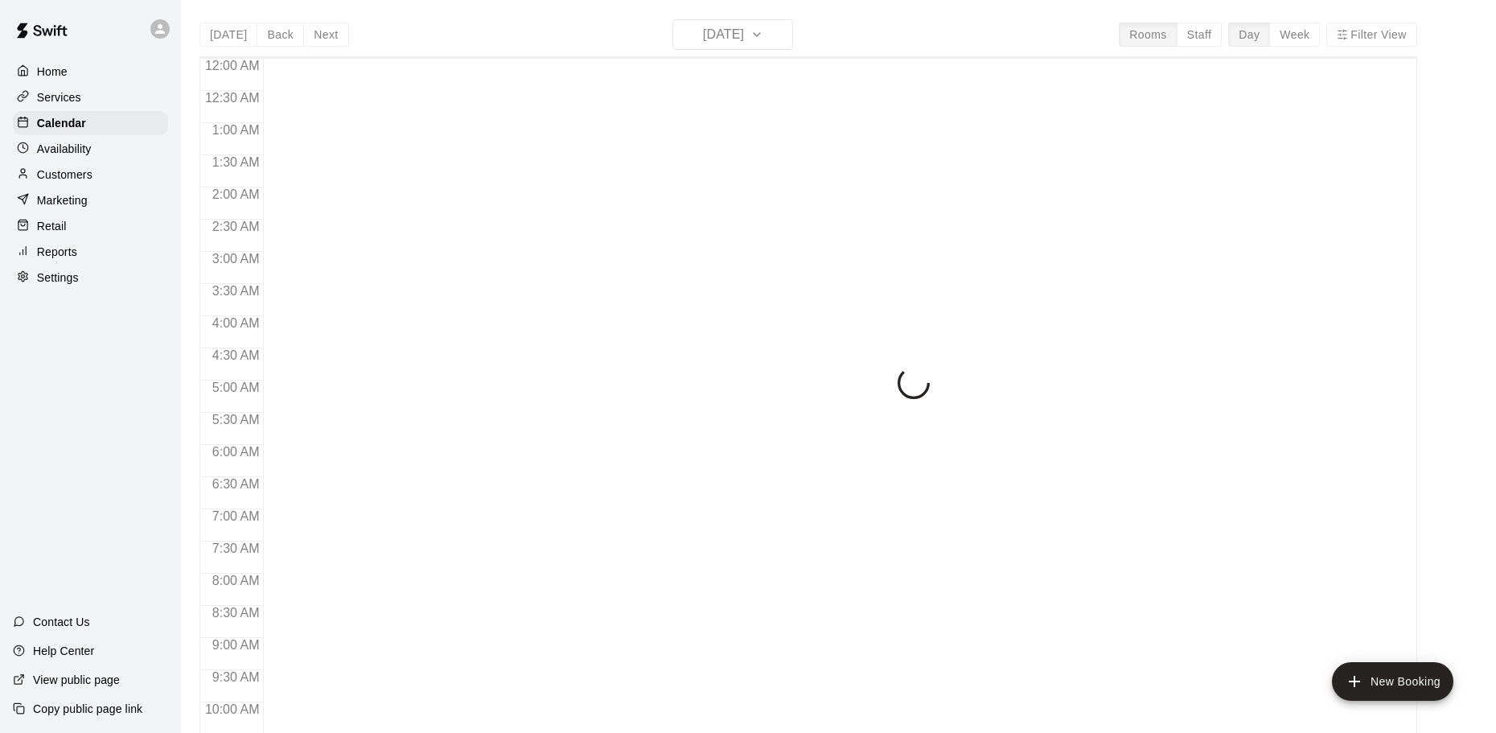
scroll to position [852, 0]
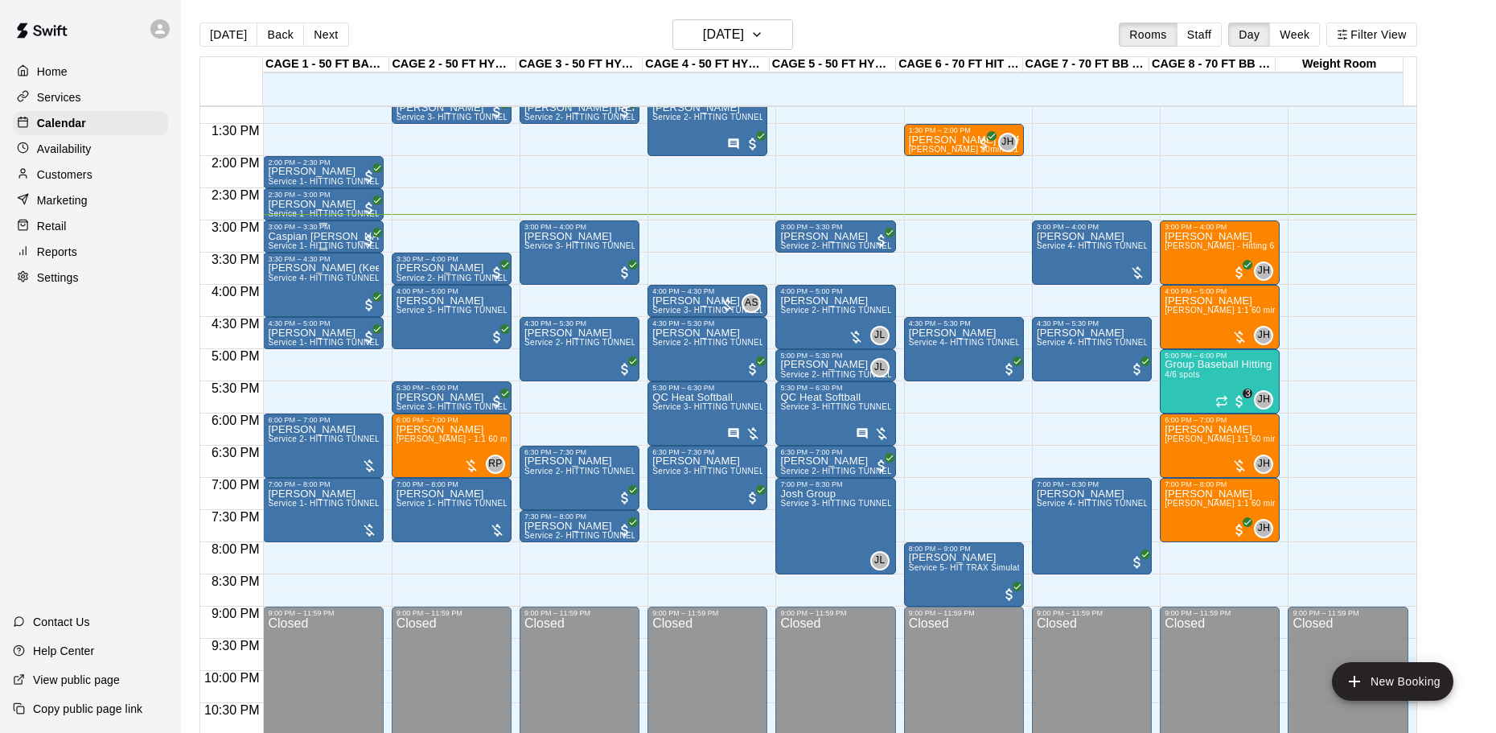
click at [338, 236] on p "Caspian [PERSON_NAME]" at bounding box center [323, 236] width 110 height 0
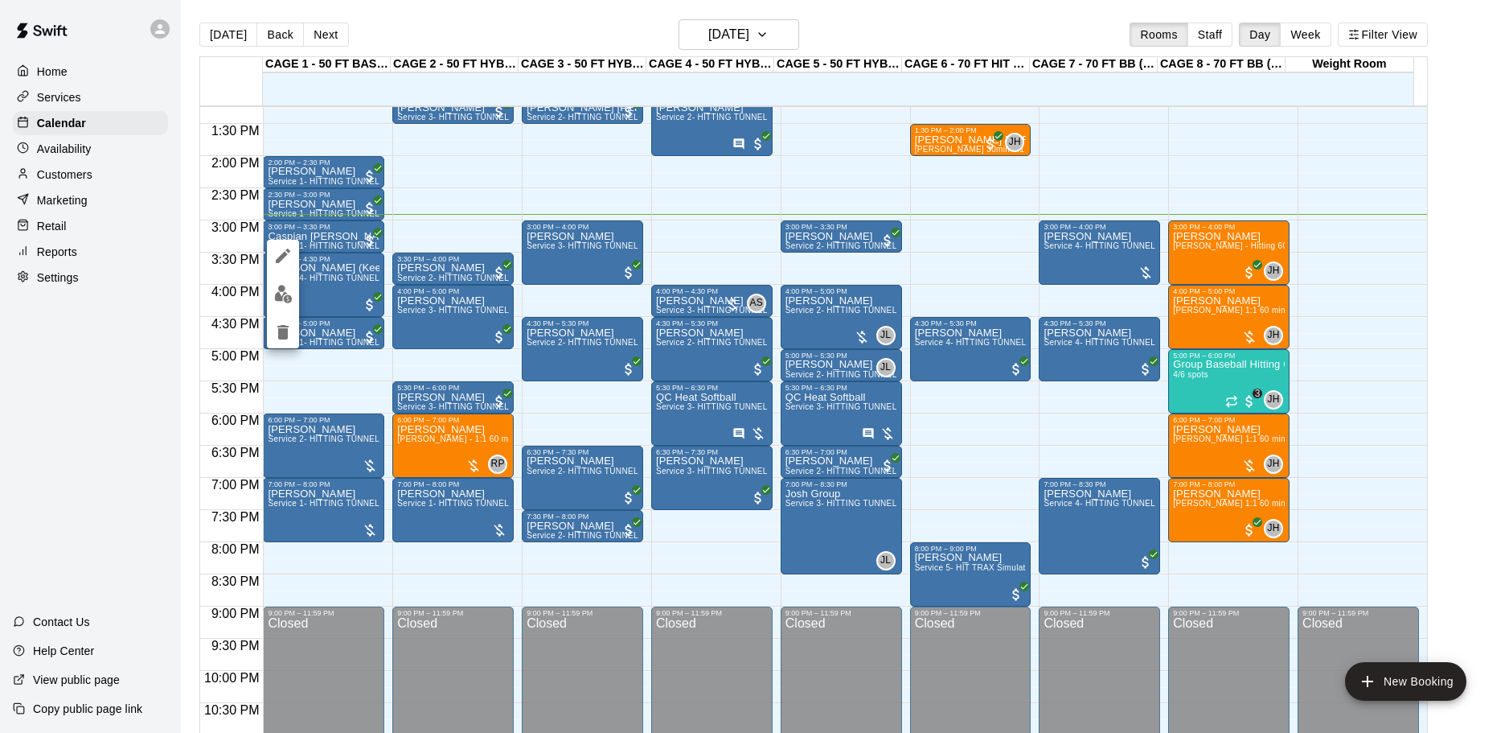
click at [405, 228] on div at bounding box center [754, 366] width 1509 height 733
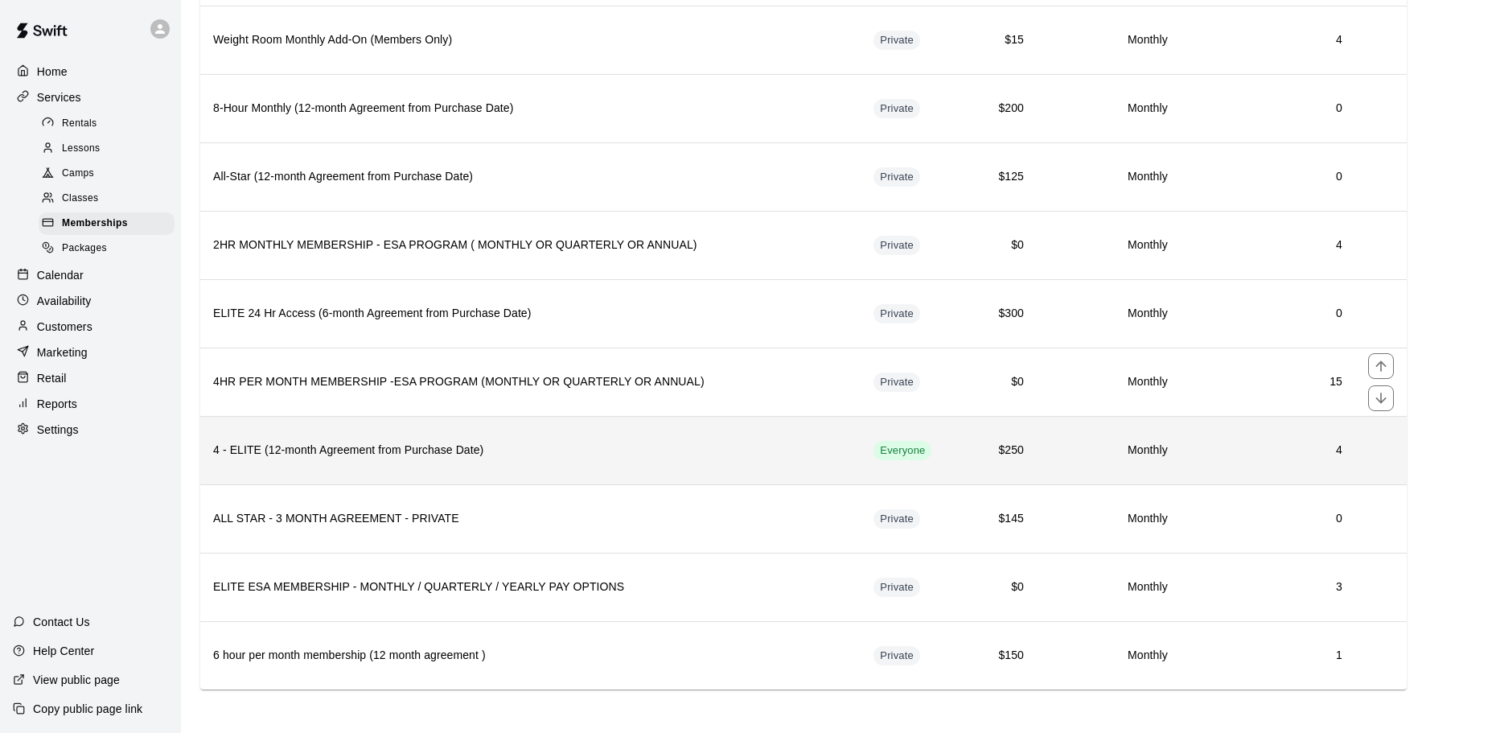
scroll to position [841, 0]
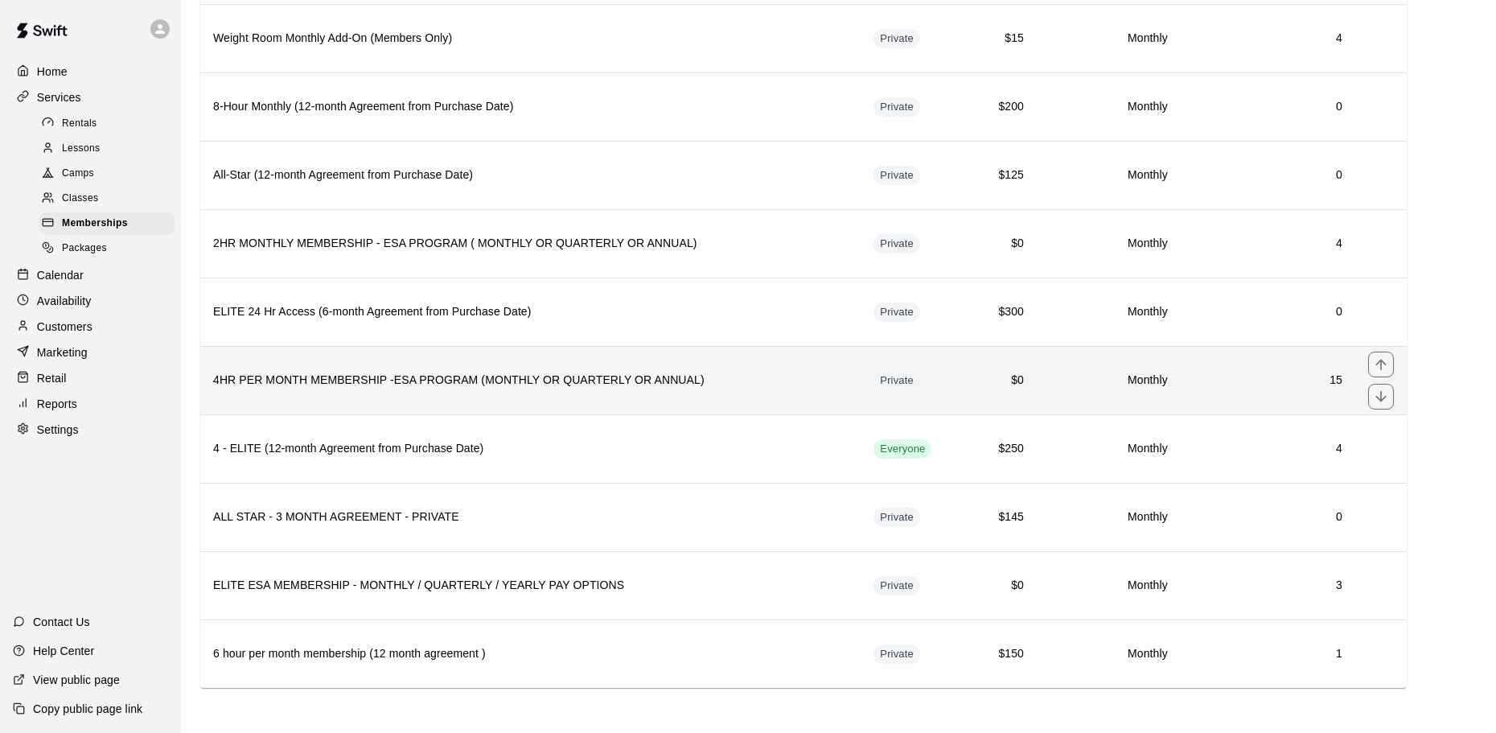
click at [595, 379] on h6 "4HR PER MONTH MEMBERSHIP -ESA PROGRAM (MONTHLY OR QUARTERLY OR ANNUAL)" at bounding box center [530, 381] width 634 height 18
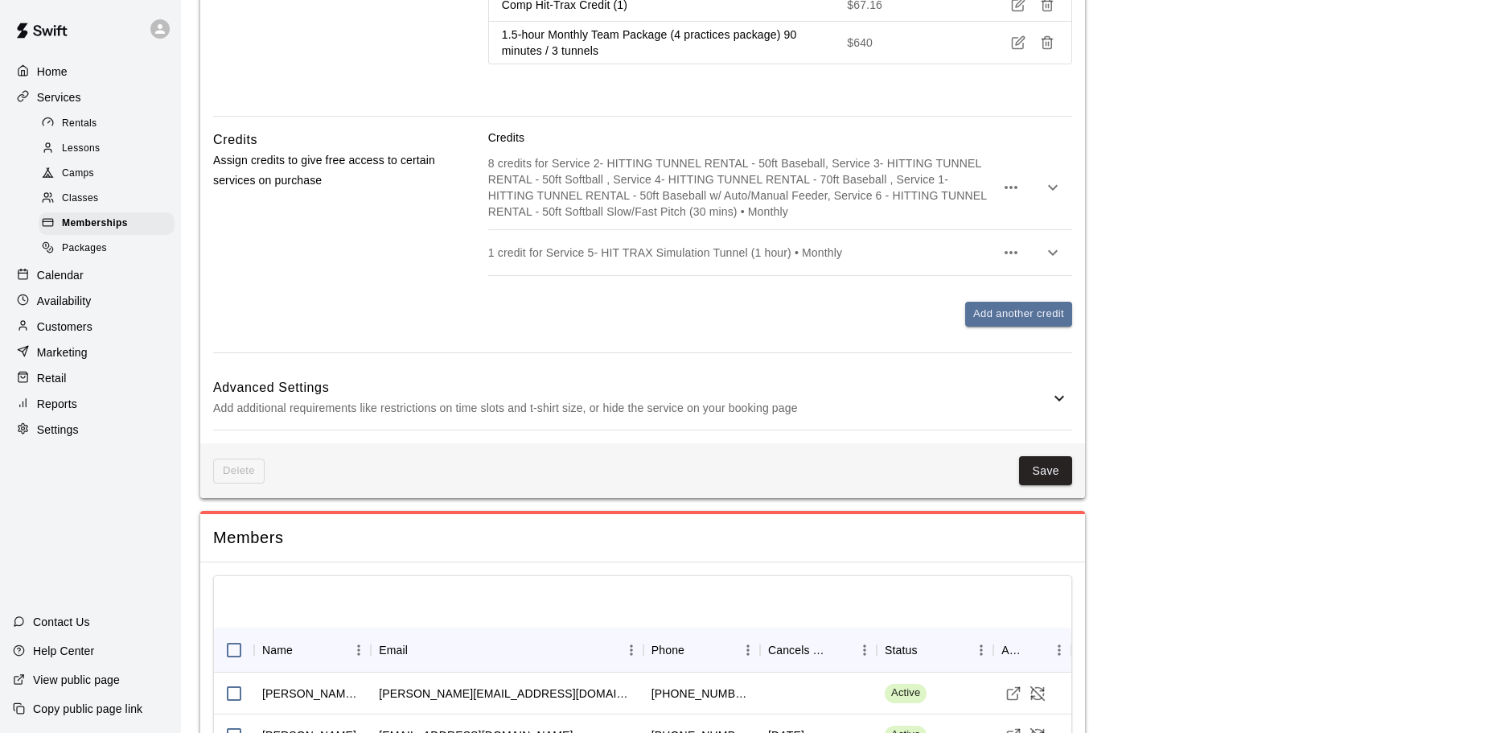
scroll to position [2010, 0]
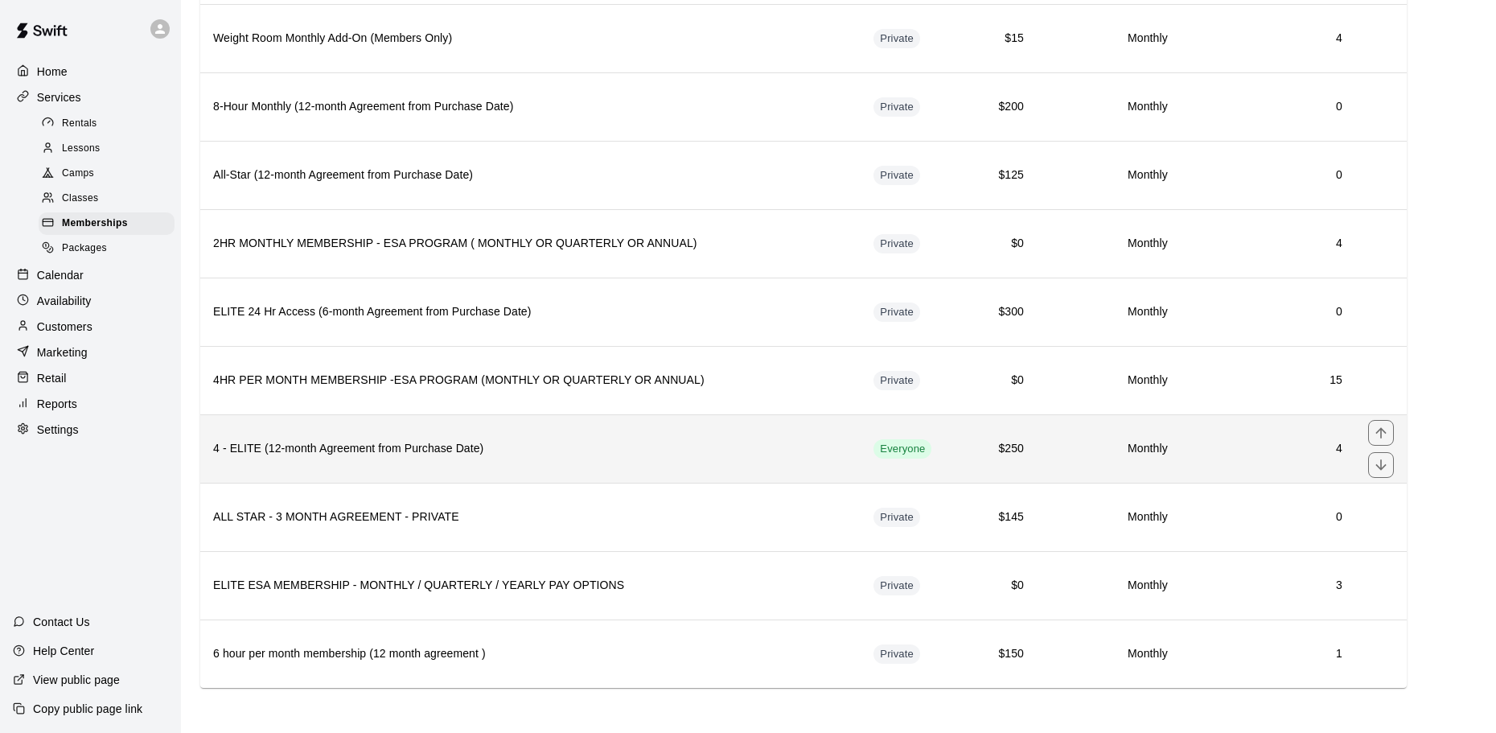
scroll to position [841, 0]
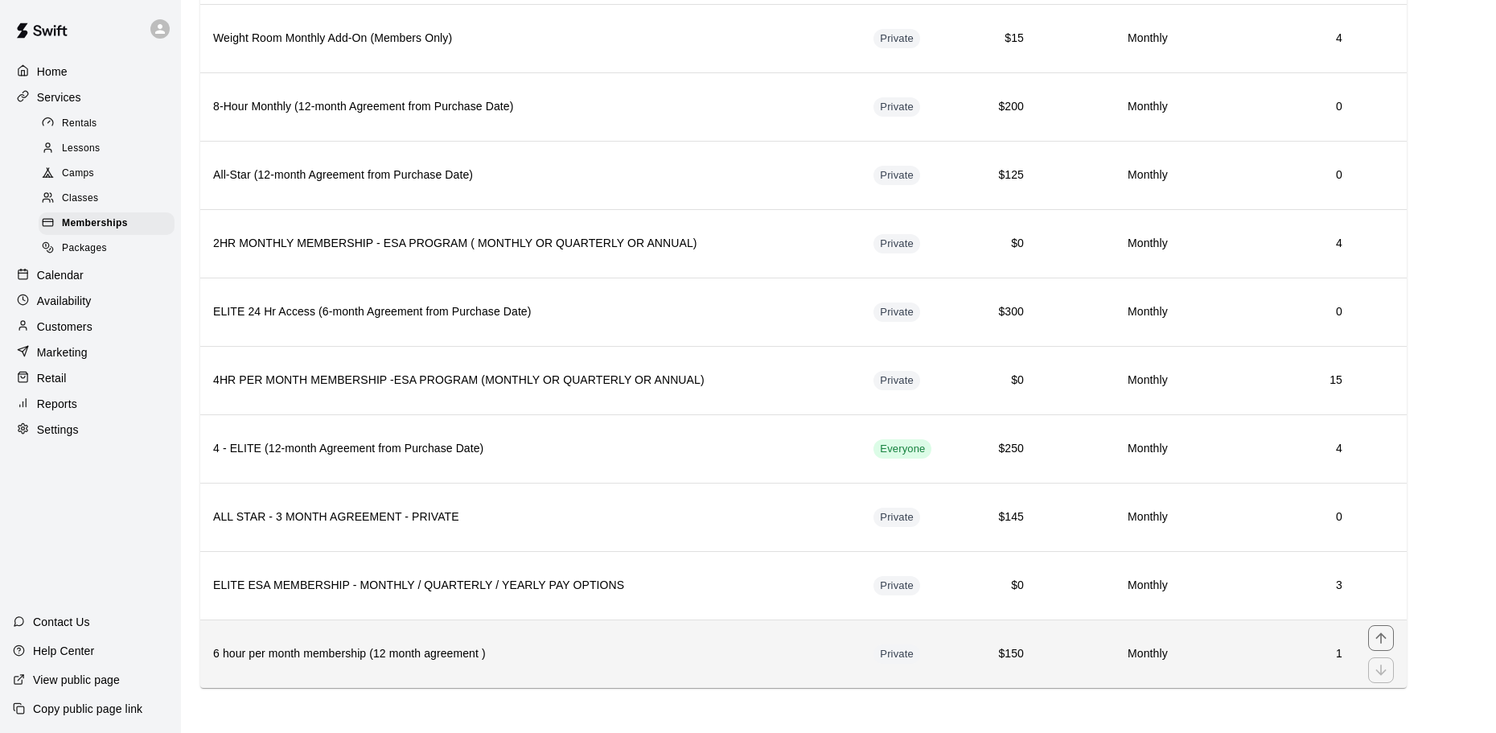
click at [581, 641] on th "6 hour per month membership (12 month agreement )" at bounding box center [530, 653] width 660 height 68
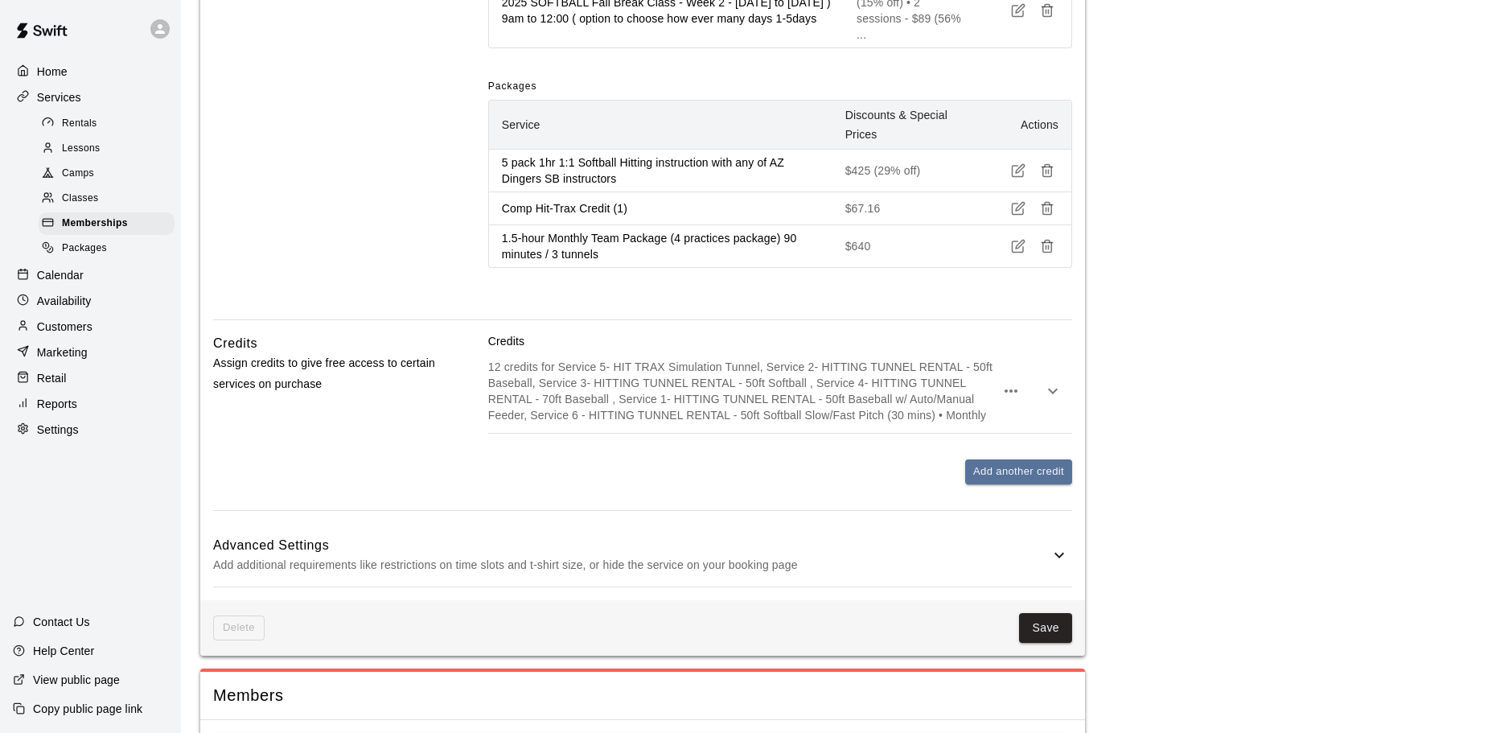
scroll to position [1599, 0]
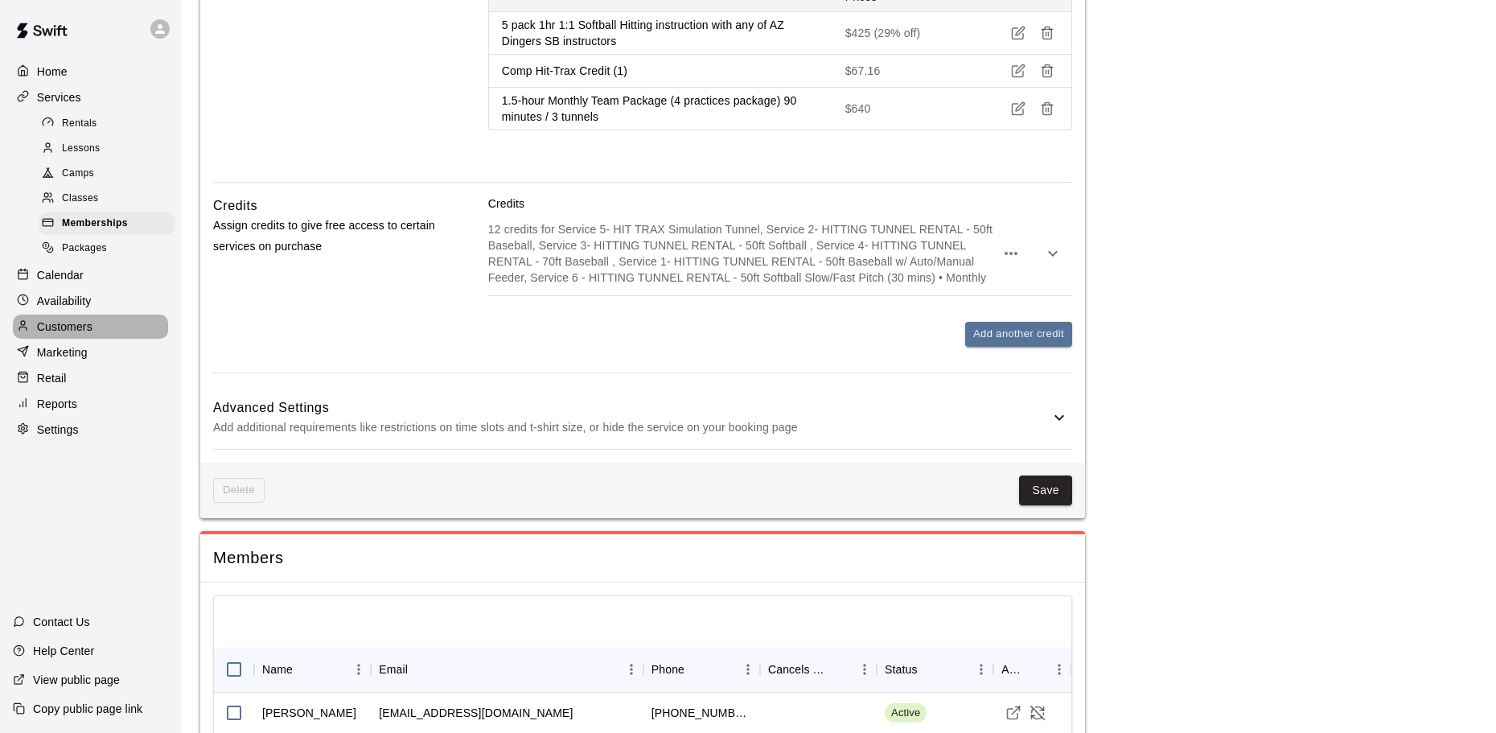
click at [105, 325] on div "Customers" at bounding box center [90, 326] width 155 height 24
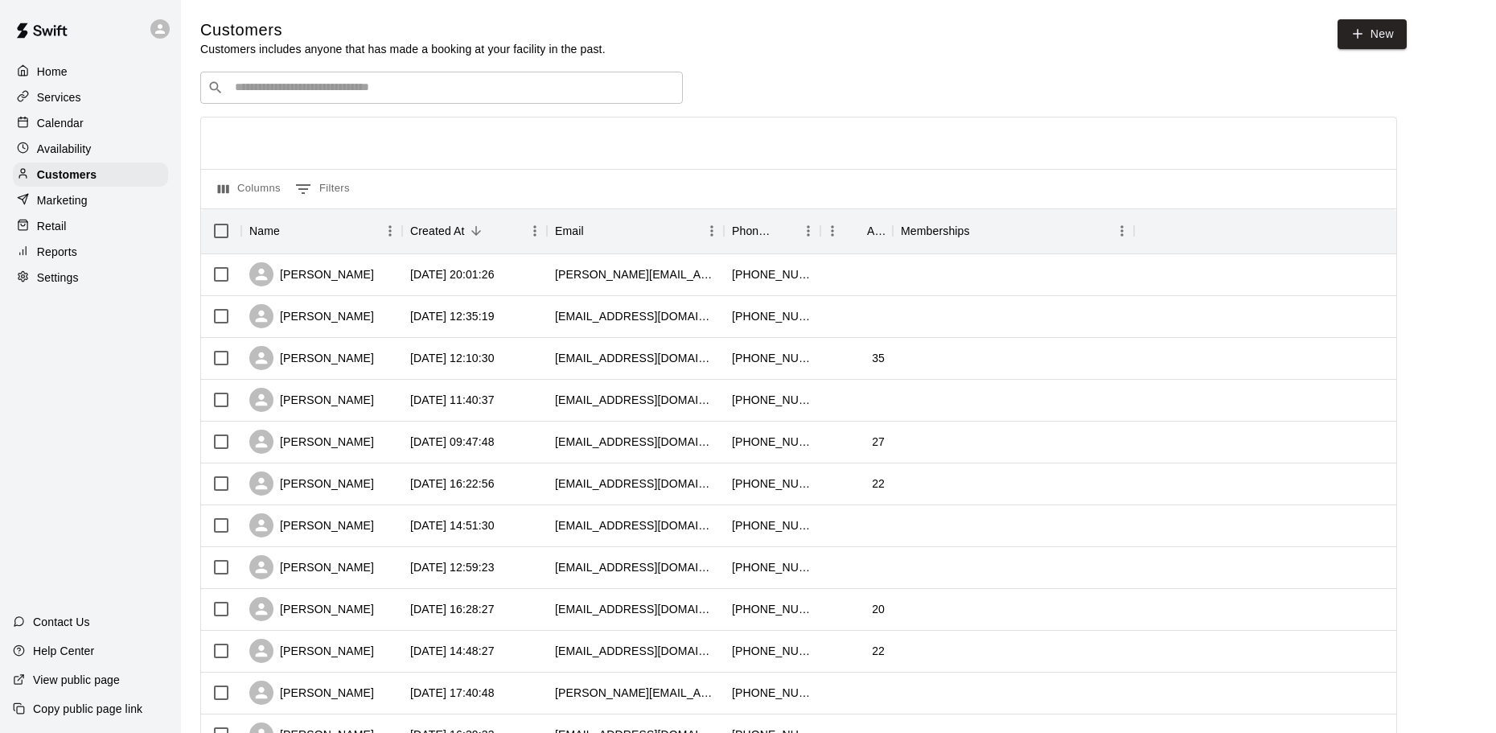
click at [472, 79] on div "​ ​" at bounding box center [441, 88] width 482 height 32
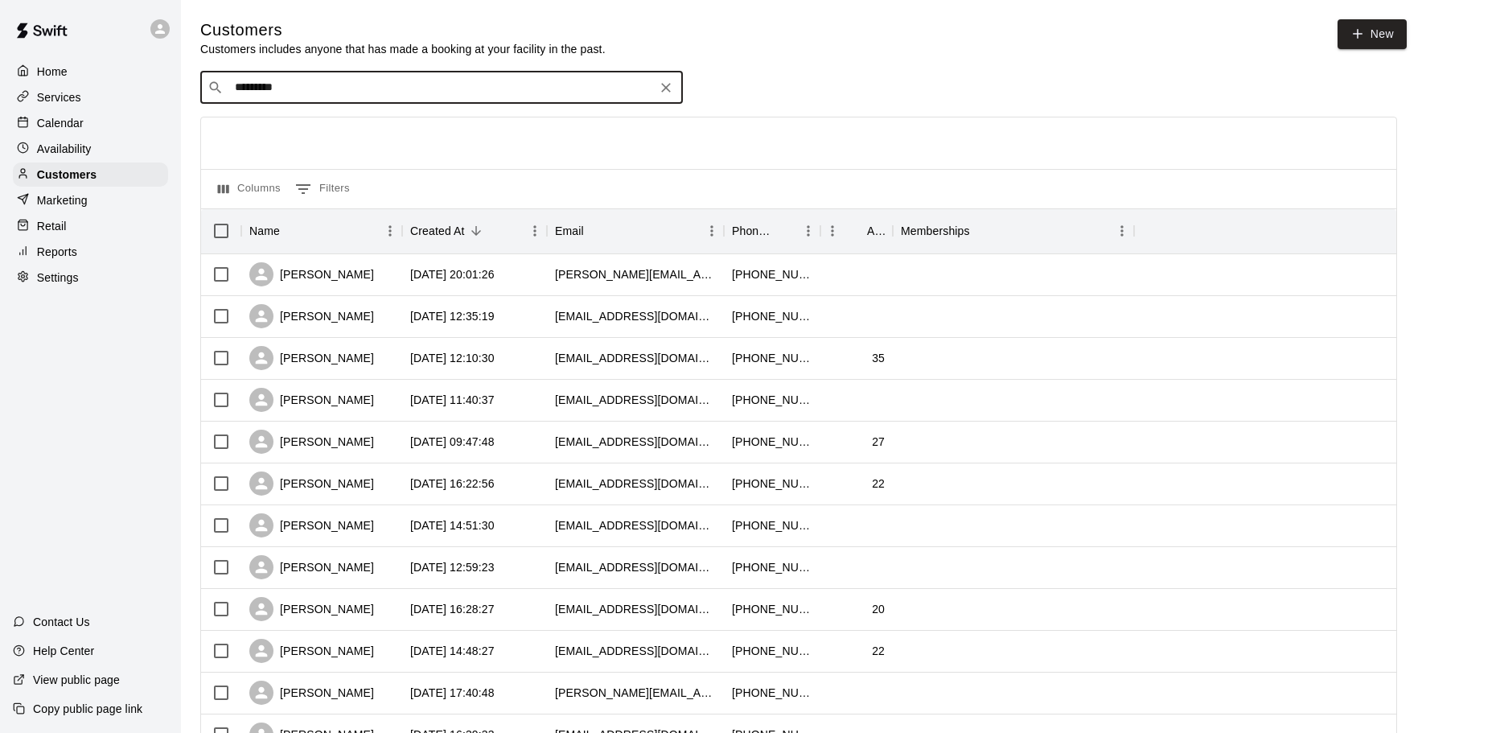
type input "**********"
click at [400, 145] on div "Kevin Hammann 6 hour per month membership (12 month agreement ) khammann18@gmai…" at bounding box center [417, 132] width 345 height 35
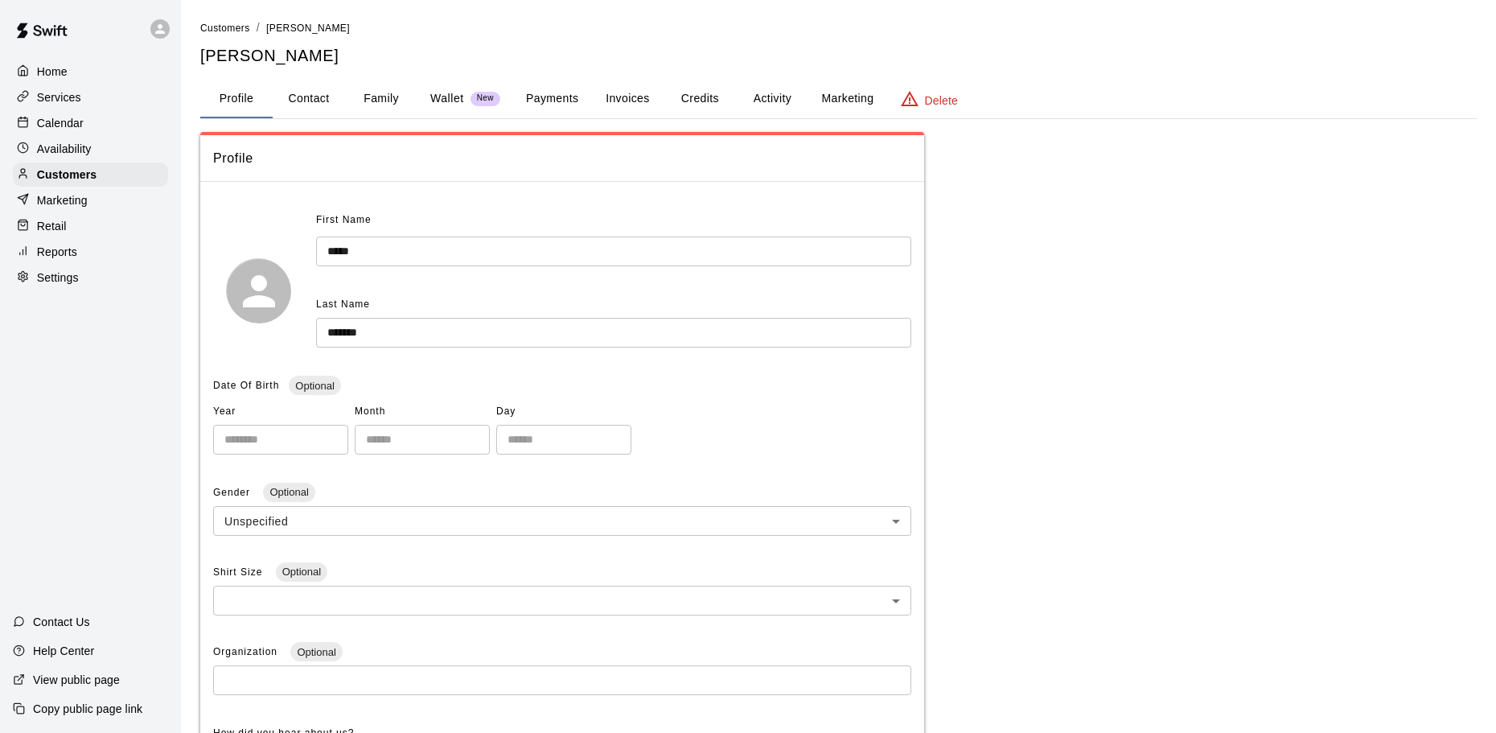
click at [653, 84] on button "Invoices" at bounding box center [627, 99] width 72 height 39
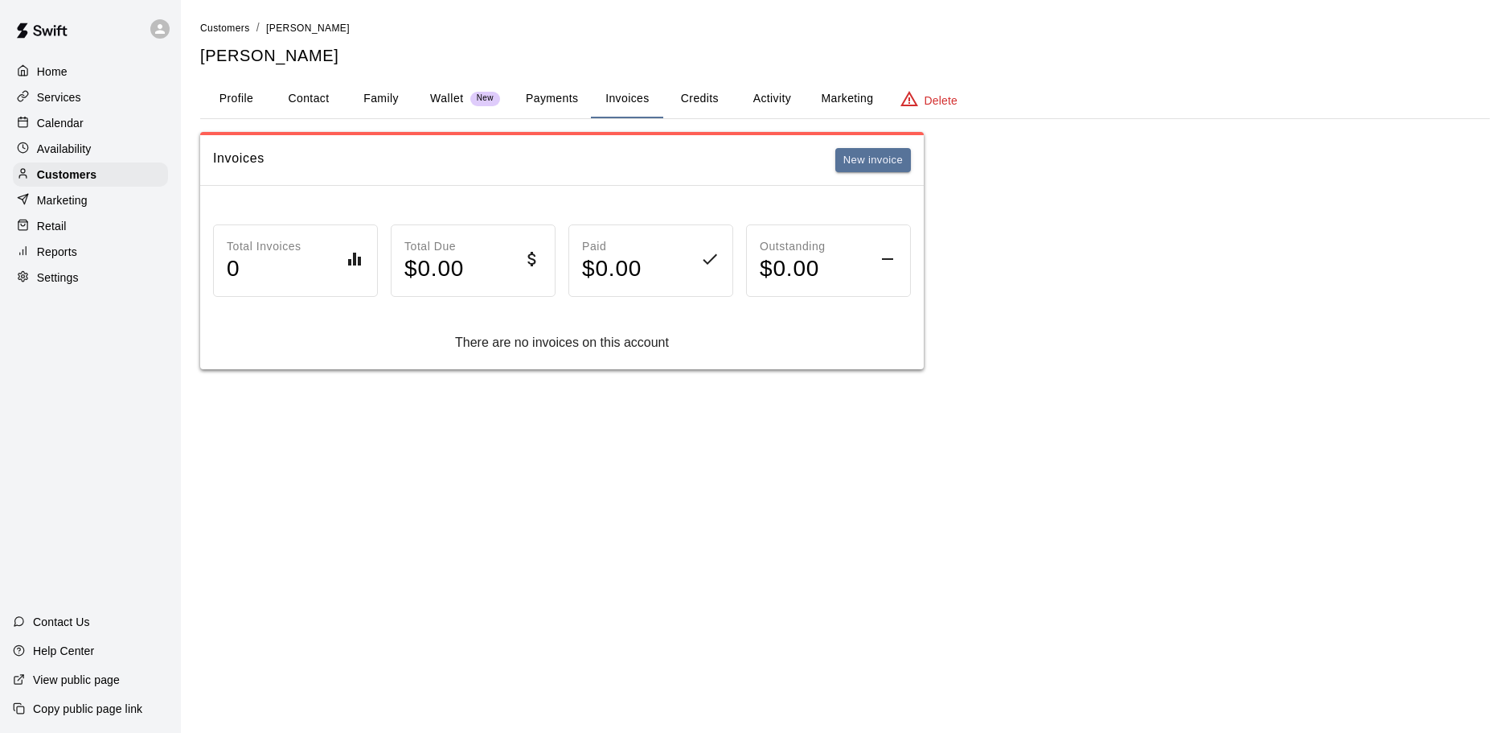
click at [522, 105] on button "Payments" at bounding box center [552, 99] width 78 height 39
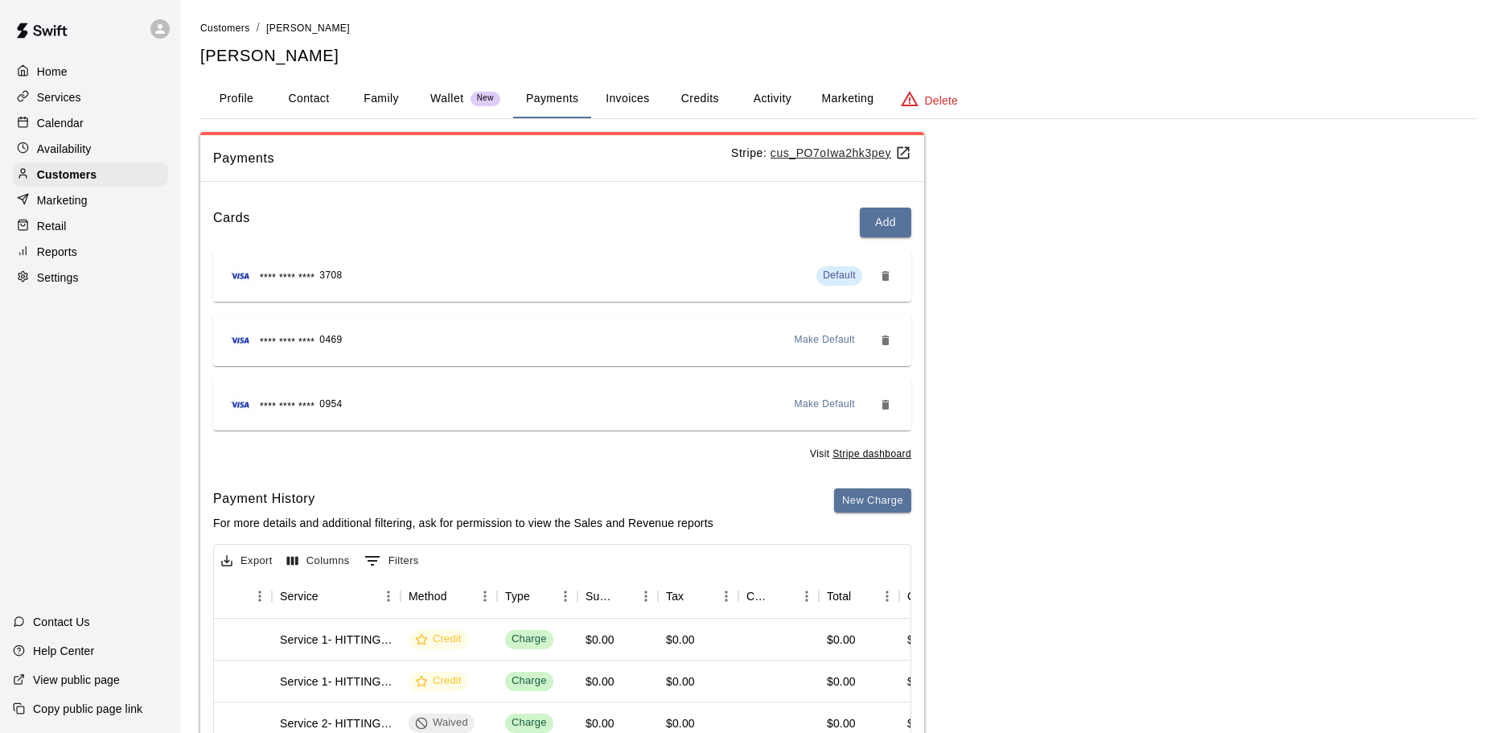
click at [725, 105] on button "Credits" at bounding box center [699, 99] width 72 height 39
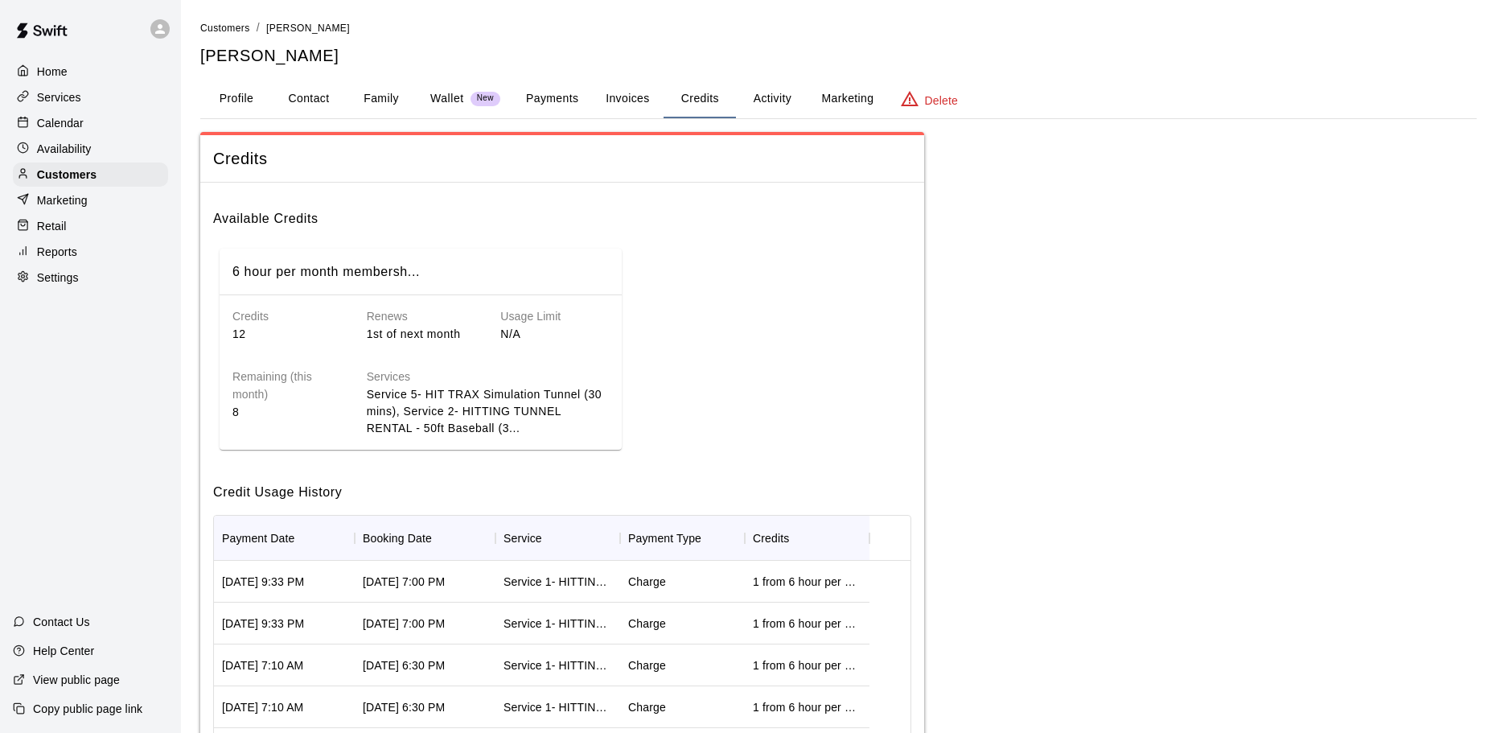
click at [754, 96] on button "Activity" at bounding box center [772, 99] width 72 height 39
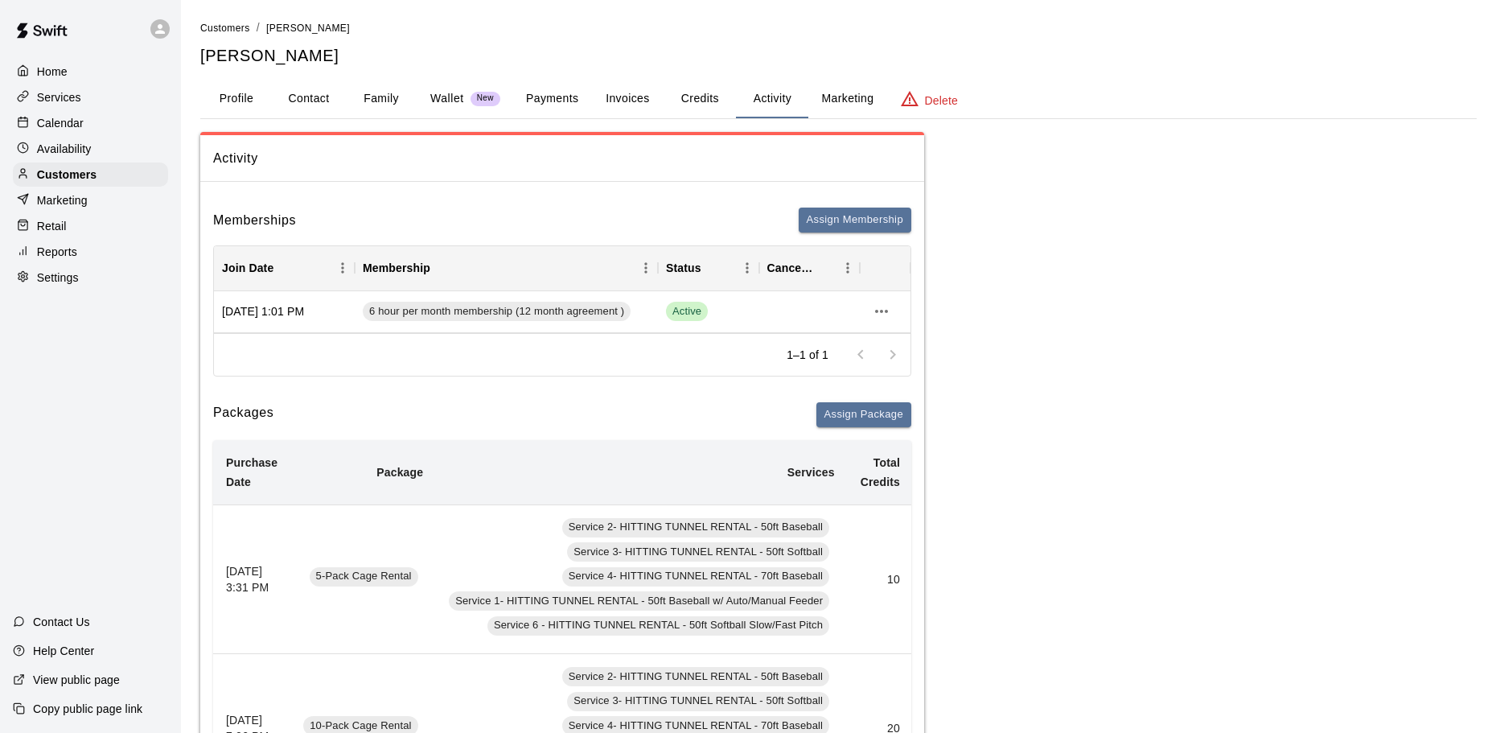
click at [102, 104] on div "Services" at bounding box center [90, 97] width 155 height 24
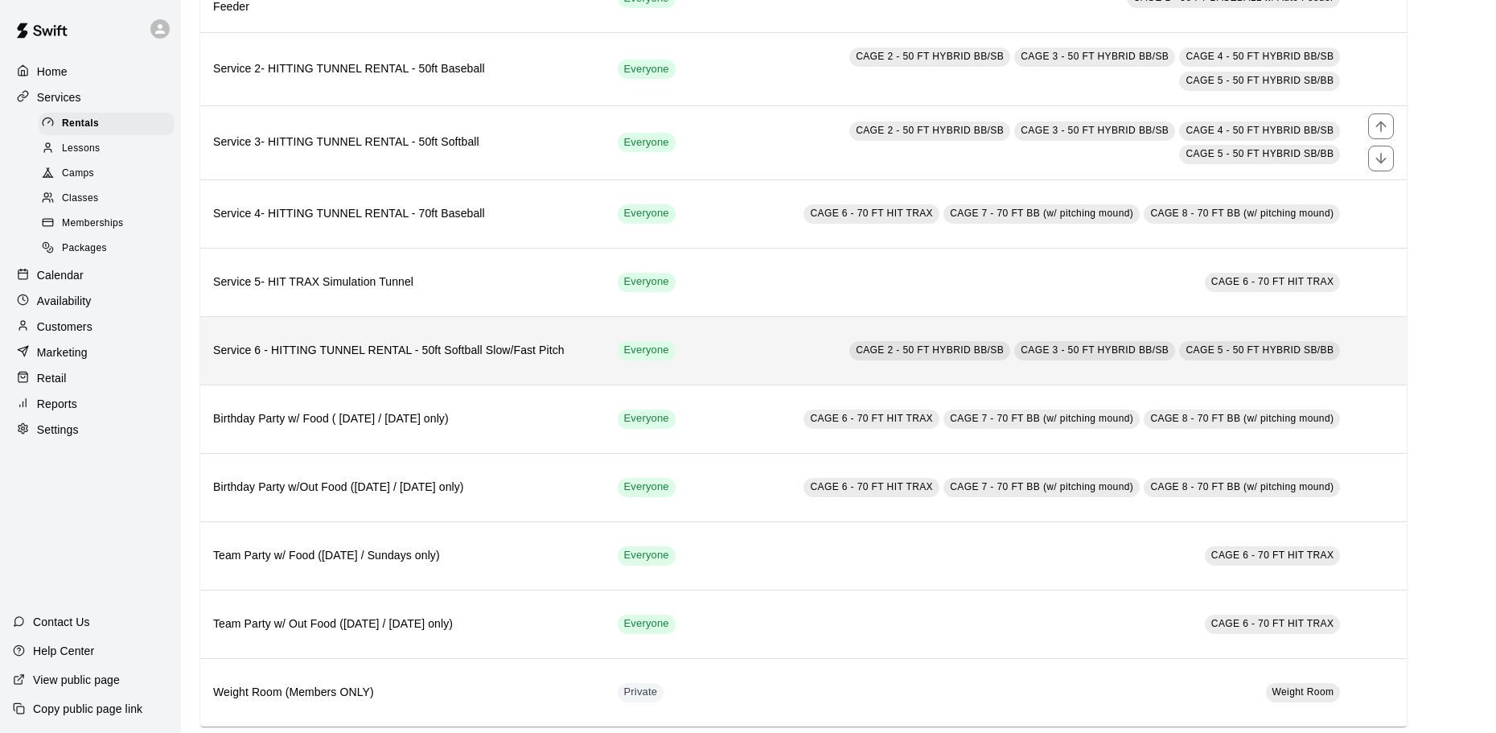
scroll to position [224, 0]
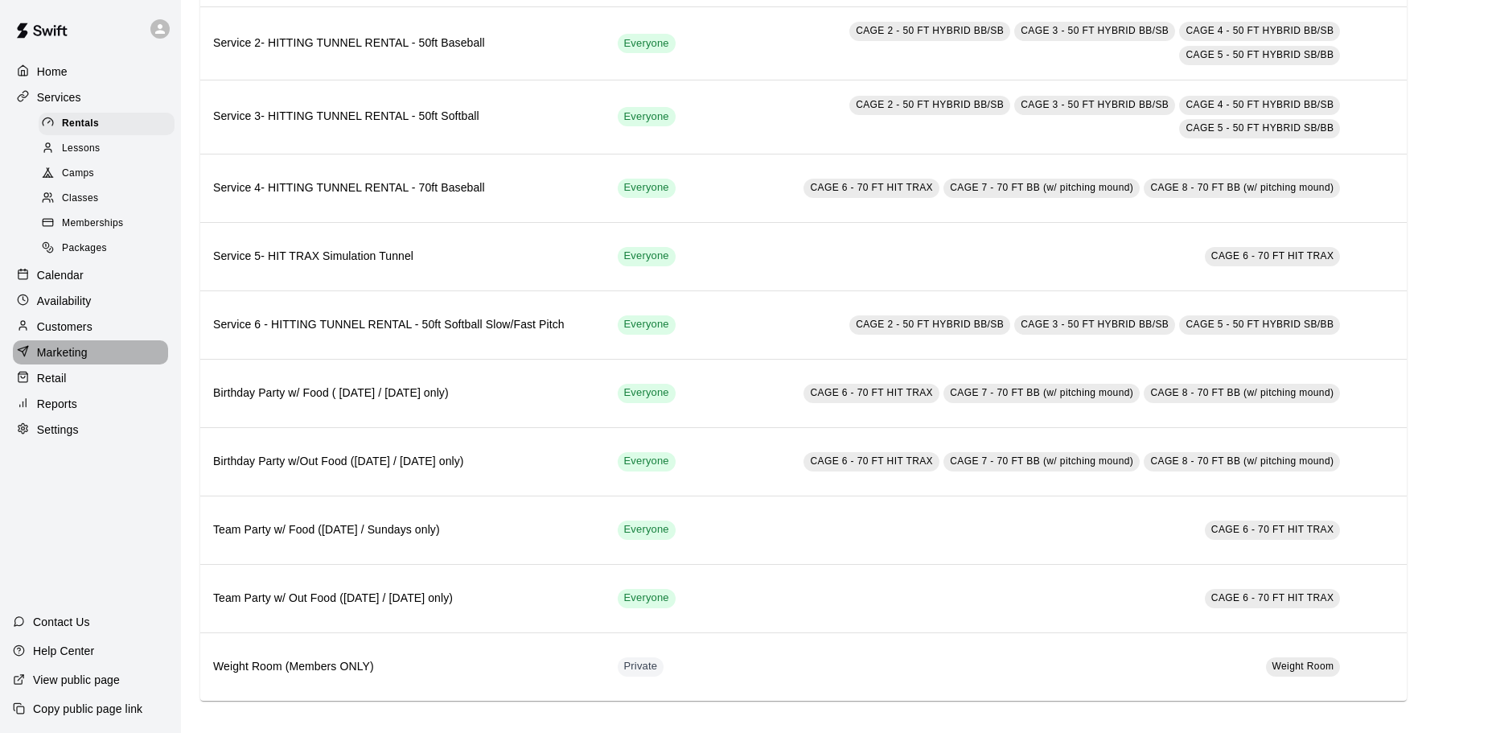
click at [93, 356] on div "Marketing" at bounding box center [90, 352] width 155 height 24
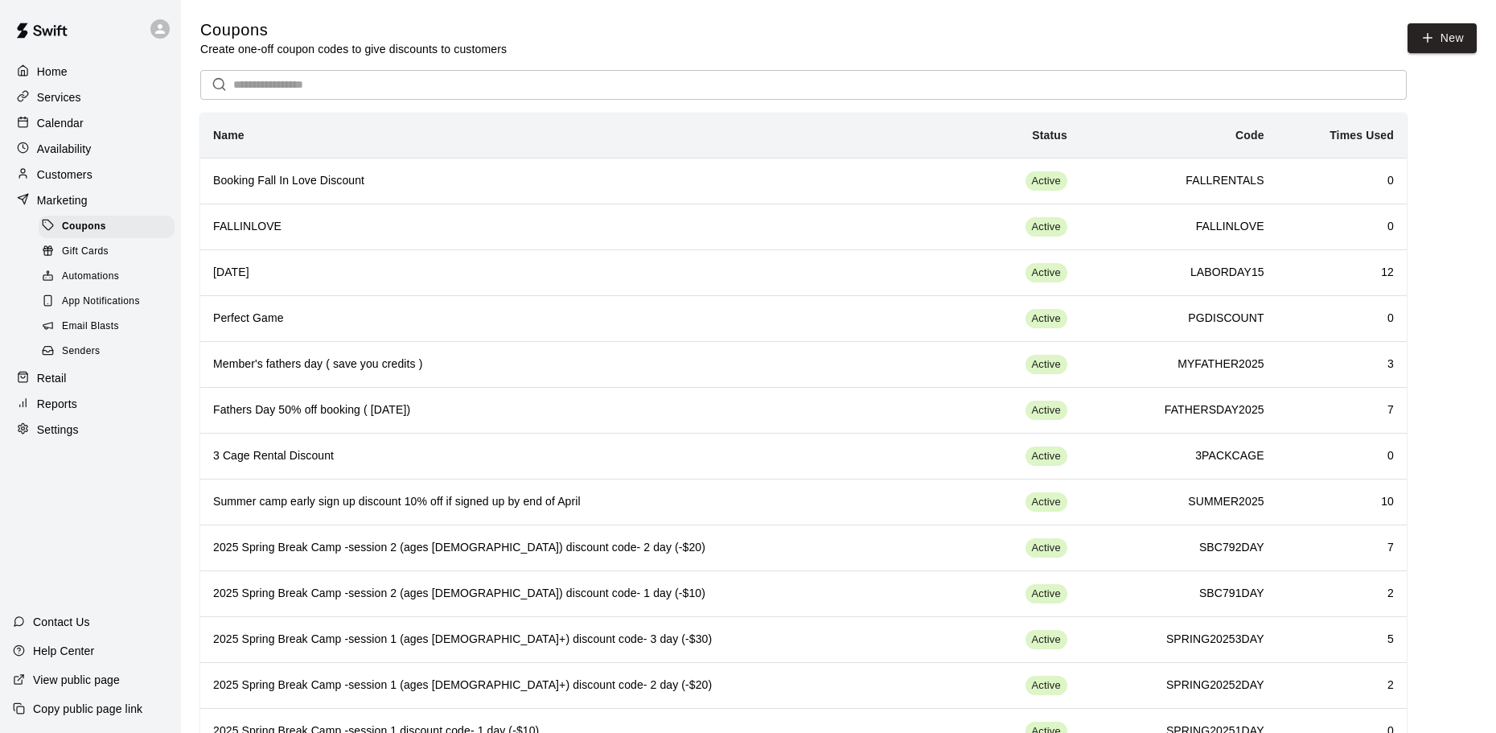
click at [79, 406] on div "Reports" at bounding box center [90, 404] width 155 height 24
